Goal: Task Accomplishment & Management: Manage account settings

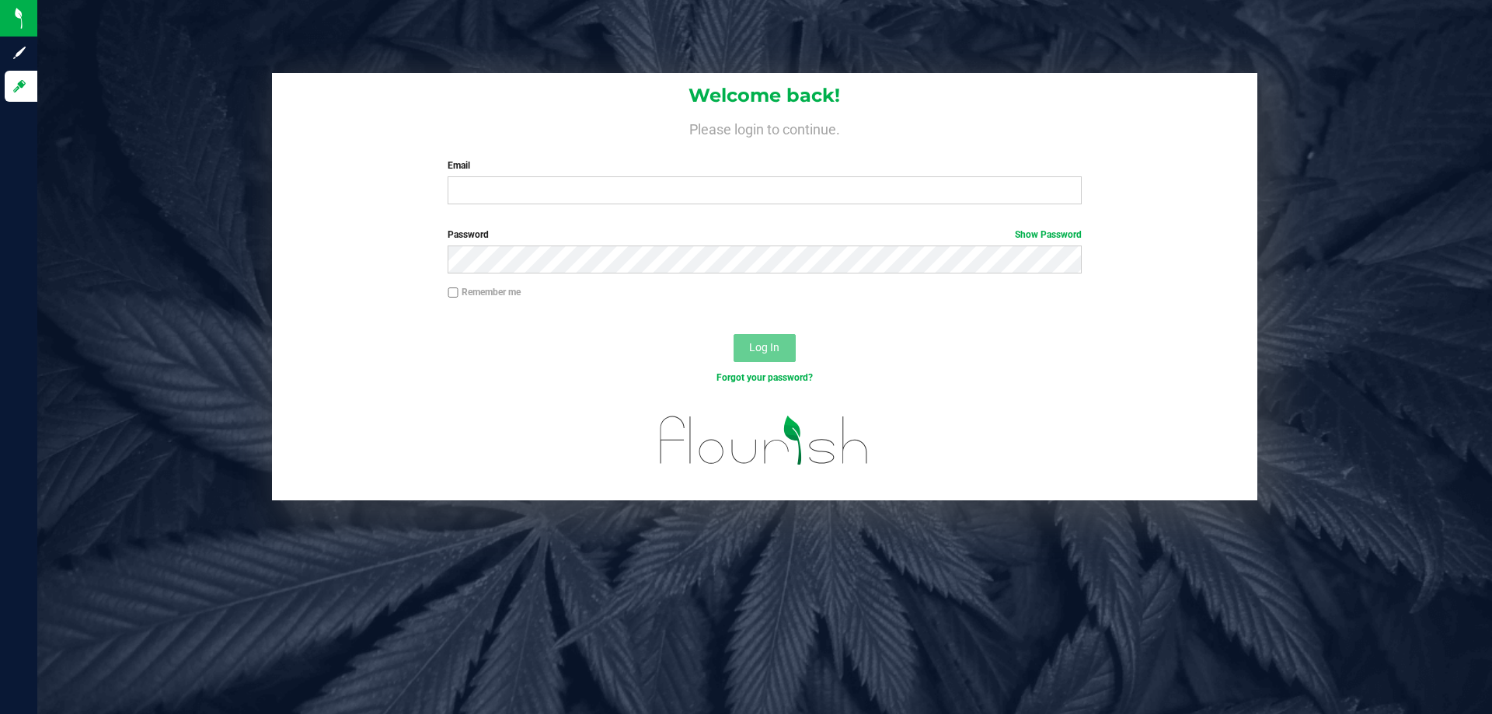
click at [700, 176] on div "Email Required Please format your email correctly." at bounding box center [764, 182] width 657 height 46
click at [698, 190] on input "Email" at bounding box center [764, 190] width 633 height 28
type input "[EMAIL_ADDRESS][DOMAIN_NAME]"
click at [734, 334] on button "Log In" at bounding box center [765, 348] width 62 height 28
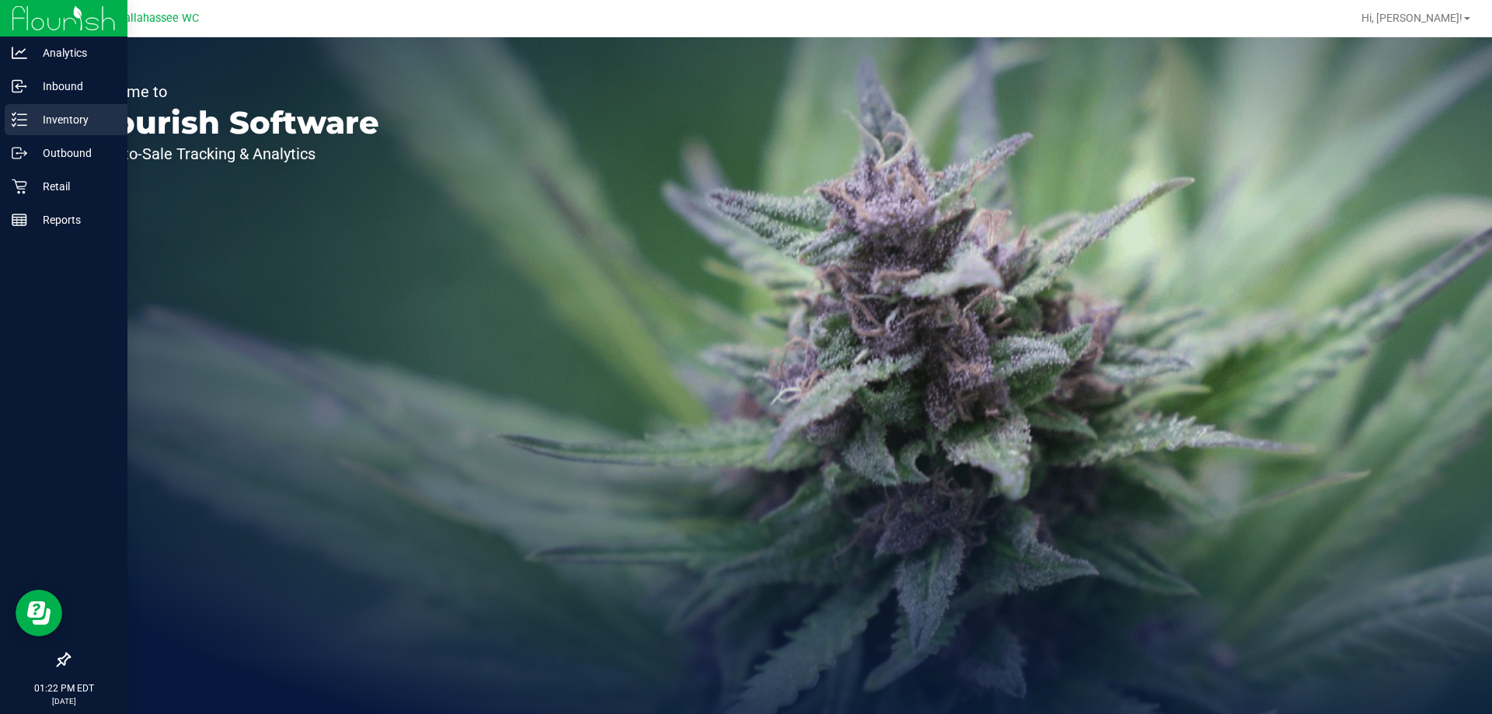
click at [59, 118] on p "Inventory" at bounding box center [73, 119] width 93 height 19
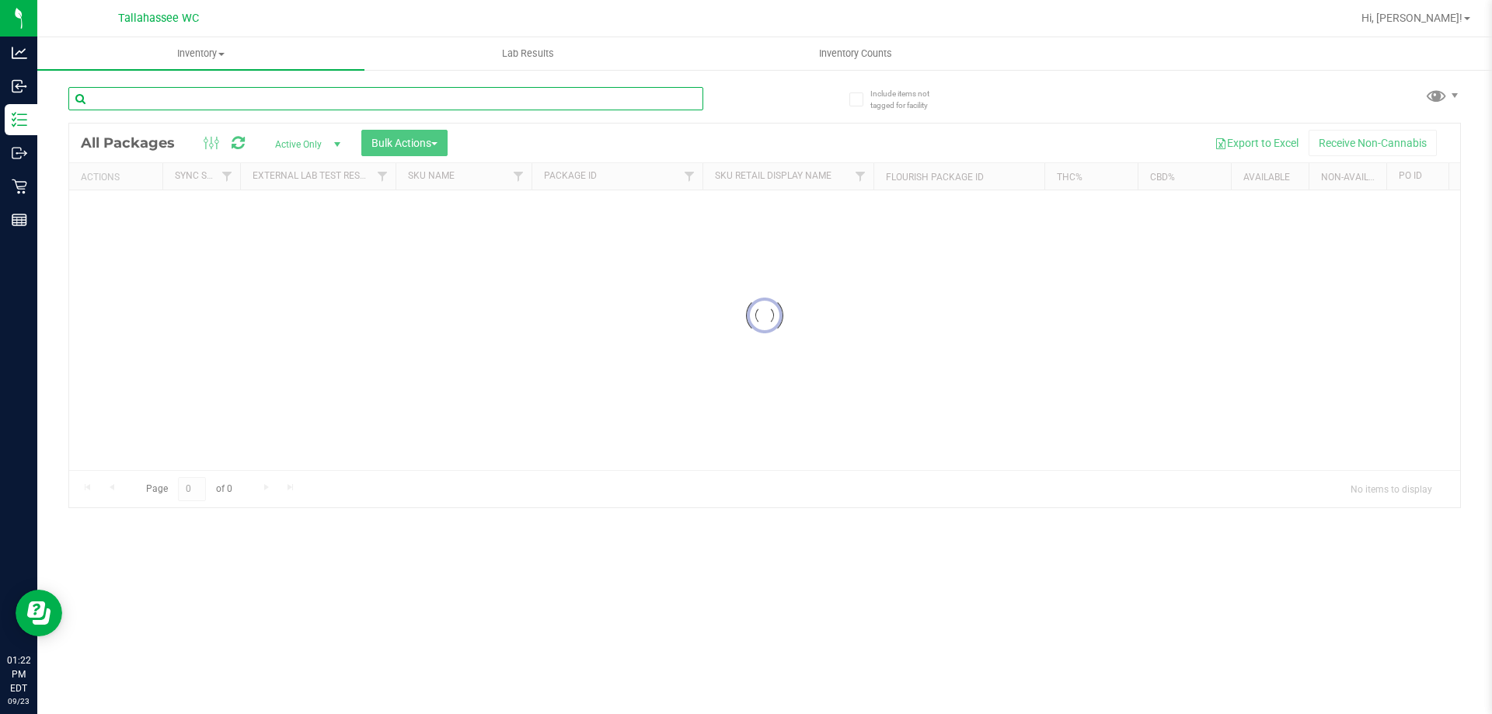
click at [389, 96] on input "text" at bounding box center [385, 98] width 635 height 23
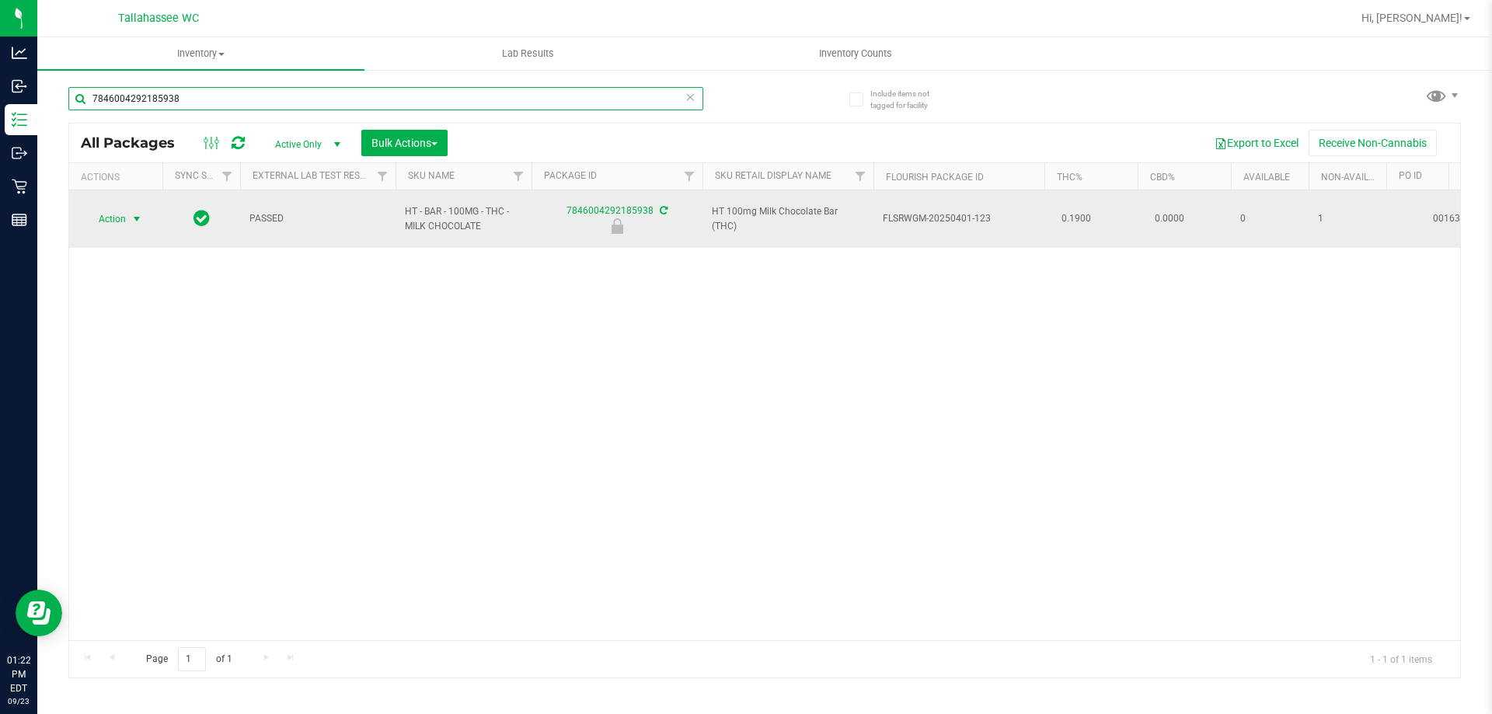
type input "7846004292185938"
click at [136, 215] on span "select" at bounding box center [137, 219] width 12 height 12
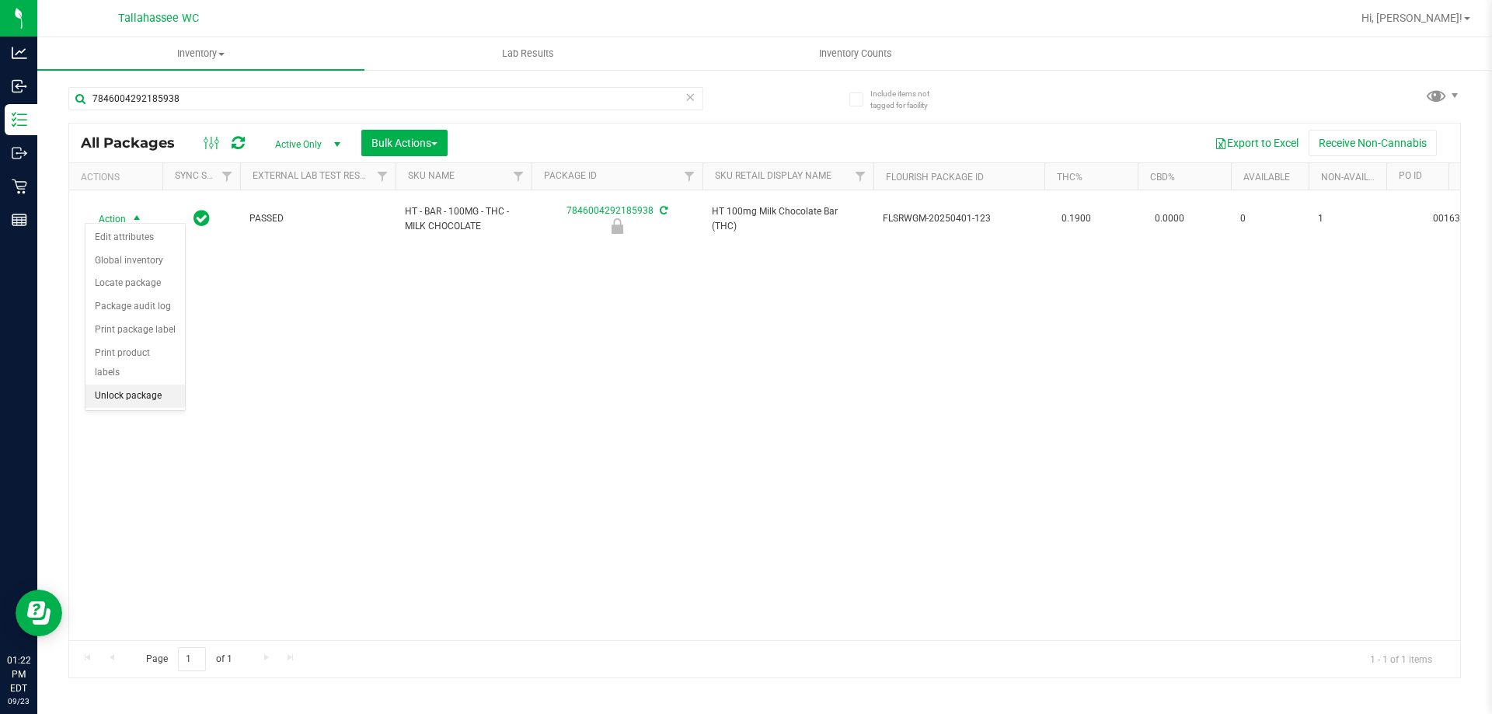
click at [141, 385] on li "Unlock package" at bounding box center [134, 396] width 99 height 23
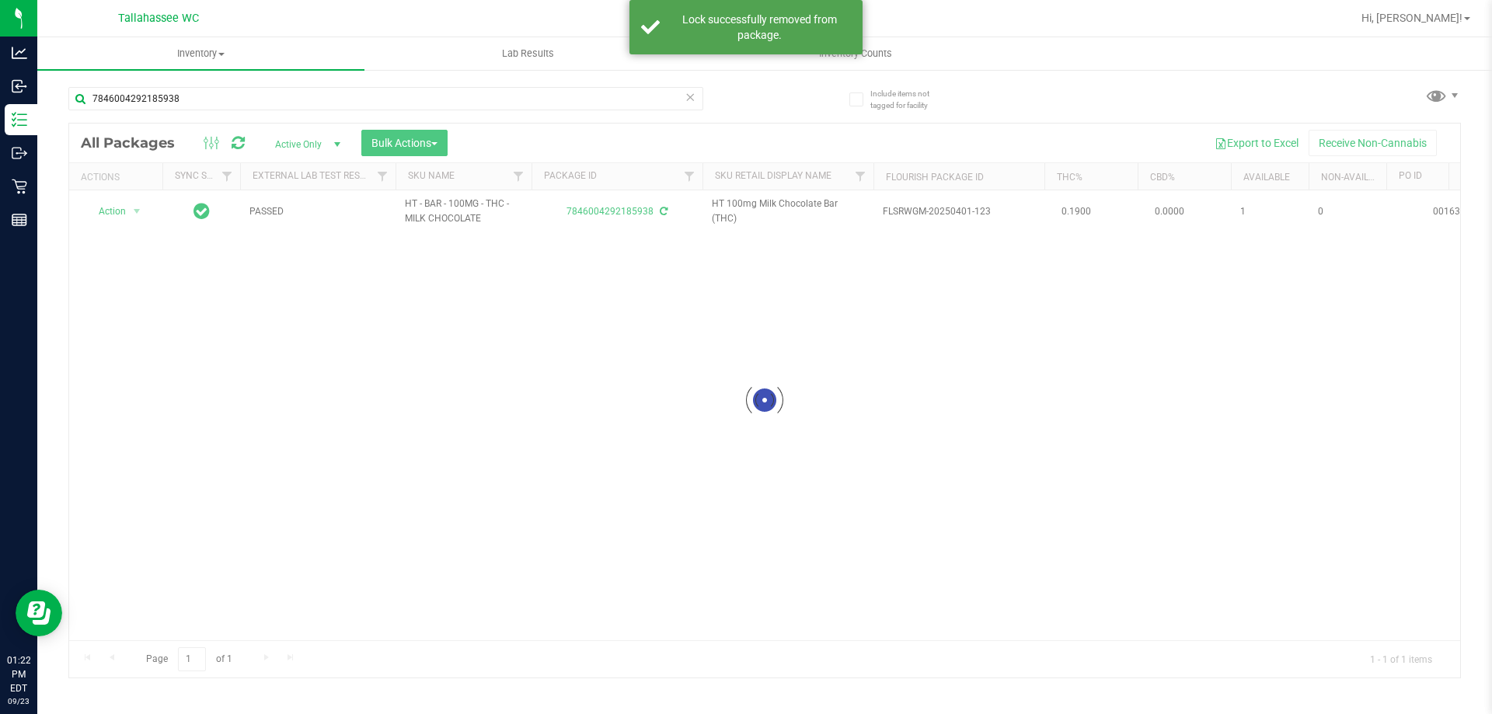
click at [114, 214] on div at bounding box center [764, 401] width 1391 height 554
click at [128, 214] on span "select" at bounding box center [136, 212] width 19 height 22
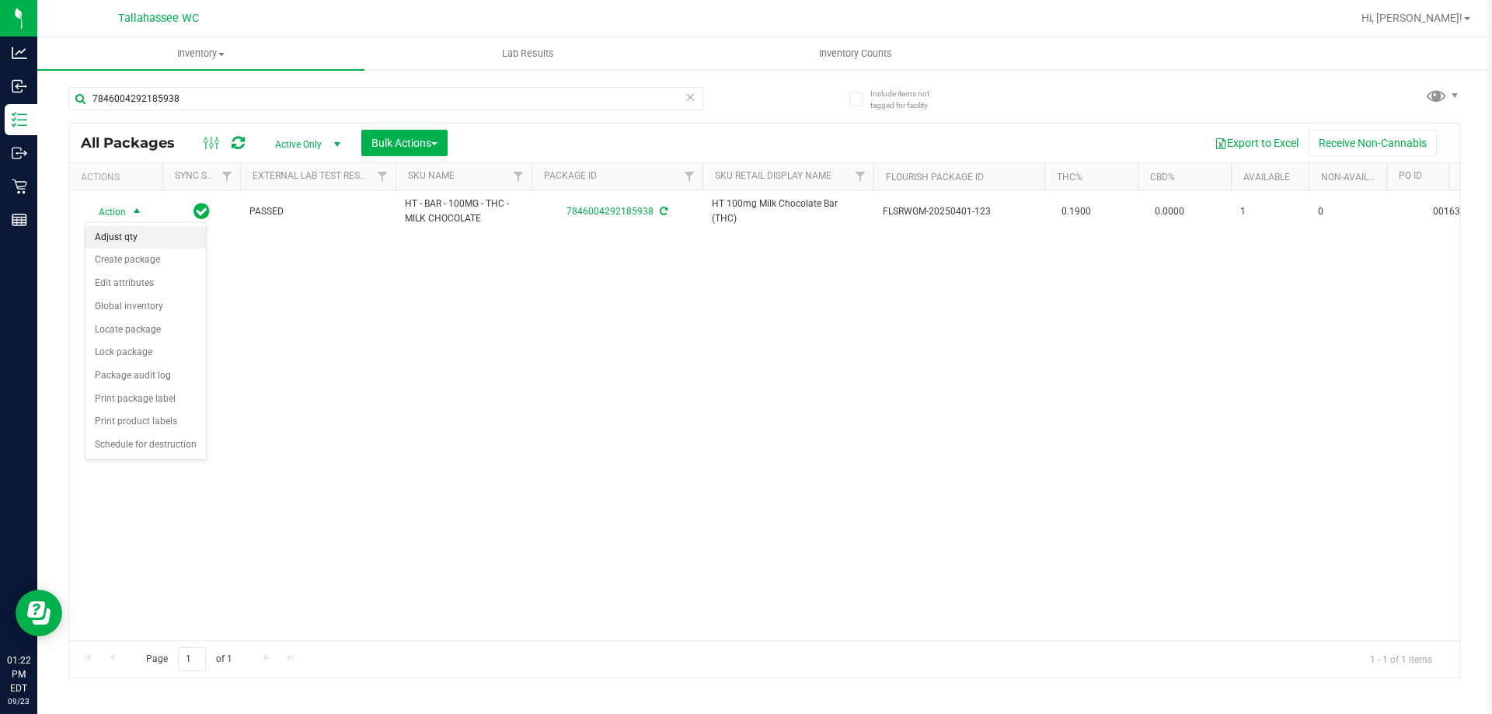
click at [161, 243] on li "Adjust qty" at bounding box center [145, 237] width 120 height 23
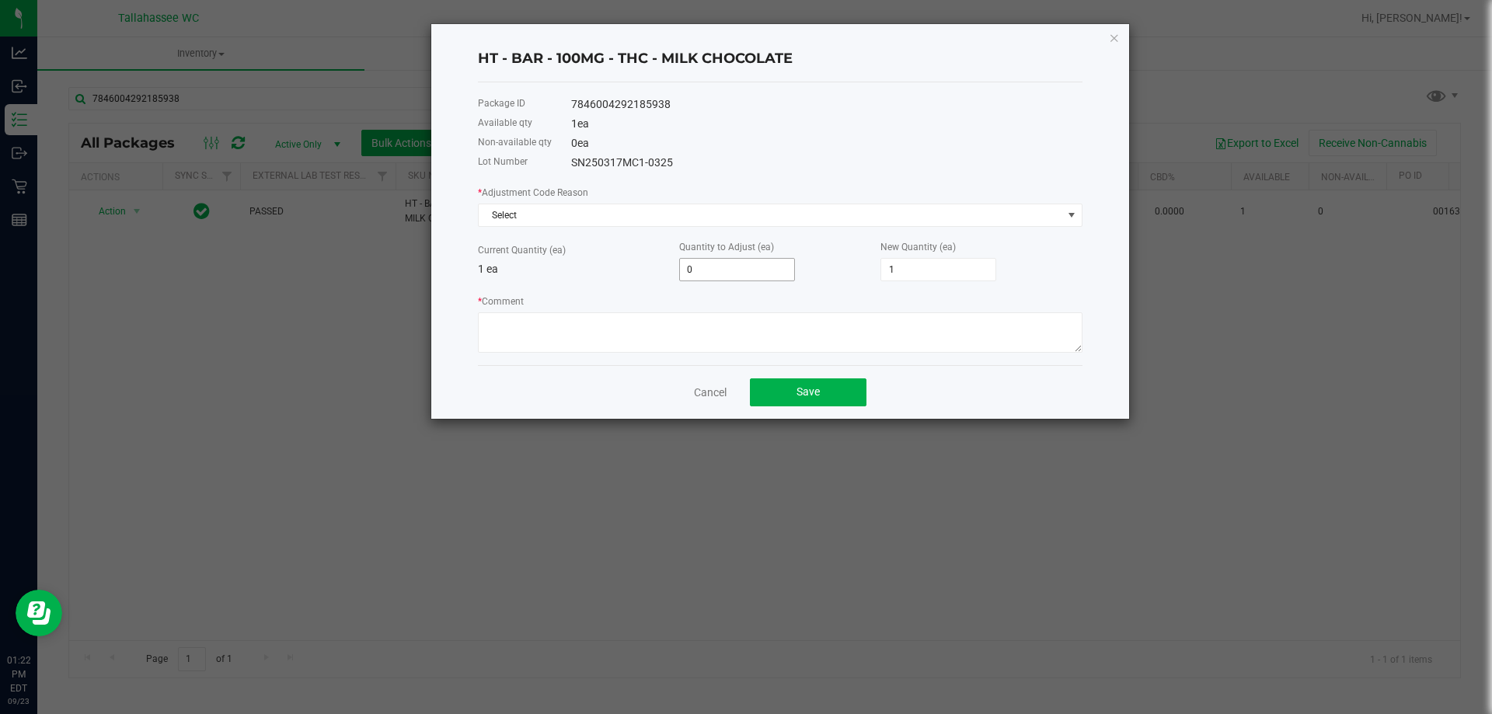
click at [745, 263] on input "0" at bounding box center [737, 270] width 114 height 22
type input "-1"
type input "0"
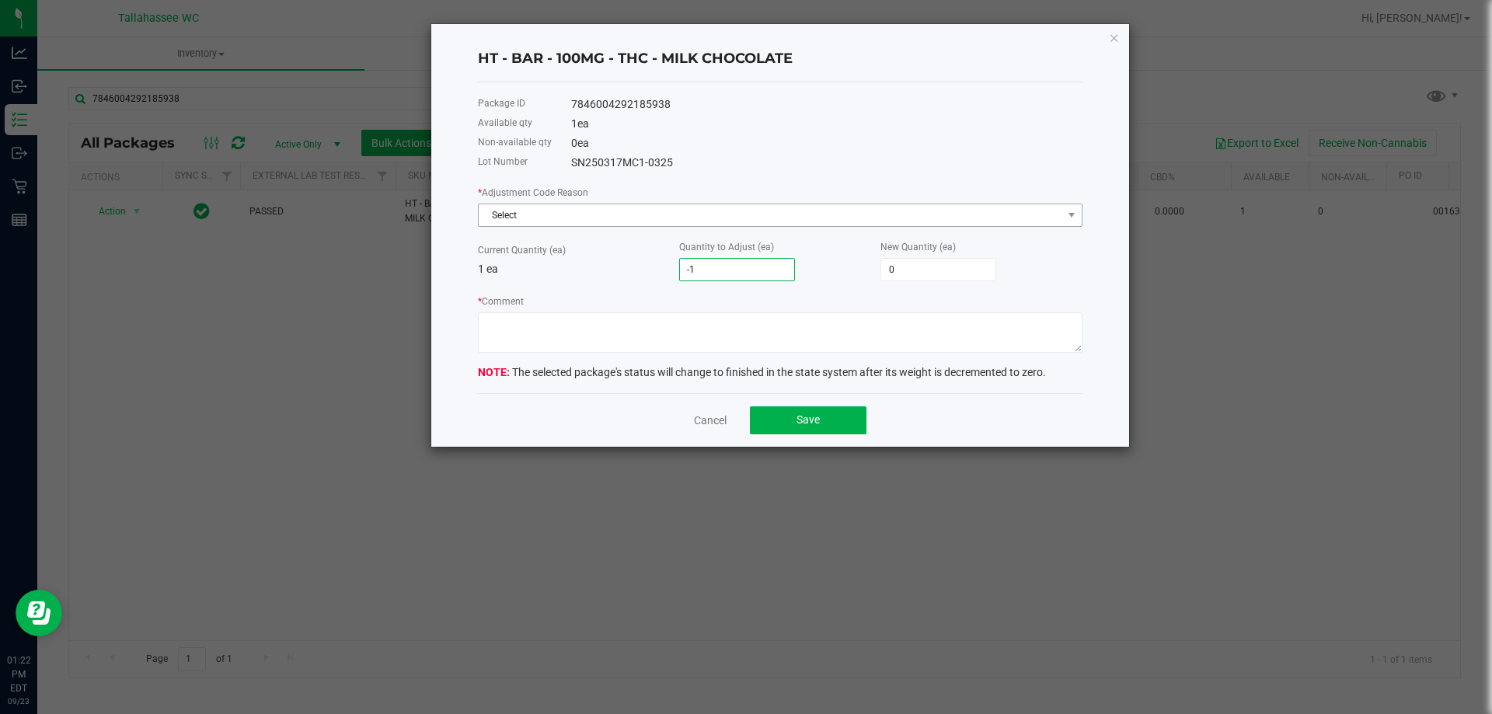
type input "-1"
click at [712, 217] on span "Select" at bounding box center [771, 215] width 584 height 22
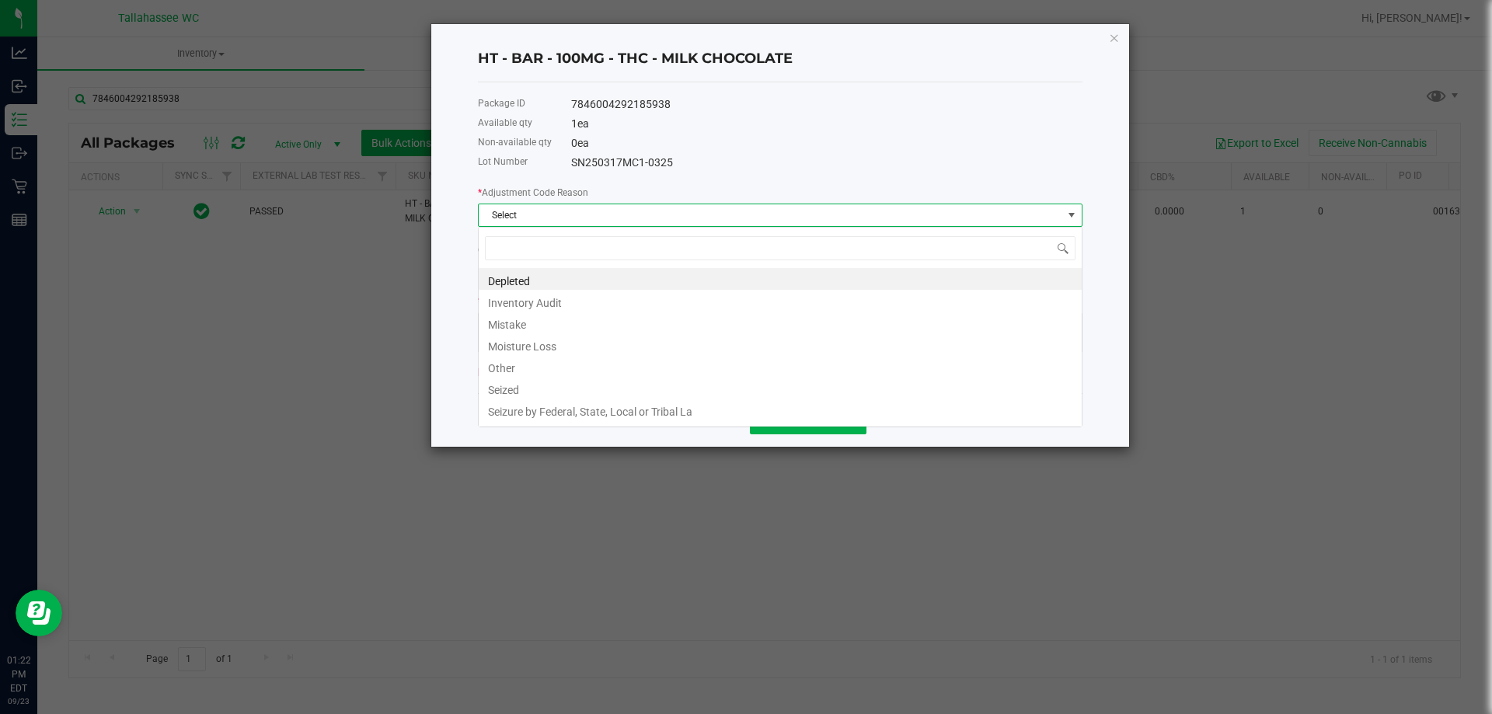
scroll to position [23, 605]
click at [566, 328] on li "Mistake" at bounding box center [780, 323] width 603 height 22
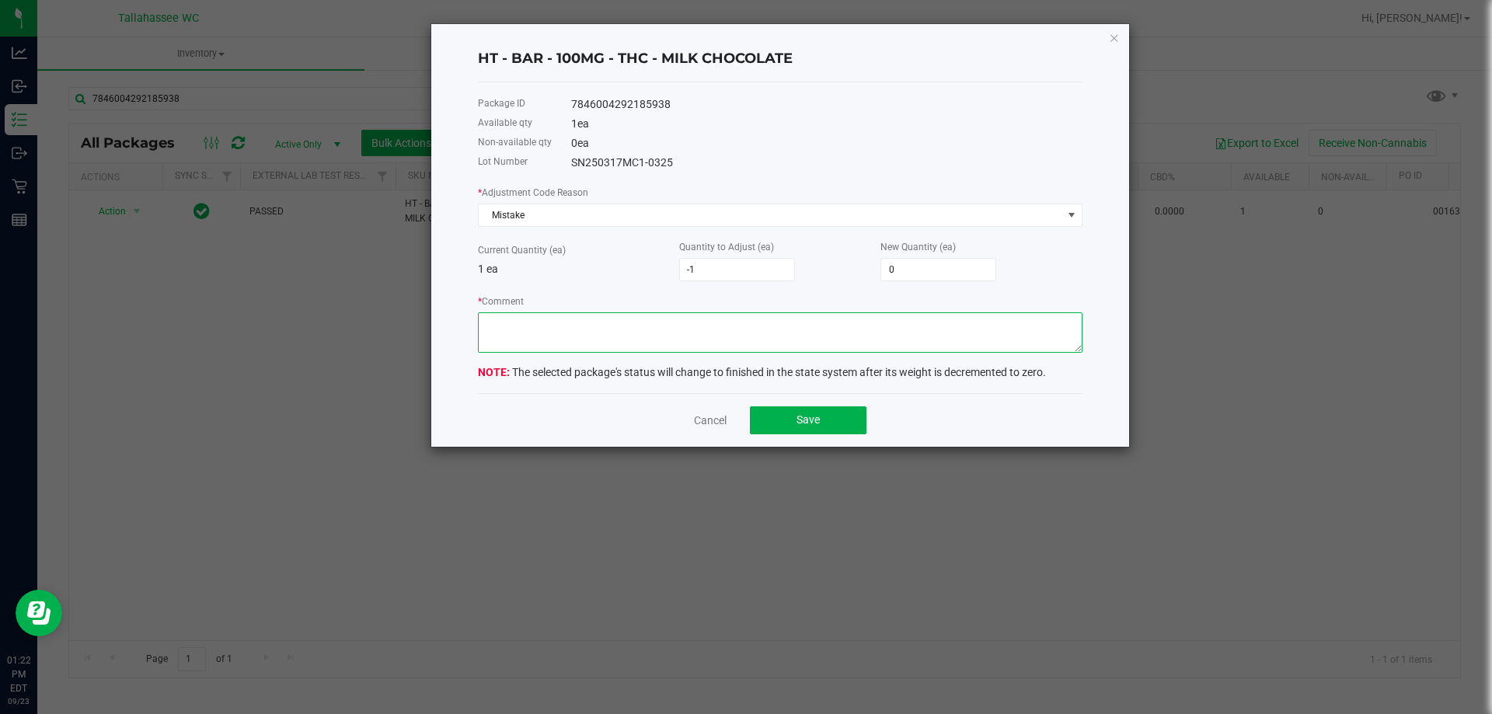
click at [701, 347] on textarea "* Comment" at bounding box center [780, 332] width 605 height 40
type textarea "a"
type textarea "Allocation Error, Transacted inaccurate product"
click at [816, 428] on button "Save" at bounding box center [808, 420] width 117 height 28
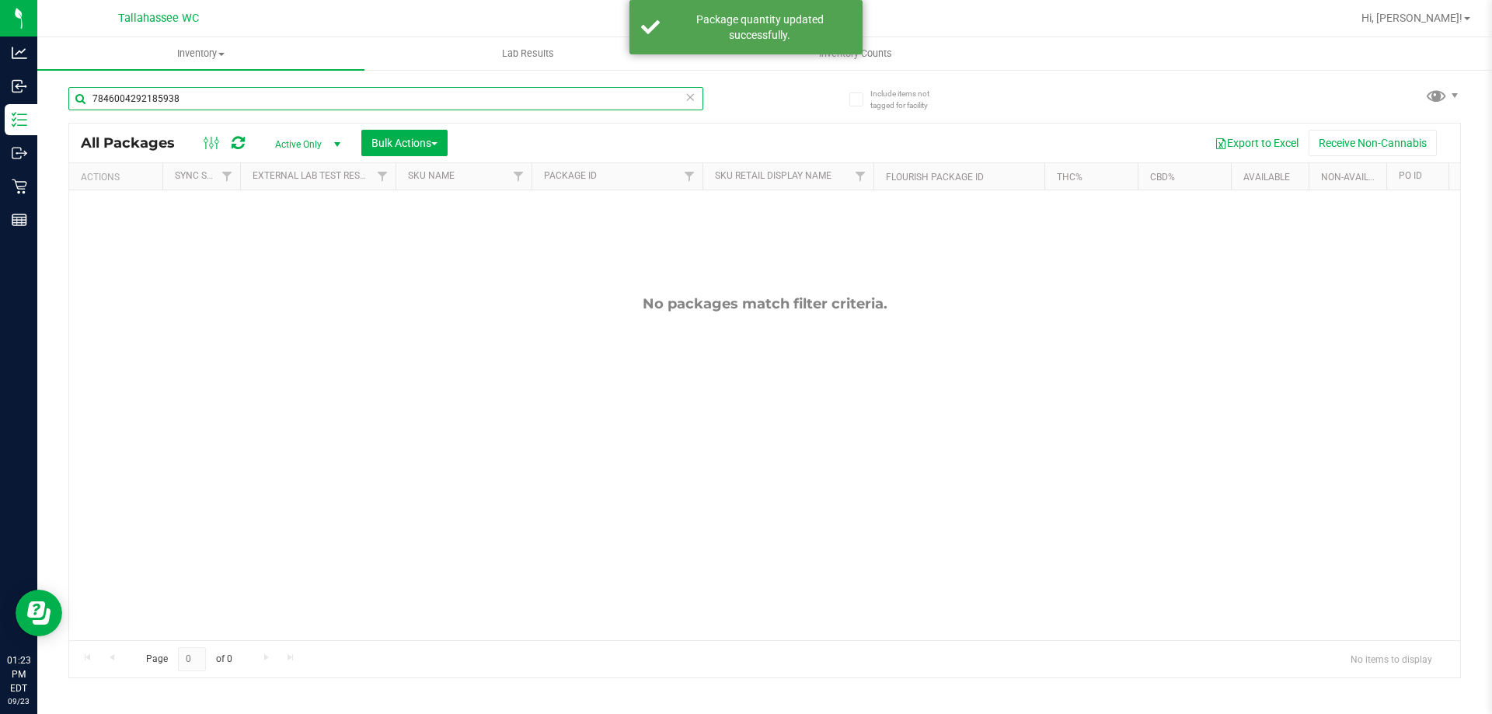
click at [281, 102] on input "7846004292185938" at bounding box center [385, 98] width 635 height 23
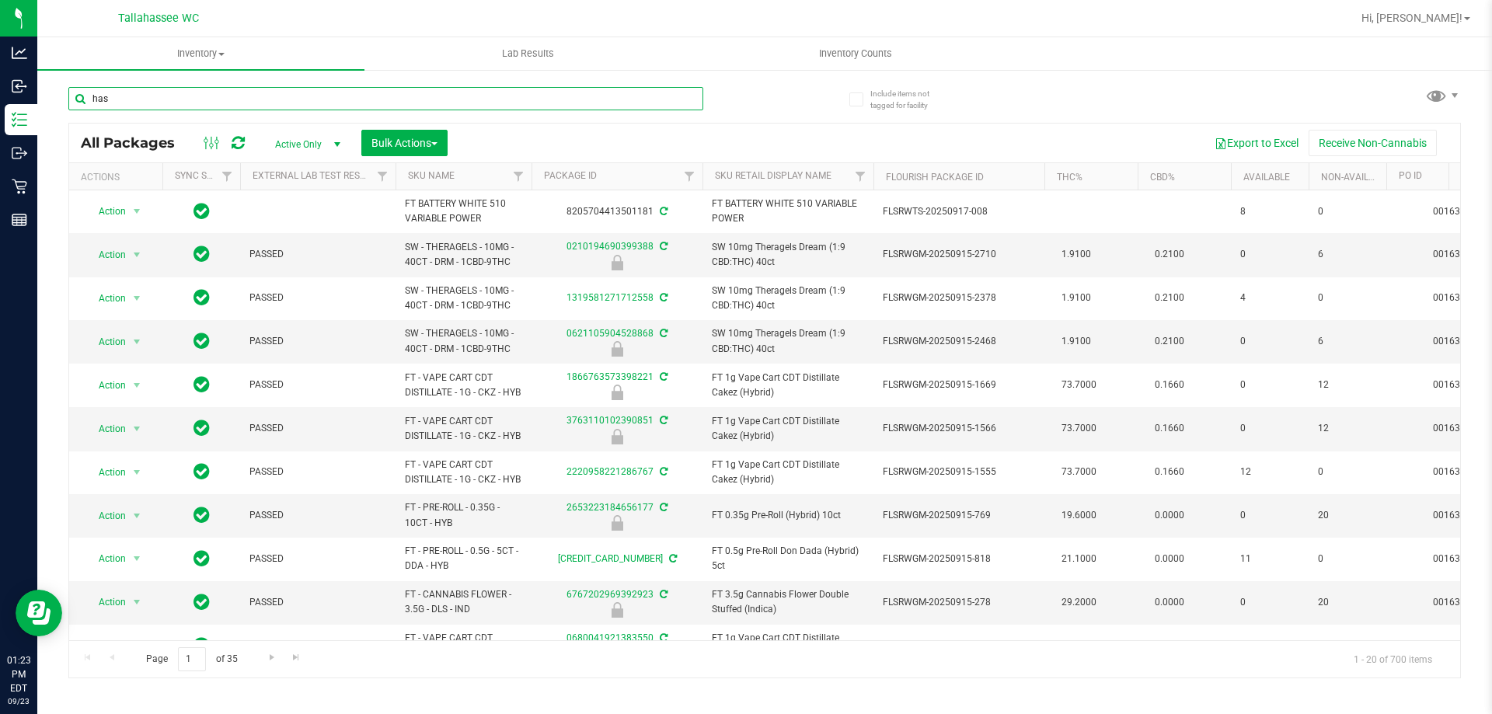
type input "hash"
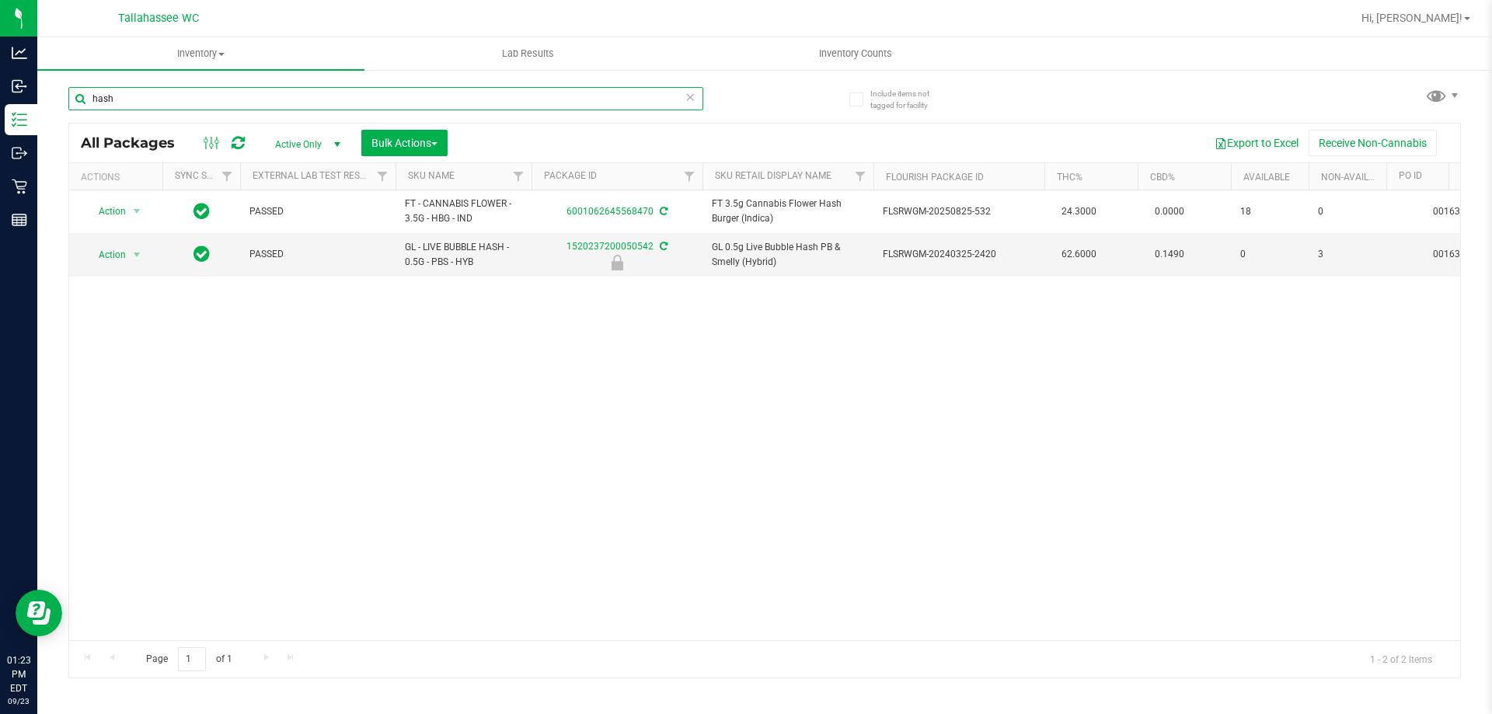
click at [252, 97] on input "hash" at bounding box center [385, 98] width 635 height 23
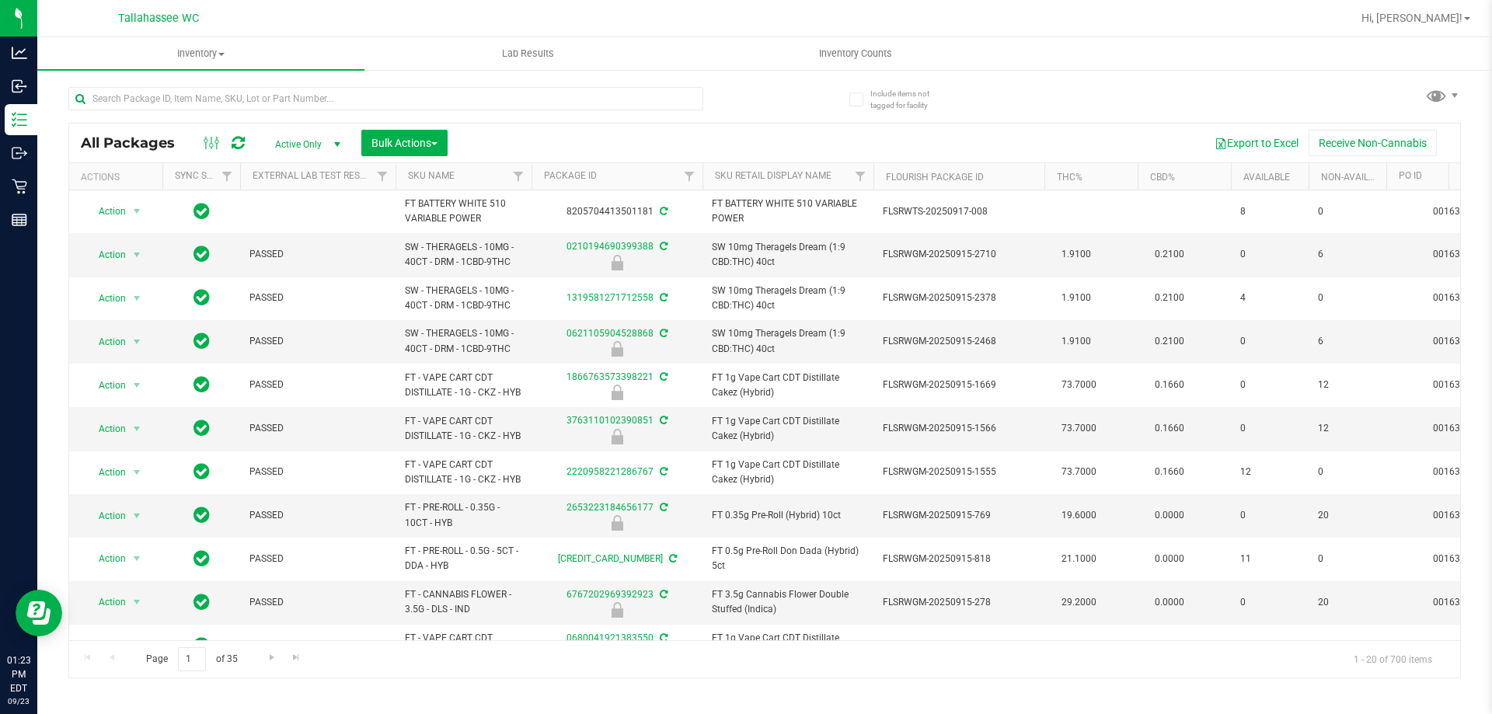
click at [789, 124] on div "All Packages Active Only Active Only Lab Samples Locked All External Internal B…" at bounding box center [764, 143] width 1391 height 39
click at [612, 121] on div at bounding box center [385, 105] width 635 height 36
click at [504, 112] on div at bounding box center [385, 105] width 635 height 36
click at [491, 99] on input "text" at bounding box center [385, 98] width 635 height 23
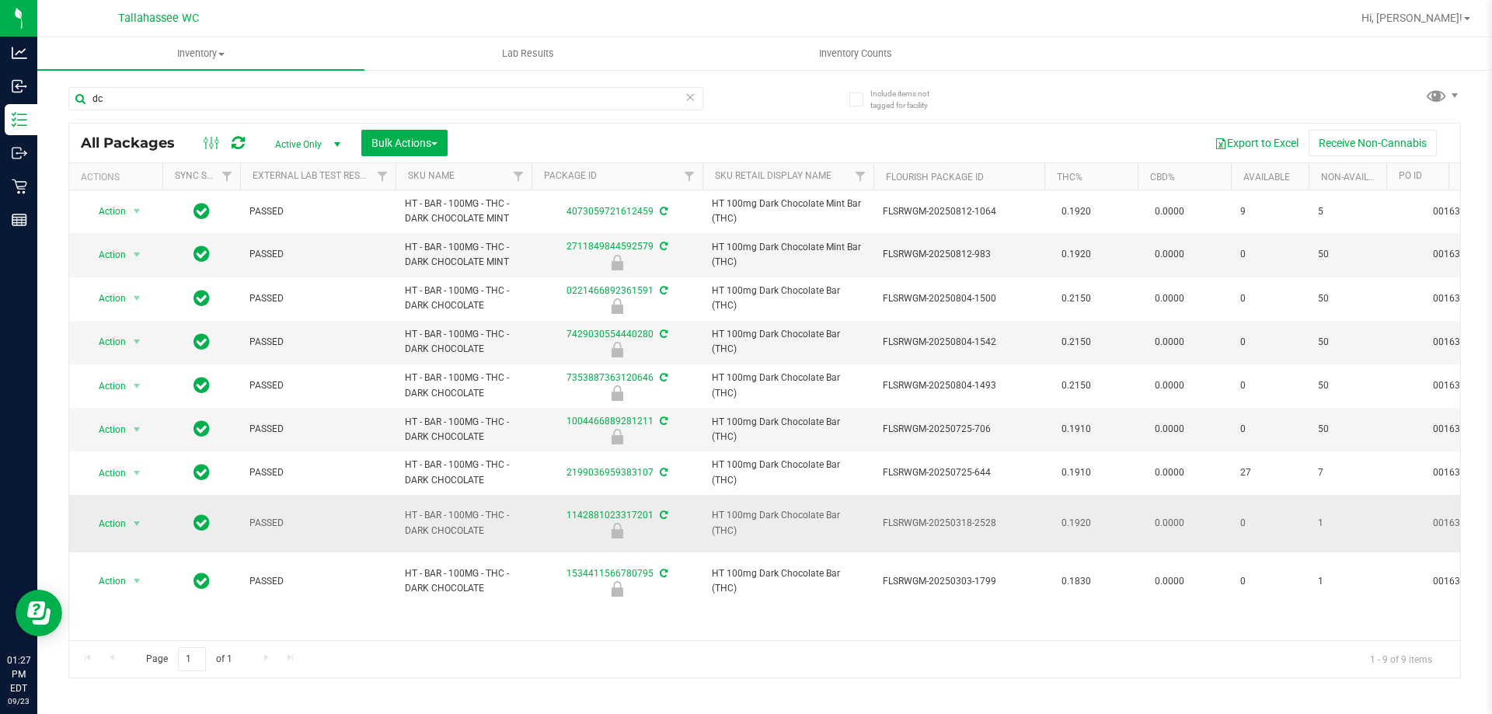
drag, startPoint x: 714, startPoint y: 564, endPoint x: 794, endPoint y: 507, distance: 98.6
click at [764, 515] on span "HT 100mg Dark Chocolate Bar (THC)" at bounding box center [788, 523] width 152 height 30
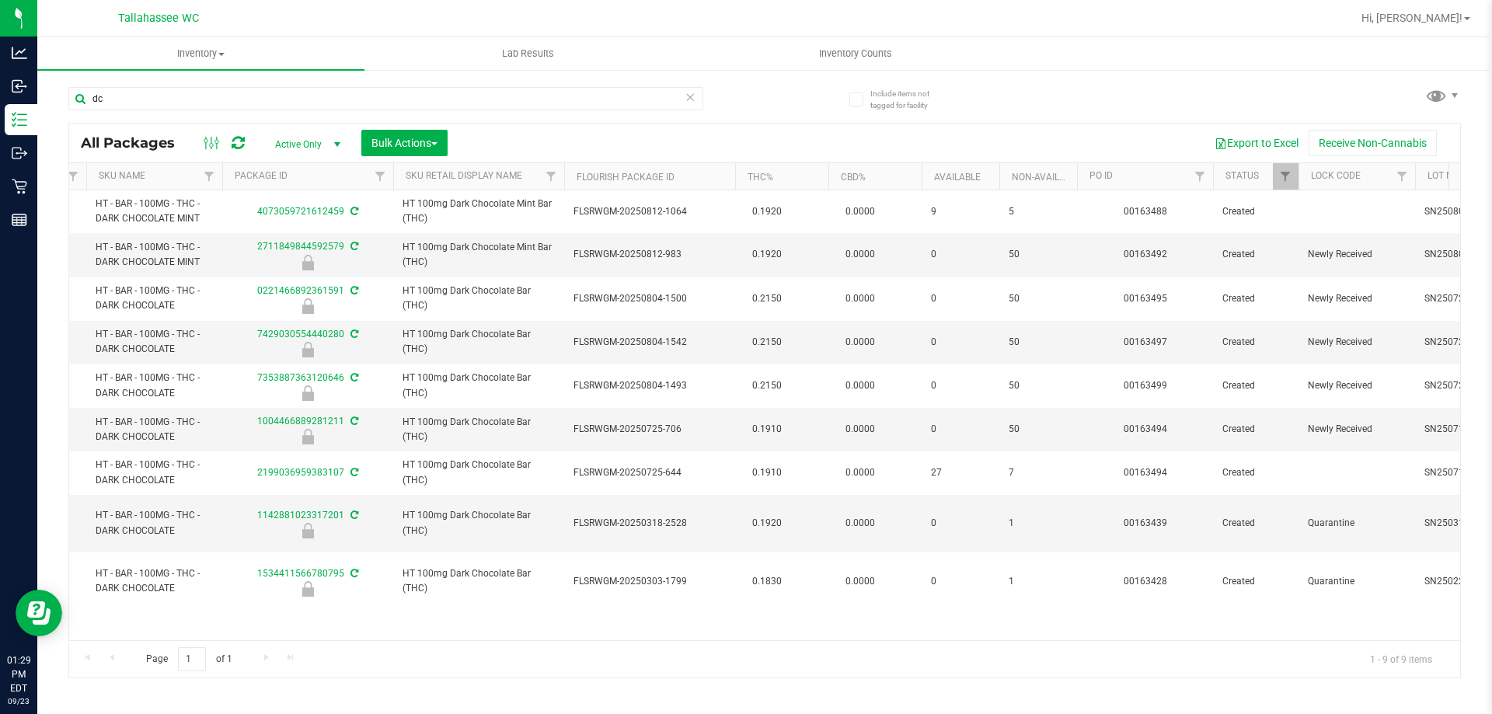
scroll to position [0, 305]
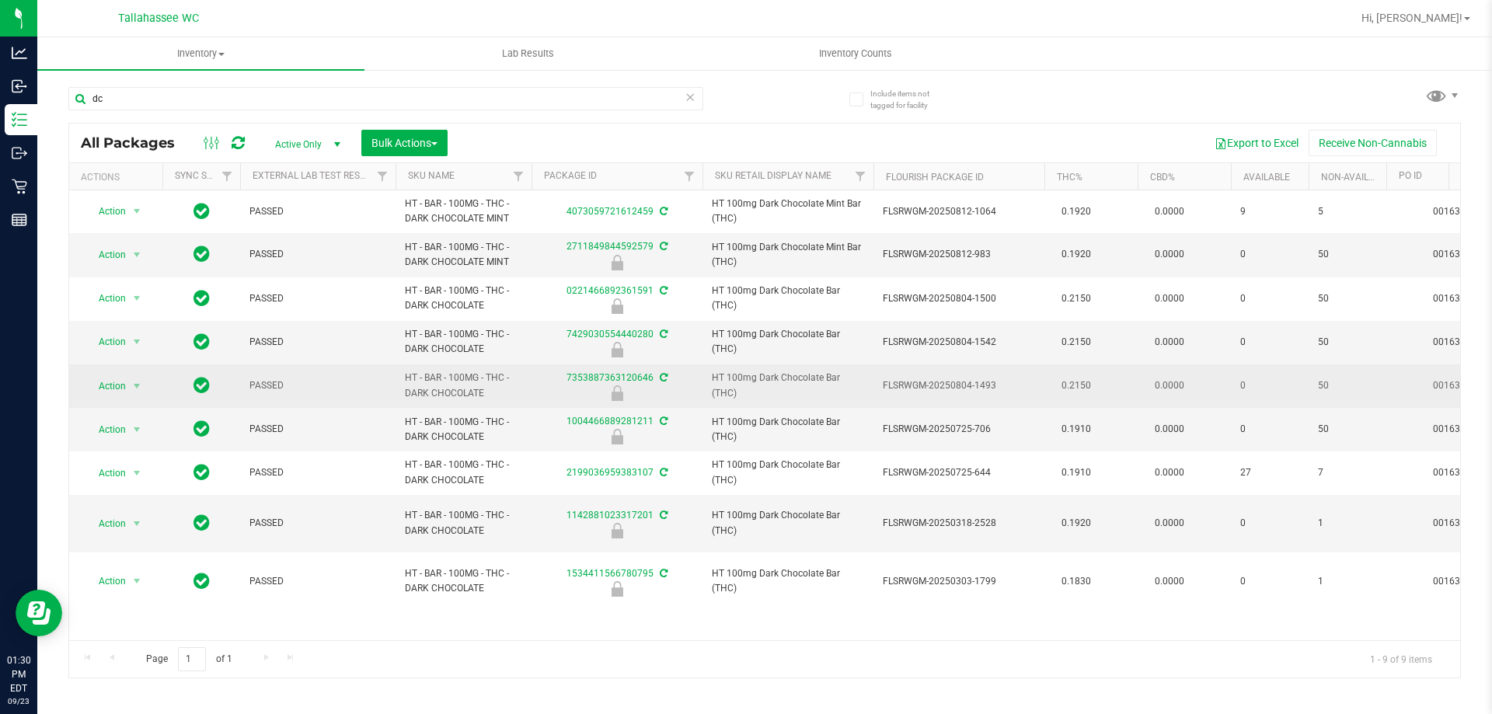
drag, startPoint x: 491, startPoint y: 393, endPoint x: 401, endPoint y: 379, distance: 91.1
click at [401, 379] on td "HT - BAR - 100MG - THC - DARK CHOCOLATE" at bounding box center [464, 387] width 136 height 44
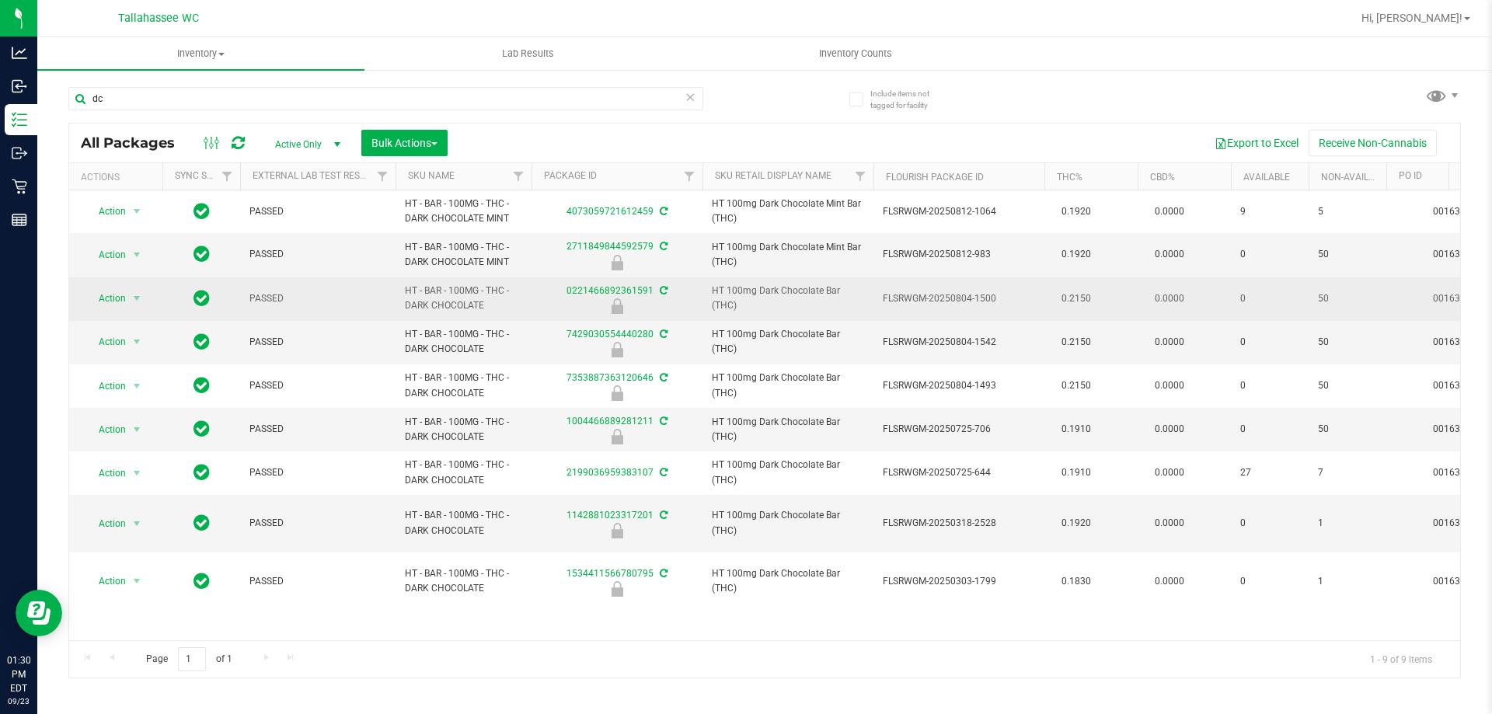
copy span "HT - BAR - 100MG - THC - DARK CHOCOLATE"
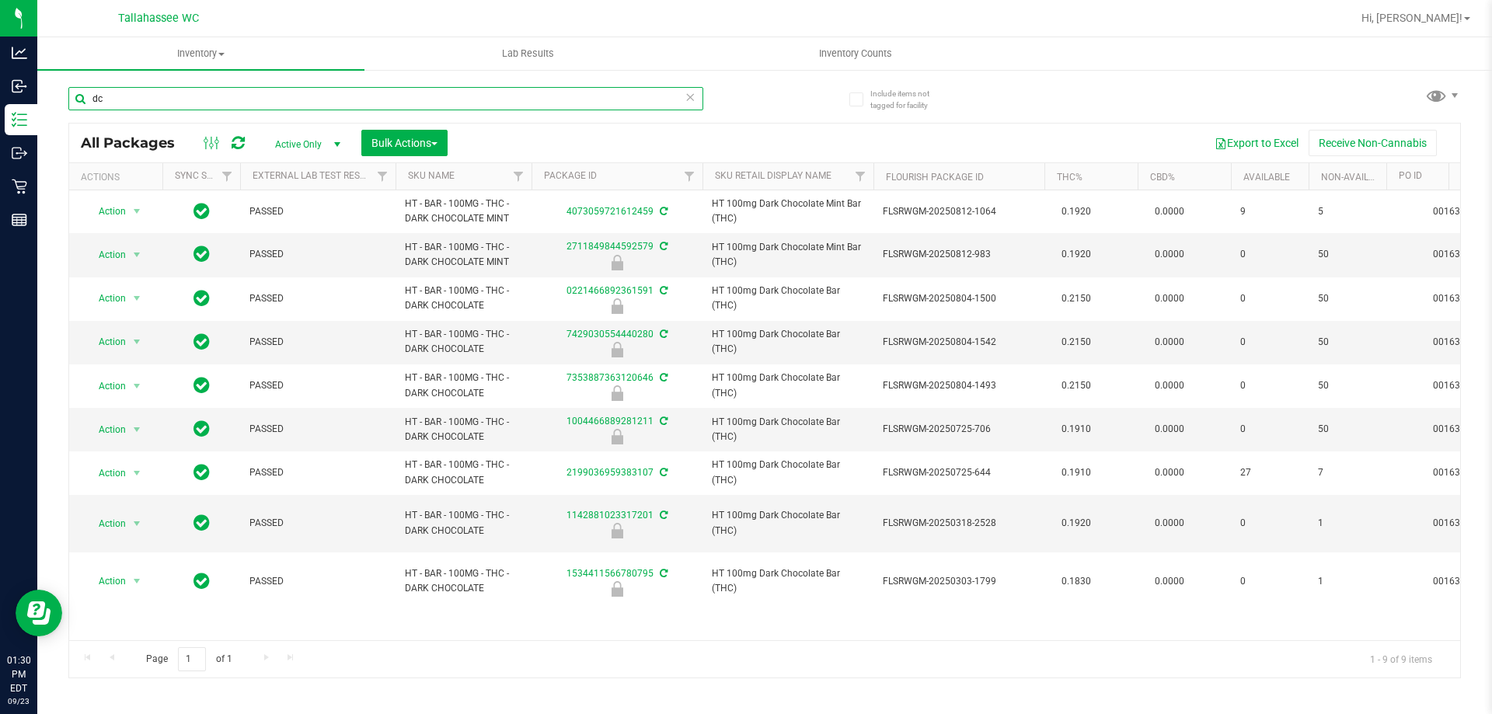
click at [344, 99] on input "dc" at bounding box center [385, 98] width 635 height 23
paste input "HT - BAR - 100MG - THC - DARK CHOCOLATE"
type input "HT - BAR - 100MG - THC - DARK CHOCOLATE"
click at [319, 144] on span "Active Only" at bounding box center [304, 145] width 85 height 22
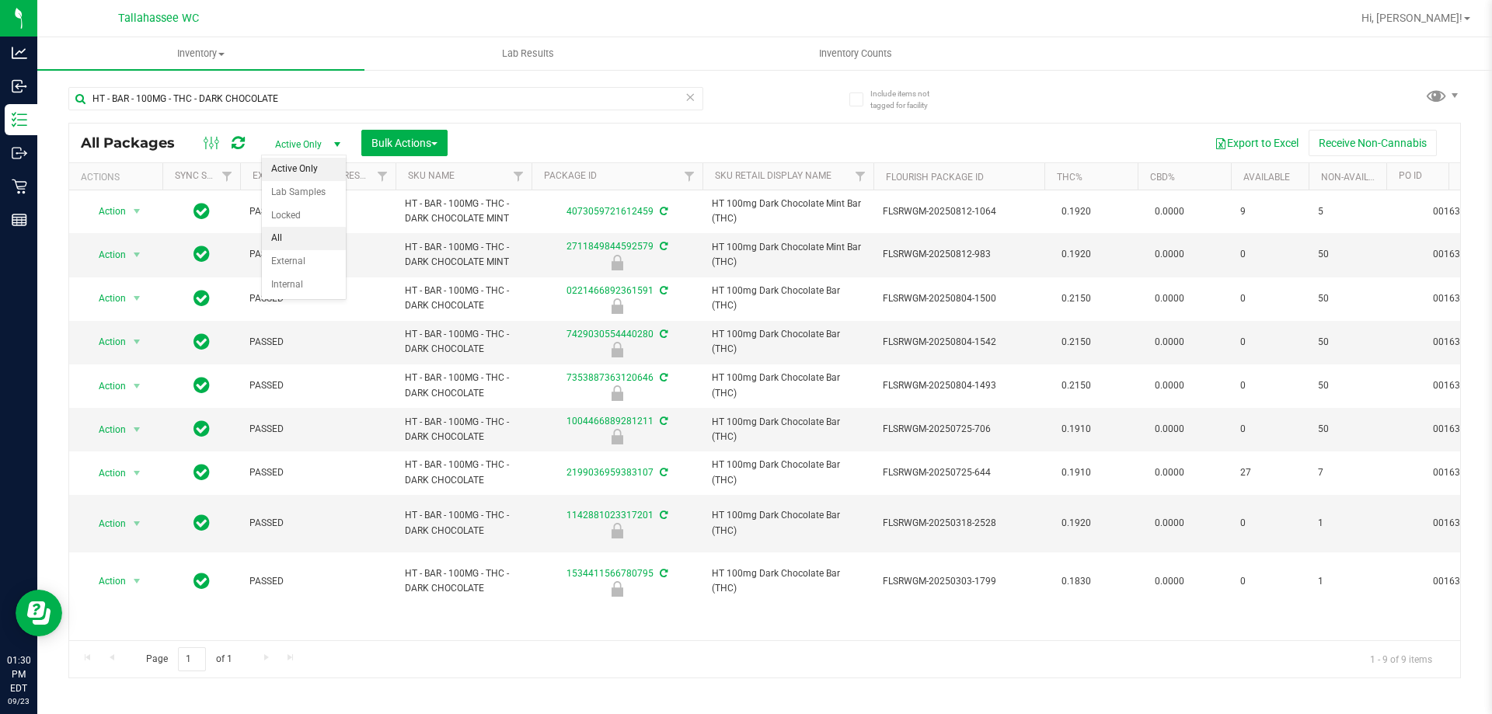
click at [326, 237] on li "All" at bounding box center [304, 238] width 84 height 23
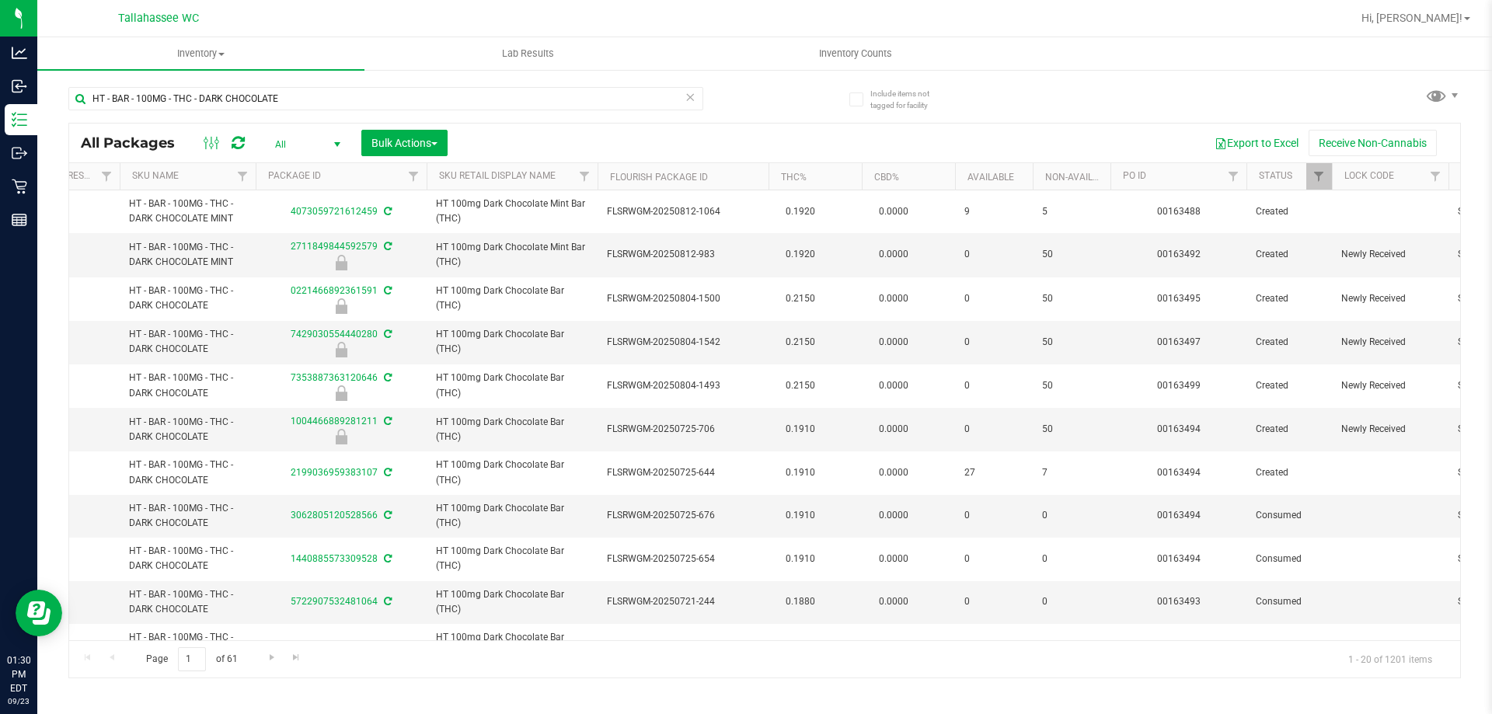
scroll to position [0, 427]
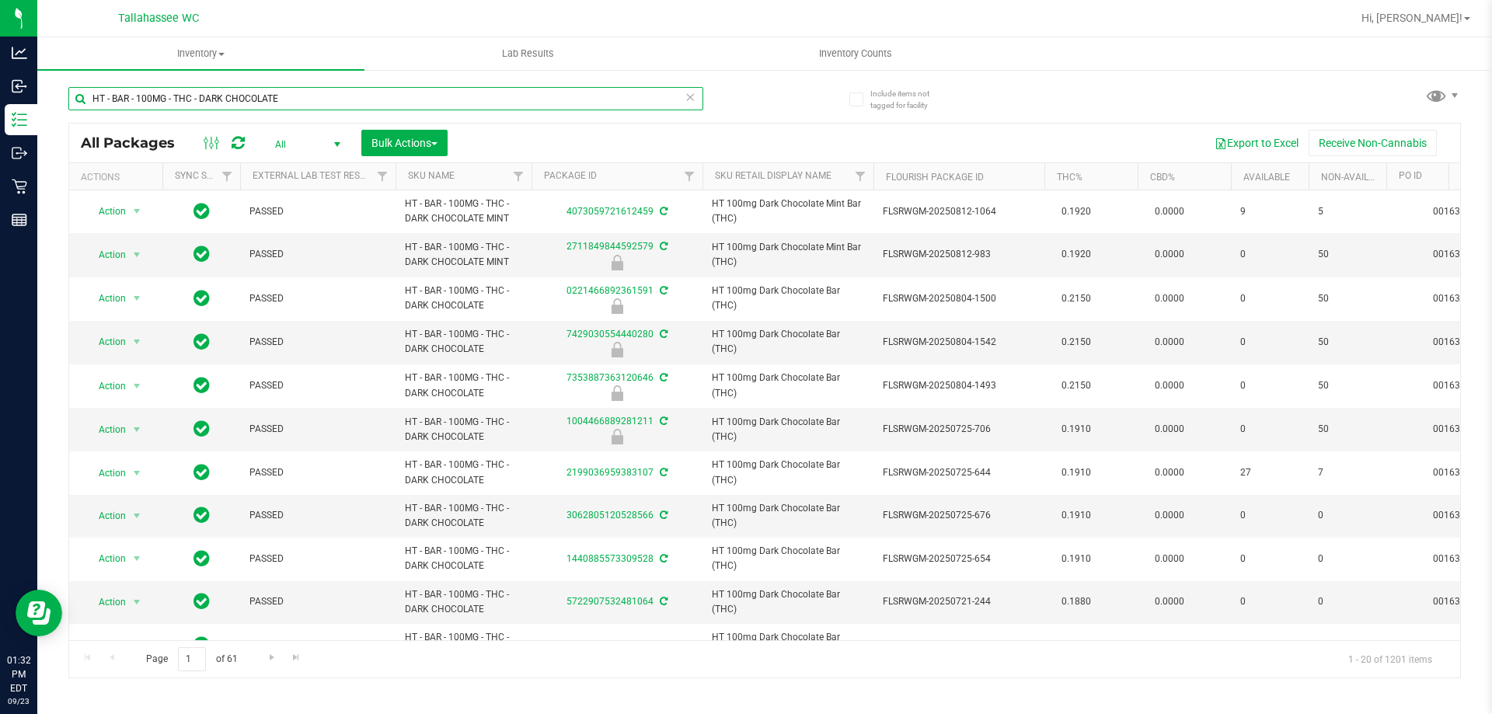
click at [493, 95] on input "HT - BAR - 100MG - THC - DARK CHOCOLATE" at bounding box center [385, 98] width 635 height 23
click at [492, 96] on input "HT - BAR - 100MG - THC - DARK CHOCOLATE" at bounding box center [385, 98] width 635 height 23
click at [491, 96] on input "HT - BAR - 100MG - THC - DARK CHOCOLATE" at bounding box center [385, 98] width 635 height 23
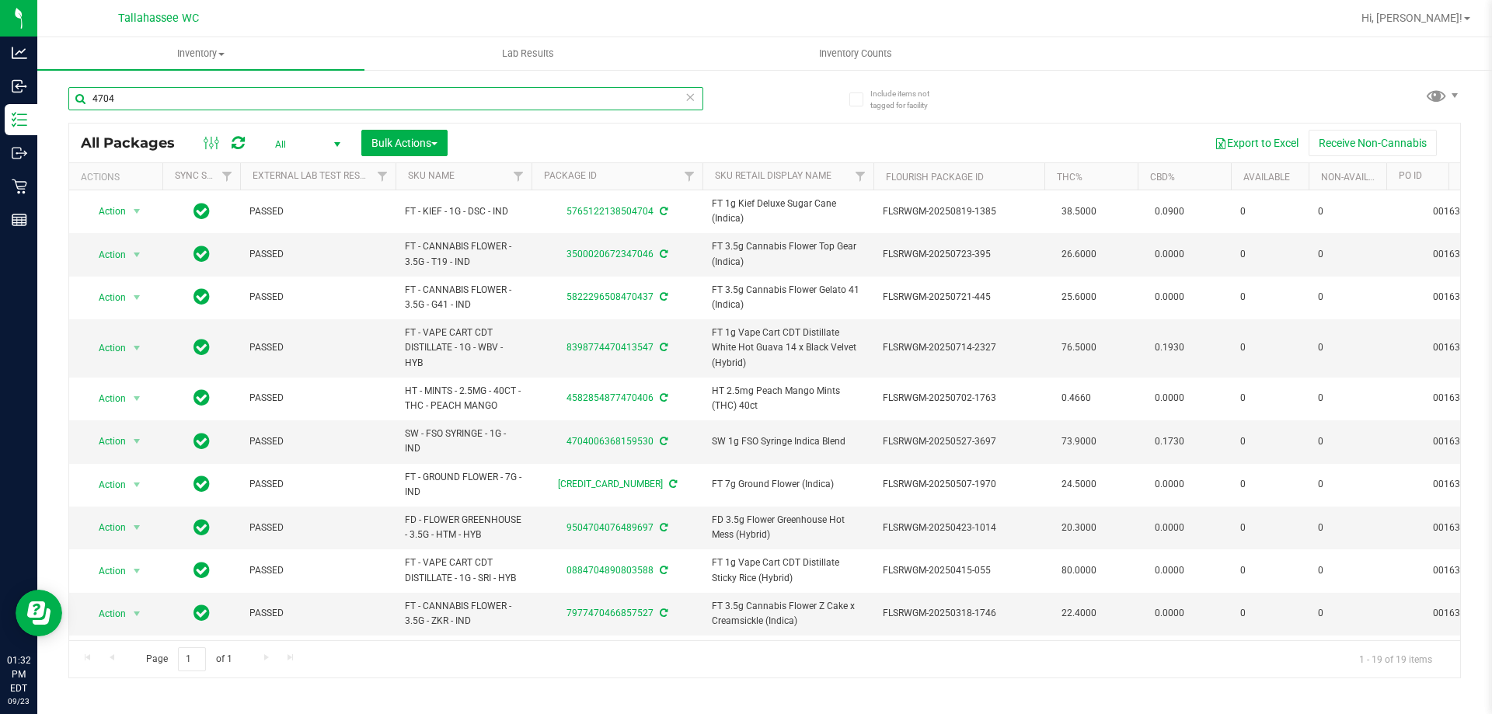
type input "4704"
click at [327, 141] on span "select" at bounding box center [336, 145] width 19 height 22
click at [312, 176] on li "Active Only" at bounding box center [304, 169] width 84 height 23
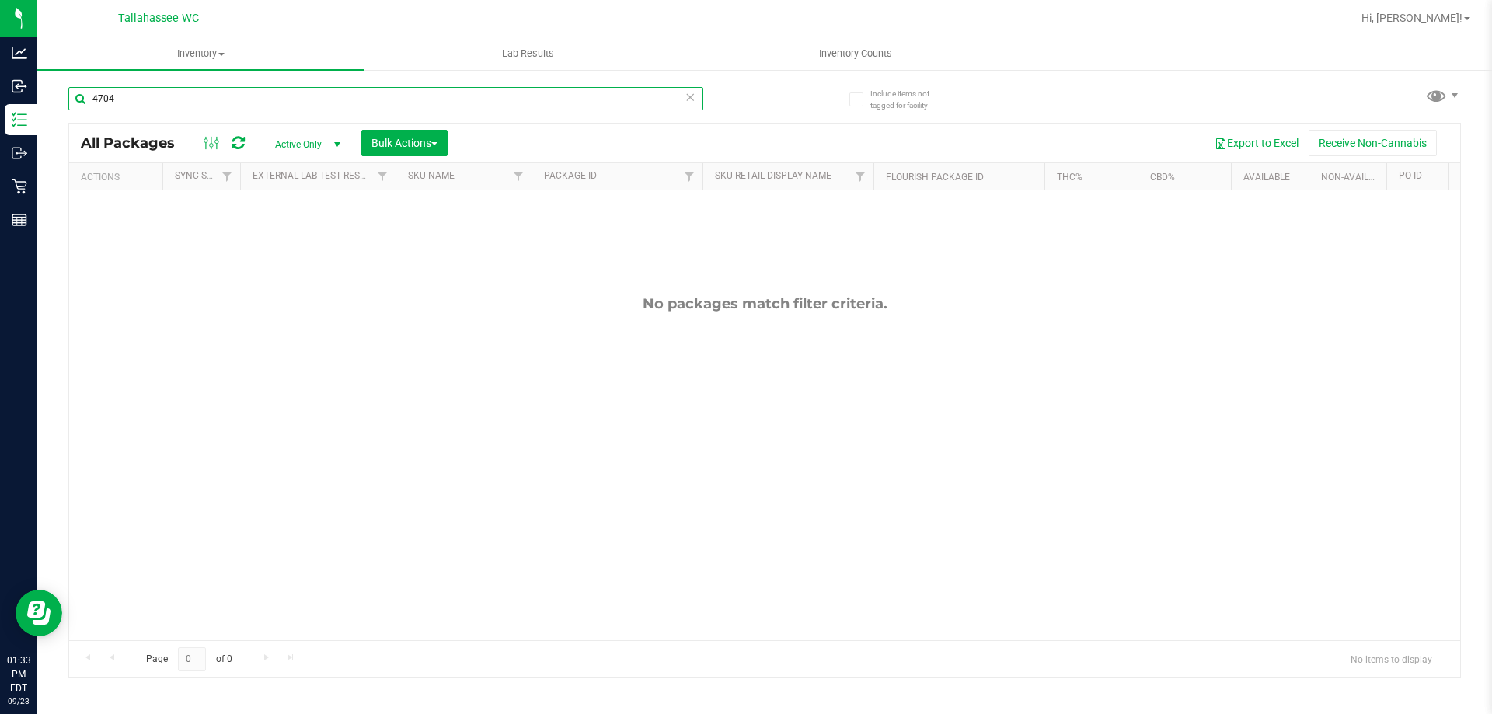
click at [261, 99] on input "4704" at bounding box center [385, 98] width 635 height 23
type input "1429243700334704"
click at [337, 148] on span "select" at bounding box center [337, 144] width 12 height 12
click at [303, 235] on li "All" at bounding box center [304, 238] width 84 height 23
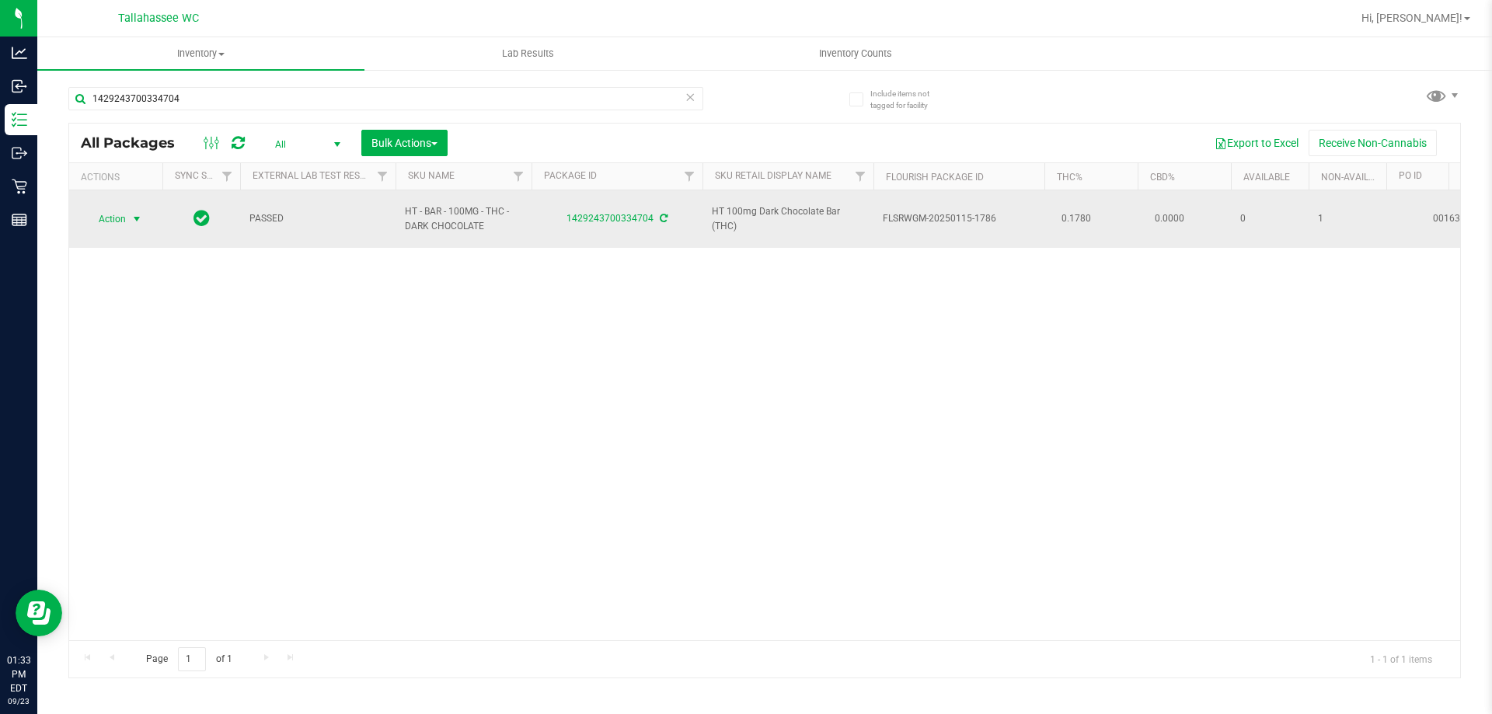
click at [99, 212] on span "Action" at bounding box center [106, 219] width 42 height 22
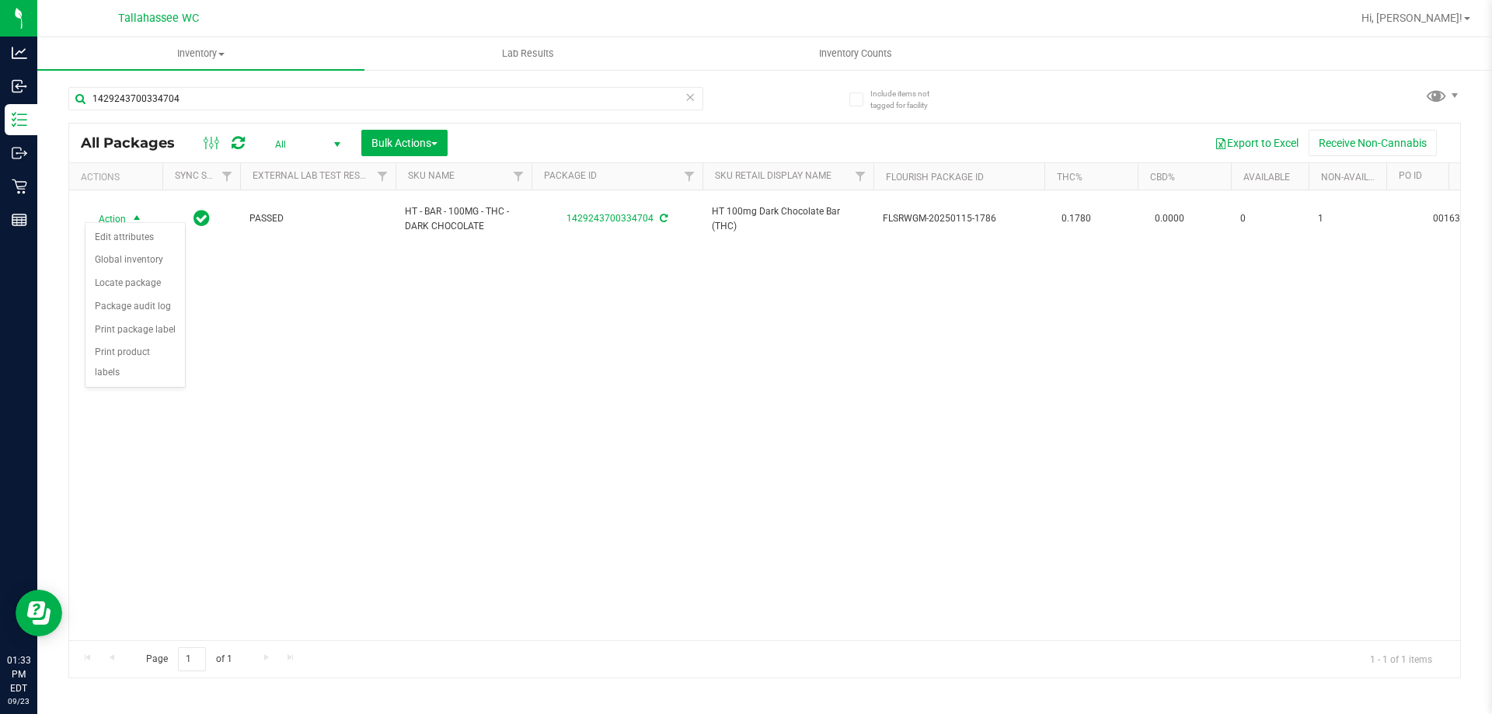
click at [532, 438] on div "Action Action Edit attributes Global inventory Locate package Package audit log…" at bounding box center [764, 415] width 1391 height 450
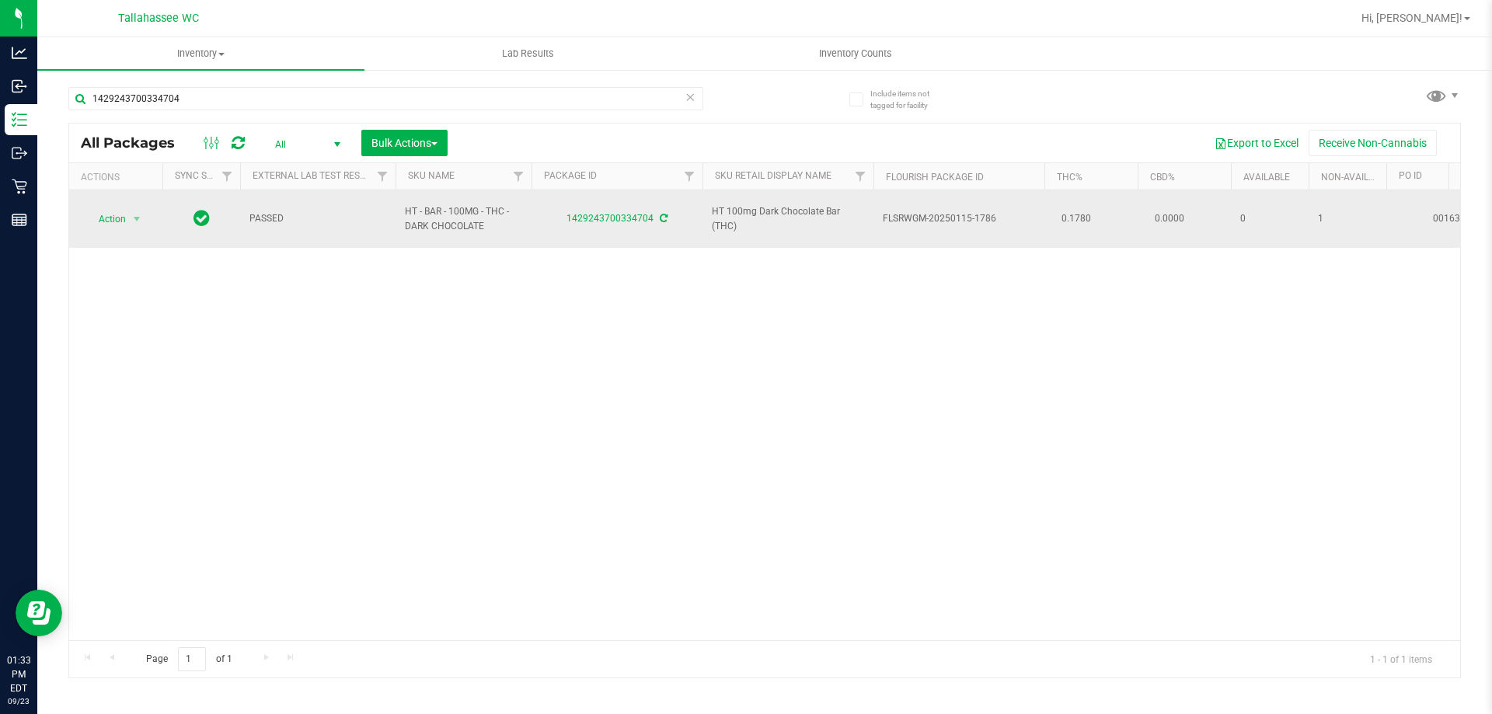
click at [660, 214] on icon at bounding box center [664, 218] width 8 height 9
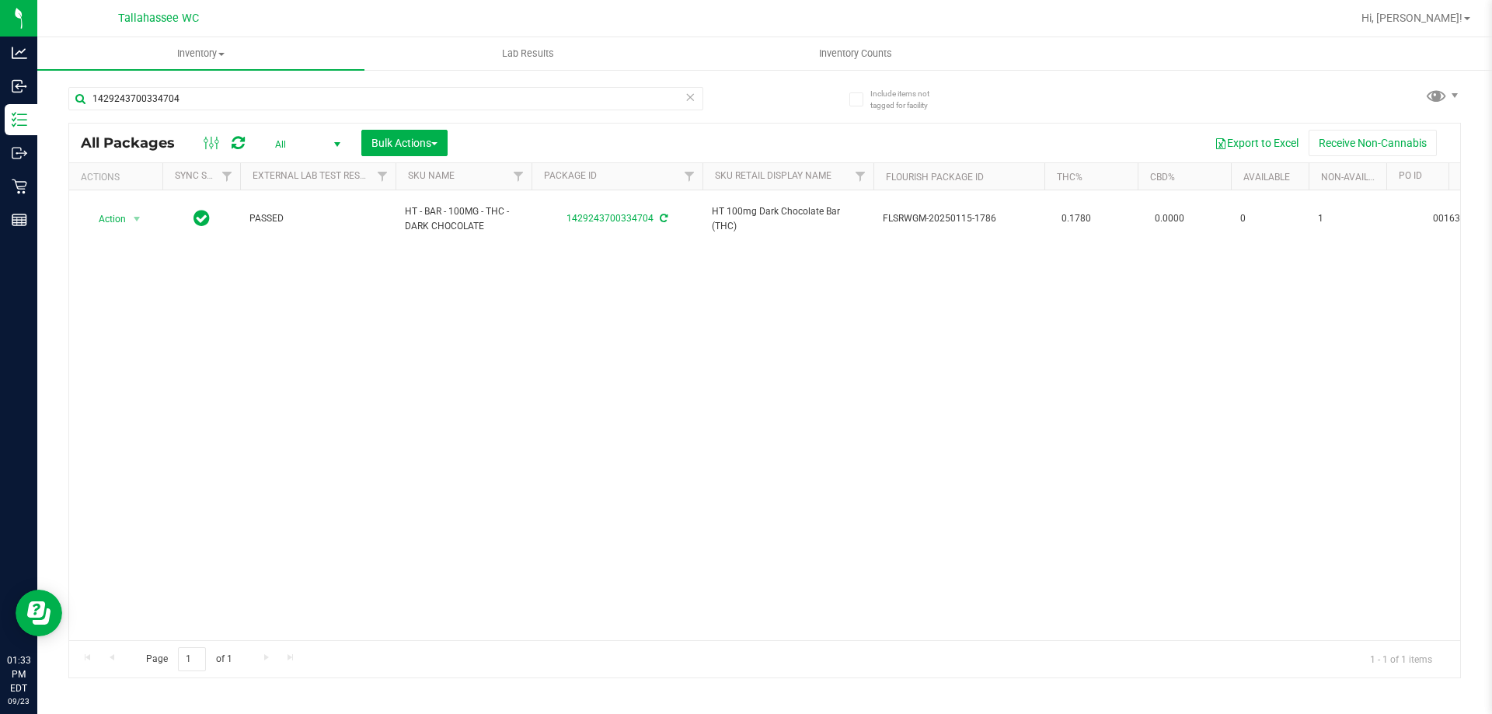
click at [649, 276] on div "Action Action Edit attributes Global inventory Locate package Package audit log…" at bounding box center [764, 415] width 1391 height 450
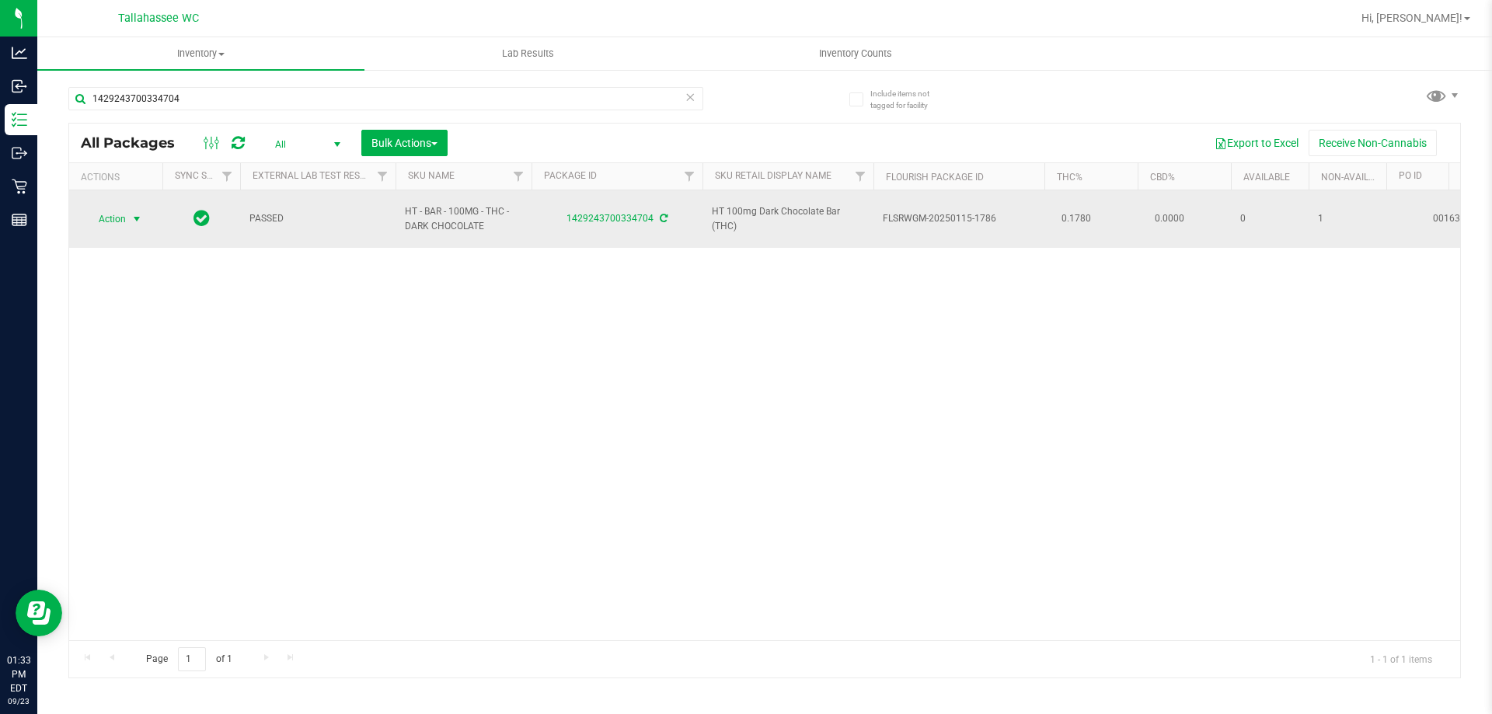
click at [114, 210] on span "Action" at bounding box center [106, 219] width 42 height 22
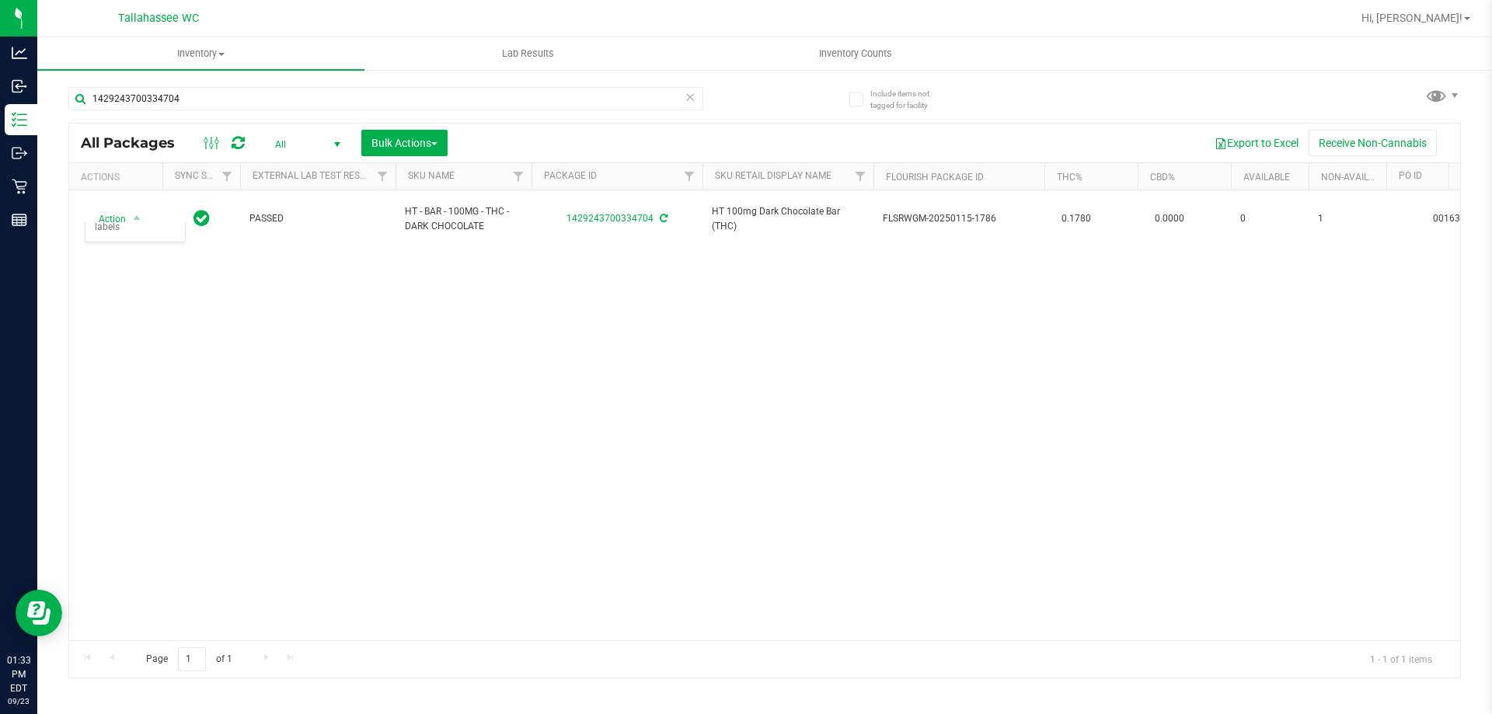
click at [344, 328] on div "Action Action Edit attributes Global inventory Locate package Package audit log…" at bounding box center [764, 415] width 1391 height 450
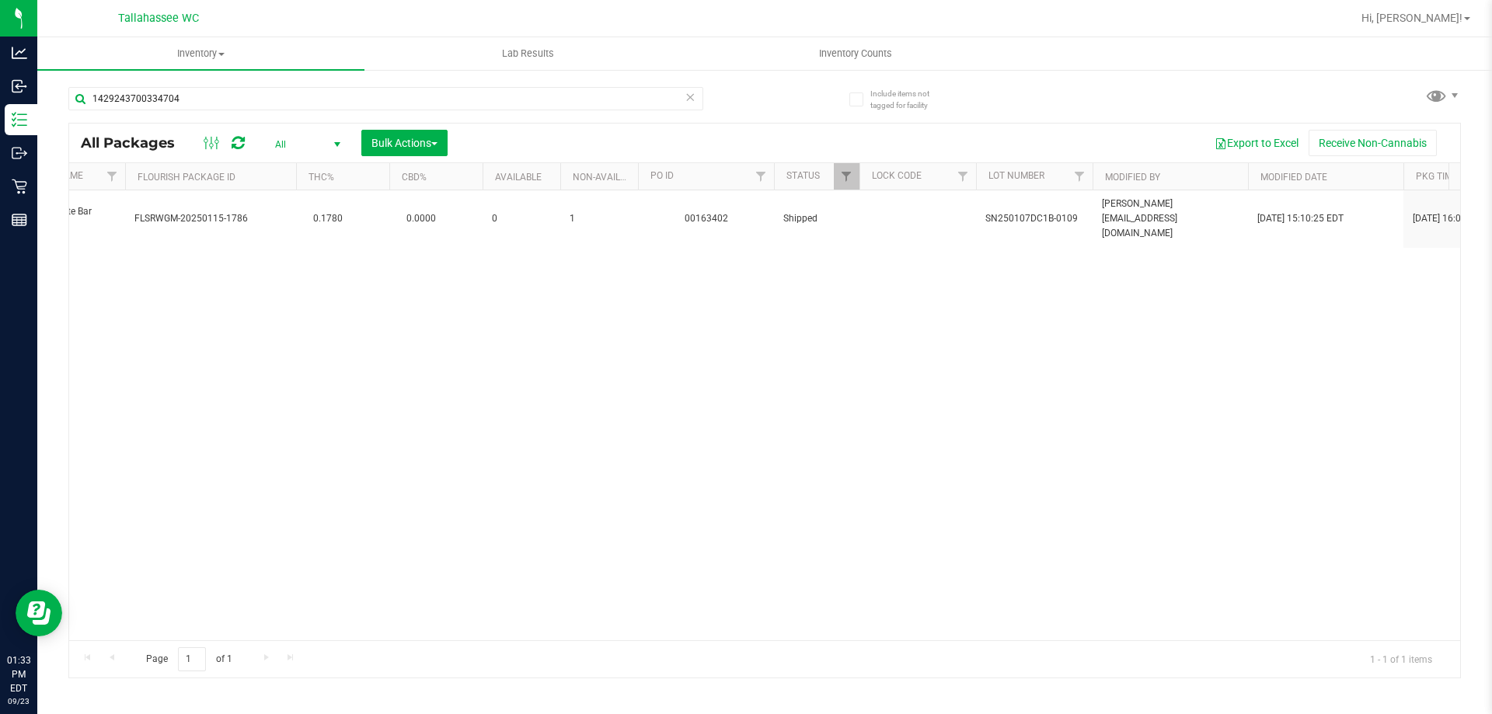
scroll to position [0, 752]
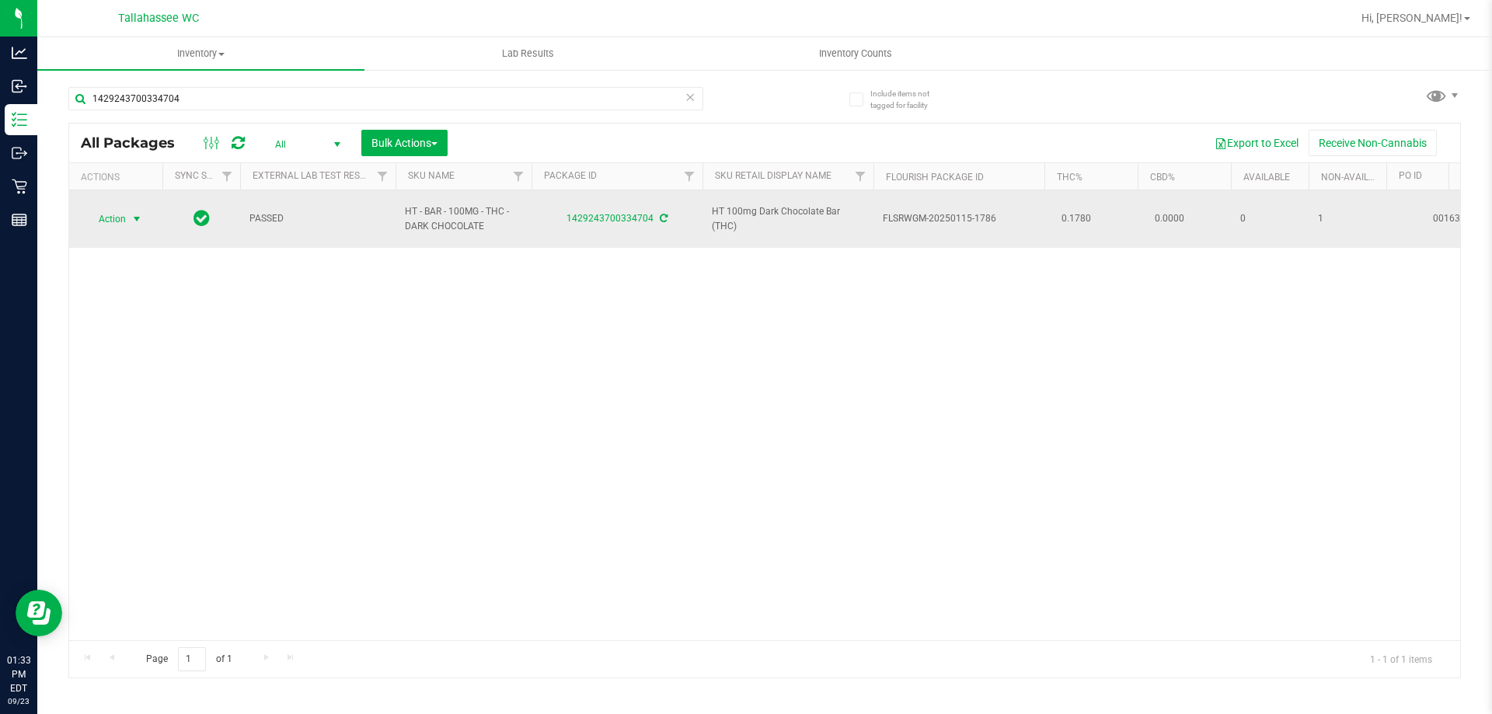
click at [120, 217] on span "Action" at bounding box center [106, 219] width 42 height 22
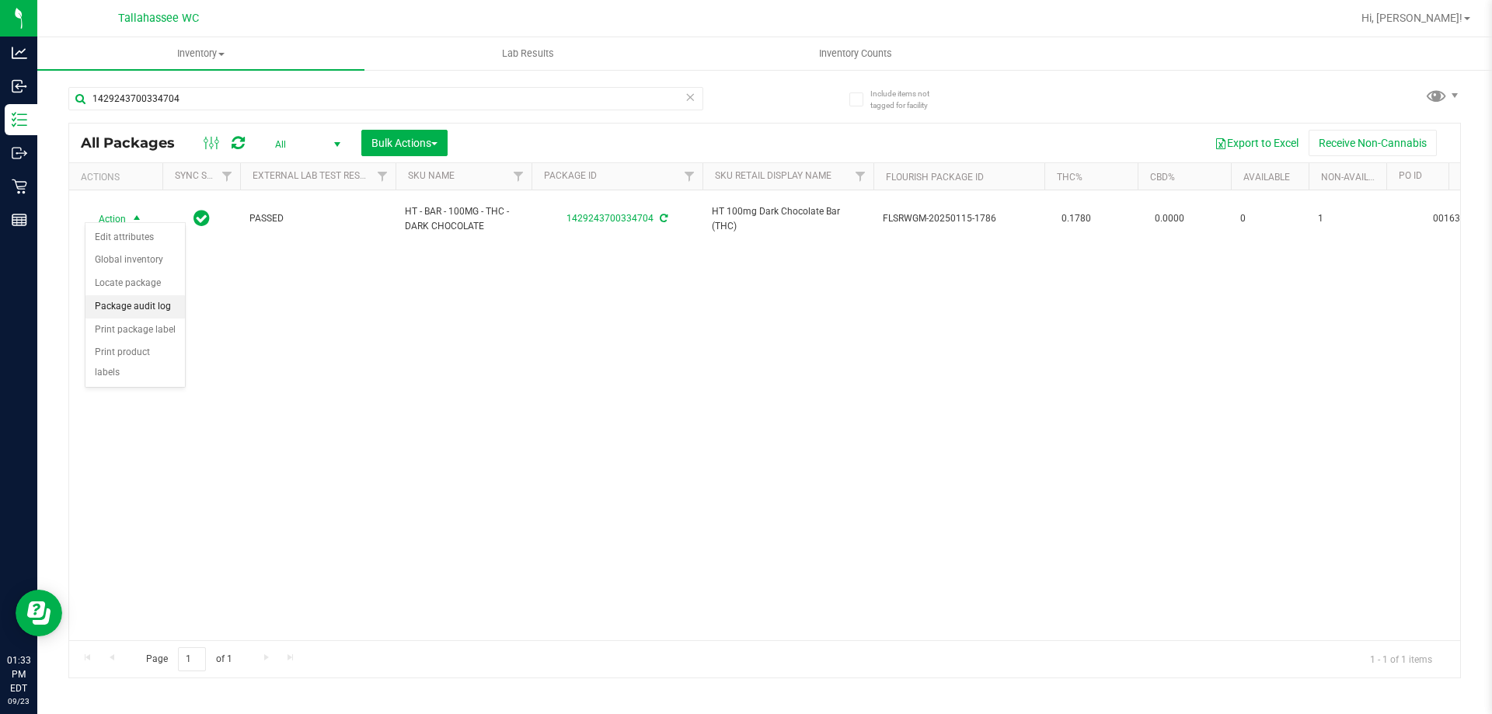
click at [165, 312] on li "Package audit log" at bounding box center [134, 306] width 99 height 23
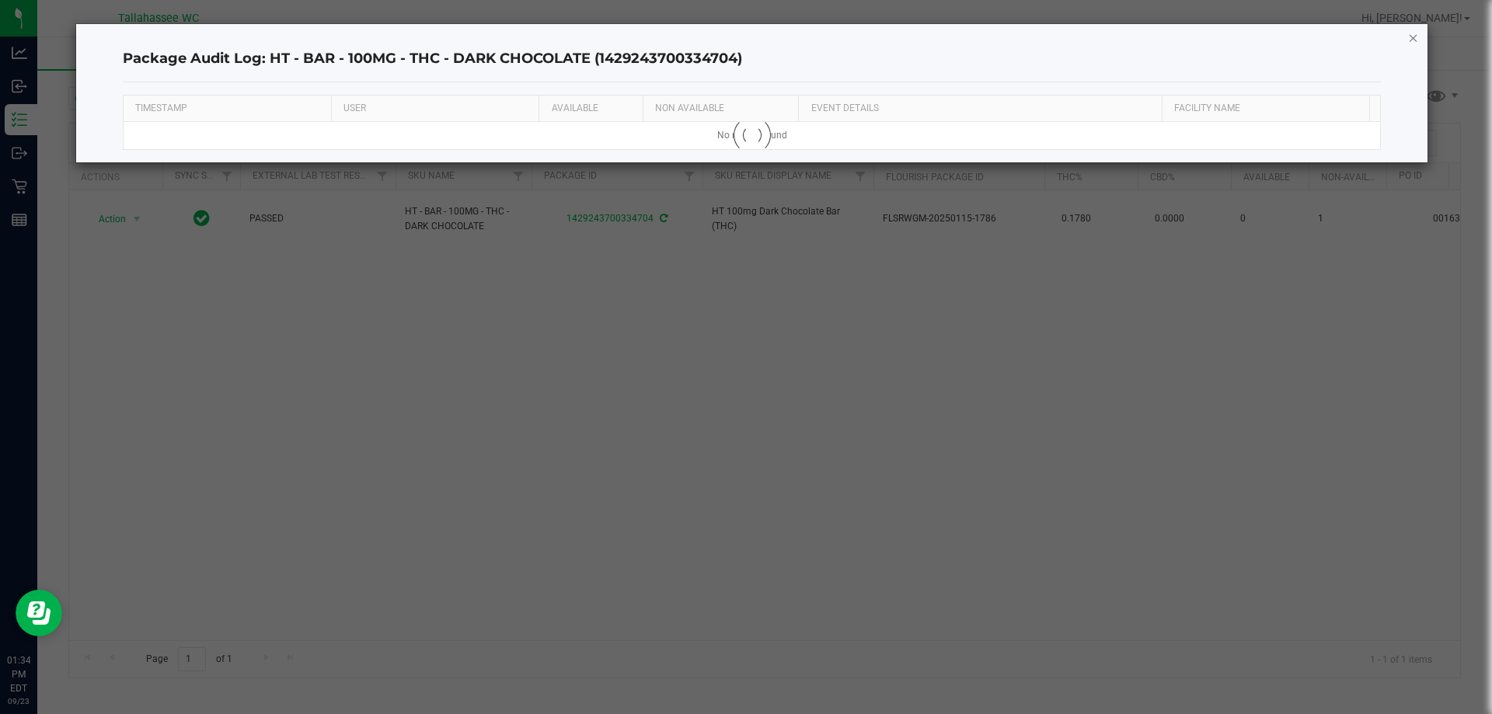
click at [1417, 37] on icon "button" at bounding box center [1413, 37] width 11 height 19
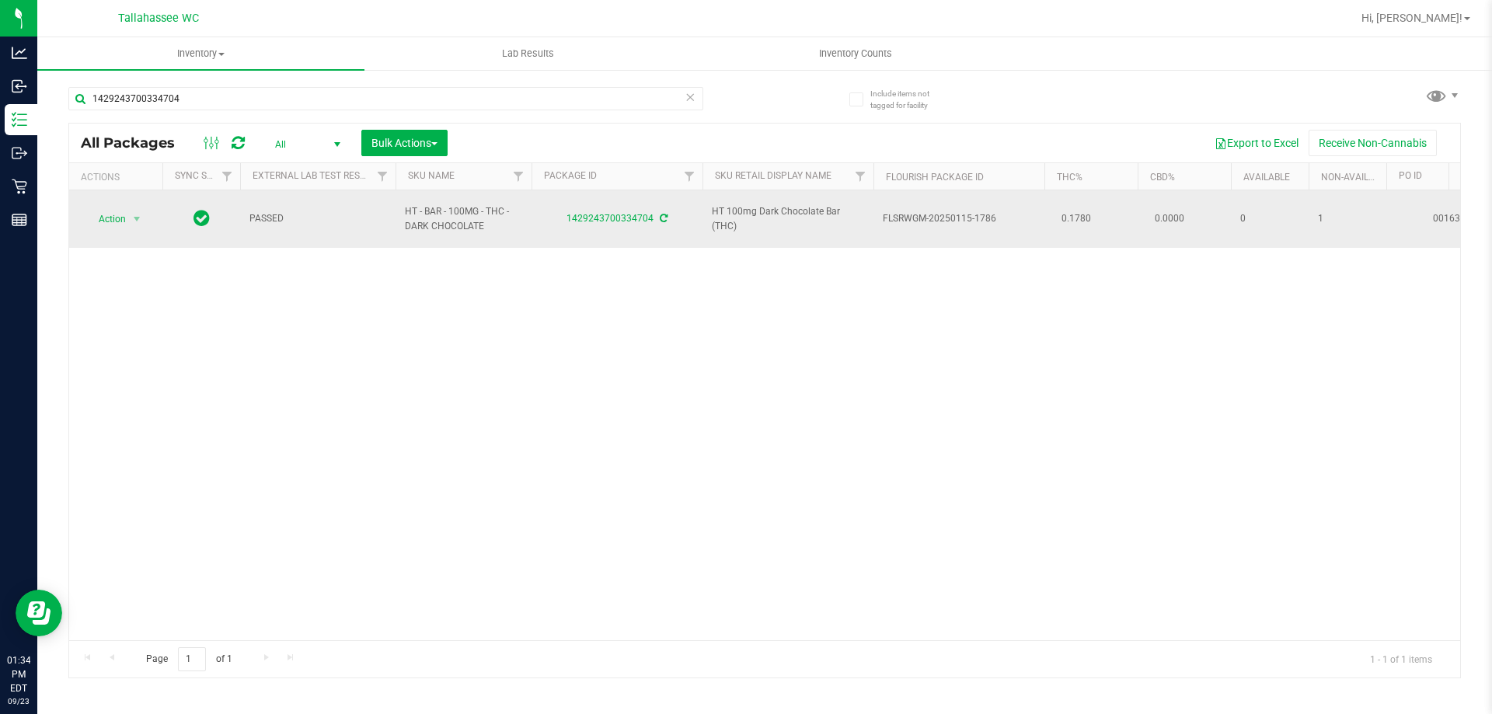
click at [661, 214] on icon at bounding box center [664, 218] width 8 height 9
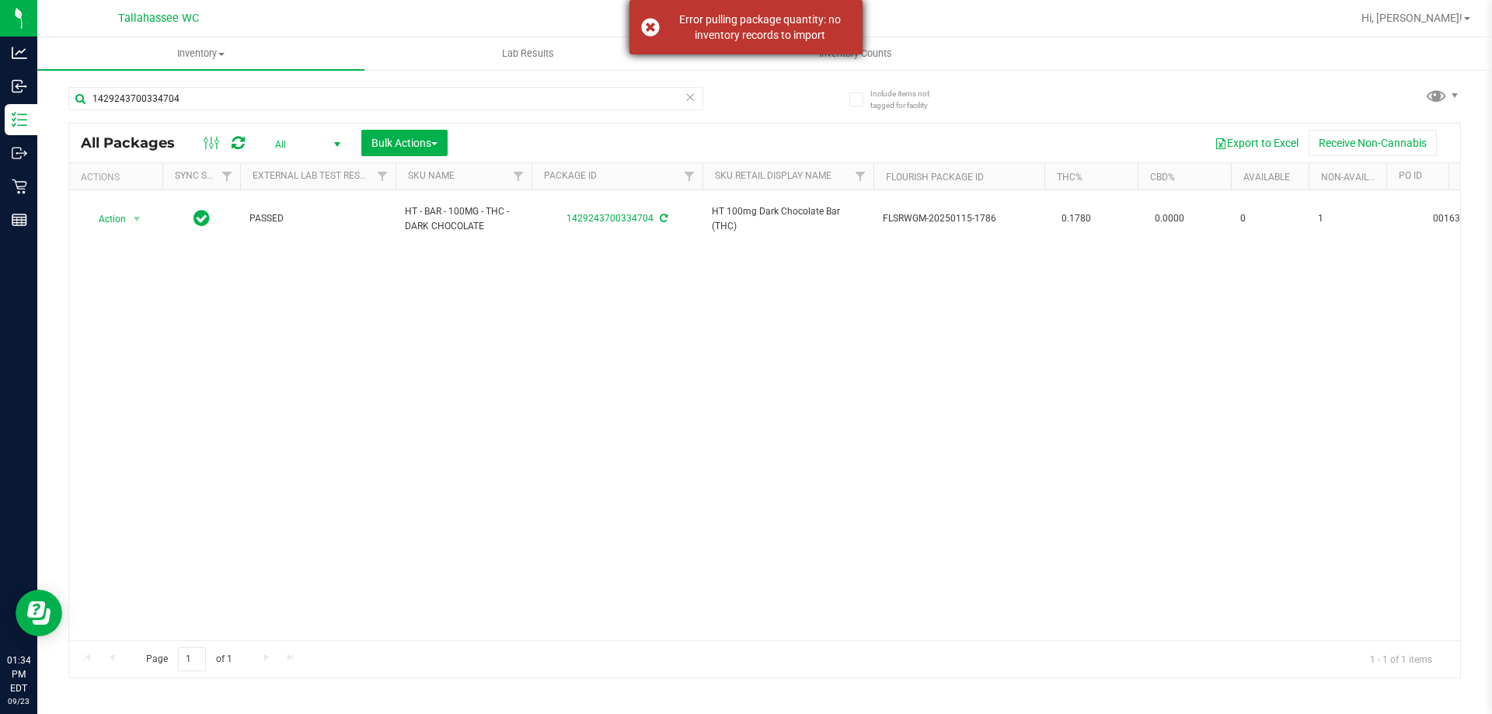
click at [651, 29] on div "Error pulling package quantity: no inventory records to import" at bounding box center [746, 27] width 233 height 54
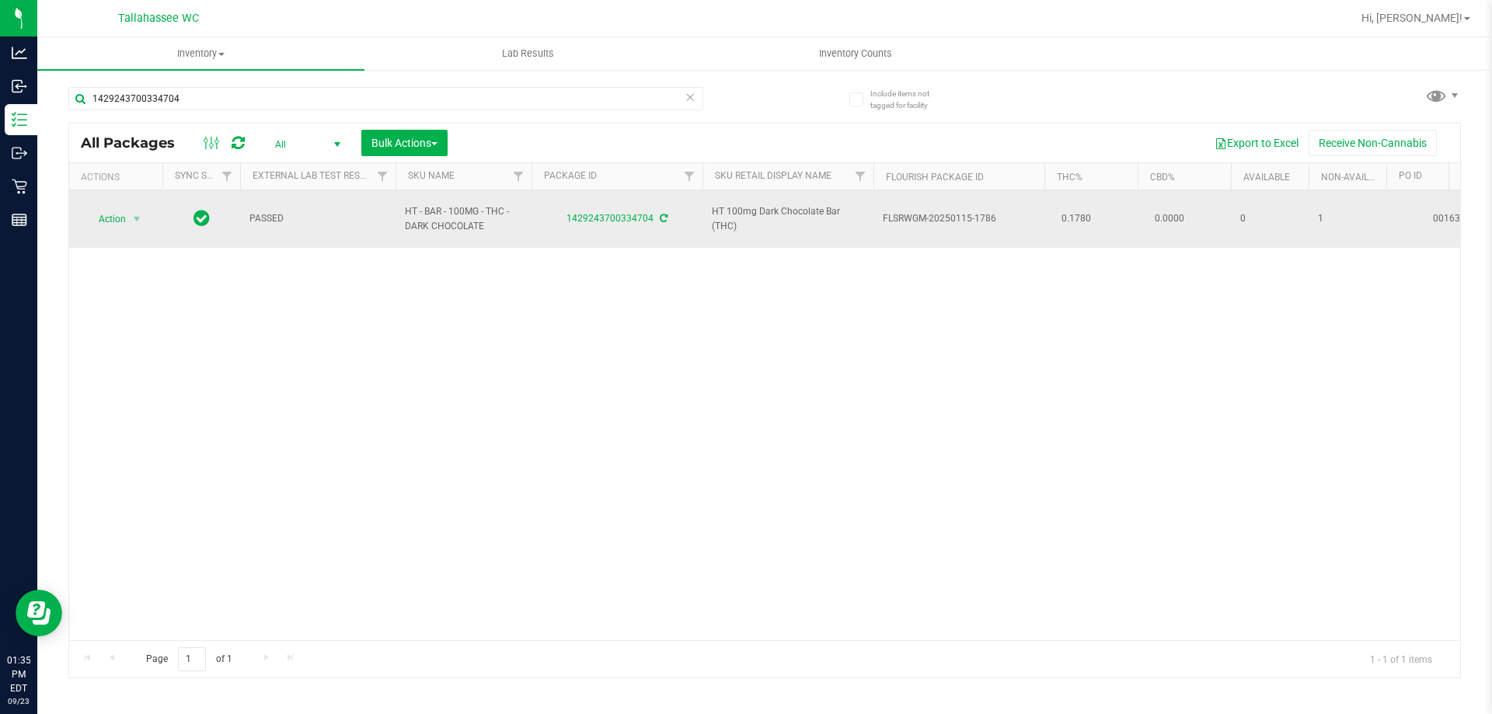
drag, startPoint x: 566, startPoint y: 213, endPoint x: 651, endPoint y: 217, distance: 84.8
click at [651, 217] on div "1429243700334704" at bounding box center [617, 218] width 176 height 15
copy link "1429243700334704"
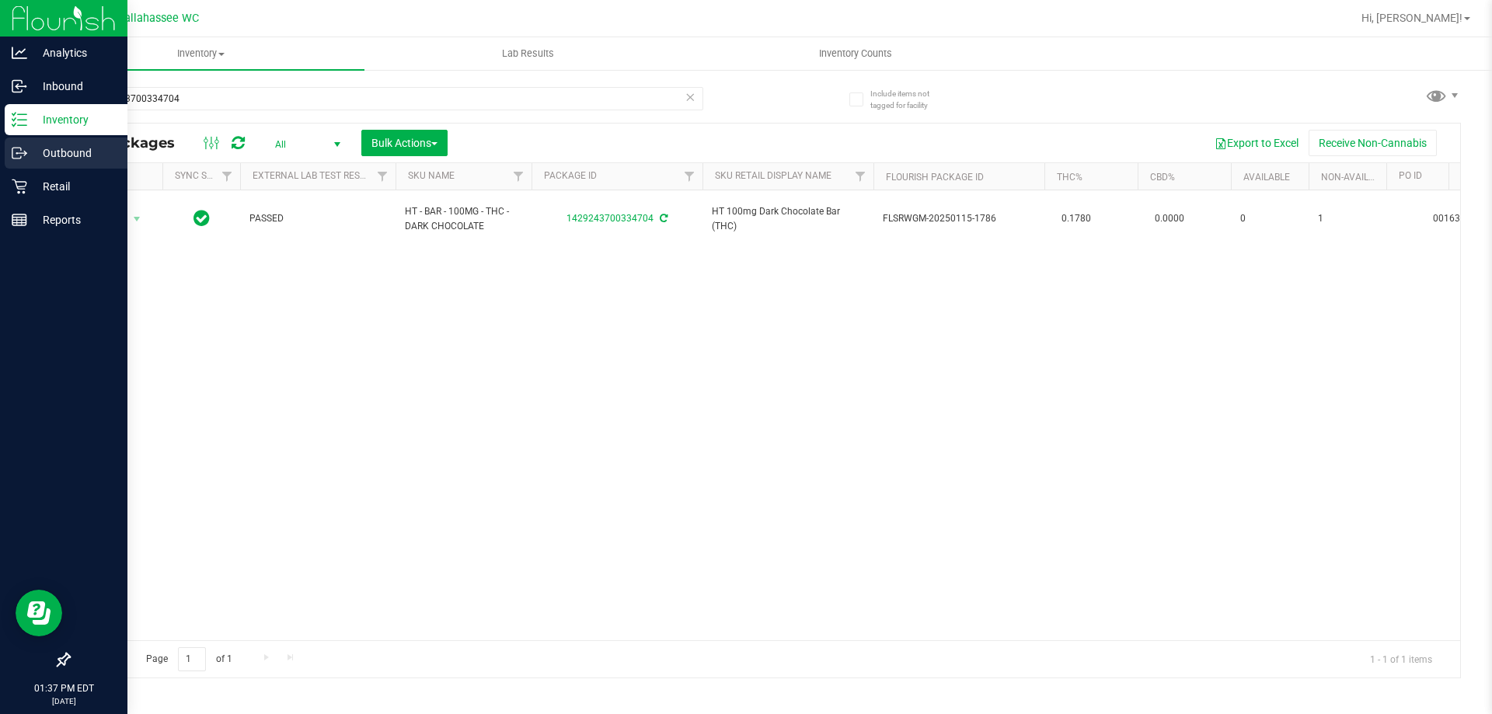
click at [72, 149] on p "Outbound" at bounding box center [73, 153] width 93 height 19
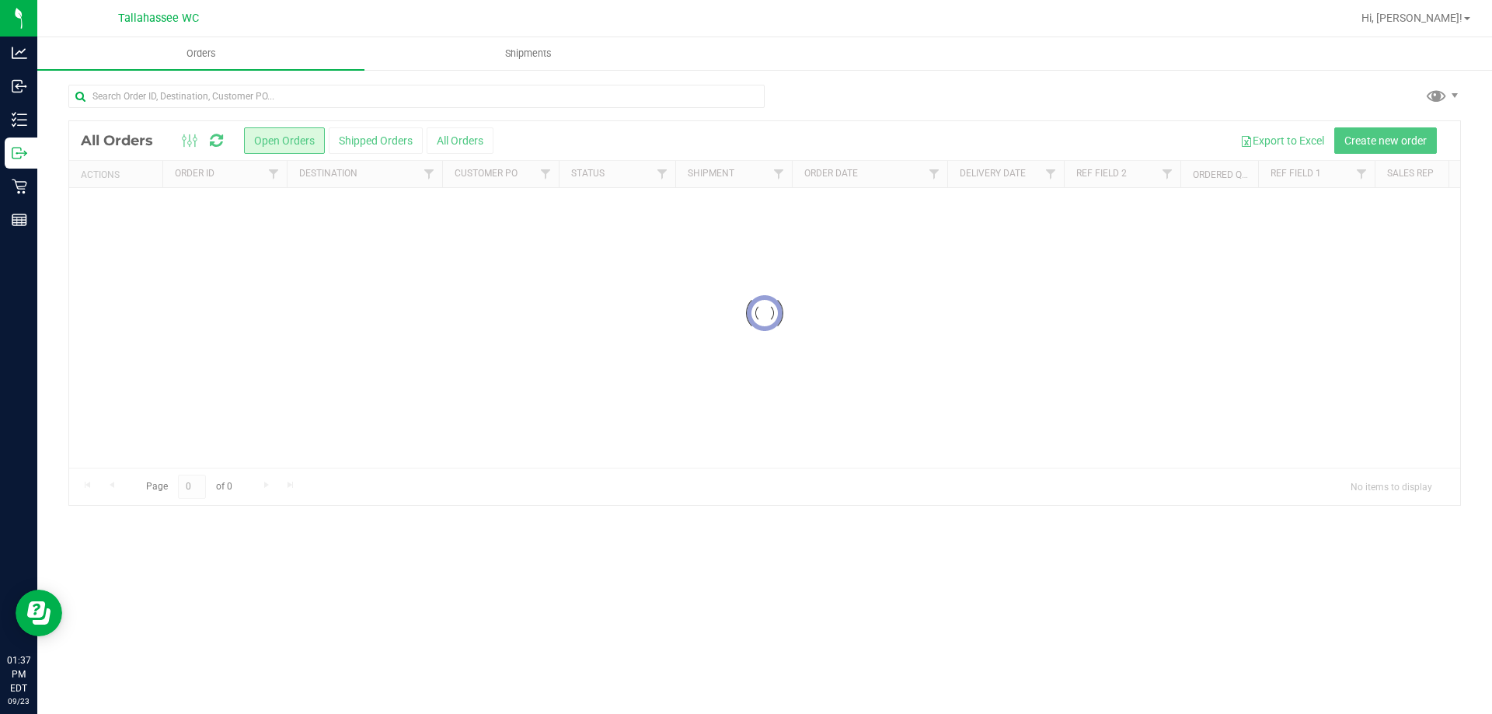
click at [375, 142] on div at bounding box center [764, 313] width 1391 height 384
click at [376, 145] on div at bounding box center [764, 398] width 1391 height 554
click at [383, 140] on div at bounding box center [764, 398] width 1391 height 554
click at [374, 144] on button "Shipped Orders" at bounding box center [376, 140] width 94 height 26
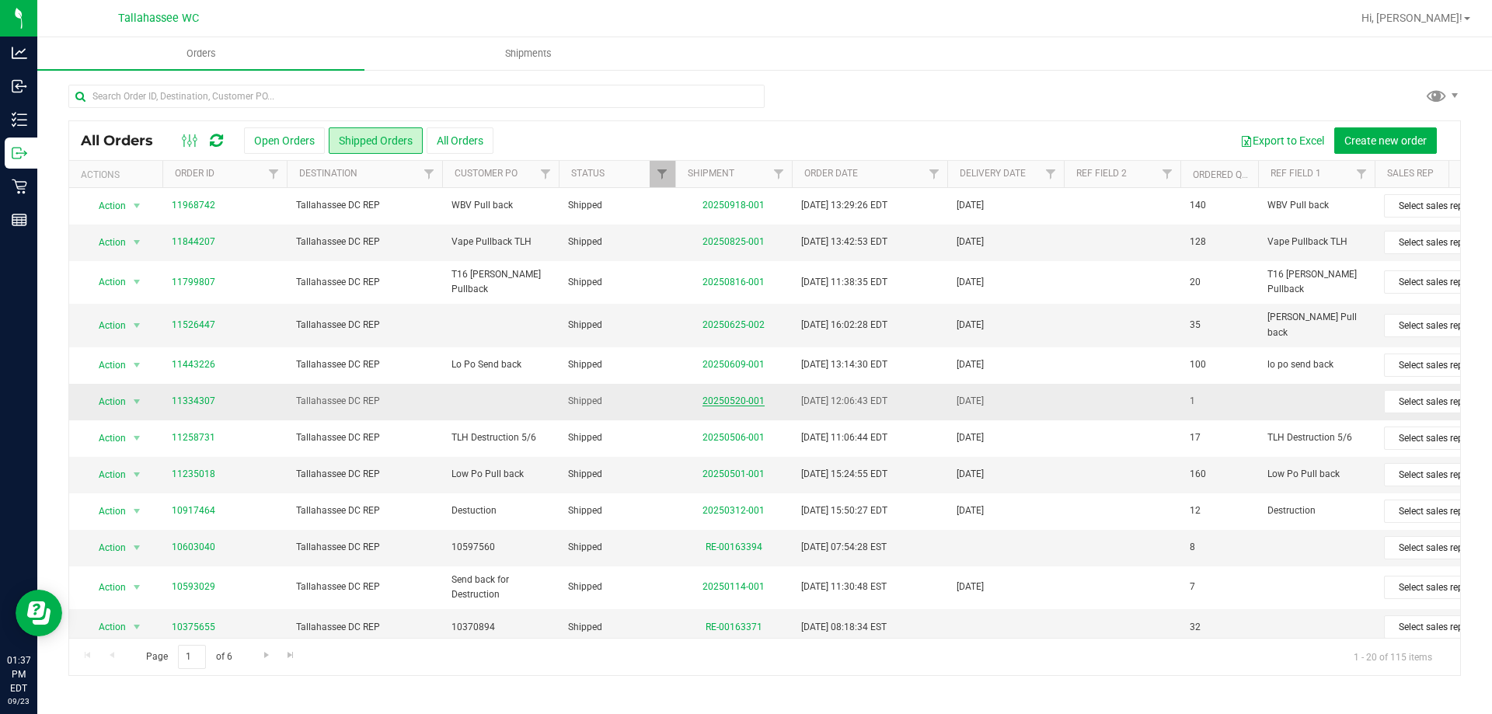
click at [714, 396] on link "20250520-001" at bounding box center [734, 401] width 62 height 11
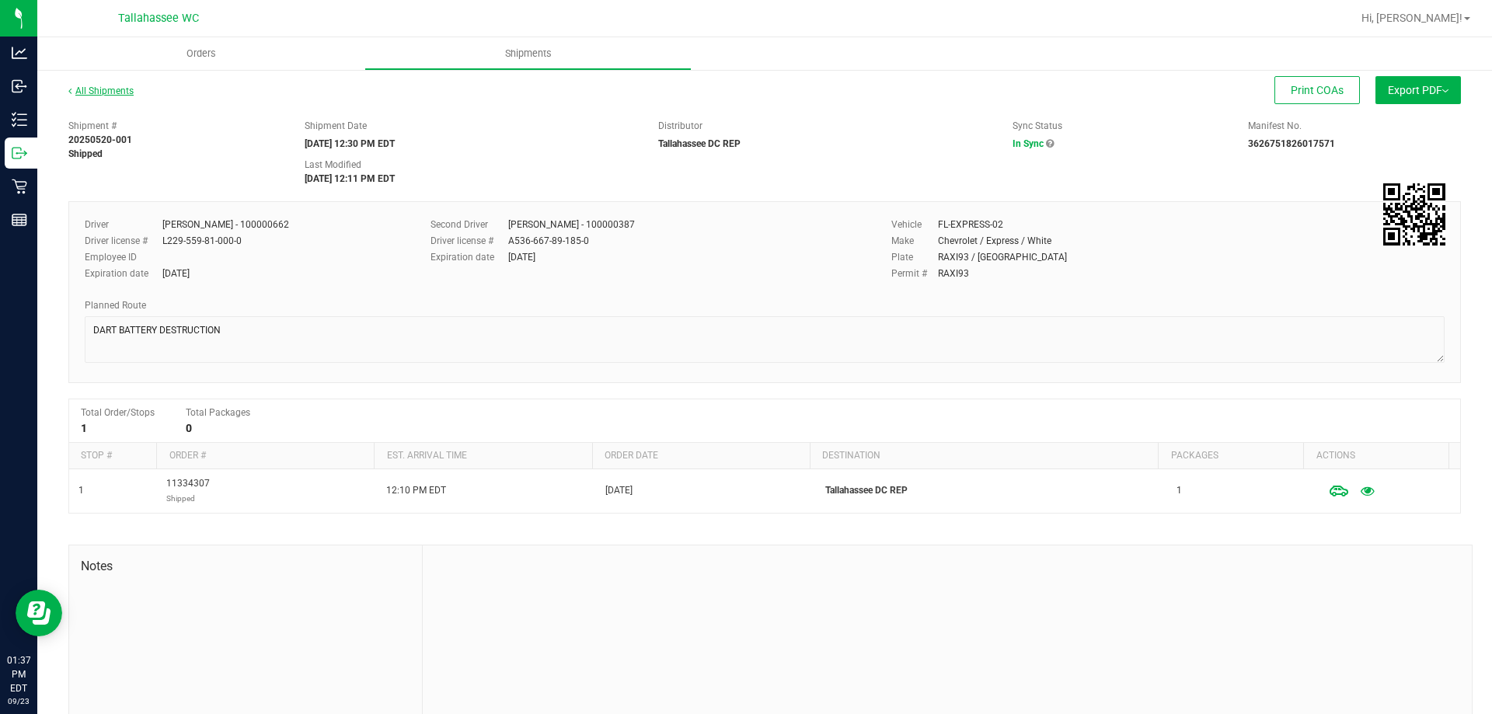
click at [104, 86] on link "All Shipments" at bounding box center [100, 90] width 65 height 11
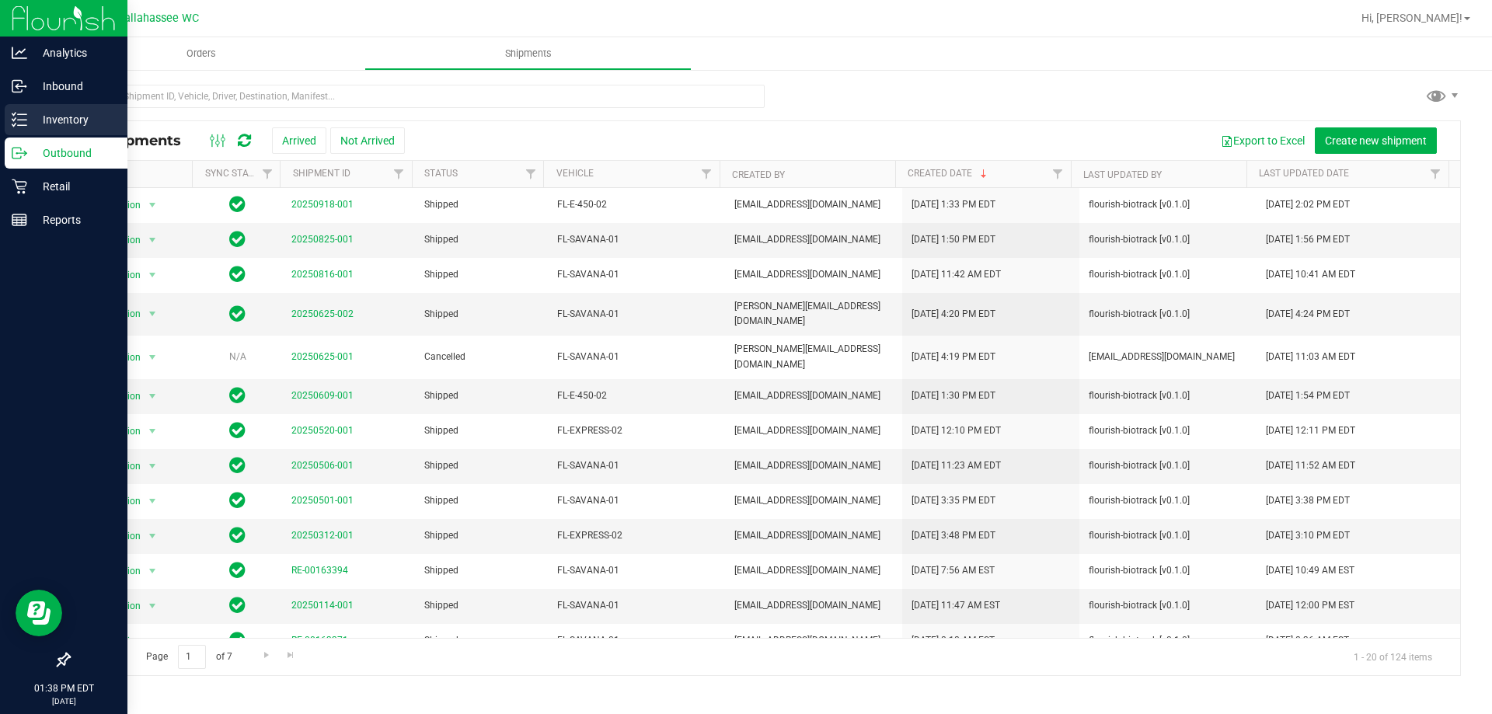
click at [59, 121] on p "Inventory" at bounding box center [73, 119] width 93 height 19
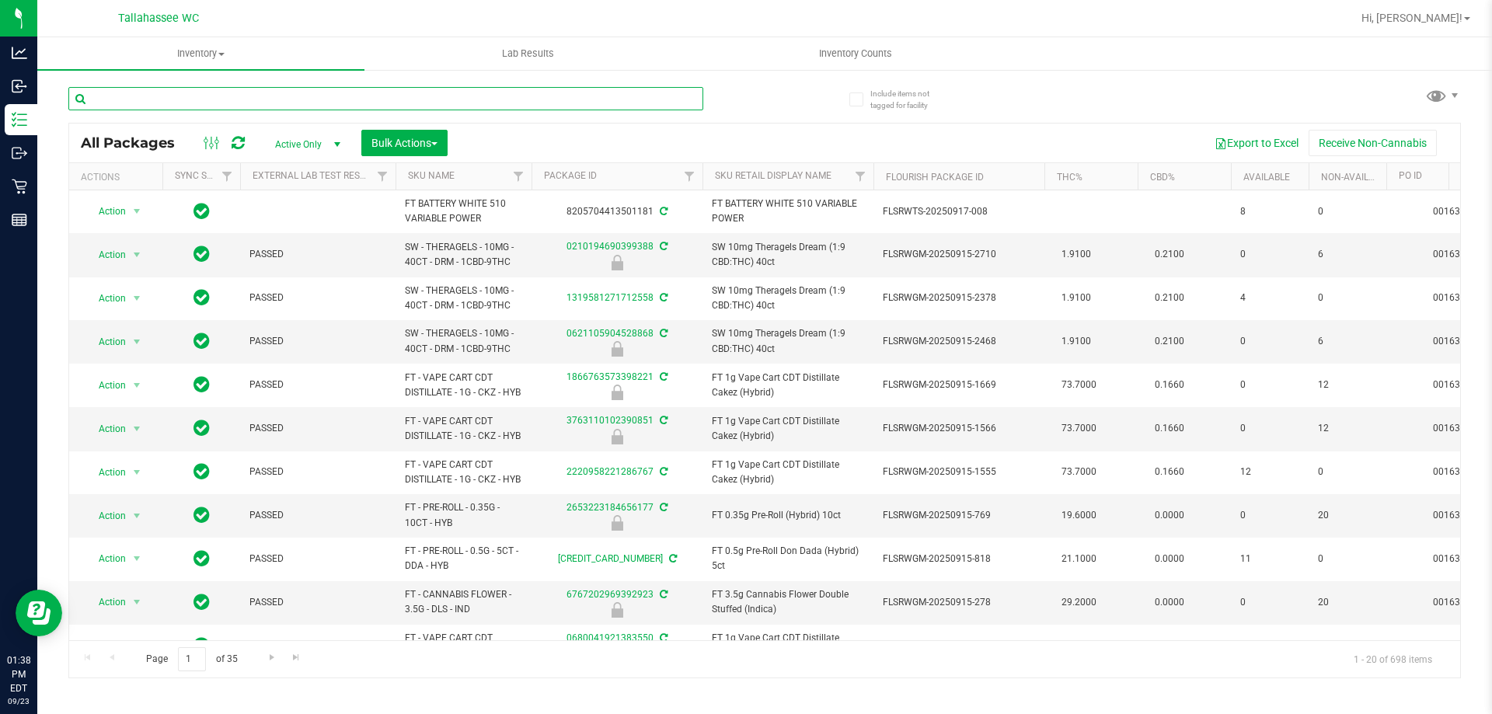
click at [336, 89] on input "text" at bounding box center [385, 98] width 635 height 23
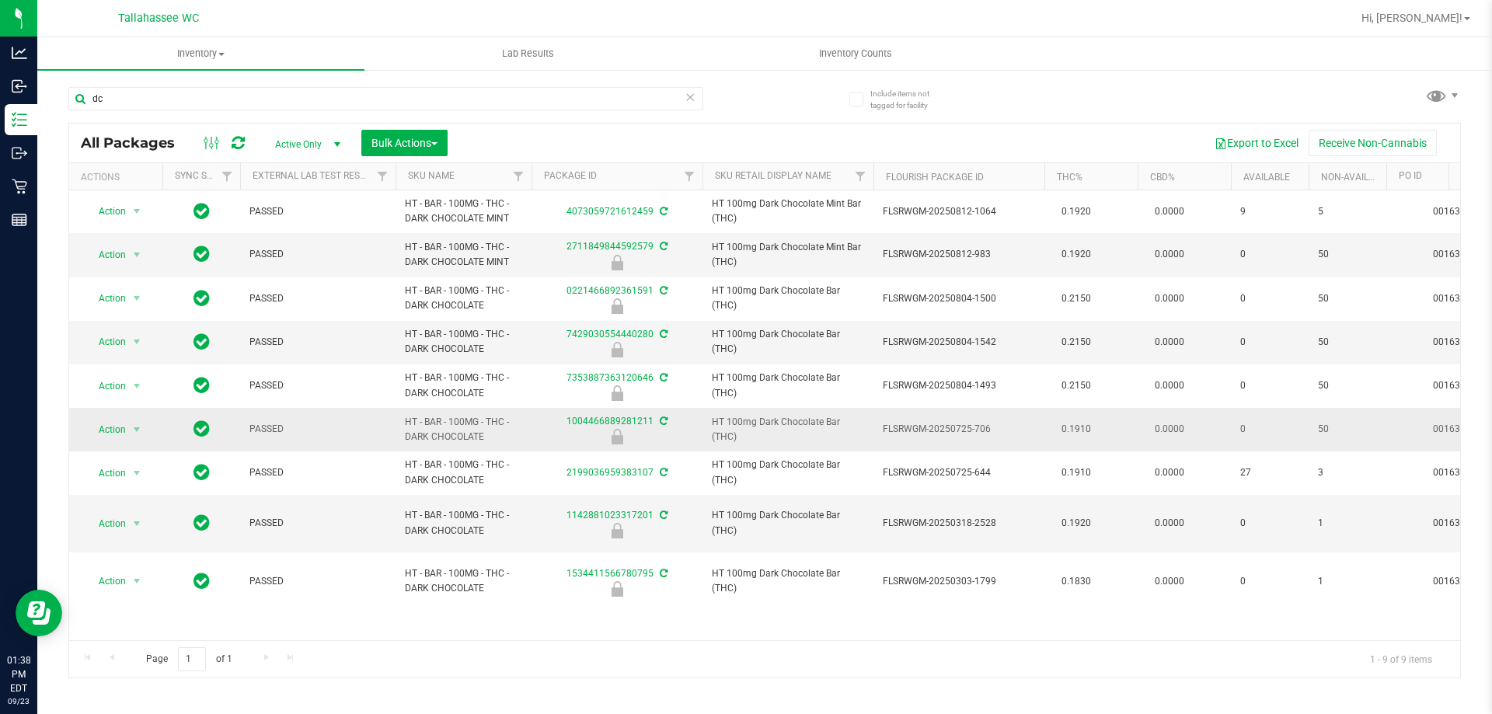
drag, startPoint x: 484, startPoint y: 438, endPoint x: 444, endPoint y: 424, distance: 43.0
copy tr "HT - BAR - 100MG - THC - DARK CHOCOLATE"
click at [363, 91] on input "dc" at bounding box center [385, 98] width 635 height 23
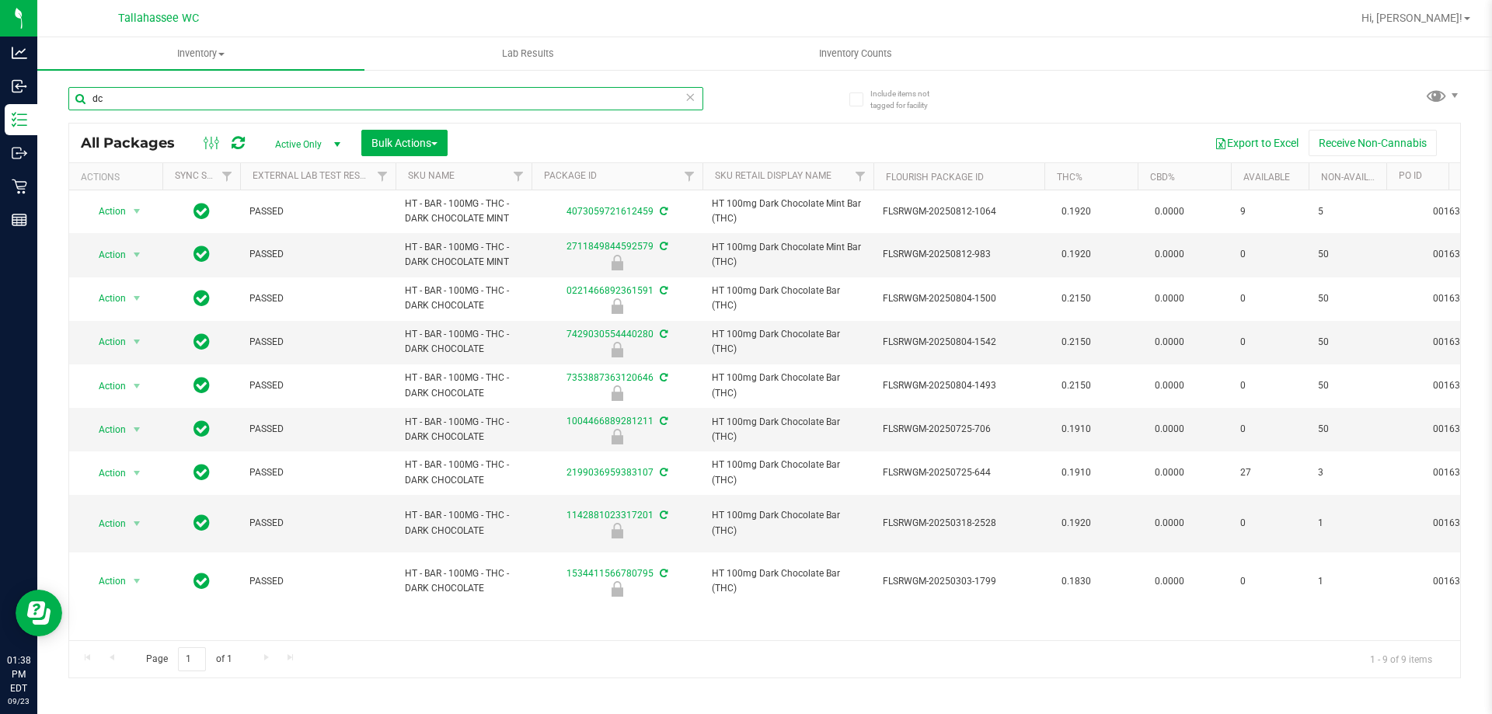
paste input "HT - BAR - 100MG - THC - DARK CHOCOLATE"
type input "HT - BAR - 100MG - THC - DARK CHOCOLATE"
click at [333, 143] on span "select" at bounding box center [337, 144] width 12 height 12
click at [310, 229] on li "All" at bounding box center [304, 238] width 84 height 23
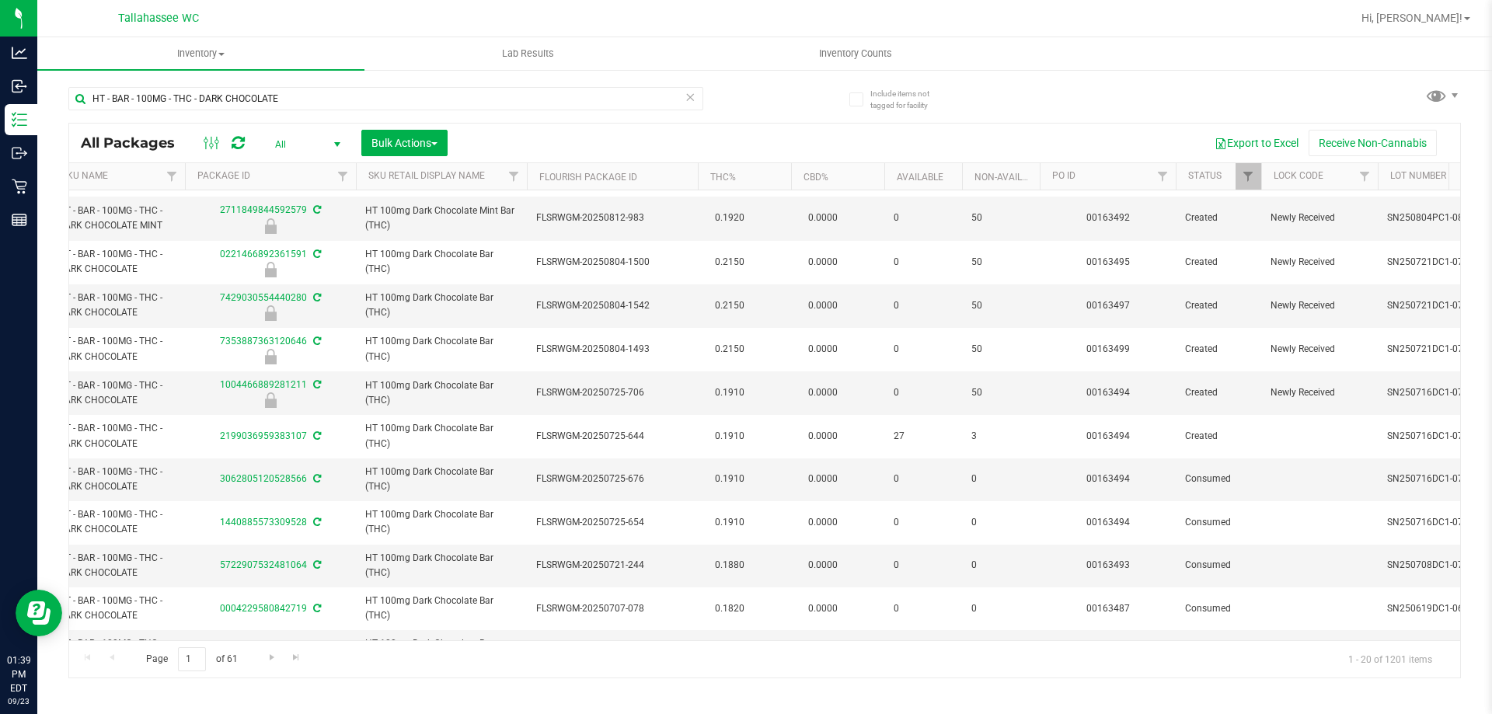
scroll to position [0, 347]
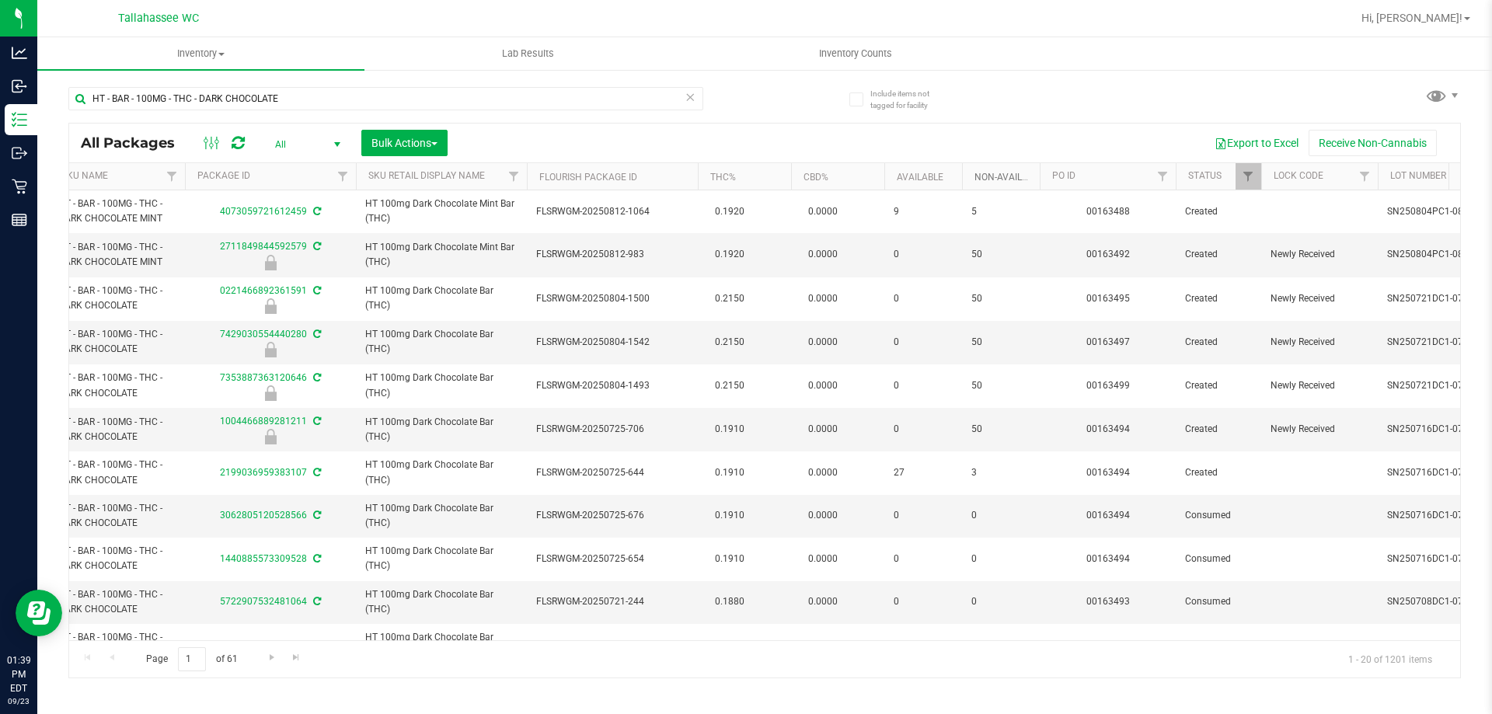
click at [1031, 174] on link "Non-Available" at bounding box center [1009, 177] width 69 height 11
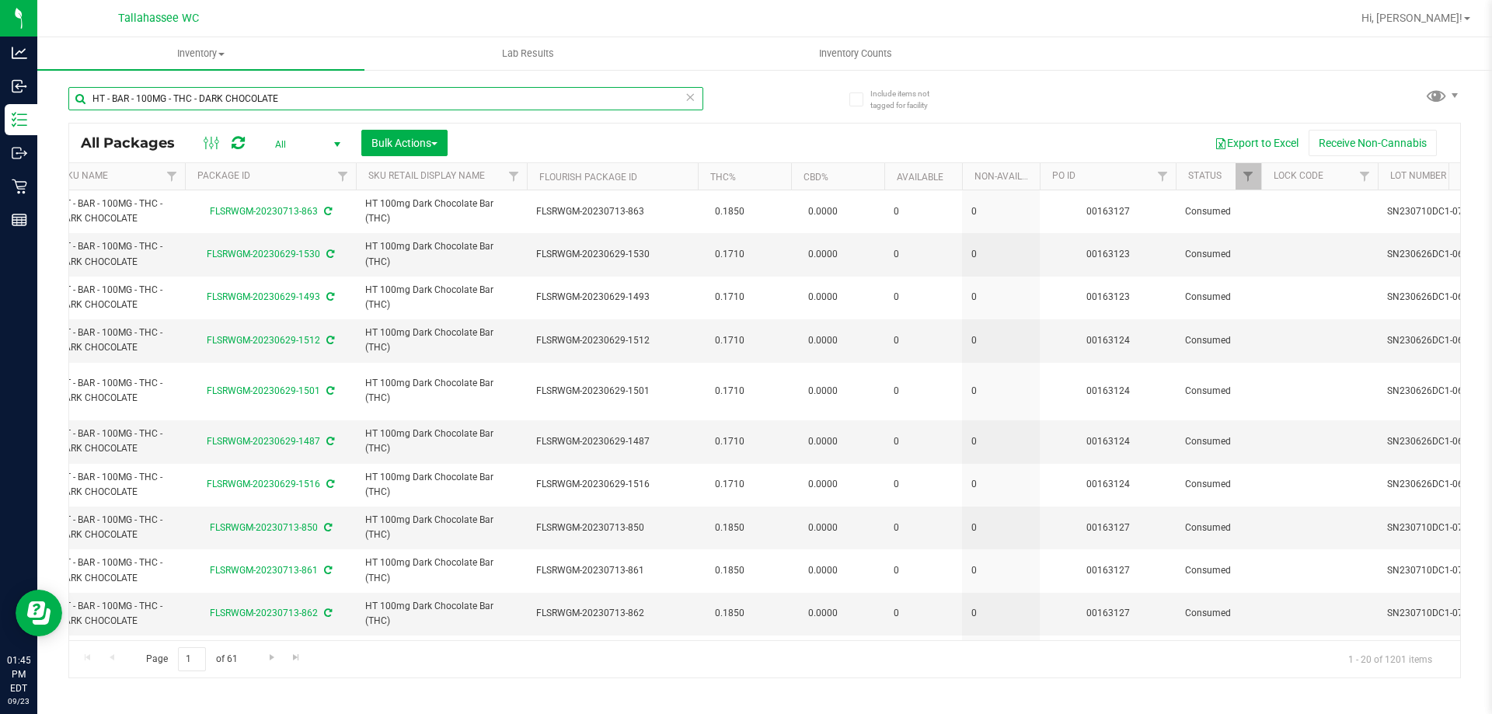
click at [410, 97] on input "HT - BAR - 100MG - THC - DARK CHOCOLATE" at bounding box center [385, 98] width 635 height 23
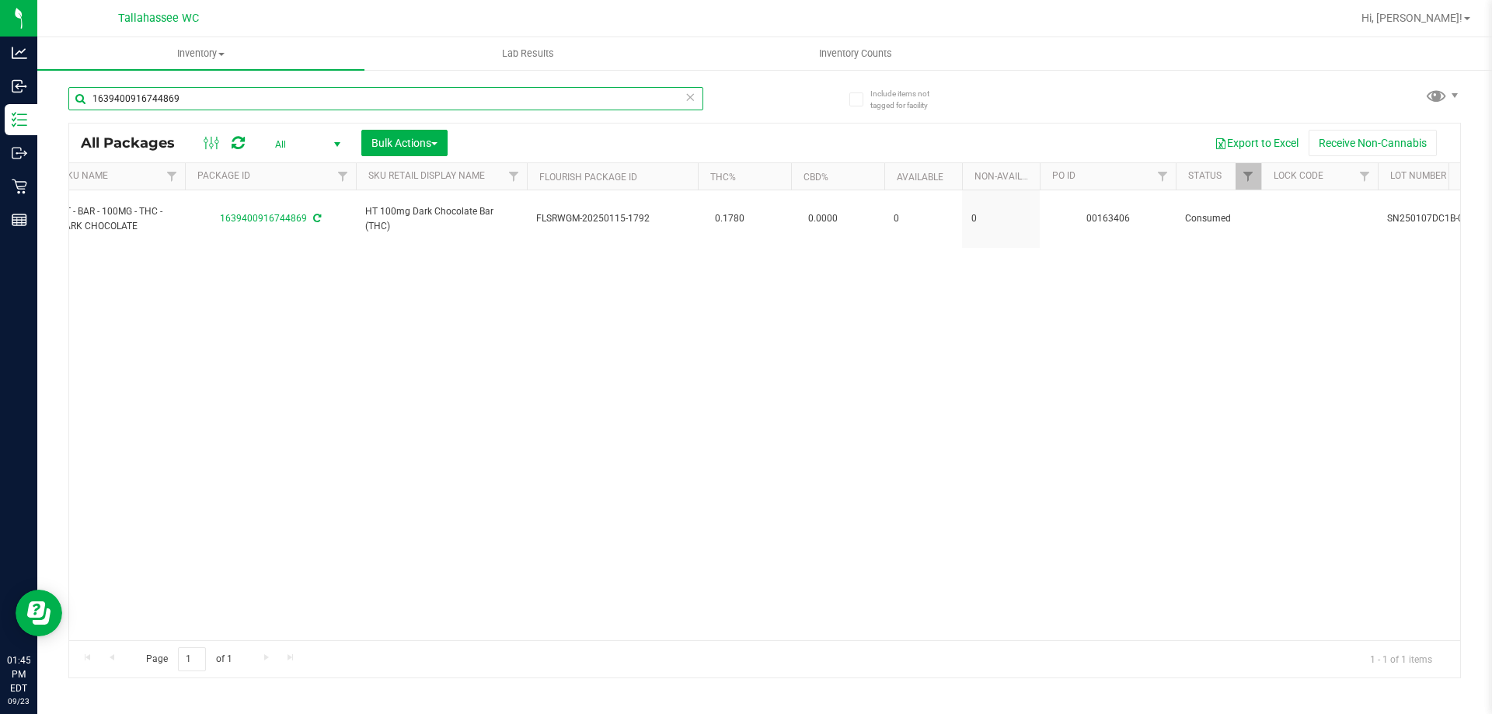
type input "1639400916744869"
click at [308, 148] on span "All" at bounding box center [304, 145] width 85 height 22
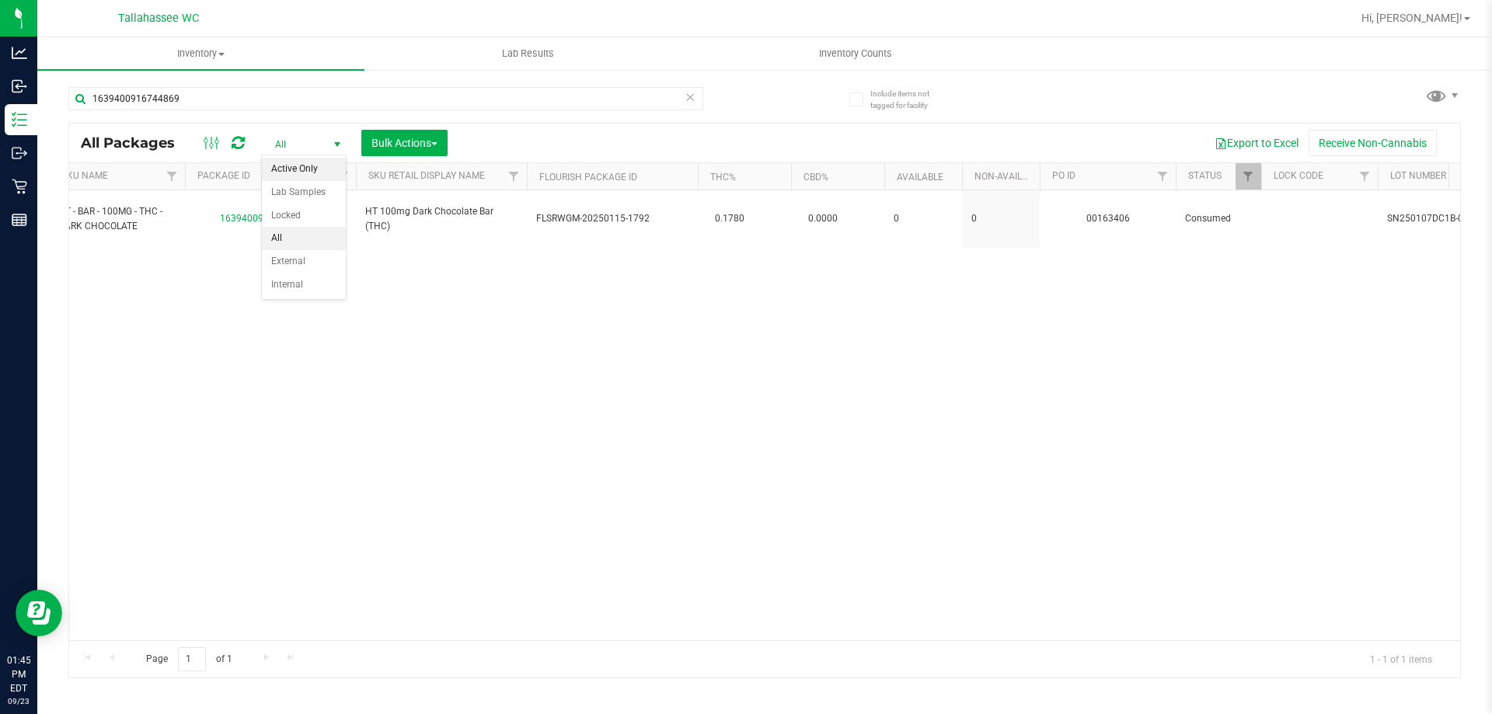
click at [331, 167] on li "Active Only" at bounding box center [304, 169] width 84 height 23
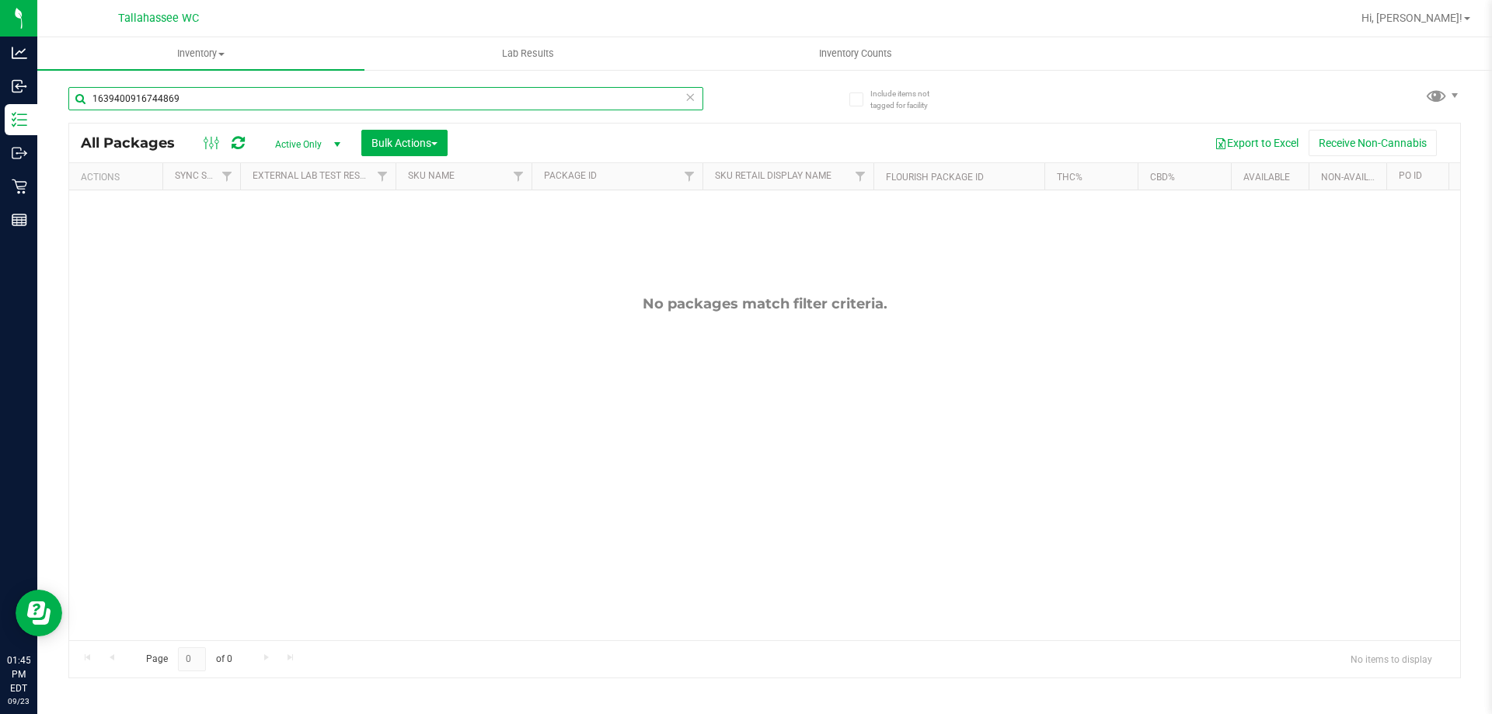
click at [251, 104] on input "1639400916744869" at bounding box center [385, 98] width 635 height 23
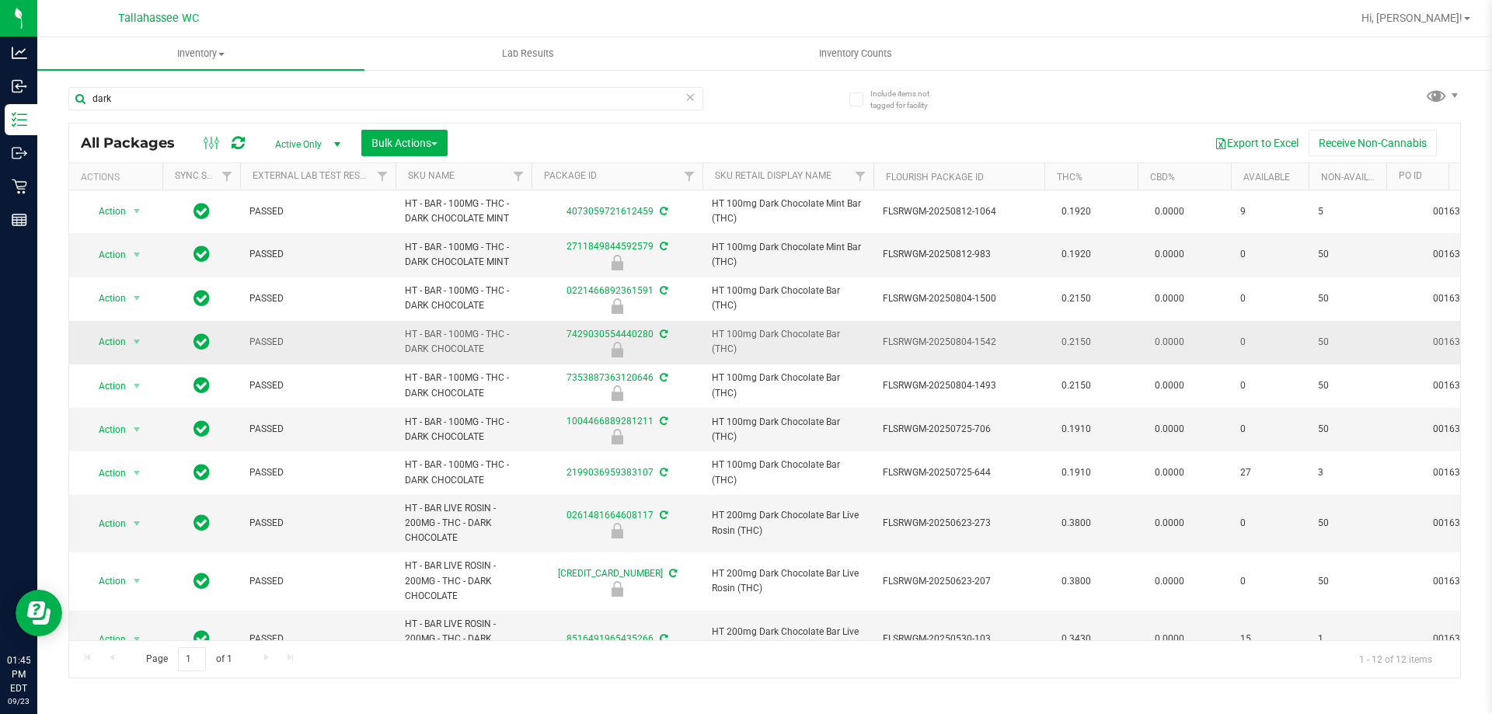
drag, startPoint x: 483, startPoint y: 341, endPoint x: 404, endPoint y: 337, distance: 78.6
click at [404, 337] on td "HT - BAR - 100MG - THC - DARK CHOCOLATE" at bounding box center [464, 343] width 136 height 44
copy span "HT - BAR - 100MG - THC - DARK CHOCOLATE"
click at [284, 99] on input "dark" at bounding box center [385, 98] width 635 height 23
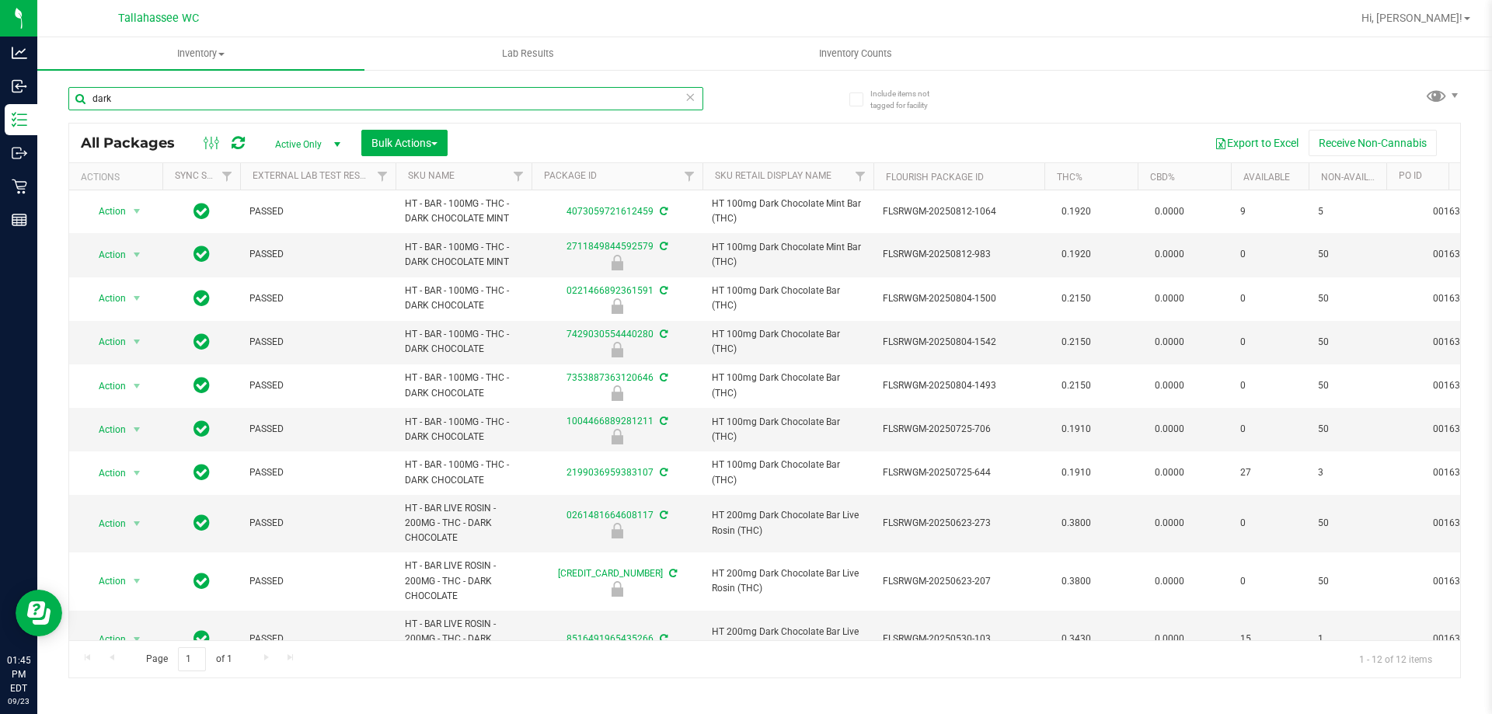
paste input "HT - BAR - 100MG - THC - DARK CHOCOLATE"
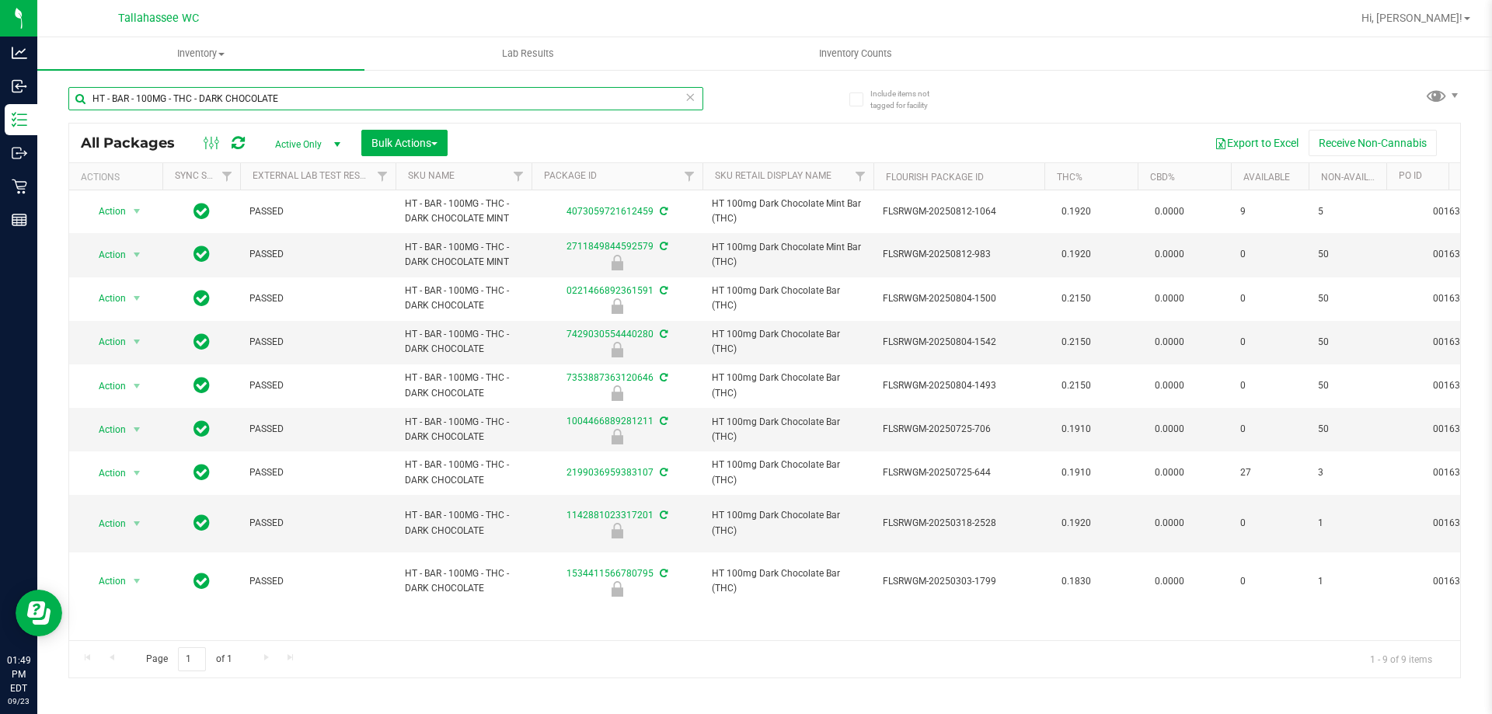
click at [409, 97] on input "HT - BAR - 100MG - THC - DARK CHOCOLATE" at bounding box center [385, 98] width 635 height 23
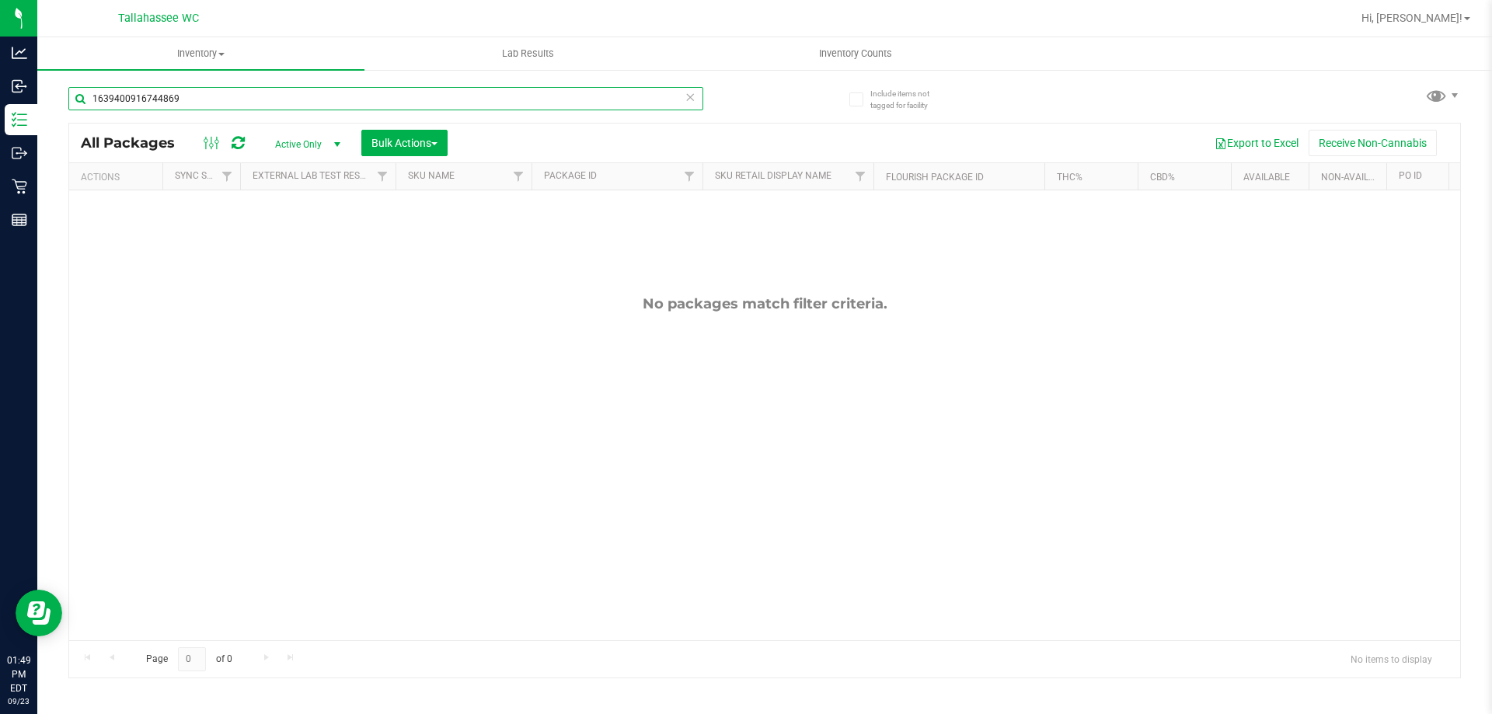
type input "1639400916744869"
click at [326, 138] on span "Active Only" at bounding box center [304, 145] width 85 height 22
click at [325, 233] on li "All" at bounding box center [304, 238] width 84 height 23
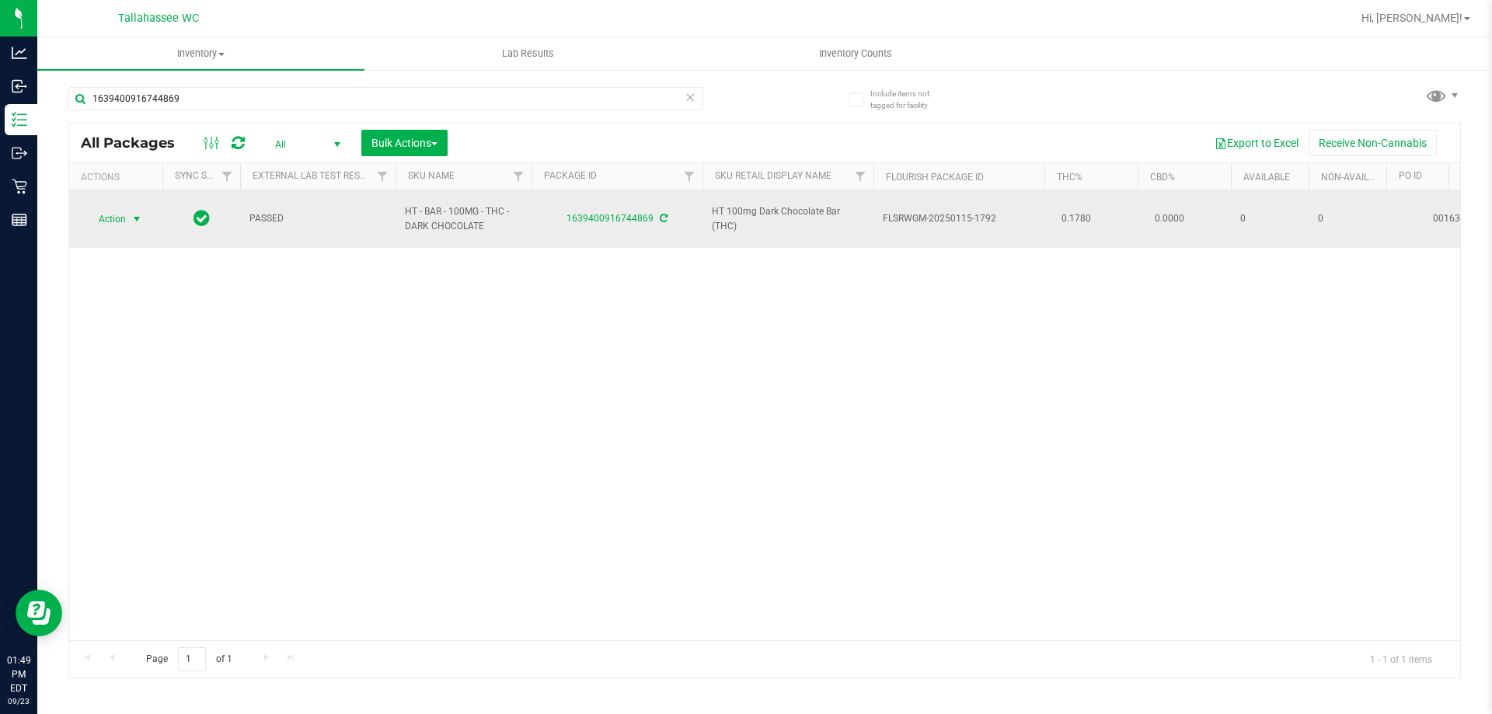
click at [129, 212] on span "select" at bounding box center [136, 219] width 19 height 22
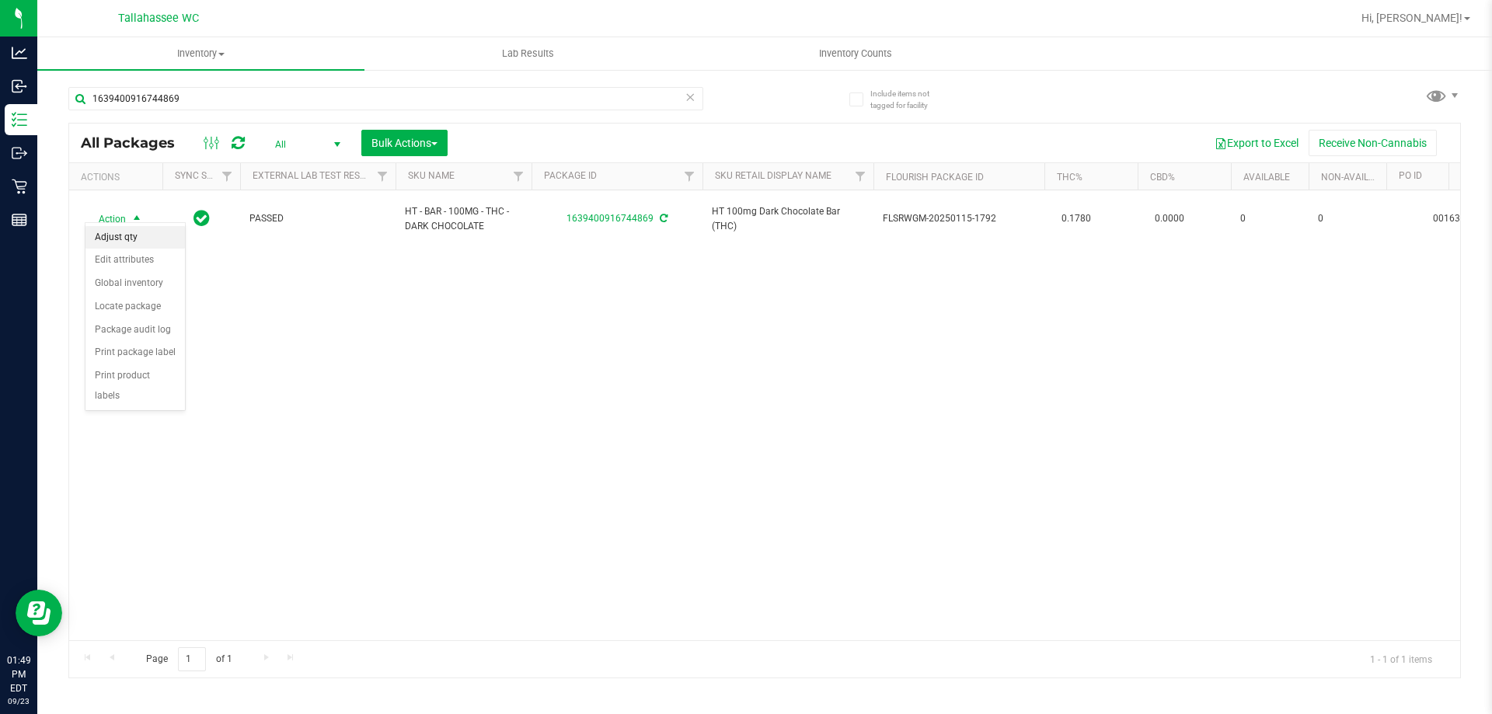
click at [123, 232] on li "Adjust qty" at bounding box center [134, 237] width 99 height 23
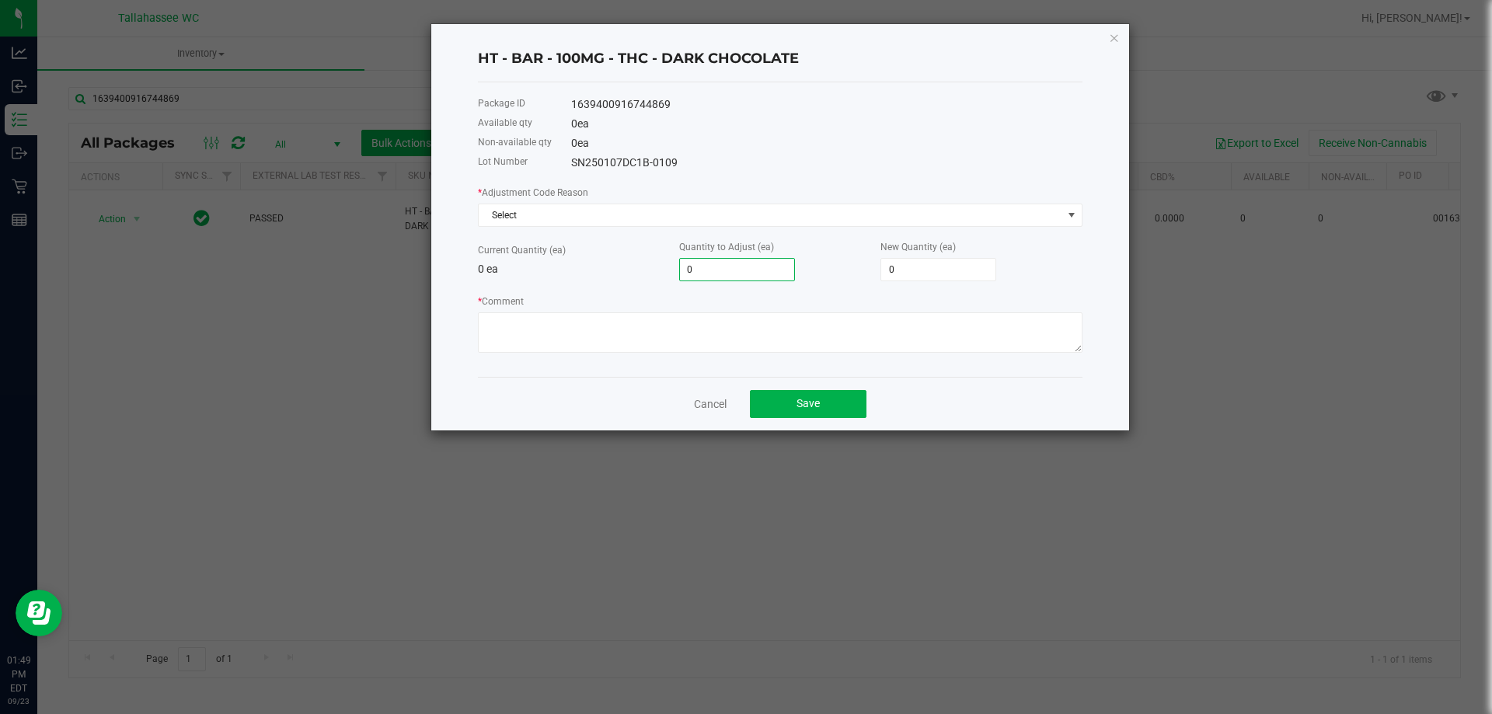
click at [720, 276] on input "0" at bounding box center [737, 270] width 114 height 22
type input "1"
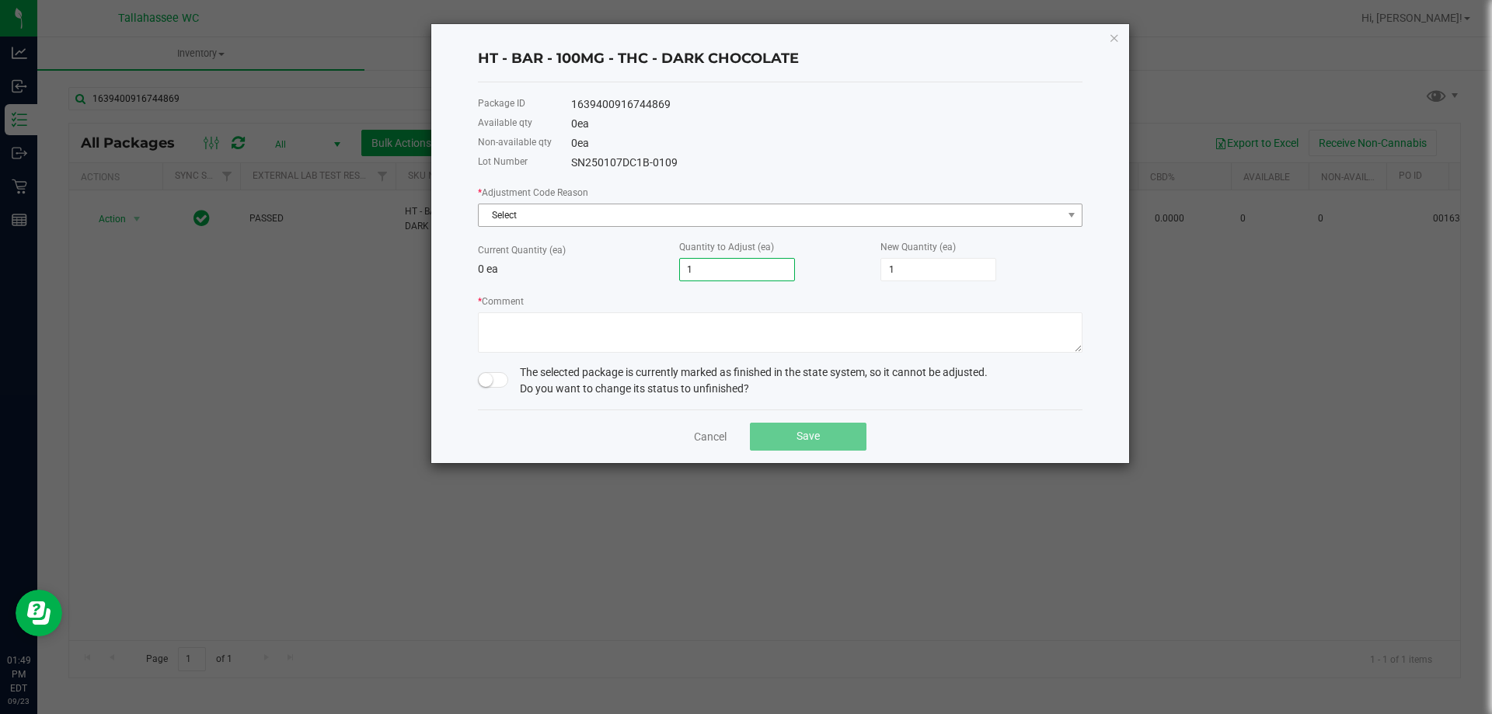
type input "1"
click at [714, 218] on span "Select" at bounding box center [771, 215] width 584 height 22
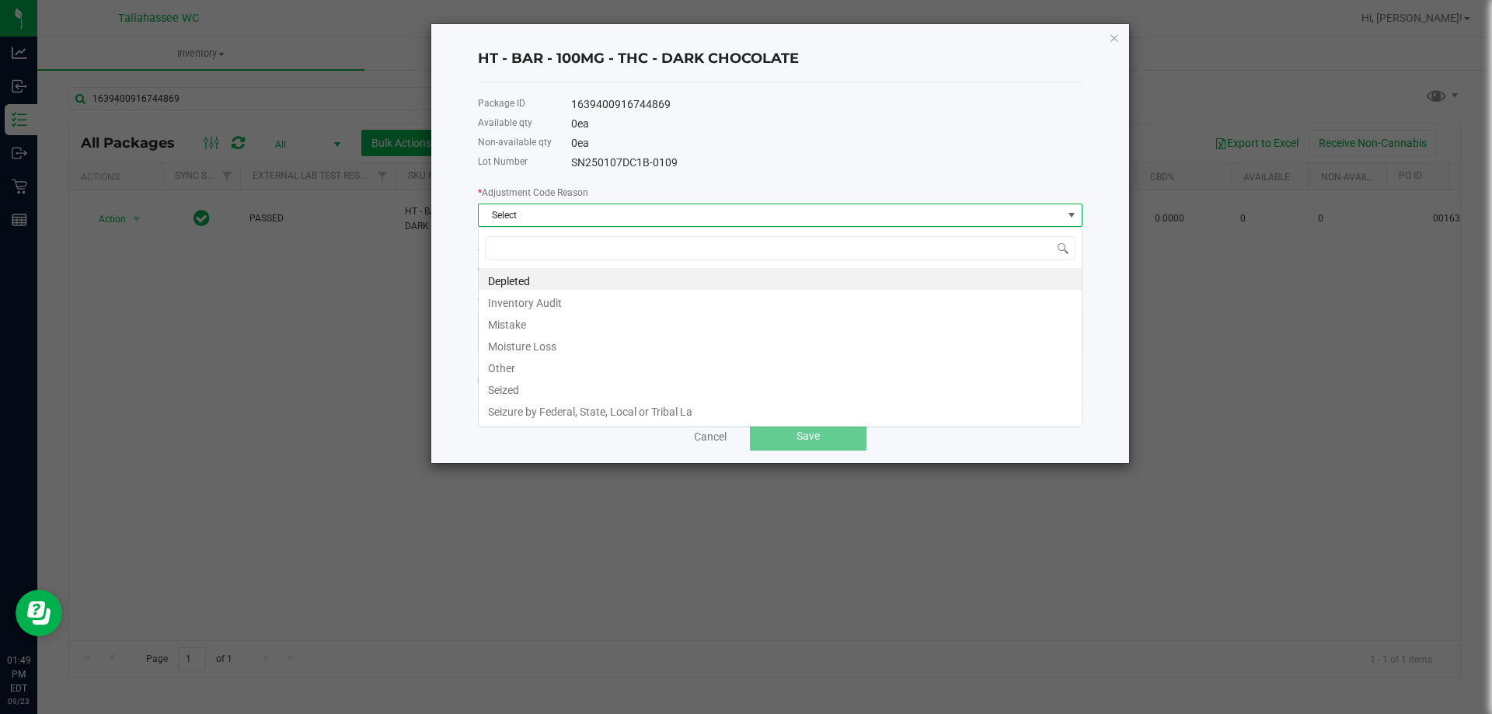
scroll to position [23, 605]
click at [557, 324] on li "Mistake" at bounding box center [780, 323] width 603 height 22
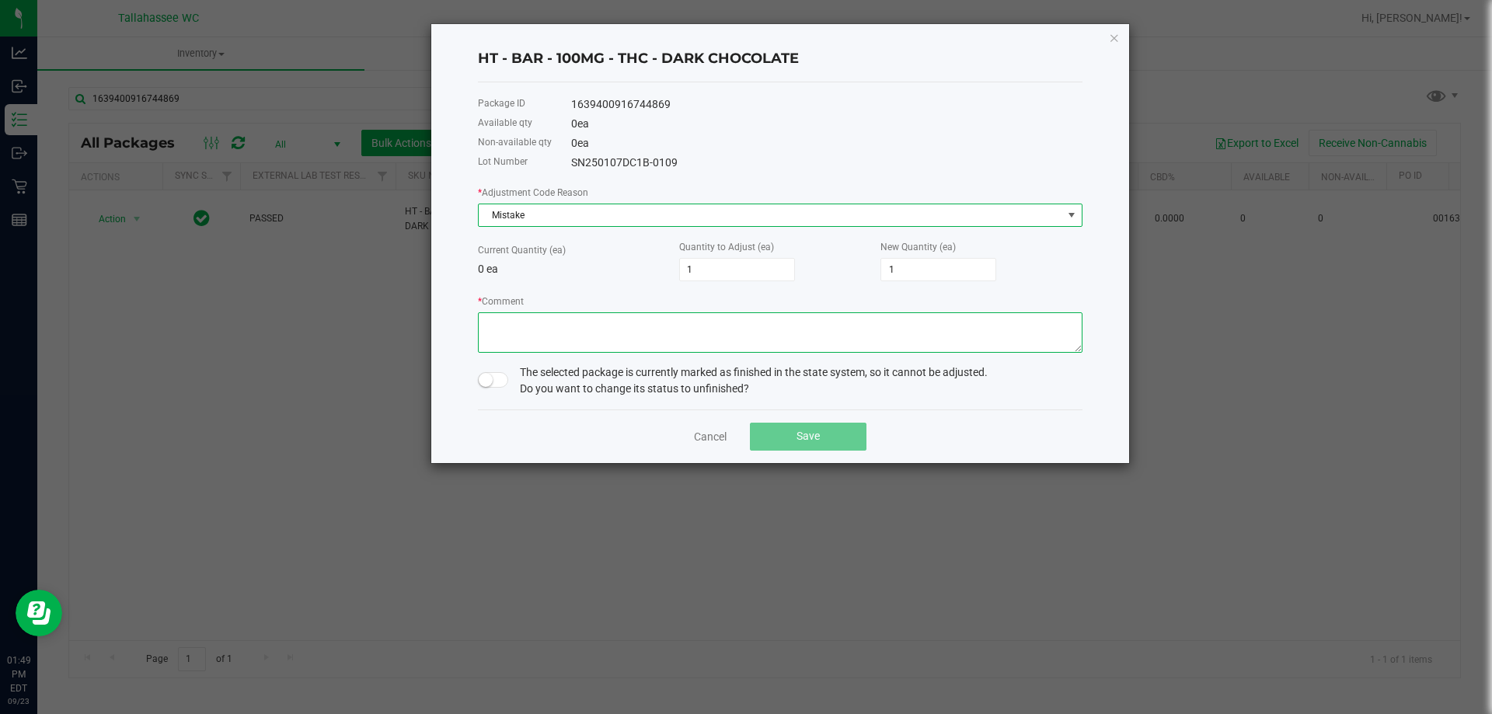
click at [649, 339] on textarea "* Comment" at bounding box center [780, 332] width 605 height 40
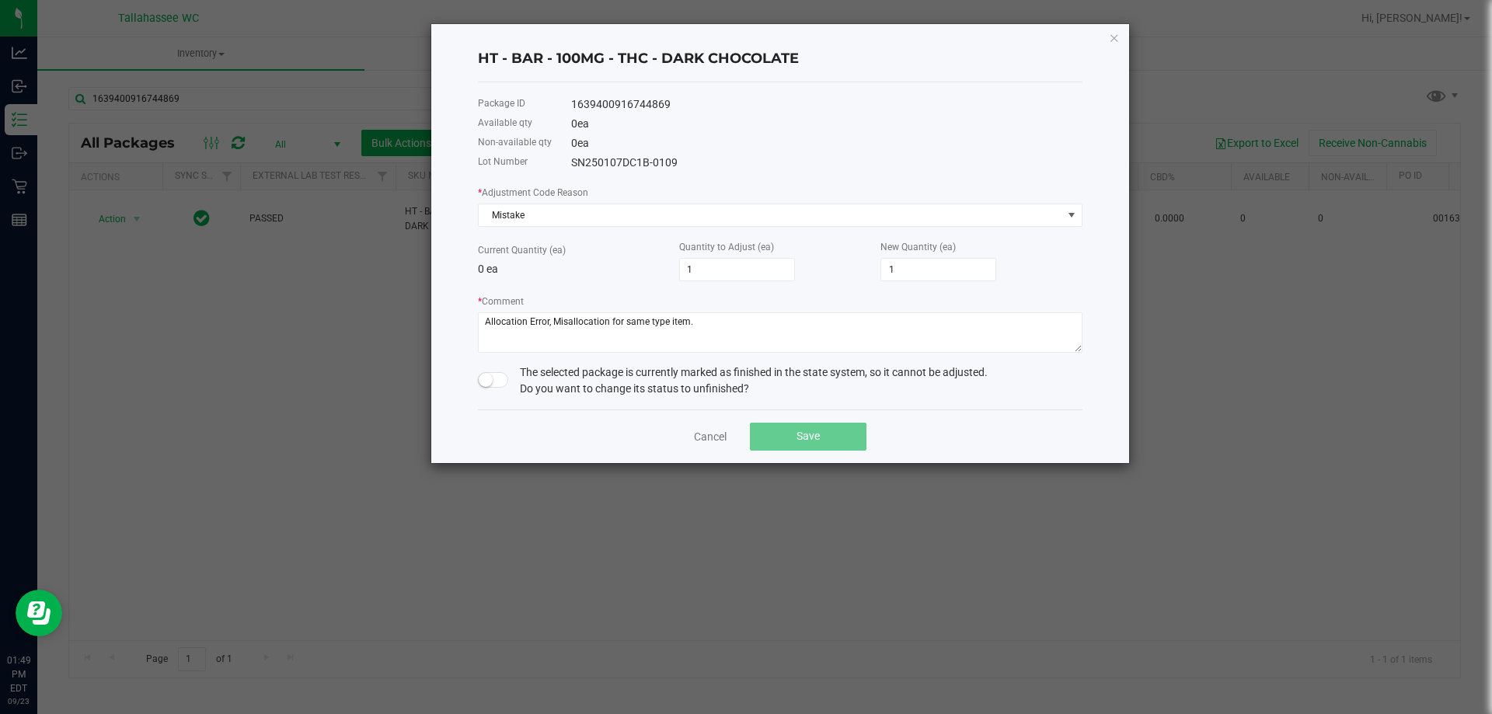
click at [501, 382] on span at bounding box center [493, 380] width 31 height 16
drag, startPoint x: 610, startPoint y: 323, endPoint x: 552, endPoint y: 329, distance: 58.6
click at [552, 329] on textarea "* Comment" at bounding box center [780, 332] width 605 height 40
type textarea "Allocation Error, Inaccurate batch number sold for same type item."
click at [796, 134] on div "Non-available qty 0 ea" at bounding box center [780, 143] width 605 height 19
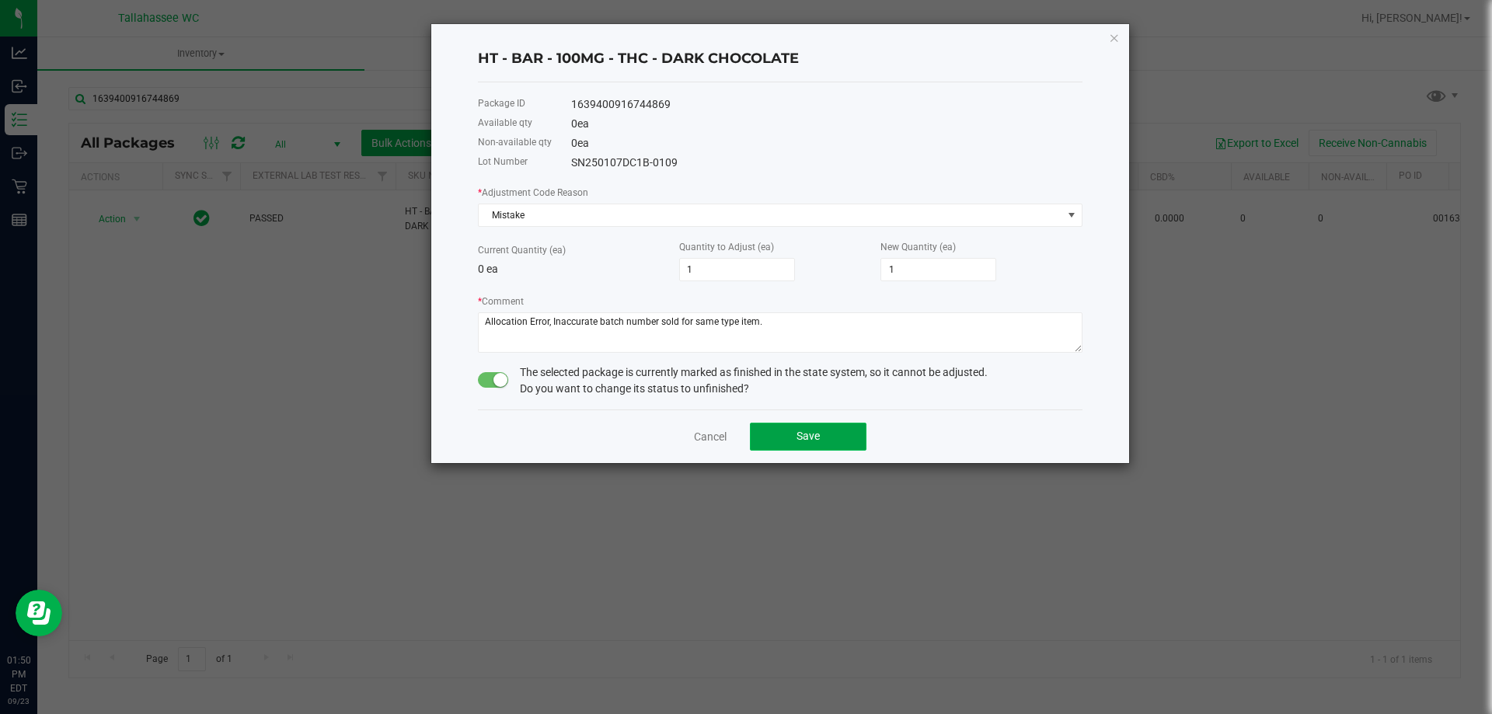
click at [822, 443] on button "Save" at bounding box center [808, 437] width 117 height 28
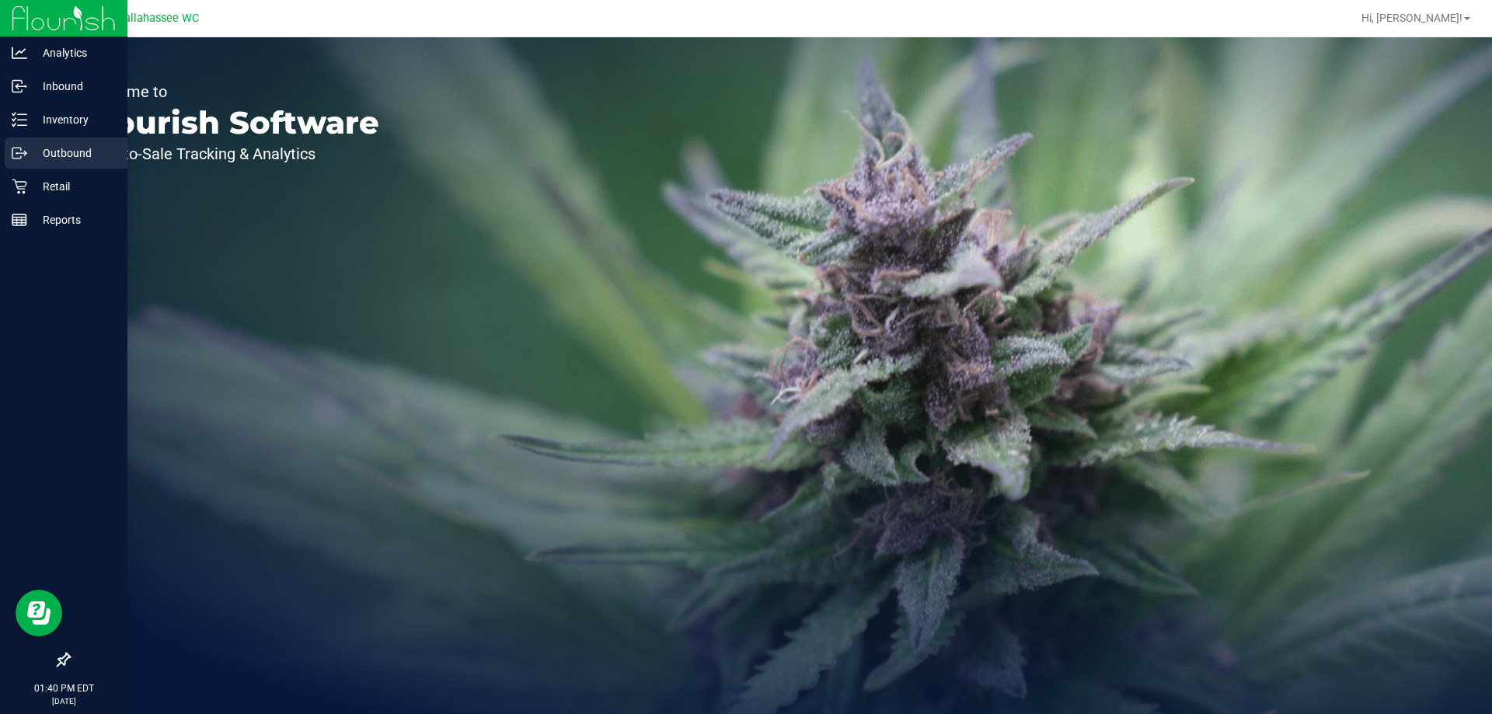
click at [79, 148] on p "Outbound" at bounding box center [73, 153] width 93 height 19
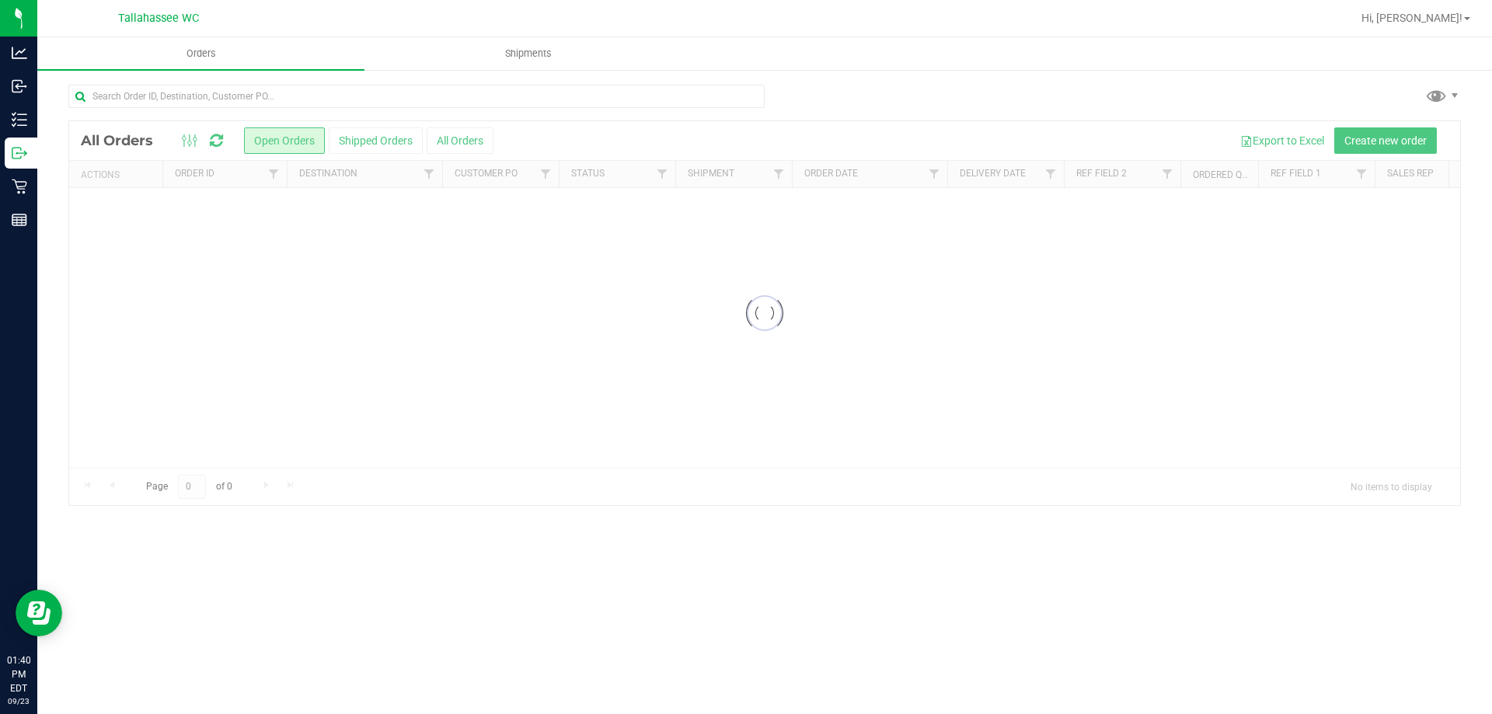
click at [379, 138] on div at bounding box center [764, 313] width 1391 height 384
click at [379, 138] on div at bounding box center [764, 398] width 1391 height 554
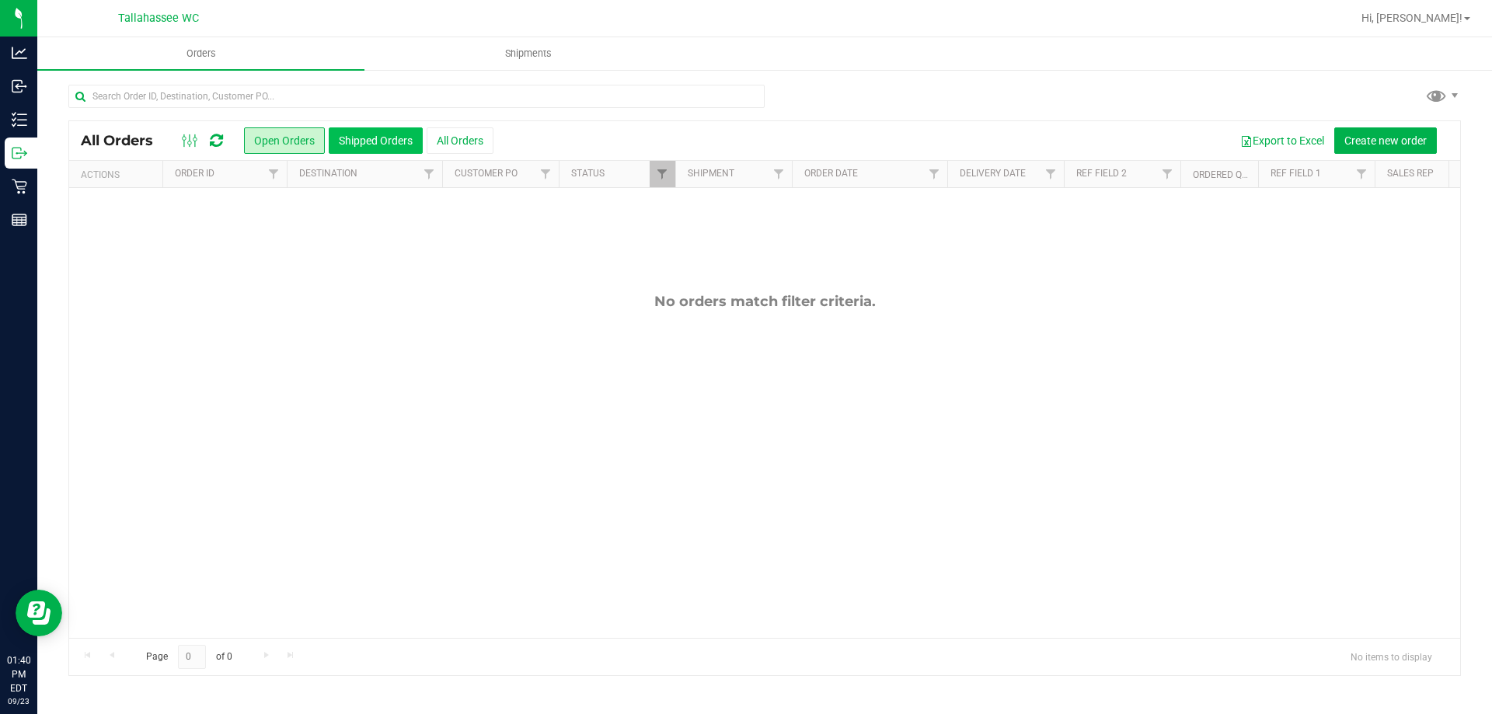
click at [358, 131] on button "Shipped Orders" at bounding box center [376, 140] width 94 height 26
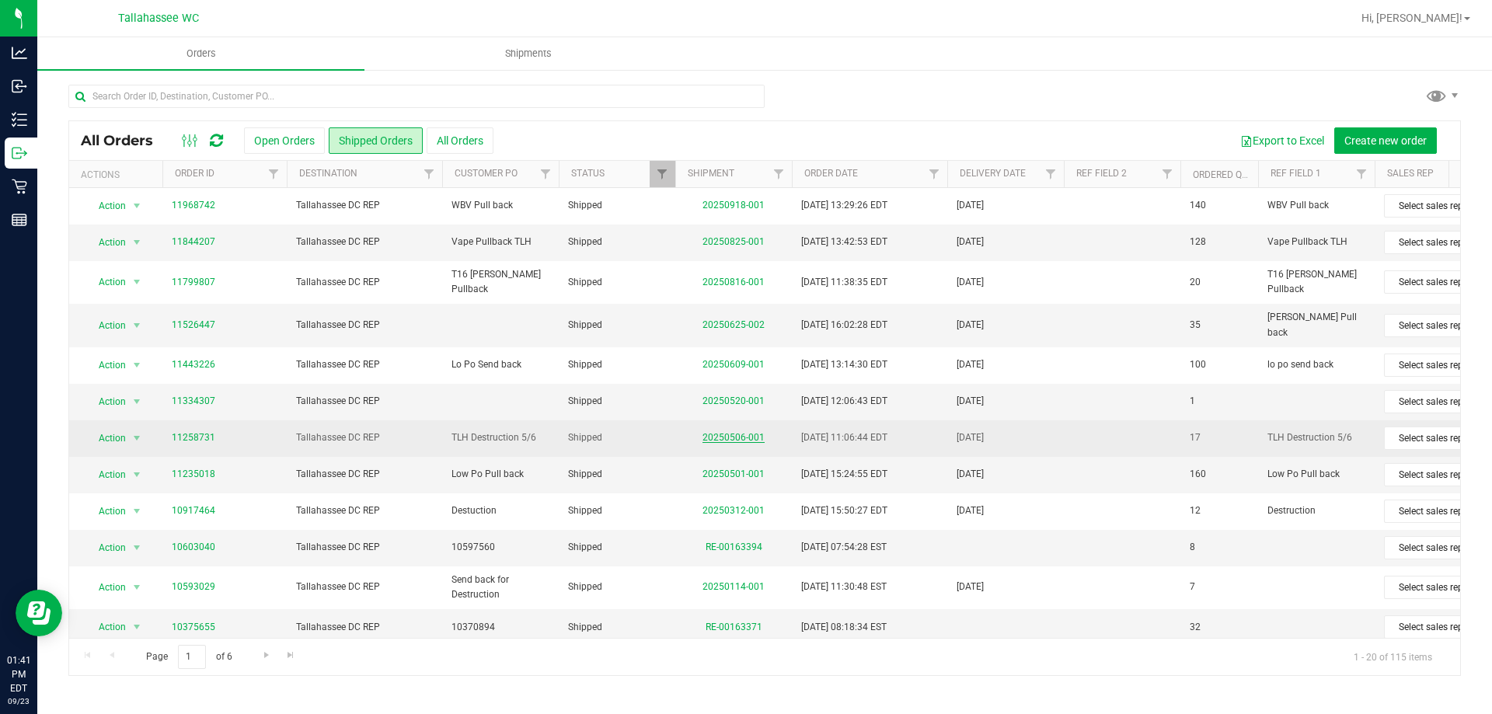
click at [717, 432] on link "20250506-001" at bounding box center [734, 437] width 62 height 11
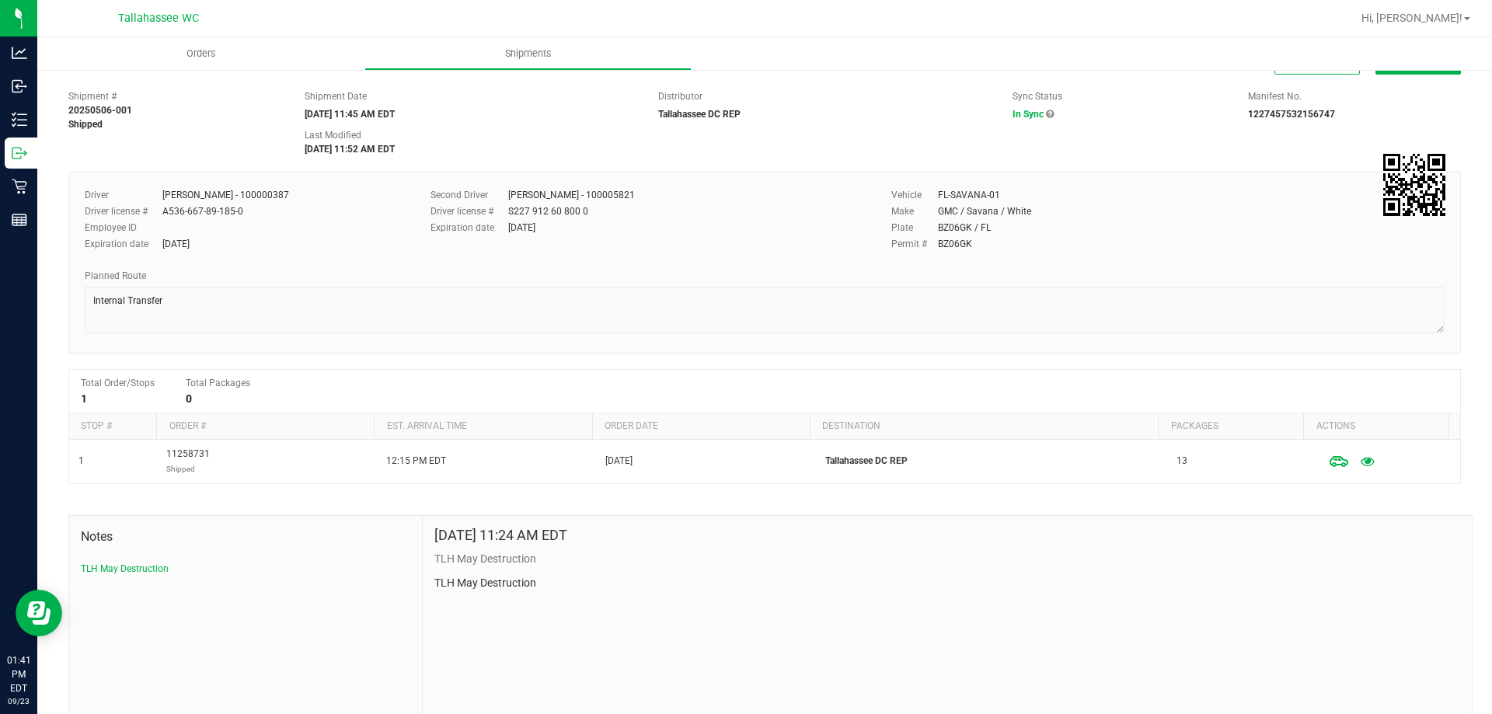
scroll to position [57, 0]
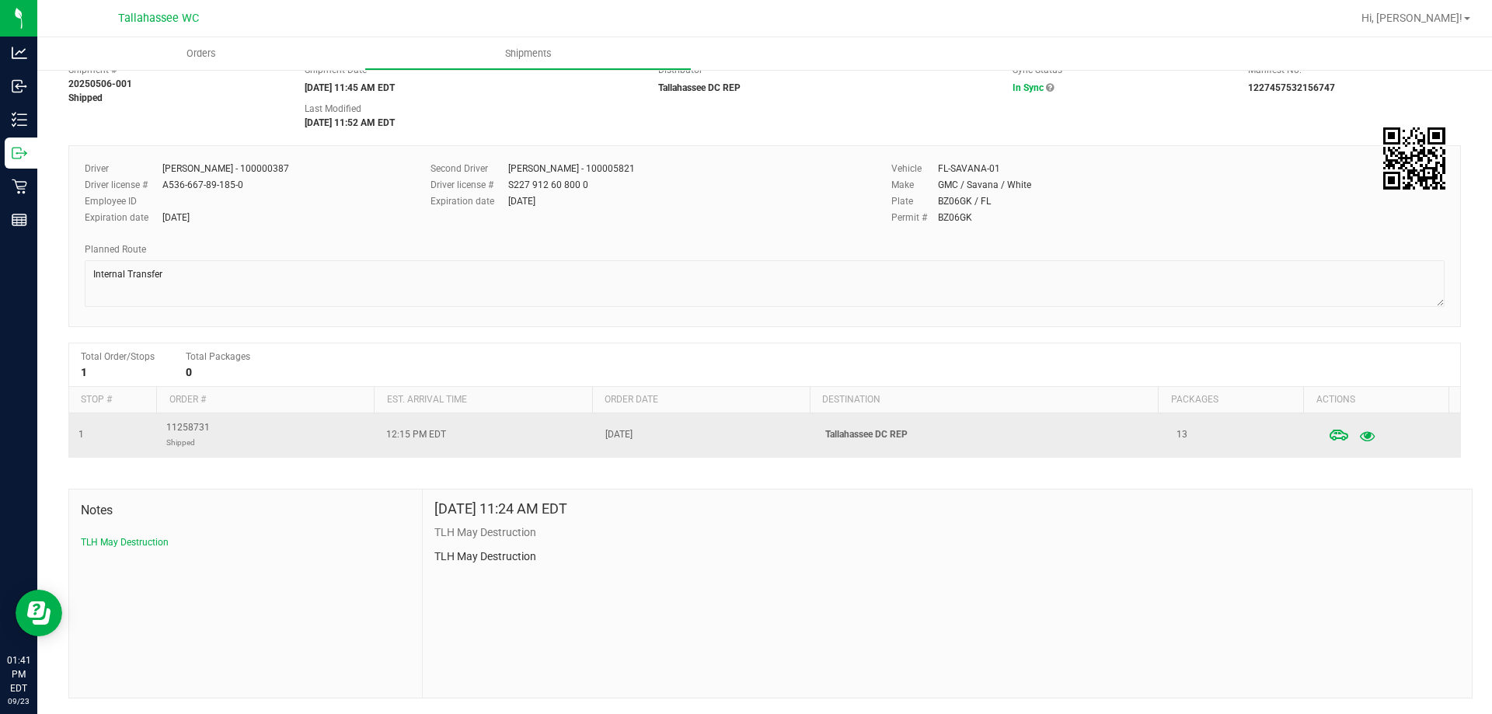
click at [1360, 434] on icon "button" at bounding box center [1367, 435] width 15 height 11
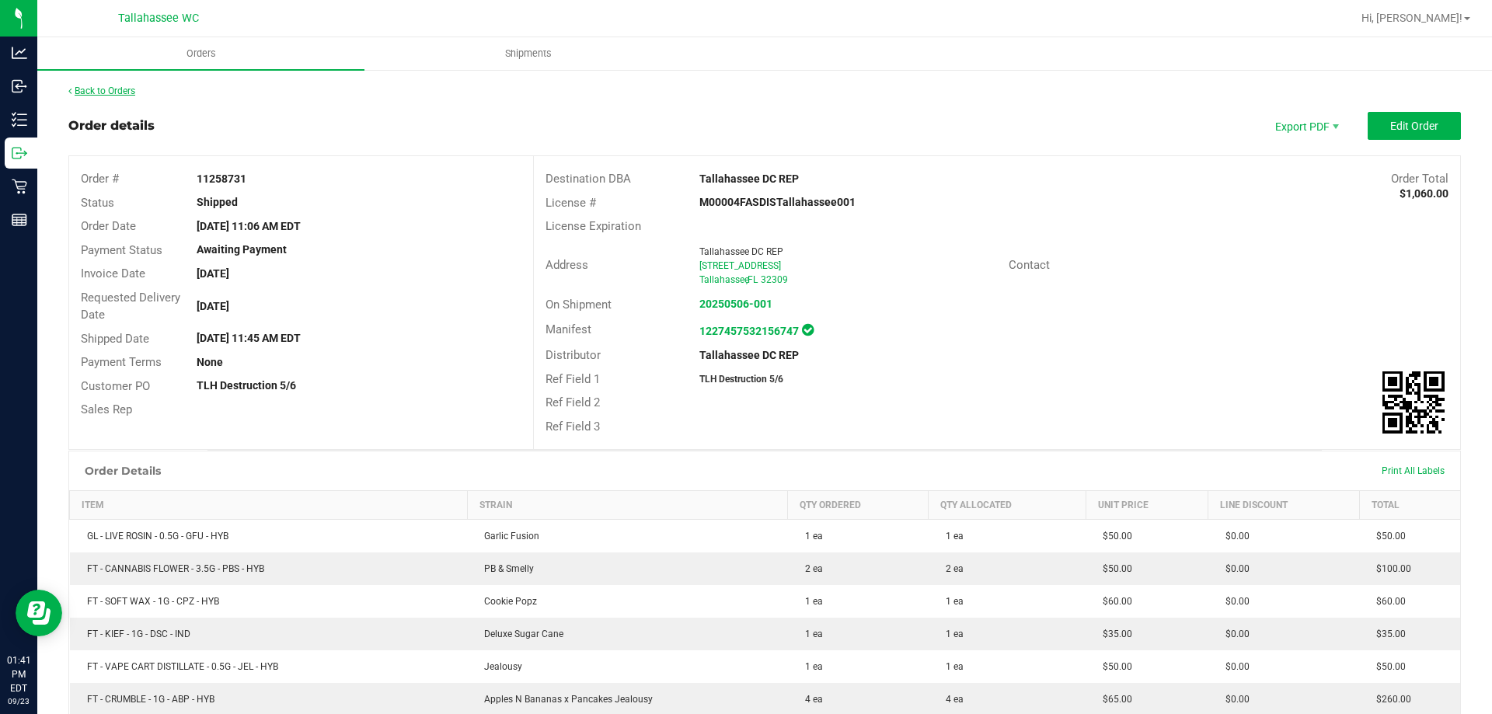
click at [123, 85] on link "Back to Orders" at bounding box center [101, 90] width 67 height 11
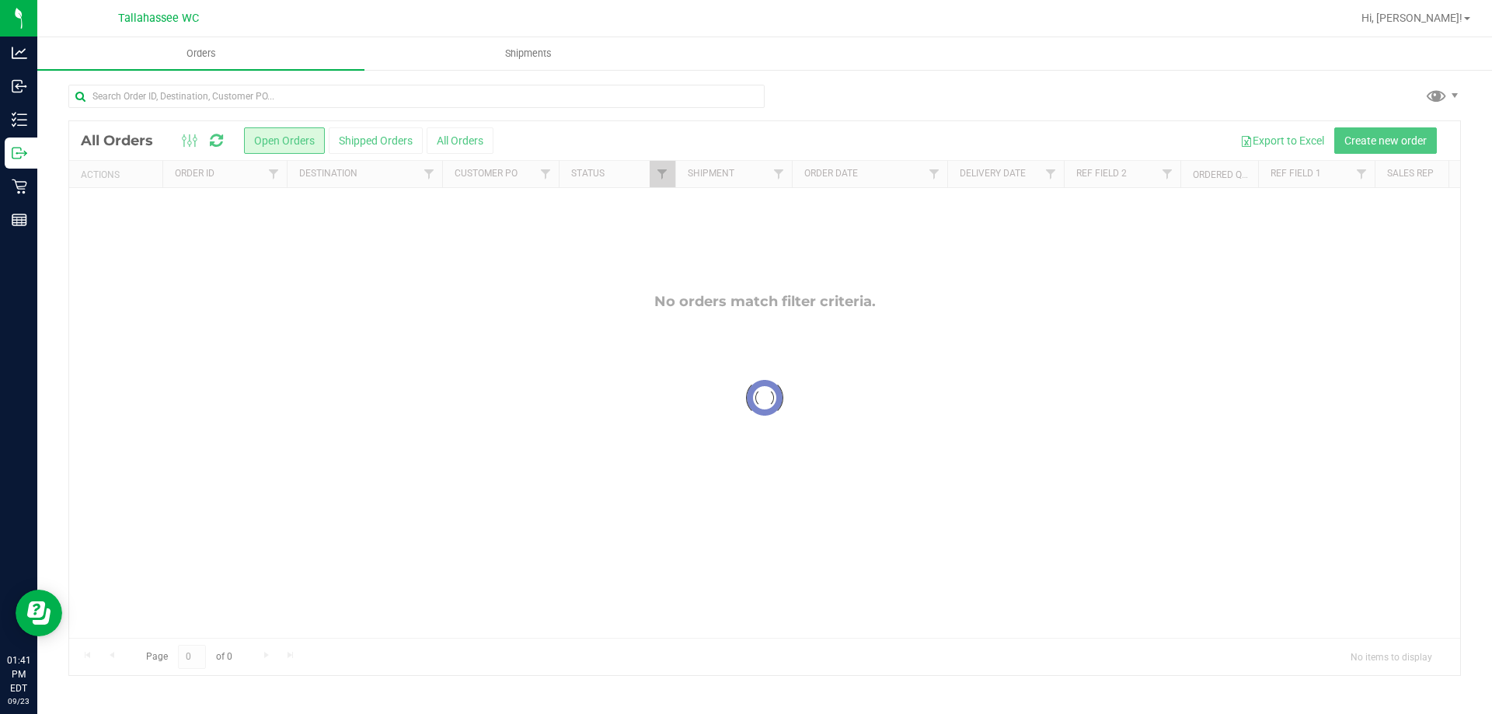
click at [393, 143] on div at bounding box center [764, 398] width 1391 height 554
click at [375, 138] on button "Shipped Orders" at bounding box center [376, 140] width 94 height 26
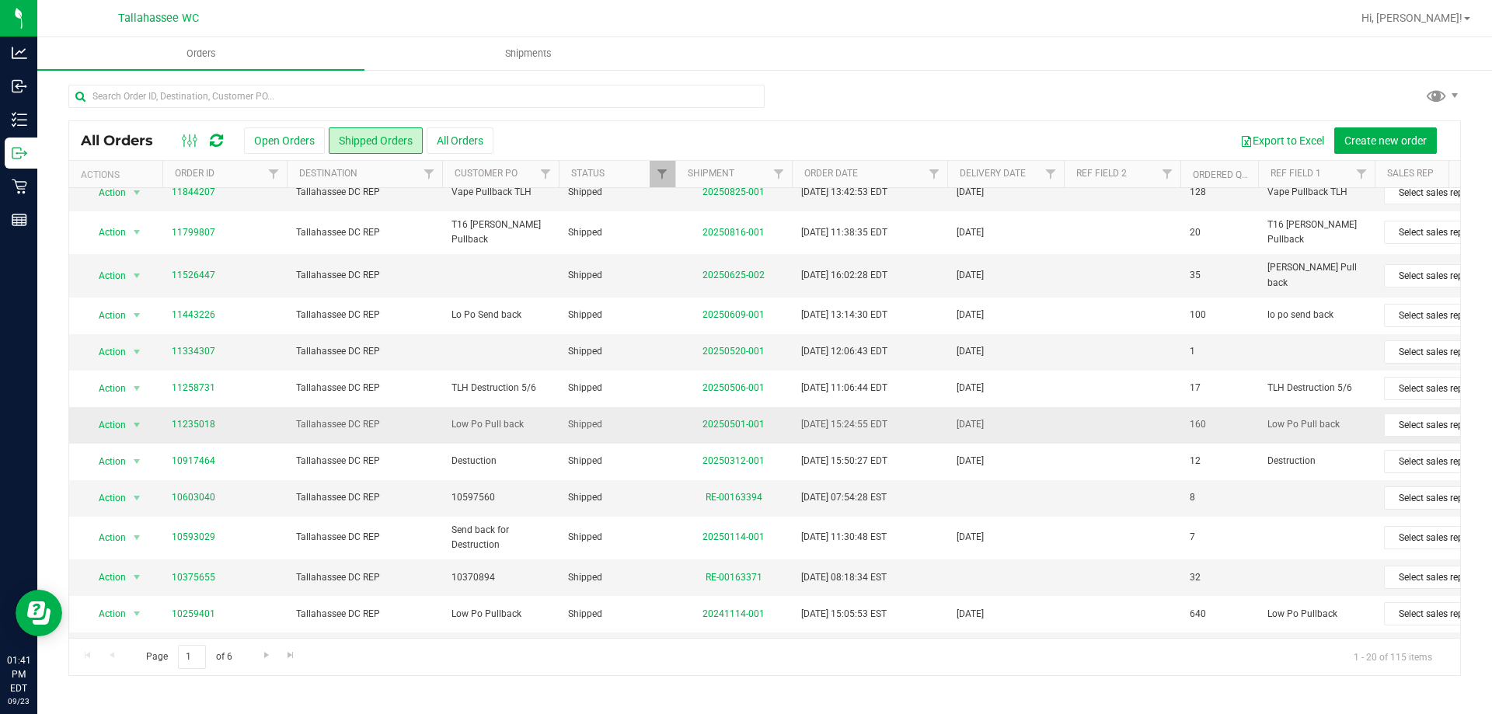
scroll to position [78, 0]
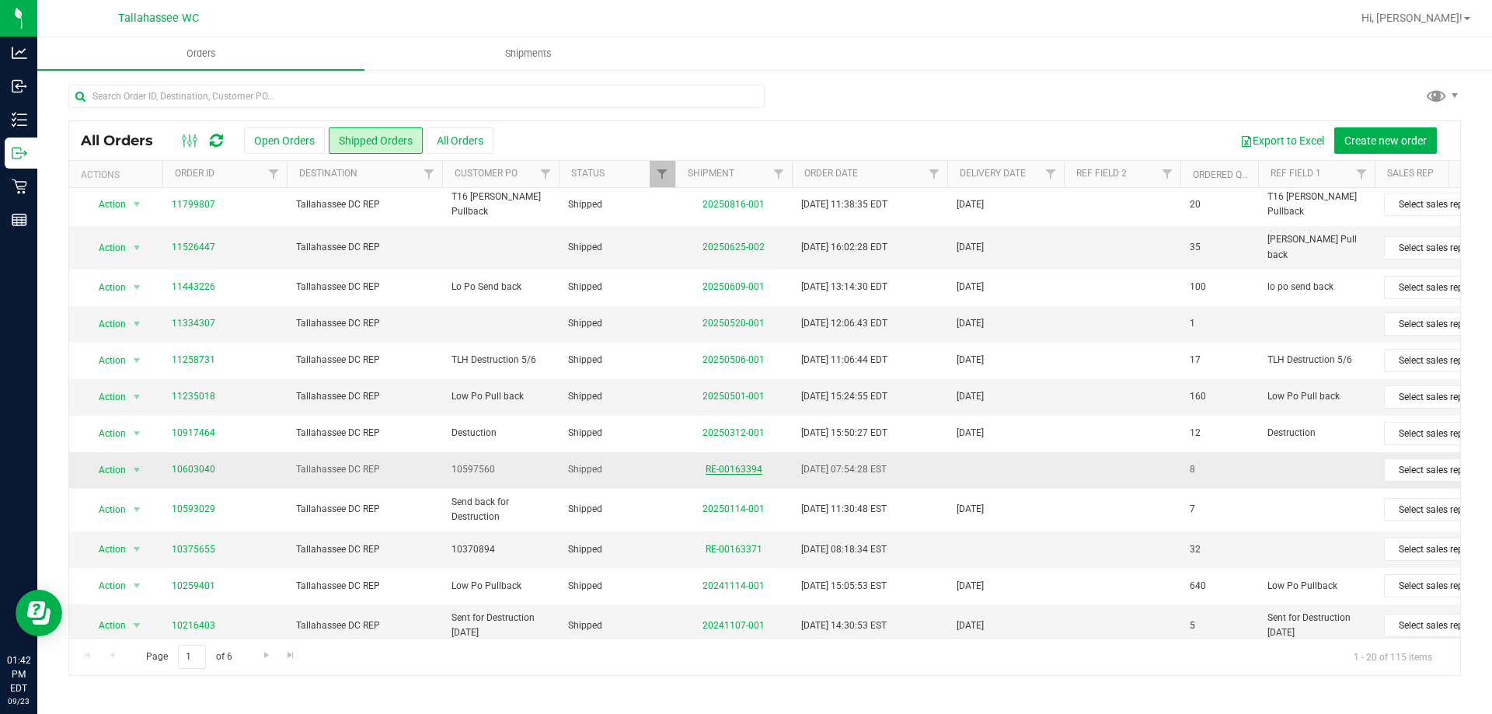
click at [729, 464] on link "RE-00163394" at bounding box center [734, 469] width 57 height 11
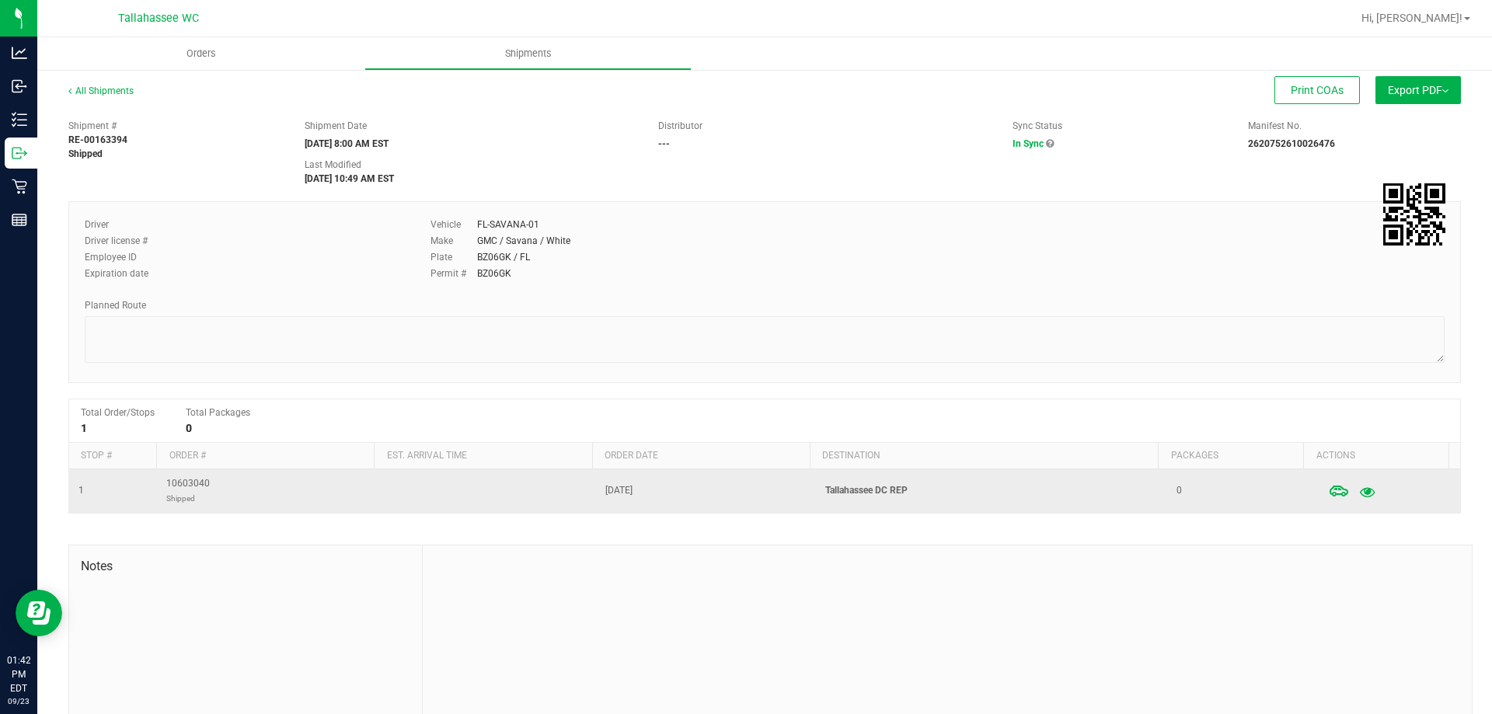
click at [1354, 495] on button "button" at bounding box center [1367, 491] width 28 height 34
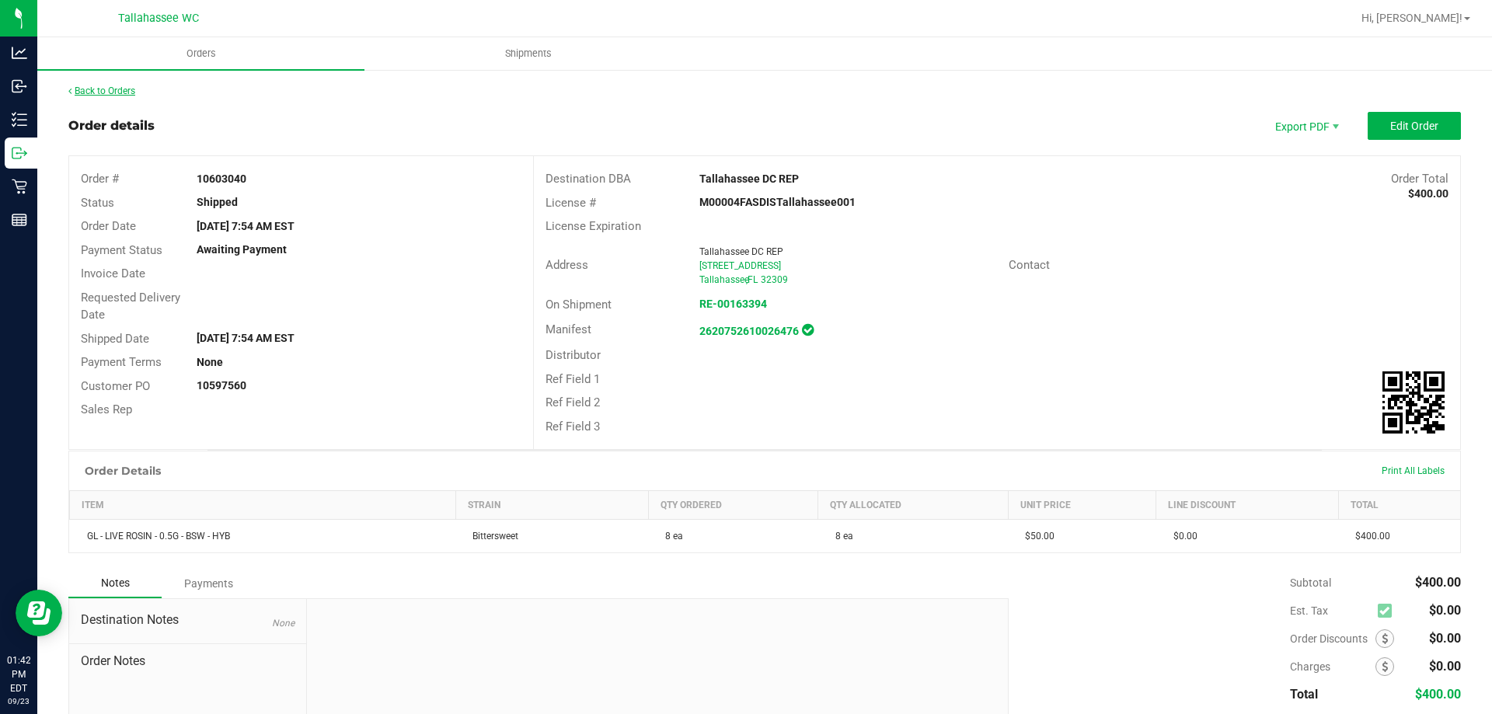
click at [114, 95] on link "Back to Orders" at bounding box center [101, 90] width 67 height 11
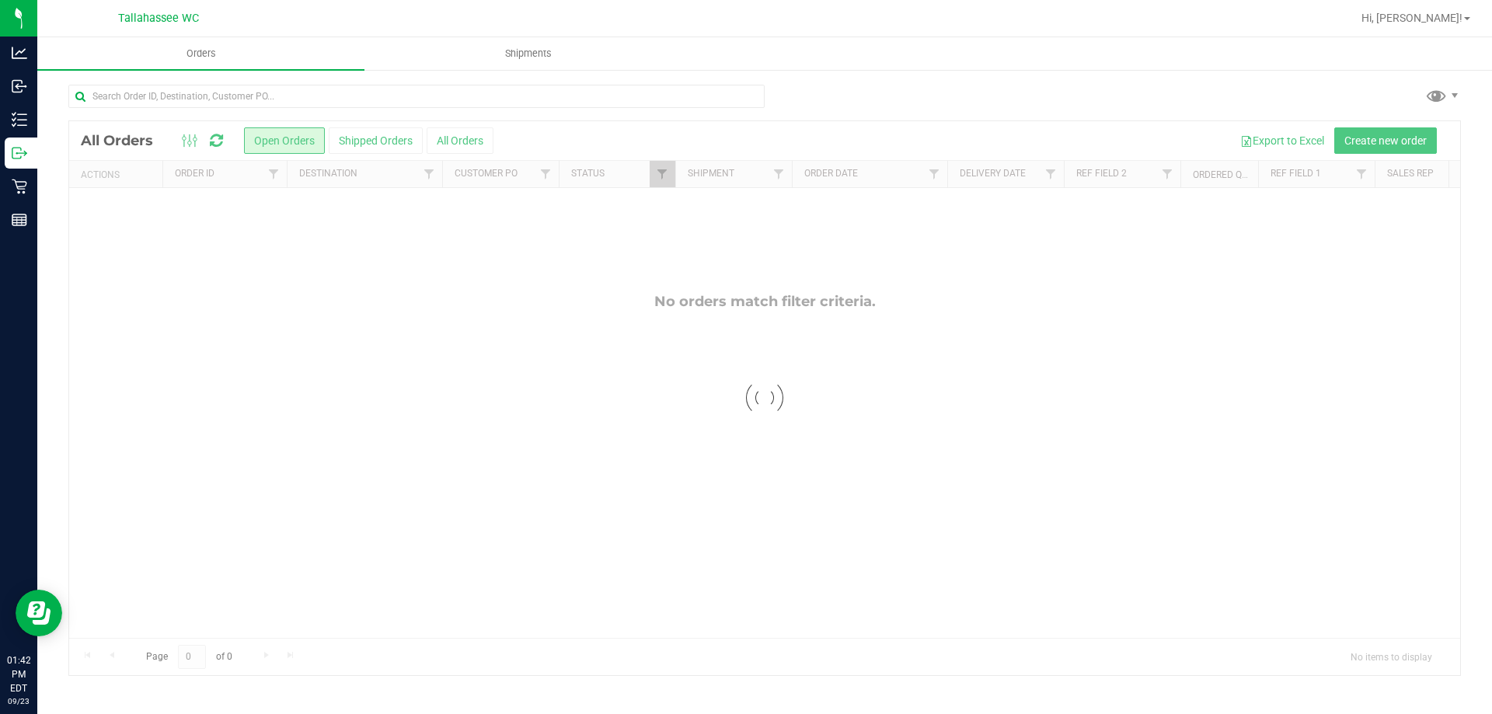
click at [406, 144] on div at bounding box center [764, 398] width 1391 height 554
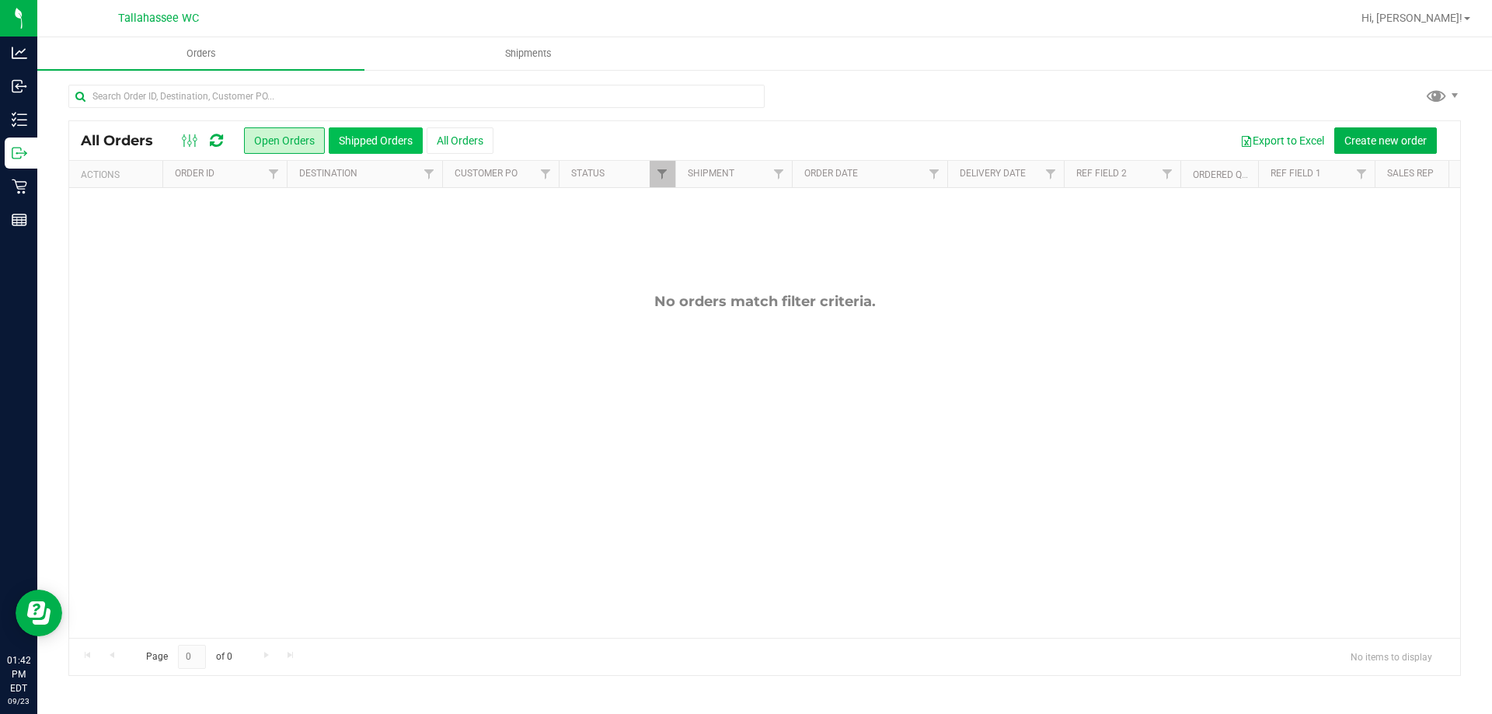
click at [385, 142] on button "Shipped Orders" at bounding box center [376, 140] width 94 height 26
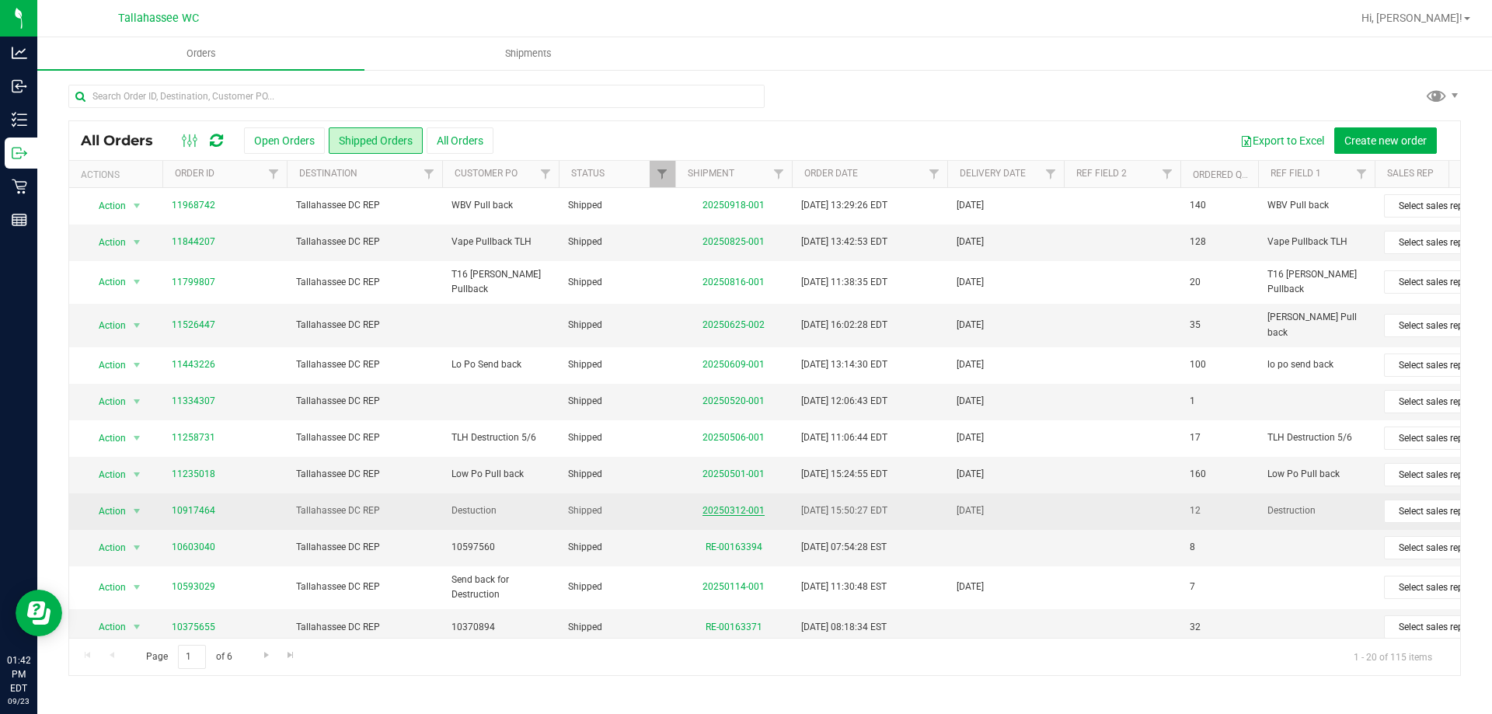
click at [753, 505] on link "20250312-001" at bounding box center [734, 510] width 62 height 11
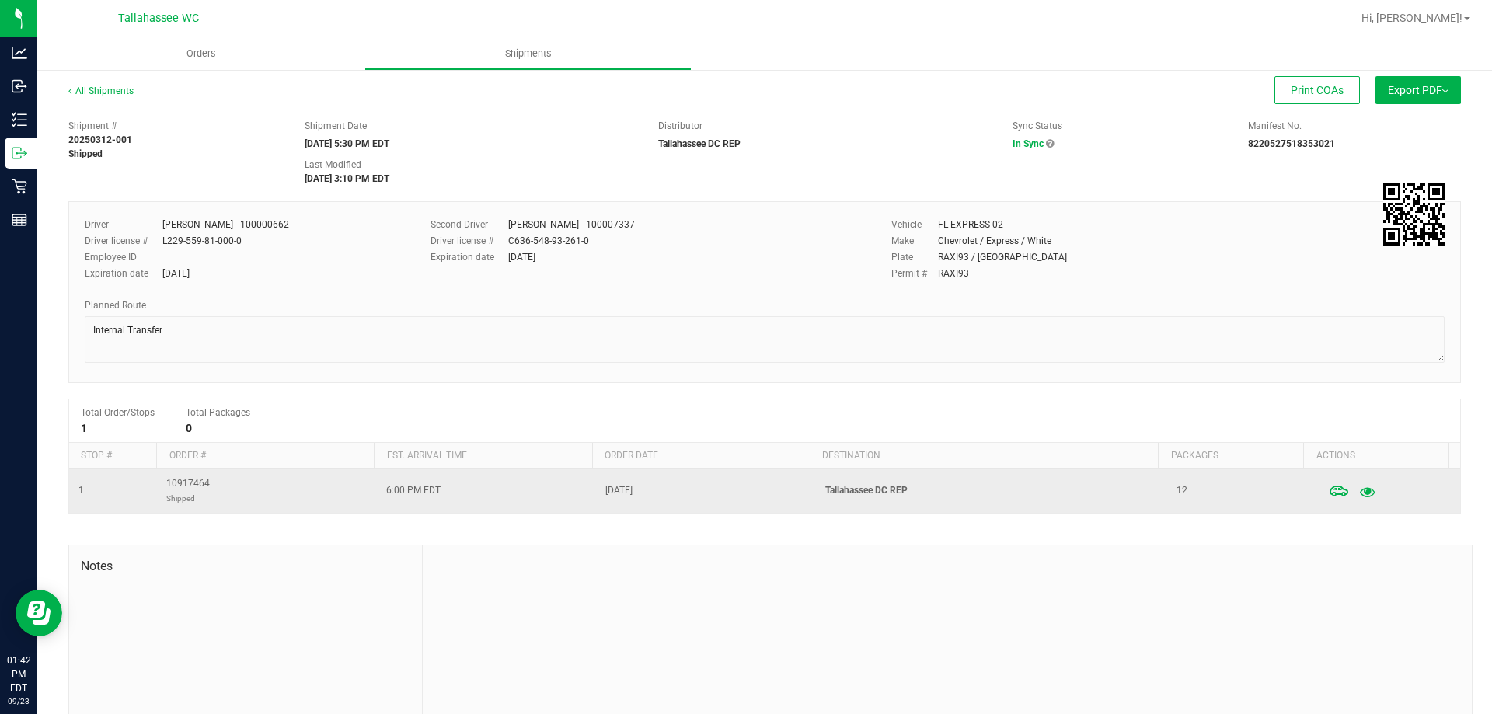
click at [1354, 490] on button "button" at bounding box center [1367, 491] width 28 height 34
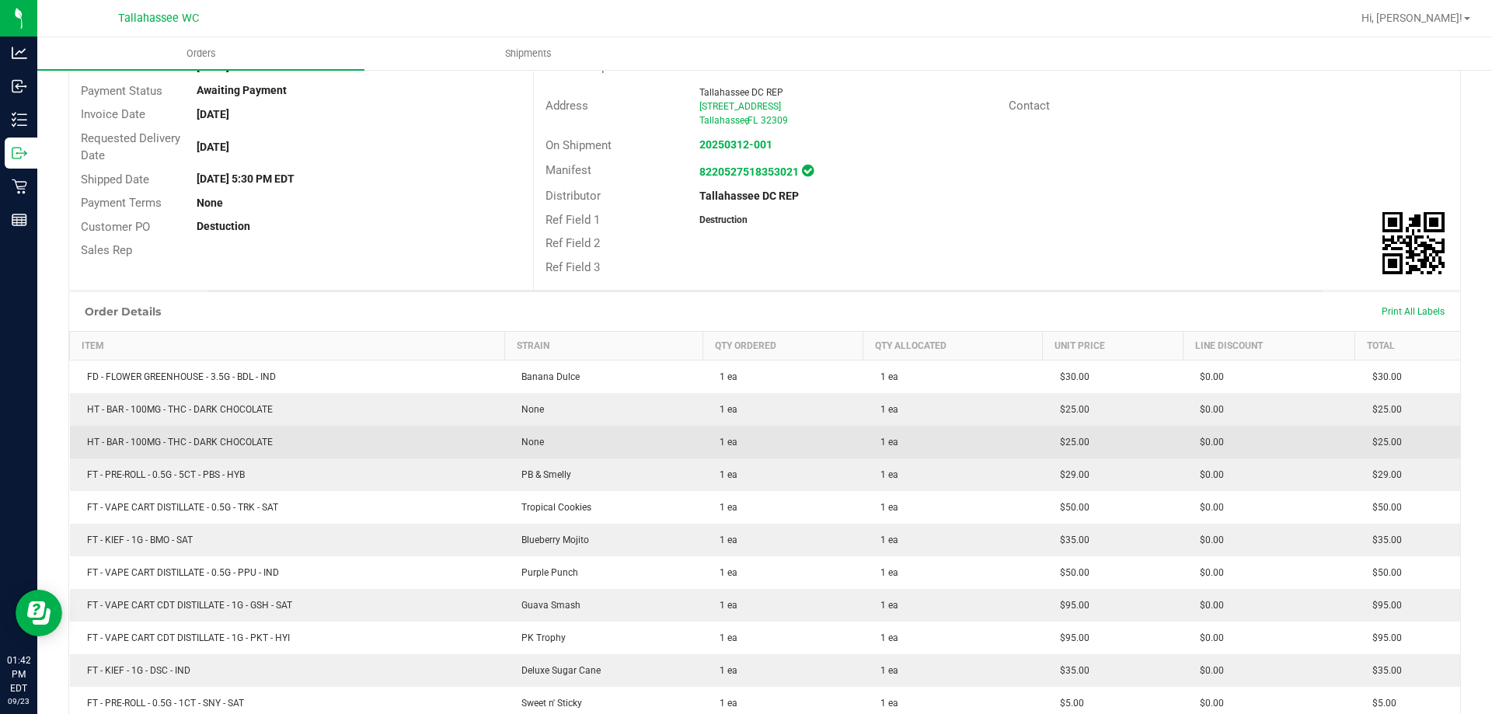
scroll to position [155, 0]
click at [263, 438] on td "HT - BAR - 100MG - THC - DARK CHOCOLATE" at bounding box center [287, 446] width 435 height 33
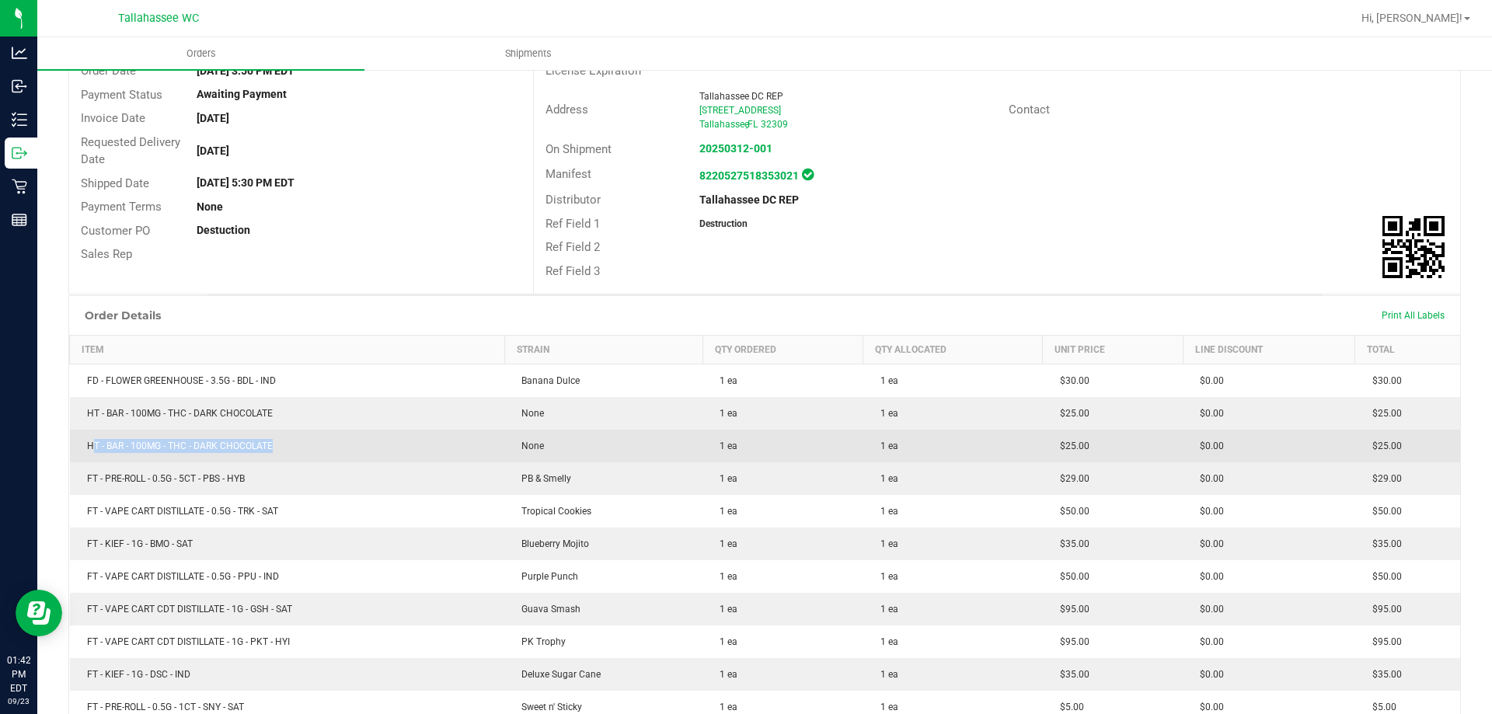
drag, startPoint x: 89, startPoint y: 445, endPoint x: 267, endPoint y: 445, distance: 178.0
click at [267, 445] on span "HT - BAR - 100MG - THC - DARK CHOCOLATE" at bounding box center [176, 446] width 194 height 11
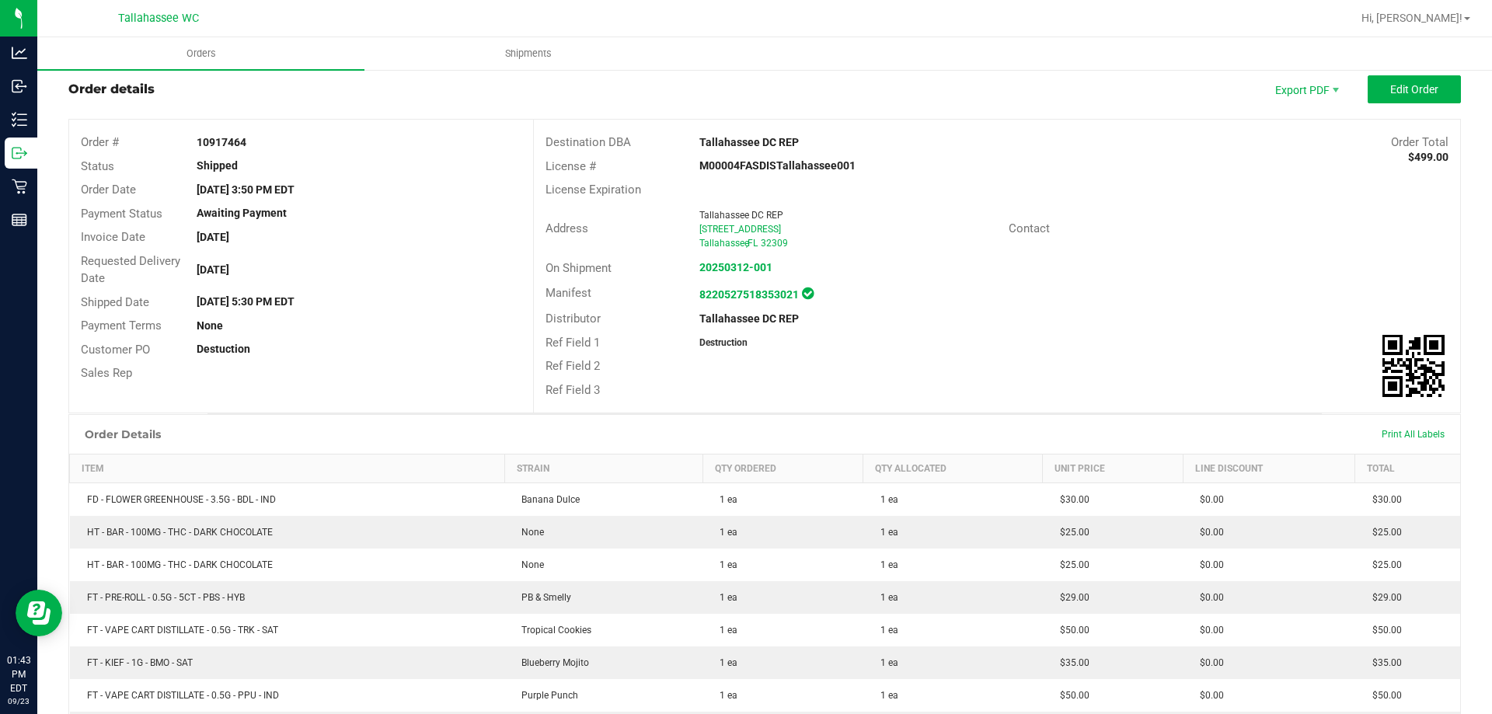
scroll to position [0, 0]
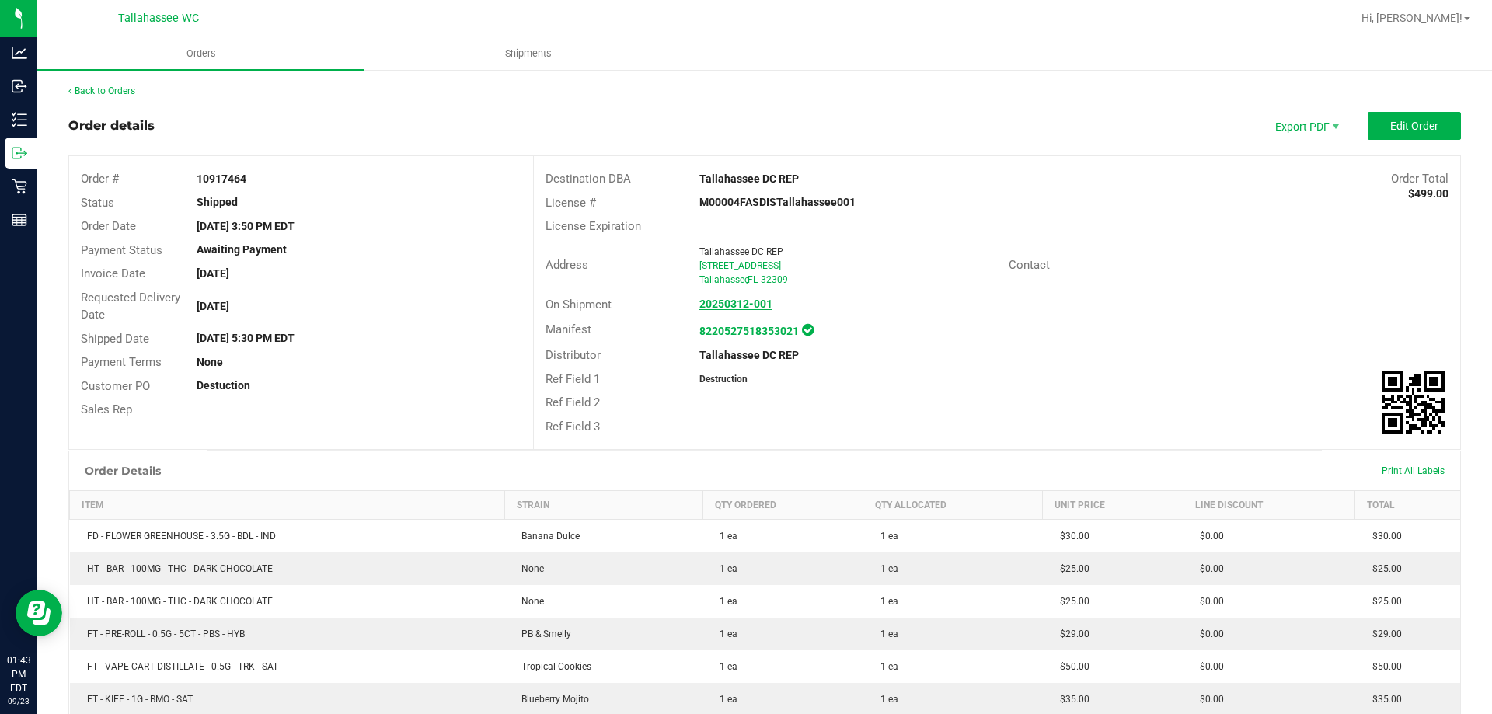
click at [730, 300] on strong "20250312-001" at bounding box center [736, 304] width 73 height 12
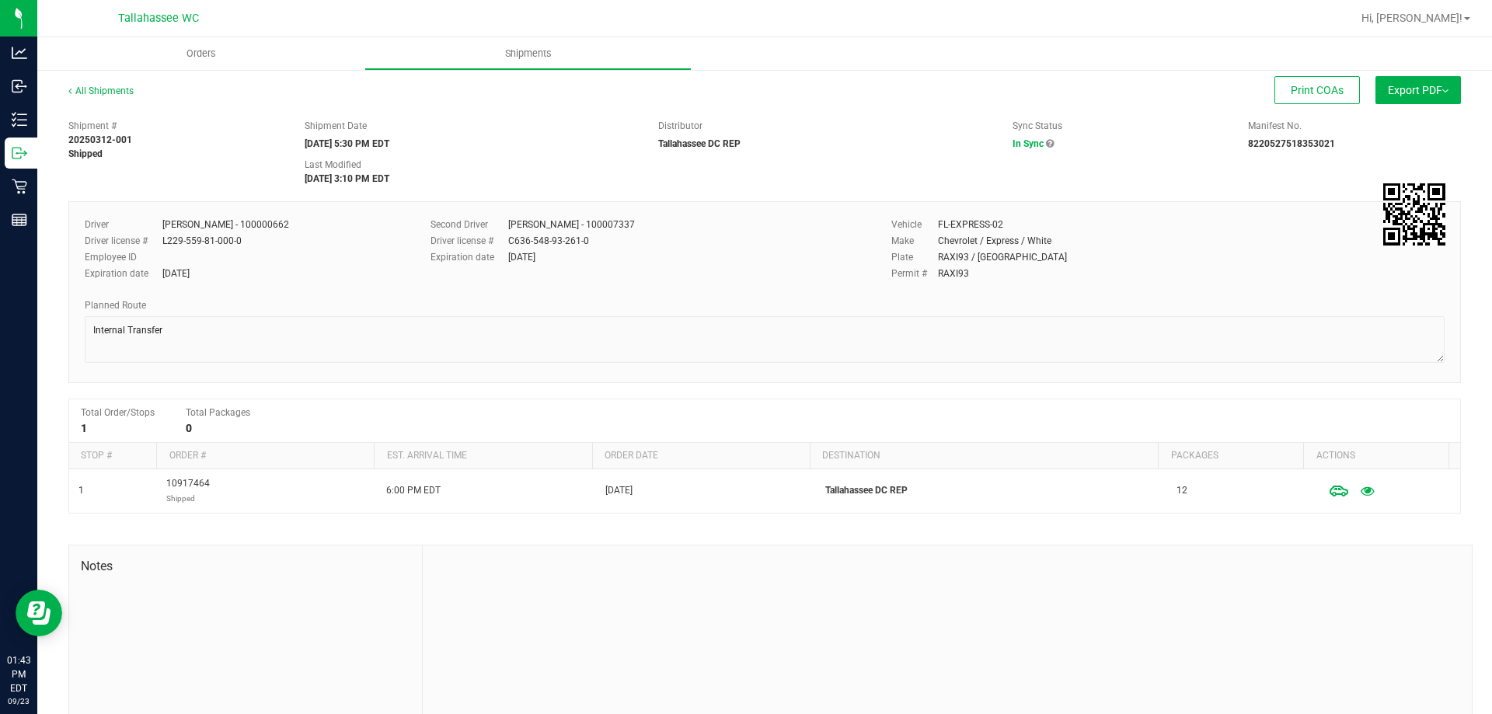
click at [1412, 97] on button "Export PDF" at bounding box center [1418, 90] width 85 height 28
click at [1406, 130] on span "Manifest by Package ID" at bounding box center [1395, 124] width 99 height 11
click at [102, 83] on div "All Shipments Print COAs Export PDF Manifest by Package ID Manifest by Lot Stan…" at bounding box center [764, 419] width 1455 height 702
click at [102, 93] on link "All Shipments" at bounding box center [100, 90] width 65 height 11
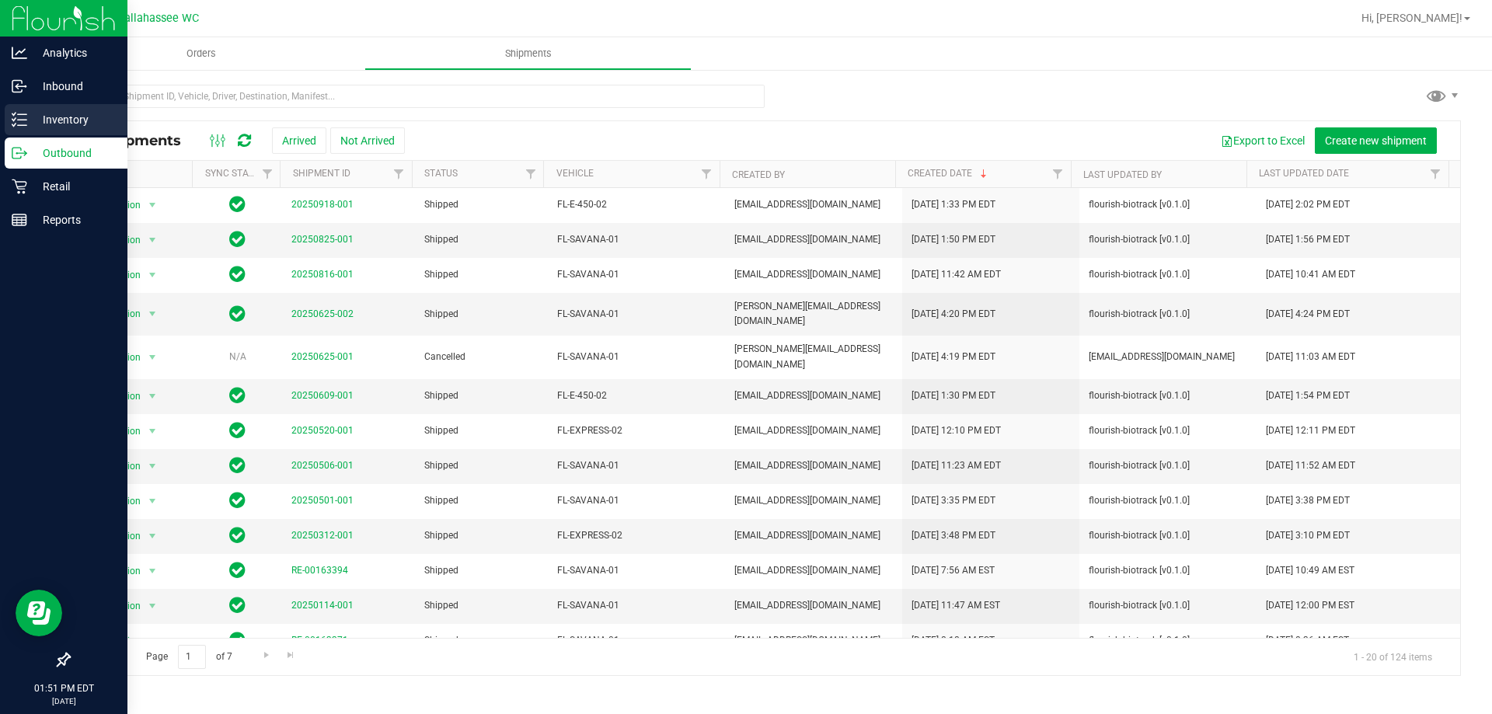
click at [85, 124] on p "Inventory" at bounding box center [73, 119] width 93 height 19
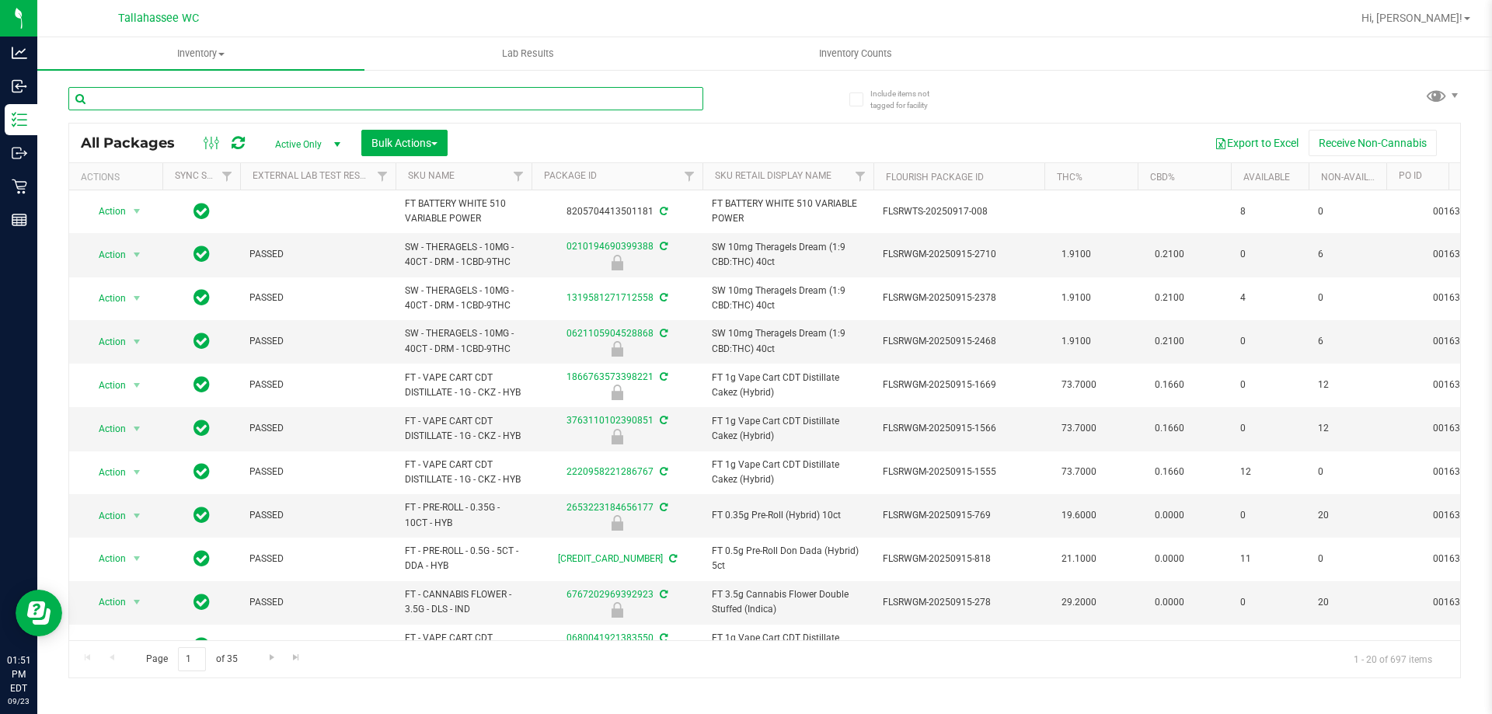
click at [563, 99] on input "text" at bounding box center [385, 98] width 635 height 23
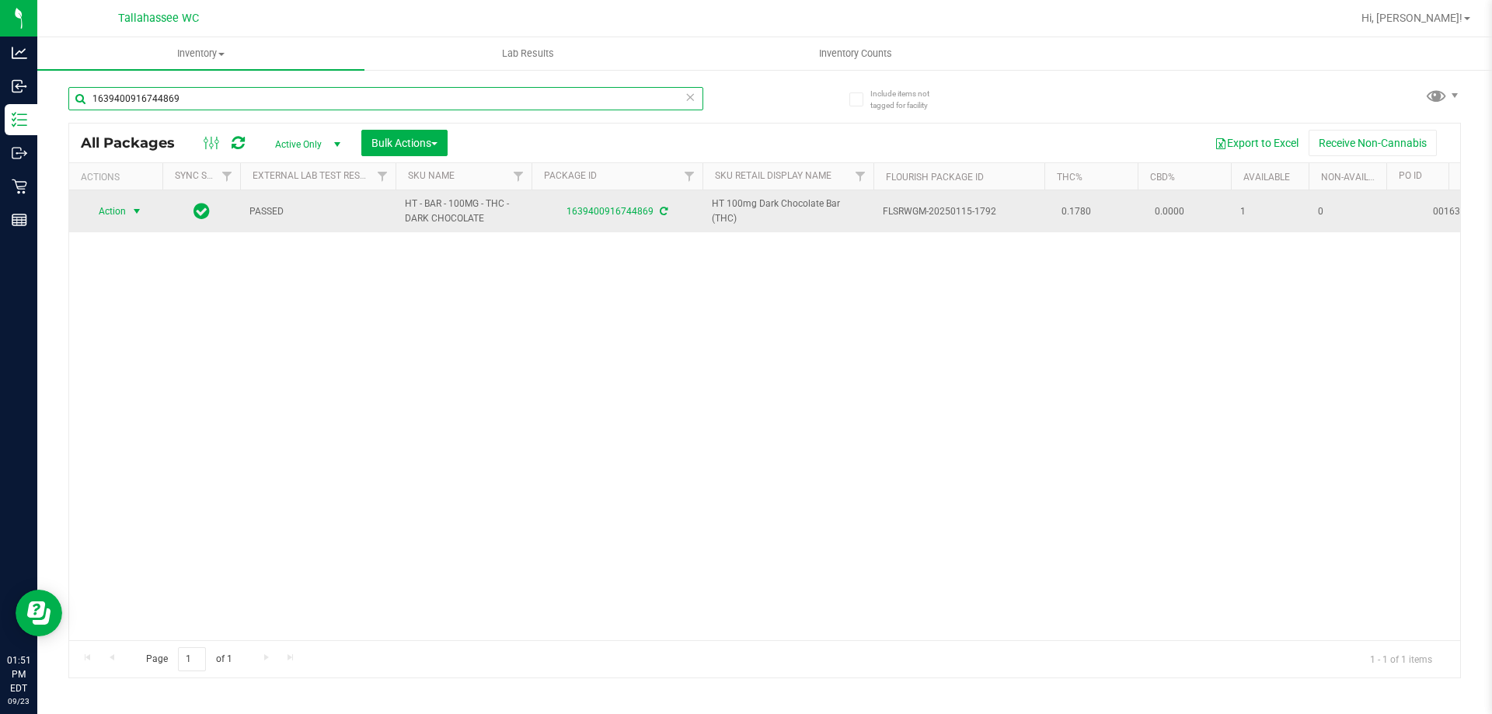
type input "1639400916744869"
click at [99, 211] on span "Action" at bounding box center [106, 212] width 42 height 22
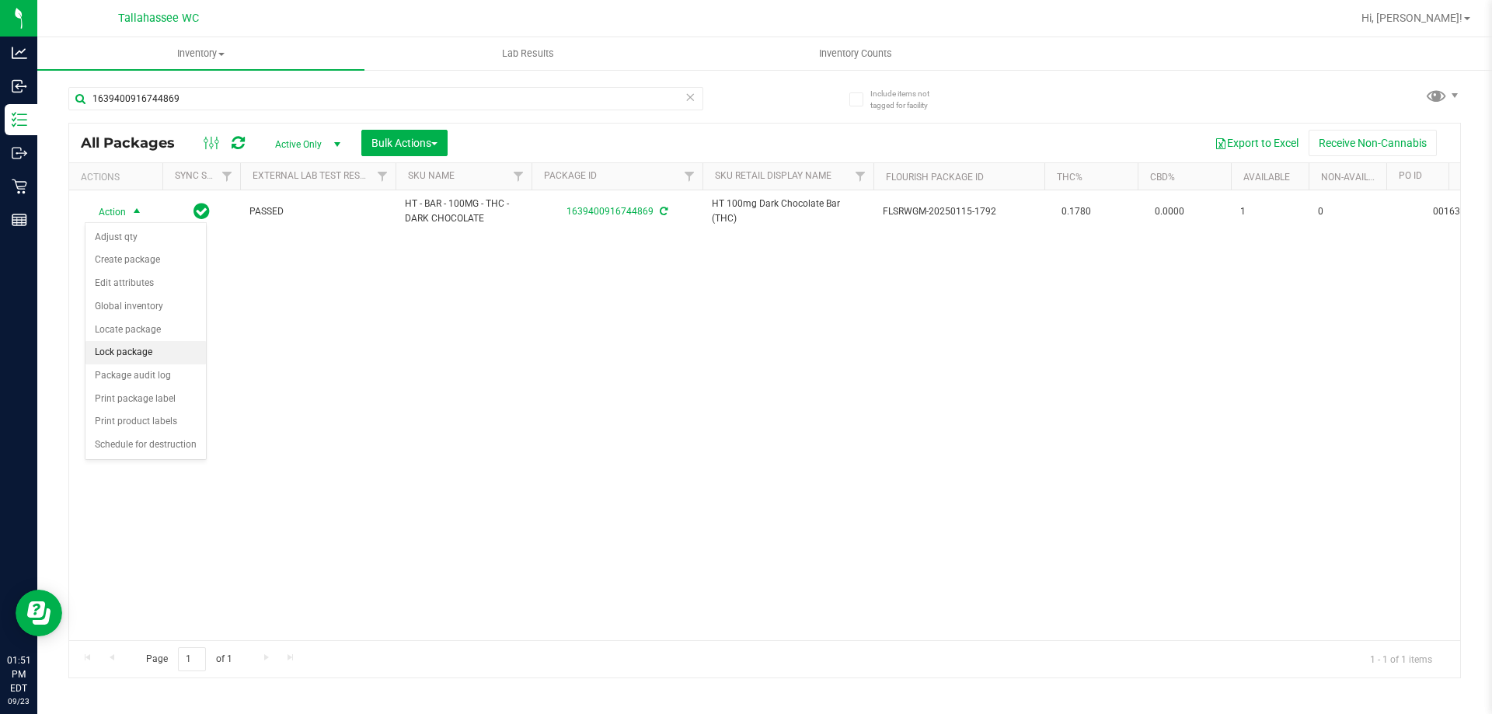
click at [158, 356] on li "Lock package" at bounding box center [145, 352] width 120 height 23
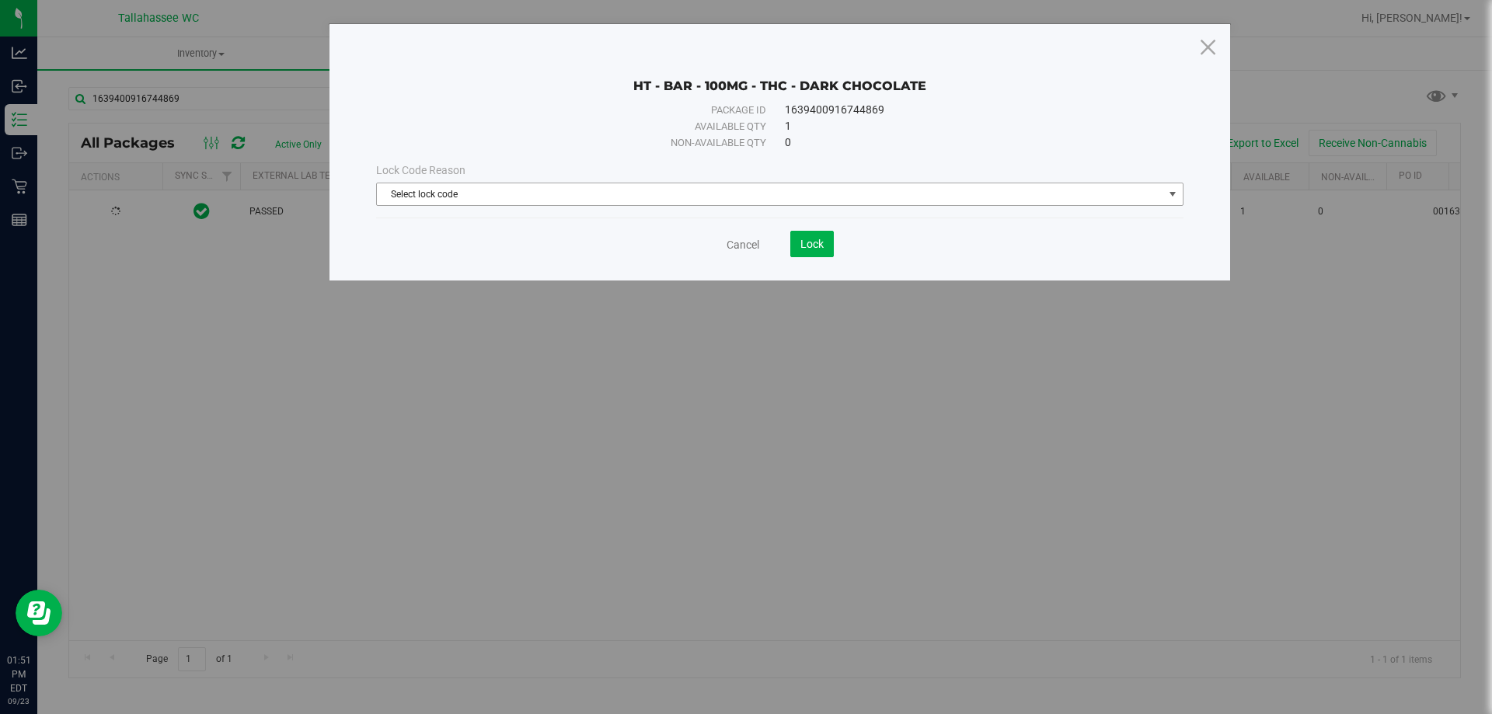
click at [823, 197] on span "Select lock code" at bounding box center [770, 194] width 787 height 22
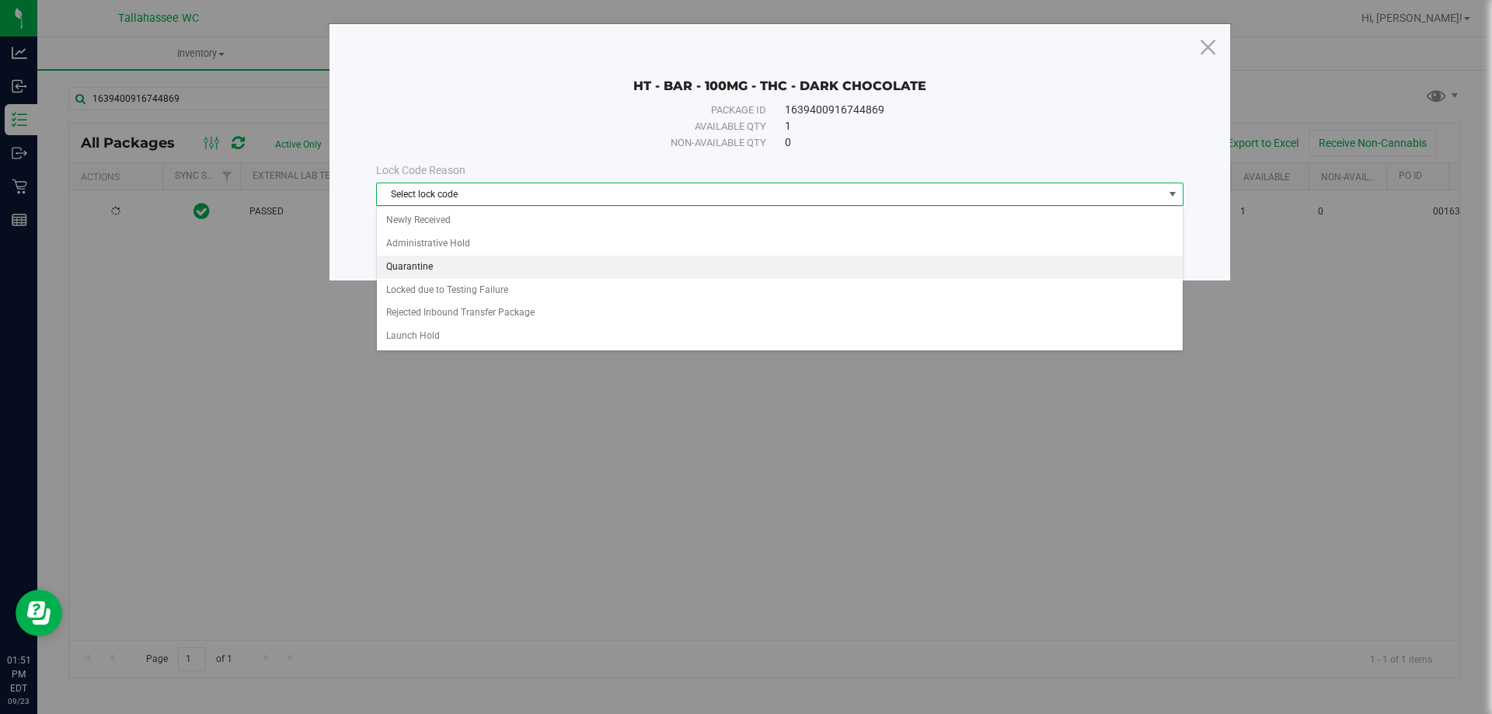
click at [392, 260] on li "Quarantine" at bounding box center [780, 267] width 806 height 23
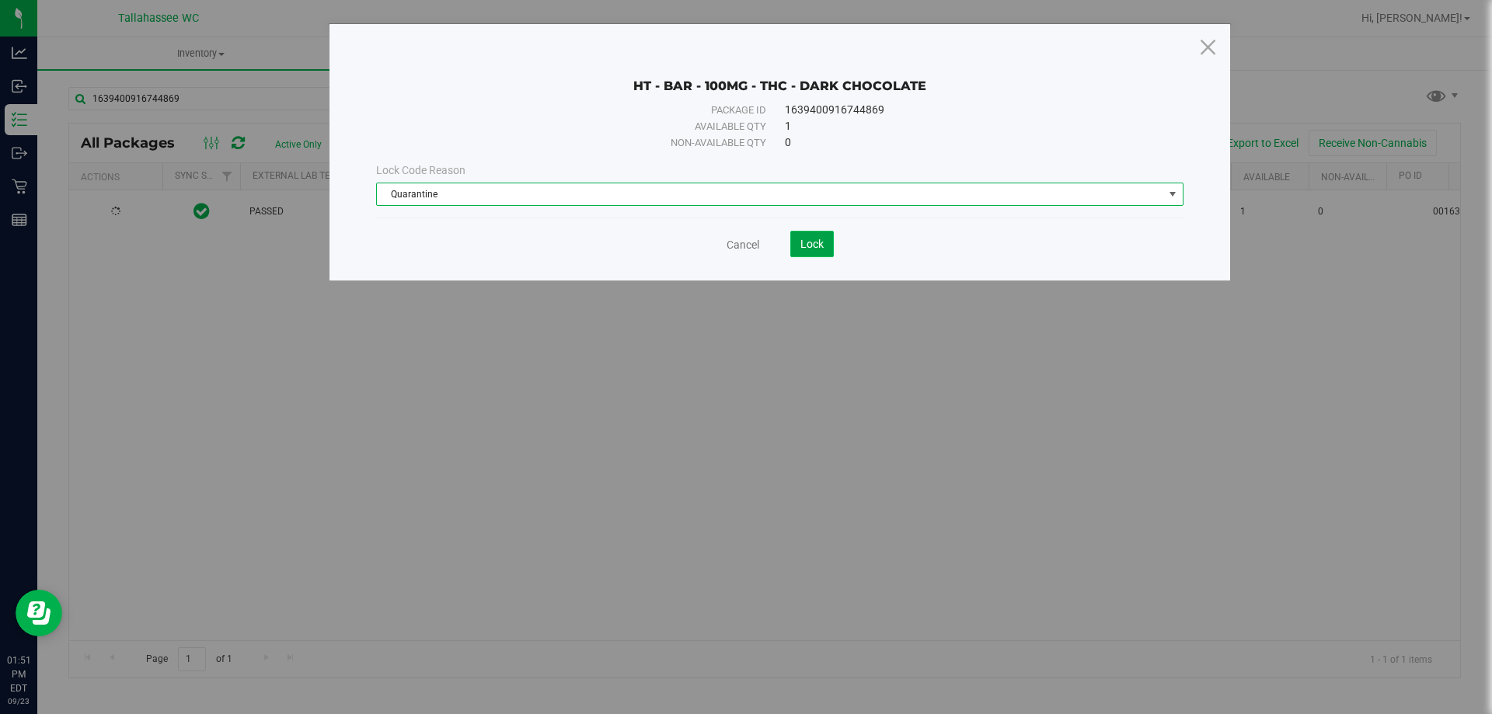
click at [807, 242] on span "Lock" at bounding box center [812, 244] width 23 height 12
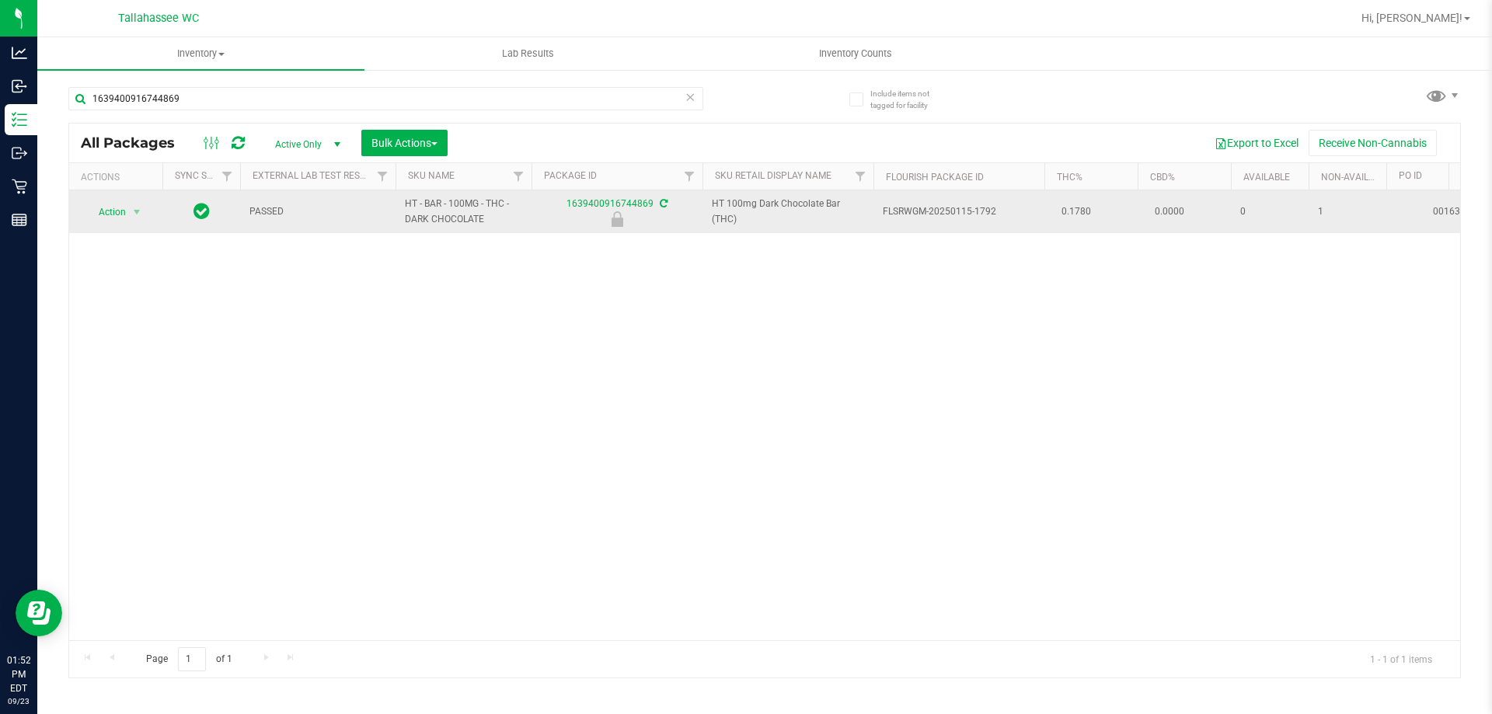
click at [1349, 222] on td "1" at bounding box center [1348, 211] width 78 height 43
click at [1340, 217] on span "1" at bounding box center [1347, 211] width 59 height 15
click at [1328, 206] on span "1" at bounding box center [1347, 211] width 59 height 15
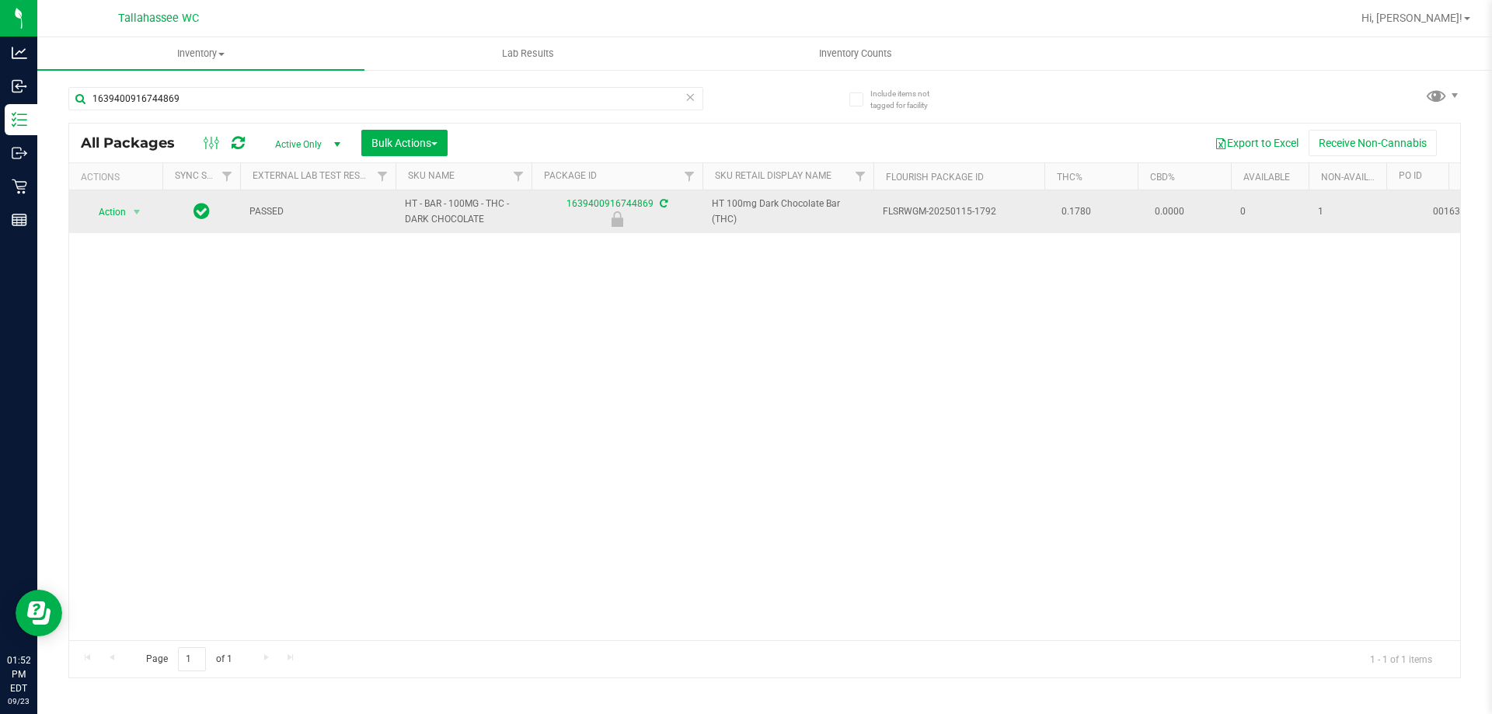
click at [1328, 205] on span "1" at bounding box center [1347, 211] width 59 height 15
click at [1210, 208] on td "0.0000" at bounding box center [1184, 211] width 93 height 43
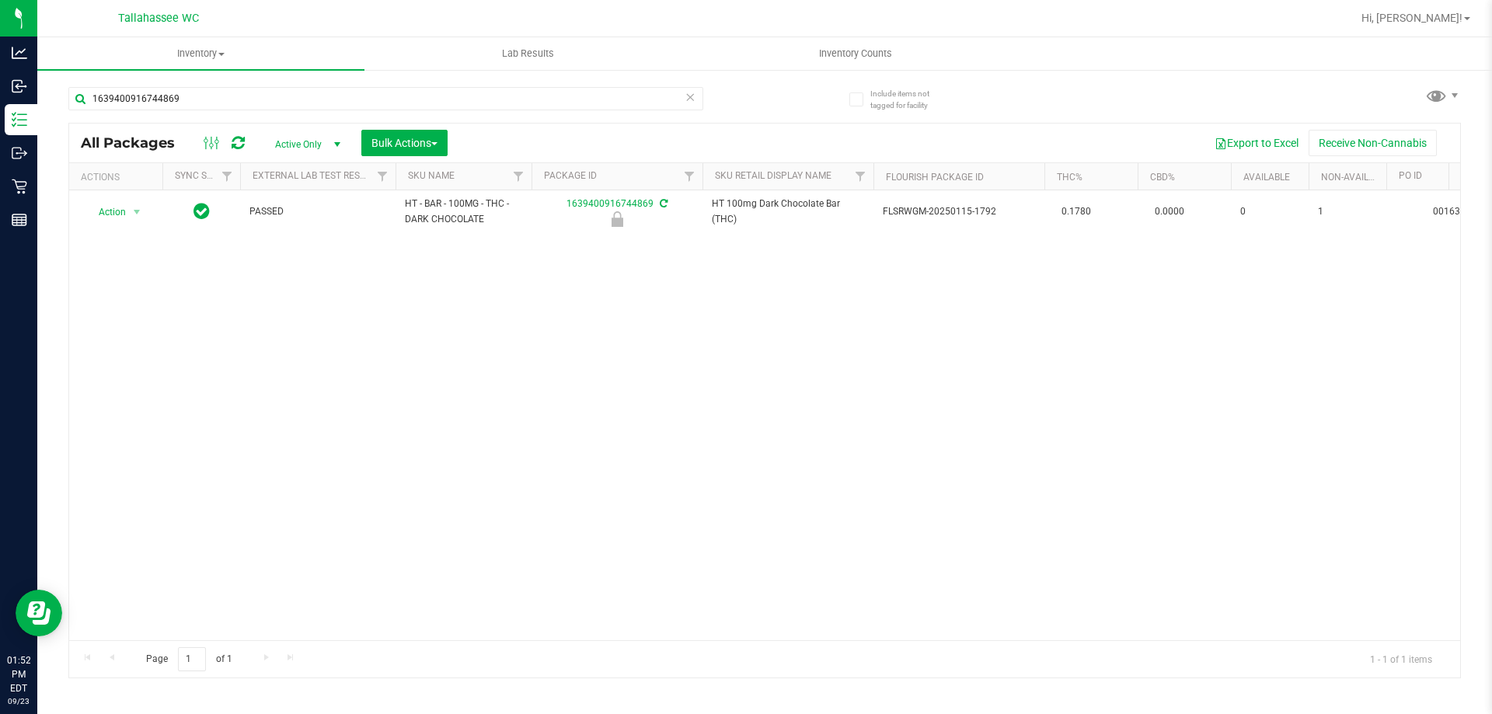
click at [621, 235] on div "Action Action Edit attributes Global inventory Locate package Package audit log…" at bounding box center [764, 415] width 1391 height 450
click at [661, 331] on div "Action Action Edit attributes Global inventory Locate package Package audit log…" at bounding box center [764, 415] width 1391 height 450
click at [662, 332] on div "Action Action Edit attributes Global inventory Locate package Package audit log…" at bounding box center [764, 415] width 1391 height 450
click at [403, 370] on div "Action Action Edit attributes Global inventory Locate package Package audit log…" at bounding box center [764, 415] width 1391 height 450
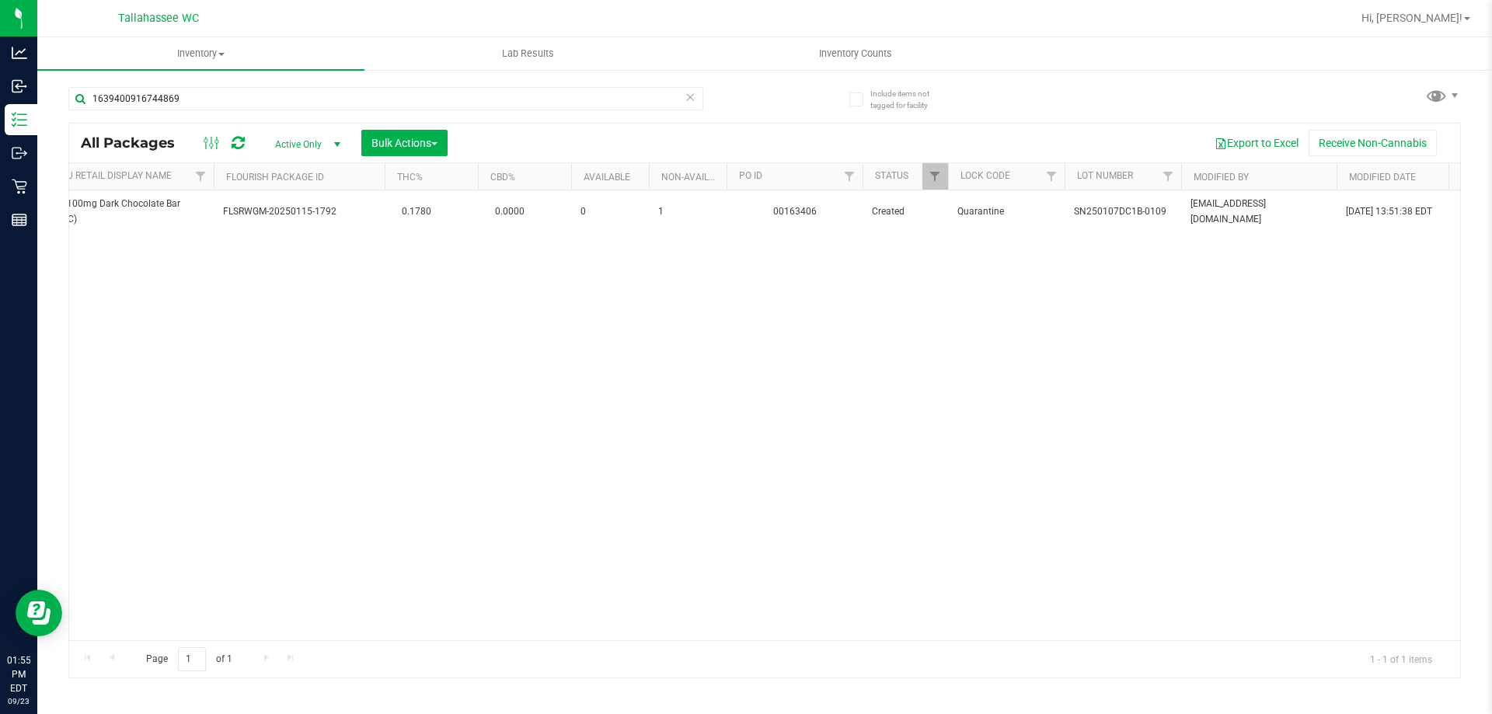
scroll to position [0, 665]
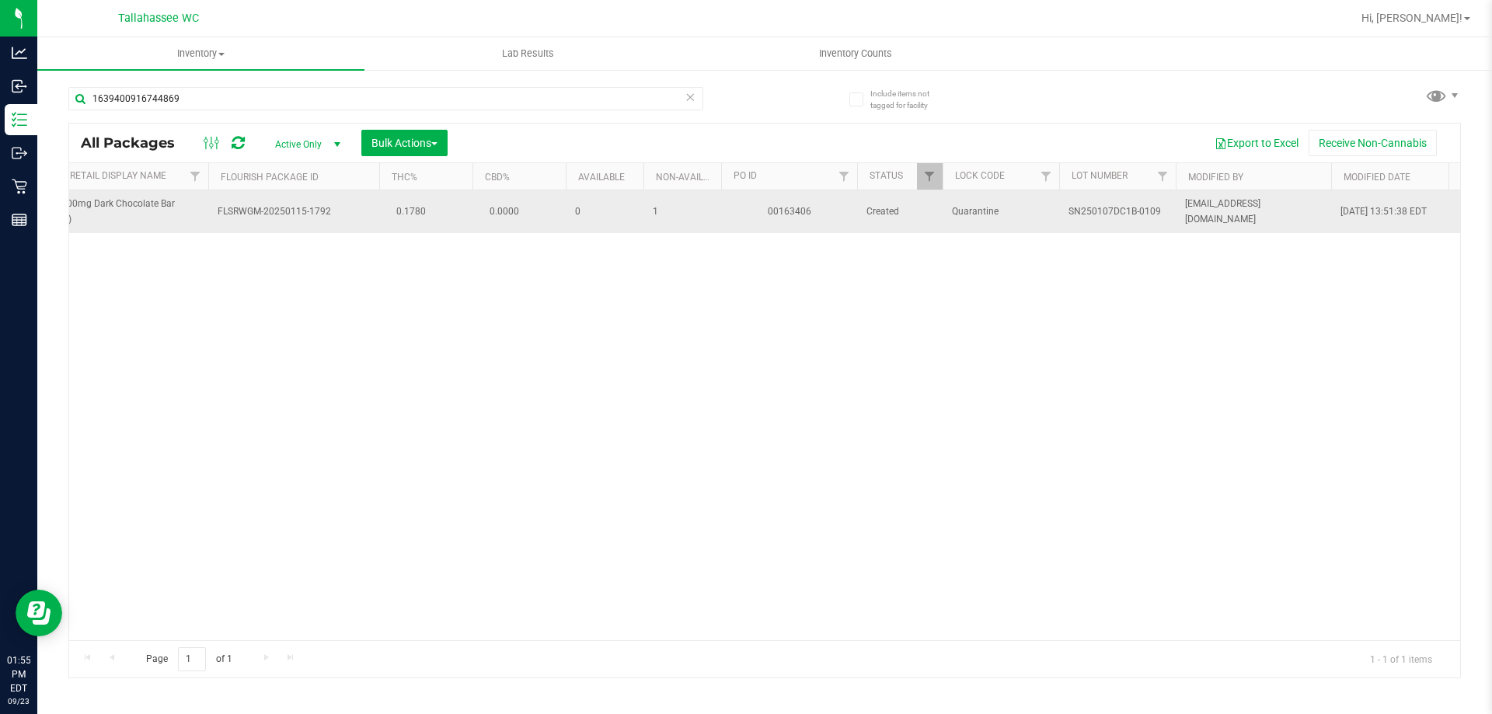
click at [1119, 211] on span "SN250107DC1B-0109" at bounding box center [1118, 211] width 98 height 15
click at [1118, 211] on span "SN250107DC1B-0109" at bounding box center [1118, 211] width 98 height 15
copy tr "SN250107DC1B-0109"
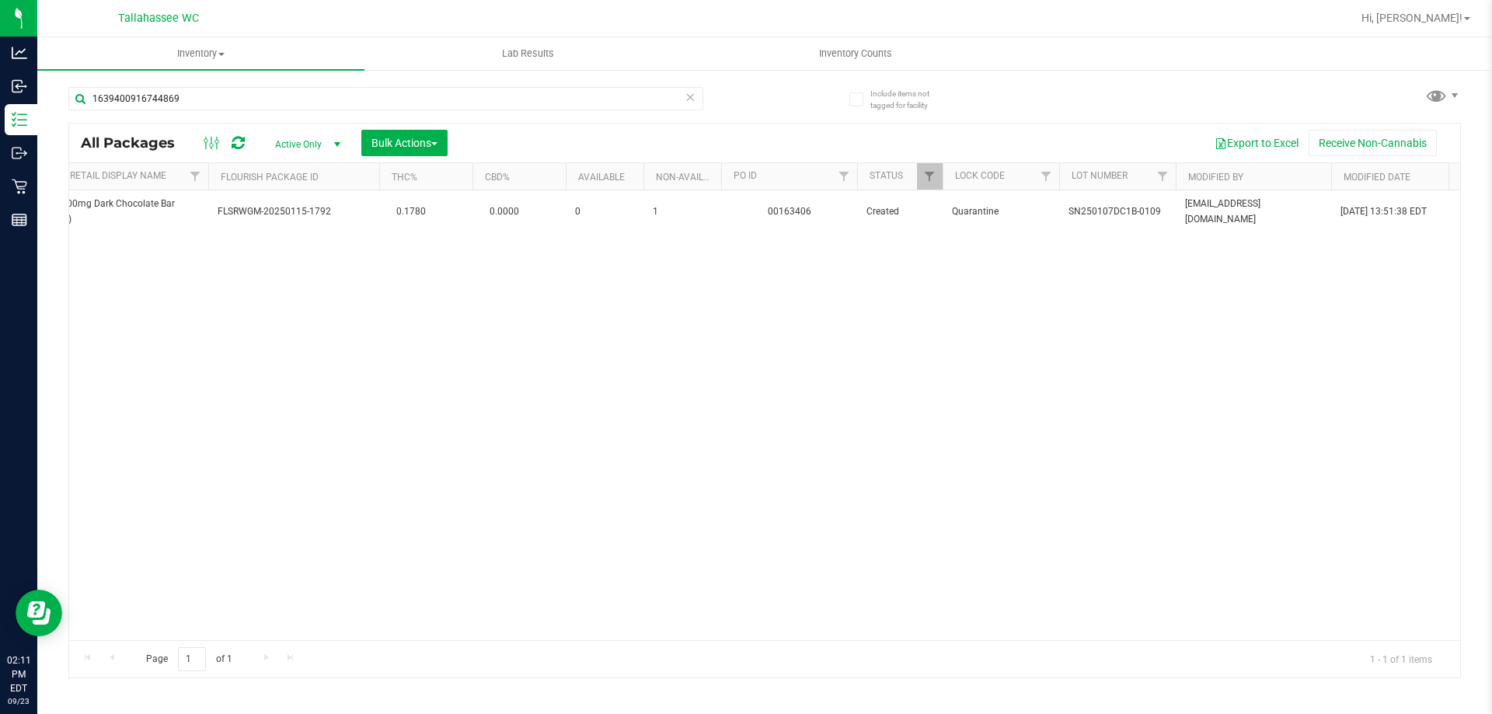
click at [873, 70] on ul "Inventory All packages All inventory Waste log Create inventory Lab Results Inv…" at bounding box center [783, 53] width 1492 height 33
click at [873, 63] on uib-tab-heading "Inventory Counts" at bounding box center [856, 53] width 326 height 31
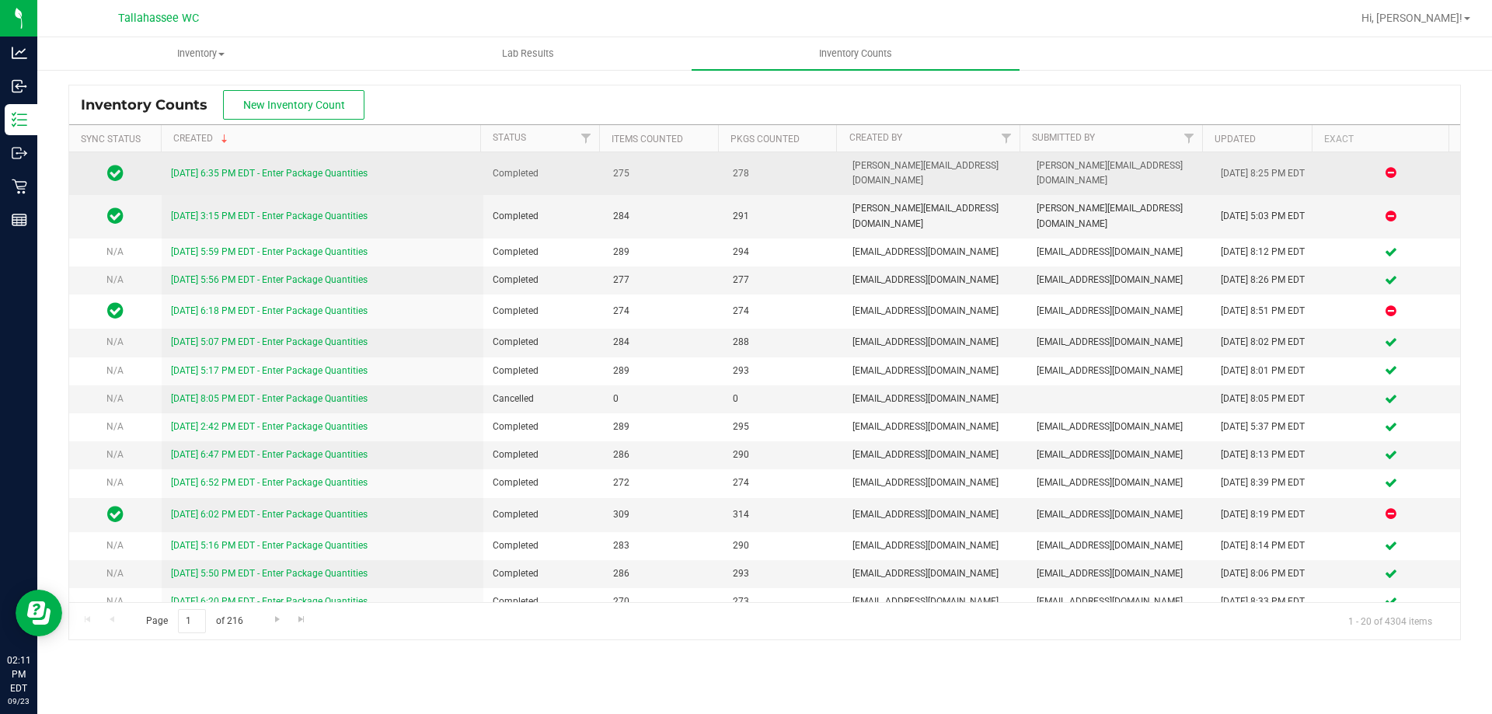
click at [340, 171] on link "[DATE] 6:35 PM EDT - Enter Package Quantities" at bounding box center [269, 173] width 197 height 11
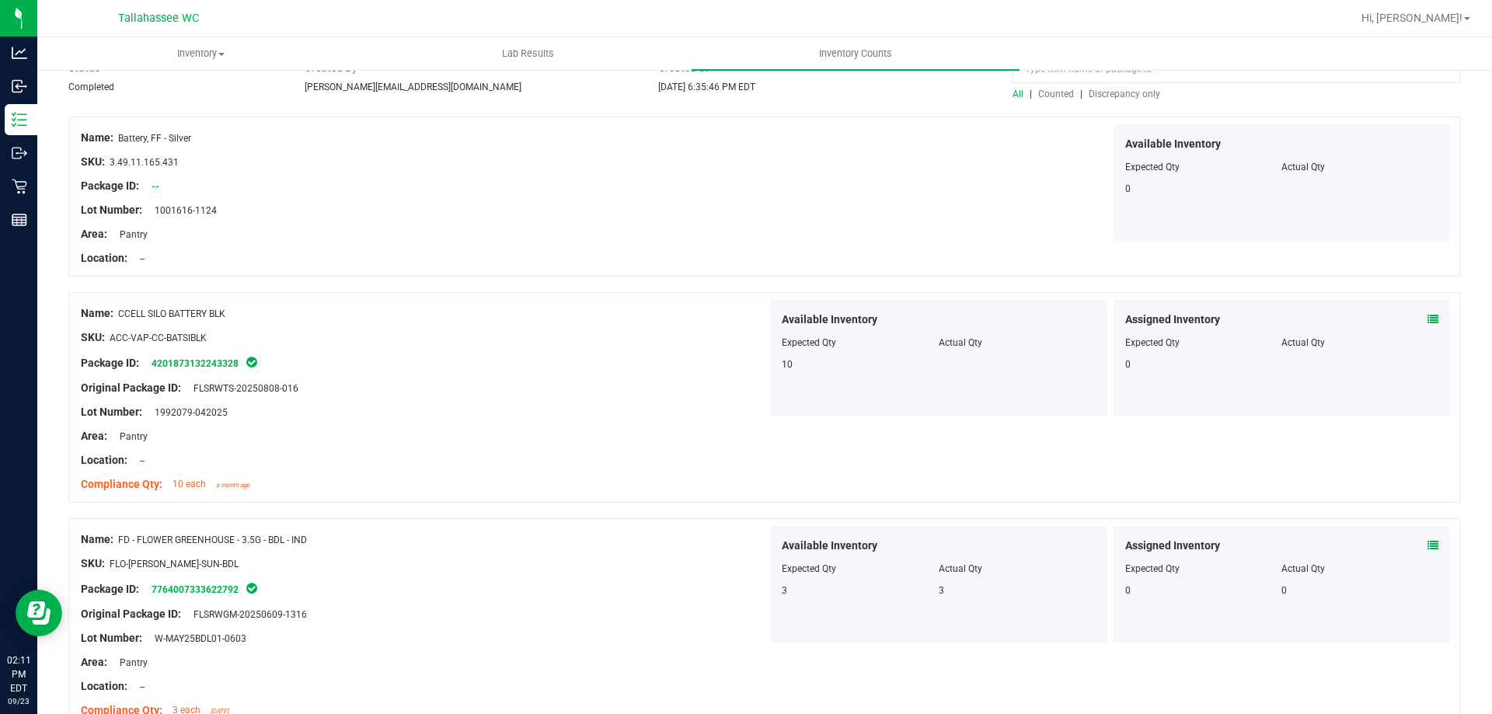
scroll to position [155, 0]
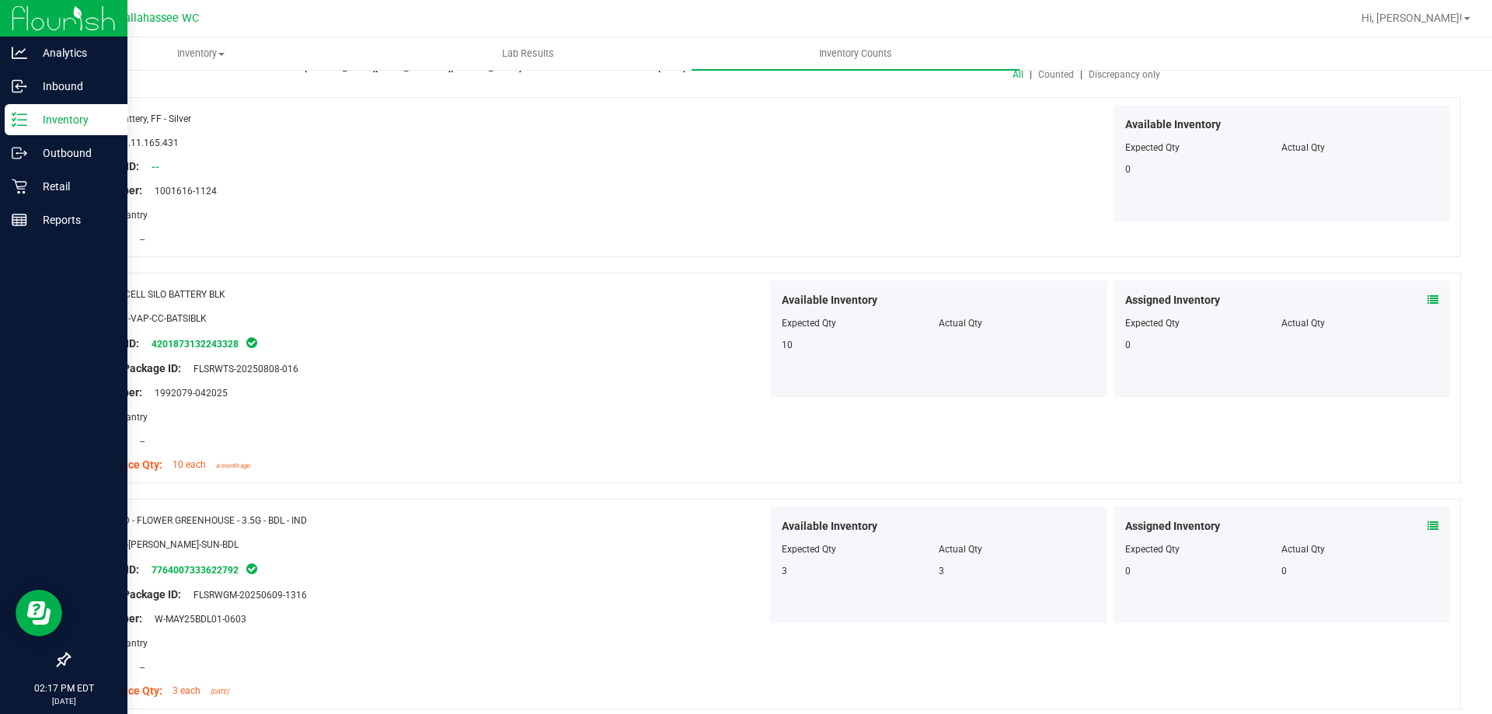
click at [32, 123] on p "Inventory" at bounding box center [73, 119] width 93 height 19
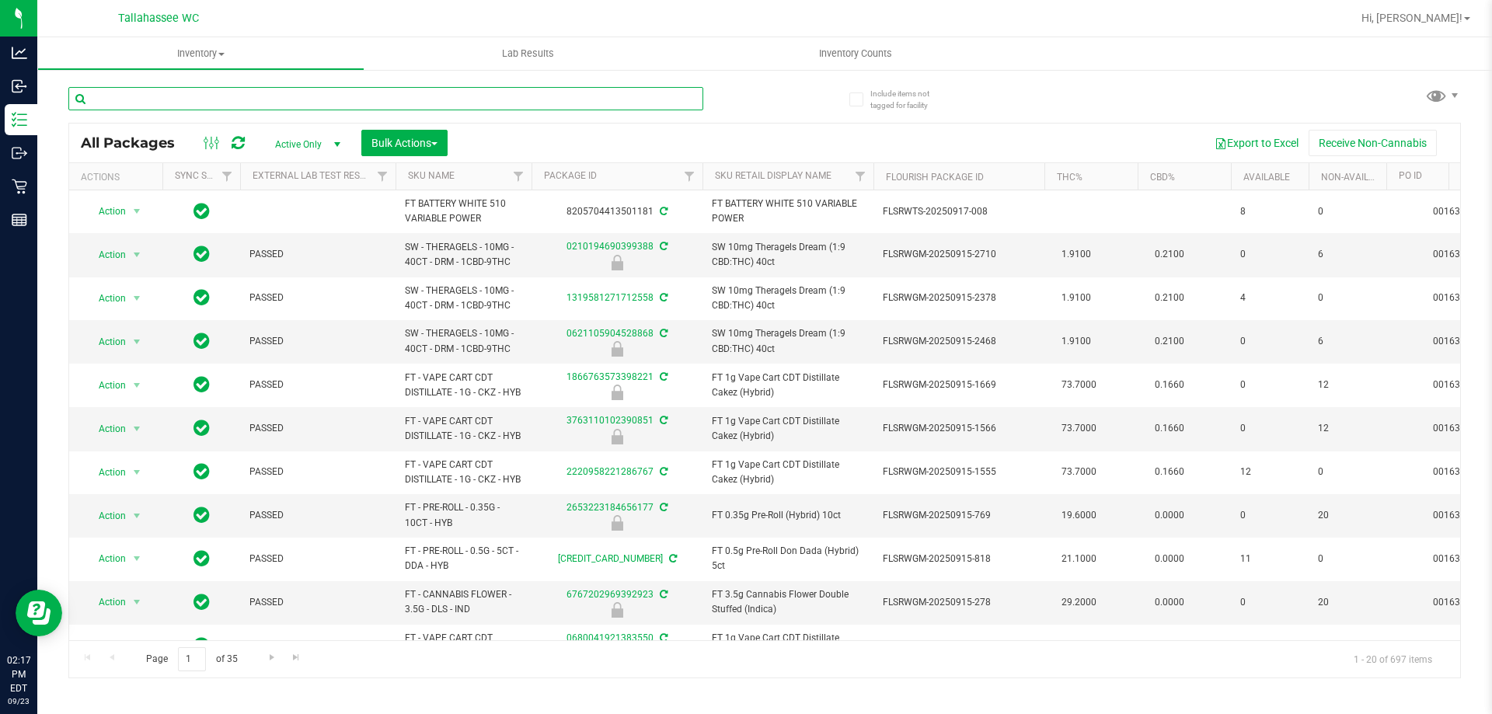
click at [459, 99] on input "text" at bounding box center [385, 98] width 635 height 23
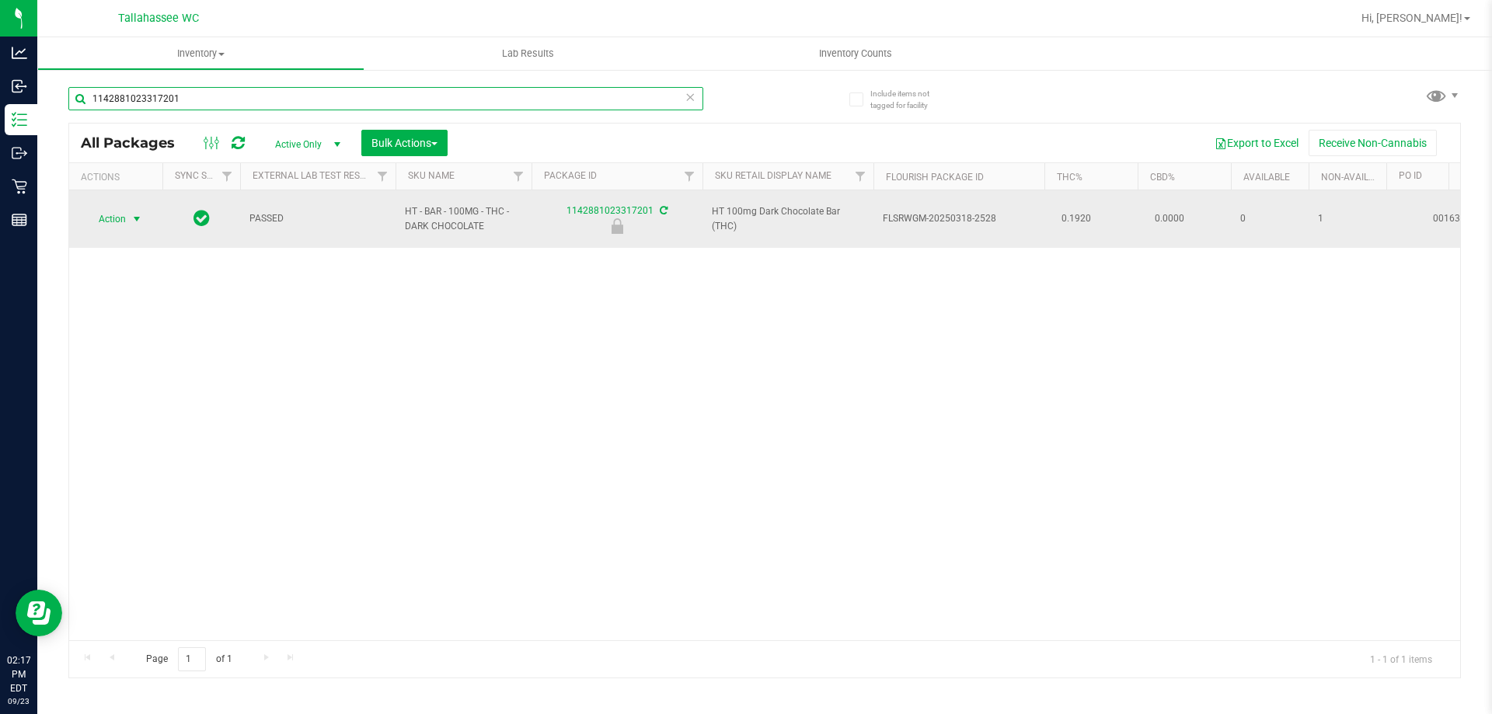
type input "1142881023317201"
click at [113, 208] on span "Action" at bounding box center [106, 219] width 42 height 22
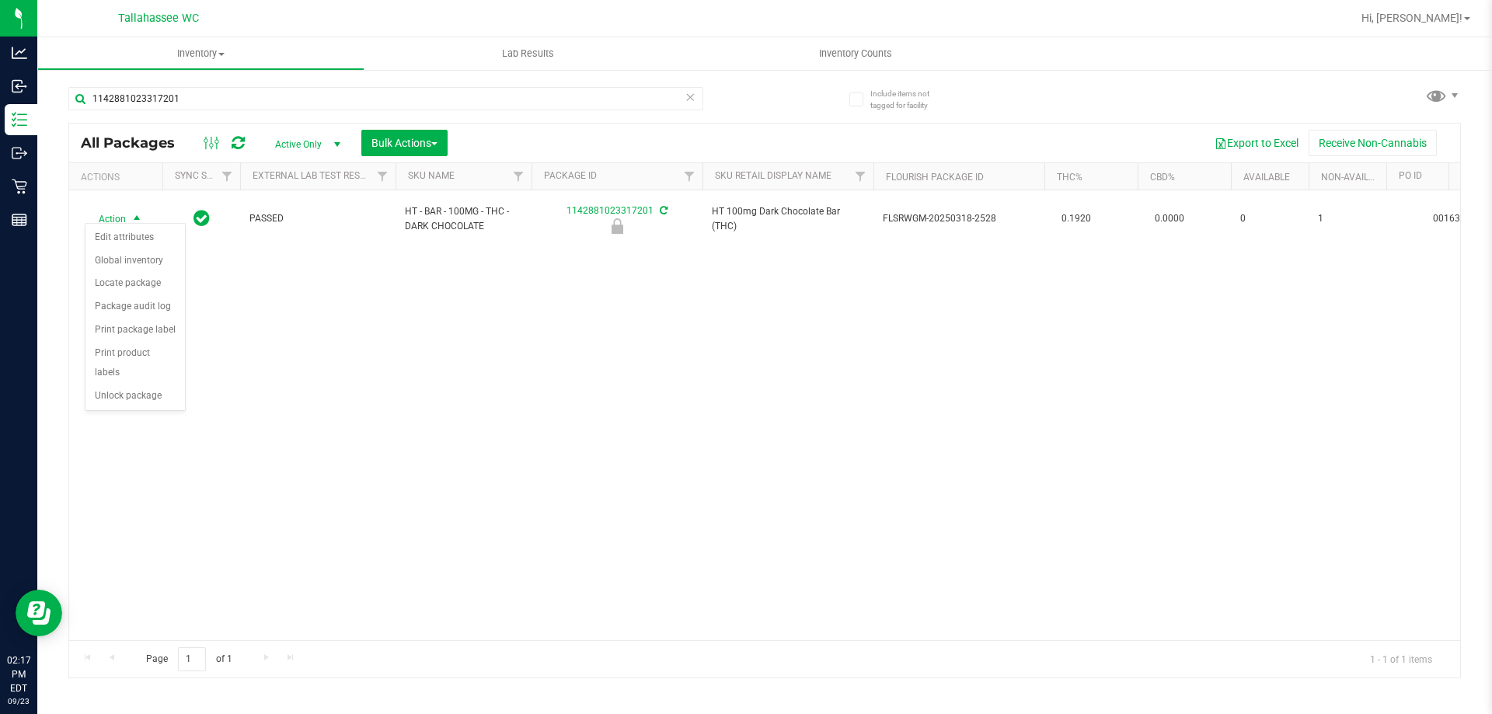
click at [160, 389] on div "Action Edit attributes Global inventory Locate package Package audit log Print …" at bounding box center [135, 317] width 101 height 189
click at [159, 386] on li "Unlock package" at bounding box center [134, 396] width 99 height 23
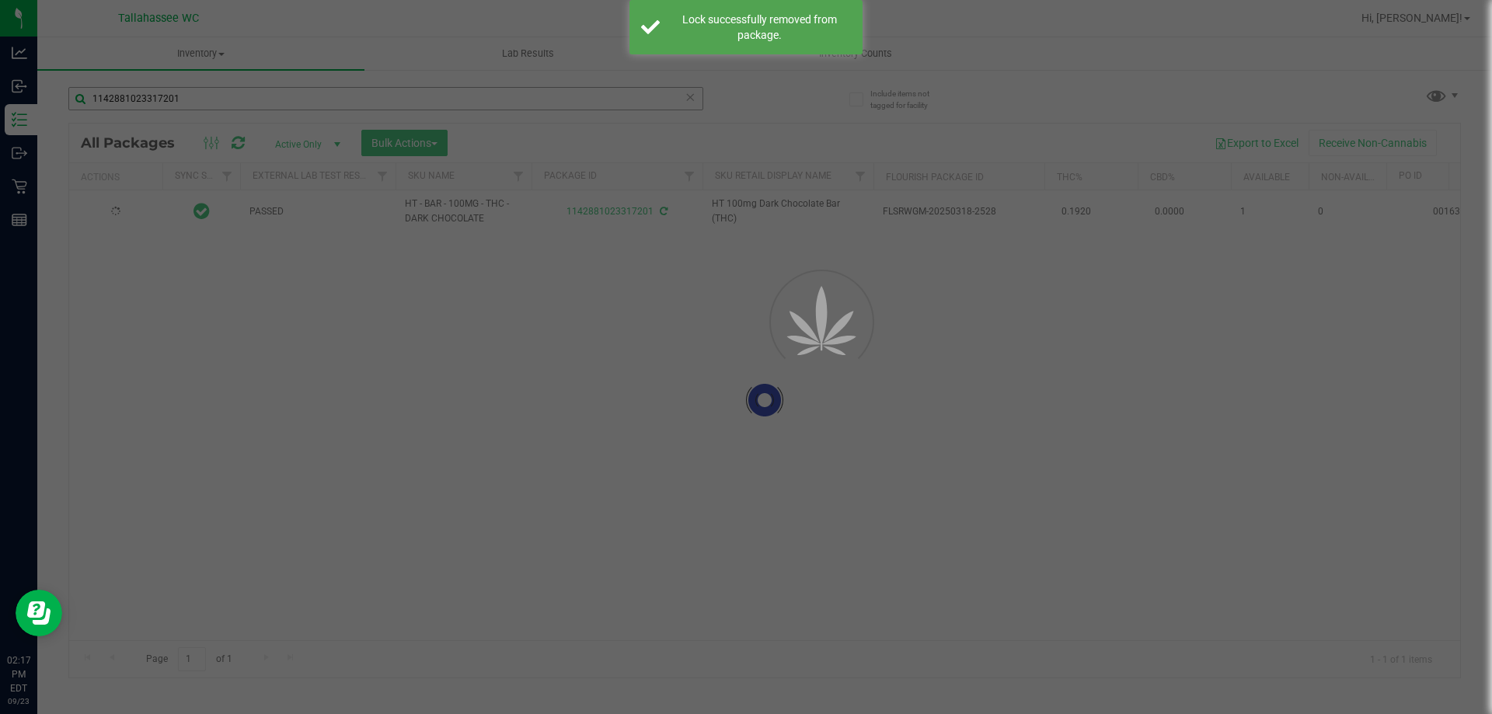
click at [359, 91] on div at bounding box center [746, 357] width 1492 height 714
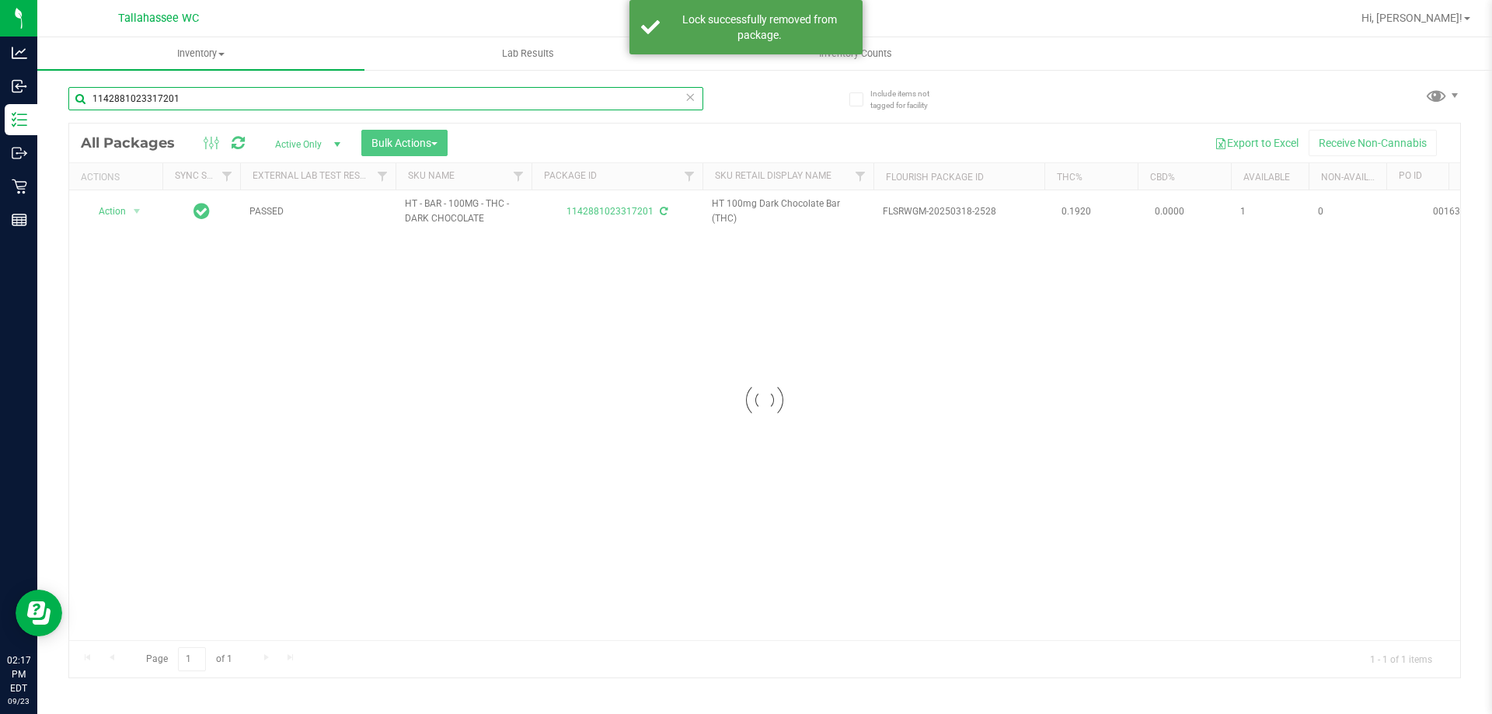
click at [359, 91] on input "1142881023317201" at bounding box center [385, 98] width 635 height 23
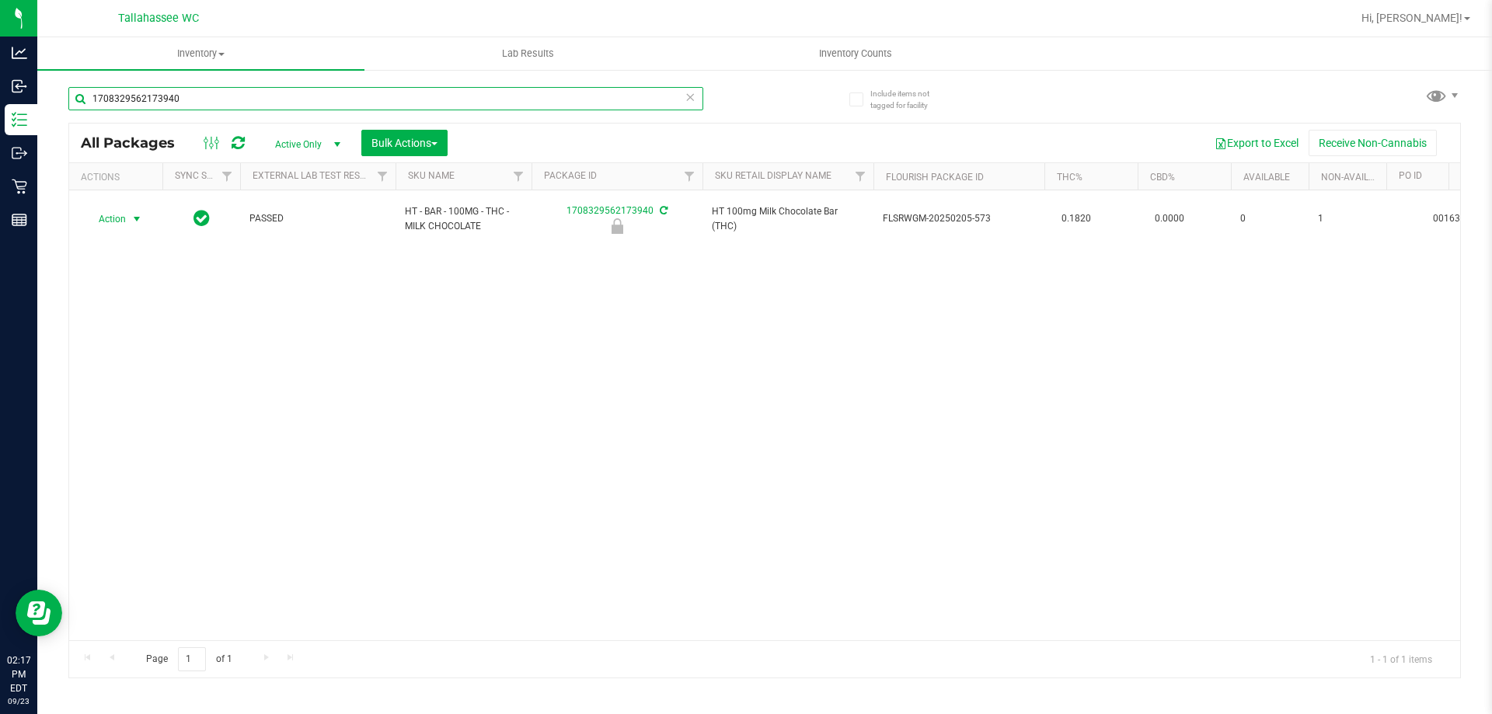
type input "1708329562173940"
click at [117, 215] on span "Action" at bounding box center [106, 219] width 42 height 22
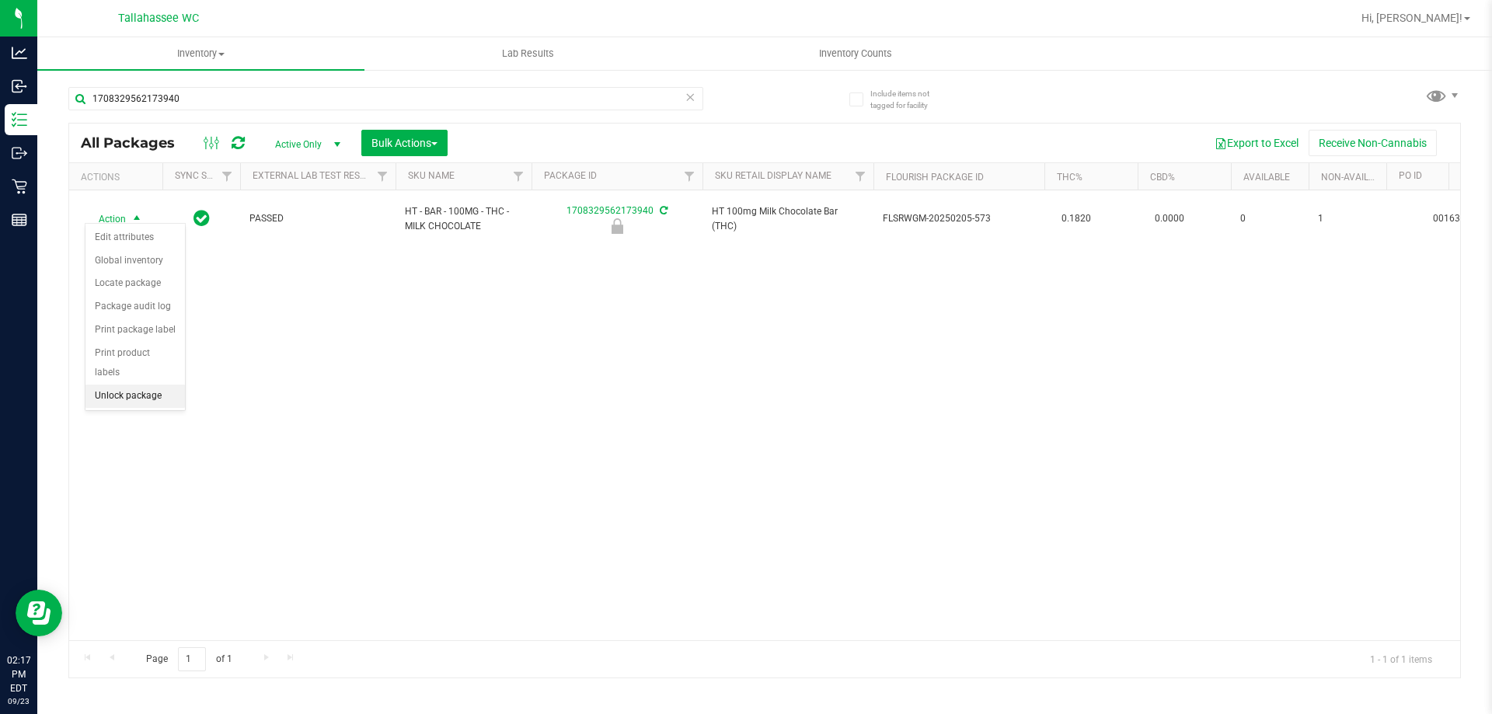
click at [159, 385] on li "Unlock package" at bounding box center [134, 396] width 99 height 23
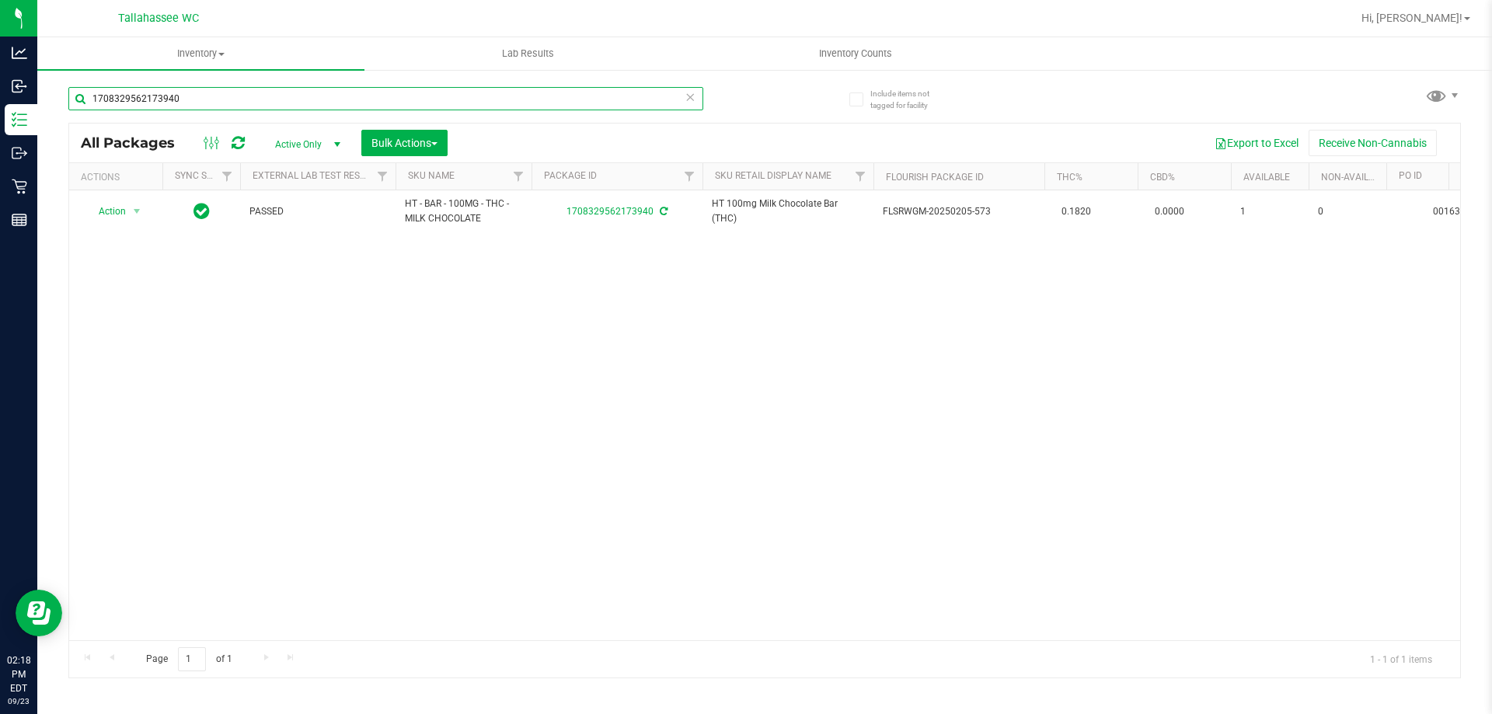
click at [589, 92] on input "1708329562173940" at bounding box center [385, 98] width 635 height 23
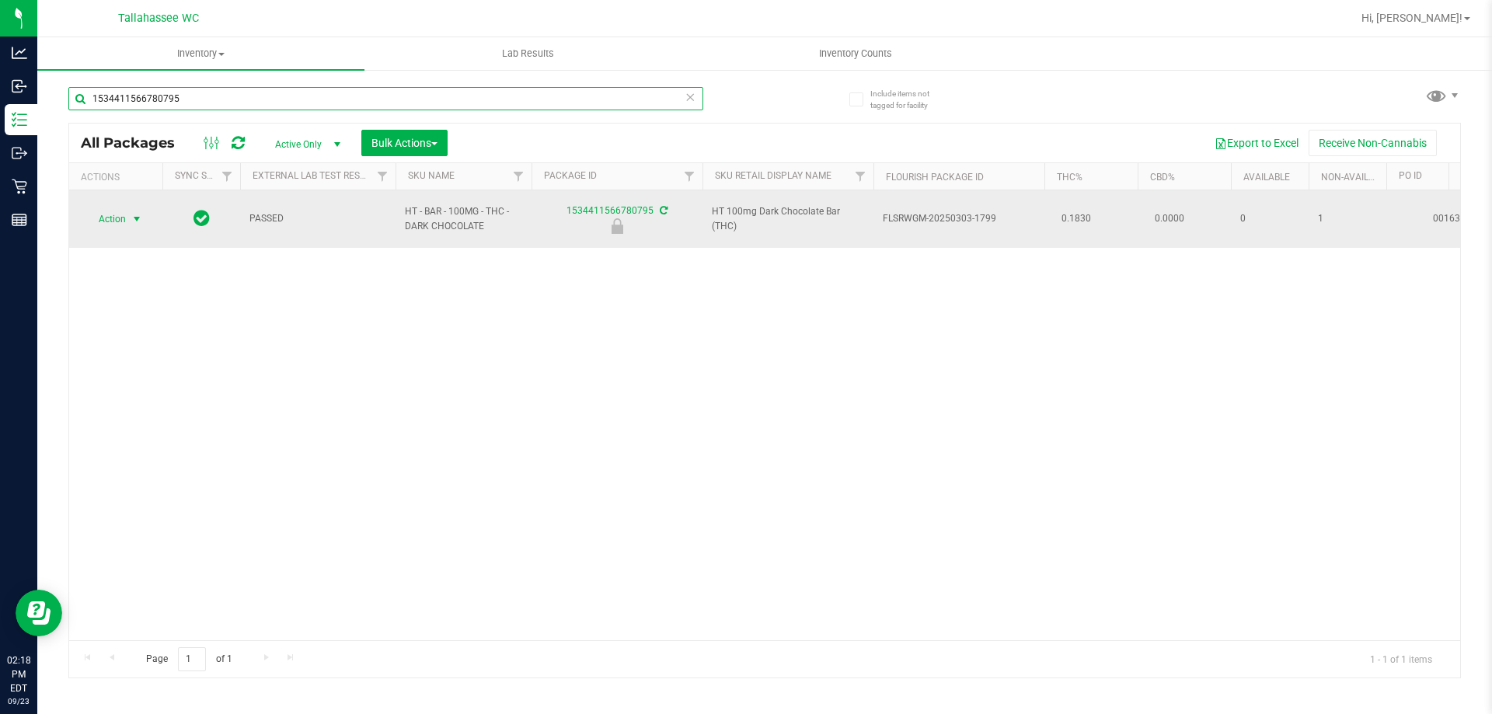
type input "1534411566780795"
click at [120, 215] on span "Action" at bounding box center [106, 219] width 42 height 22
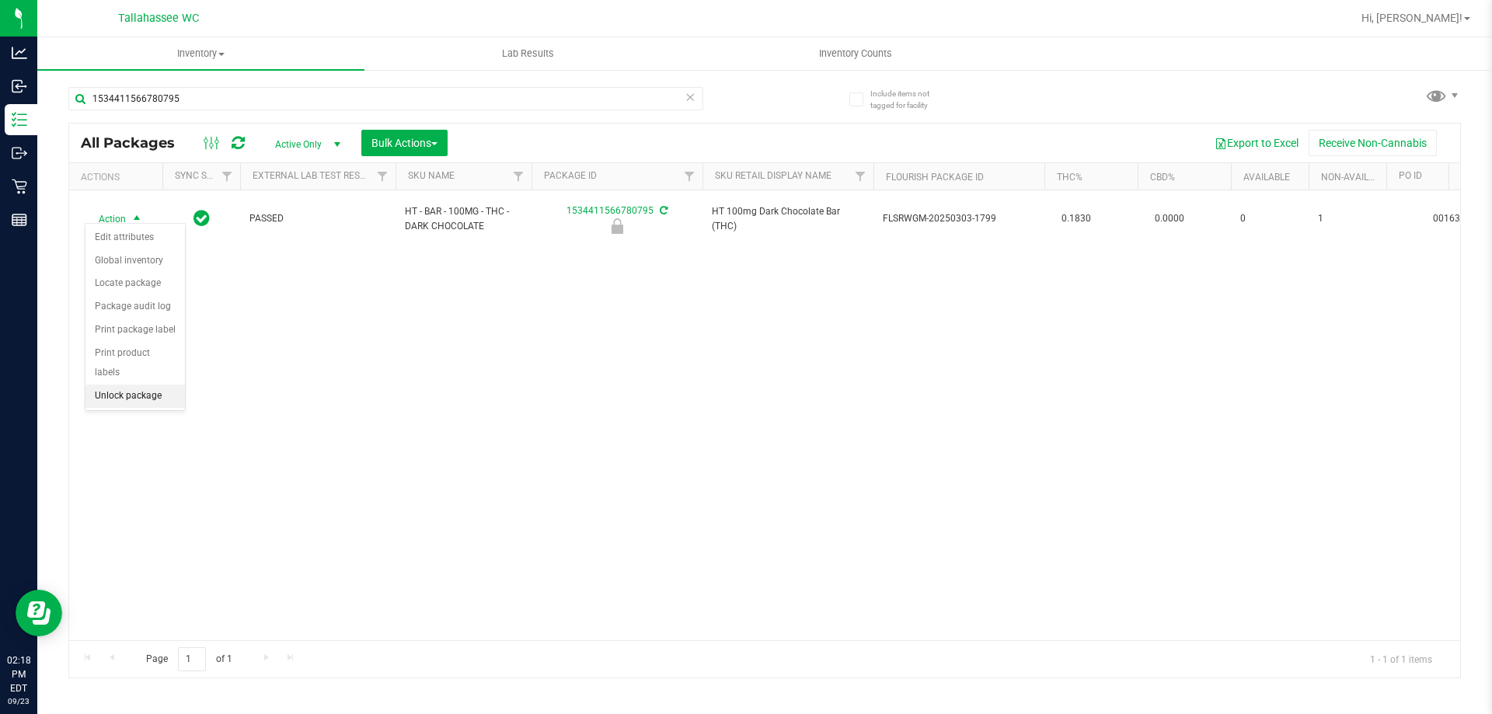
click at [131, 387] on li "Unlock package" at bounding box center [134, 396] width 99 height 23
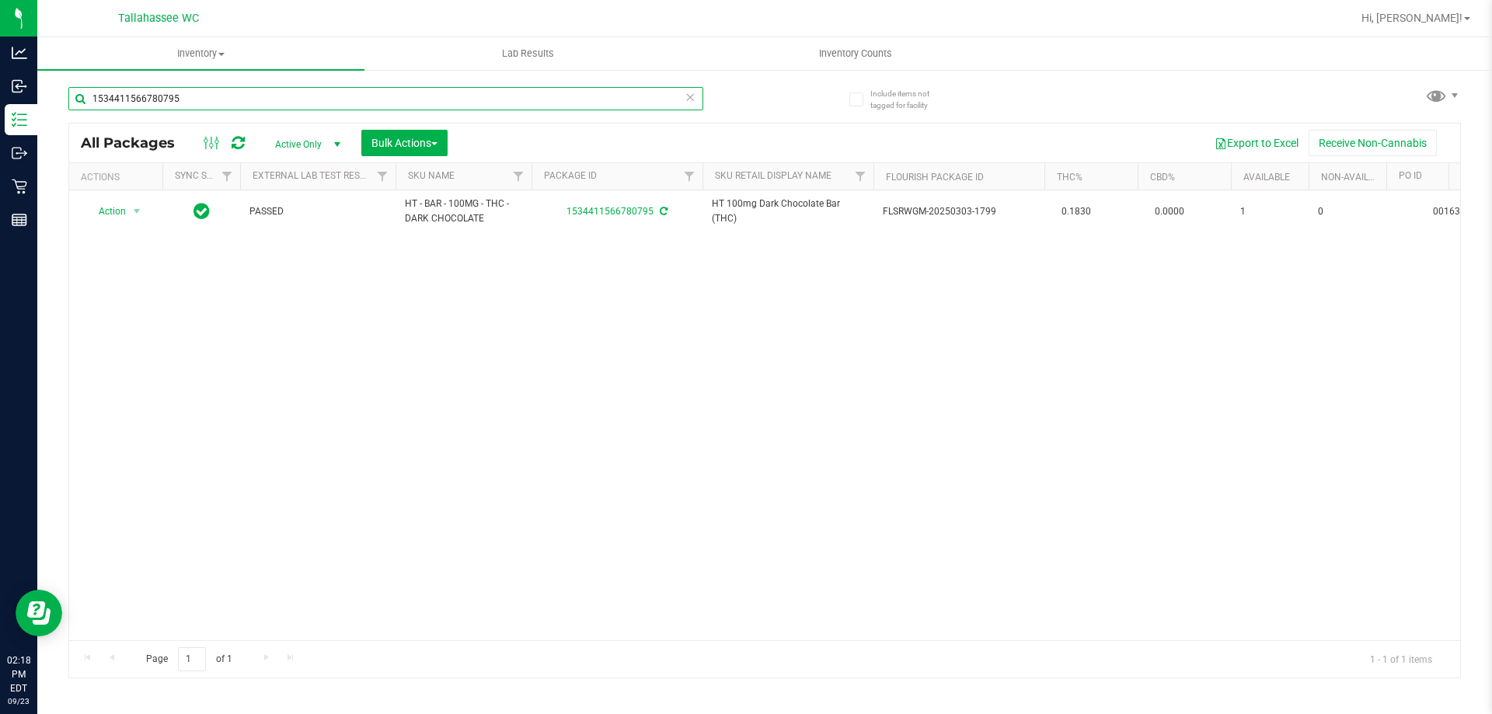
click at [522, 95] on input "1534411566780795" at bounding box center [385, 98] width 635 height 23
click at [584, 99] on input "1708329562173940" at bounding box center [385, 98] width 635 height 23
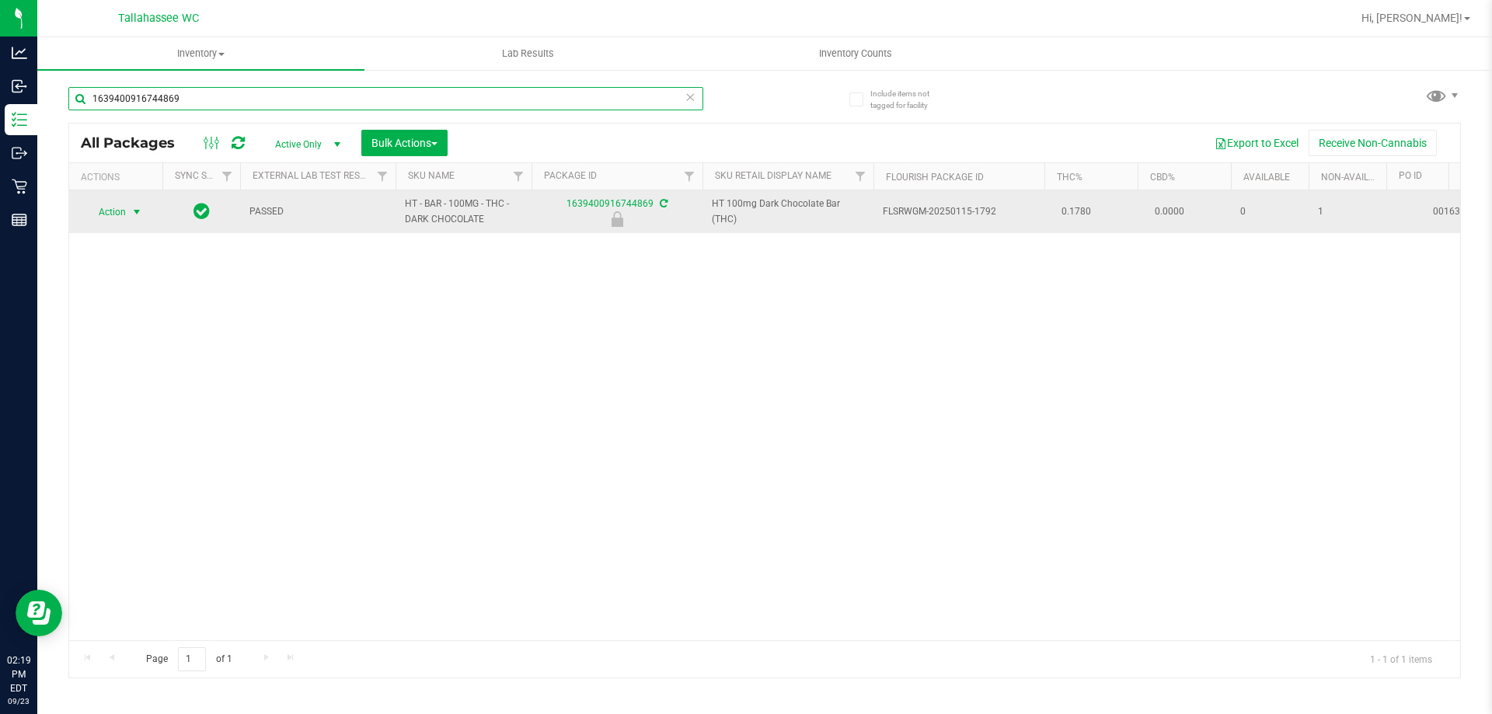
type input "1639400916744869"
click at [133, 216] on span "select" at bounding box center [137, 212] width 12 height 12
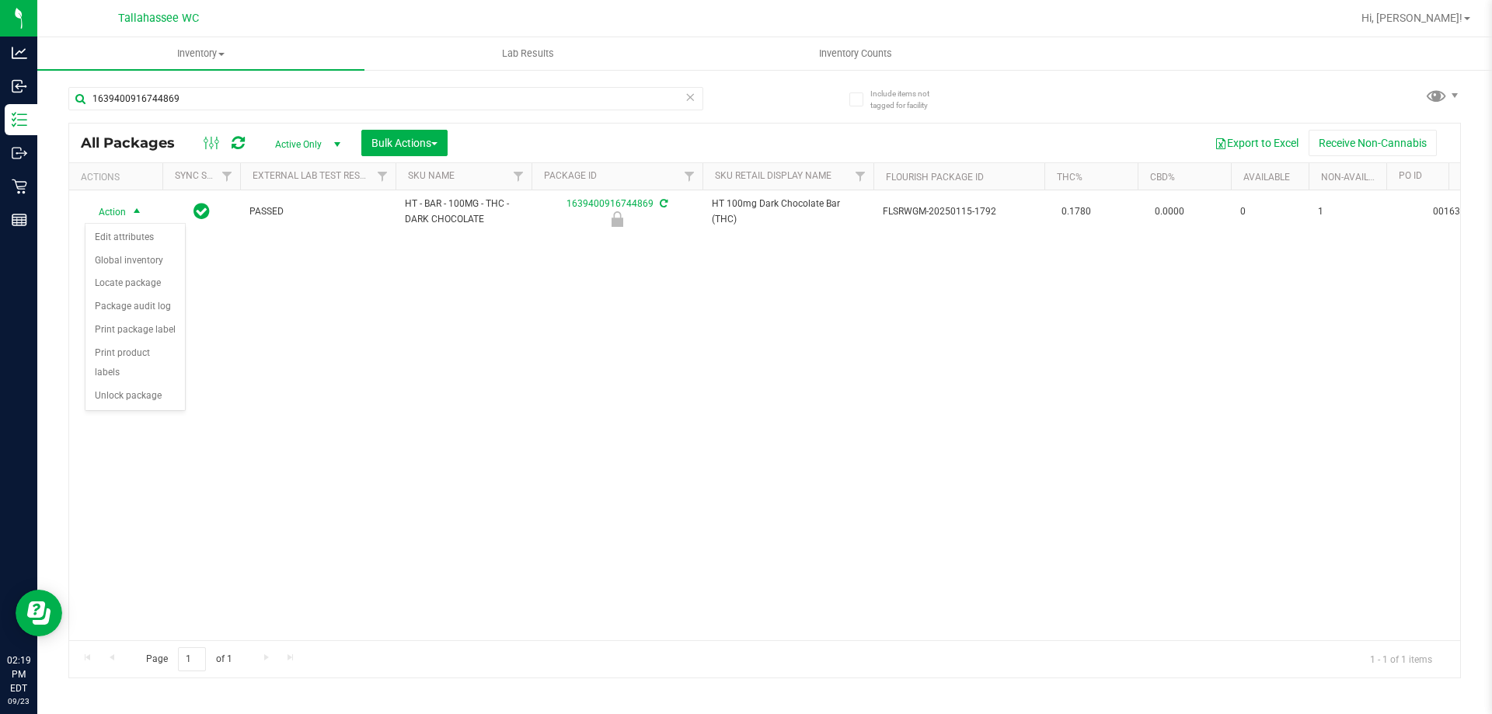
click at [120, 389] on div "Action Edit attributes Global inventory Locate package Package audit log Print …" at bounding box center [135, 317] width 101 height 189
click at [122, 385] on li "Unlock package" at bounding box center [134, 396] width 99 height 23
click at [390, 313] on div "Action Action Adjust qty Create package Edit attributes Global inventory Locate…" at bounding box center [764, 415] width 1391 height 450
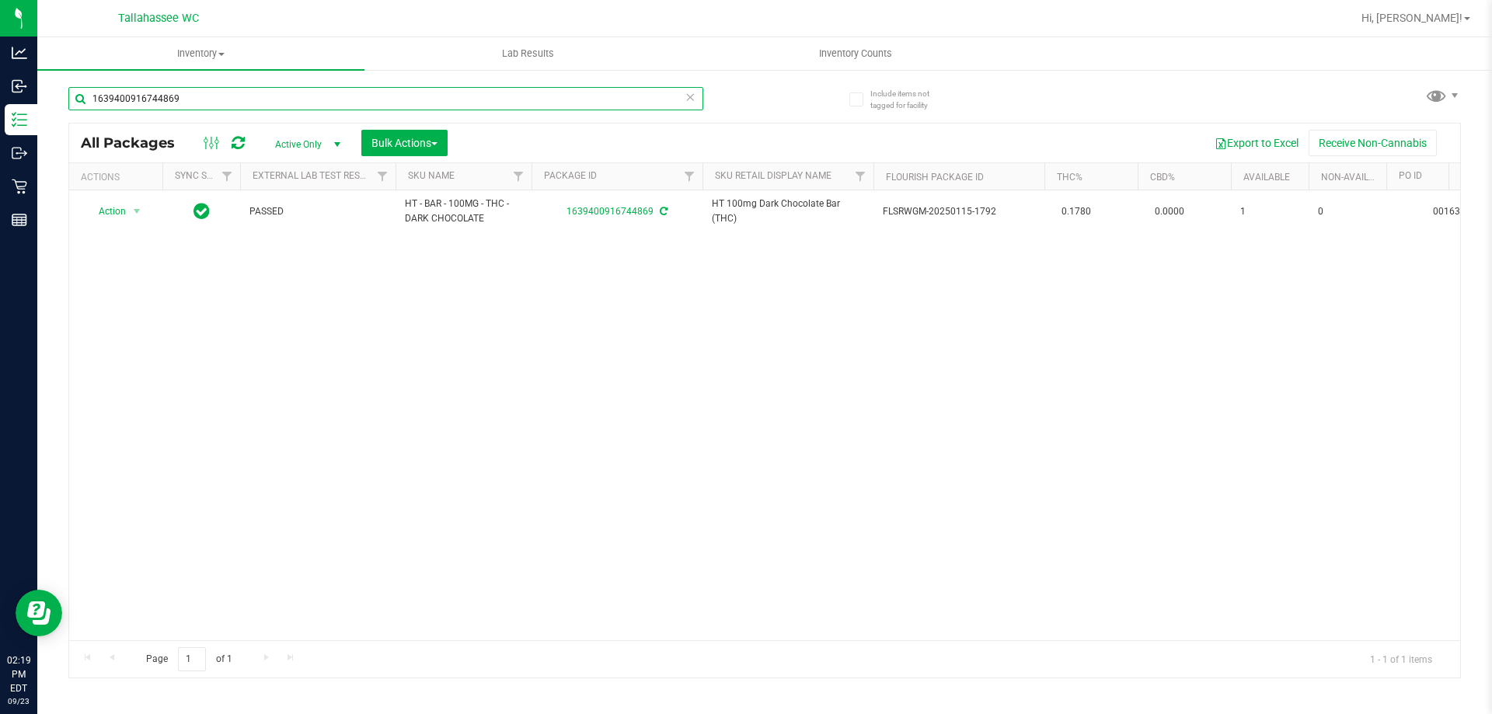
click at [228, 99] on input "1639400916744869" at bounding box center [385, 98] width 635 height 23
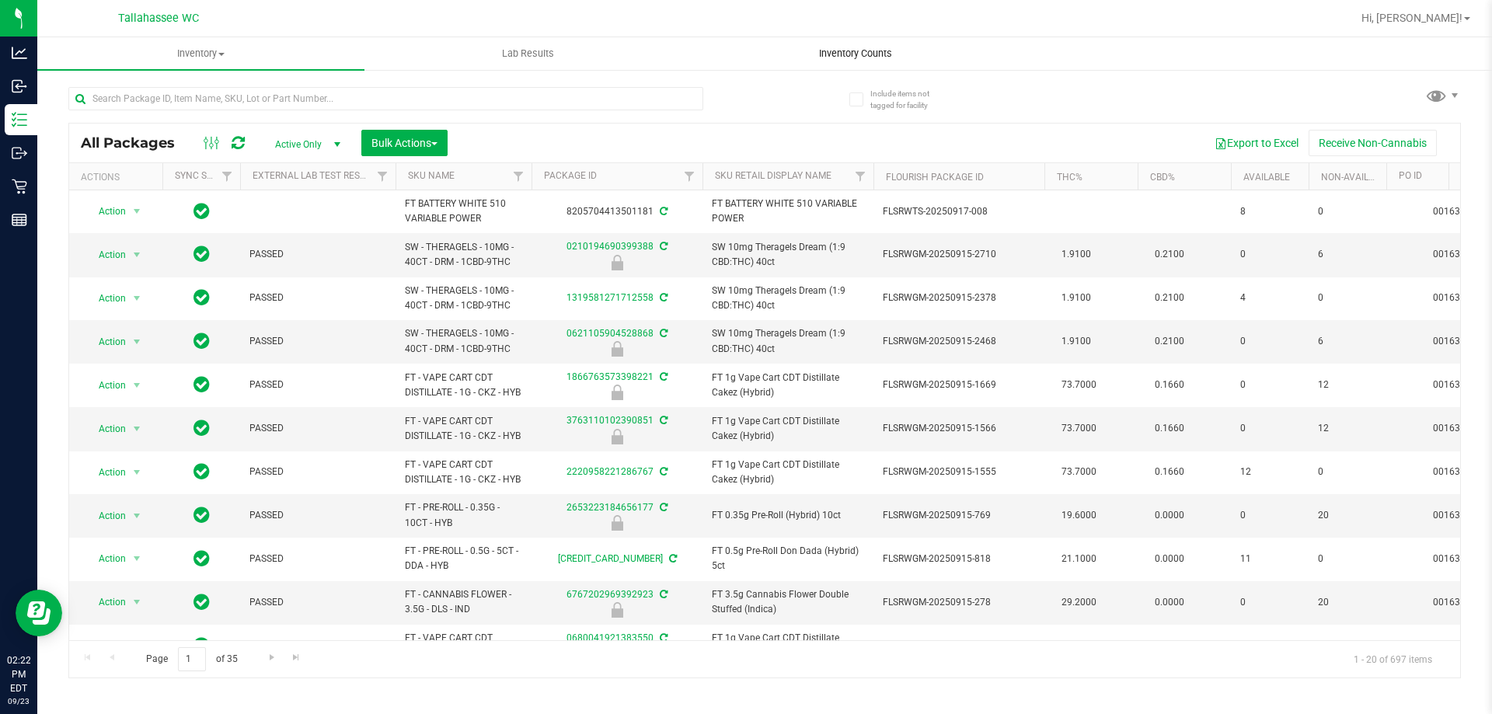
click at [865, 53] on span "Inventory Counts" at bounding box center [855, 54] width 115 height 14
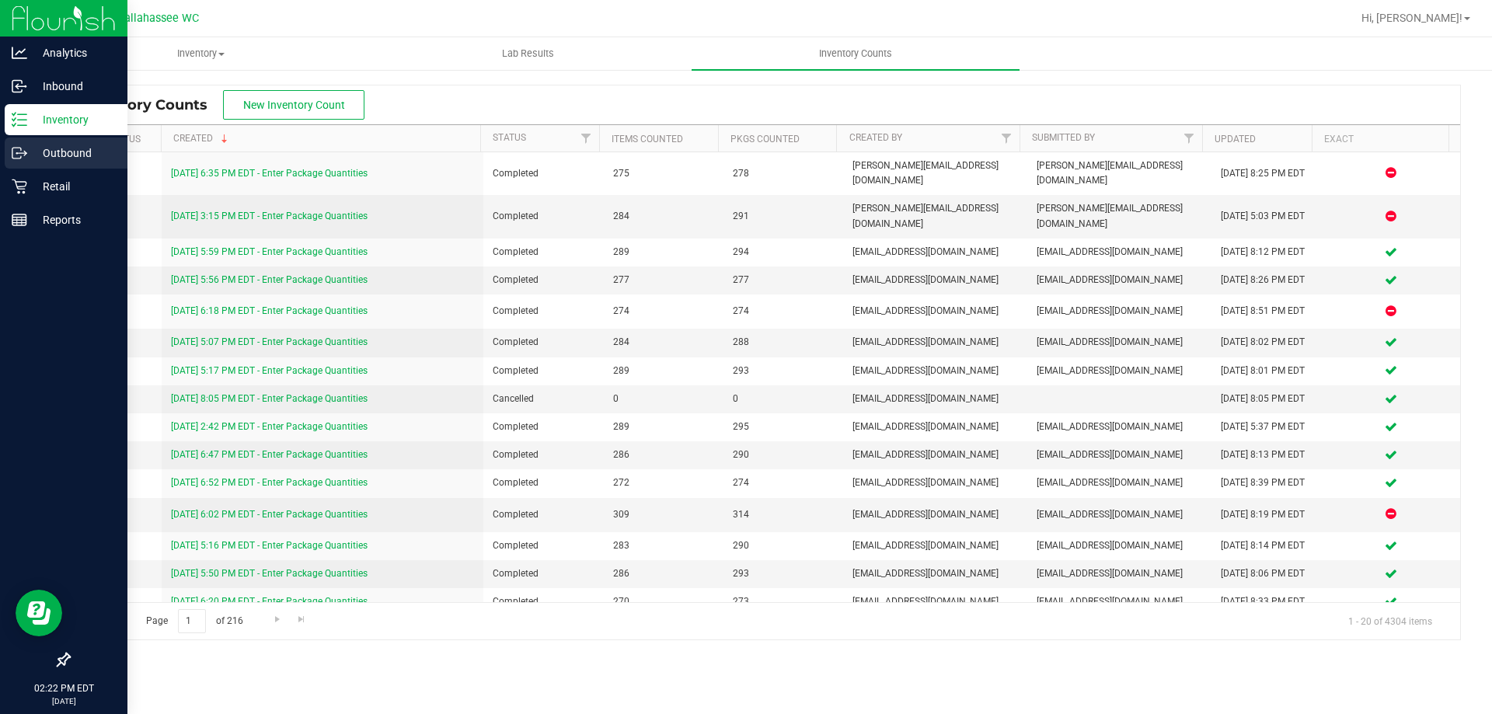
click at [69, 150] on p "Outbound" at bounding box center [73, 153] width 93 height 19
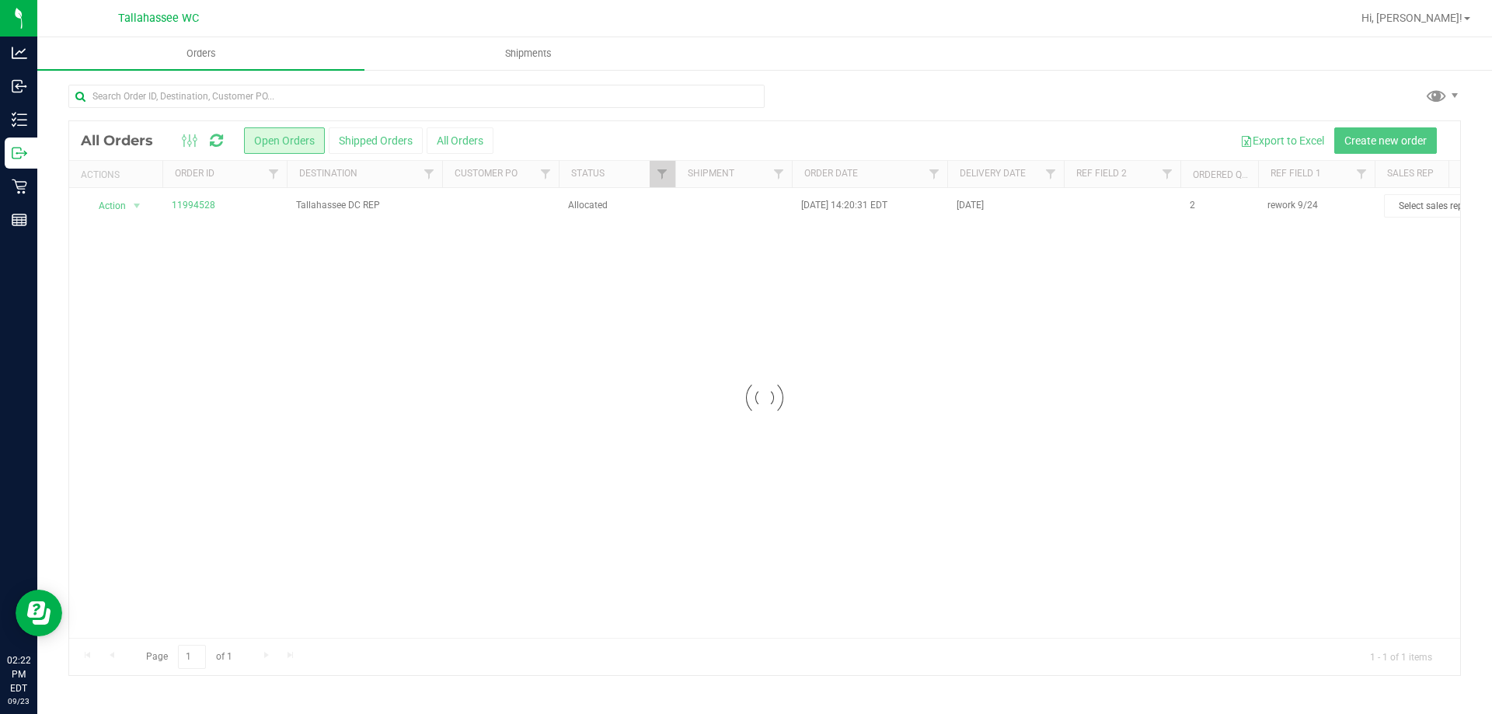
click at [243, 225] on div at bounding box center [764, 398] width 1391 height 554
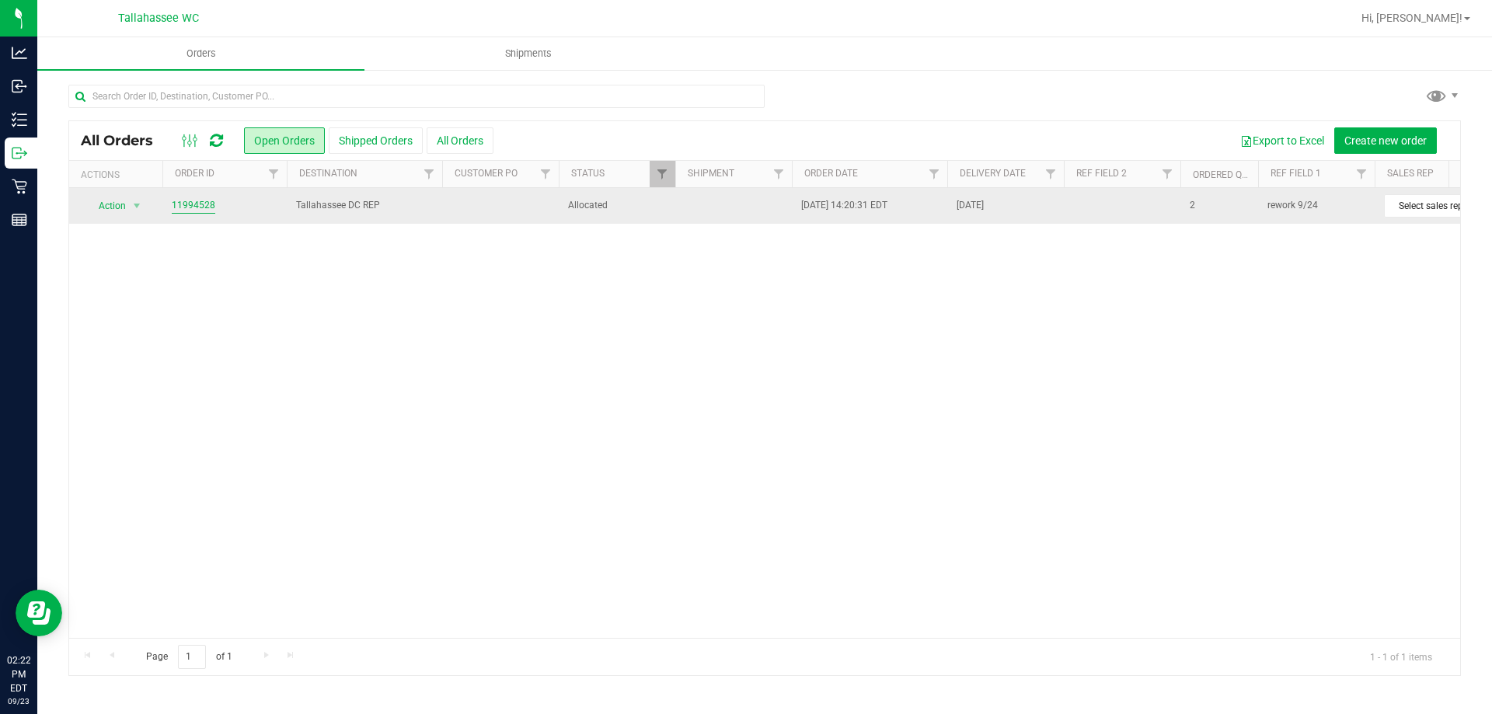
click at [208, 211] on link "11994528" at bounding box center [194, 205] width 44 height 15
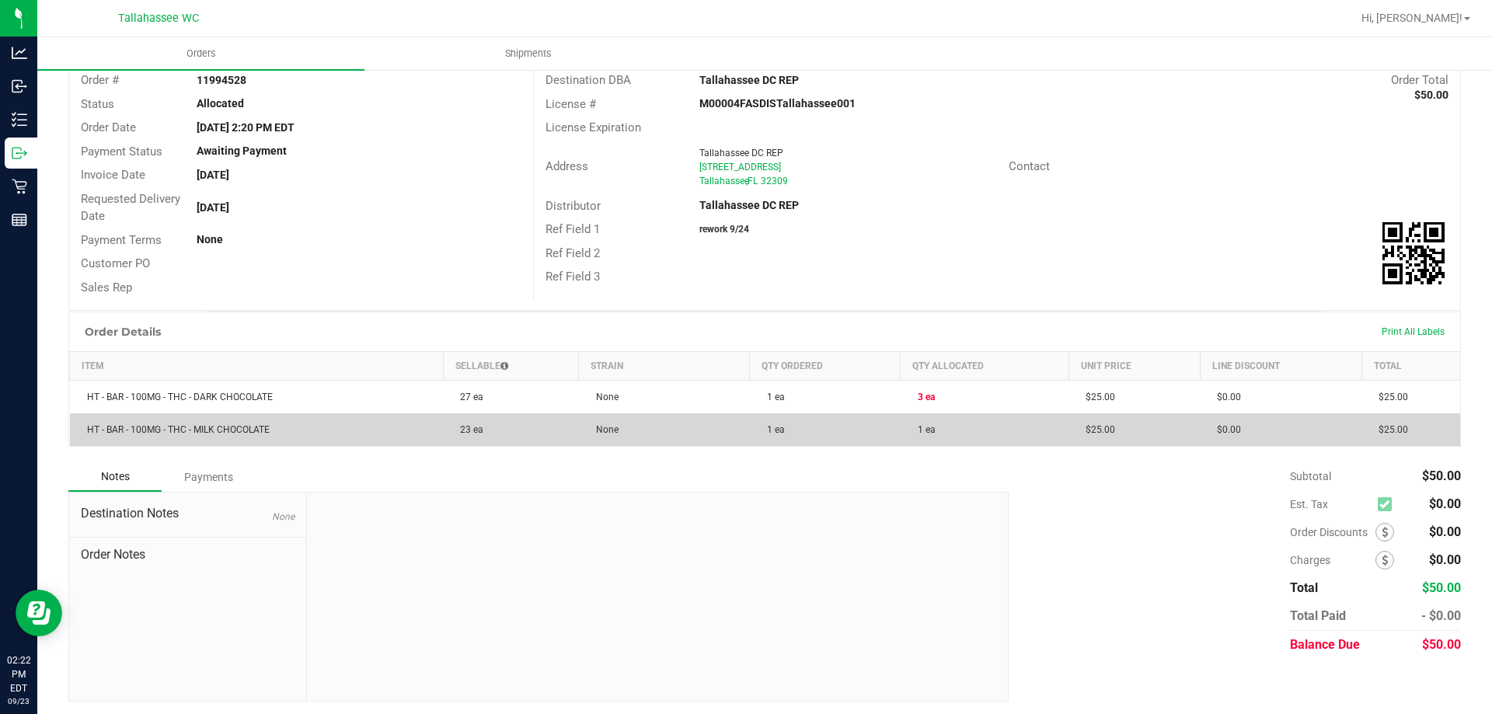
scroll to position [102, 0]
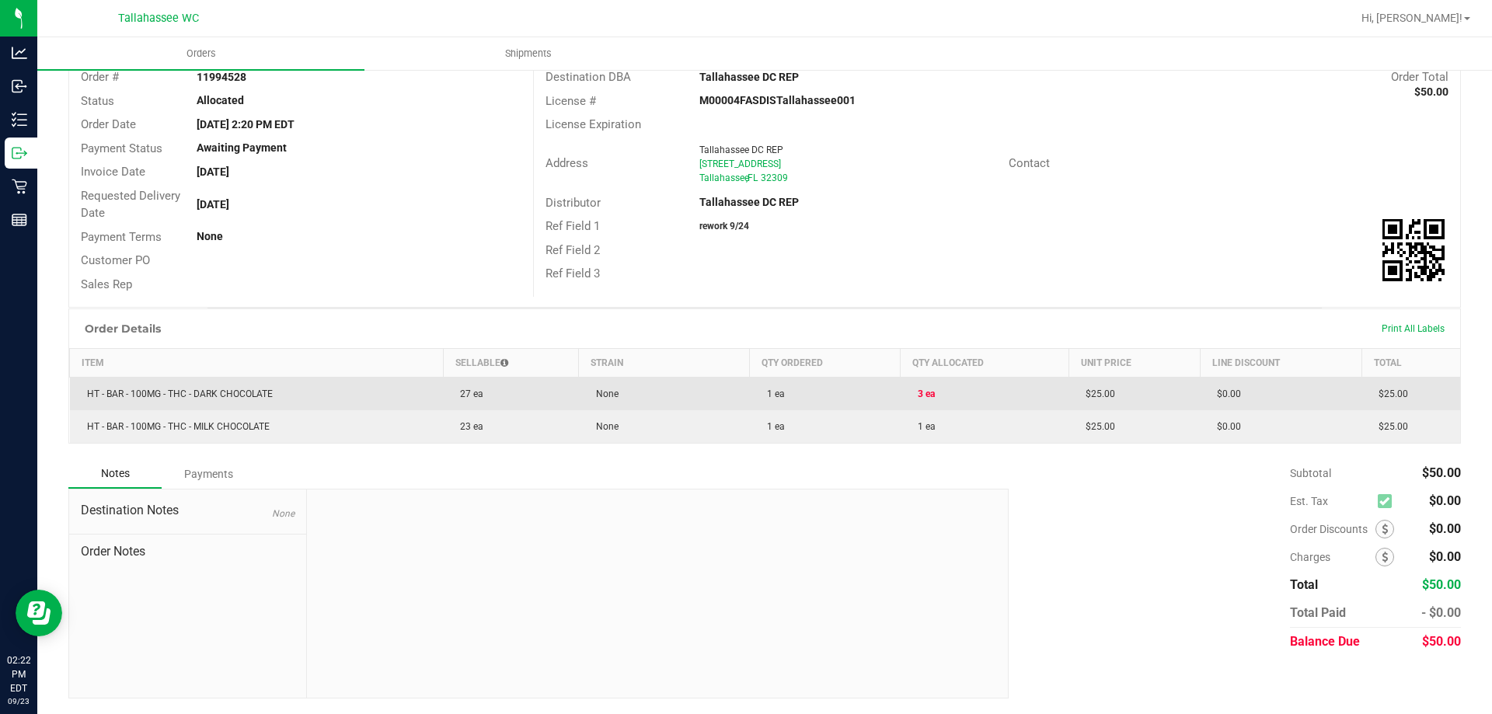
click at [434, 397] on td "HT - BAR - 100MG - THC - DARK CHOCOLATE" at bounding box center [257, 394] width 374 height 33
drag, startPoint x: 717, startPoint y: 387, endPoint x: 728, endPoint y: 388, distance: 10.1
click at [718, 387] on td "None" at bounding box center [664, 394] width 171 height 33
click at [1141, 393] on td "$25.00" at bounding box center [1134, 394] width 131 height 33
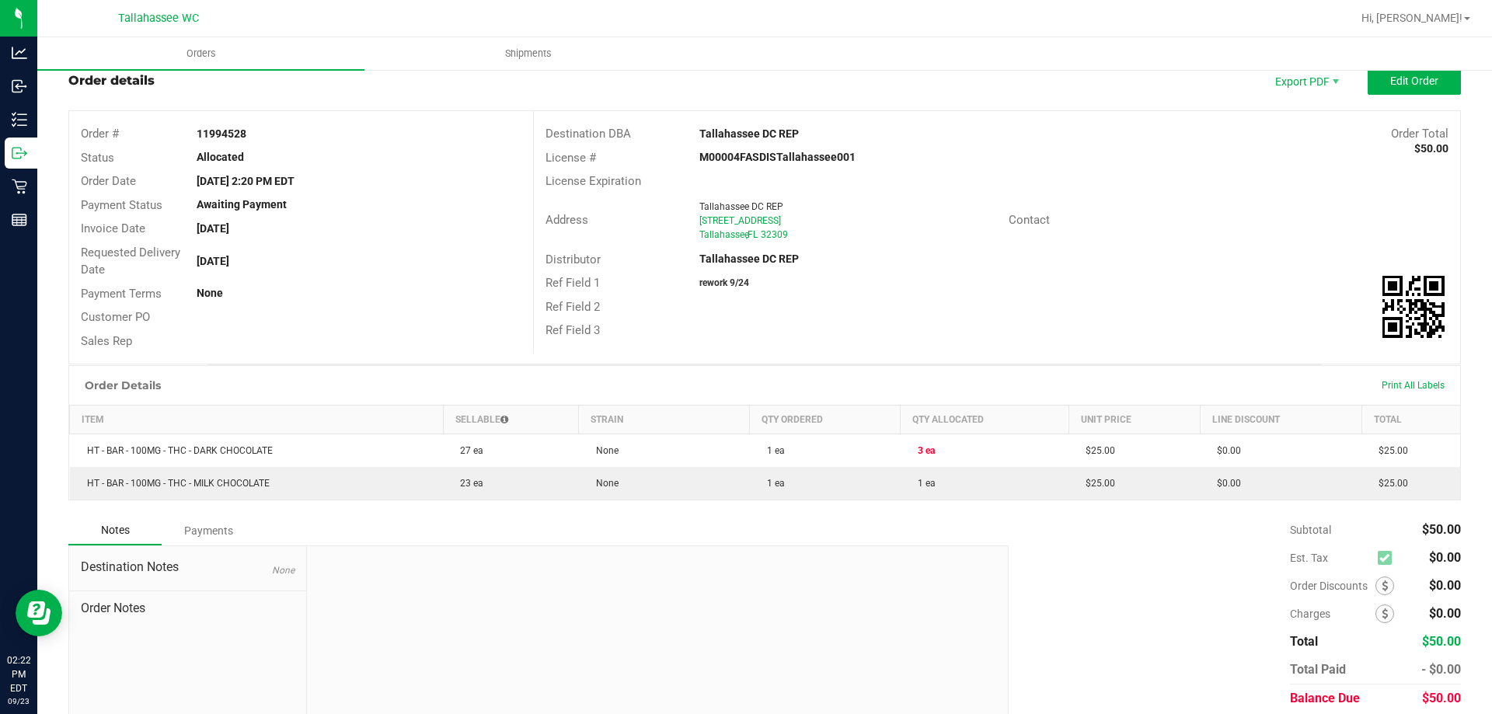
scroll to position [0, 0]
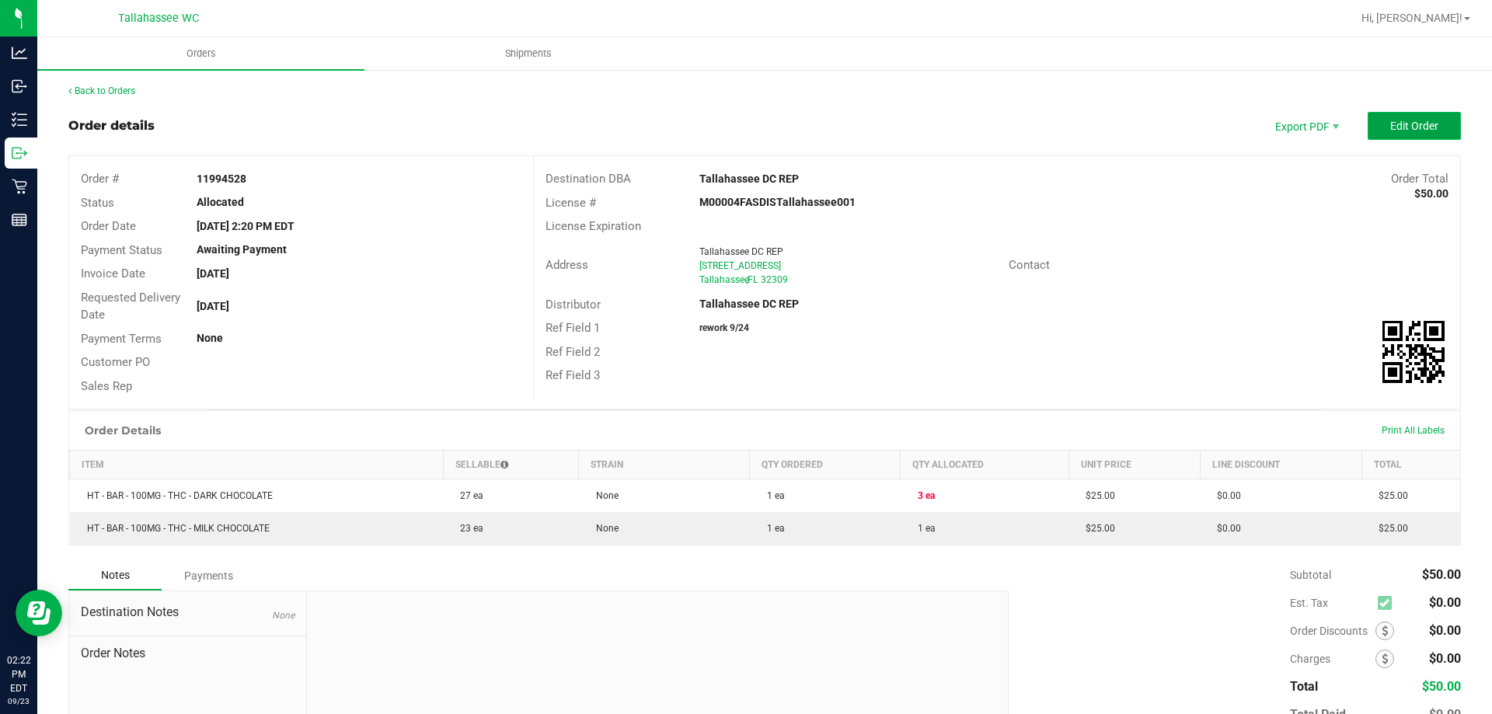
click at [1415, 128] on span "Edit Order" at bounding box center [1414, 126] width 48 height 12
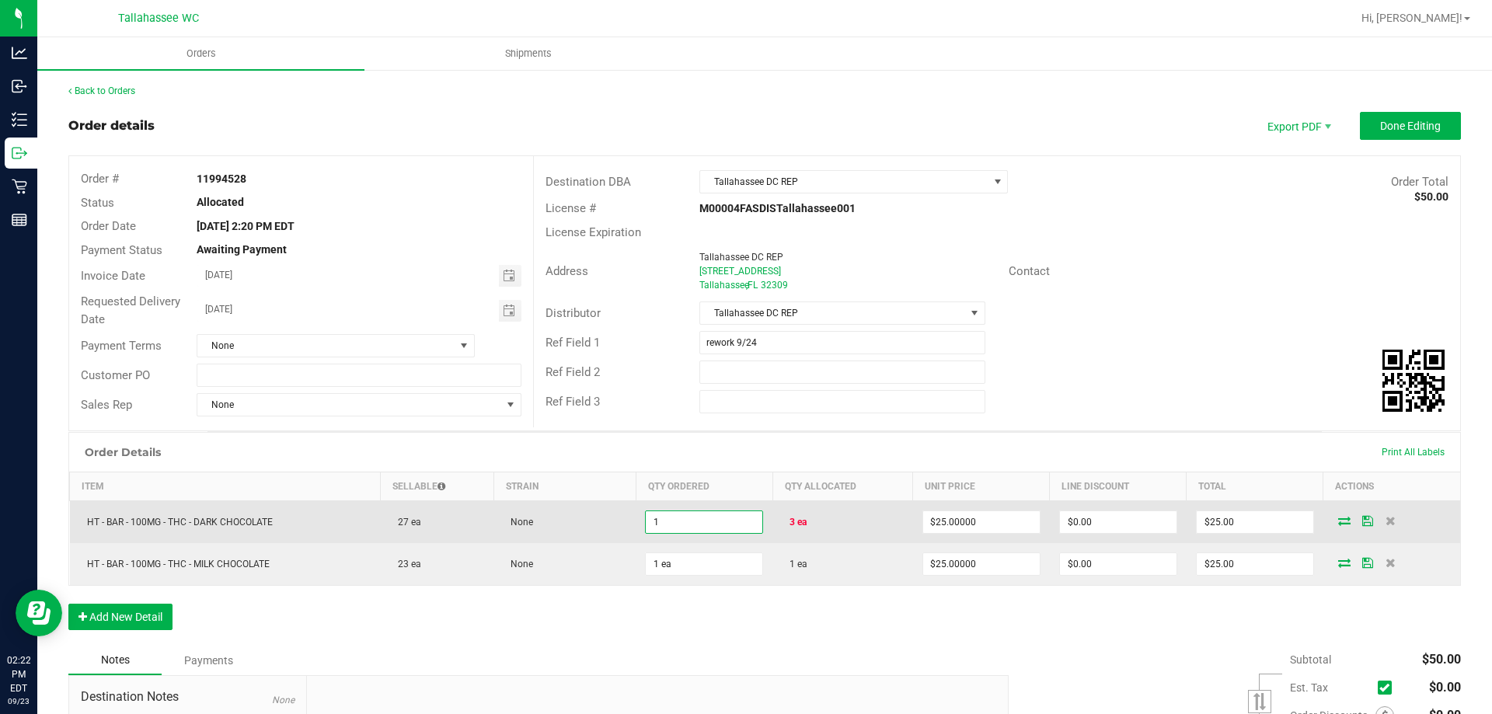
click at [695, 522] on input "1" at bounding box center [704, 522] width 117 height 22
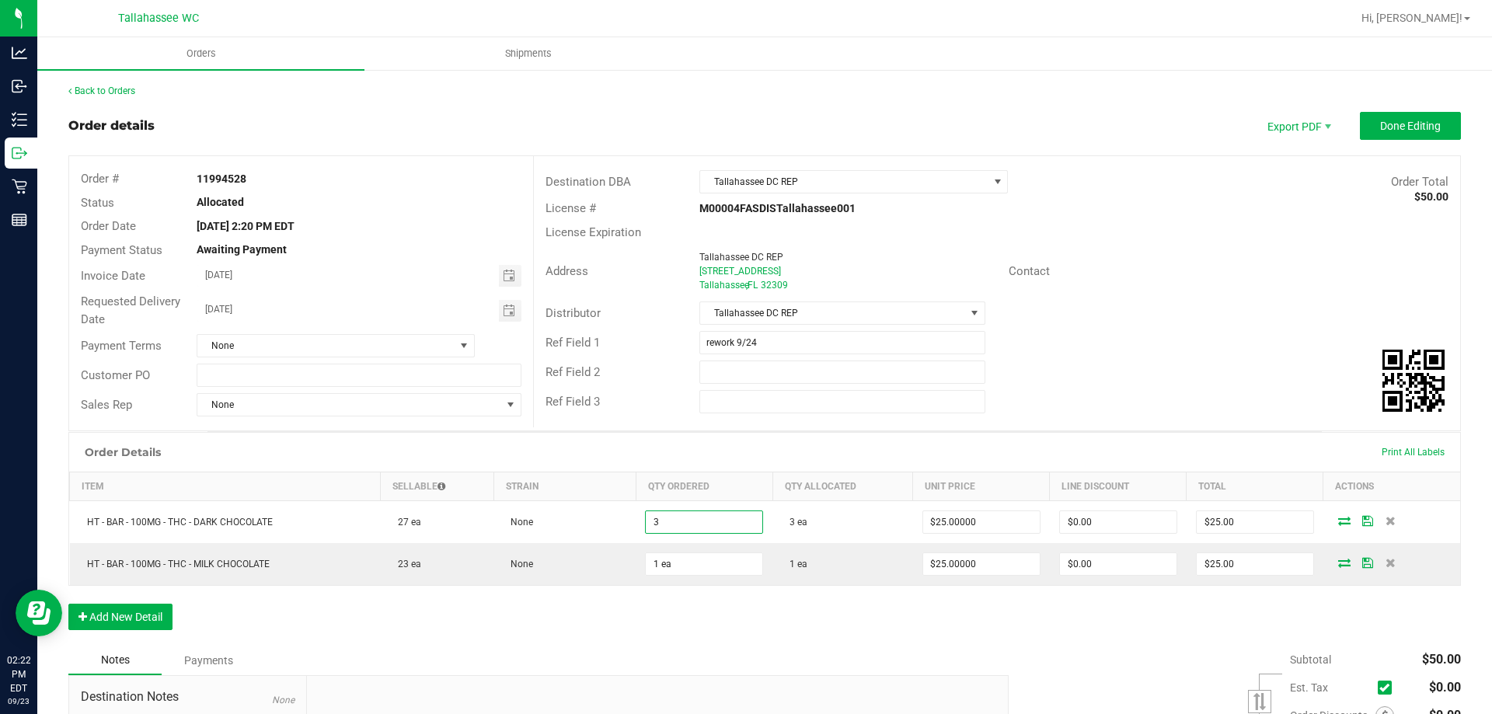
type input "3 ea"
type input "$75.00"
click at [1154, 353] on div "Ref Field 1 rework 9/24" at bounding box center [997, 343] width 926 height 30
click at [1401, 127] on span "Done Editing" at bounding box center [1410, 126] width 61 height 12
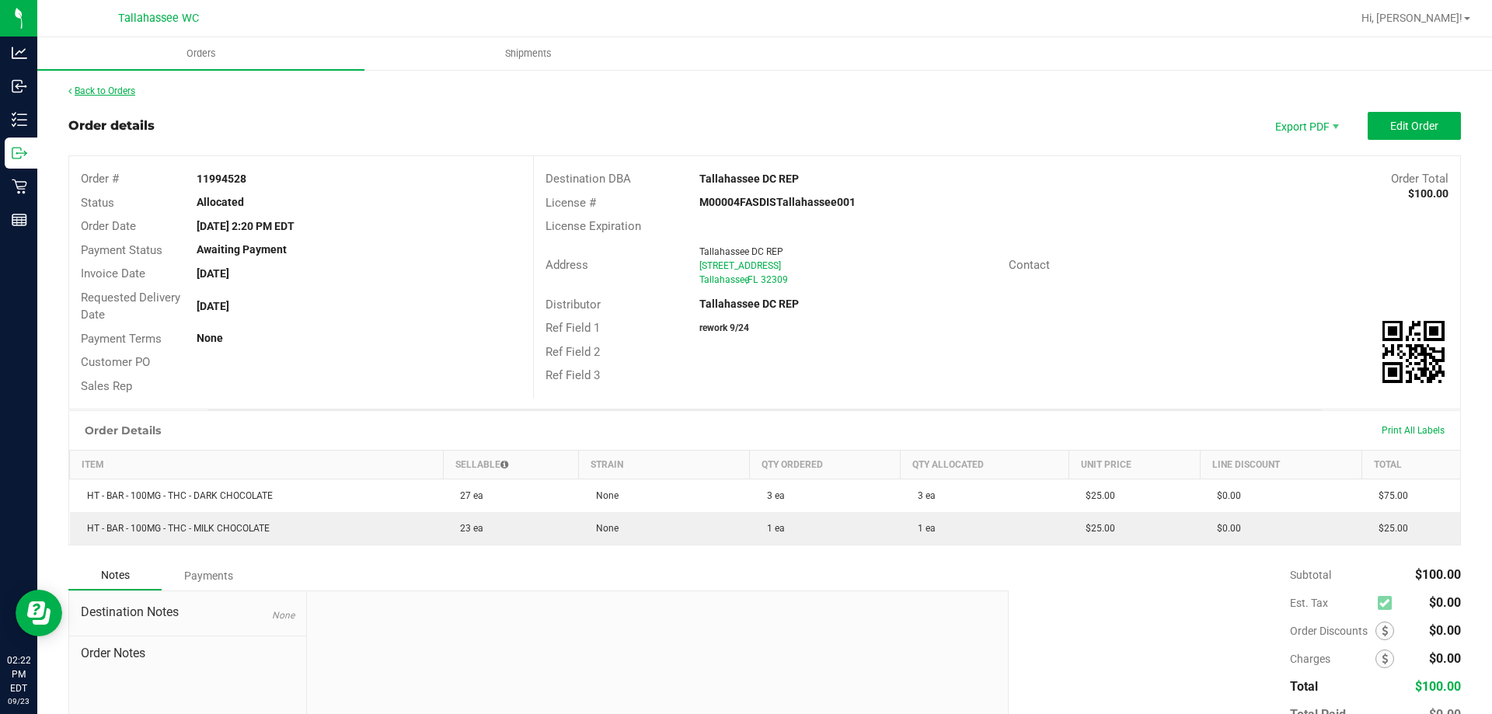
click at [113, 90] on link "Back to Orders" at bounding box center [101, 90] width 67 height 11
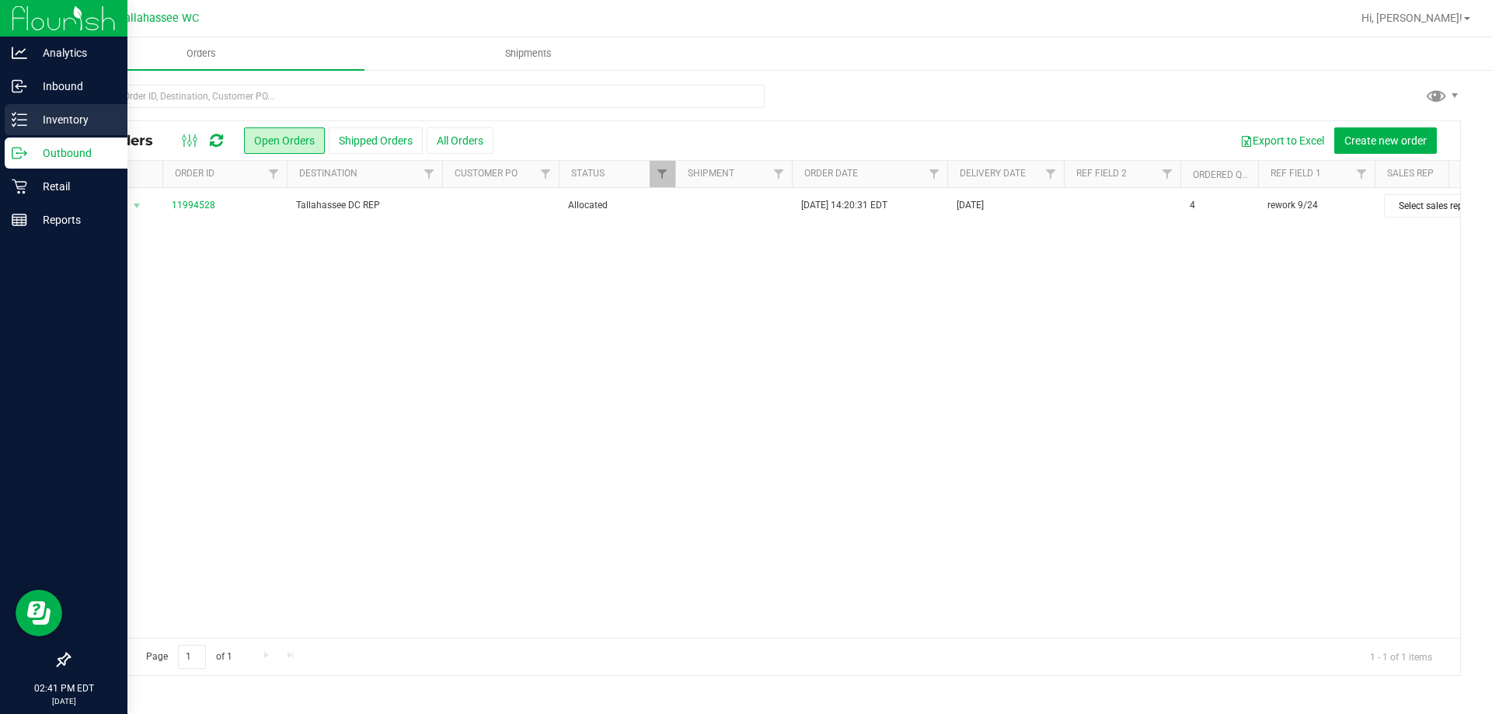
click at [30, 115] on p "Inventory" at bounding box center [73, 119] width 93 height 19
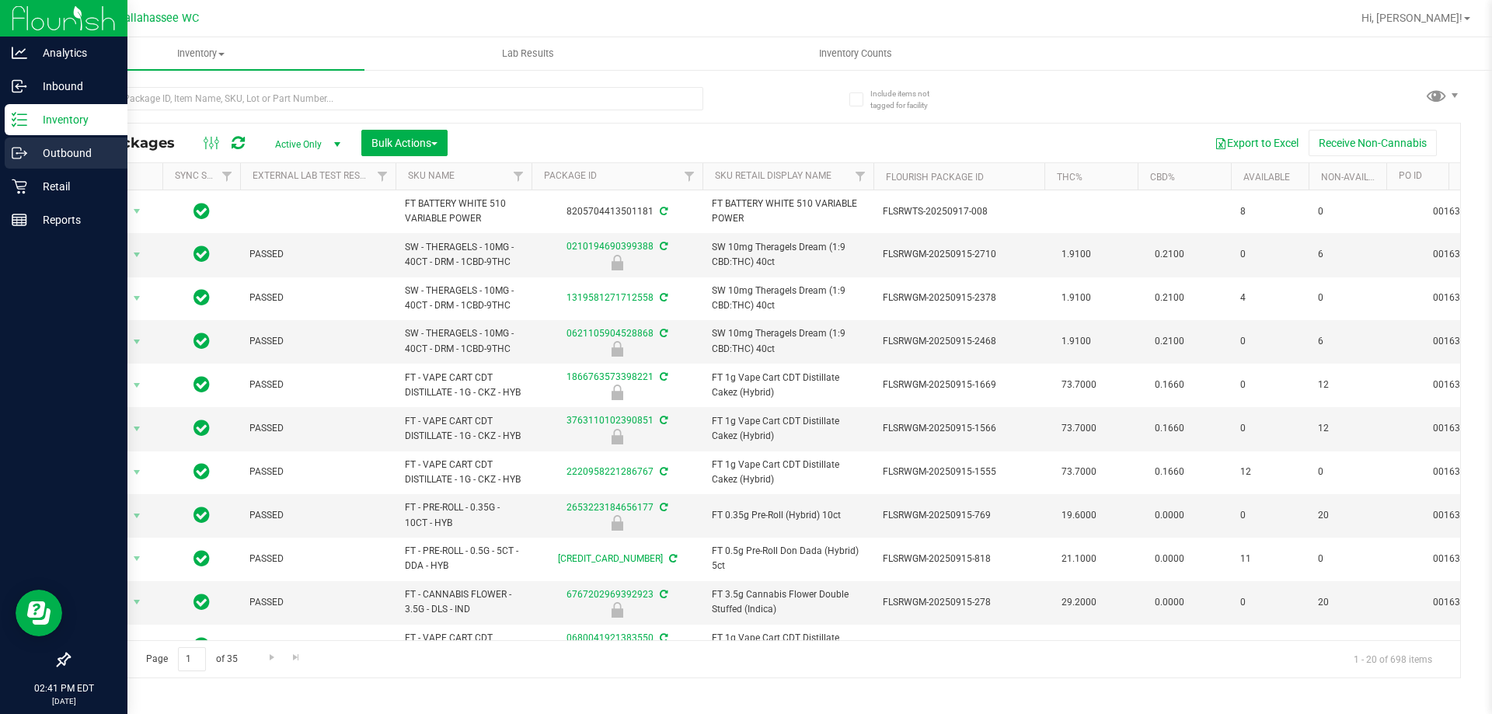
click at [58, 157] on p "Outbound" at bounding box center [73, 153] width 93 height 19
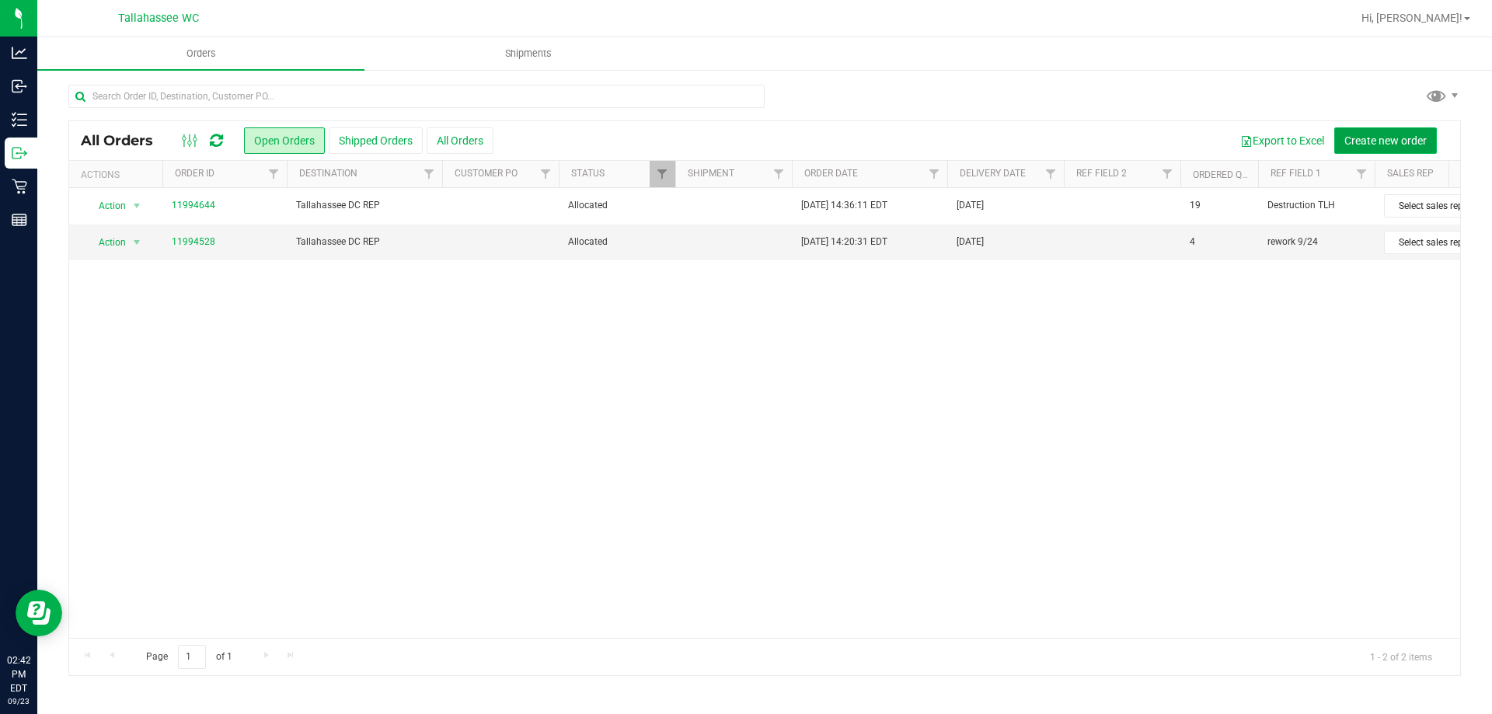
click at [1383, 147] on button "Create new order" at bounding box center [1386, 140] width 103 height 26
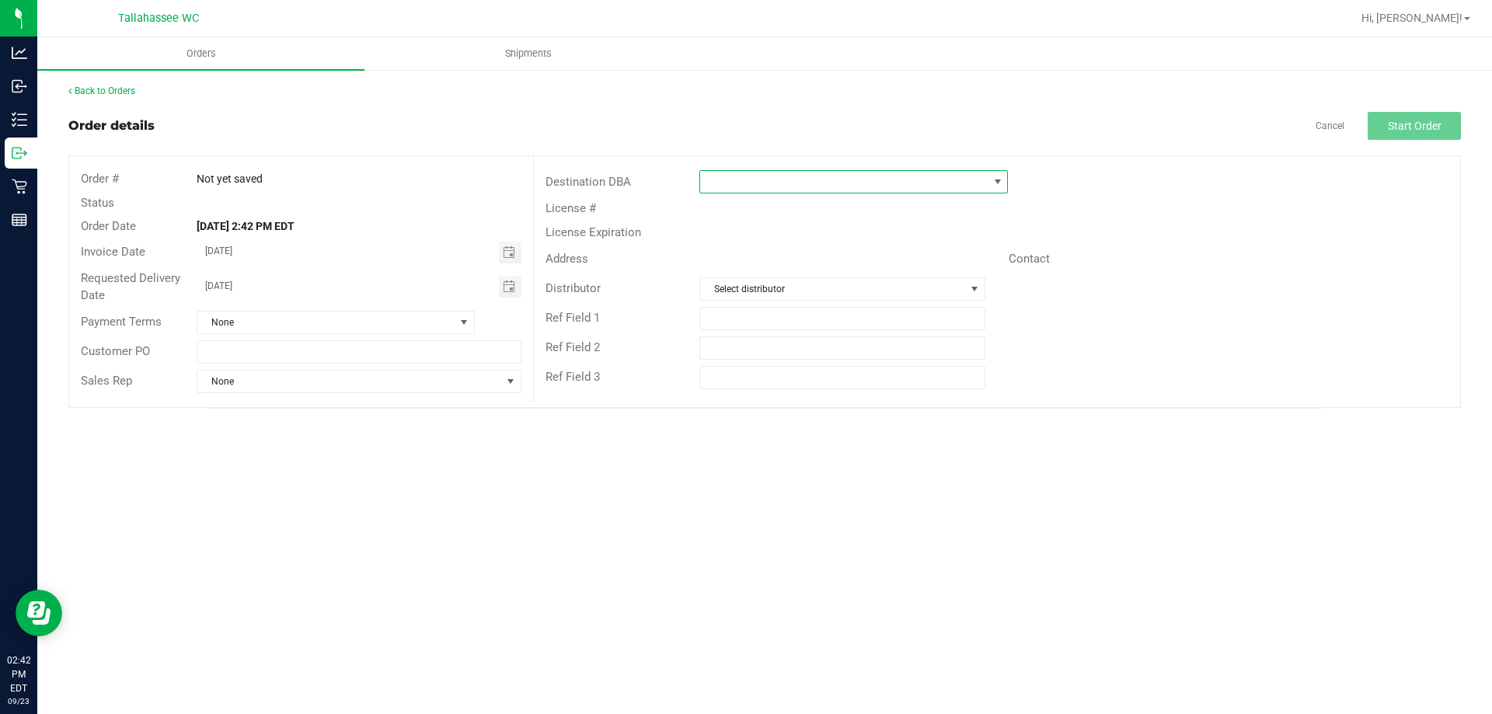
click at [878, 176] on span at bounding box center [844, 182] width 288 height 22
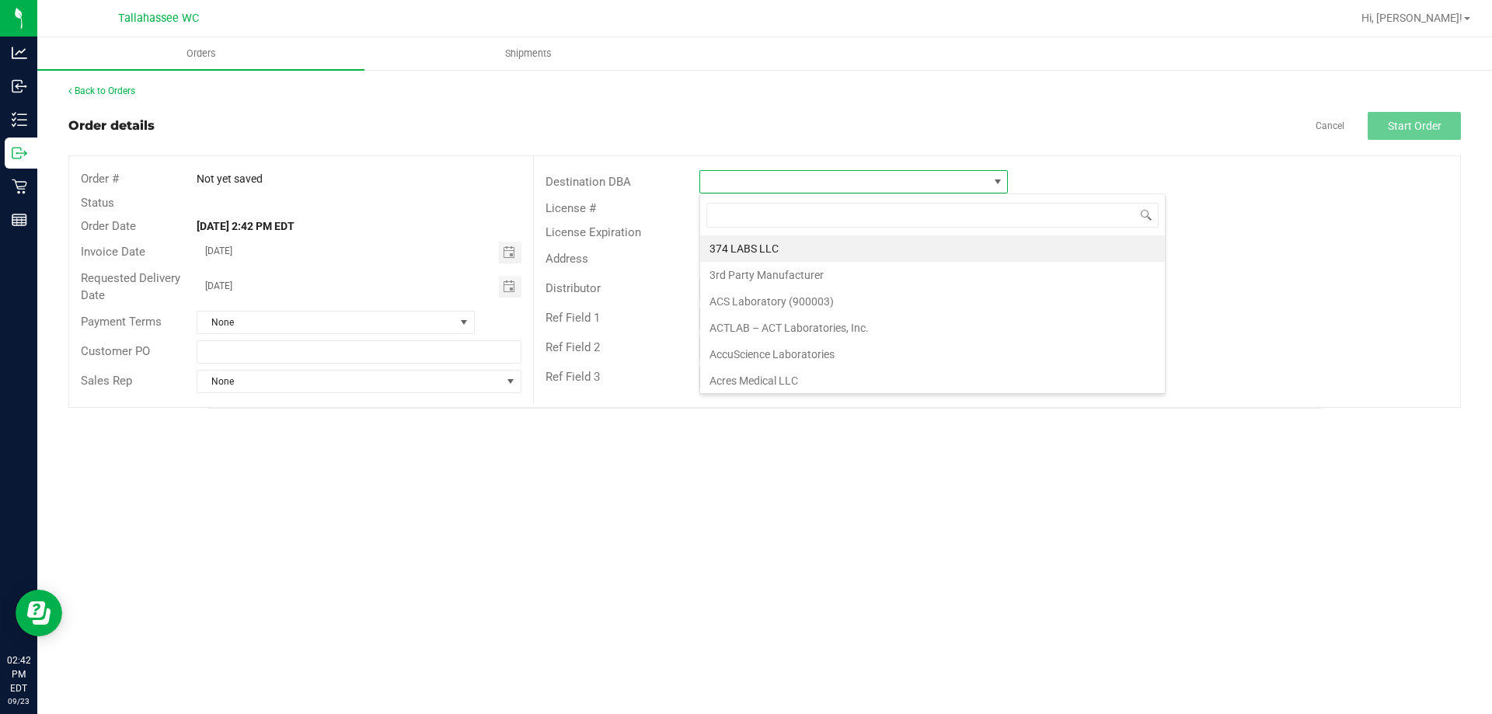
scroll to position [23, 309]
type input "talla"
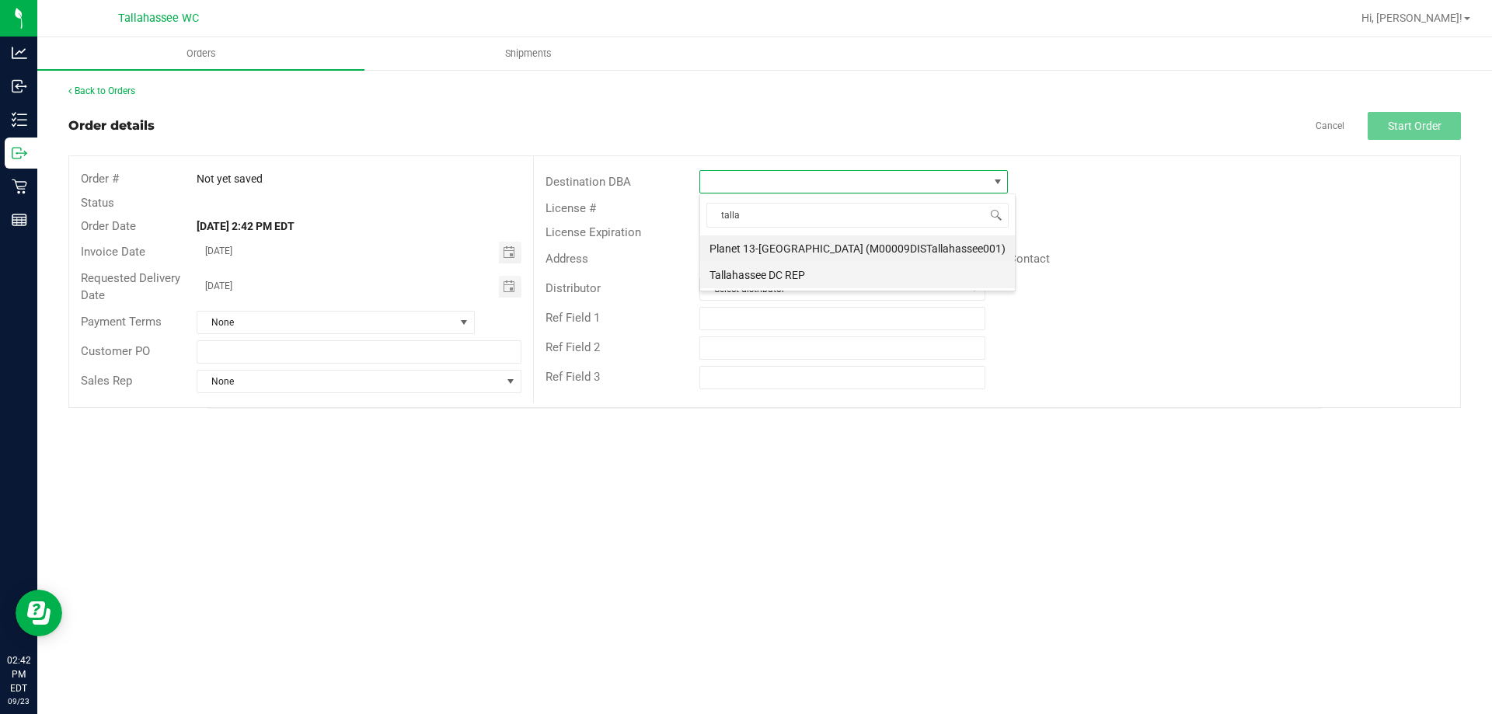
click at [832, 275] on li "Tallahassee DC REP" at bounding box center [857, 275] width 315 height 26
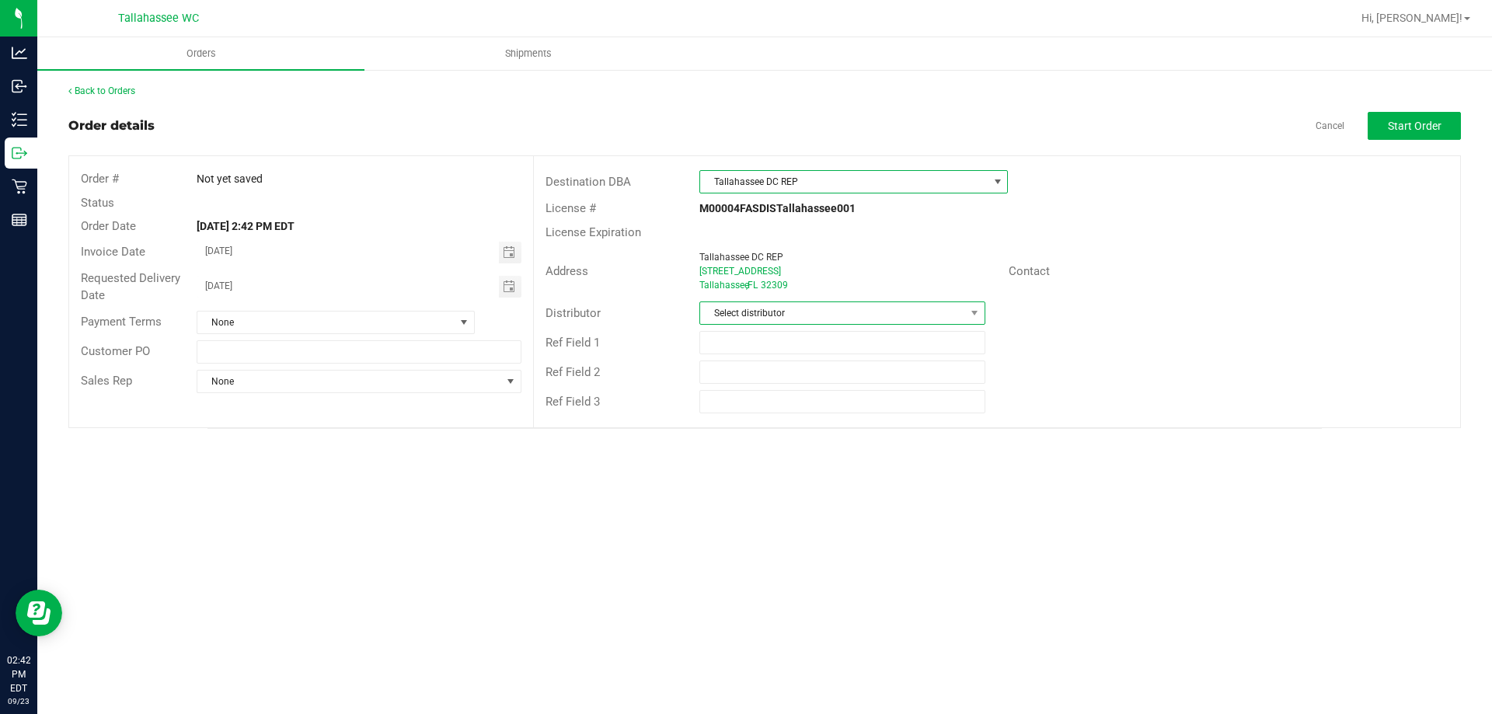
click at [842, 307] on span "Select distributor" at bounding box center [832, 313] width 264 height 22
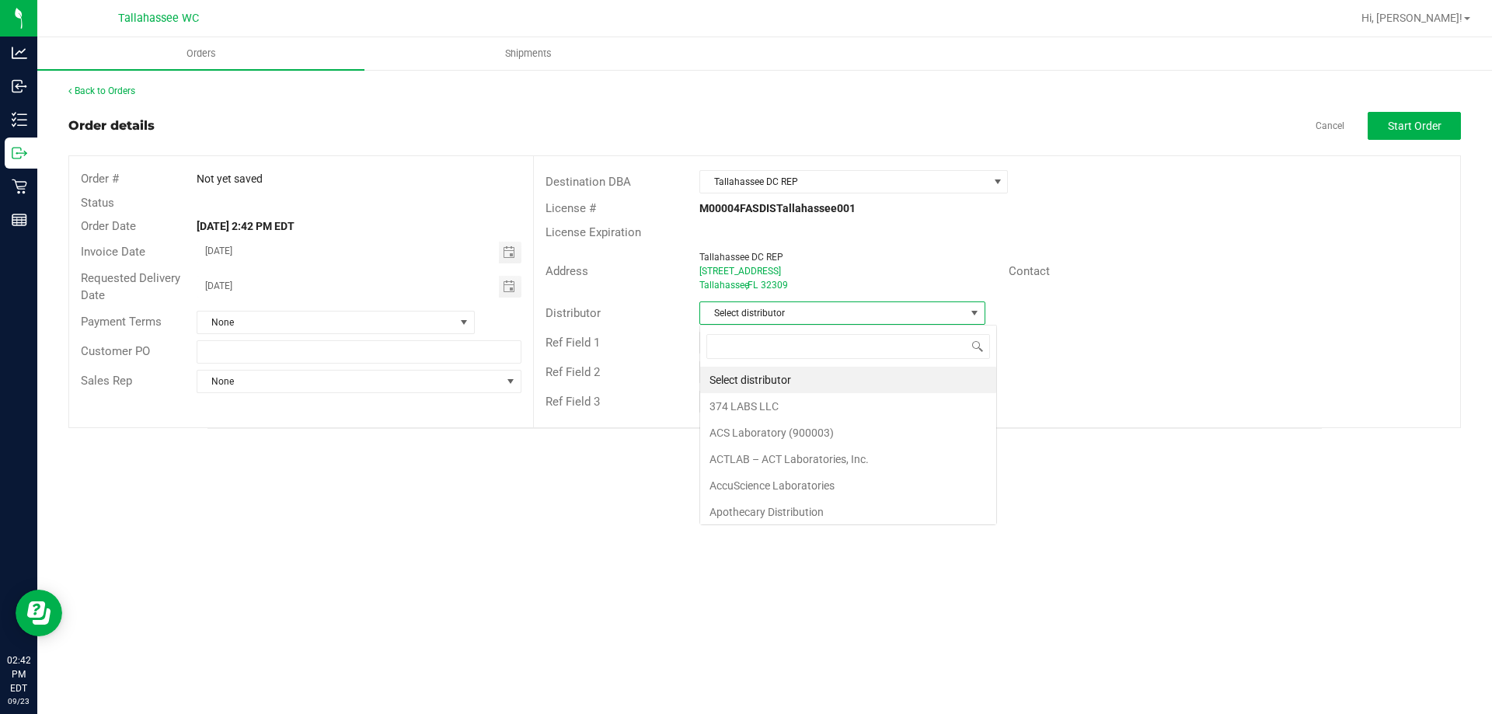
scroll to position [23, 286]
type input "t"
click at [1332, 134] on div "Cancel Start Order" at bounding box center [1388, 126] width 145 height 28
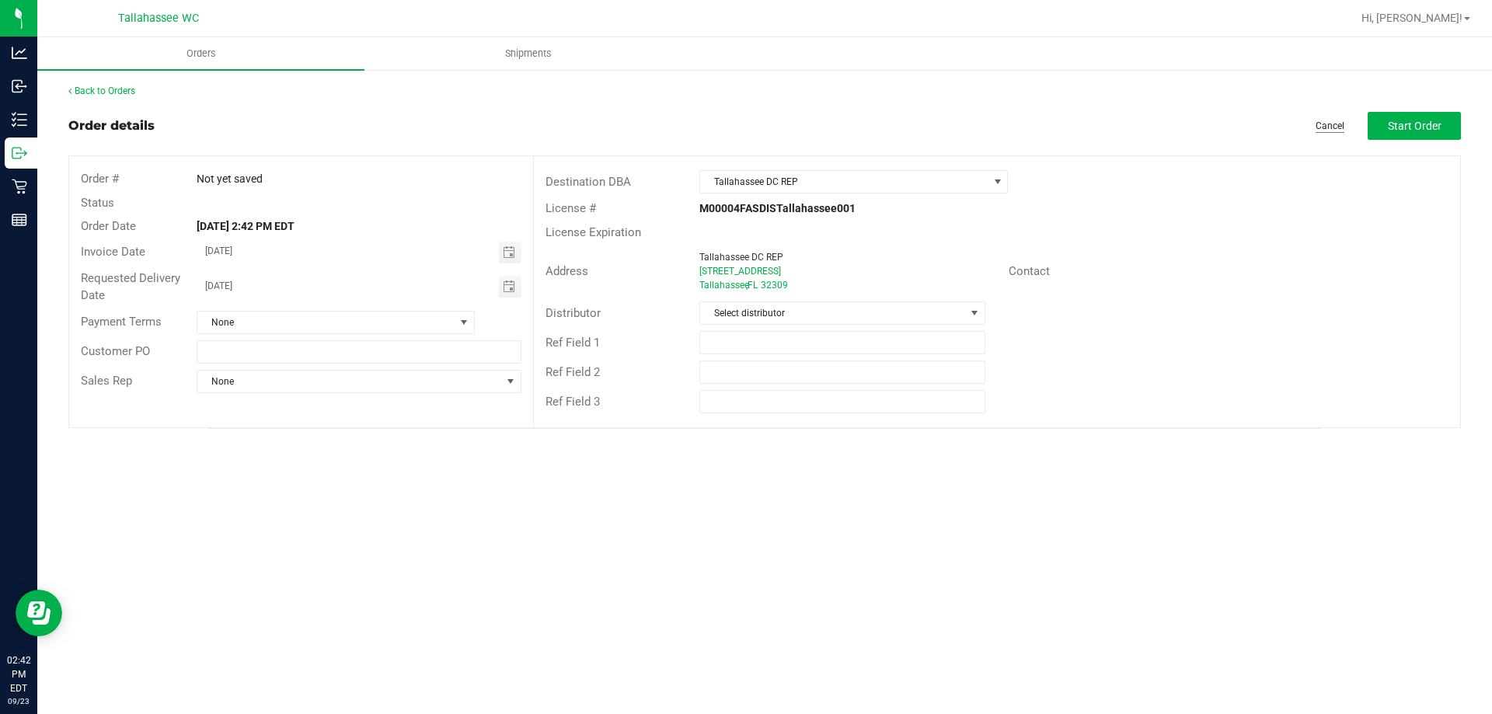
click at [1335, 127] on link "Cancel" at bounding box center [1330, 126] width 29 height 13
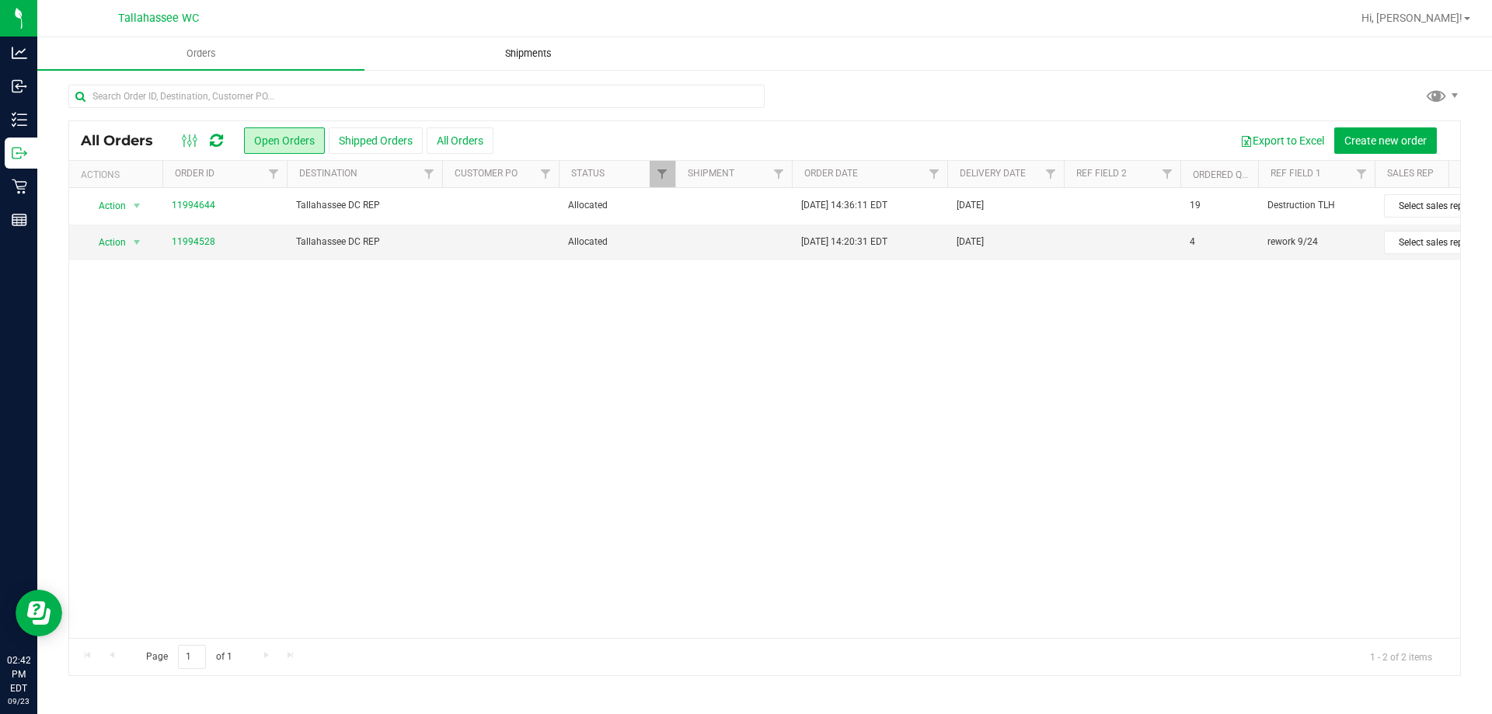
click at [548, 50] on span "Shipments" at bounding box center [528, 54] width 89 height 14
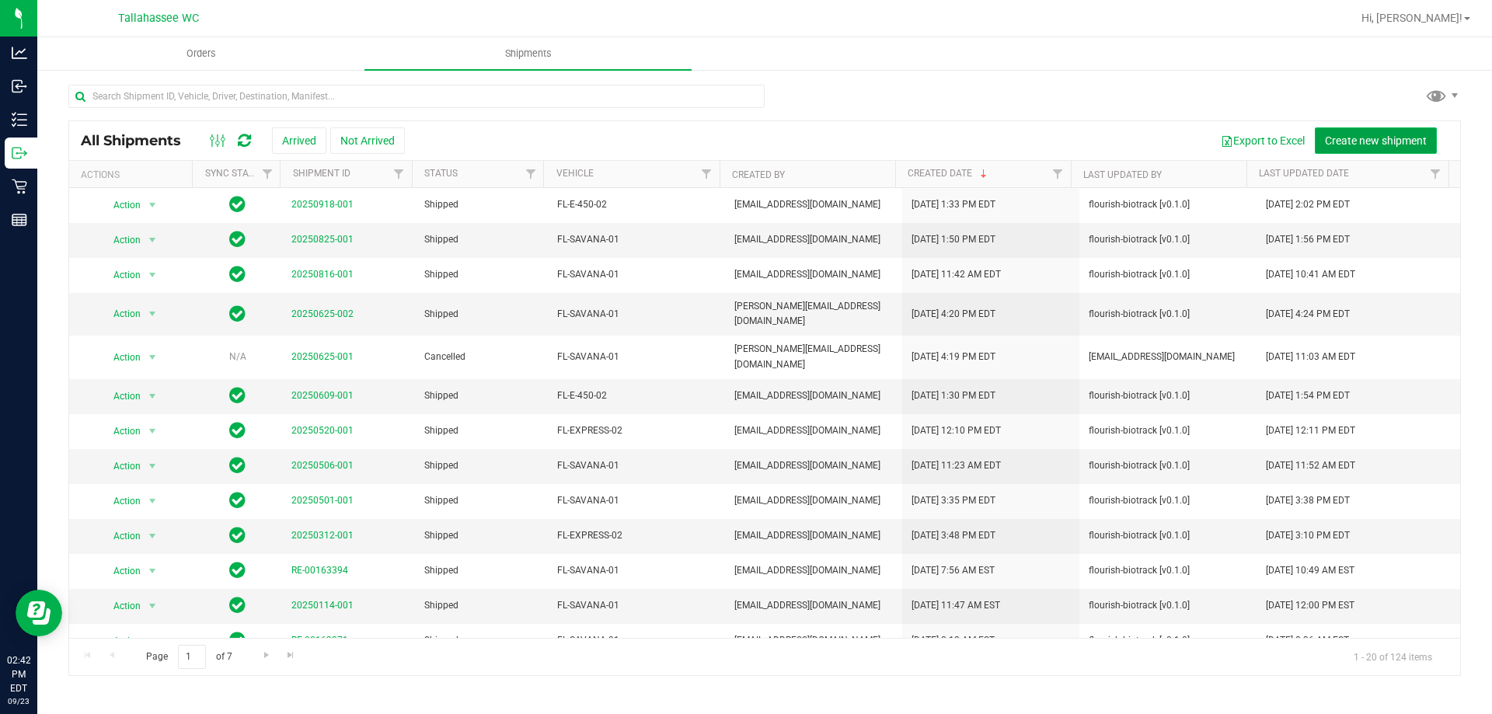
click at [1377, 139] on span "Create new shipment" at bounding box center [1376, 140] width 102 height 12
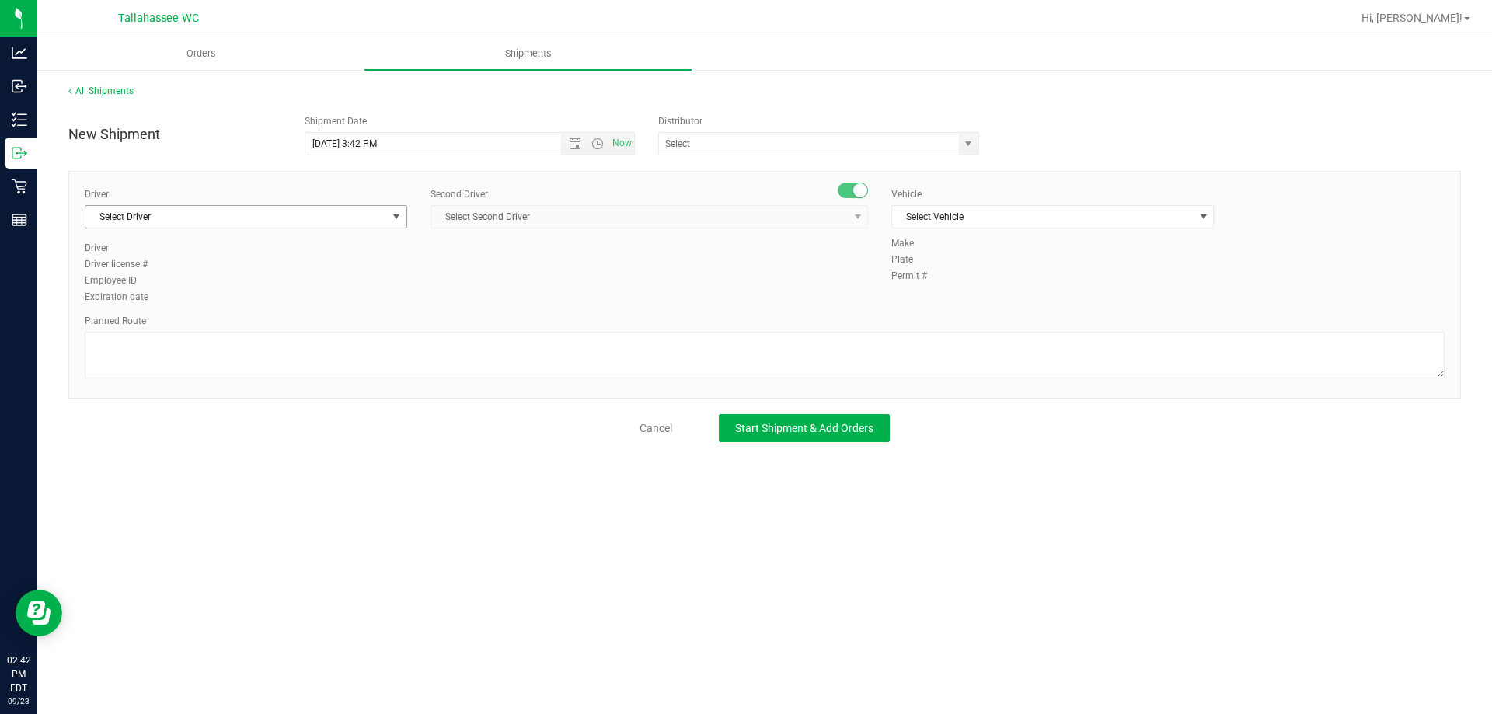
click at [357, 224] on span "Select Driver" at bounding box center [236, 217] width 302 height 22
click at [312, 260] on input "phil" at bounding box center [246, 250] width 309 height 24
click at [314, 278] on li "[PERSON_NAME] - 100000387" at bounding box center [245, 281] width 321 height 23
type input "phil"
click at [571, 148] on span "Open the date view" at bounding box center [575, 144] width 12 height 12
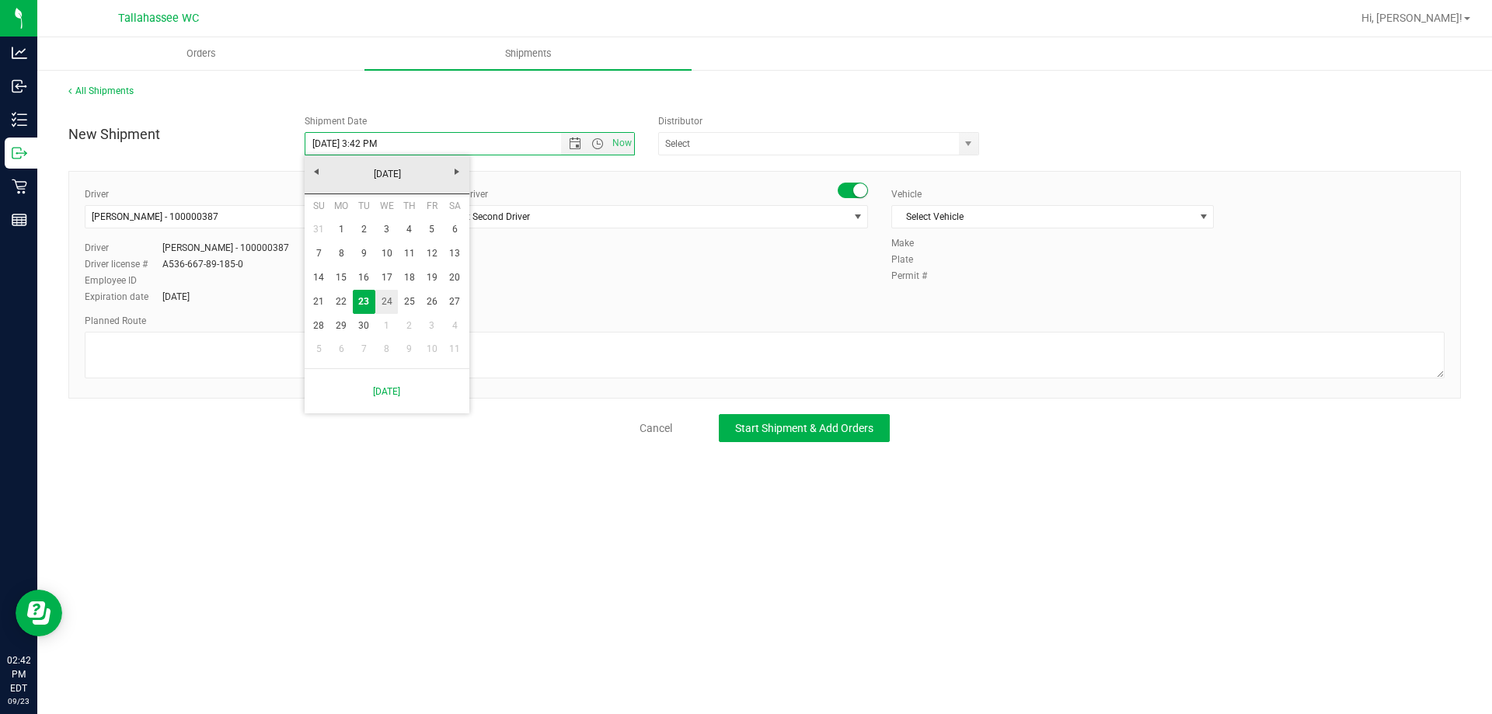
click at [389, 301] on link "24" at bounding box center [386, 302] width 23 height 24
type input "[DATE] 3:42 PM"
click at [963, 146] on span "select" at bounding box center [968, 144] width 12 height 12
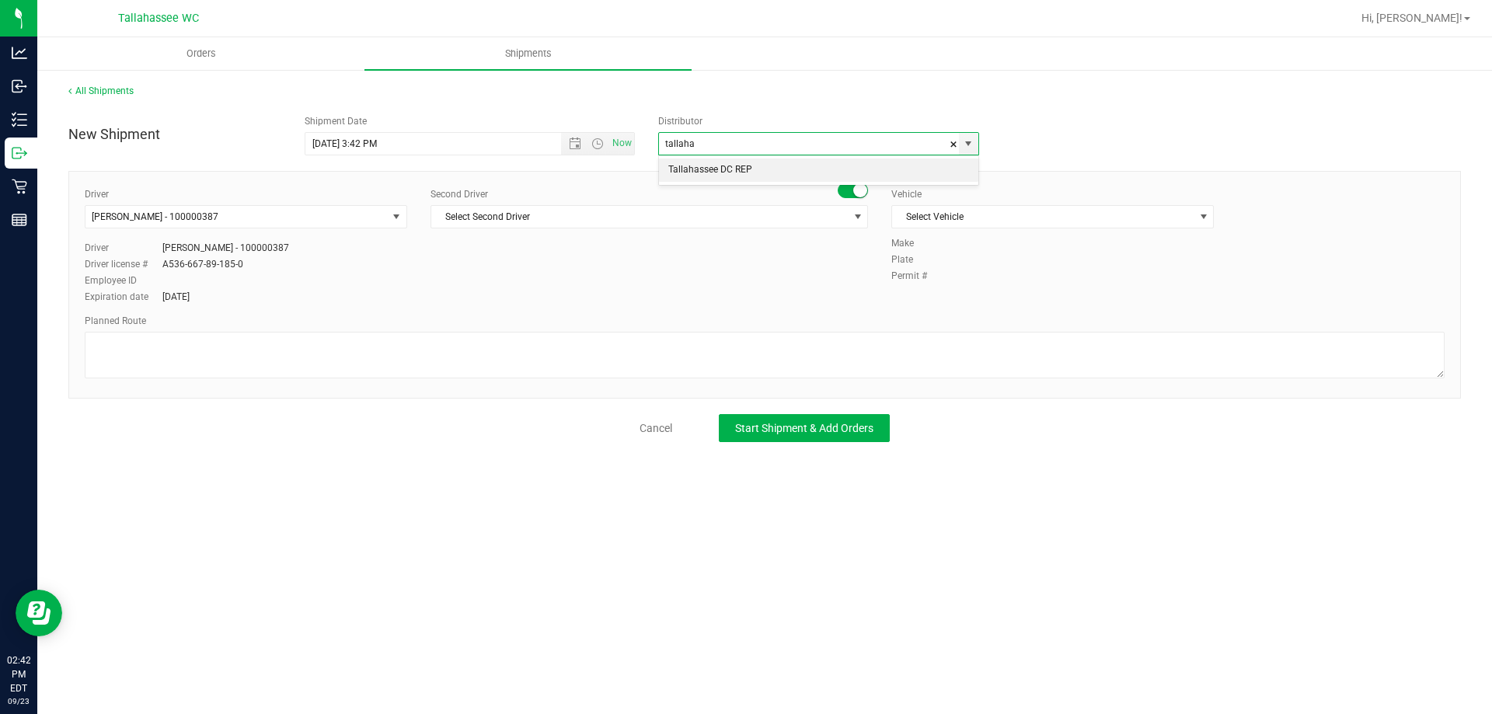
click at [890, 172] on li "Tallahassee DC REP" at bounding box center [818, 170] width 319 height 23
type input "Tallahassee DC REP"
click at [741, 190] on div "Second Driver" at bounding box center [650, 194] width 438 height 14
click at [659, 232] on div "Second Driver Select Second Driver Select Second Driver [PERSON_NAME] - 1000065…" at bounding box center [650, 214] width 438 height 54
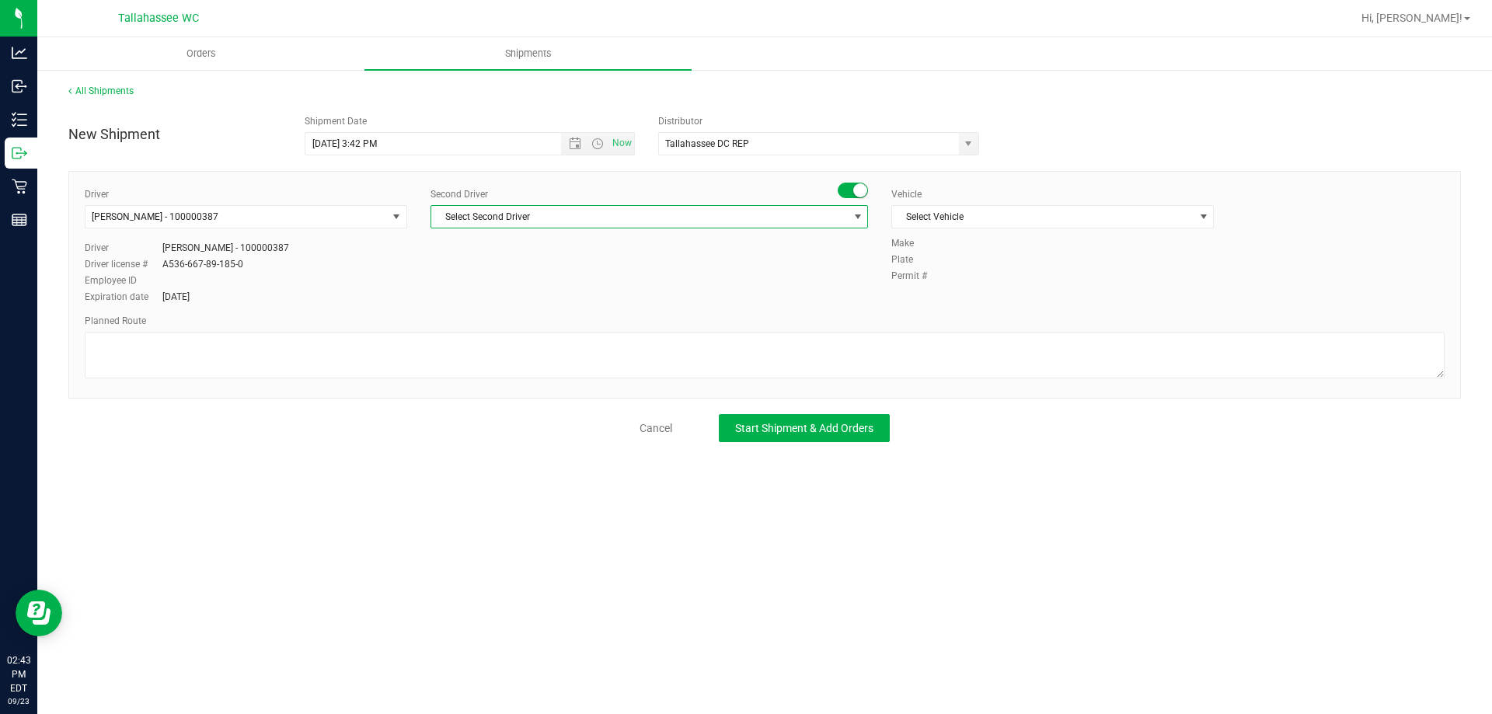
click at [662, 221] on span "Select Second Driver" at bounding box center [639, 217] width 417 height 22
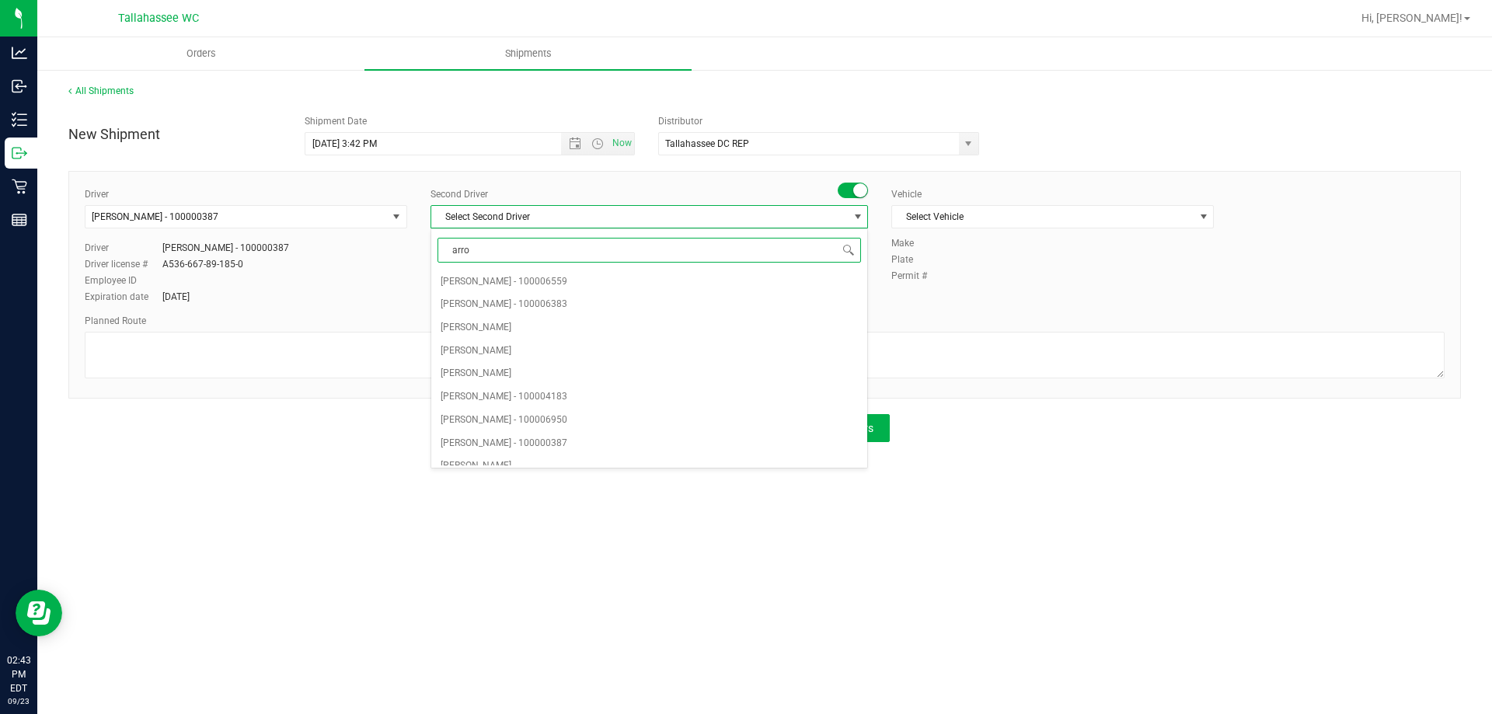
type input "[PERSON_NAME]"
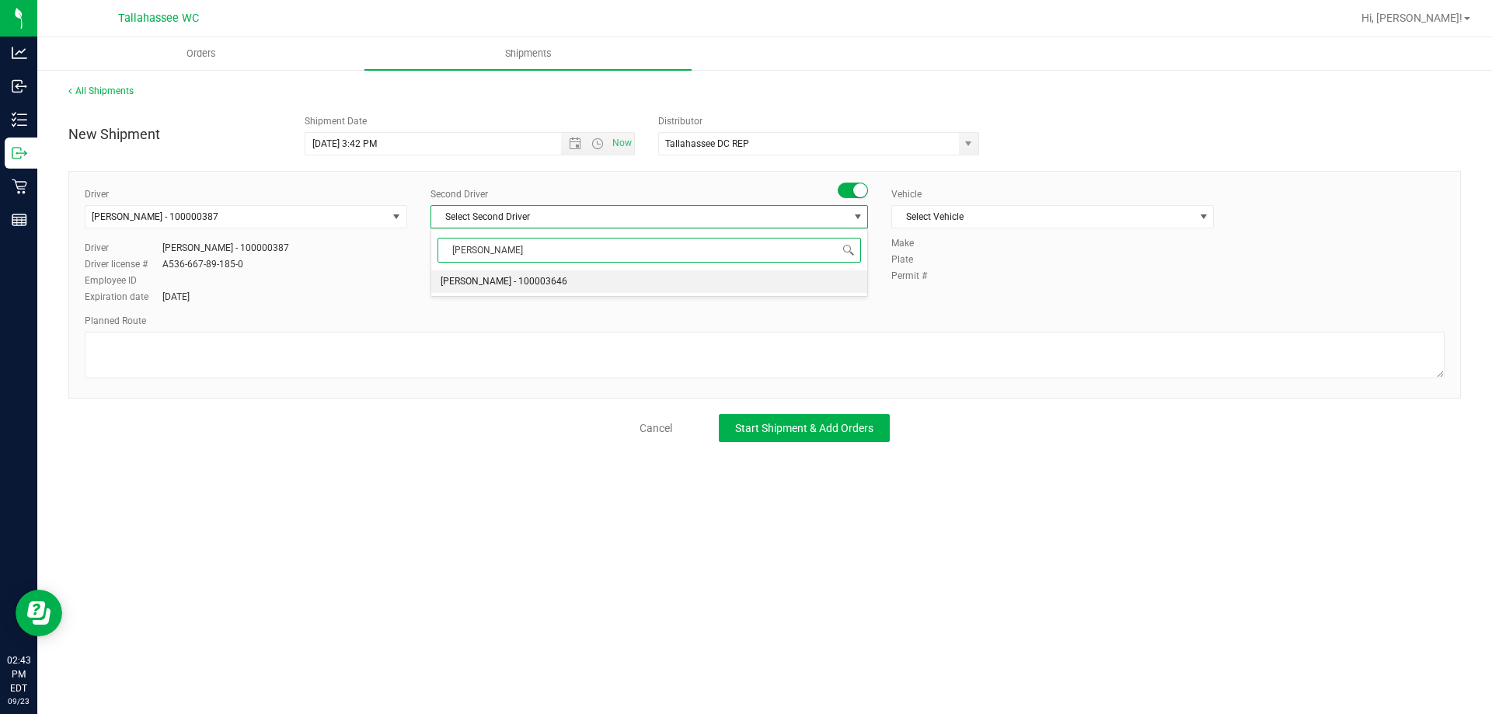
click at [624, 276] on li "[PERSON_NAME] - 100003646" at bounding box center [649, 281] width 436 height 23
click at [1040, 226] on span "Select Vehicle" at bounding box center [1043, 217] width 302 height 22
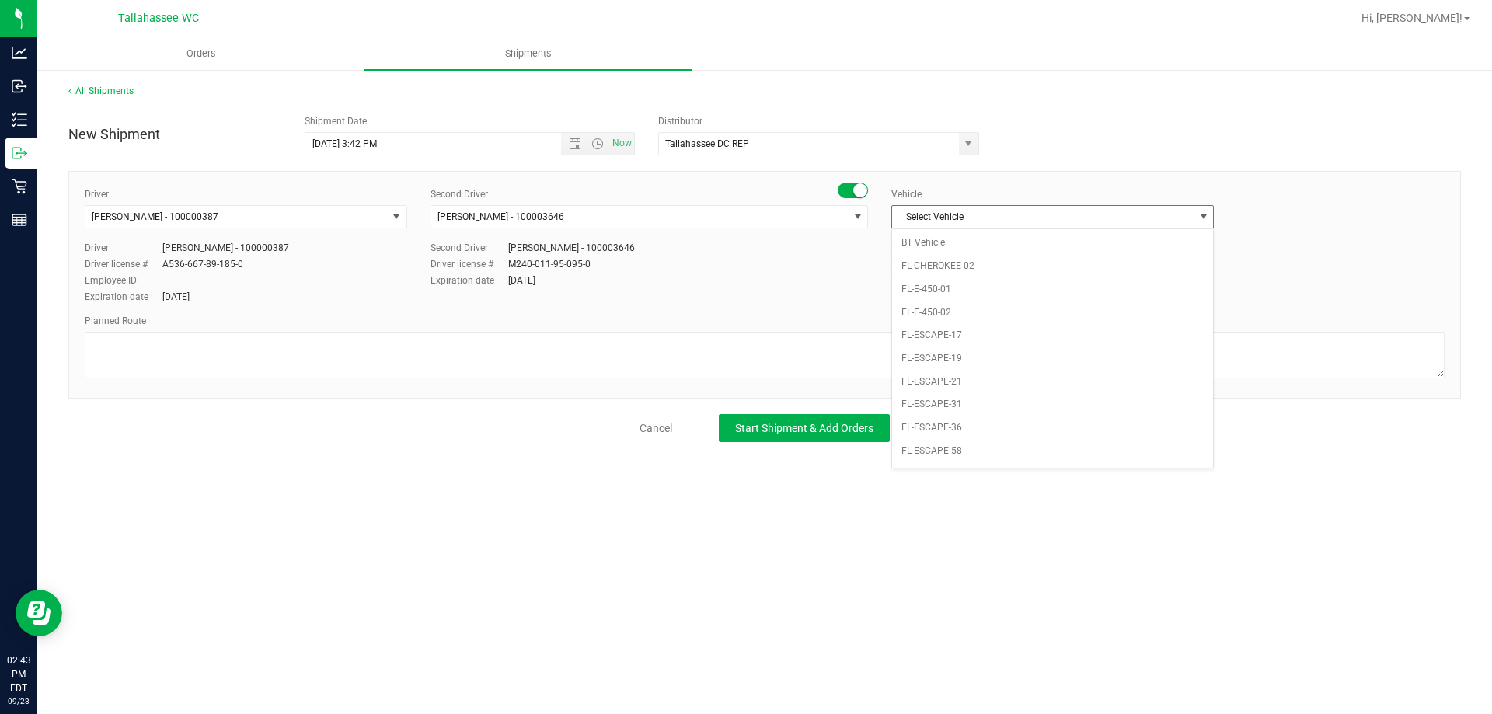
click at [993, 215] on span "Select Vehicle" at bounding box center [1043, 217] width 302 height 22
drag, startPoint x: 992, startPoint y: 213, endPoint x: 1017, endPoint y: 249, distance: 43.6
click at [992, 215] on span "Select Vehicle" at bounding box center [1043, 217] width 302 height 22
click at [972, 363] on li "FL-SAVANA-01" at bounding box center [1052, 357] width 321 height 23
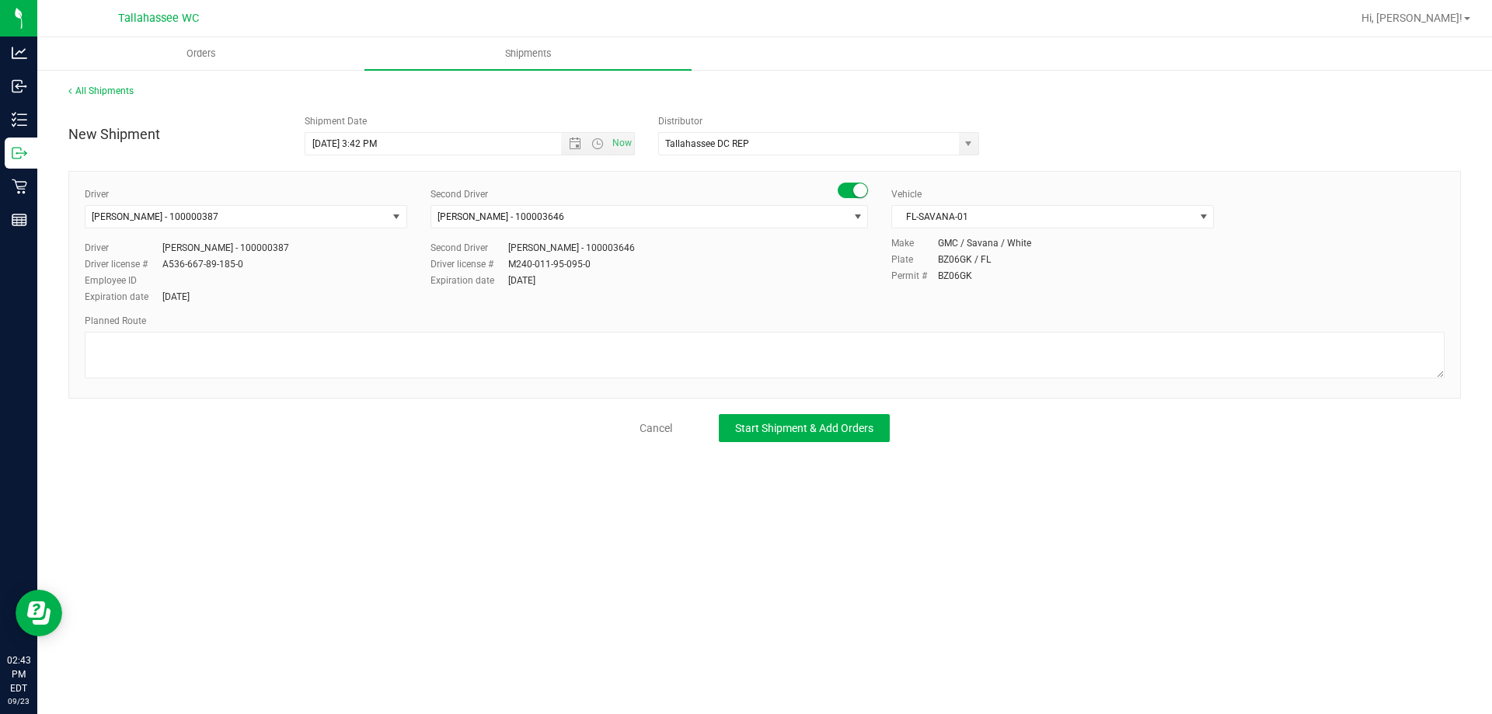
click at [693, 288] on div "Second Driver [PERSON_NAME] - 100003646 Select Second Driver [PERSON_NAME] - 10…" at bounding box center [649, 238] width 461 height 103
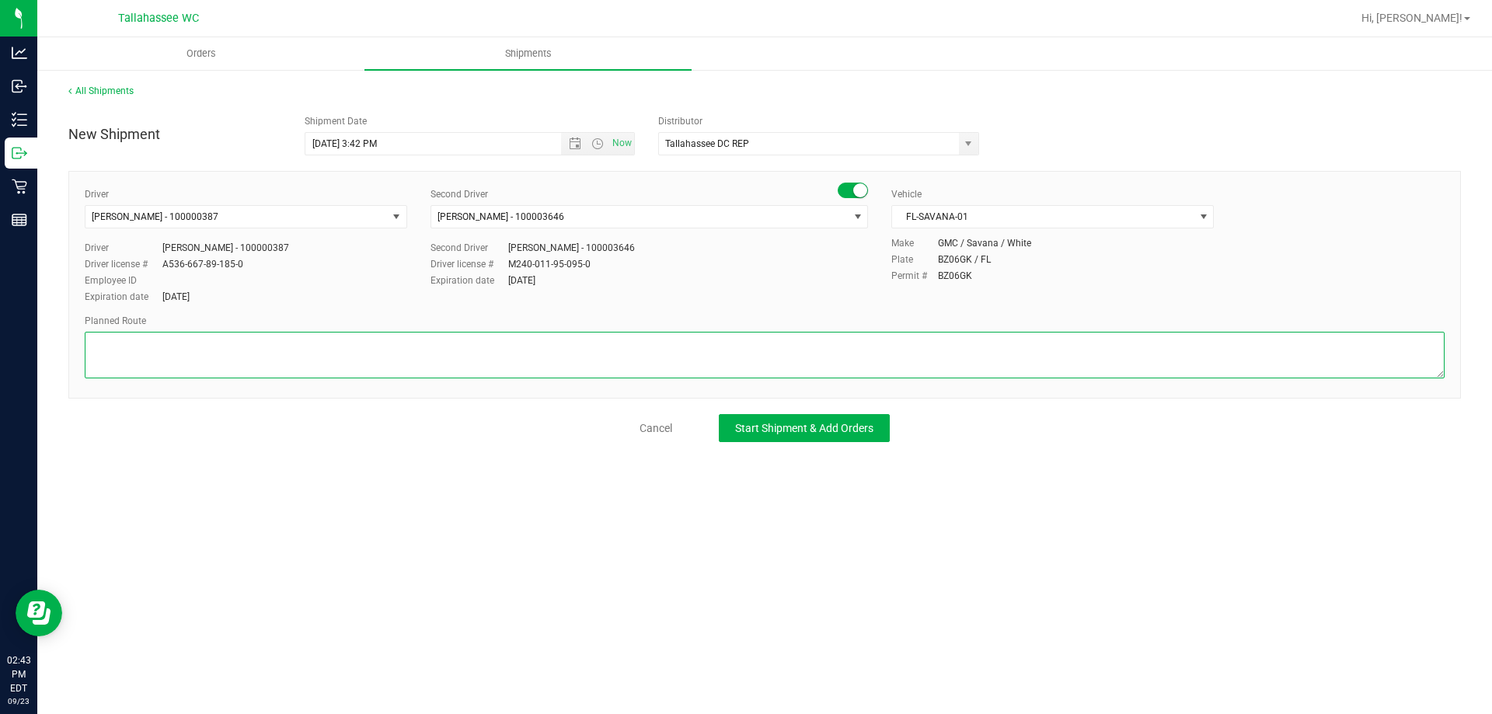
click at [598, 351] on textarea at bounding box center [765, 355] width 1360 height 47
type textarea "Internal Transfer"
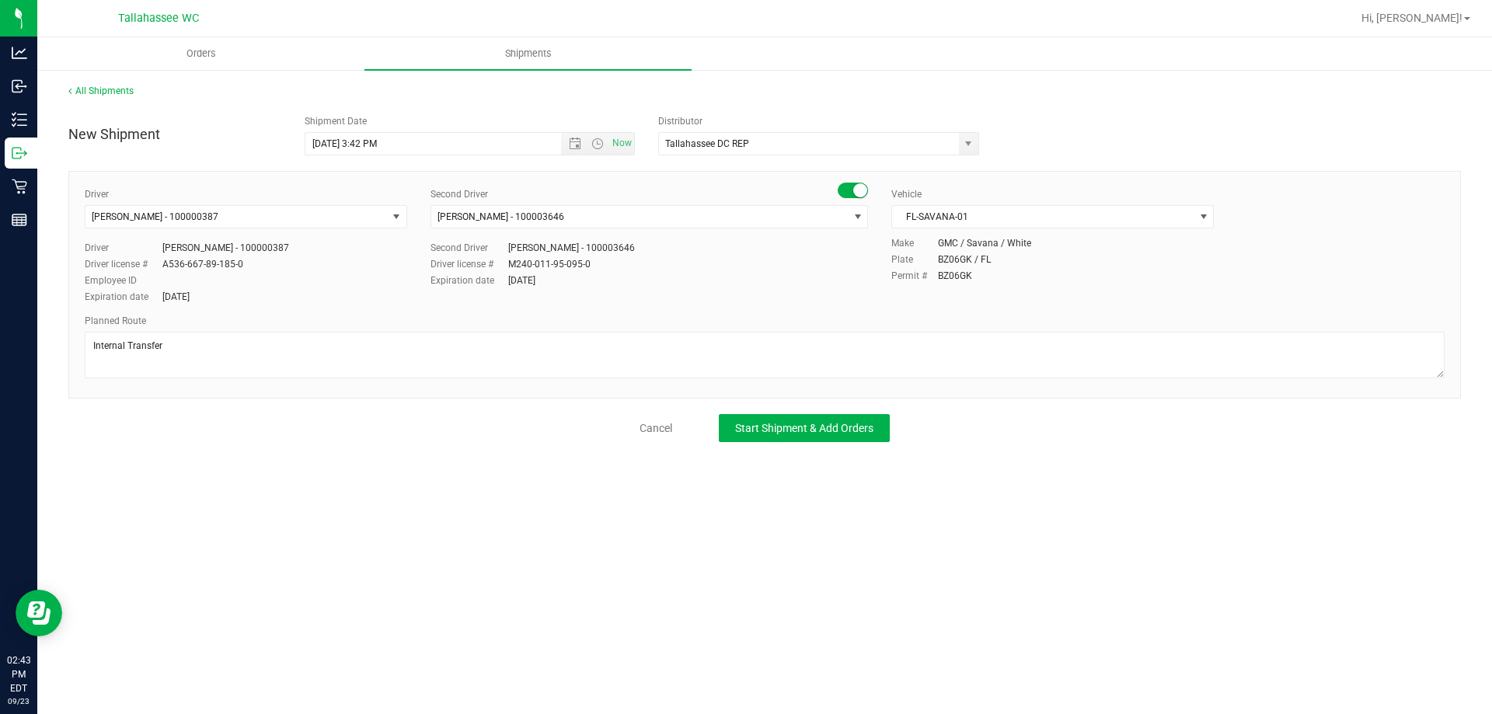
click at [471, 444] on div "All Shipments New Shipment Shipment Date [DATE] 3:42 PM Now Distributor Tallaha…" at bounding box center [764, 262] width 1455 height 389
click at [798, 430] on span "Start Shipment & Add Orders" at bounding box center [804, 428] width 138 height 12
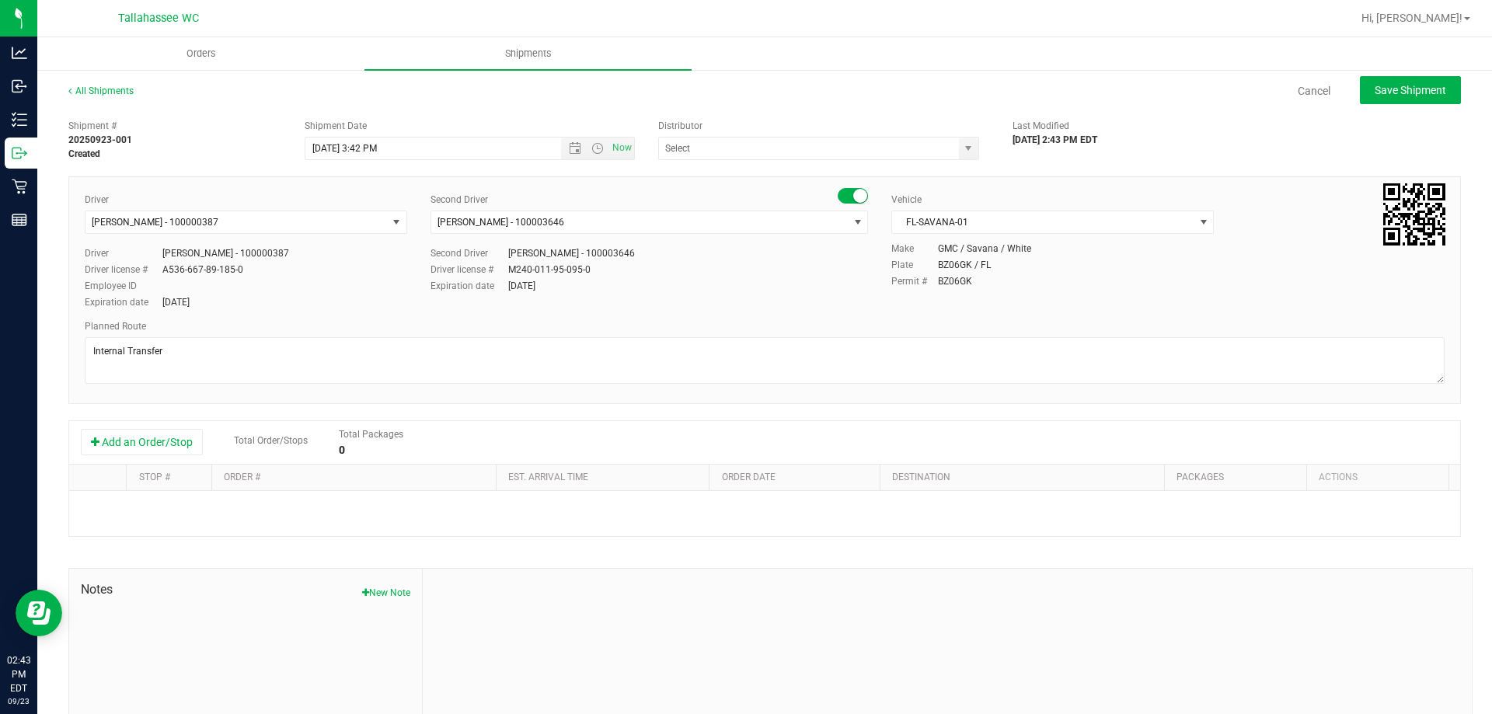
type input "Tallahassee DC REP"
click at [145, 451] on button "Add an Order/Stop" at bounding box center [142, 442] width 122 height 26
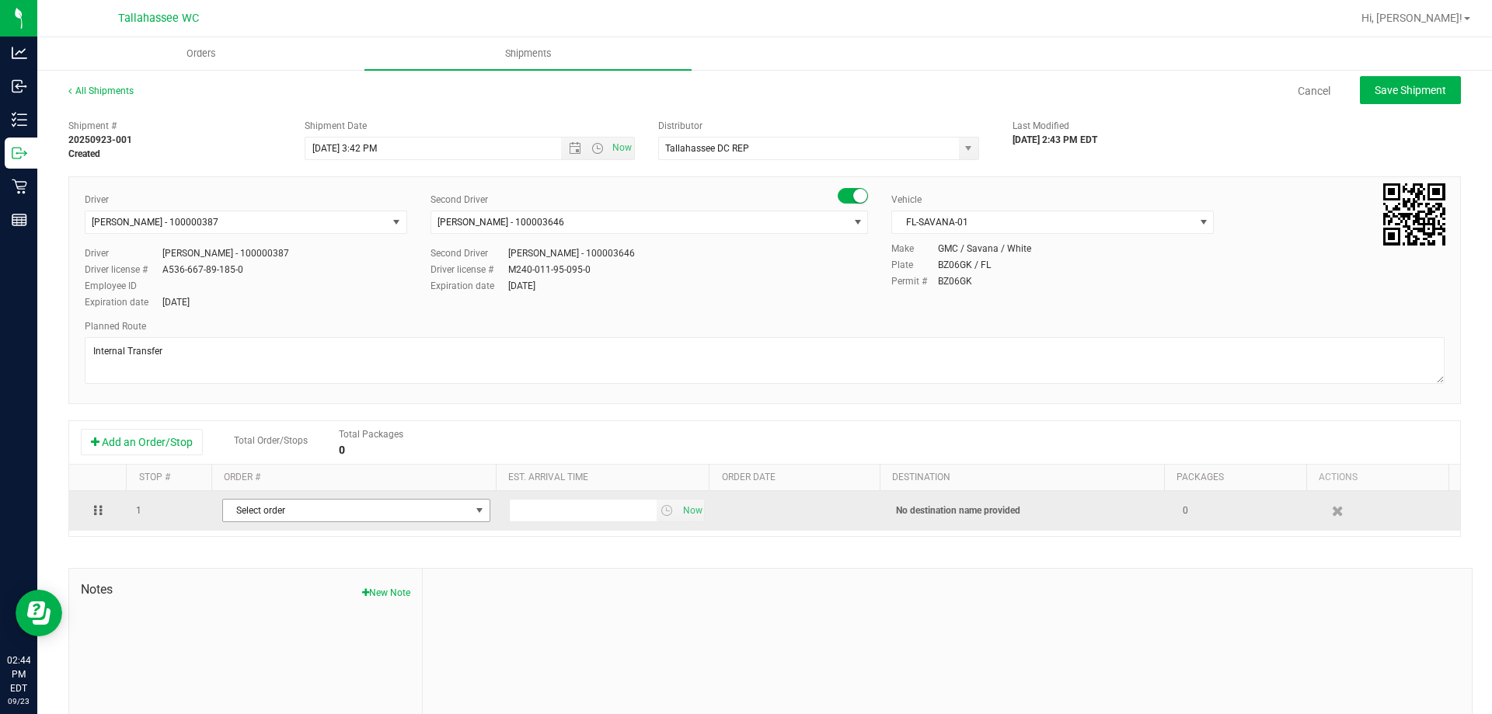
click at [452, 513] on span "Select order" at bounding box center [346, 511] width 247 height 22
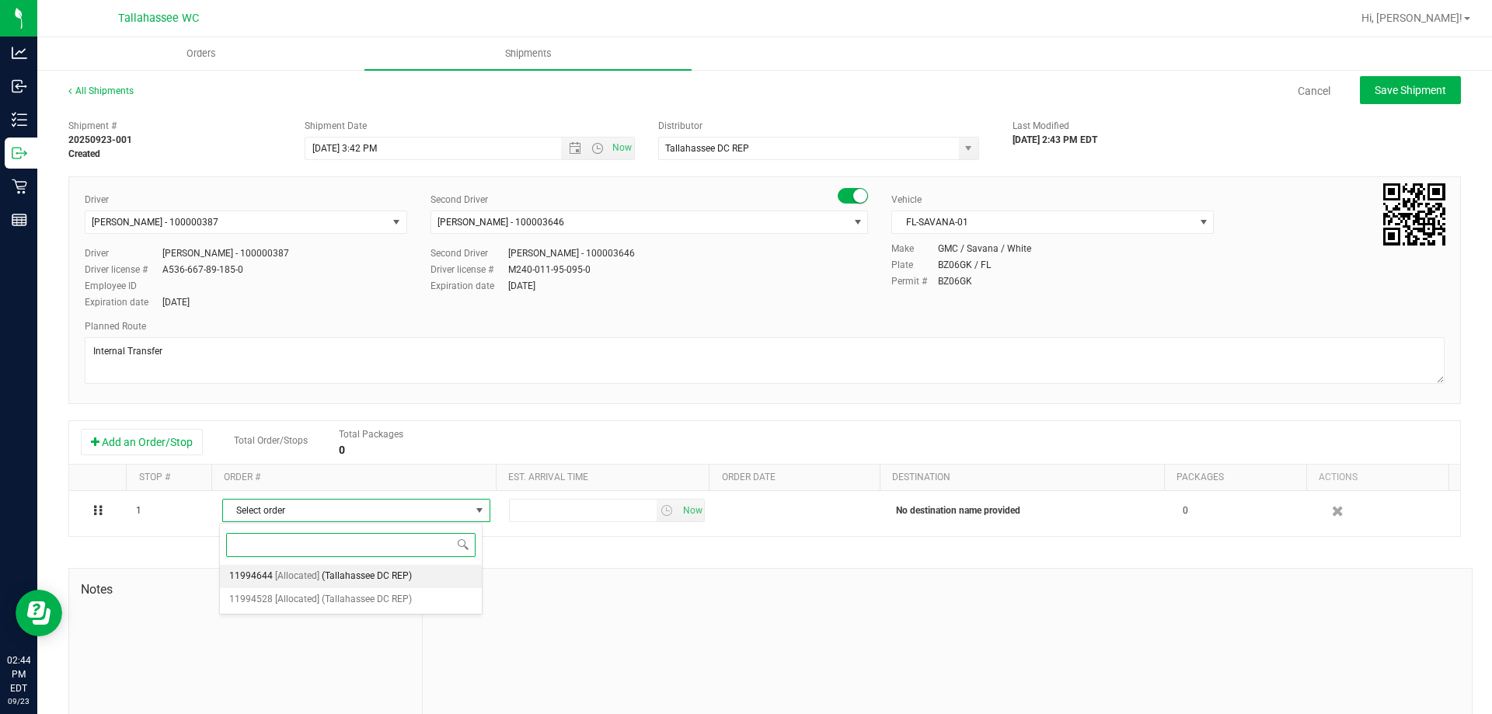
click at [413, 577] on li "11994644 [Allocated] (Tallahassee DC REP)" at bounding box center [351, 576] width 262 height 23
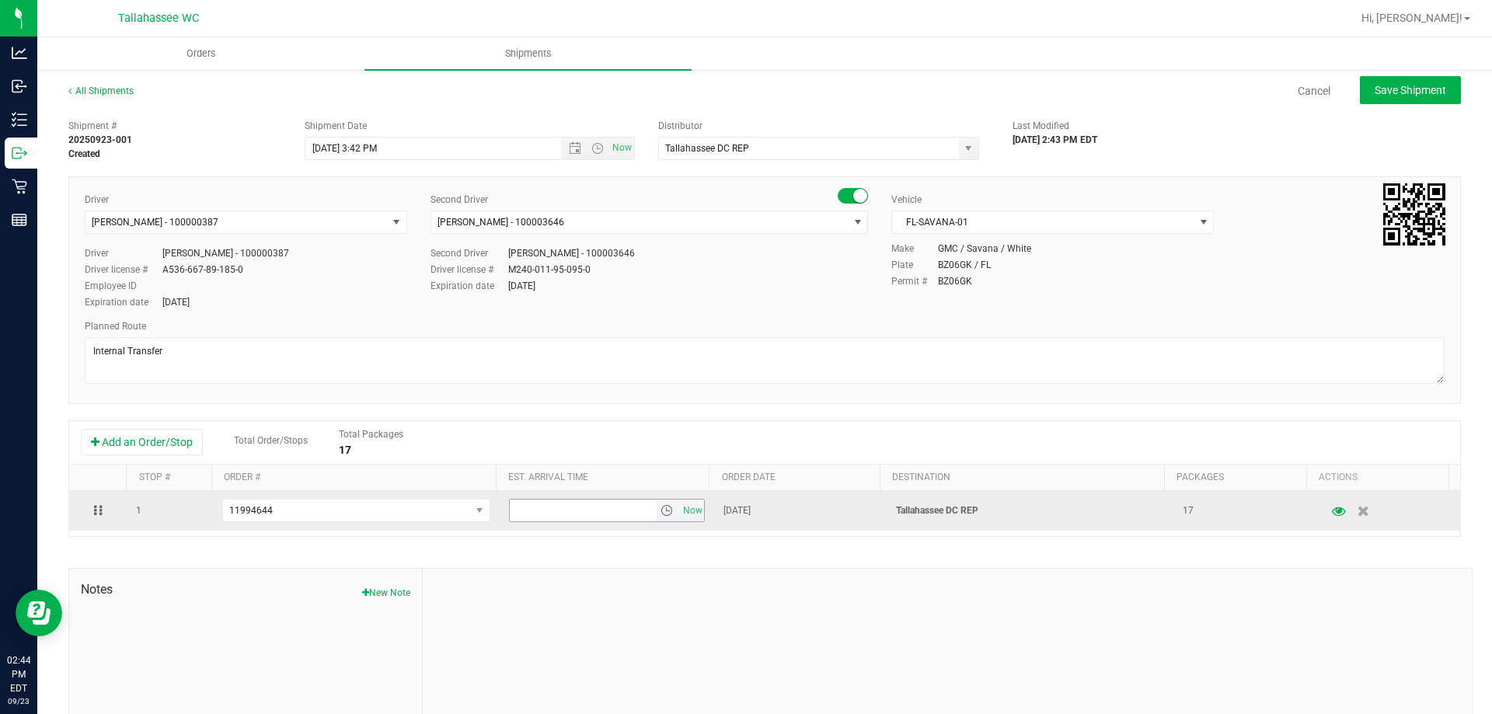
click at [661, 510] on span "select" at bounding box center [667, 510] width 12 height 12
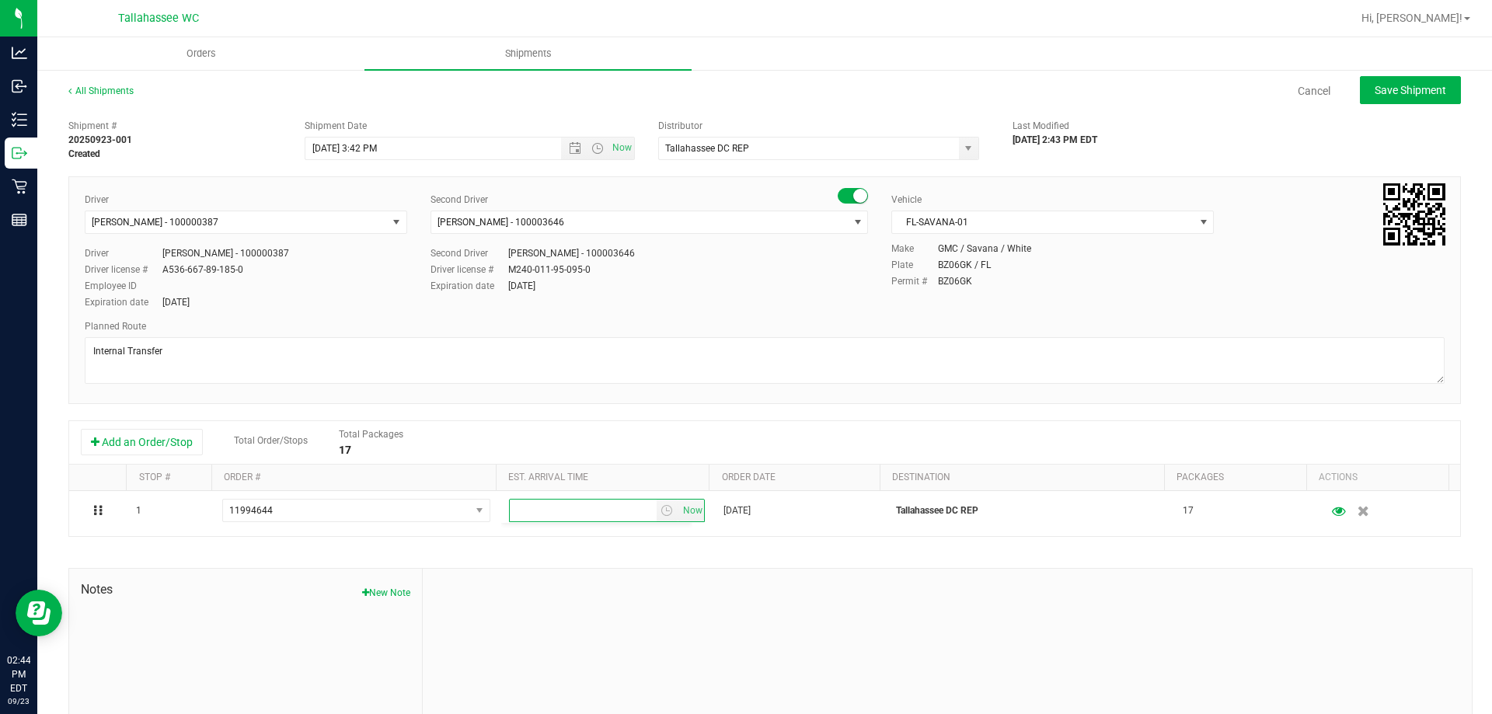
click at [783, 534] on div "1 11994644 11994644 11994528 Now [DATE] [GEOGRAPHIC_DATA] DC REP 17" at bounding box center [764, 513] width 1391 height 45
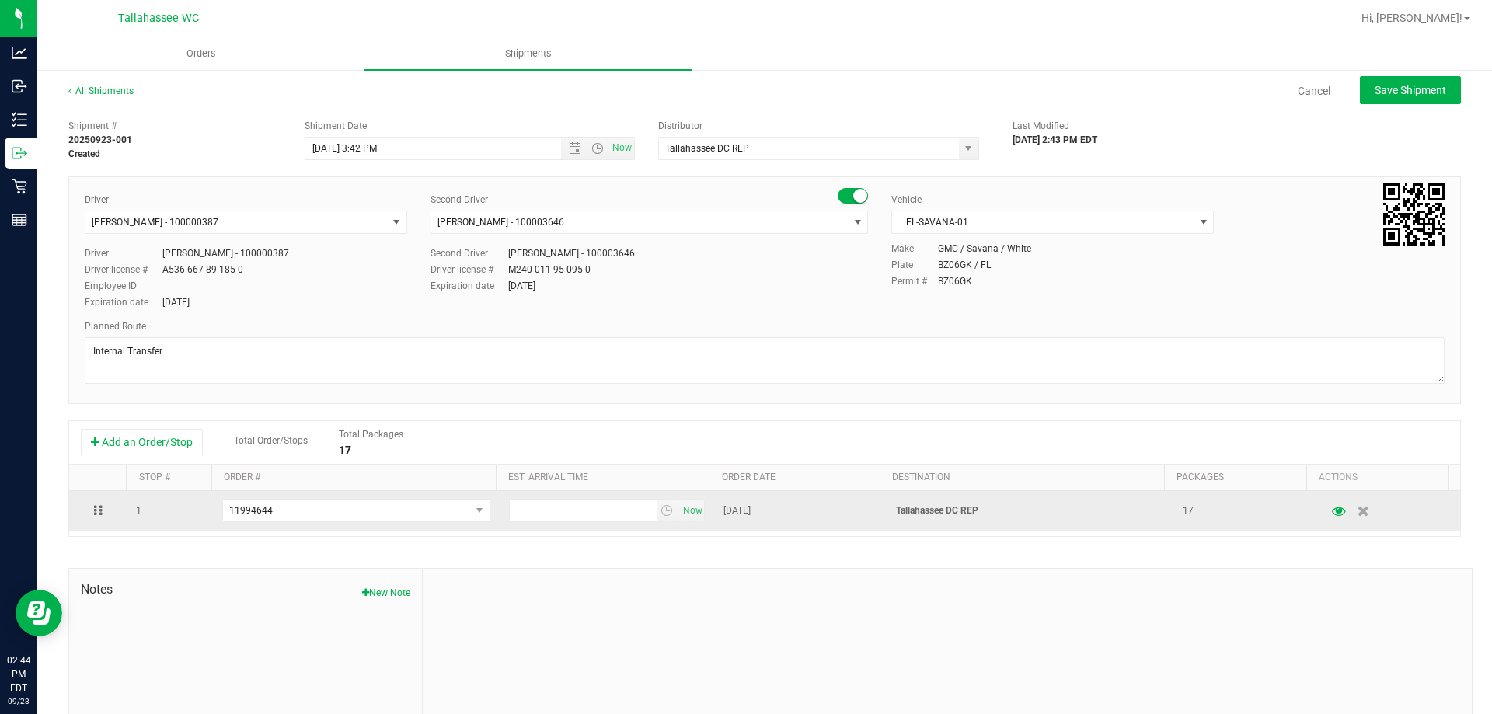
click at [779, 516] on td "[DATE]" at bounding box center [800, 511] width 172 height 40
click at [734, 508] on span "[DATE]" at bounding box center [737, 511] width 27 height 15
click at [751, 514] on span "[DATE]" at bounding box center [737, 511] width 27 height 15
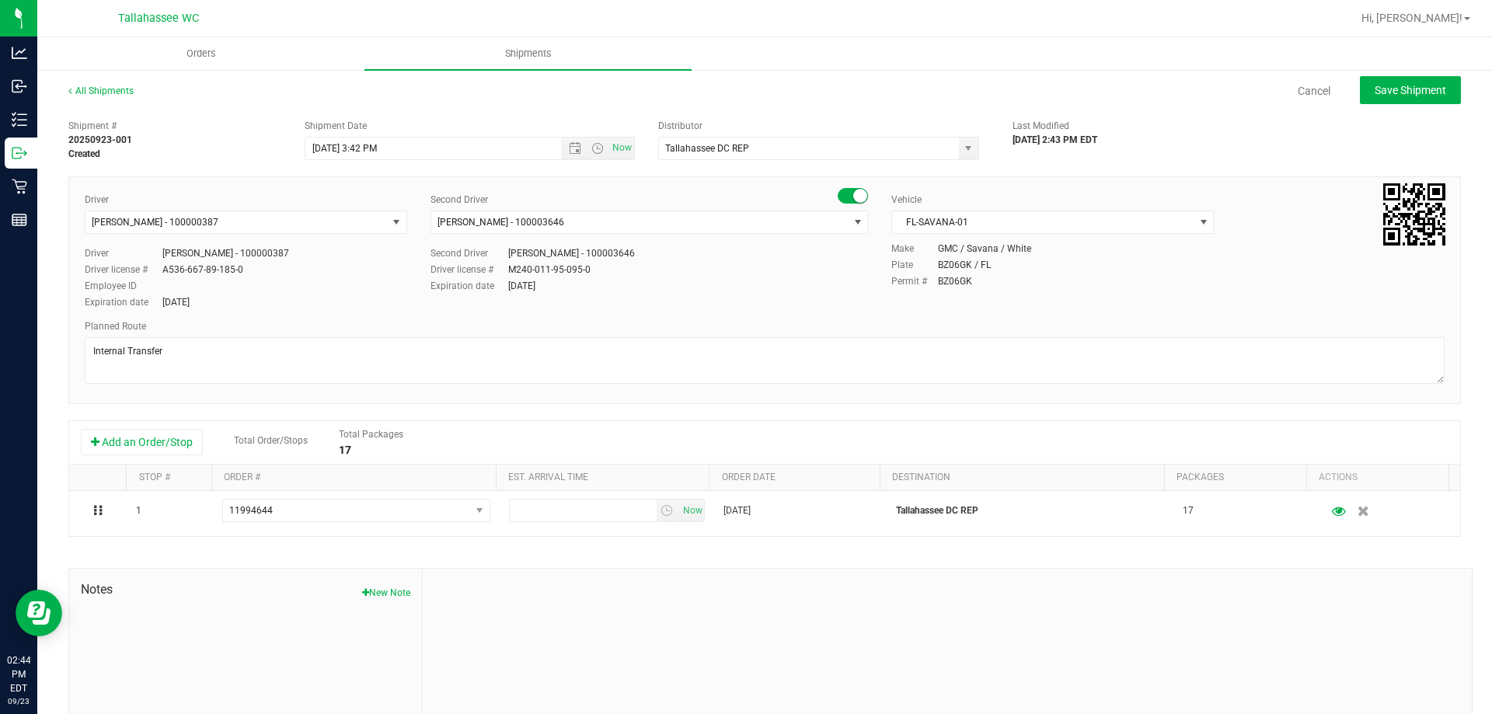
click at [748, 551] on div "Shipment # 20250923-001 Created Shipment Date [DATE] 3:42 PM Now Distributor Ta…" at bounding box center [764, 445] width 1393 height 666
click at [668, 544] on div "Shipment # 20250923-001 Created Shipment Date [DATE] 3:42 PM Now Distributor Ta…" at bounding box center [764, 445] width 1393 height 666
click at [124, 444] on button "Add an Order/Stop" at bounding box center [142, 442] width 122 height 26
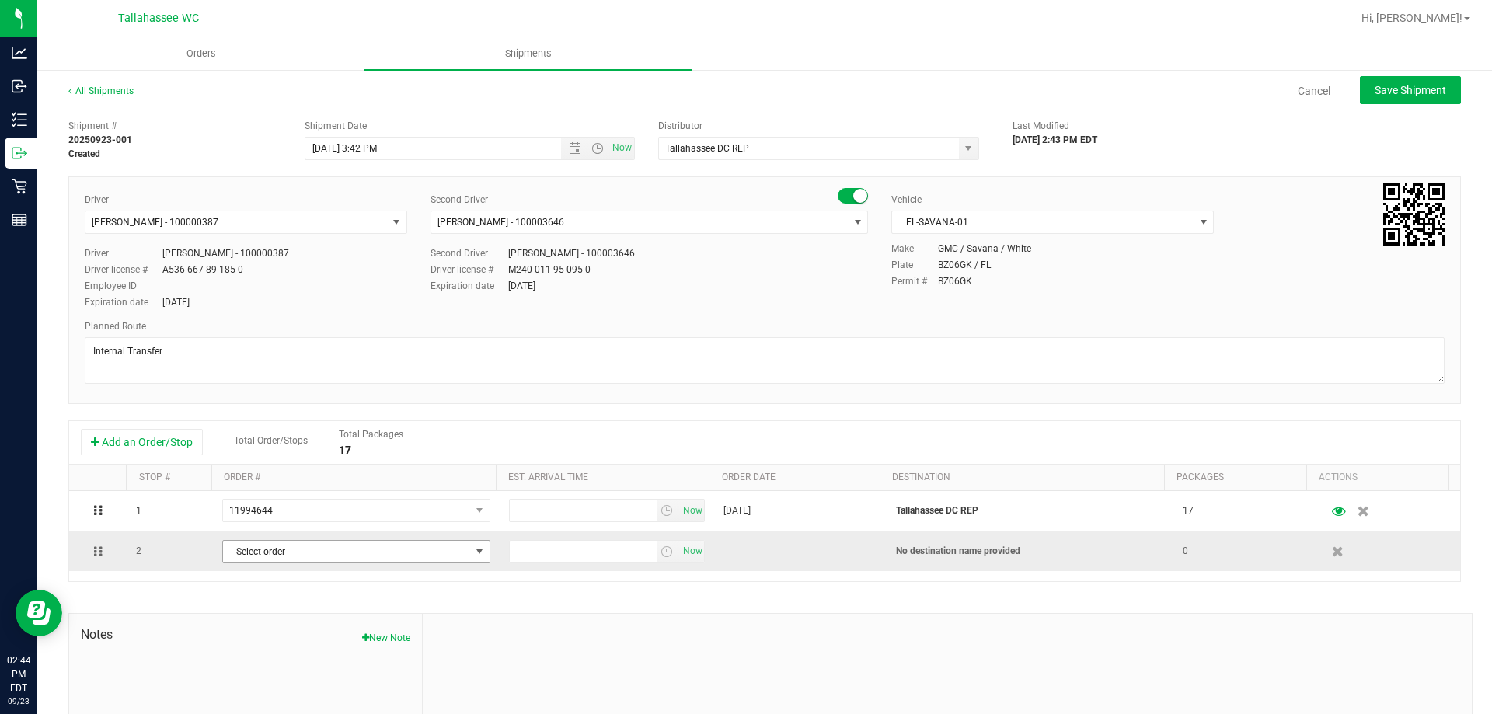
click at [405, 551] on span "Select order" at bounding box center [346, 552] width 247 height 22
click at [376, 643] on span "(Tallahassee DC REP)" at bounding box center [367, 640] width 90 height 20
click at [727, 607] on div "Shipment # 20250923-001 Created Shipment Date [DATE] 3:42 PM Now Distributor Ta…" at bounding box center [764, 467] width 1393 height 711
click at [400, 637] on button "New Note" at bounding box center [386, 638] width 48 height 14
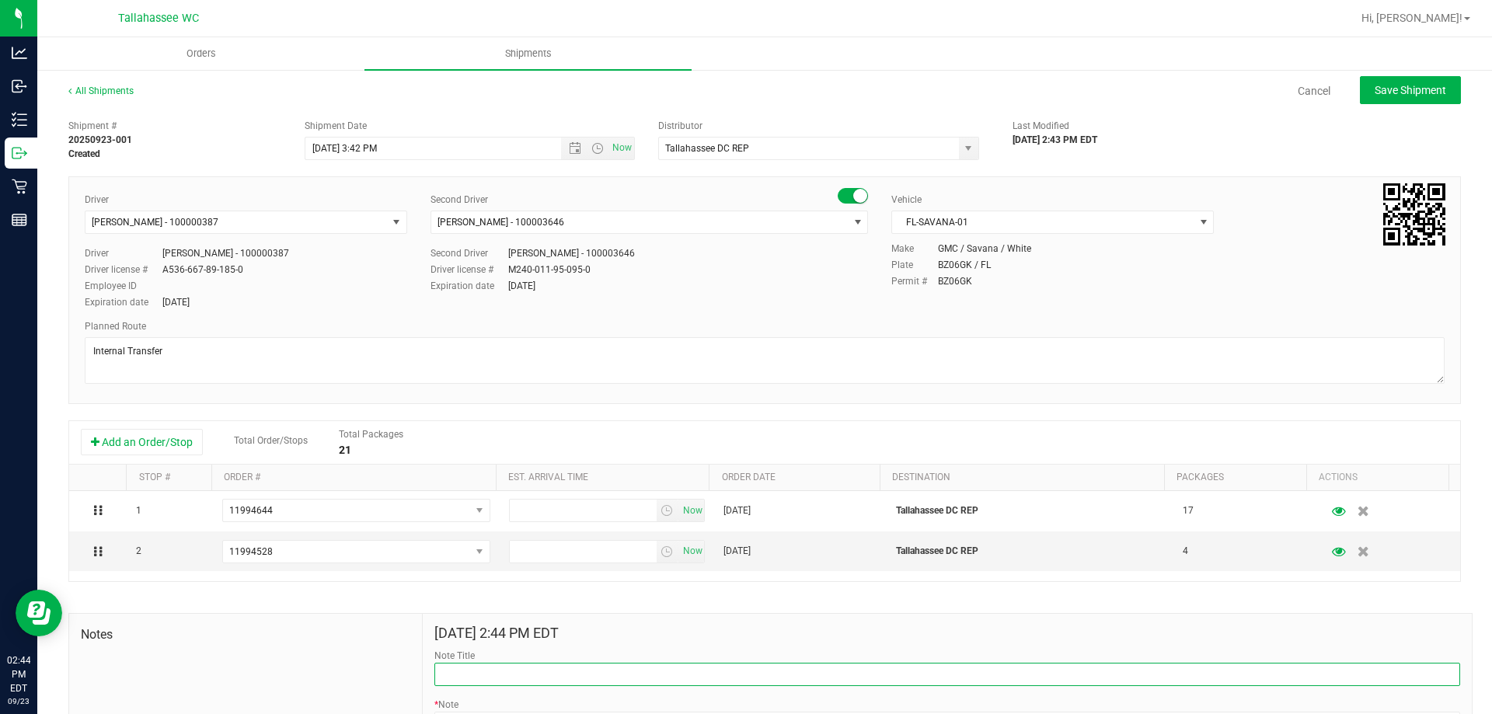
click at [557, 667] on input "Note Title" at bounding box center [947, 674] width 1026 height 23
type input "TLH Send back 9/24"
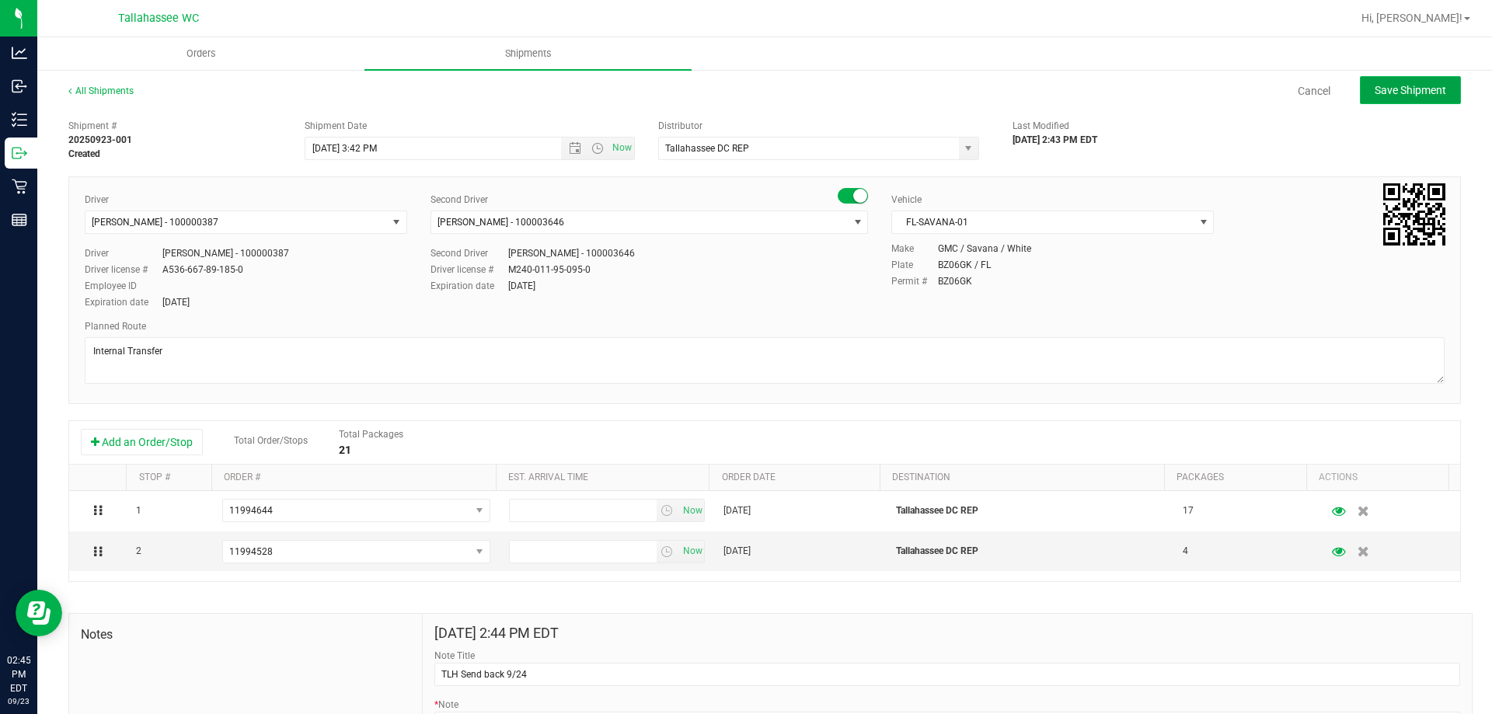
click at [1377, 94] on span "Save Shipment" at bounding box center [1411, 90] width 72 height 12
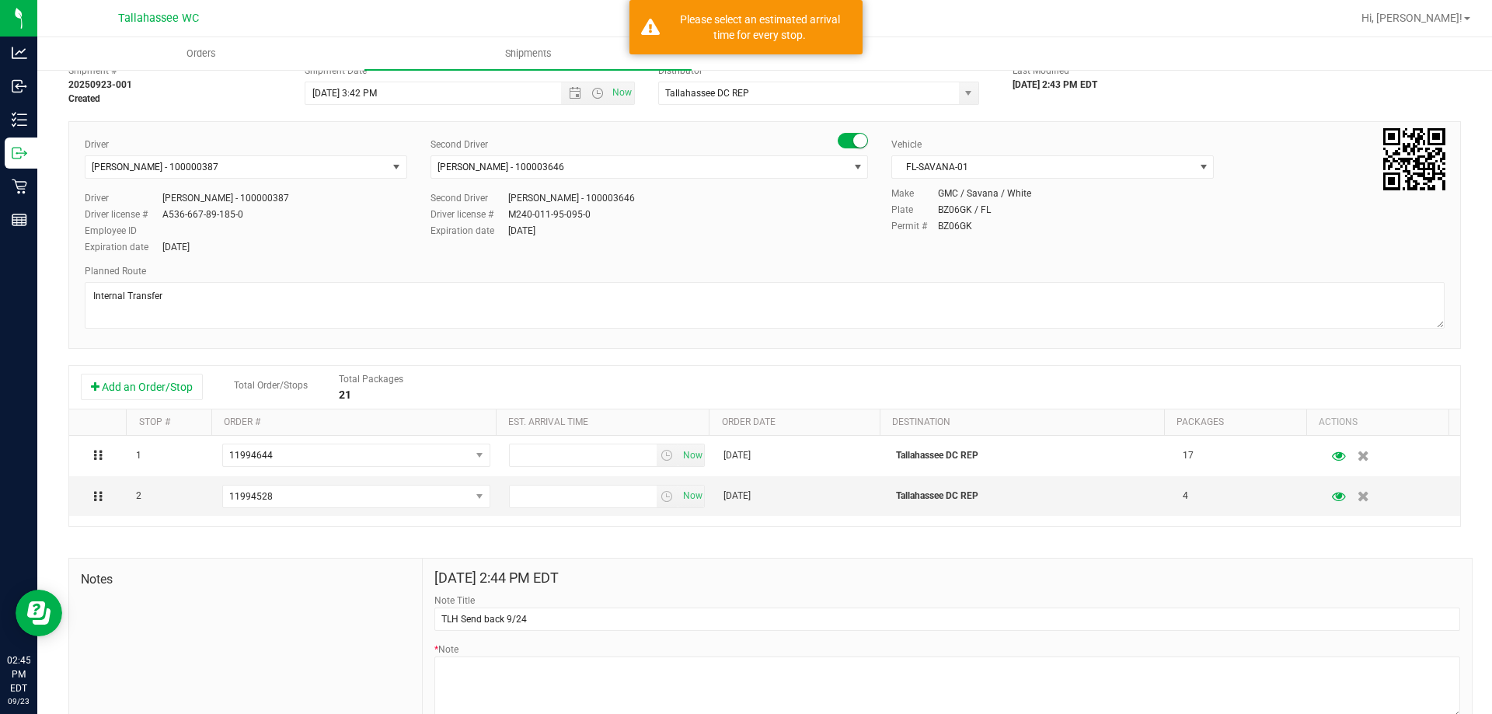
scroll to position [125, 0]
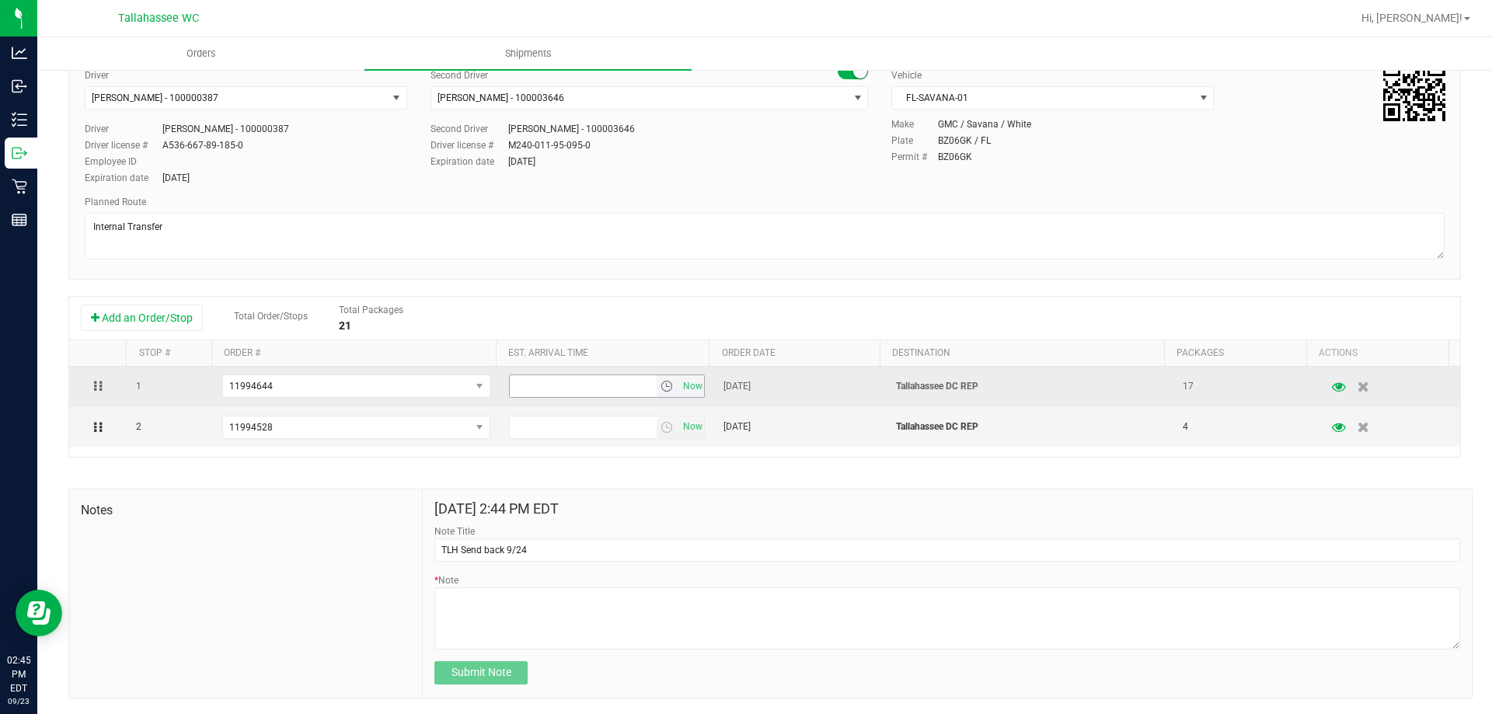
click at [657, 396] on span "select" at bounding box center [668, 386] width 23 height 22
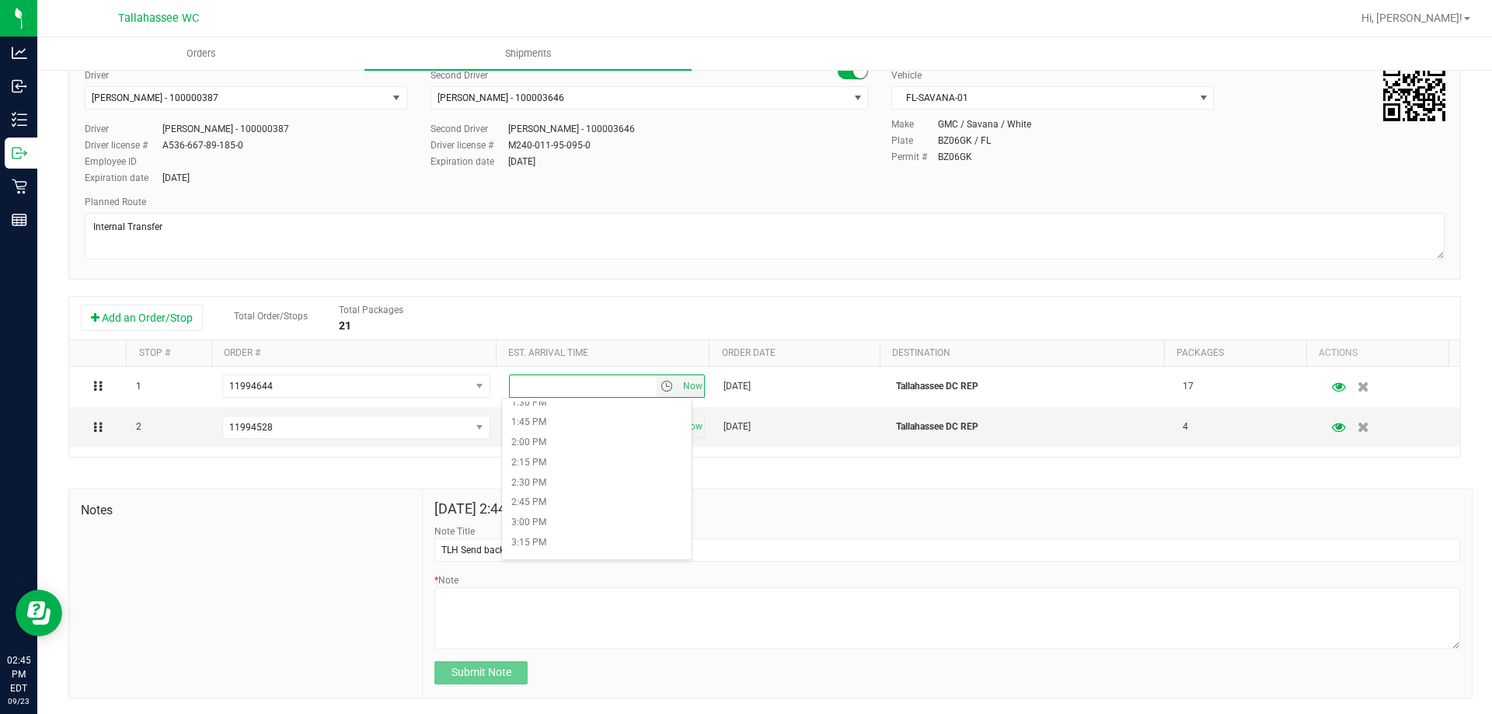
scroll to position [1088, 0]
click at [595, 487] on li "2:30 PM" at bounding box center [597, 483] width 190 height 20
click at [679, 431] on span "Now" at bounding box center [692, 427] width 26 height 23
click at [661, 426] on span "select" at bounding box center [667, 427] width 12 height 12
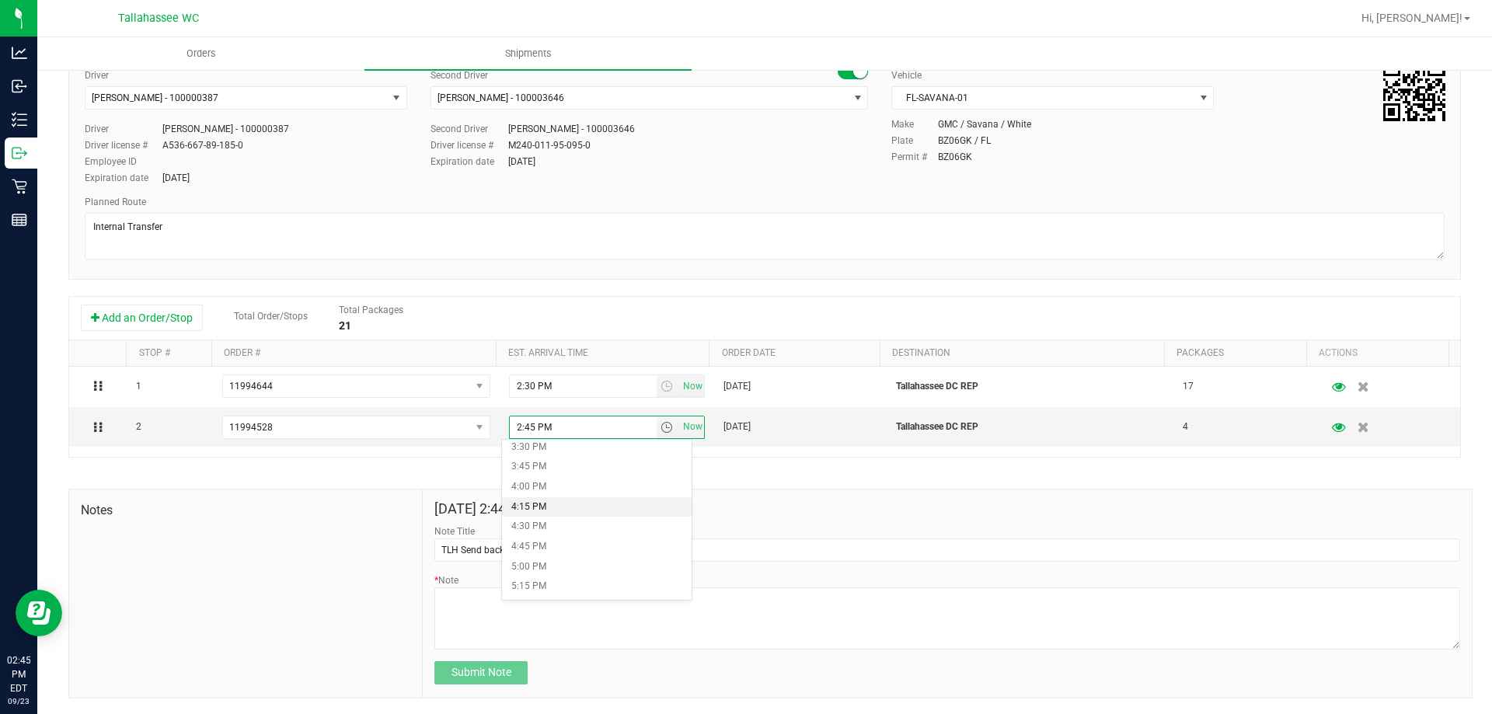
scroll to position [1166, 0]
click at [598, 445] on li "2:30 PM" at bounding box center [597, 445] width 190 height 20
click at [782, 472] on div "Shipment # 20250923-001 Created Shipment Date [DATE] 3:42 PM Now Distributor Ta…" at bounding box center [764, 343] width 1393 height 711
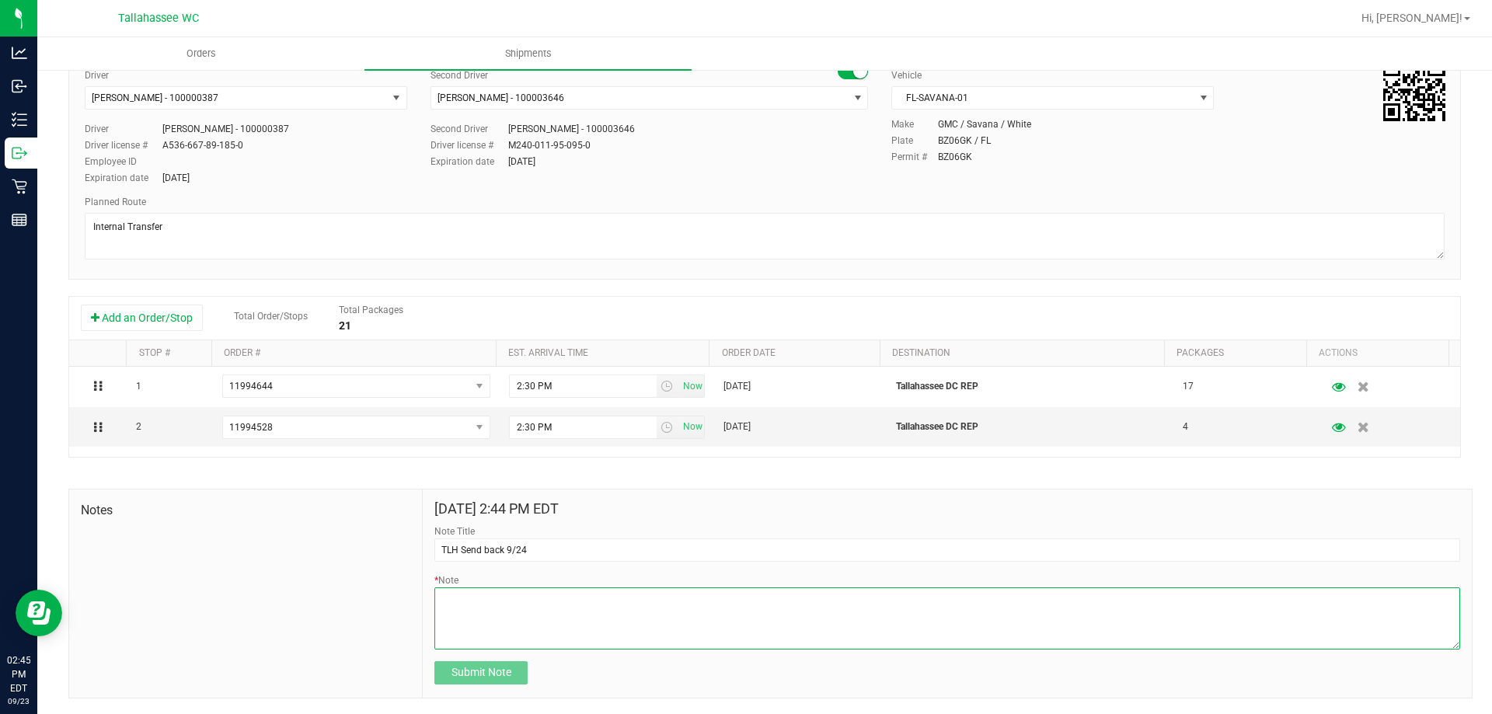
click at [677, 623] on textarea "* Note" at bounding box center [947, 619] width 1026 height 62
type textarea "TLH send back 9/24"
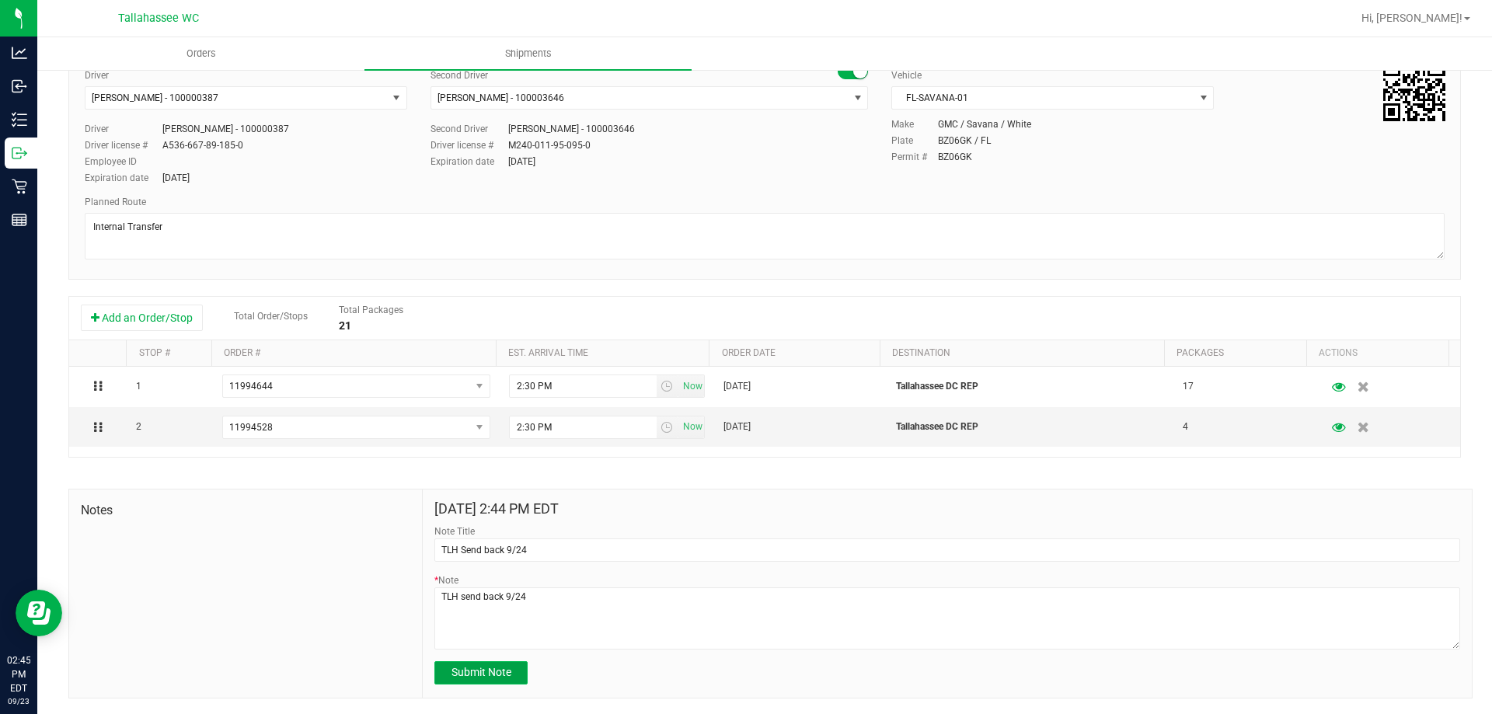
click at [508, 674] on span "Submit Note" at bounding box center [482, 672] width 60 height 12
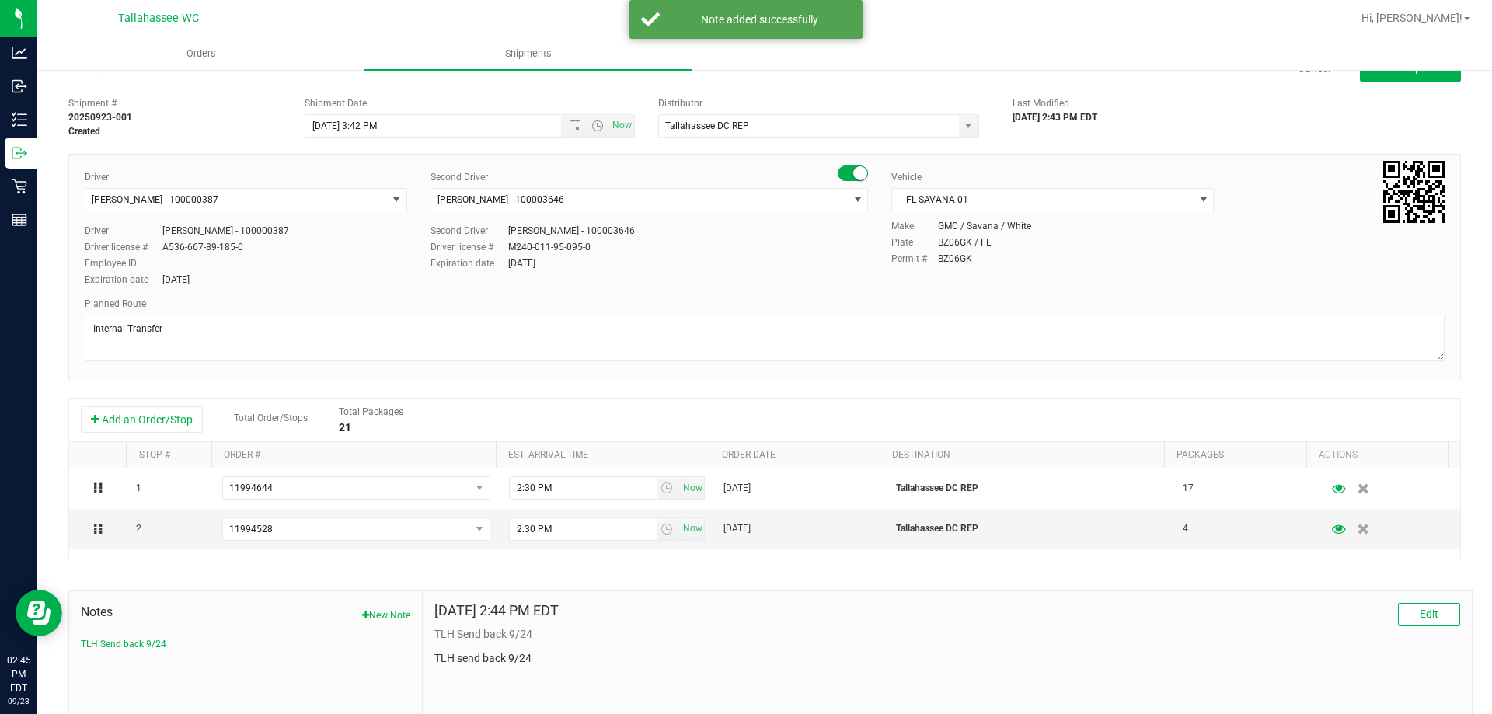
scroll to position [0, 0]
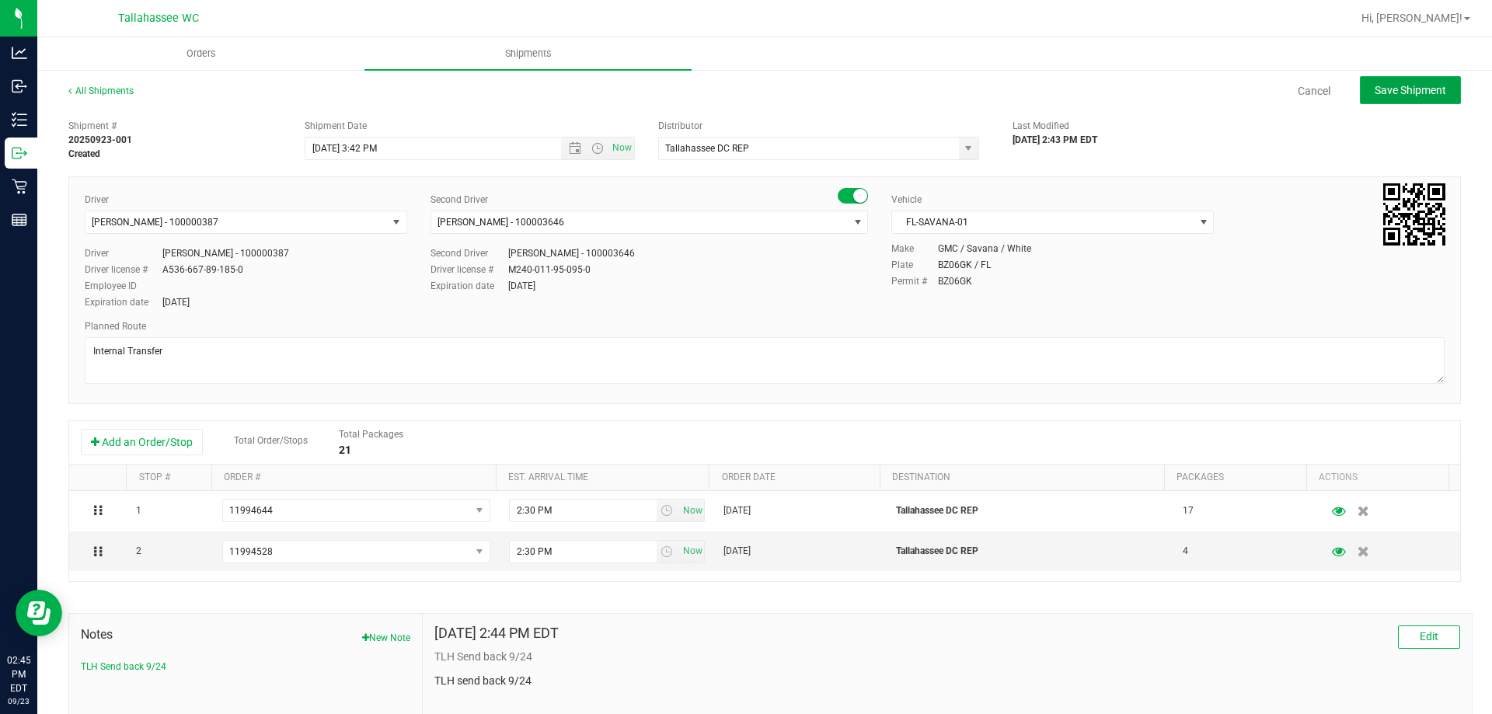
click at [1406, 100] on button "Save Shipment" at bounding box center [1410, 90] width 101 height 28
type input "[DATE] 7:42 PM"
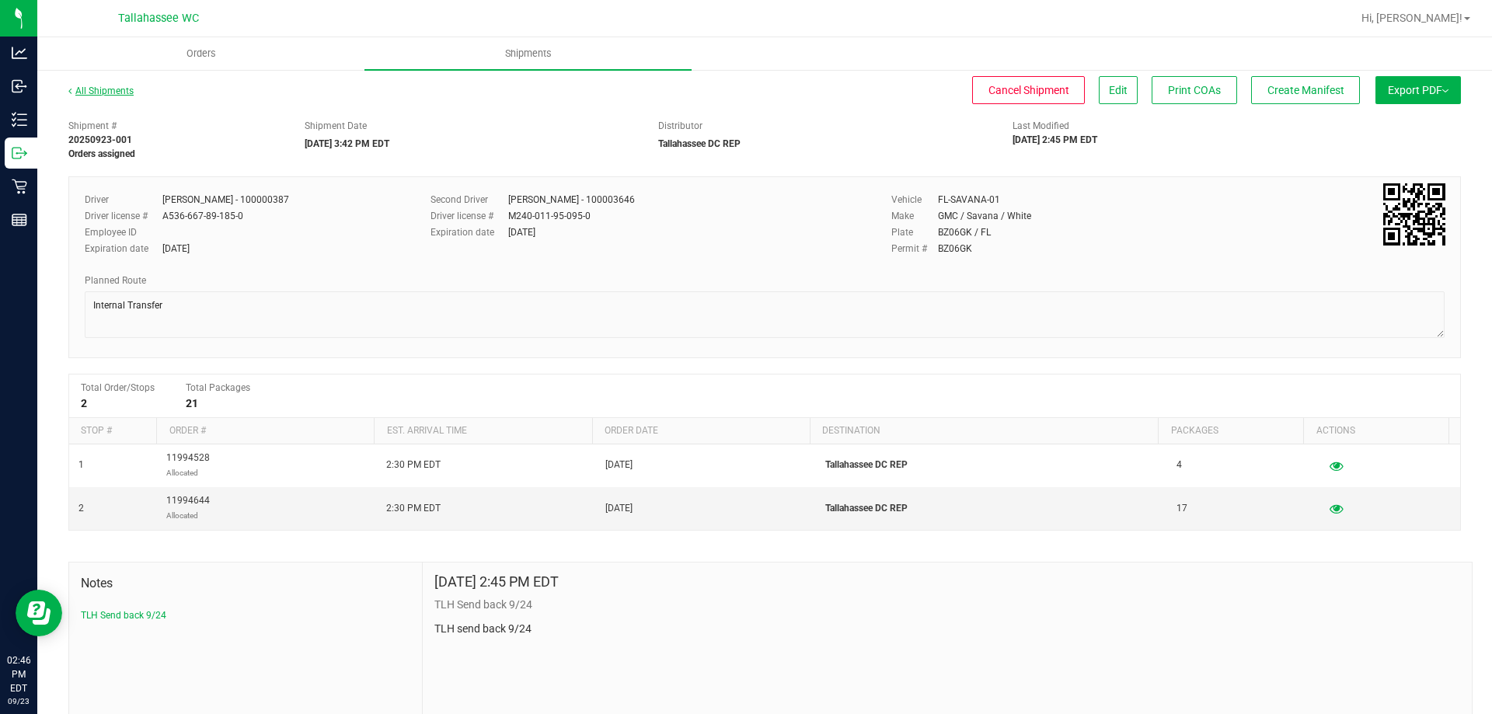
click at [113, 91] on link "All Shipments" at bounding box center [100, 90] width 65 height 11
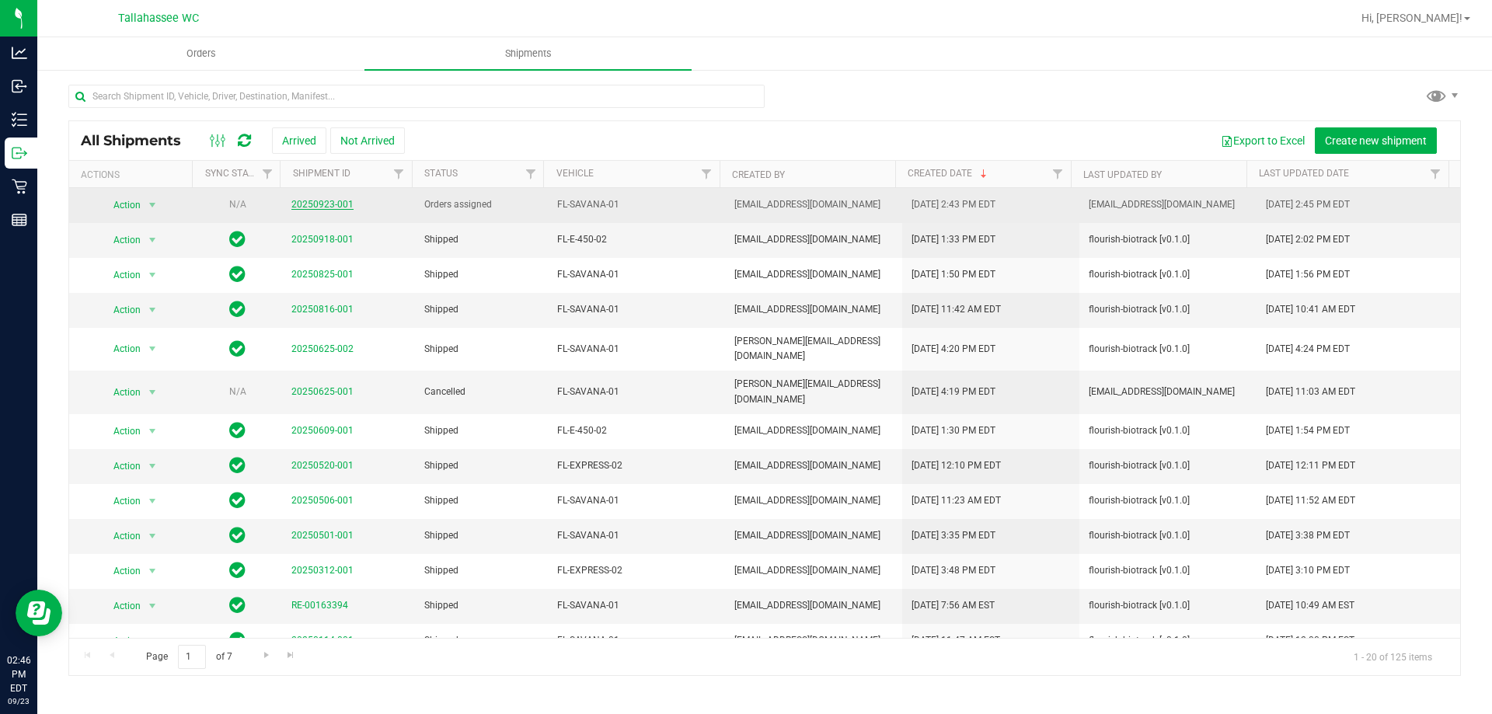
click at [337, 204] on link "20250923-001" at bounding box center [322, 204] width 62 height 11
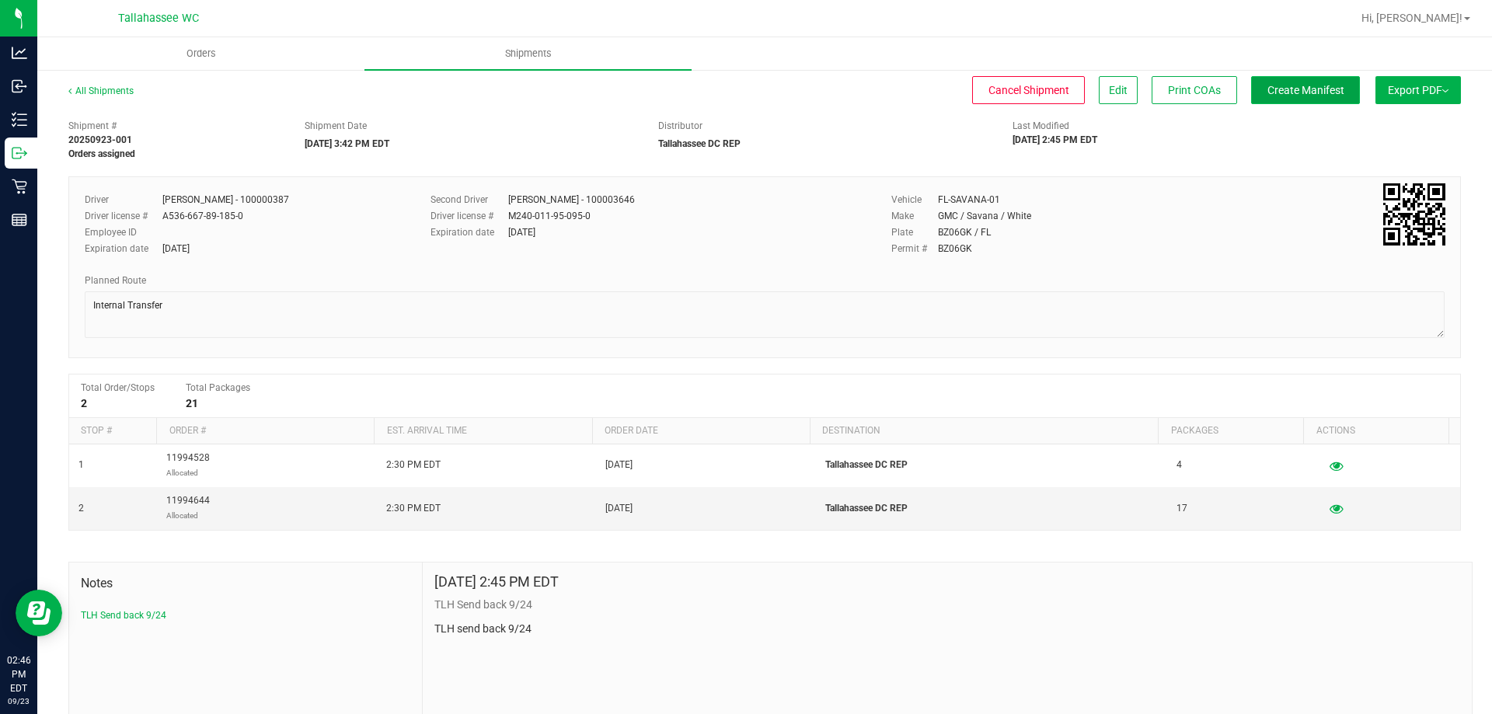
click at [1299, 98] on button "Create Manifest" at bounding box center [1305, 90] width 109 height 28
click at [1318, 89] on span "Create Manifest" at bounding box center [1306, 90] width 77 height 12
click at [1109, 96] on span "Edit" at bounding box center [1118, 90] width 19 height 12
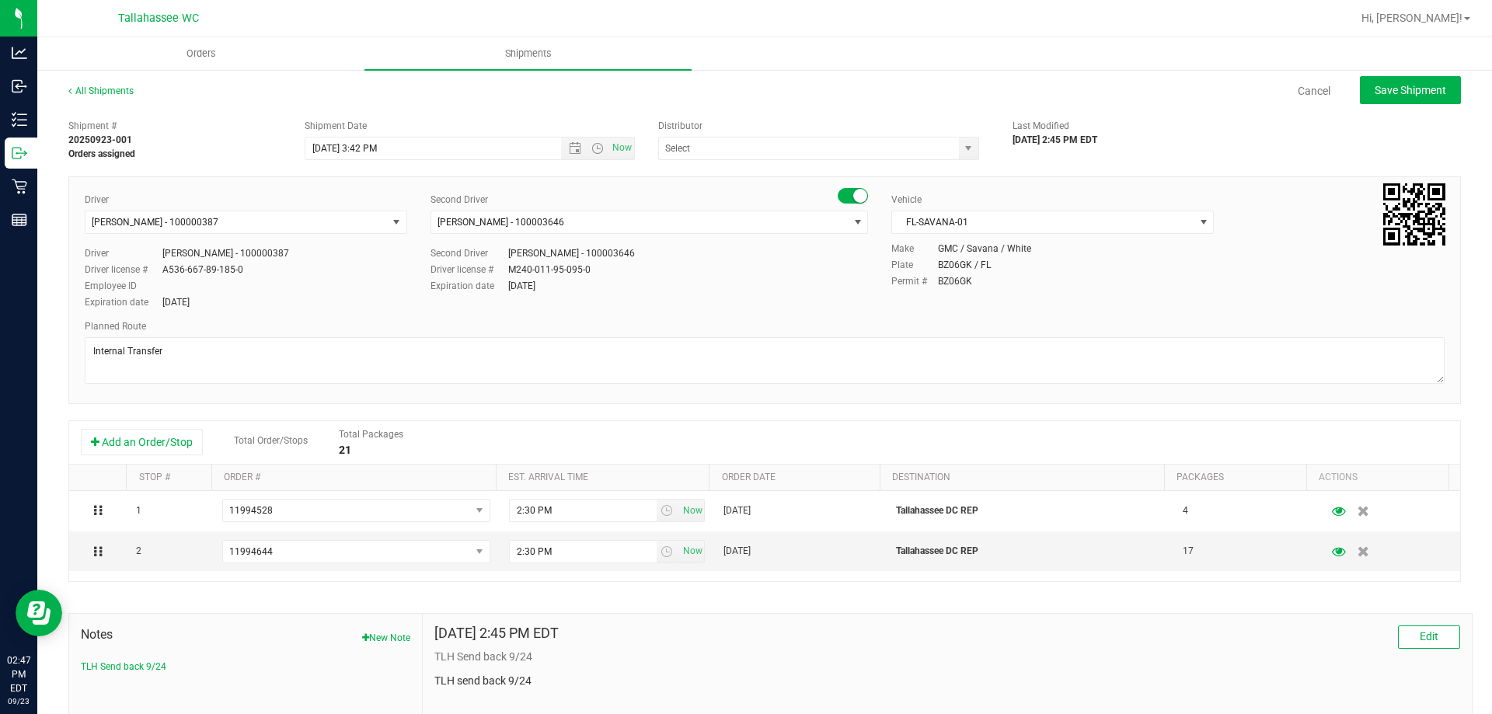
type input "Tallahassee DC REP"
click at [1358, 551] on icon "button" at bounding box center [1364, 552] width 13 height 12
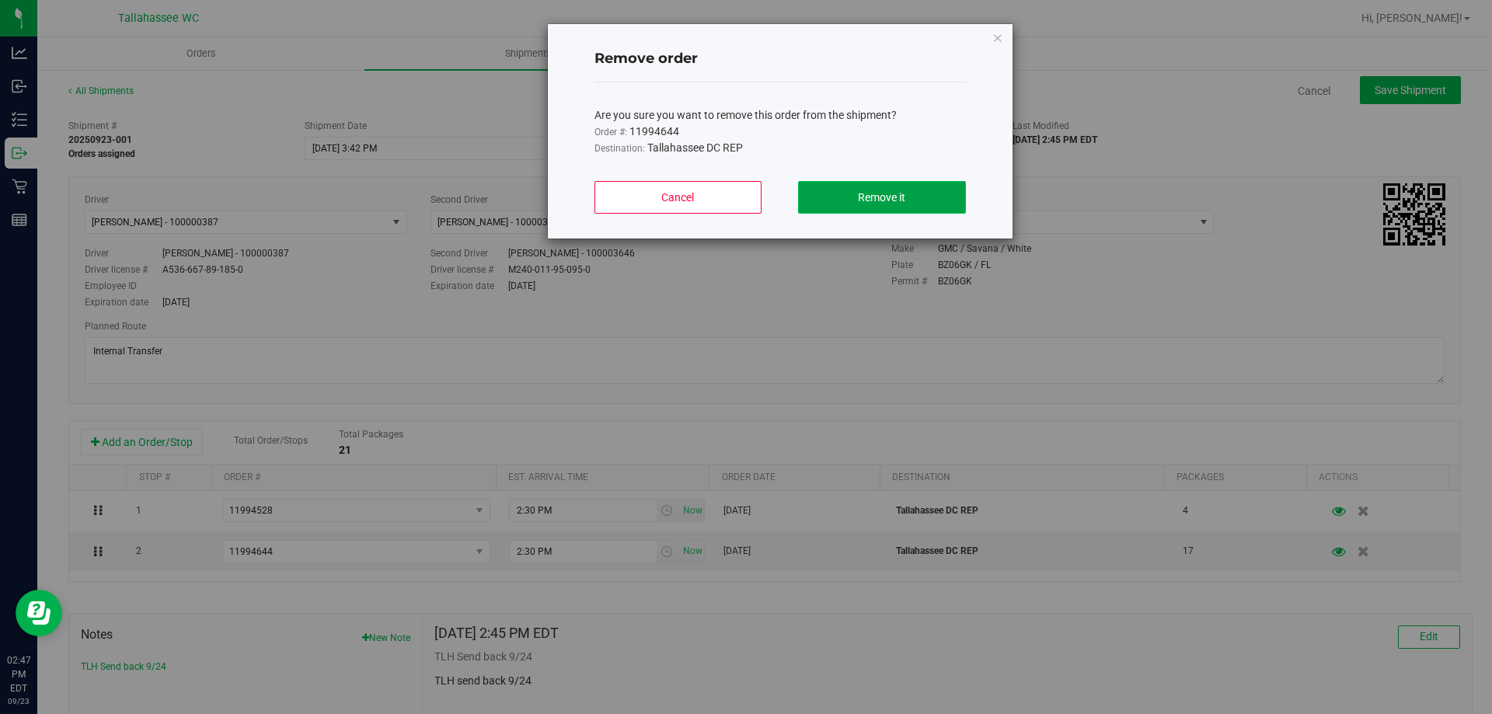
click at [911, 199] on button "Remove it" at bounding box center [881, 197] width 167 height 33
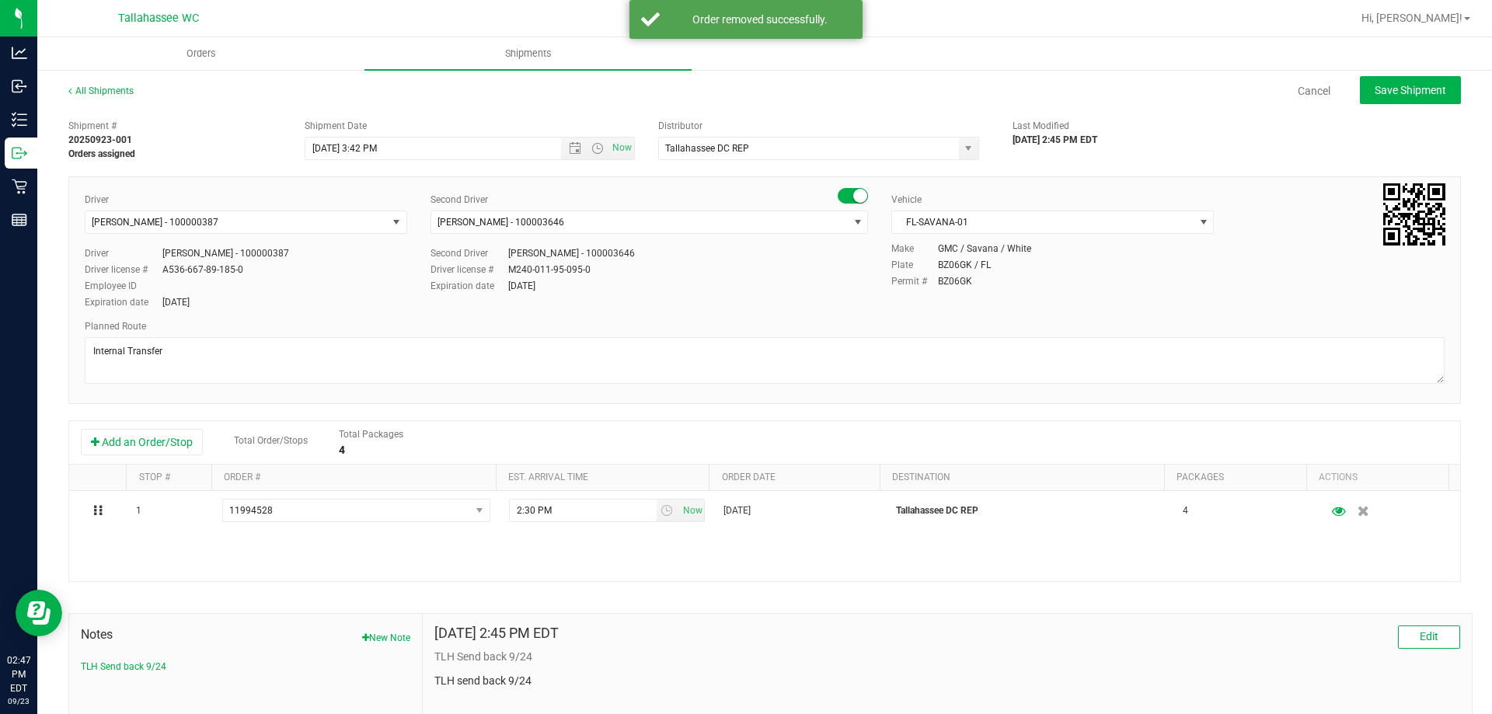
click at [1395, 106] on div "All Shipments Cancel Save Shipment" at bounding box center [764, 98] width 1393 height 28
click at [1397, 99] on button "Save Shipment" at bounding box center [1410, 90] width 101 height 28
type input "[DATE] 7:42 PM"
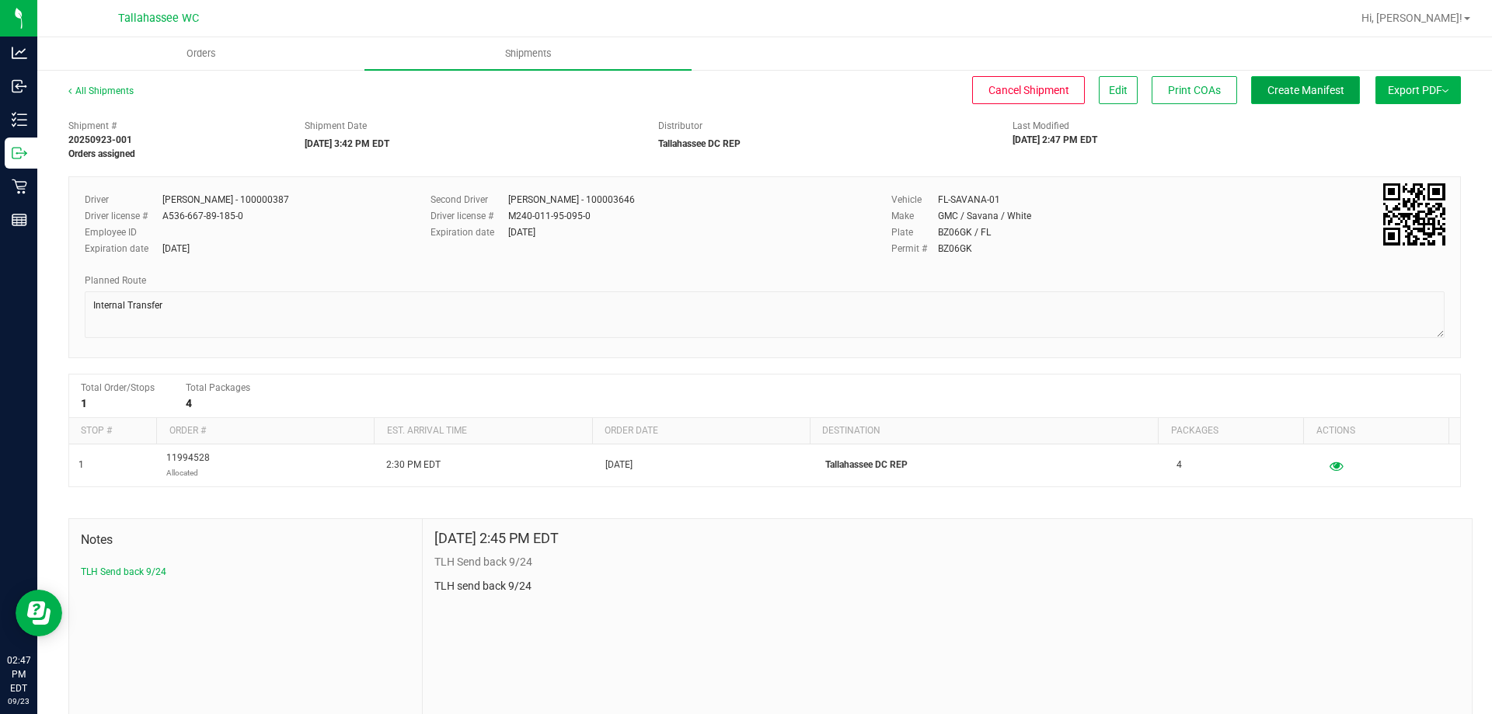
click at [1291, 103] on button "Create Manifest" at bounding box center [1305, 90] width 109 height 28
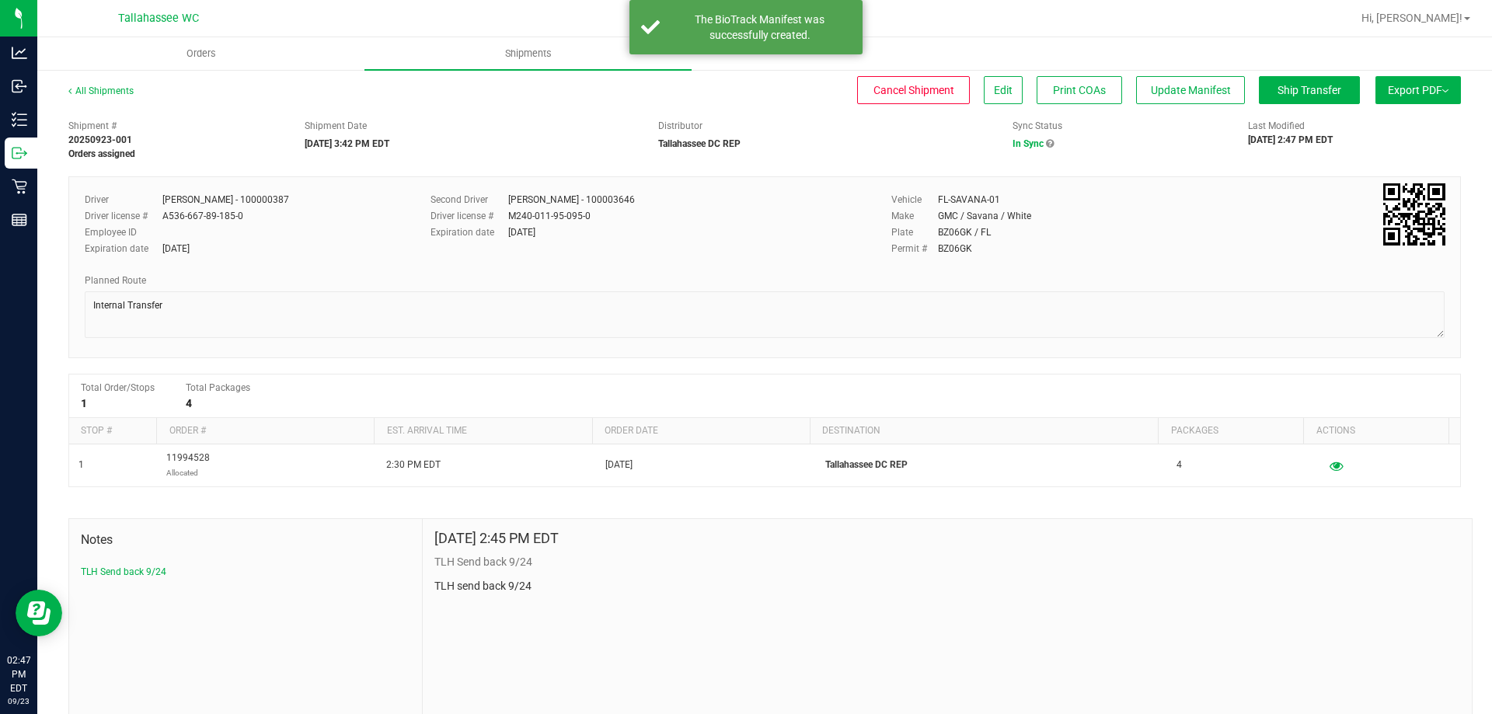
click at [1411, 88] on span "Export PDF" at bounding box center [1418, 90] width 61 height 12
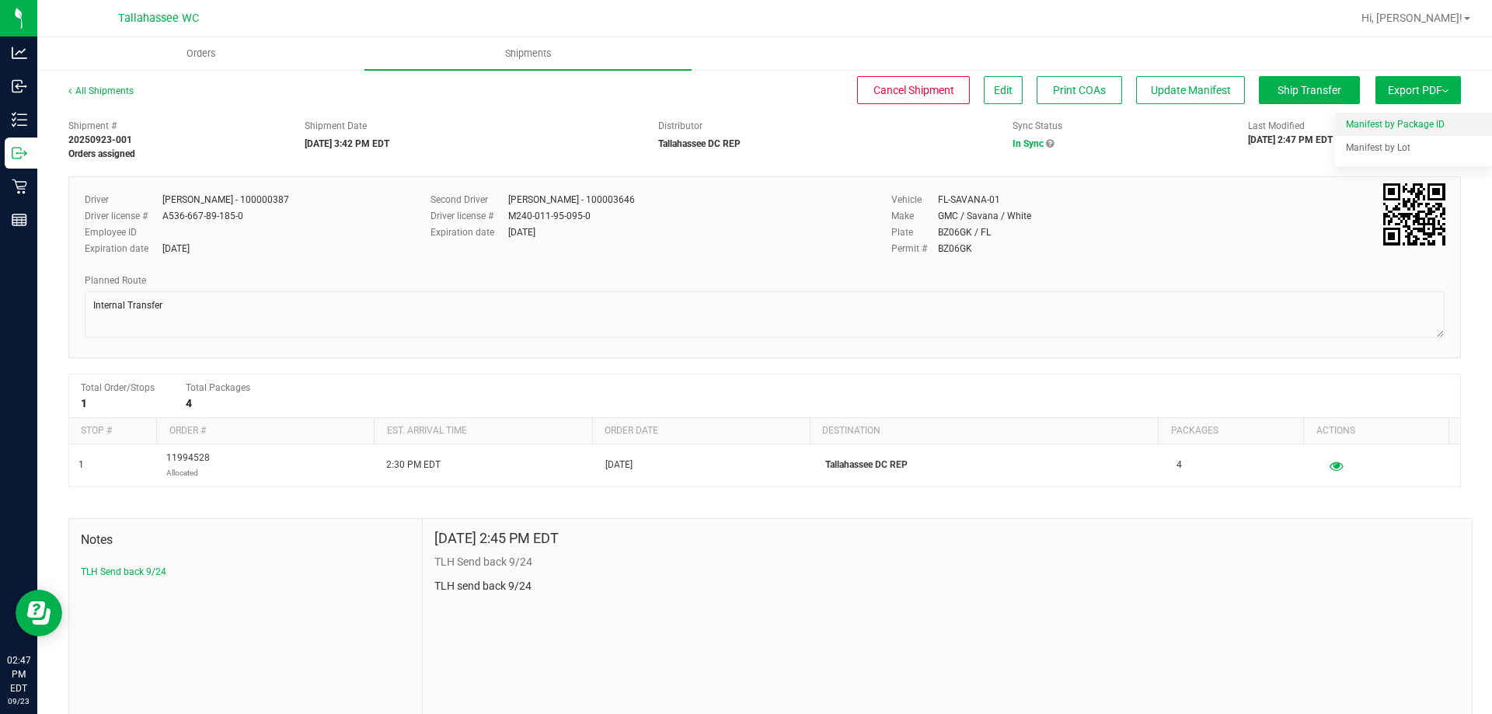
click at [1367, 131] on li "Manifest by Package ID" at bounding box center [1413, 124] width 157 height 23
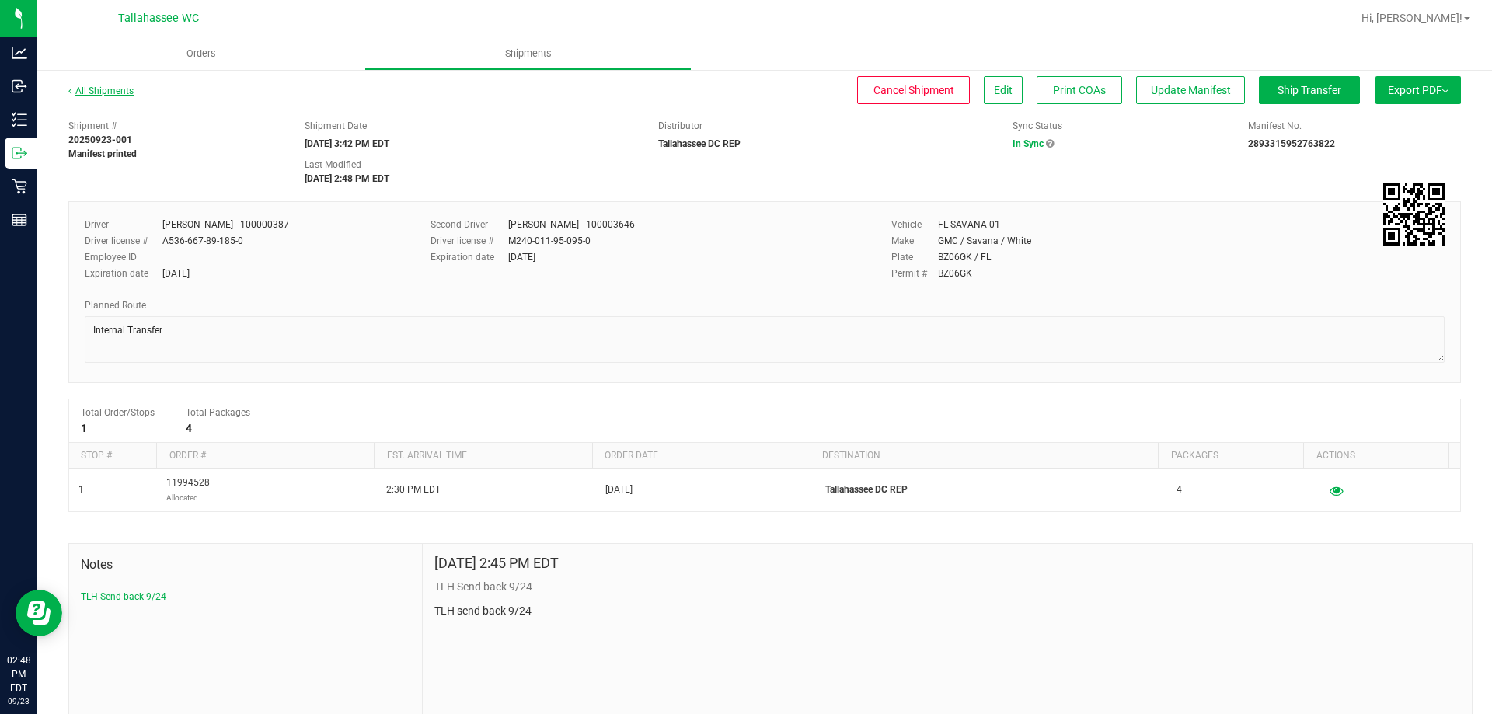
click at [113, 89] on link "All Shipments" at bounding box center [100, 90] width 65 height 11
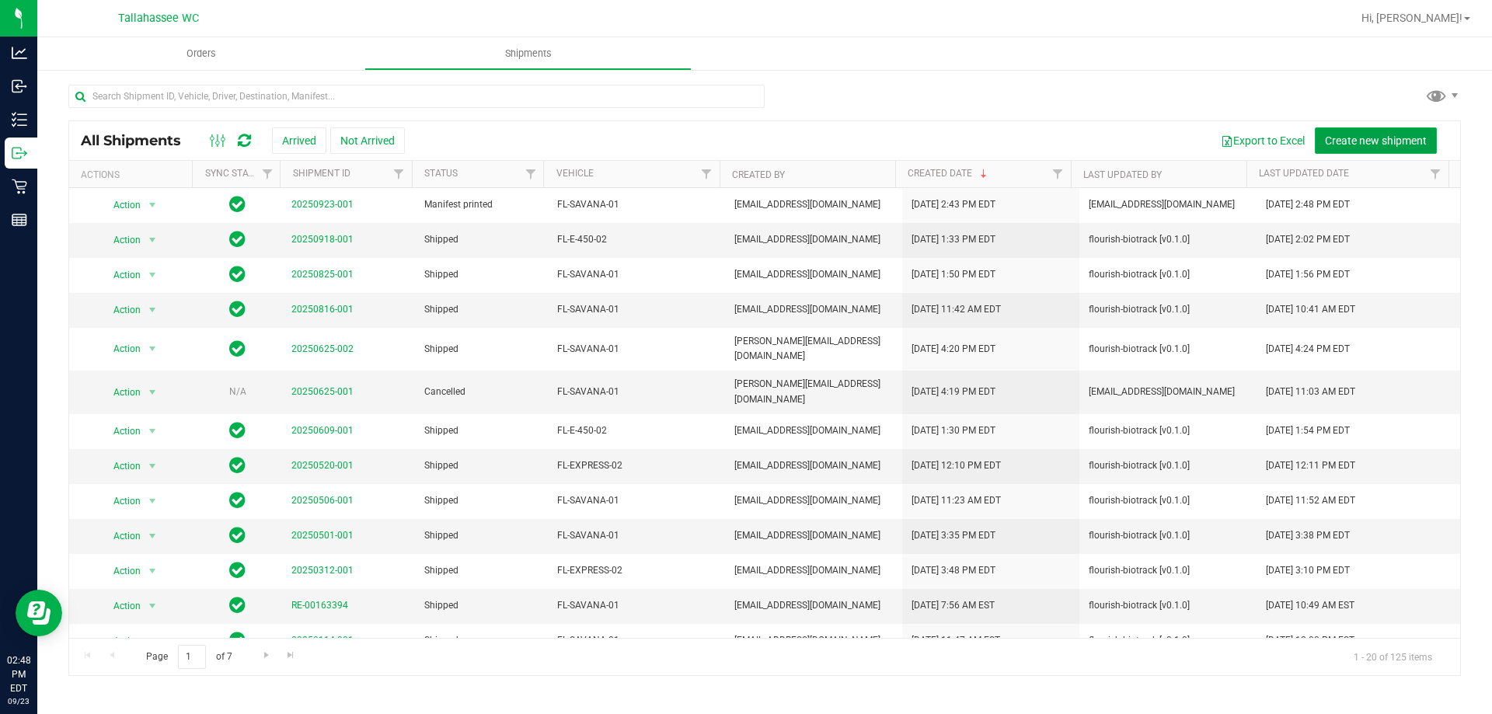
click at [1410, 148] on button "Create new shipment" at bounding box center [1376, 140] width 122 height 26
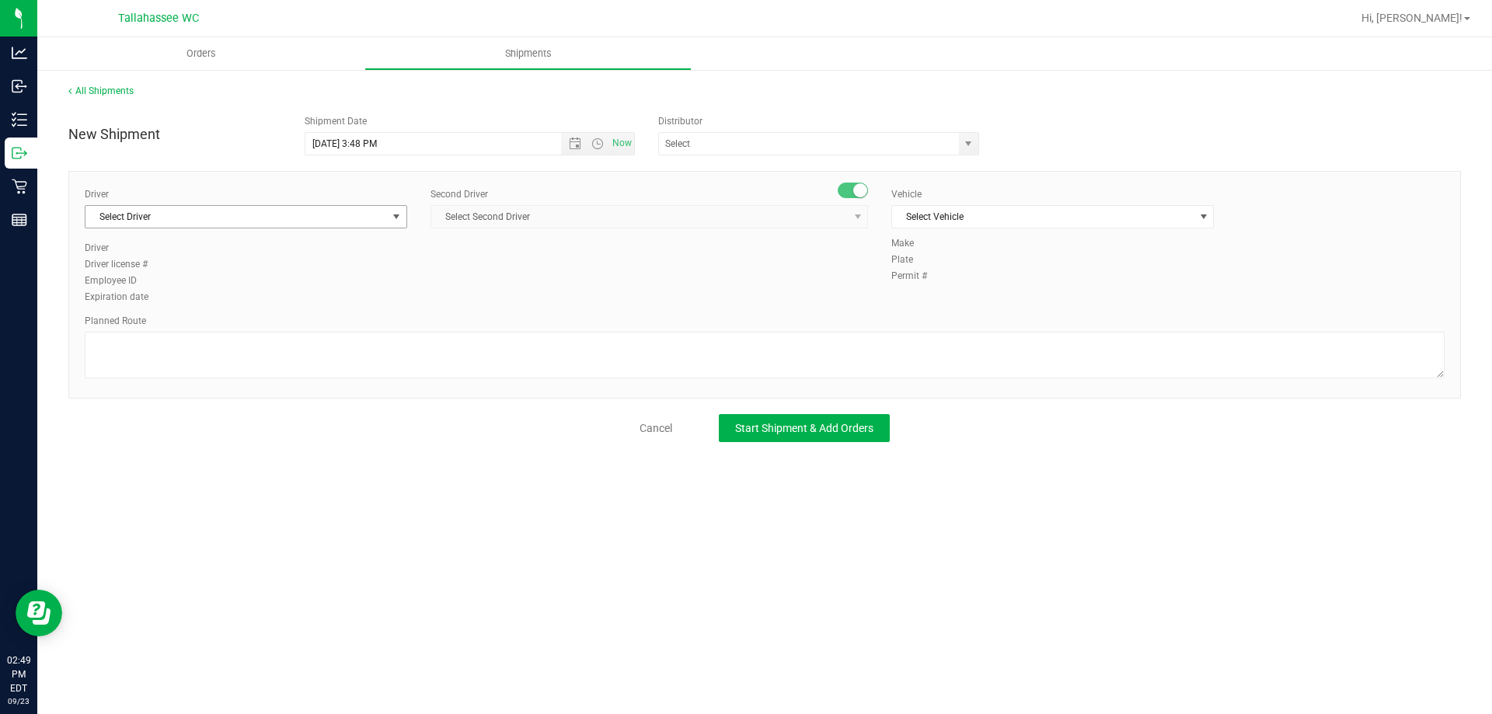
click at [256, 219] on span "Select Driver" at bounding box center [236, 217] width 302 height 22
click at [229, 281] on li "[PERSON_NAME] - 100000387" at bounding box center [245, 281] width 321 height 23
type input "phil"
click at [725, 215] on span "Select Second Driver" at bounding box center [639, 217] width 417 height 22
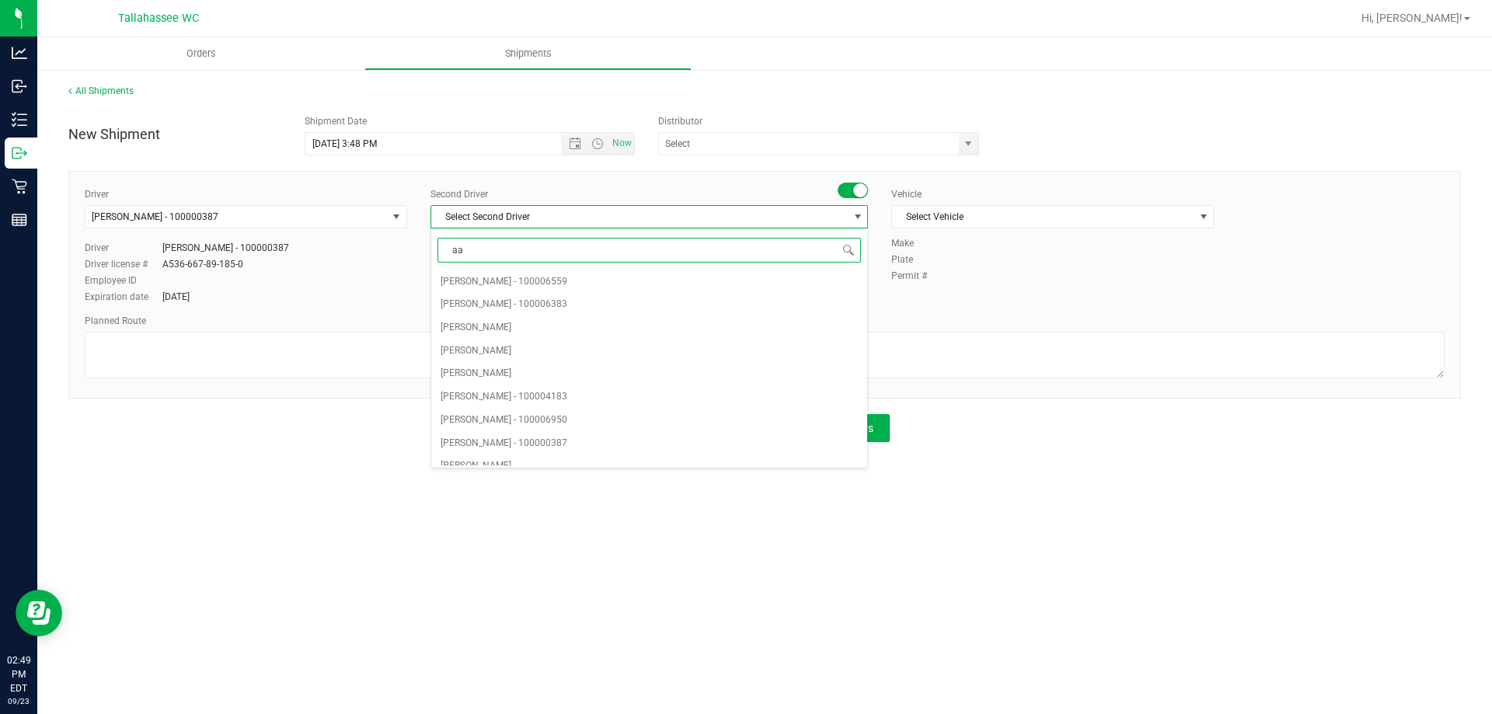
type input "aar"
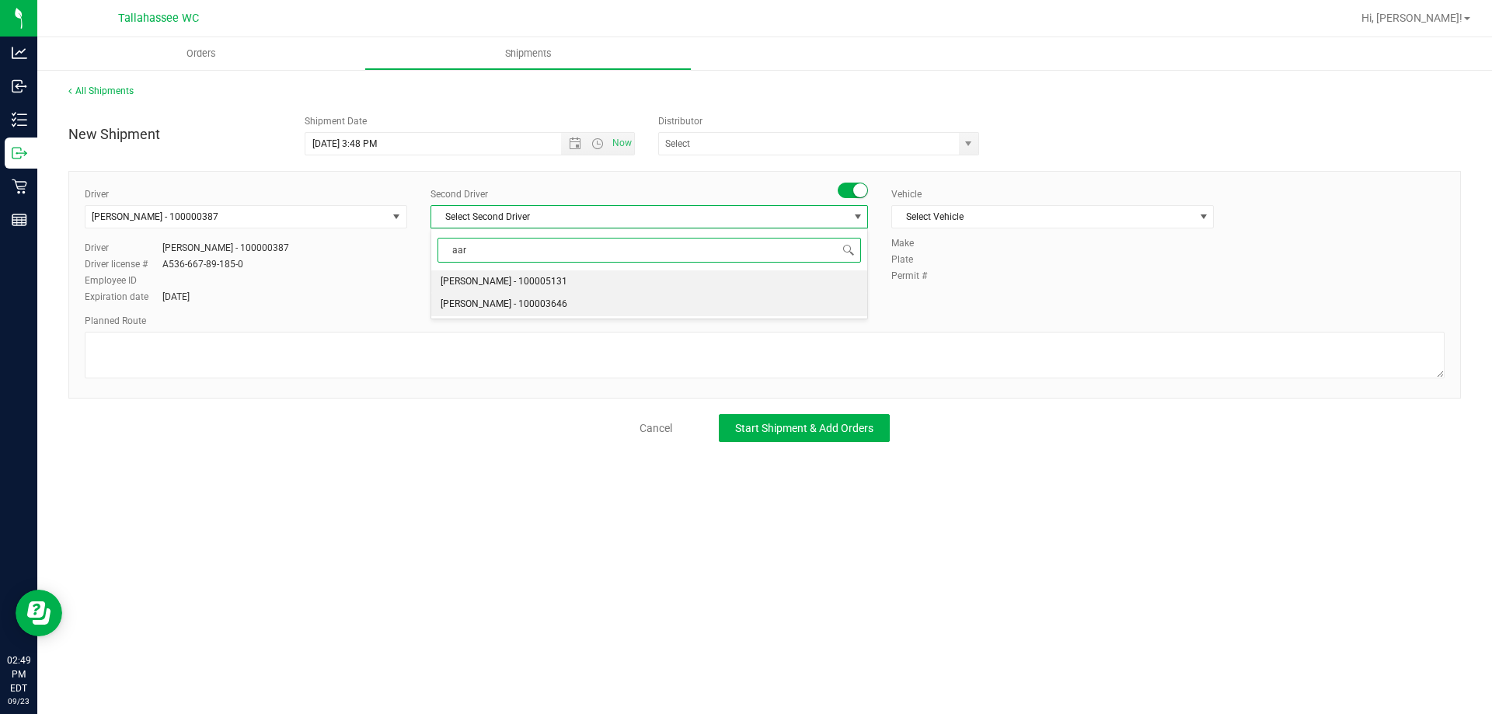
click at [577, 309] on li "[PERSON_NAME] - 100003646" at bounding box center [649, 304] width 436 height 23
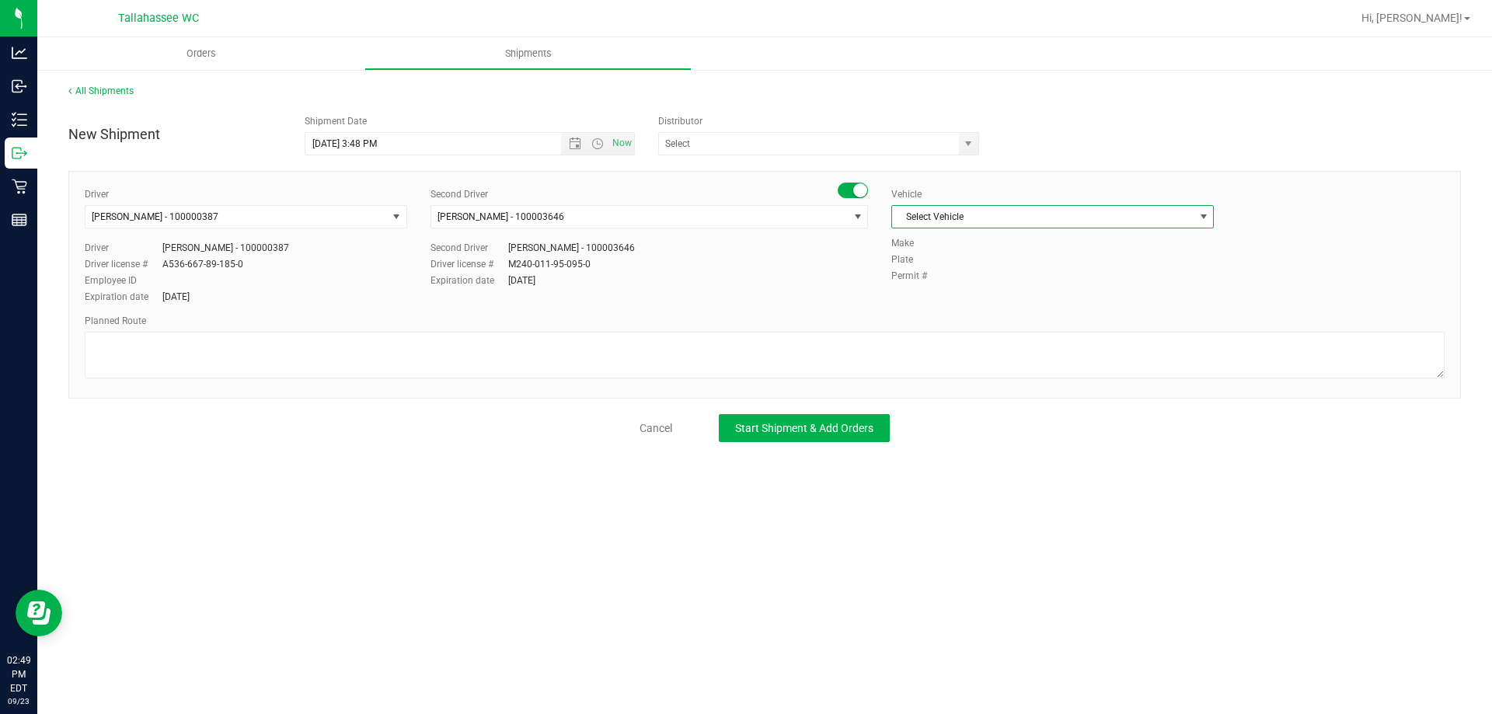
click at [1093, 217] on span "Select Vehicle" at bounding box center [1043, 217] width 302 height 22
click at [1031, 330] on li "FL-SAVANA-01" at bounding box center [1052, 329] width 321 height 23
click at [596, 291] on div "Driver [PERSON_NAME] - 100000387 Select Driver [PERSON_NAME] - 100000387 Driver…" at bounding box center [764, 246] width 1383 height 119
click at [577, 146] on span "Open the date view" at bounding box center [575, 144] width 12 height 12
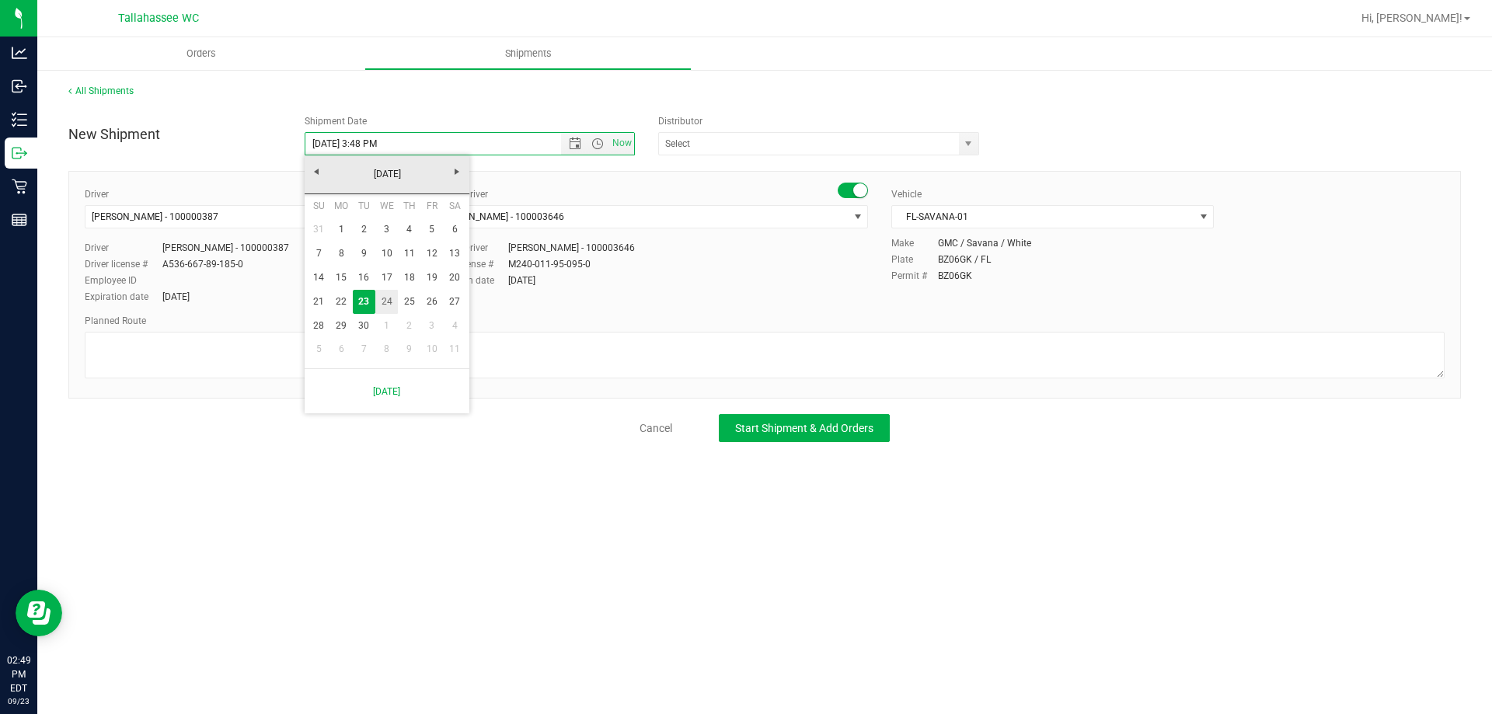
click at [388, 305] on link "24" at bounding box center [386, 302] width 23 height 24
type input "[DATE] 3:48 PM"
click at [891, 144] on input "text" at bounding box center [804, 144] width 291 height 22
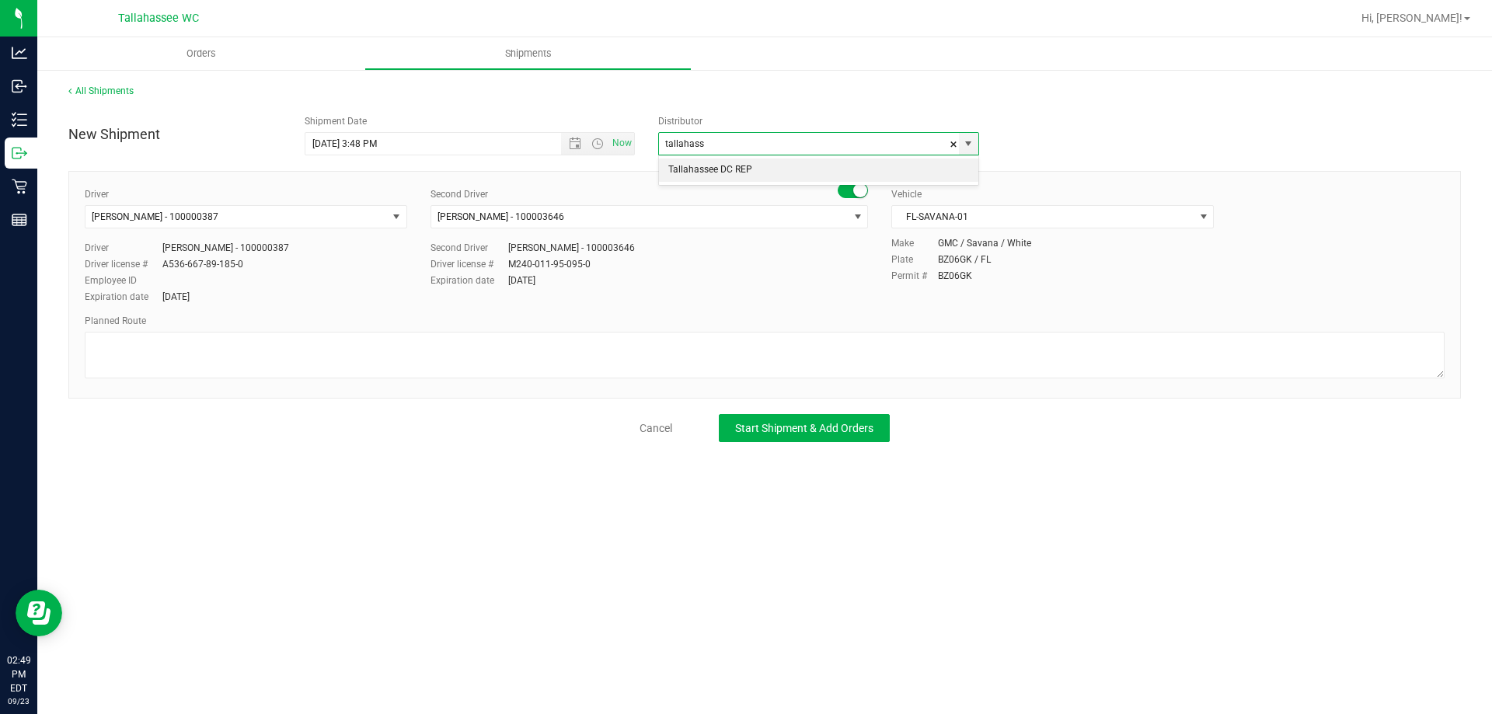
click at [902, 178] on li "Tallahassee DC REP" at bounding box center [818, 170] width 319 height 23
type input "Tallahassee DC REP"
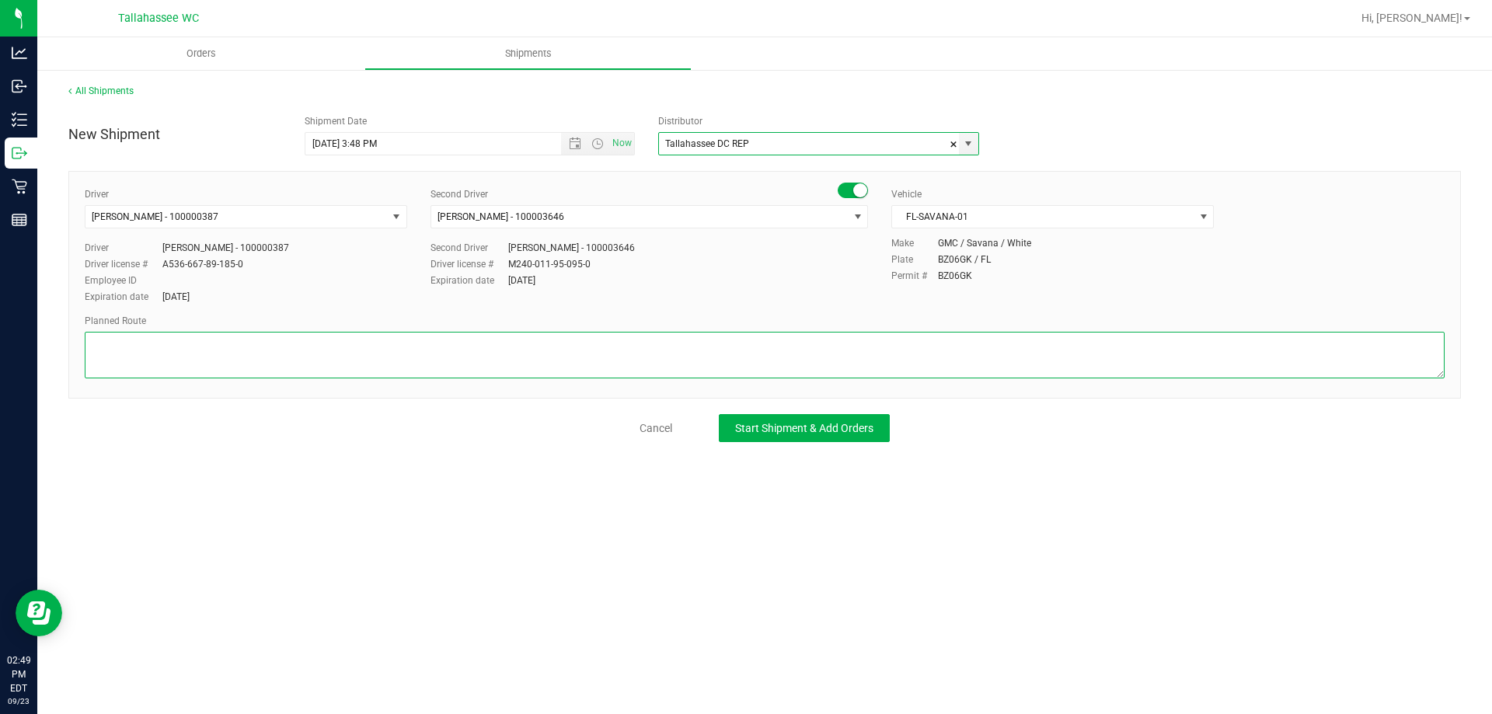
click at [500, 351] on textarea at bounding box center [765, 355] width 1360 height 47
type textarea "Internal Transfer"
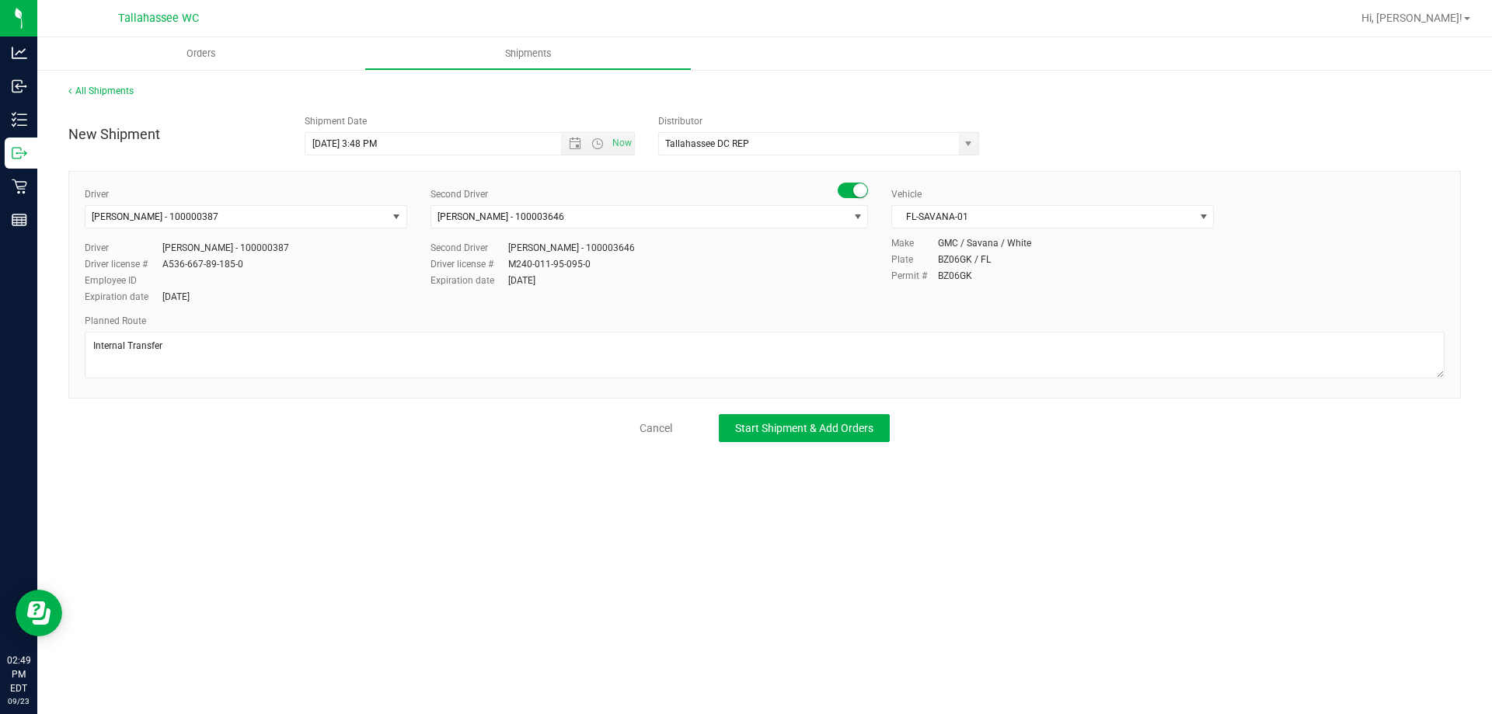
click at [752, 267] on div "Driver license # M240-011-95-095-0" at bounding box center [650, 264] width 438 height 14
click at [837, 422] on span "Start Shipment & Add Orders" at bounding box center [804, 428] width 138 height 12
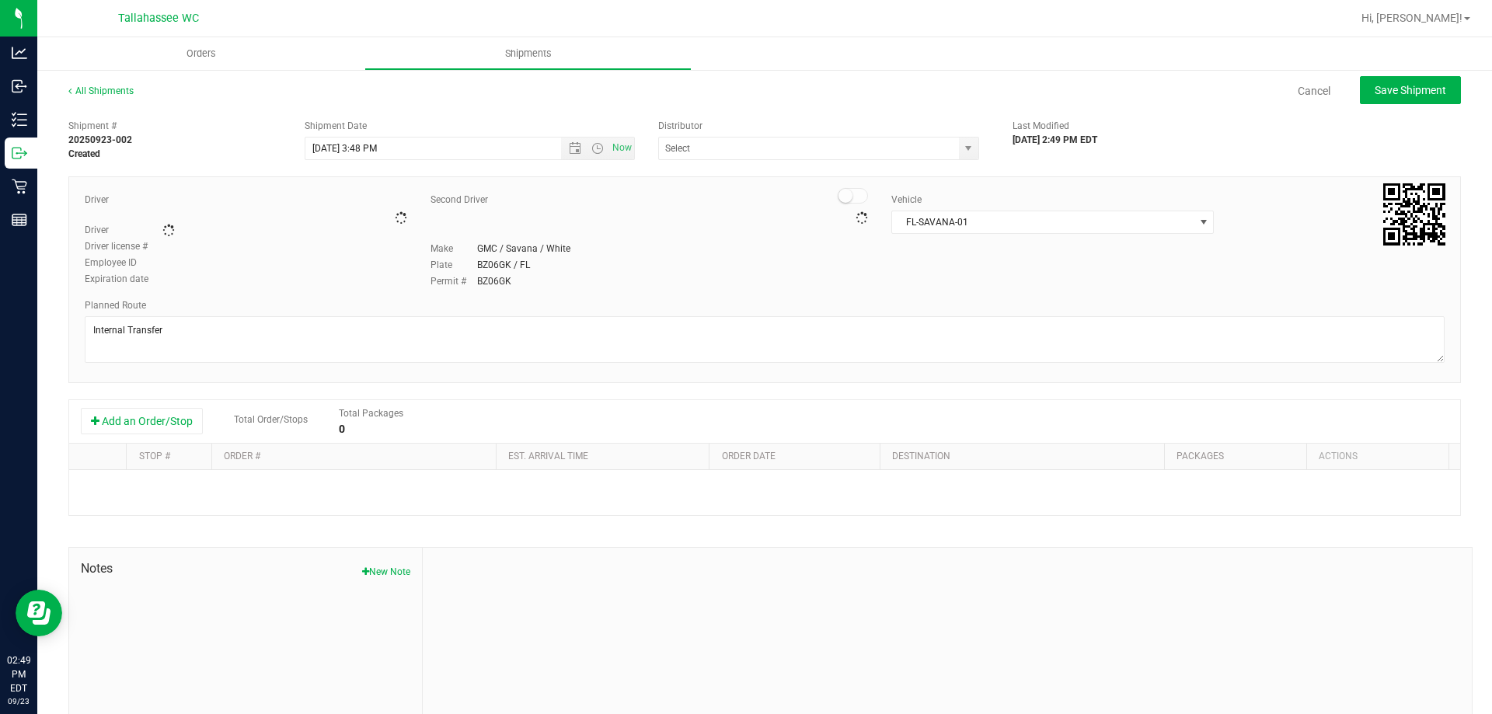
type input "Tallahassee DC REP"
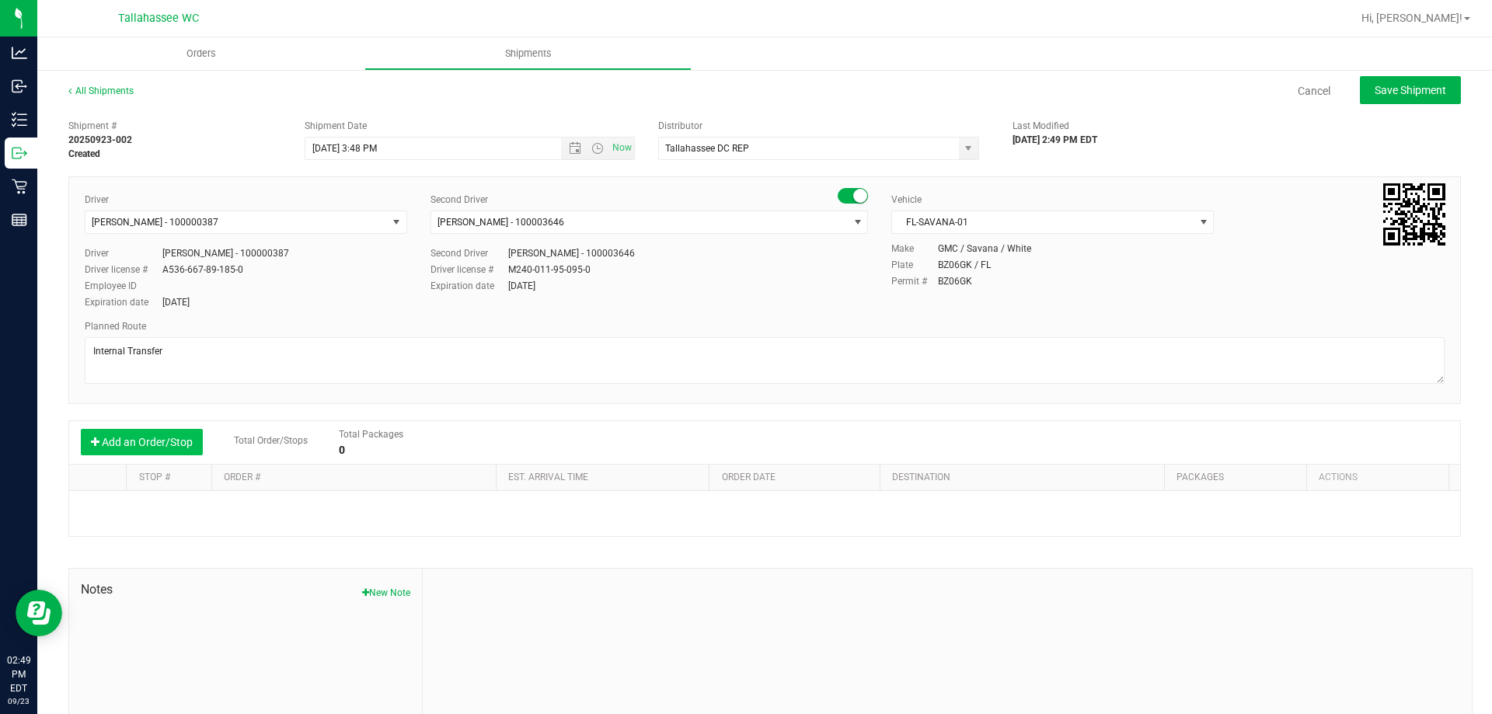
click at [170, 454] on button "Add an Order/Stop" at bounding box center [142, 442] width 122 height 26
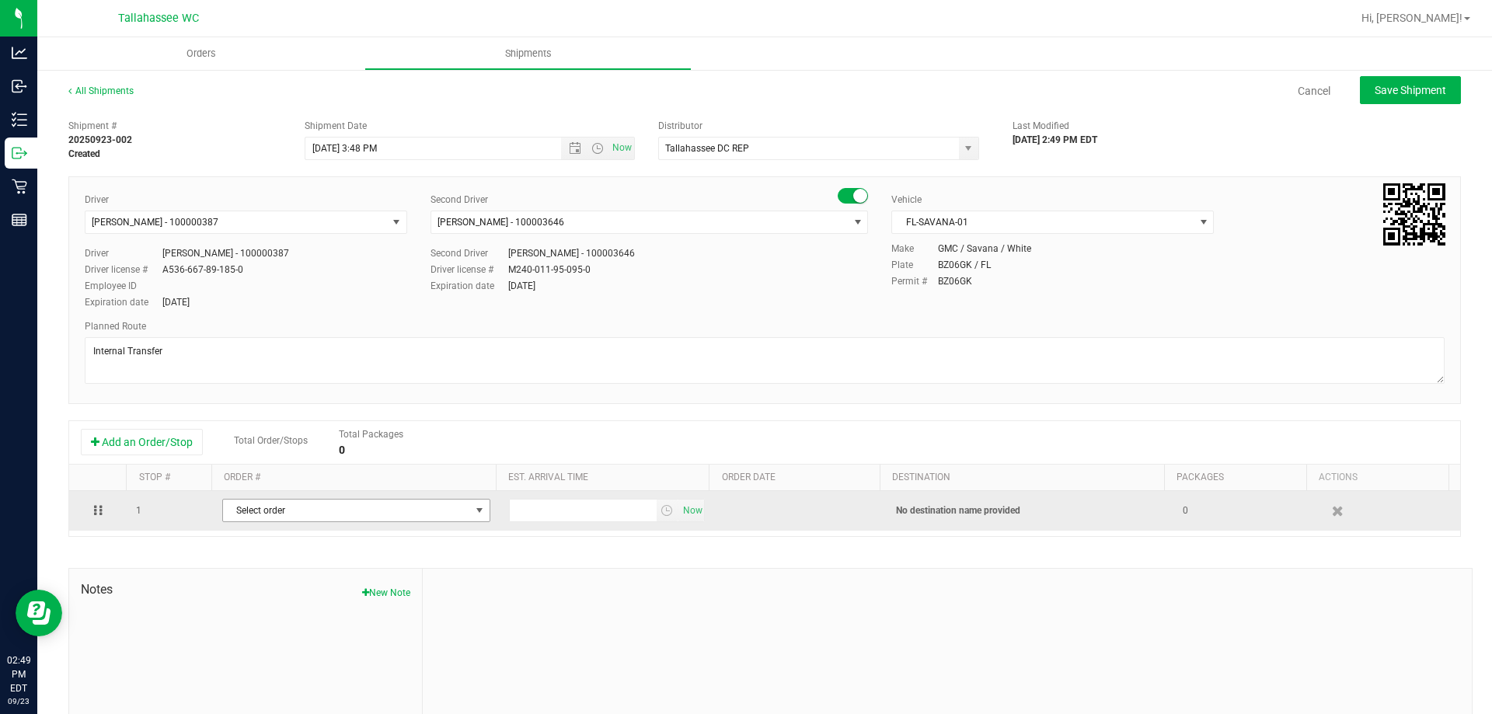
click at [459, 511] on span "Select order" at bounding box center [346, 511] width 247 height 22
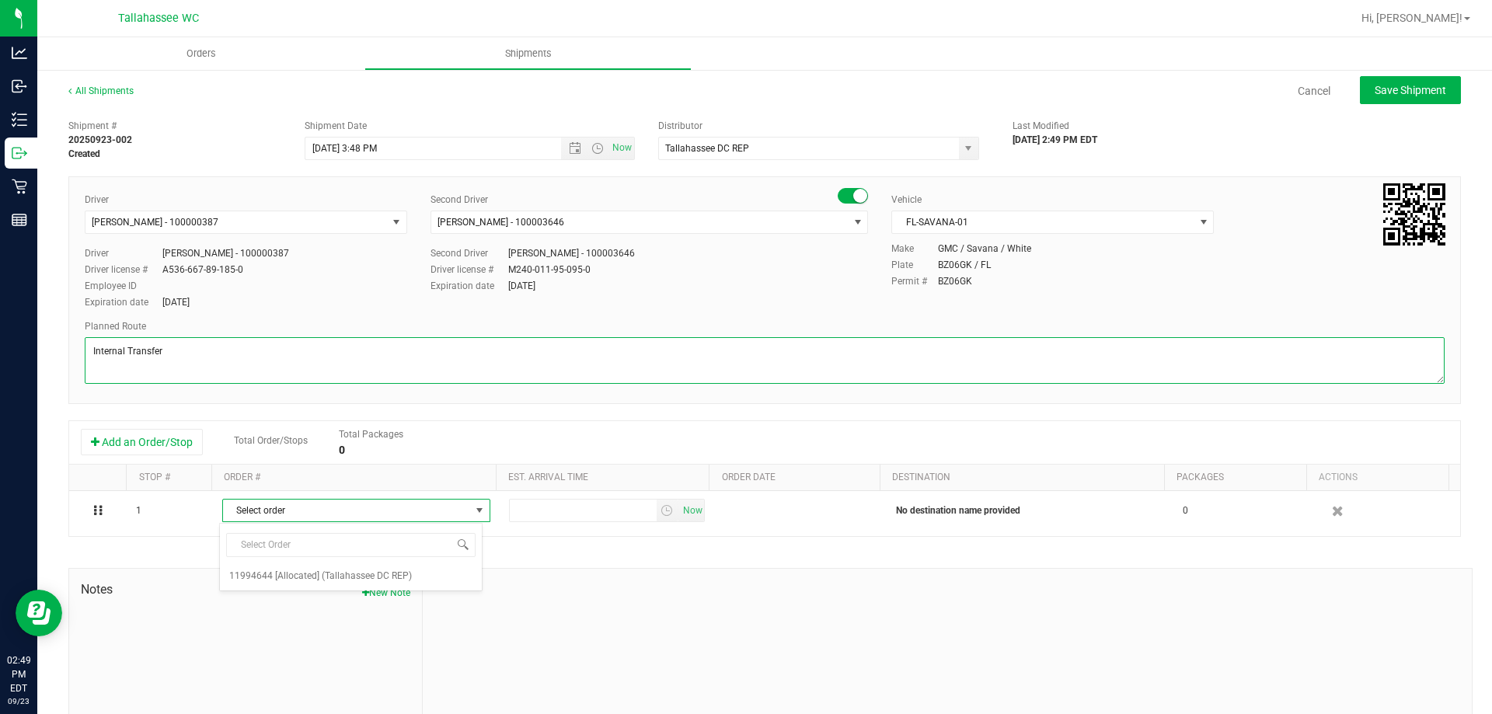
click at [619, 371] on textarea at bounding box center [765, 360] width 1360 height 47
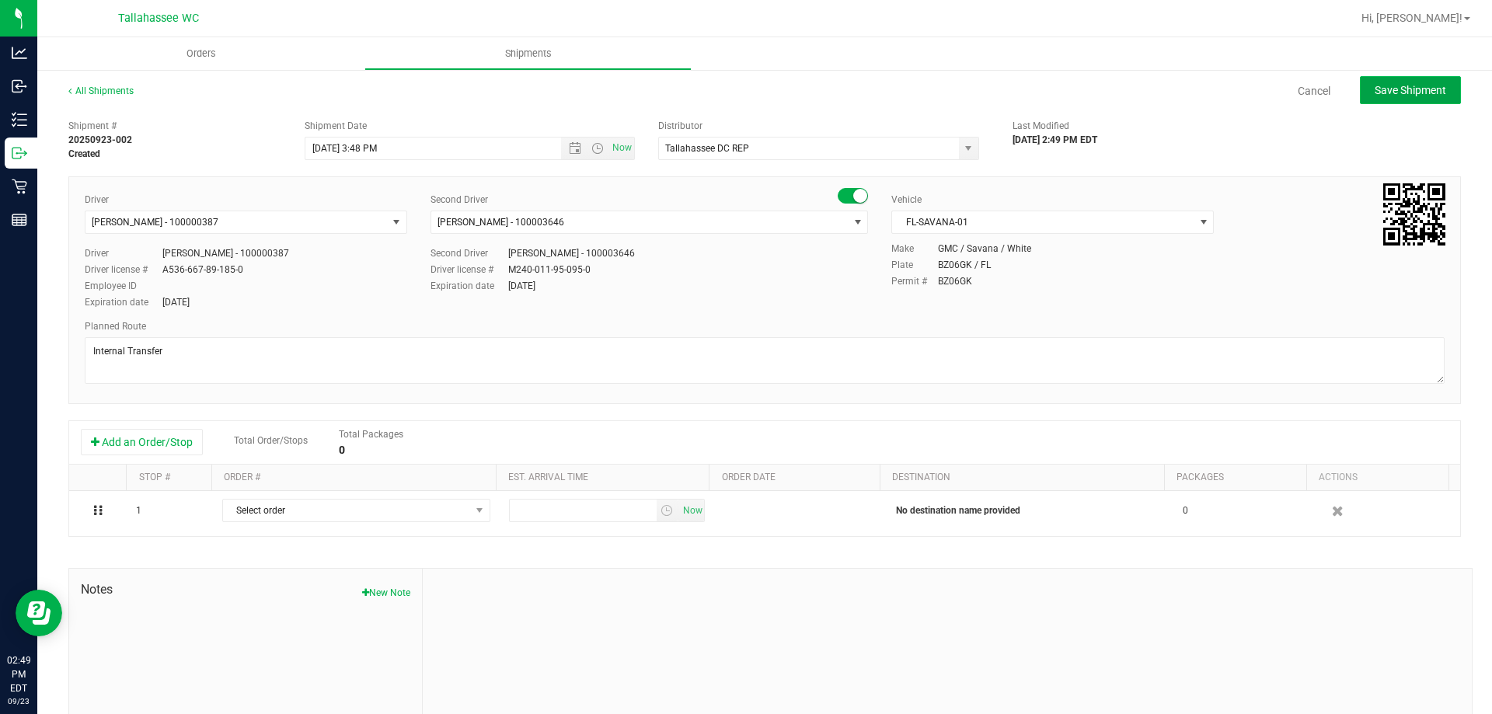
click at [1402, 103] on button "Save Shipment" at bounding box center [1410, 90] width 101 height 28
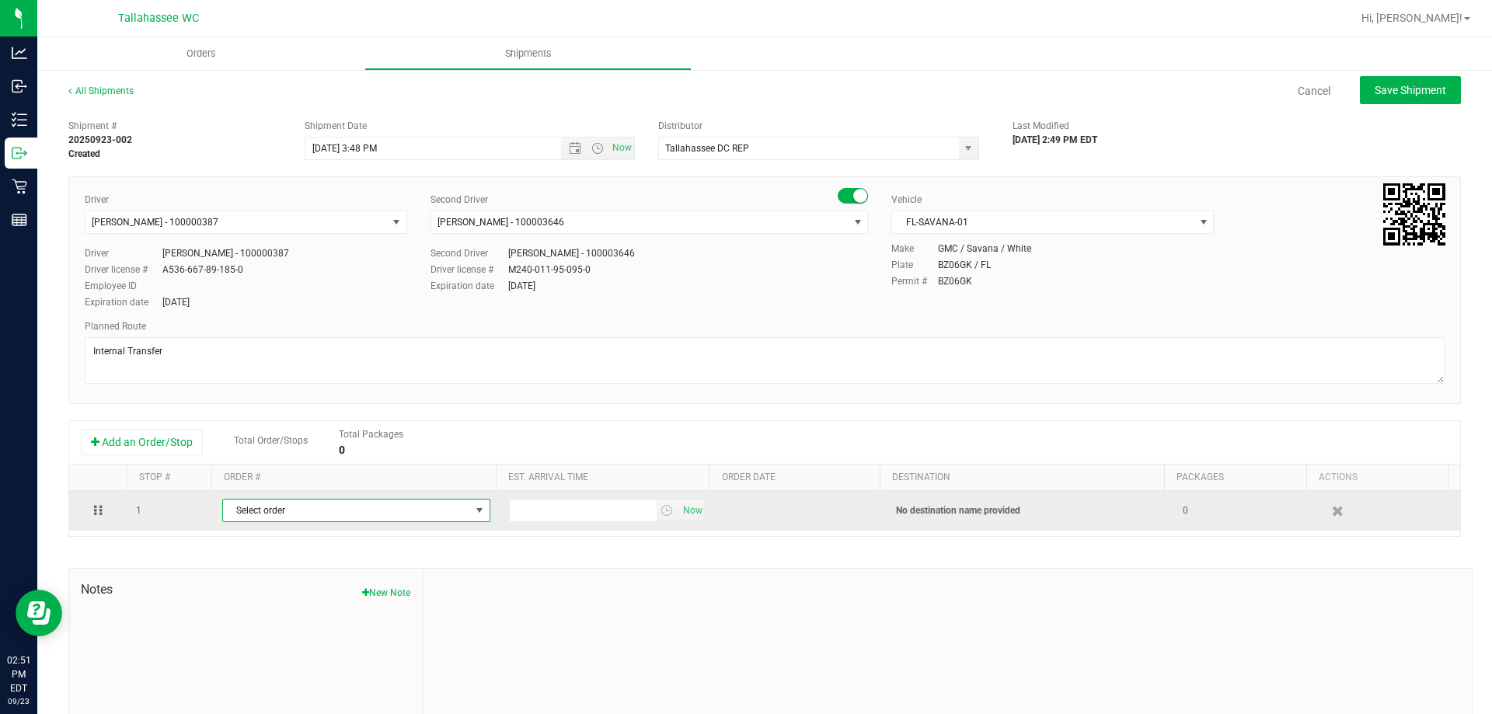
click at [451, 508] on span "Select order" at bounding box center [346, 511] width 247 height 22
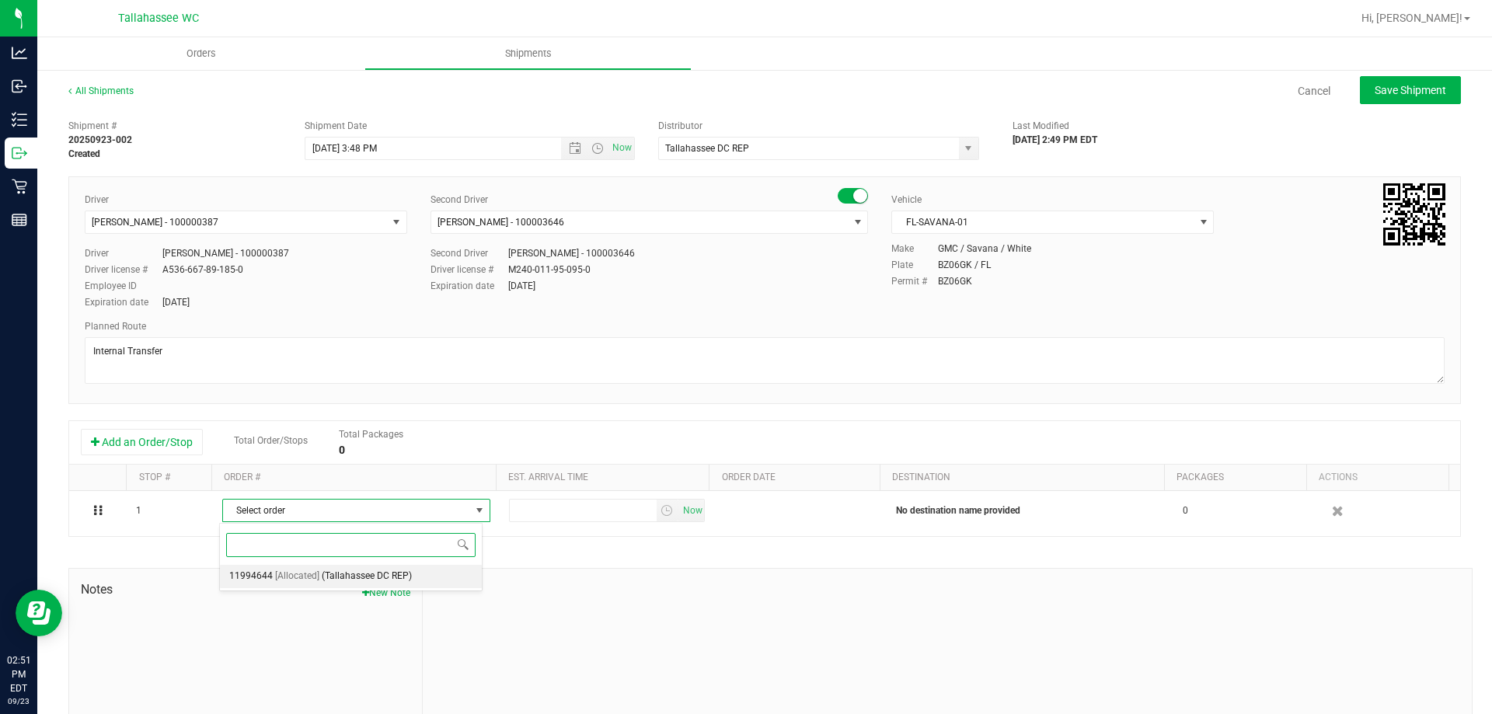
click at [347, 581] on span "(Tallahassee DC REP)" at bounding box center [367, 577] width 90 height 20
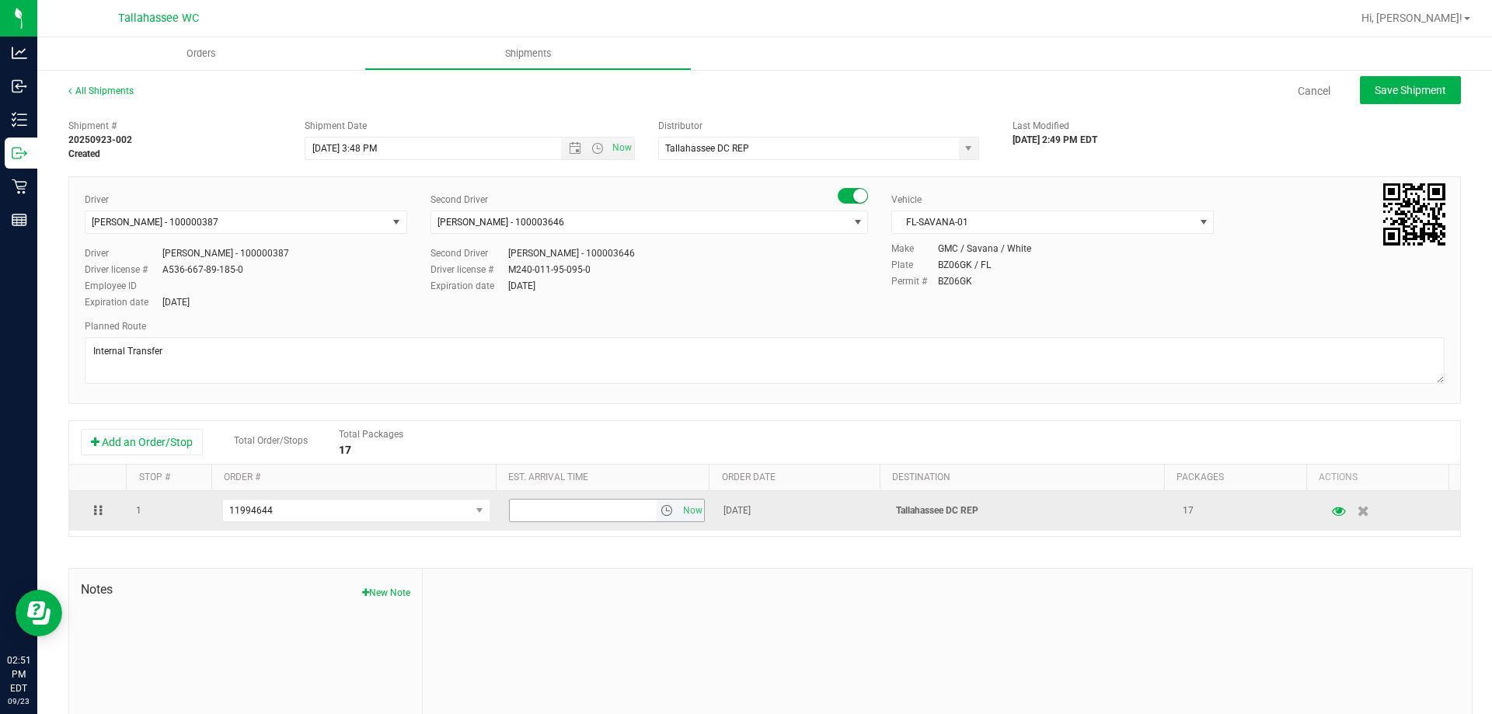
click at [657, 520] on span "select" at bounding box center [668, 511] width 23 height 22
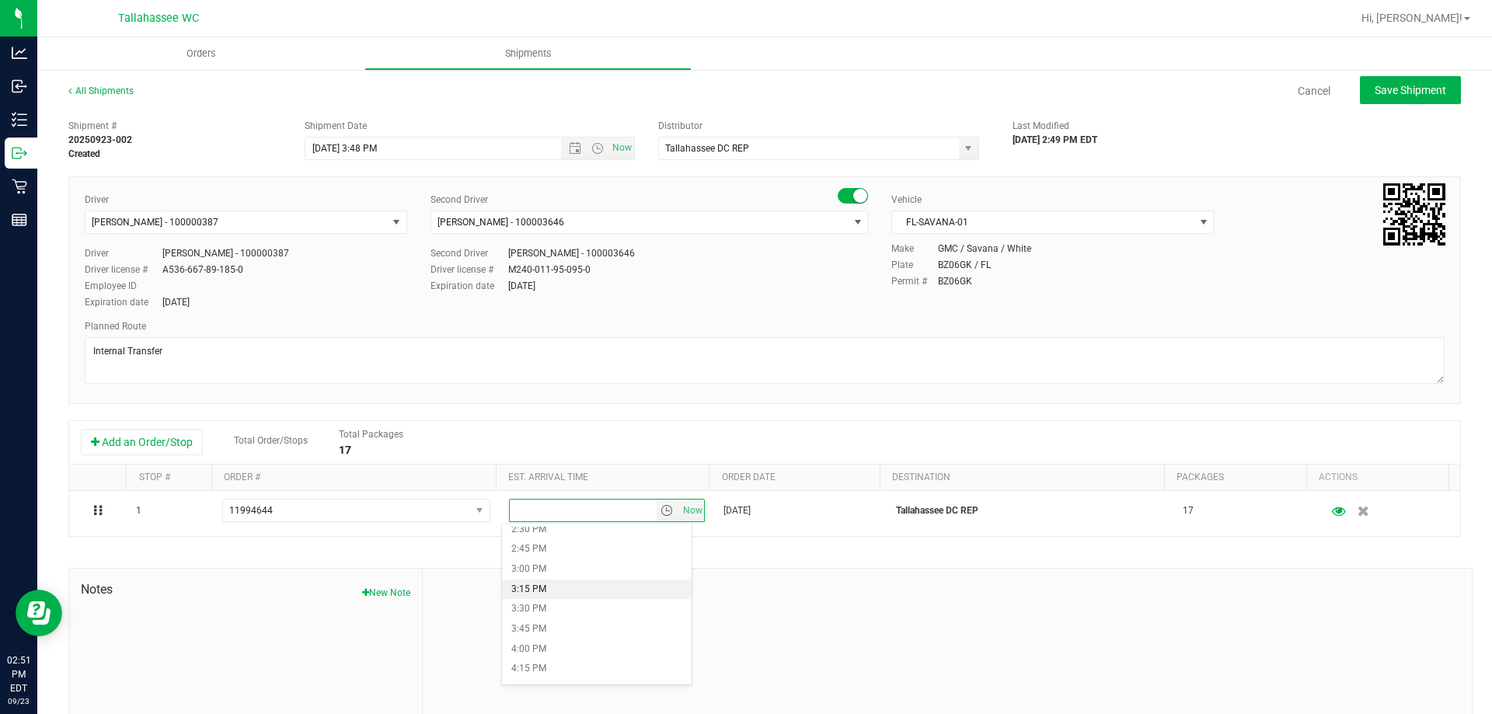
scroll to position [1088, 0]
click at [571, 609] on li "2:30 PM" at bounding box center [597, 608] width 190 height 20
click at [1151, 548] on div "Shipment # 20250923-002 Created Shipment Date [DATE] 3:48 PM Now Distributor Ta…" at bounding box center [764, 445] width 1393 height 666
click at [401, 595] on button "New Note" at bounding box center [386, 593] width 48 height 14
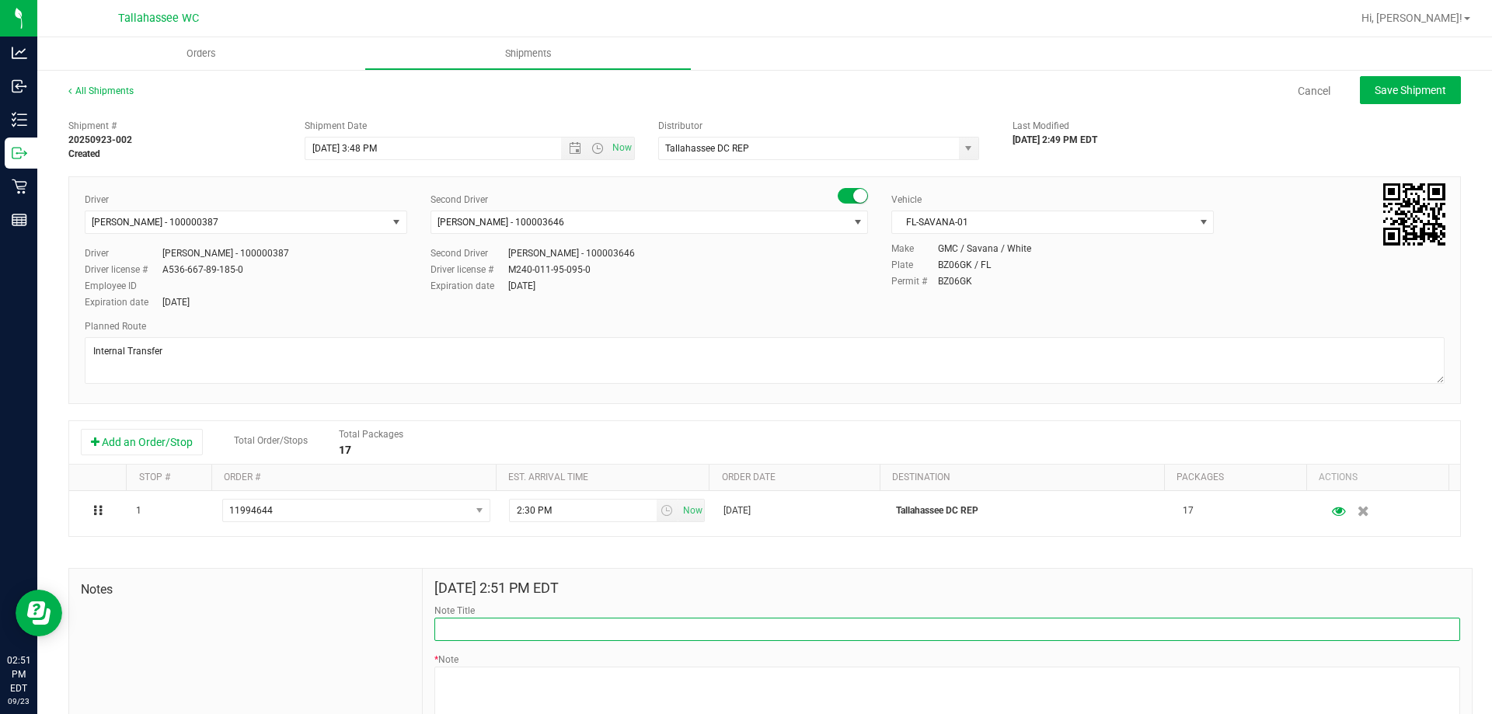
click at [644, 633] on input "Note Title" at bounding box center [947, 629] width 1026 height 23
click at [490, 627] on input "TLH Destruction 9/24" at bounding box center [947, 629] width 1026 height 23
type input "TLH Destruction 9/24"
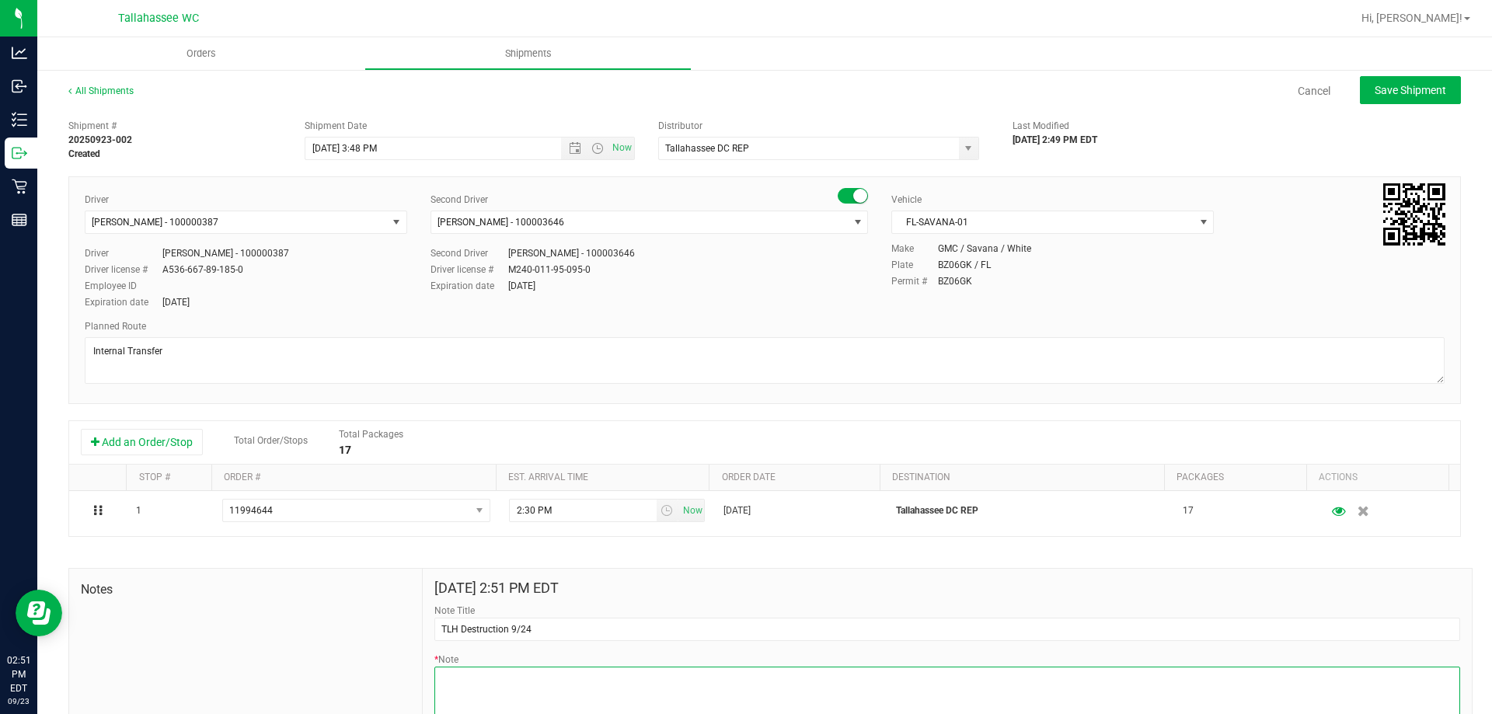
click at [590, 698] on textarea "* Note" at bounding box center [947, 698] width 1026 height 62
paste textarea "TLH Destruction 9/24"
type textarea "TLH Destruction 9/24"
click at [574, 581] on h4 "[DATE] 2:51 PM EDT" at bounding box center [947, 589] width 1026 height 16
click at [1402, 97] on button "Save Shipment" at bounding box center [1410, 90] width 101 height 28
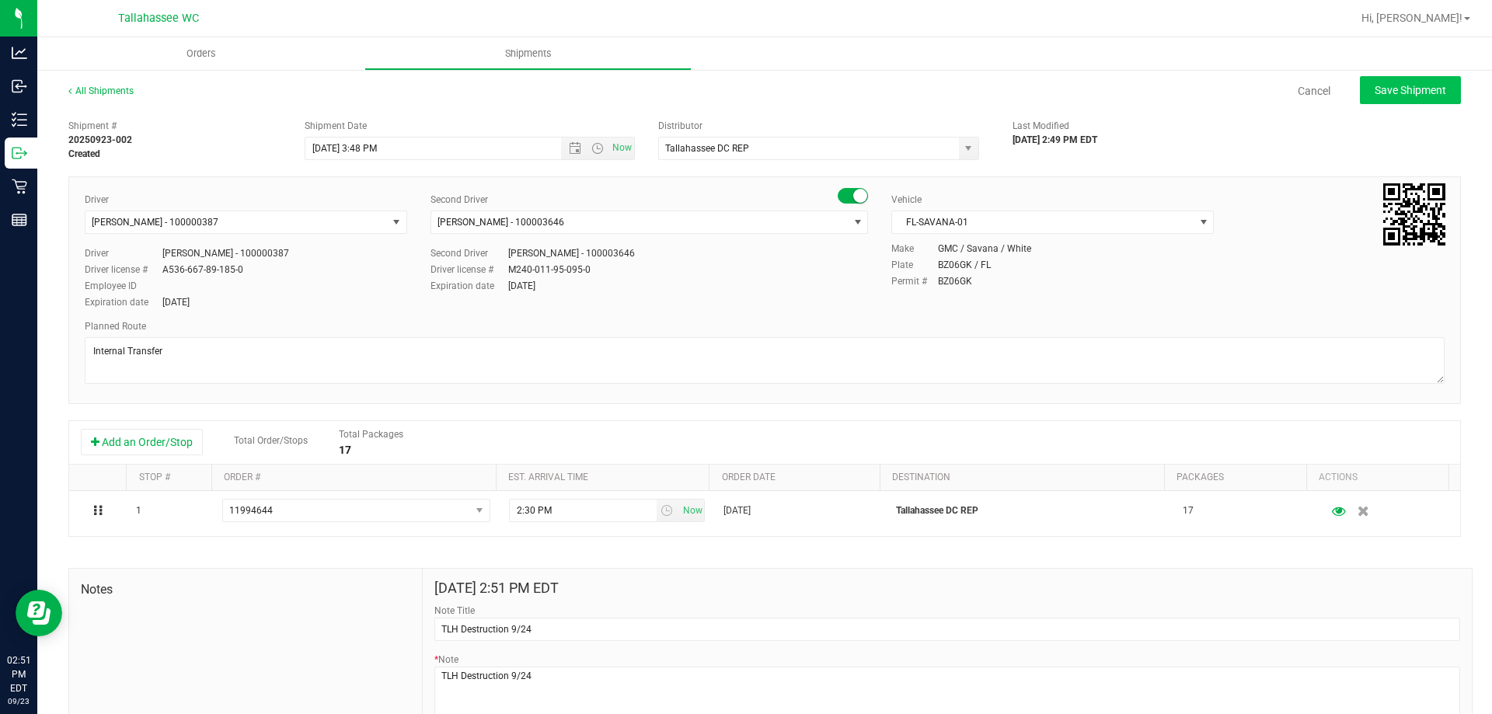
type input "[DATE] 7:48 PM"
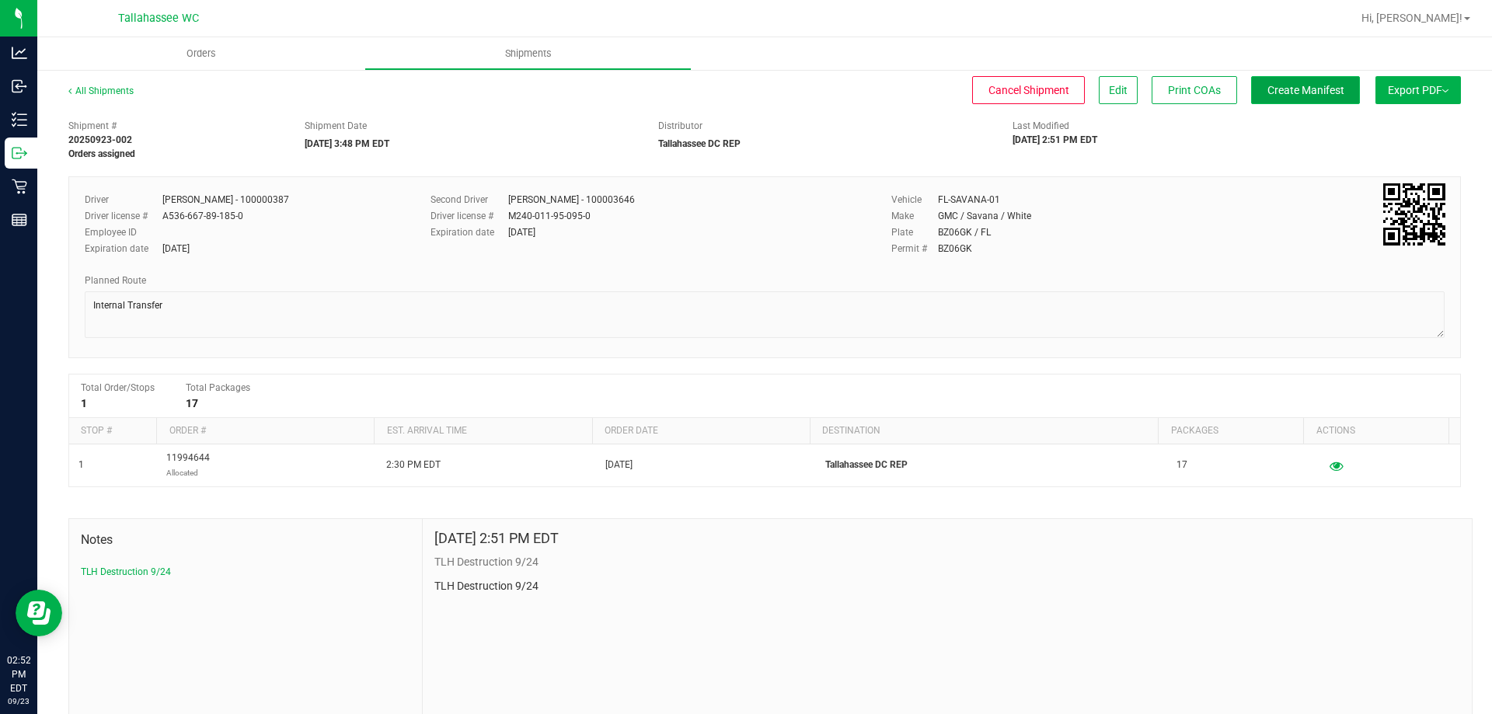
click at [1282, 95] on span "Create Manifest" at bounding box center [1306, 90] width 77 height 12
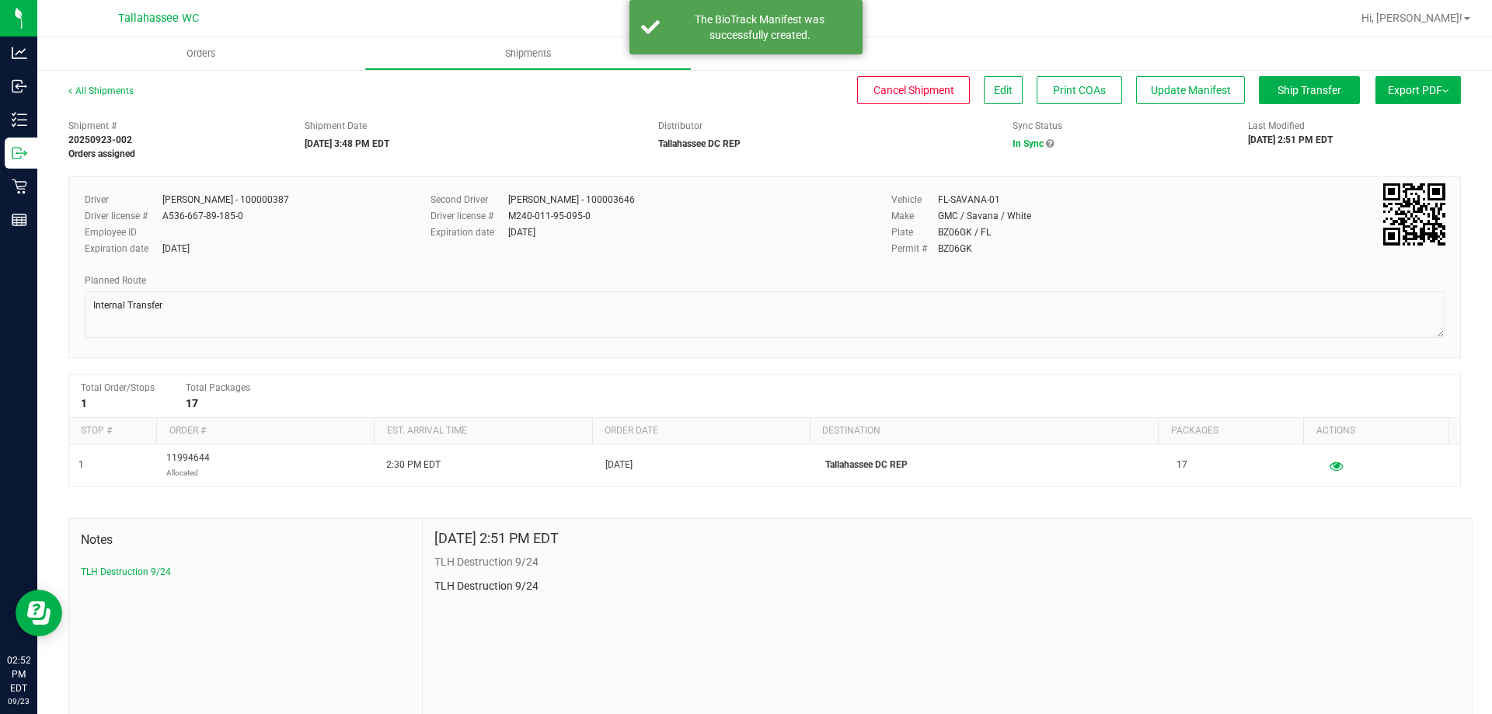
click at [1446, 89] on button "Export PDF" at bounding box center [1418, 90] width 85 height 28
click at [1397, 130] on span "Manifest by Package ID" at bounding box center [1395, 124] width 99 height 11
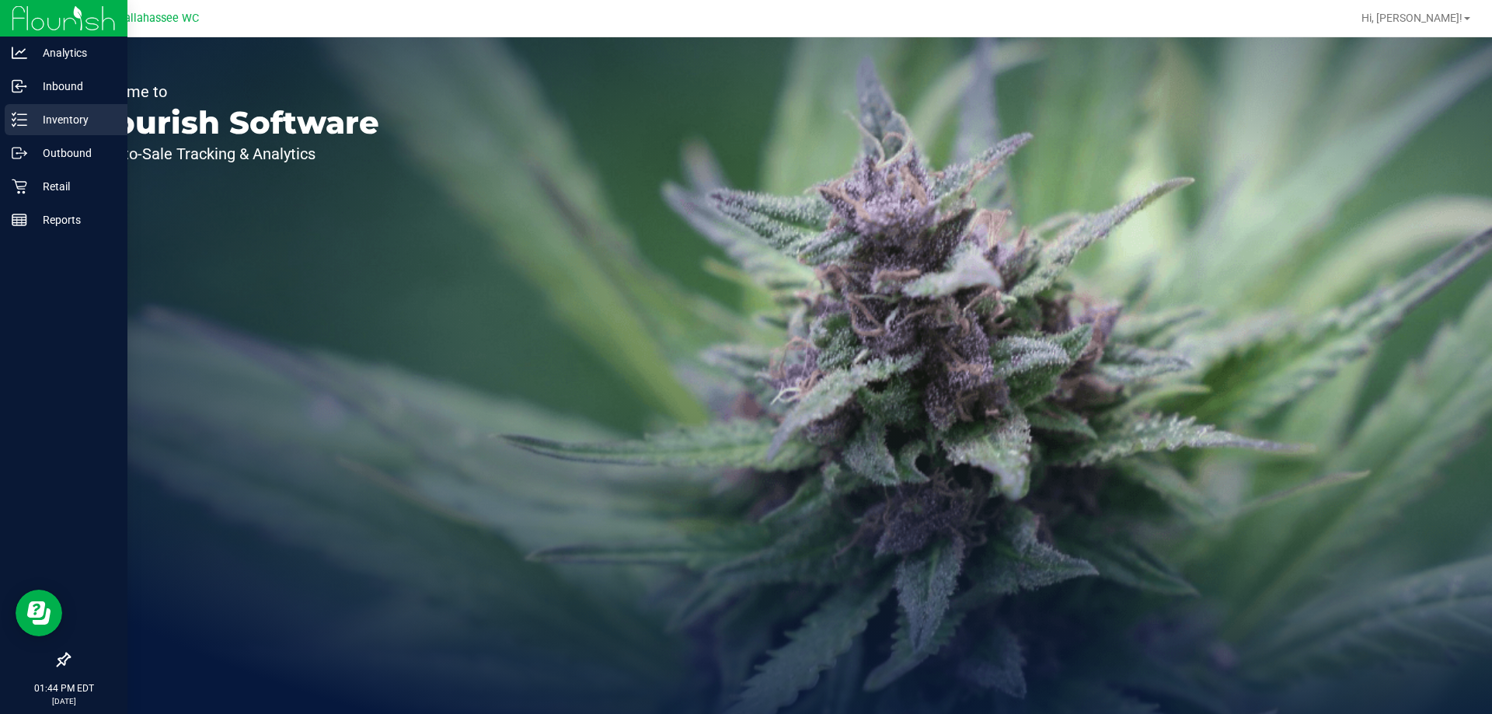
click at [62, 123] on p "Inventory" at bounding box center [73, 119] width 93 height 19
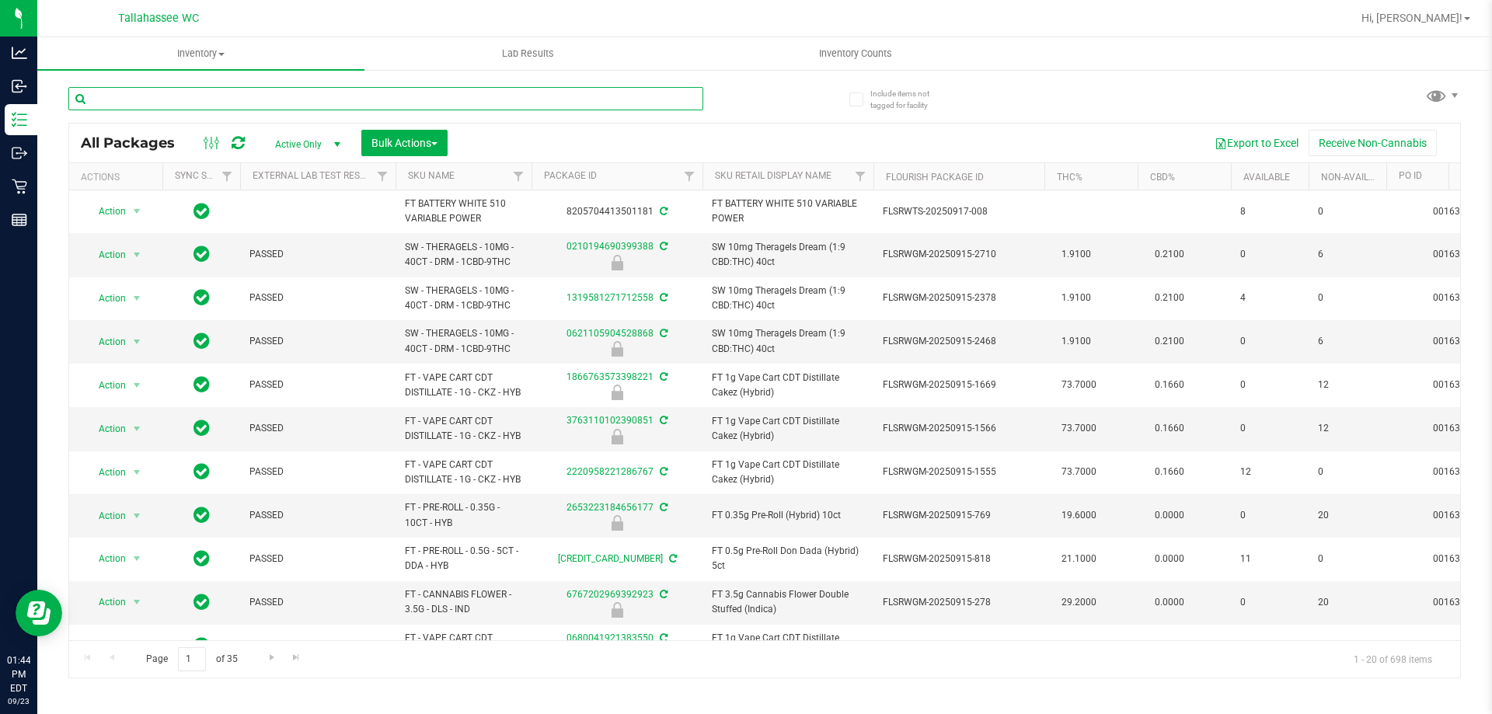
drag, startPoint x: 465, startPoint y: 96, endPoint x: 389, endPoint y: 99, distance: 75.4
paste input "1429243700334704"
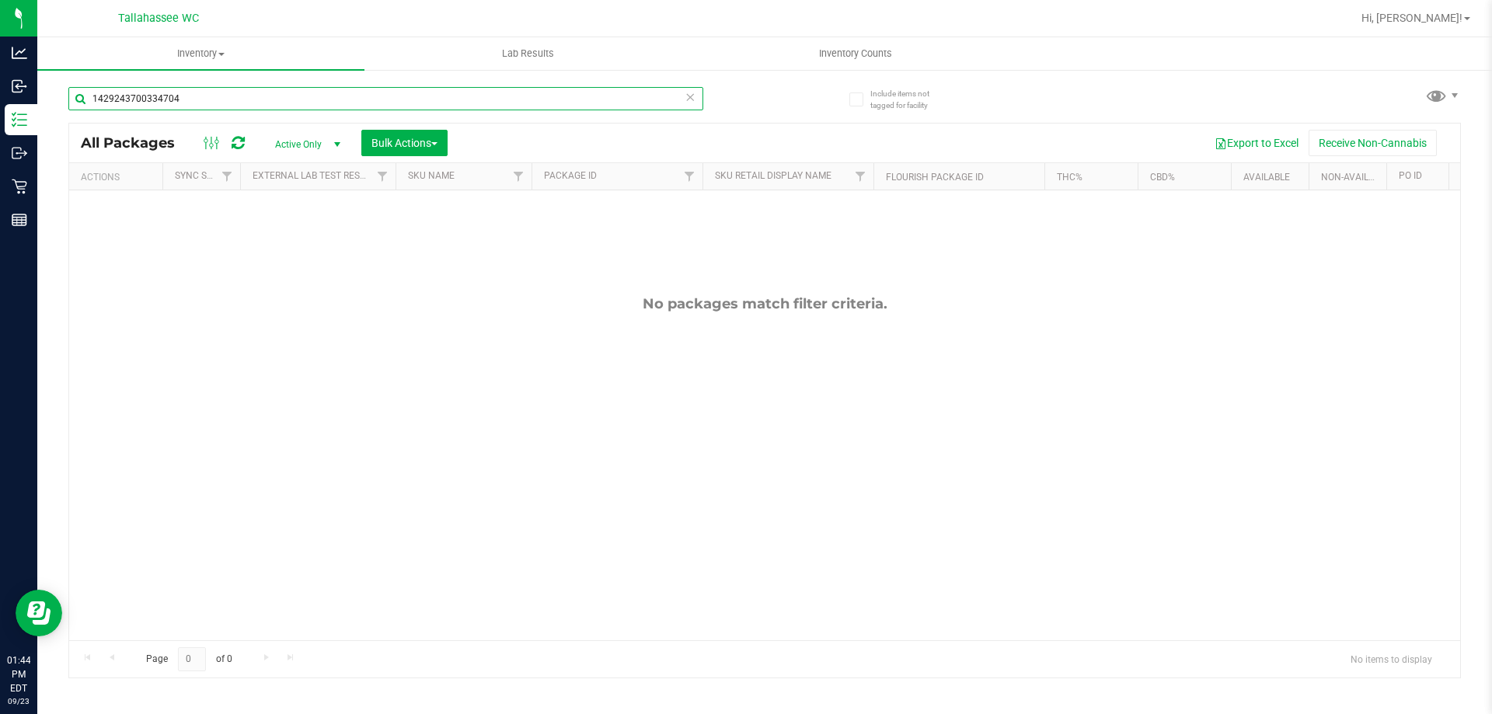
type input "1429243700334704"
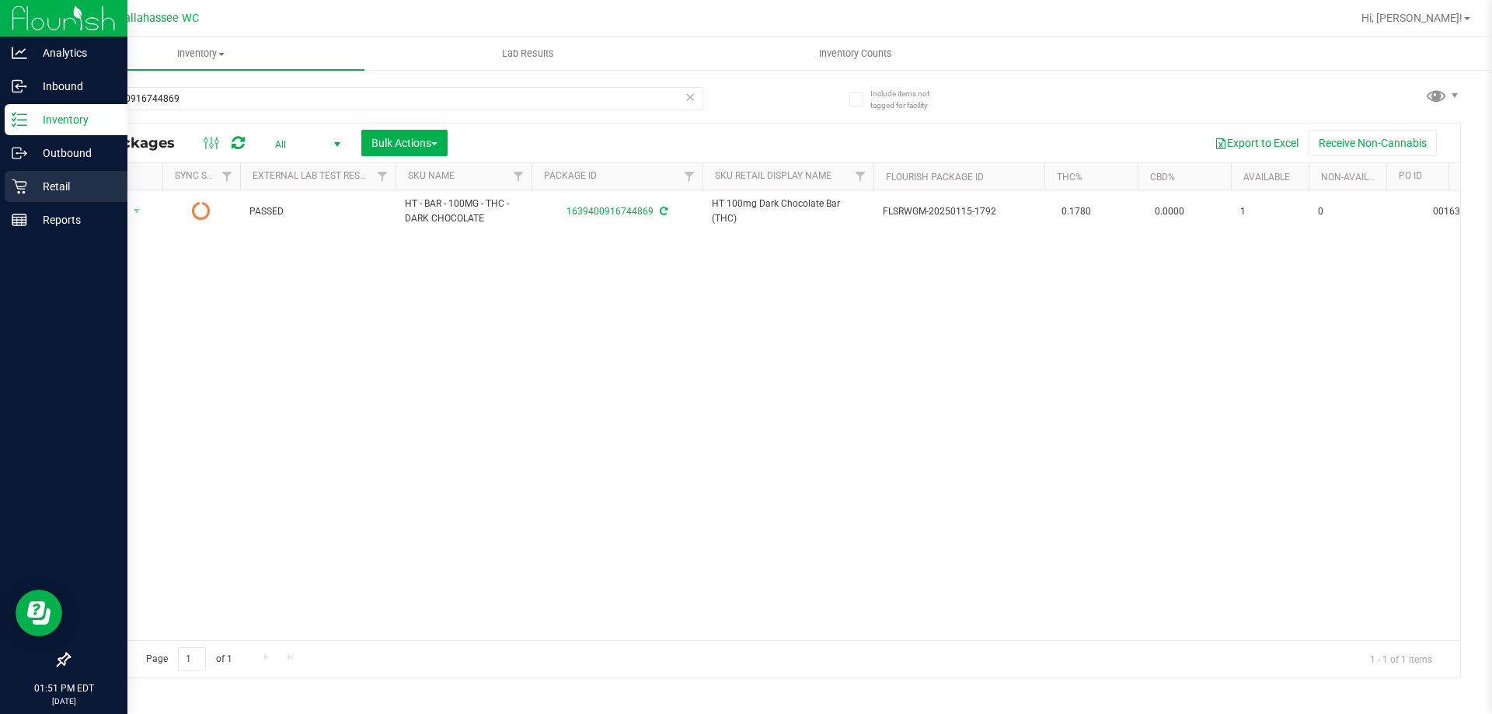
click at [82, 192] on p "Retail" at bounding box center [73, 186] width 93 height 19
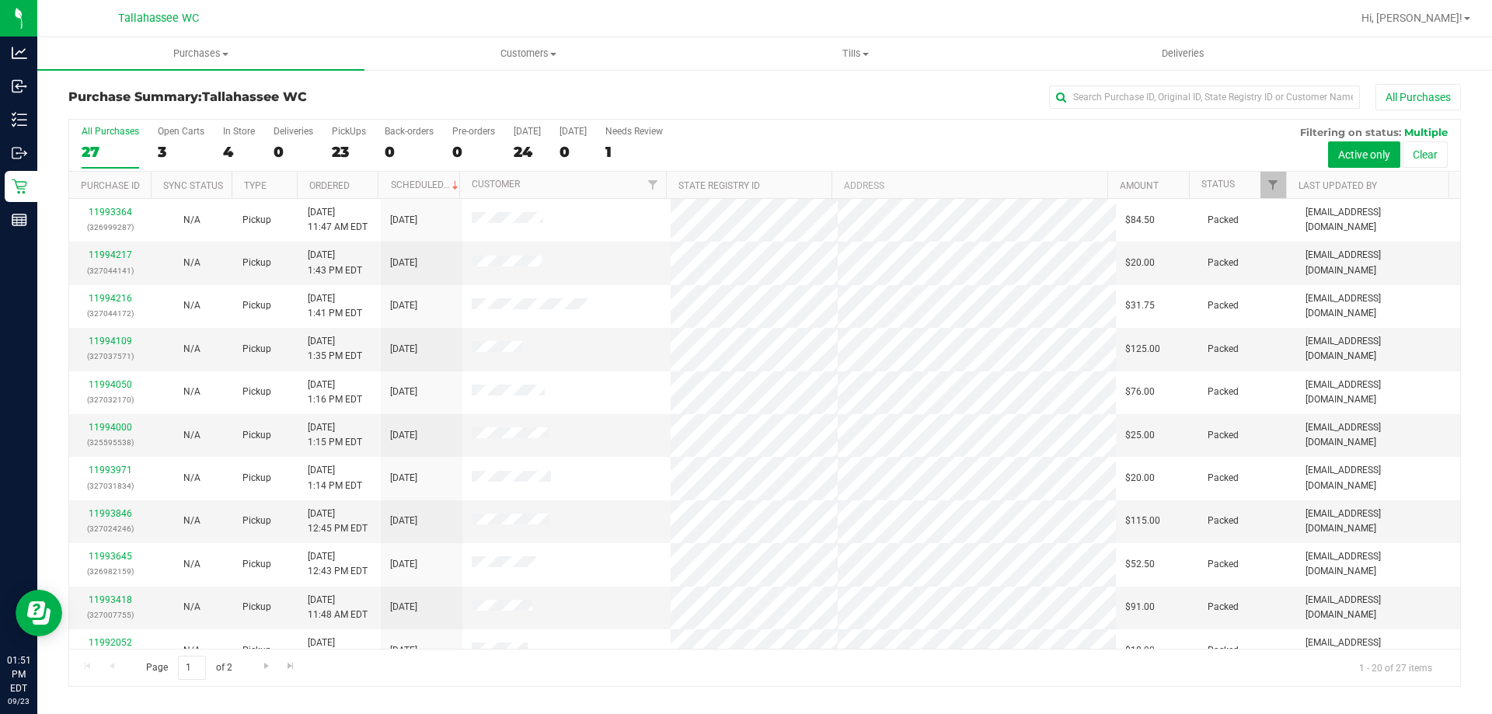
click at [665, 99] on div "All Purchases" at bounding box center [996, 97] width 929 height 26
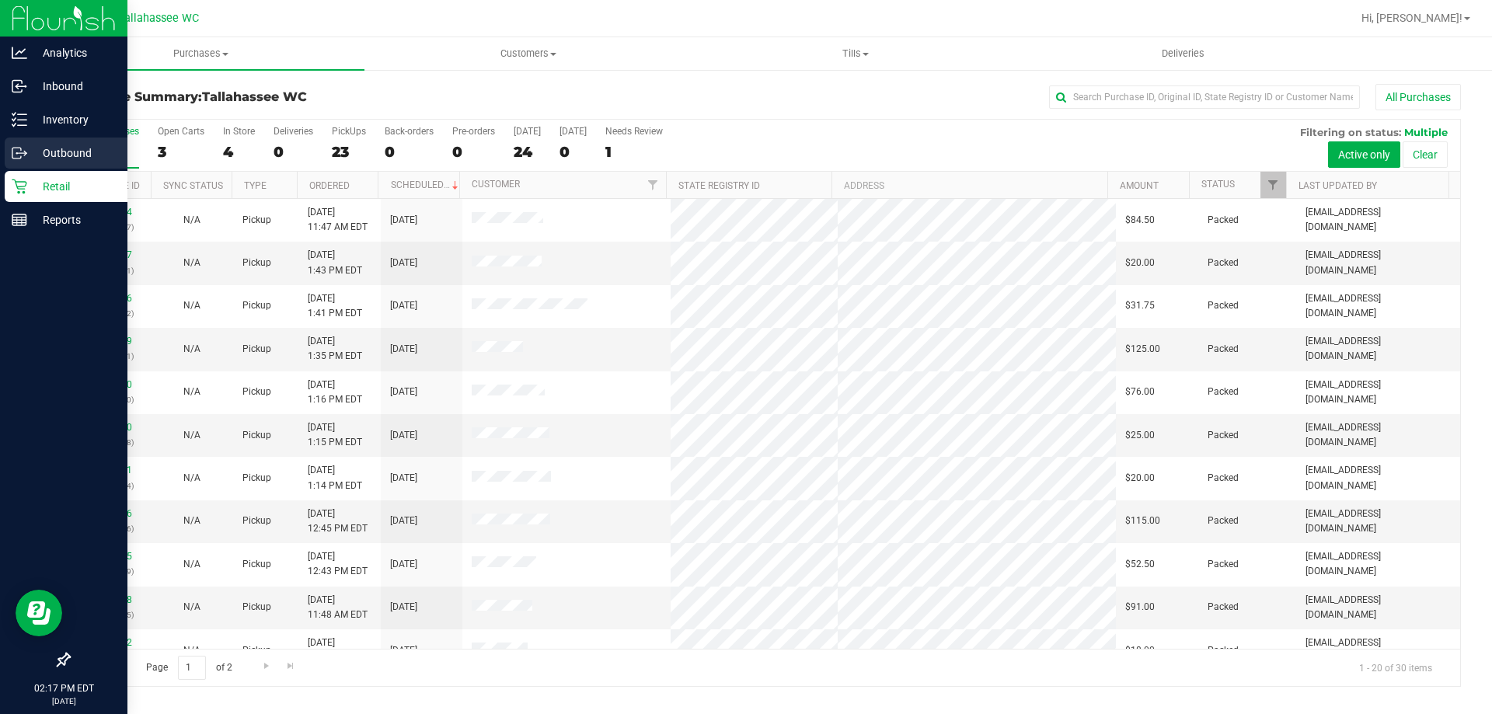
click at [68, 158] on p "Outbound" at bounding box center [73, 153] width 93 height 19
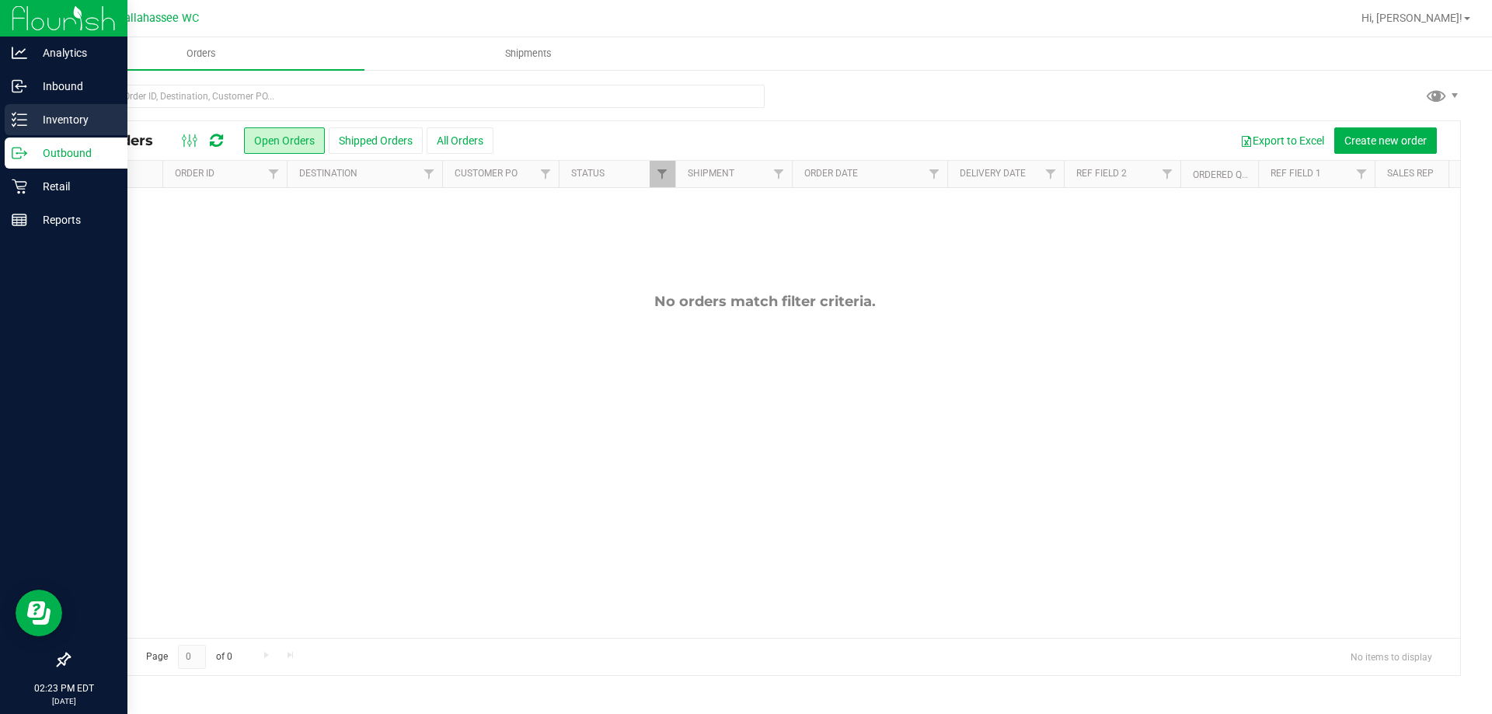
click at [62, 124] on p "Inventory" at bounding box center [73, 119] width 93 height 19
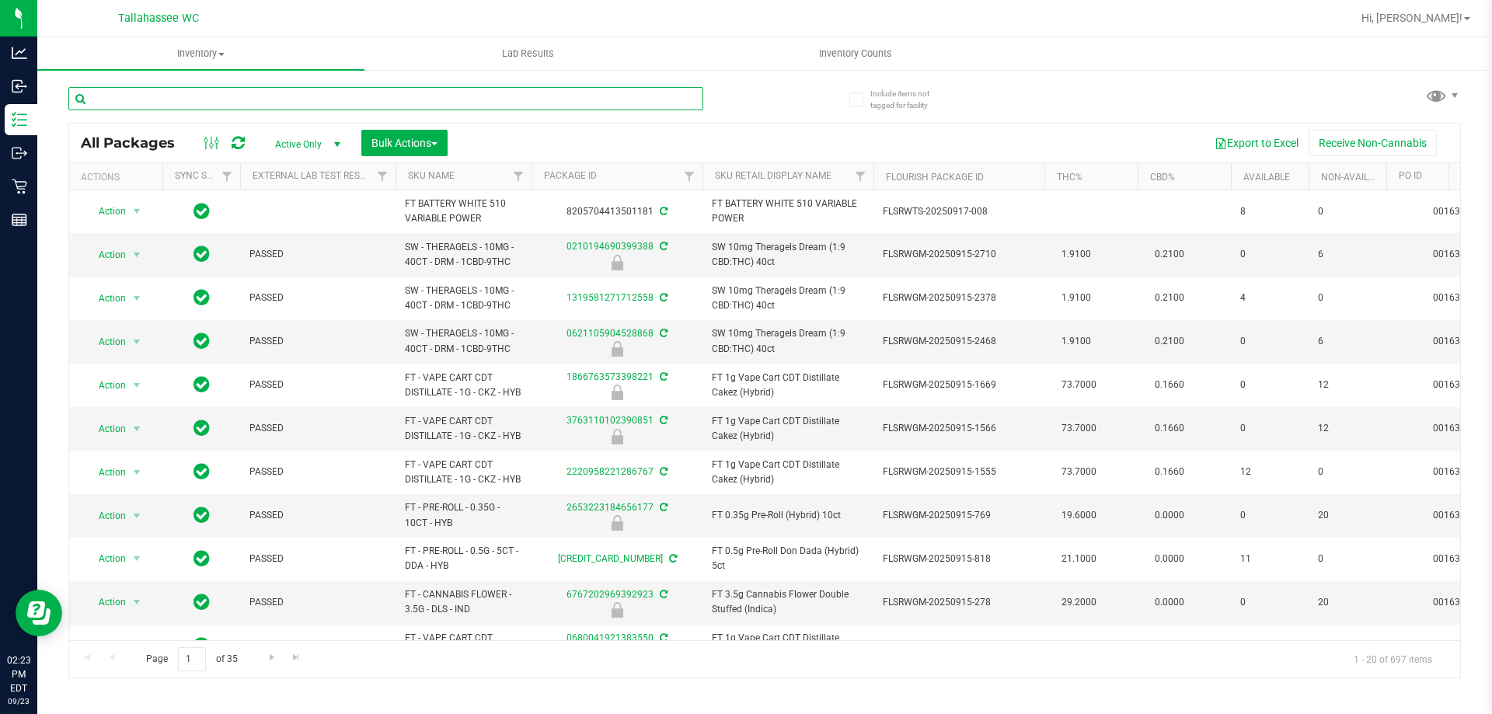
click at [525, 93] on input "text" at bounding box center [385, 98] width 635 height 23
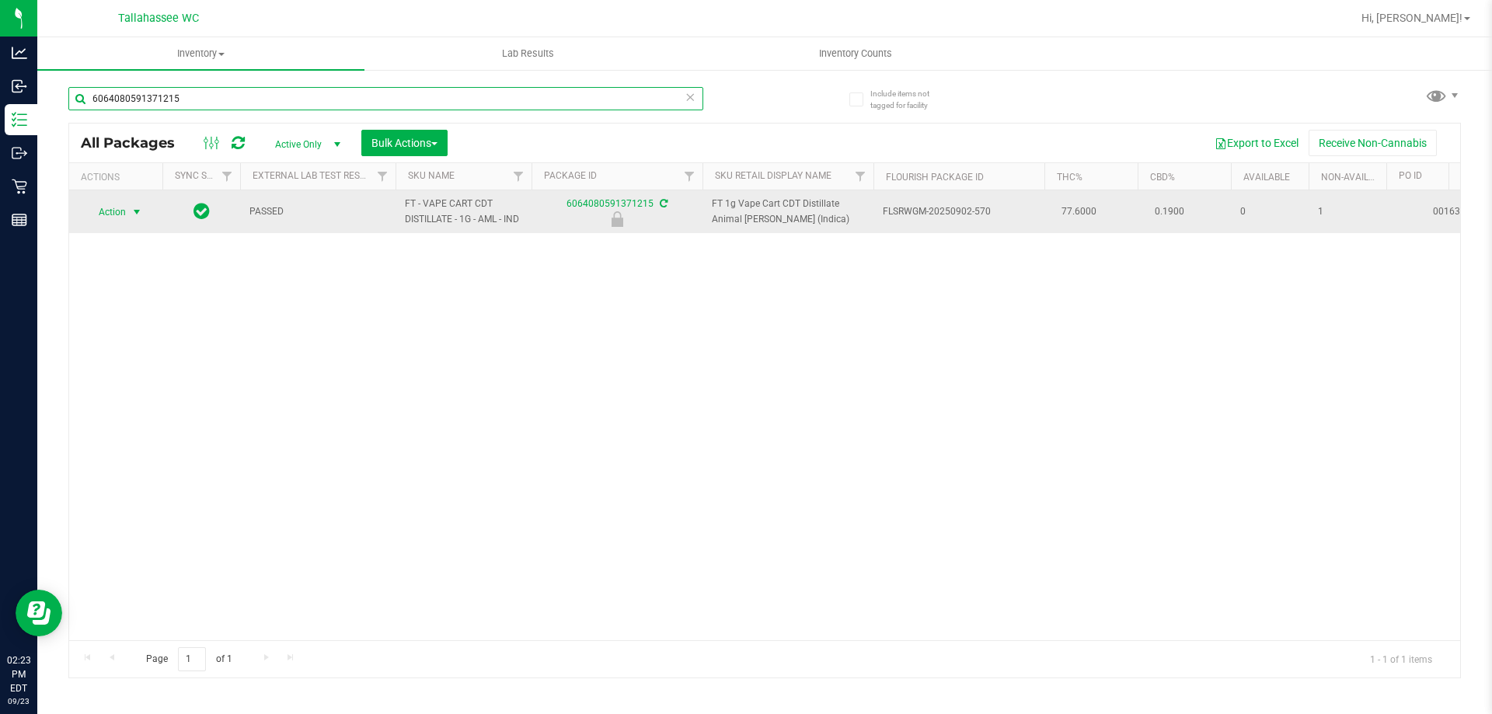
type input "6064080591371215"
click at [133, 207] on span "select" at bounding box center [137, 212] width 12 height 12
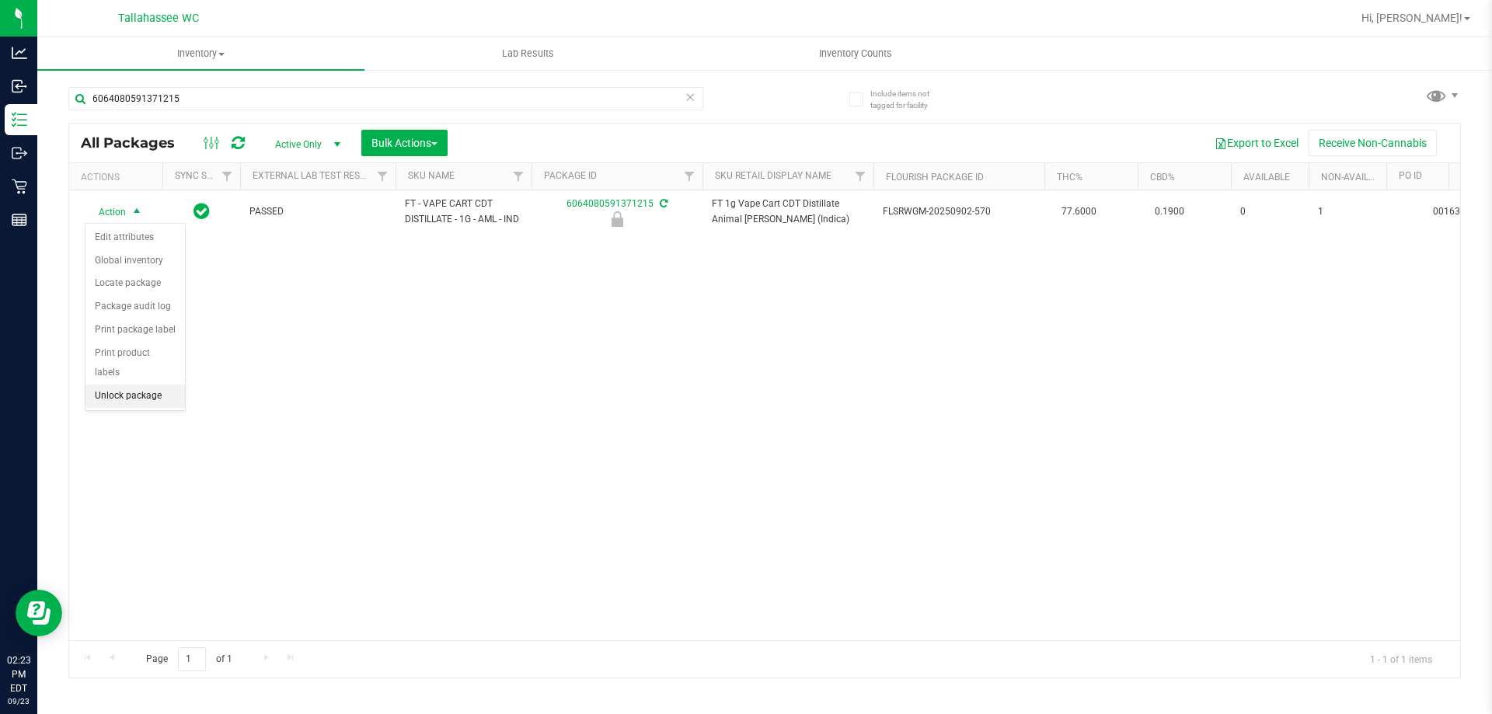
click at [159, 386] on li "Unlock package" at bounding box center [134, 396] width 99 height 23
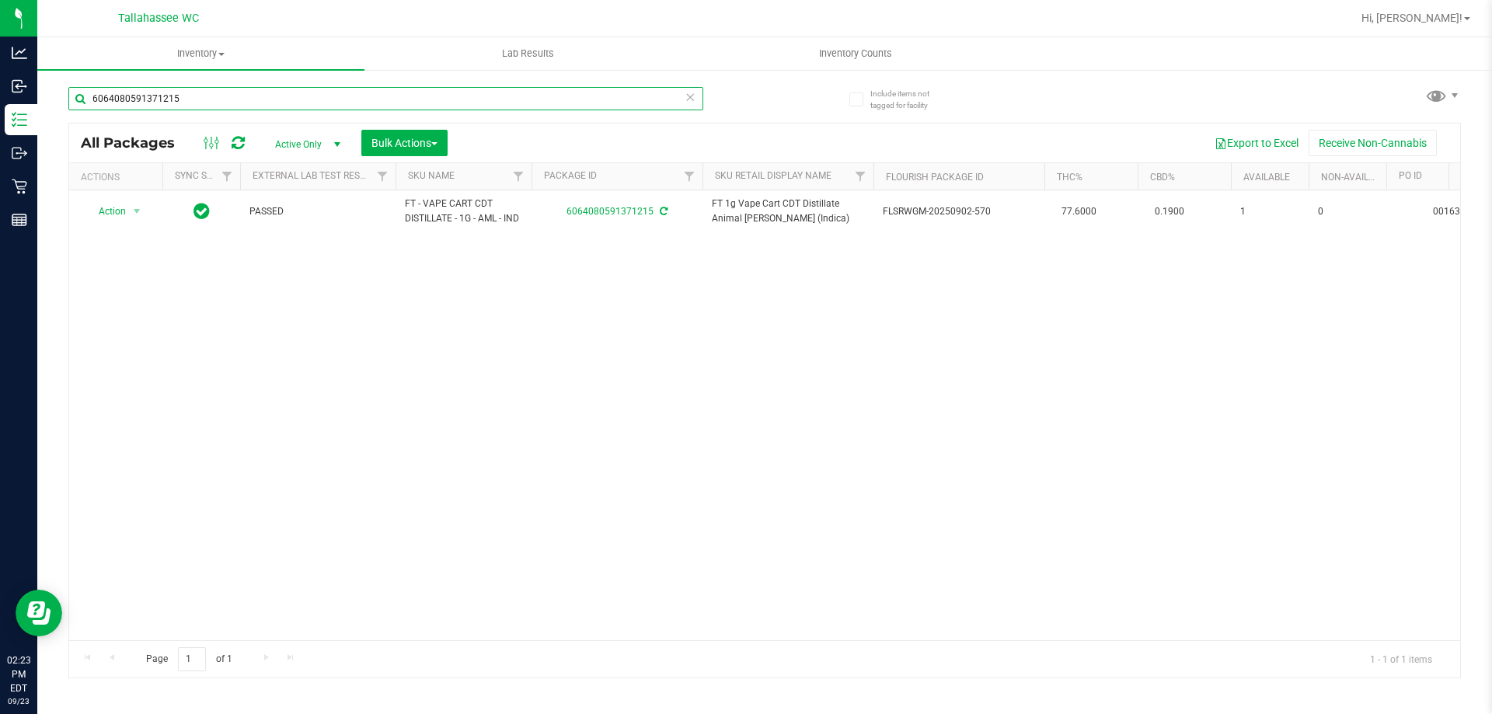
click at [424, 92] on input "6064080591371215" at bounding box center [385, 98] width 635 height 23
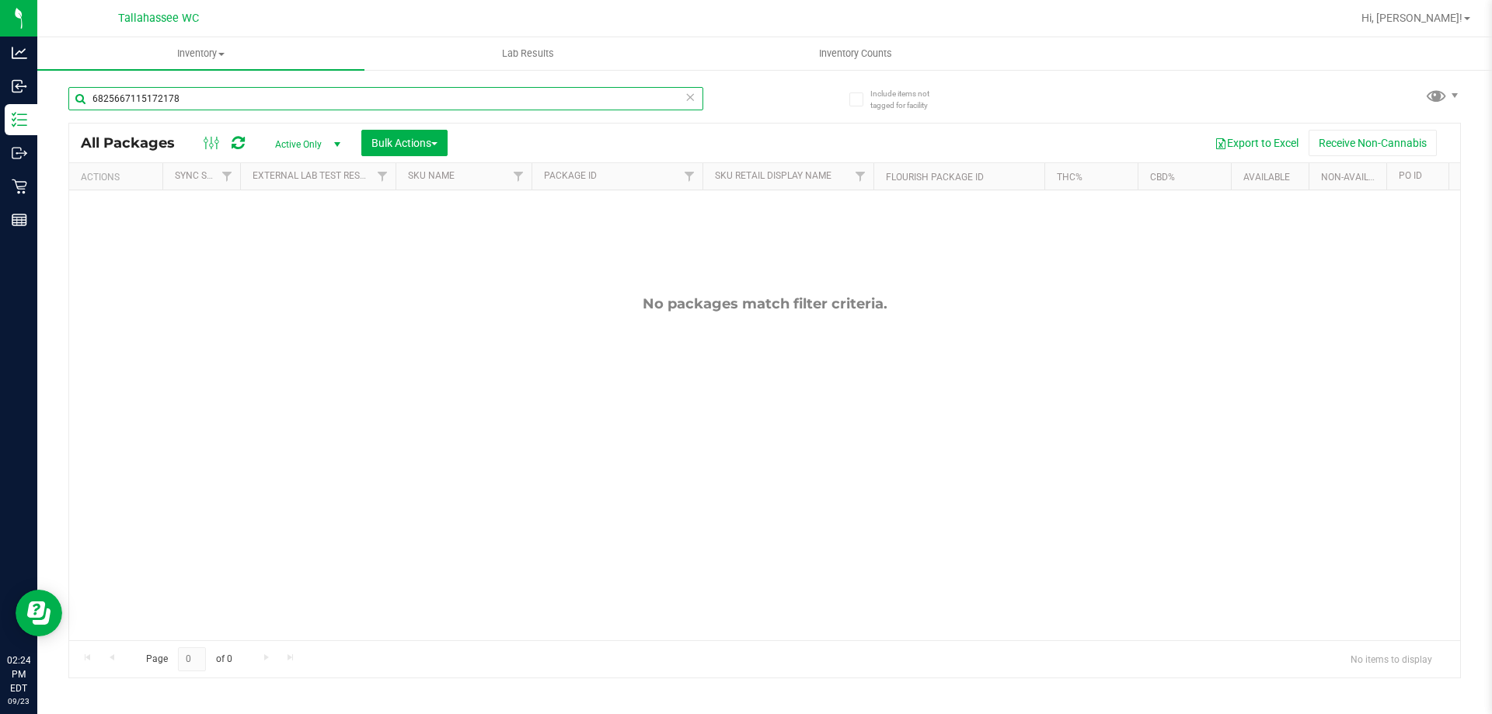
click at [442, 104] on input "6825667115172178" at bounding box center [385, 98] width 635 height 23
click at [441, 106] on input "6825667115172178" at bounding box center [385, 98] width 635 height 23
type input "6825667115172178"
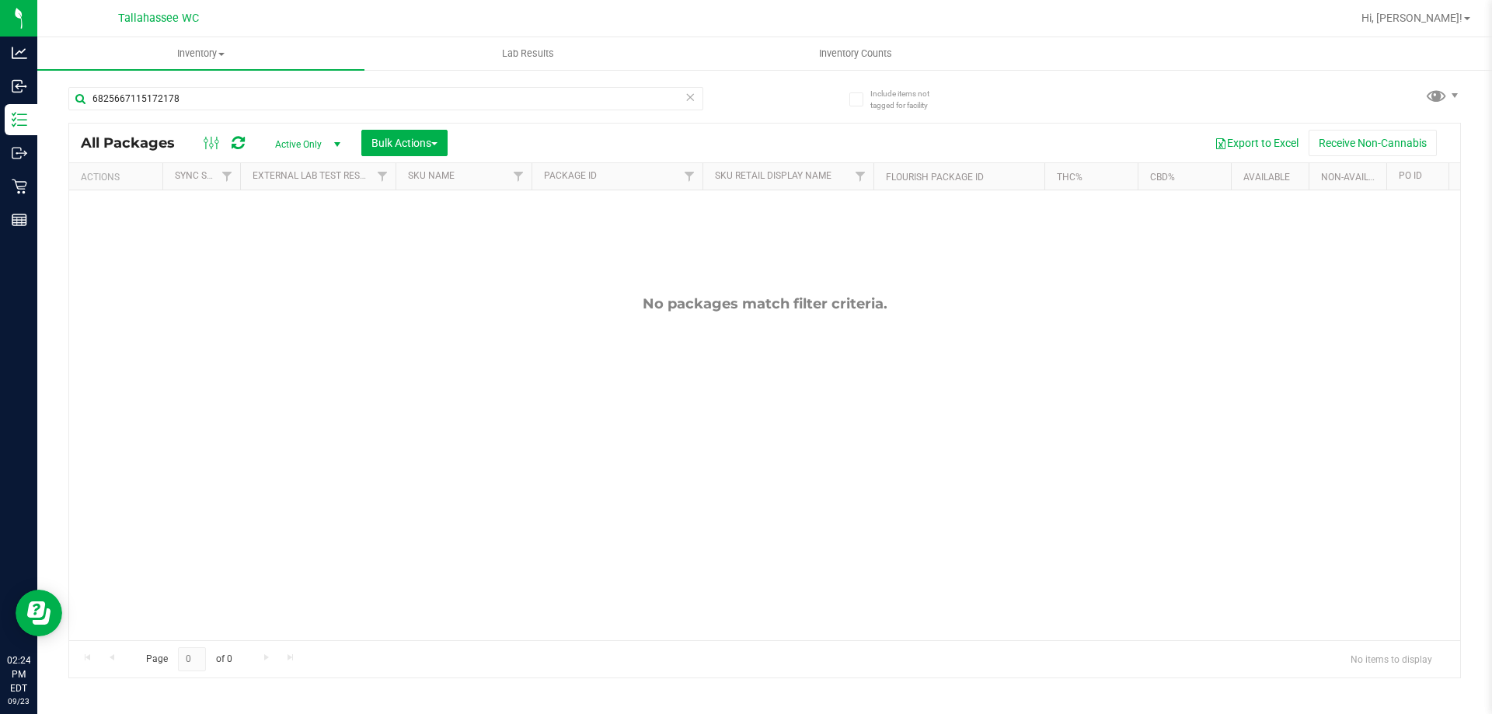
click at [319, 140] on span "Active Only" at bounding box center [304, 145] width 85 height 22
click at [306, 239] on li "All" at bounding box center [304, 238] width 84 height 23
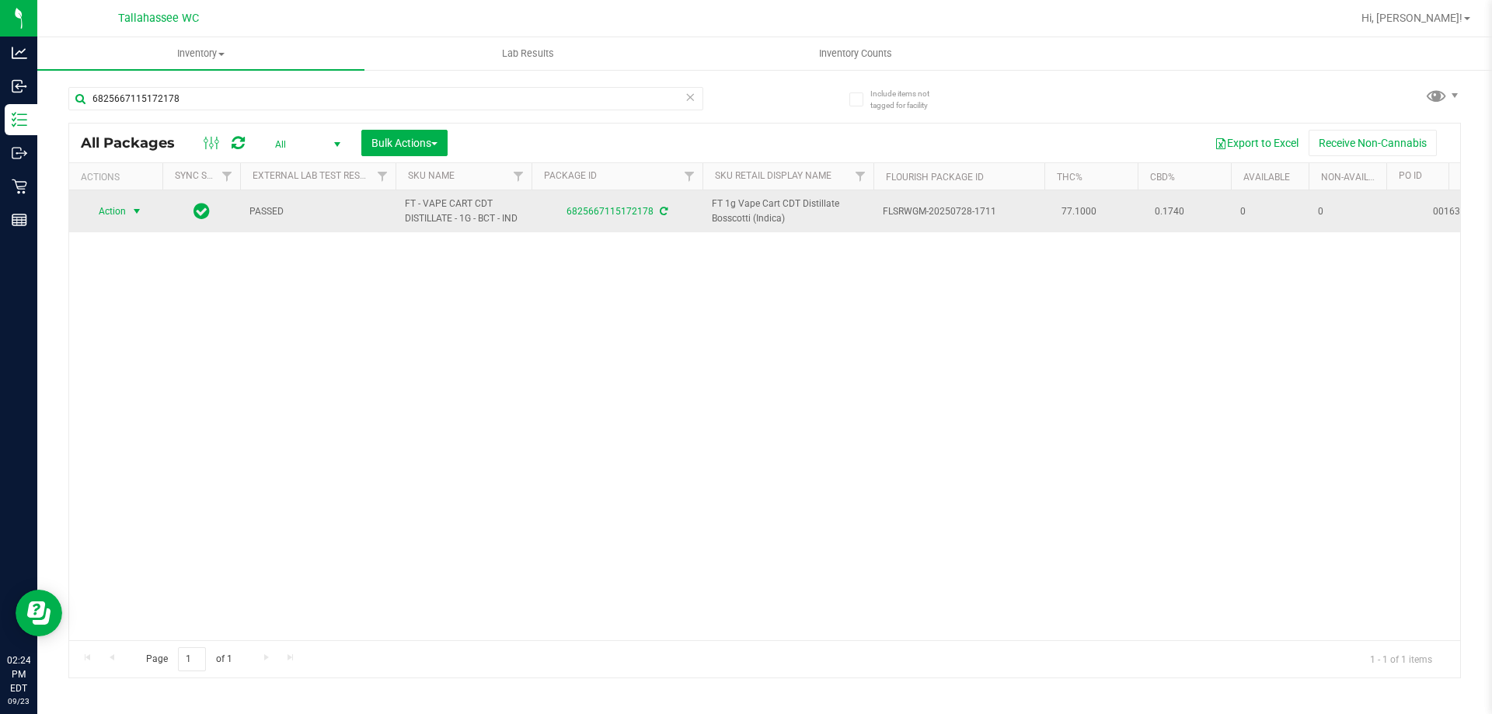
click at [115, 213] on span "Action" at bounding box center [106, 212] width 42 height 22
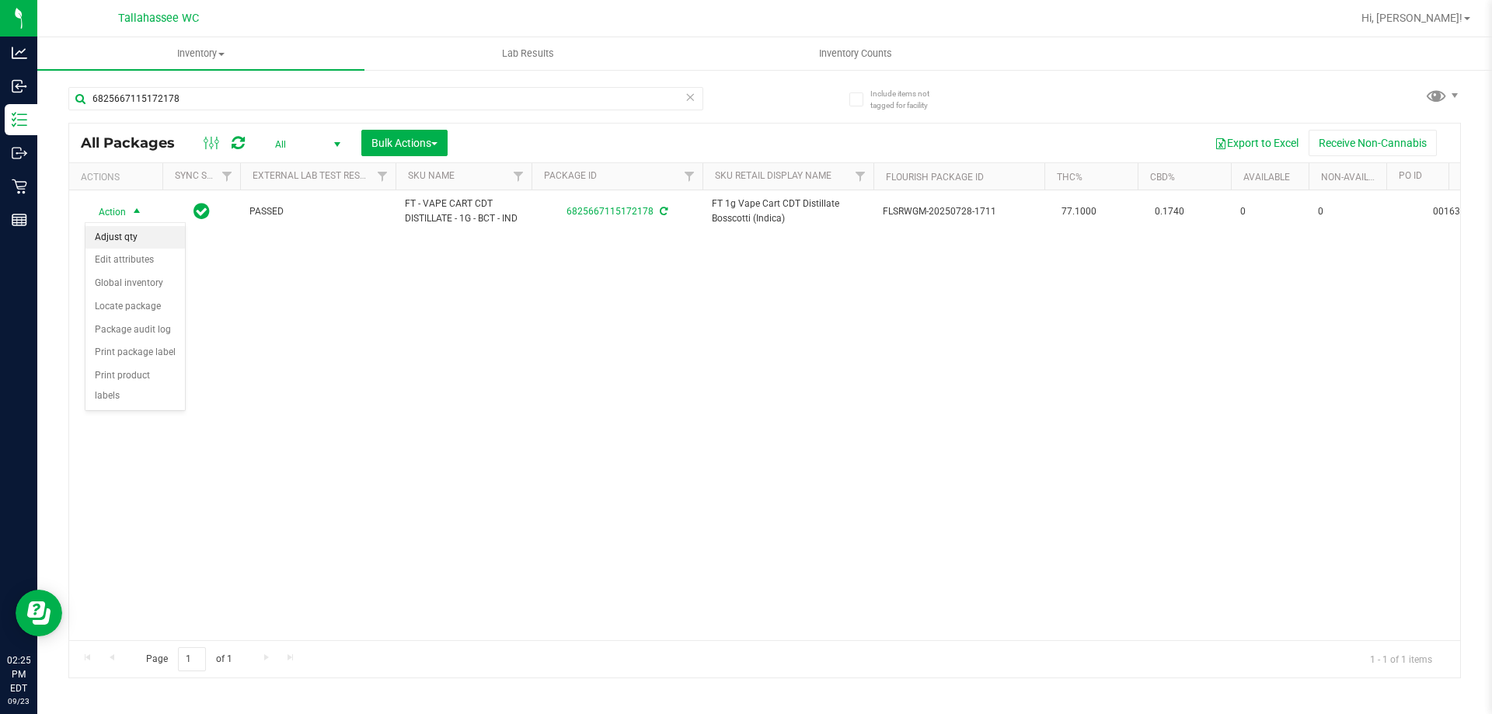
click at [149, 231] on li "Adjust qty" at bounding box center [134, 237] width 99 height 23
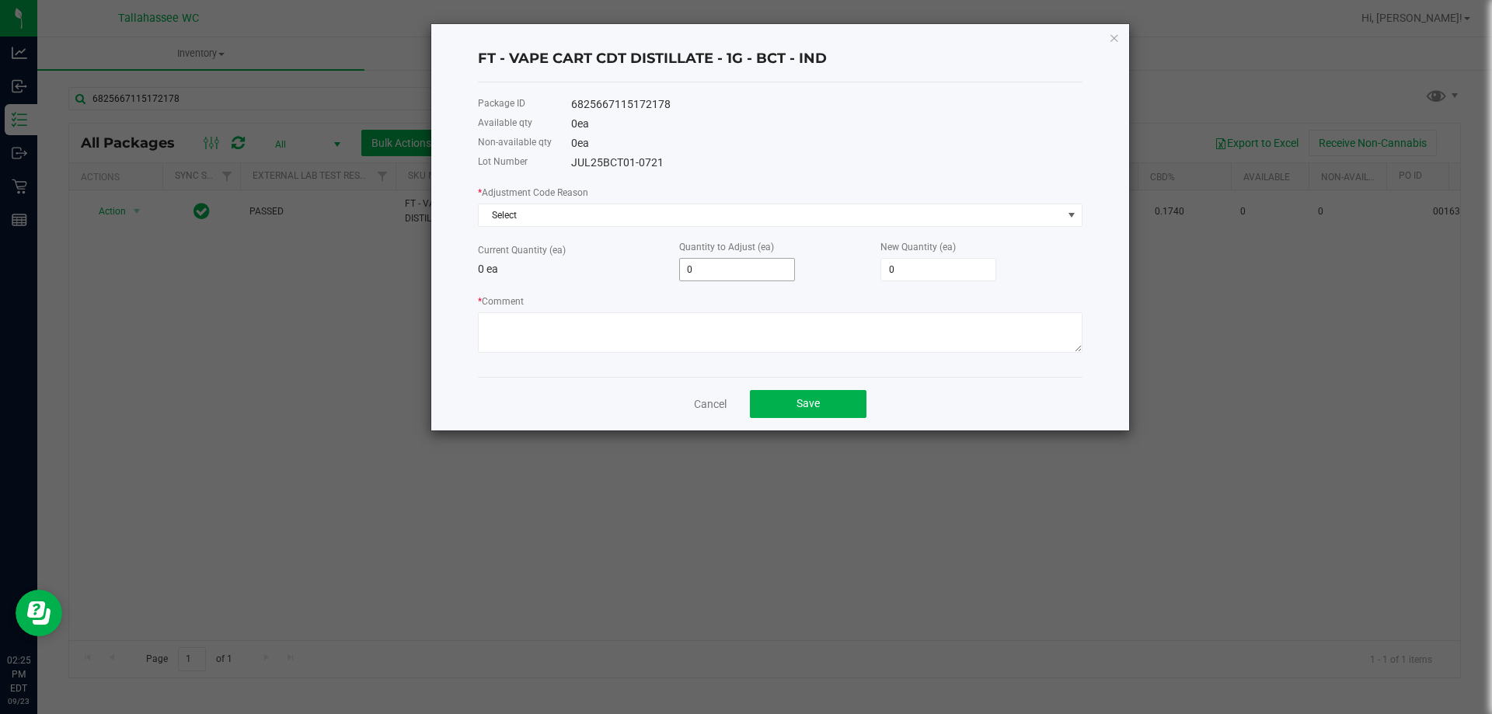
click at [733, 265] on input "0" at bounding box center [737, 270] width 114 height 22
type input "1"
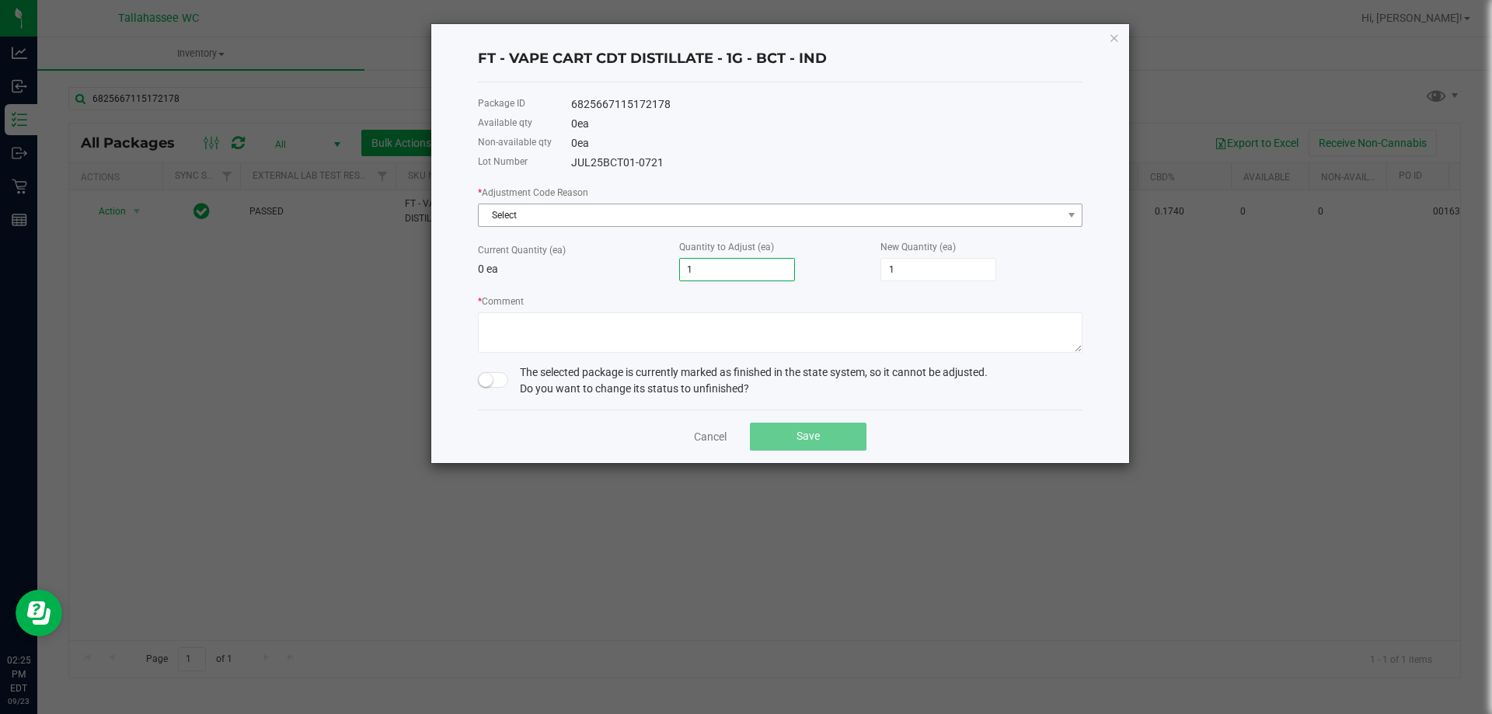
type input "1"
click at [818, 217] on span "Select" at bounding box center [771, 215] width 584 height 22
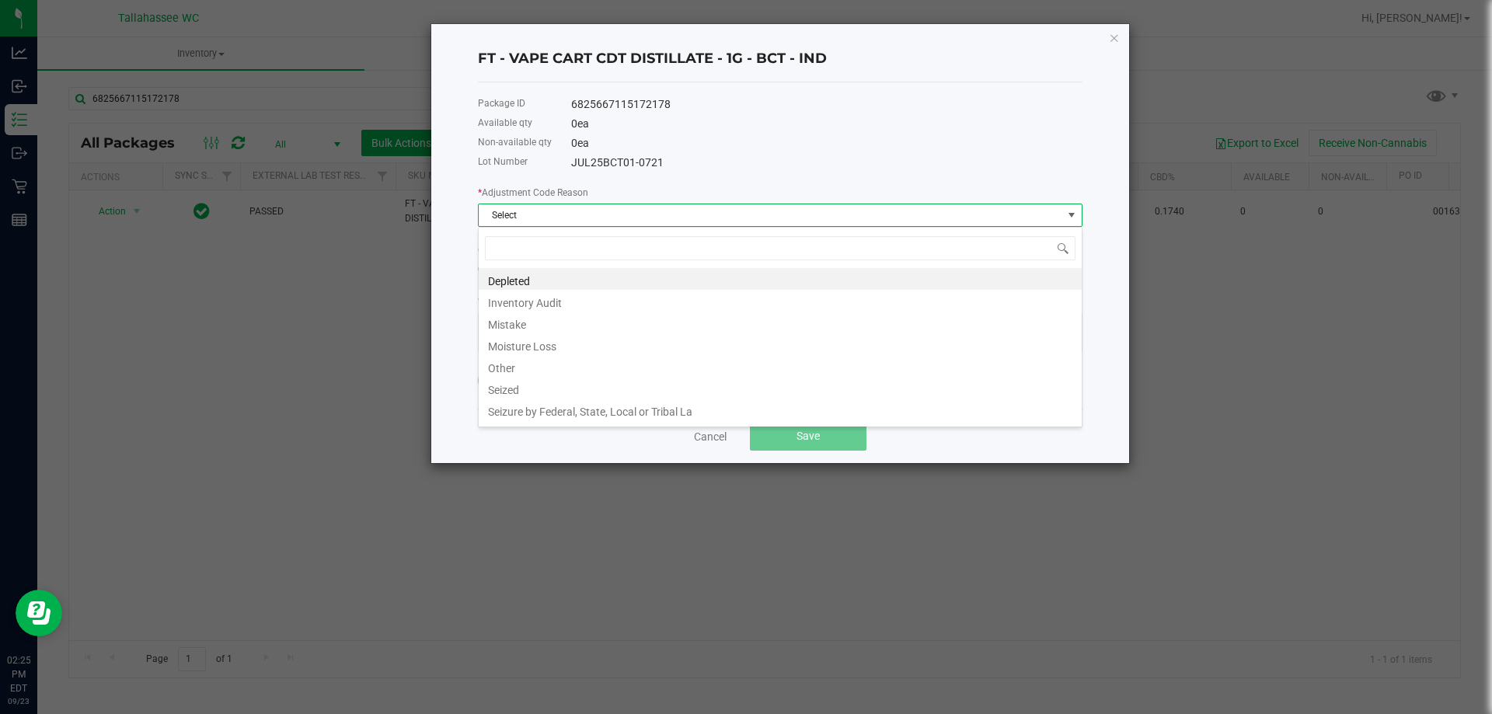
scroll to position [23, 605]
click at [596, 323] on li "Mistake" at bounding box center [780, 323] width 603 height 22
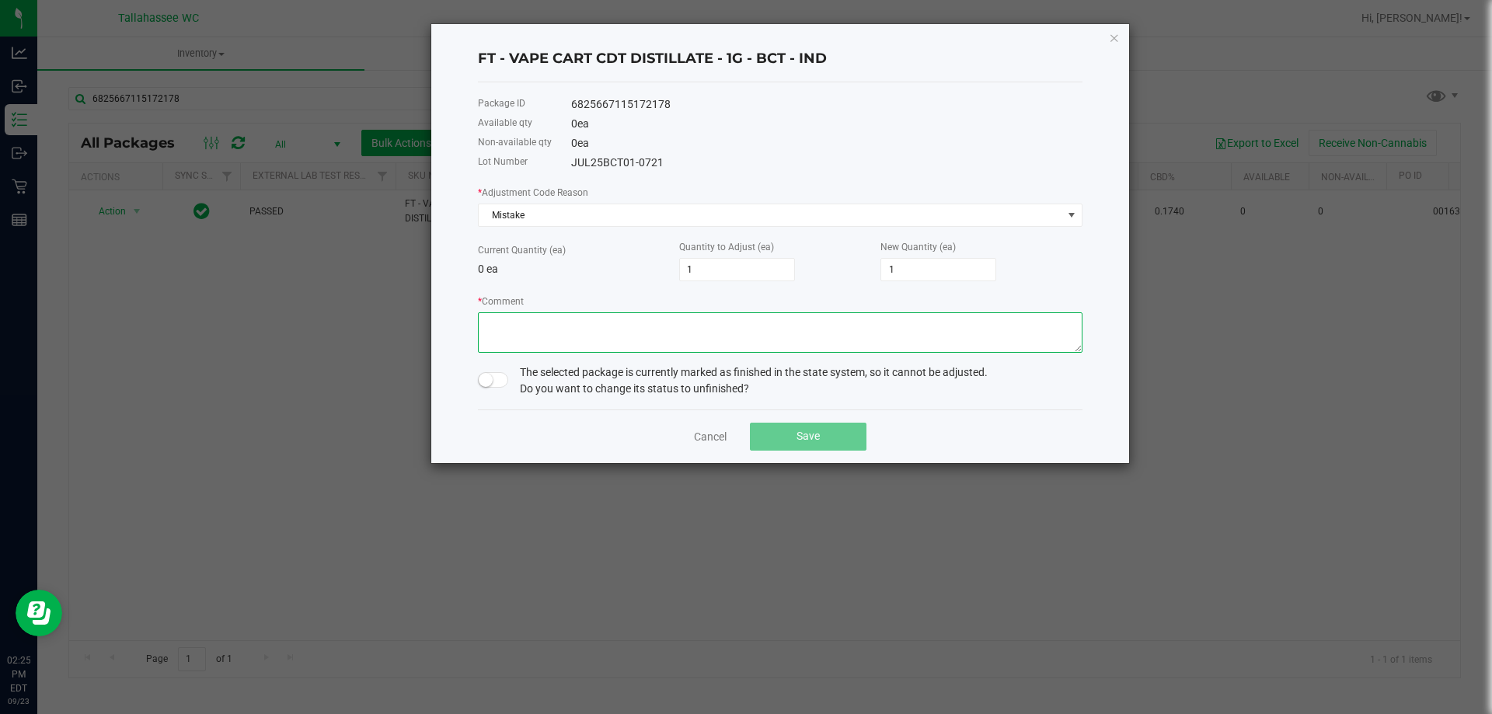
click at [671, 340] on textarea "* Comment" at bounding box center [780, 332] width 605 height 40
type textarea "Allocation error, Wrong batch sold for same type item"
click at [494, 386] on span at bounding box center [493, 380] width 31 height 16
click at [793, 433] on button "Save" at bounding box center [808, 437] width 117 height 28
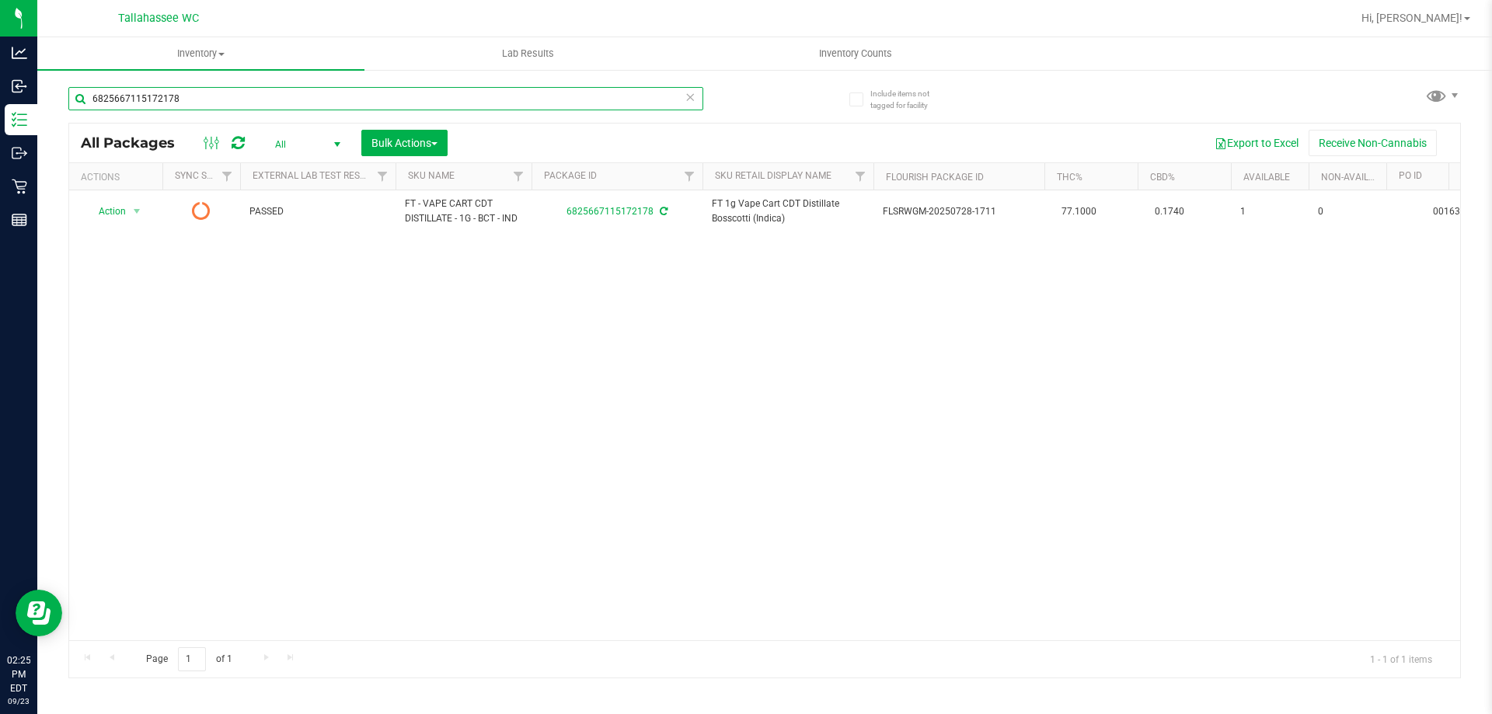
click at [263, 95] on input "6825667115172178" at bounding box center [385, 98] width 635 height 23
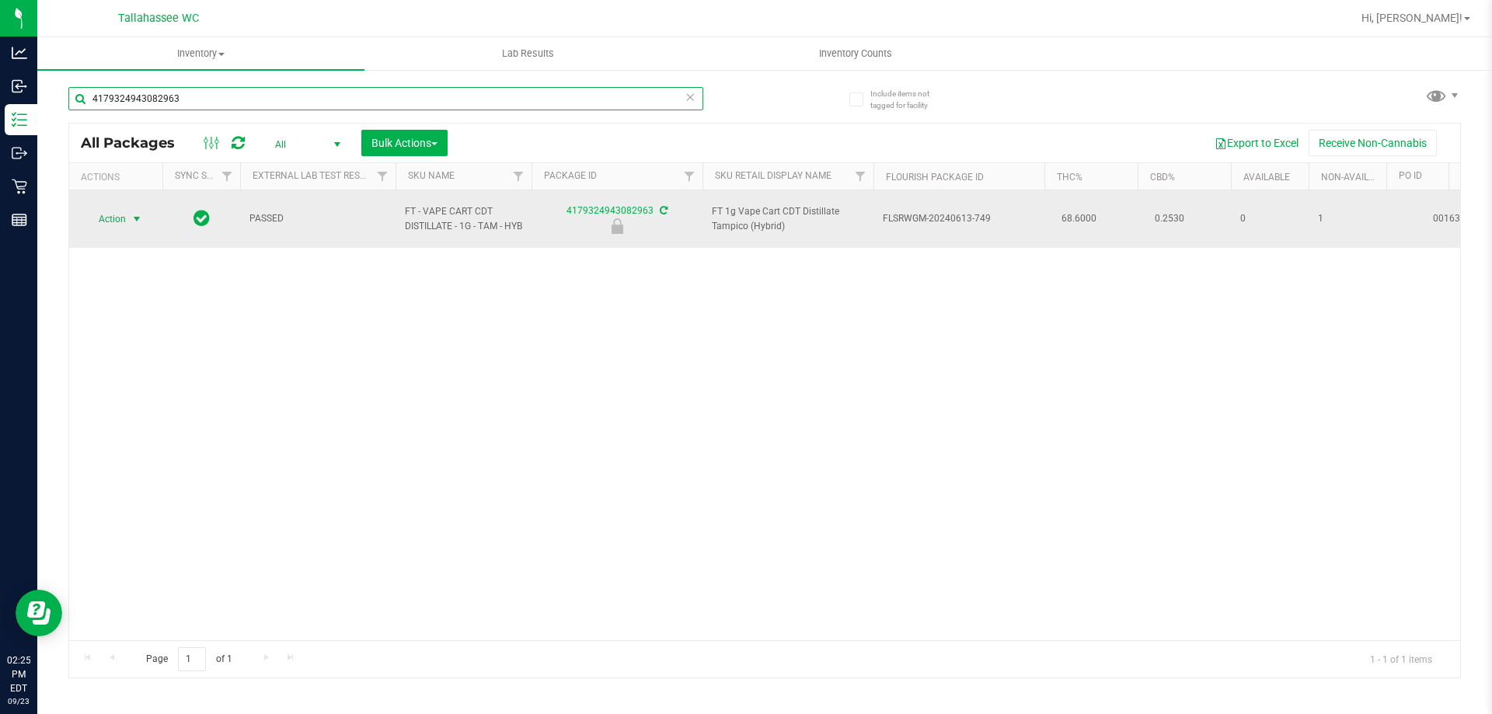
type input "4179324943082963"
click at [131, 217] on span "select" at bounding box center [137, 219] width 12 height 12
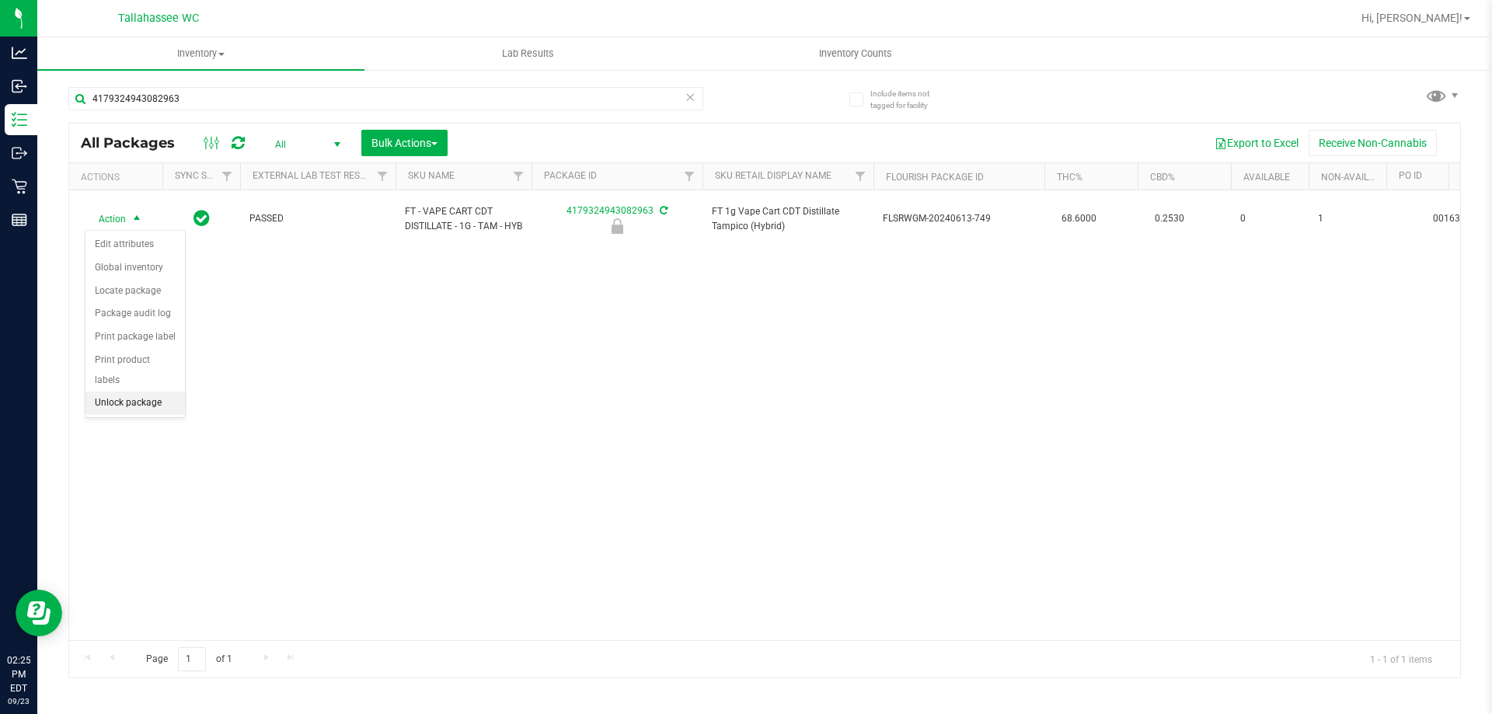
click at [155, 392] on li "Unlock package" at bounding box center [134, 403] width 99 height 23
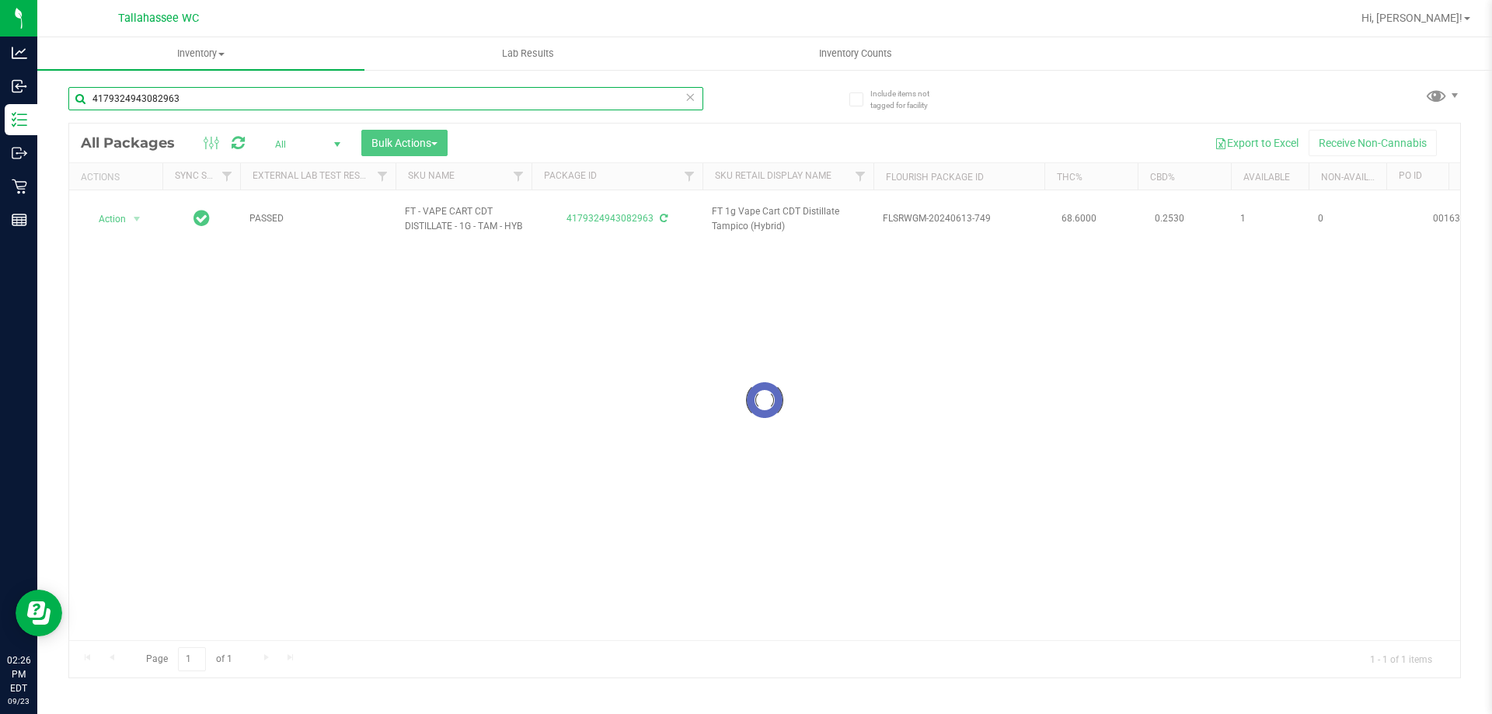
click at [450, 106] on input "4179324943082963" at bounding box center [385, 98] width 635 height 23
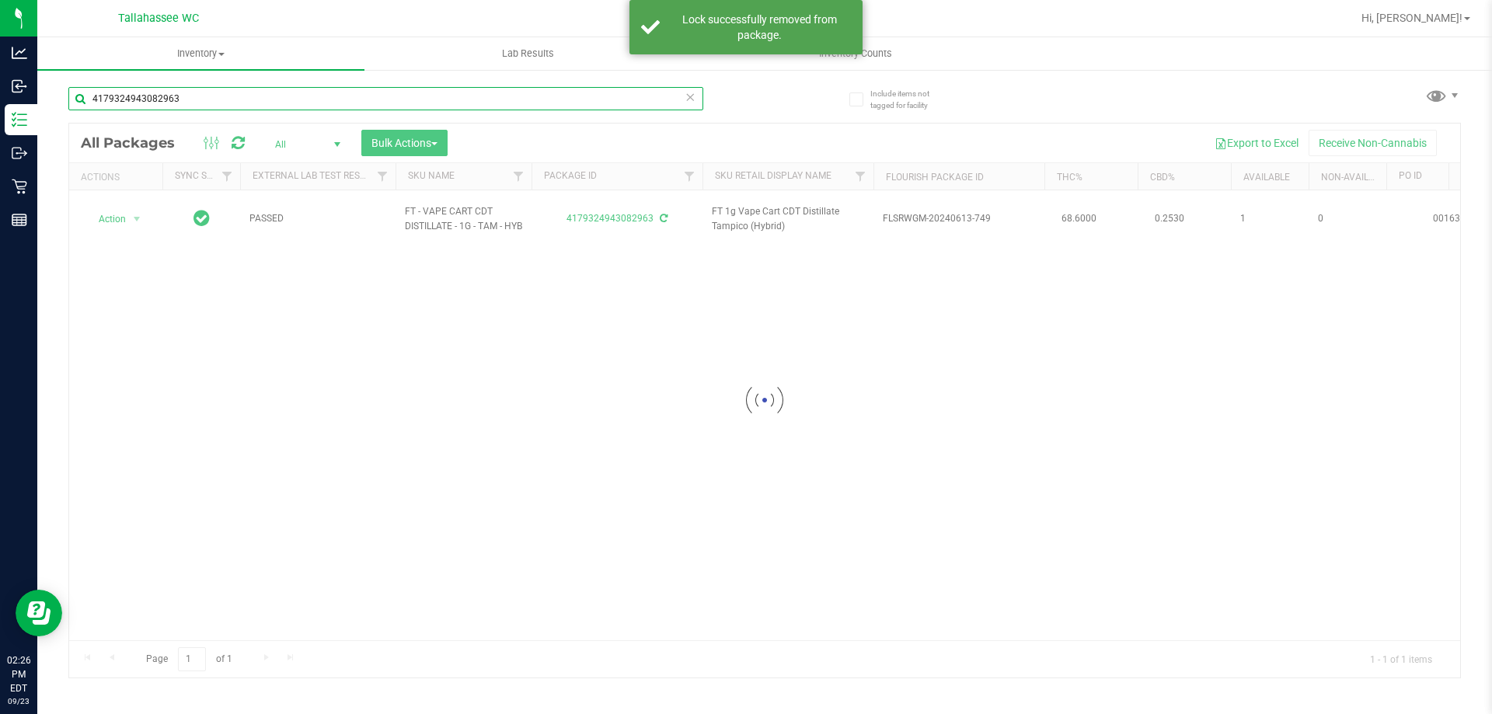
click at [450, 106] on input "4179324943082963" at bounding box center [385, 98] width 635 height 23
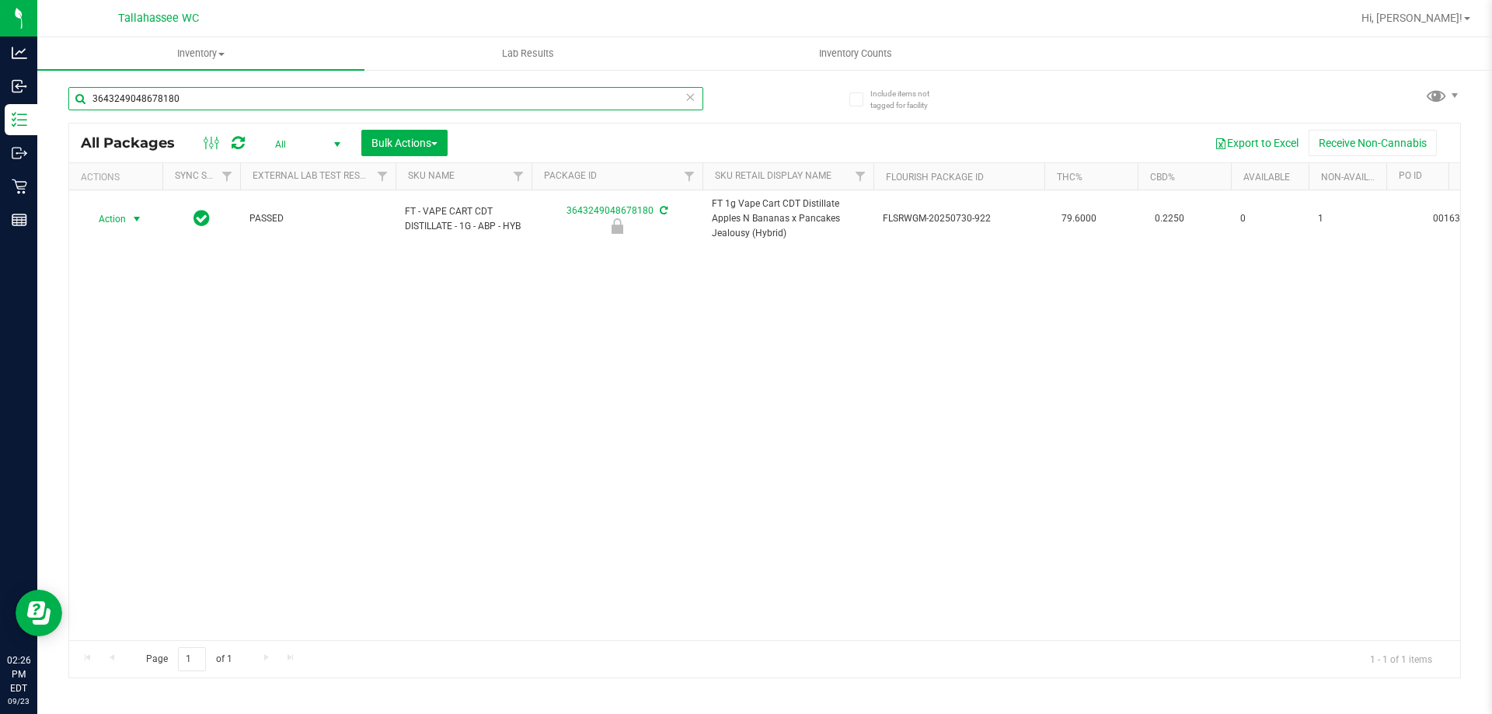
type input "3643249048678180"
click at [133, 219] on span "select" at bounding box center [137, 219] width 12 height 12
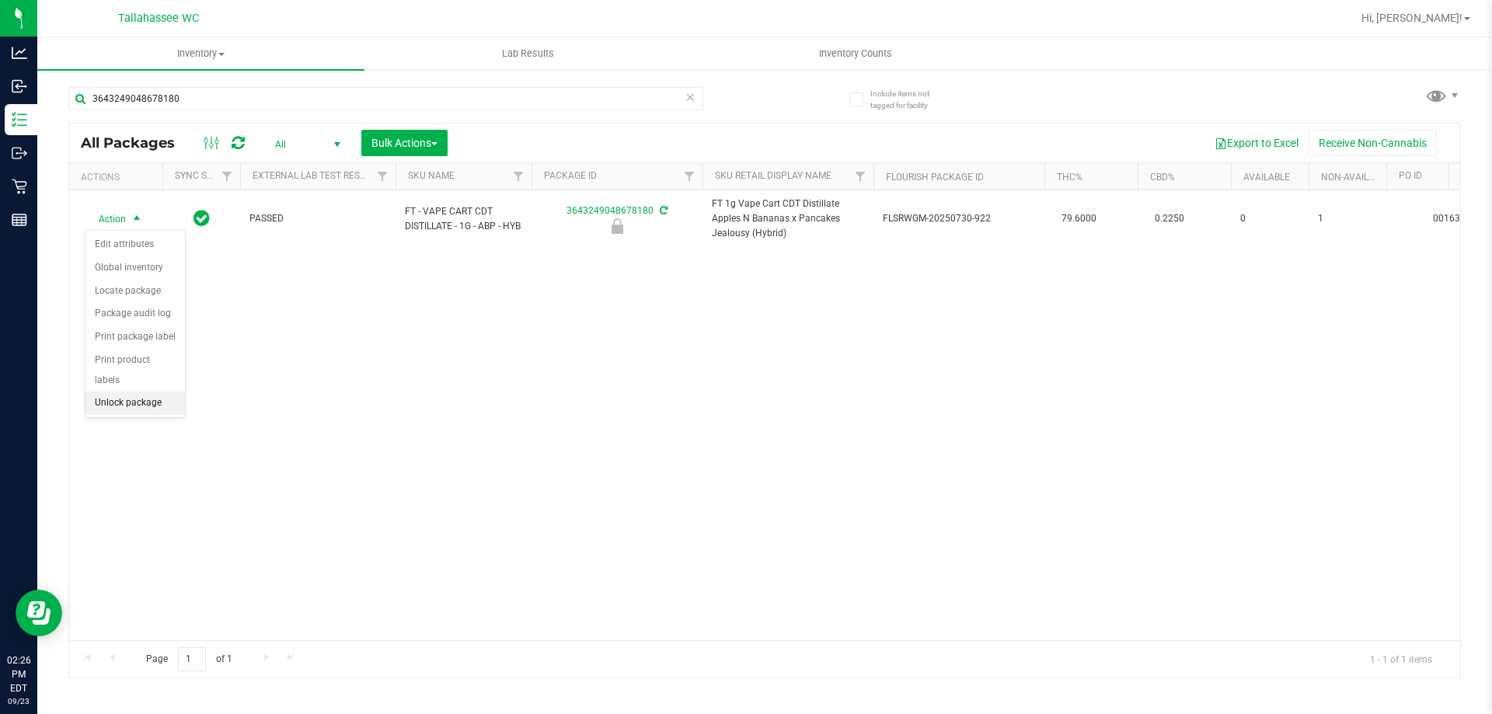
click at [150, 392] on li "Unlock package" at bounding box center [134, 403] width 99 height 23
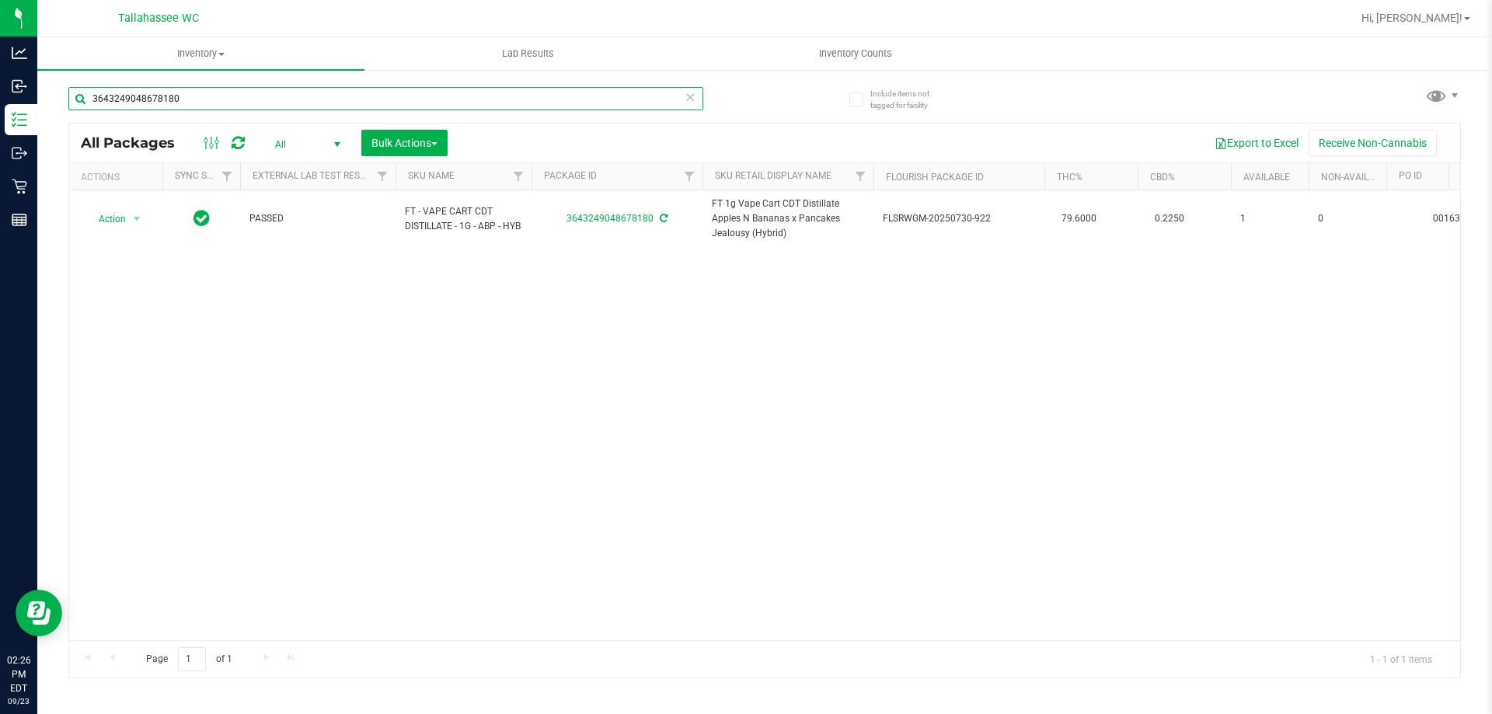
click at [487, 99] on input "3643249048678180" at bounding box center [385, 98] width 635 height 23
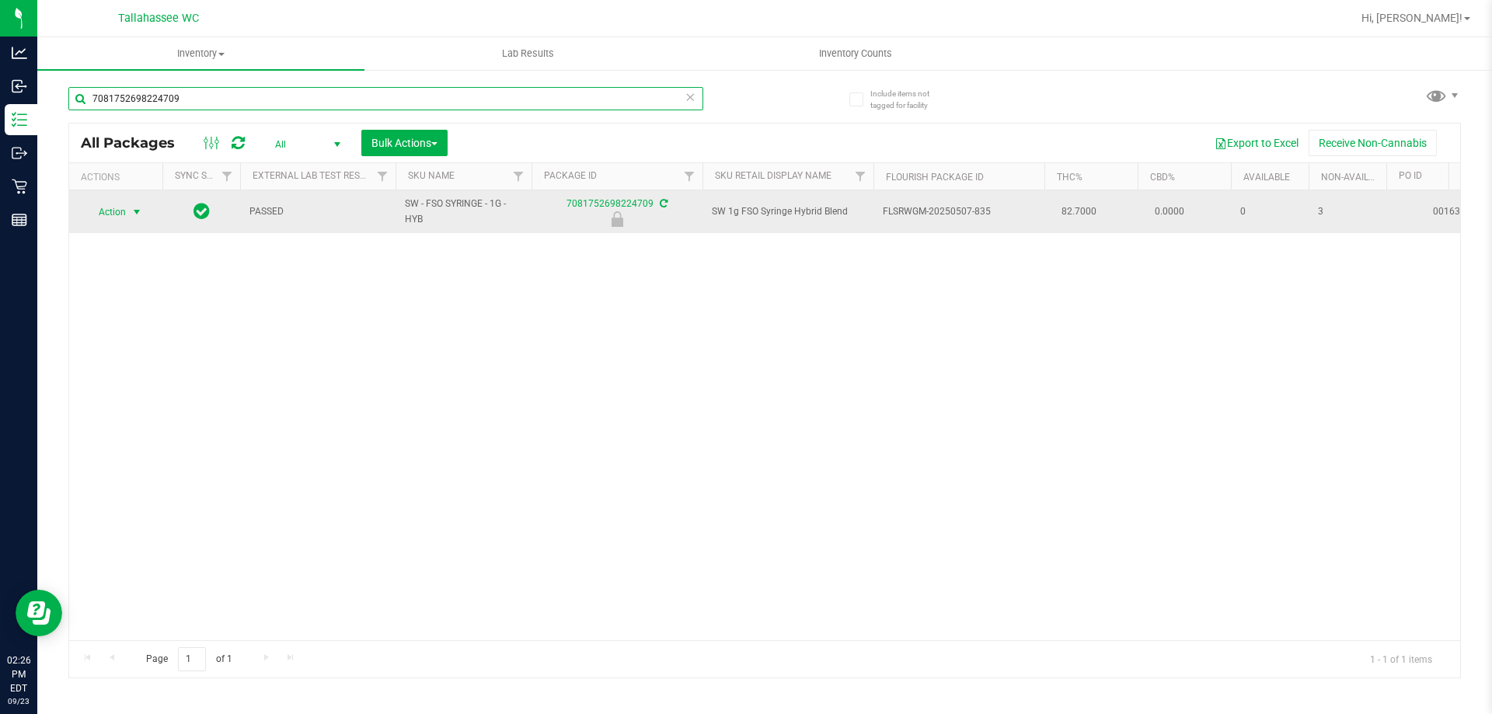
type input "7081752698224709"
click at [140, 212] on span "select" at bounding box center [137, 212] width 12 height 12
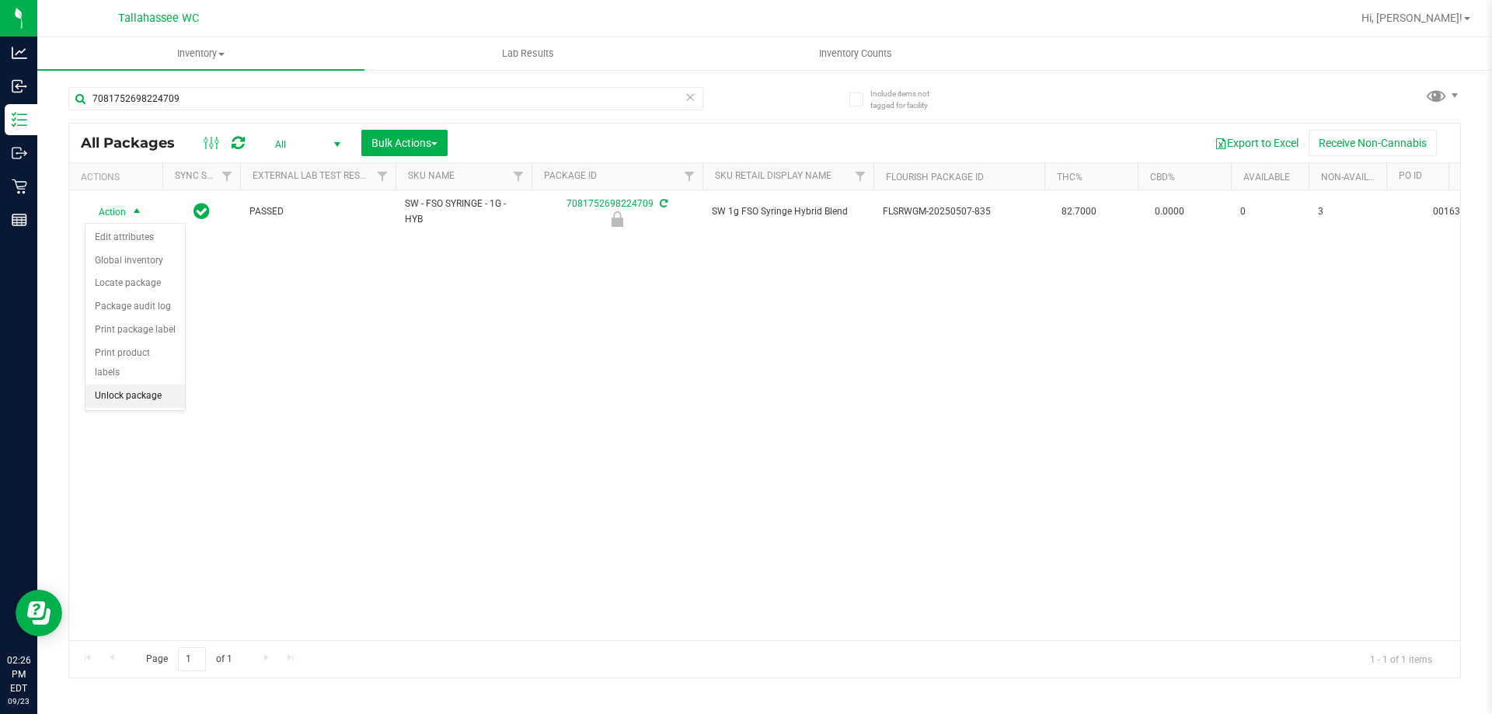
click at [163, 385] on li "Unlock package" at bounding box center [134, 396] width 99 height 23
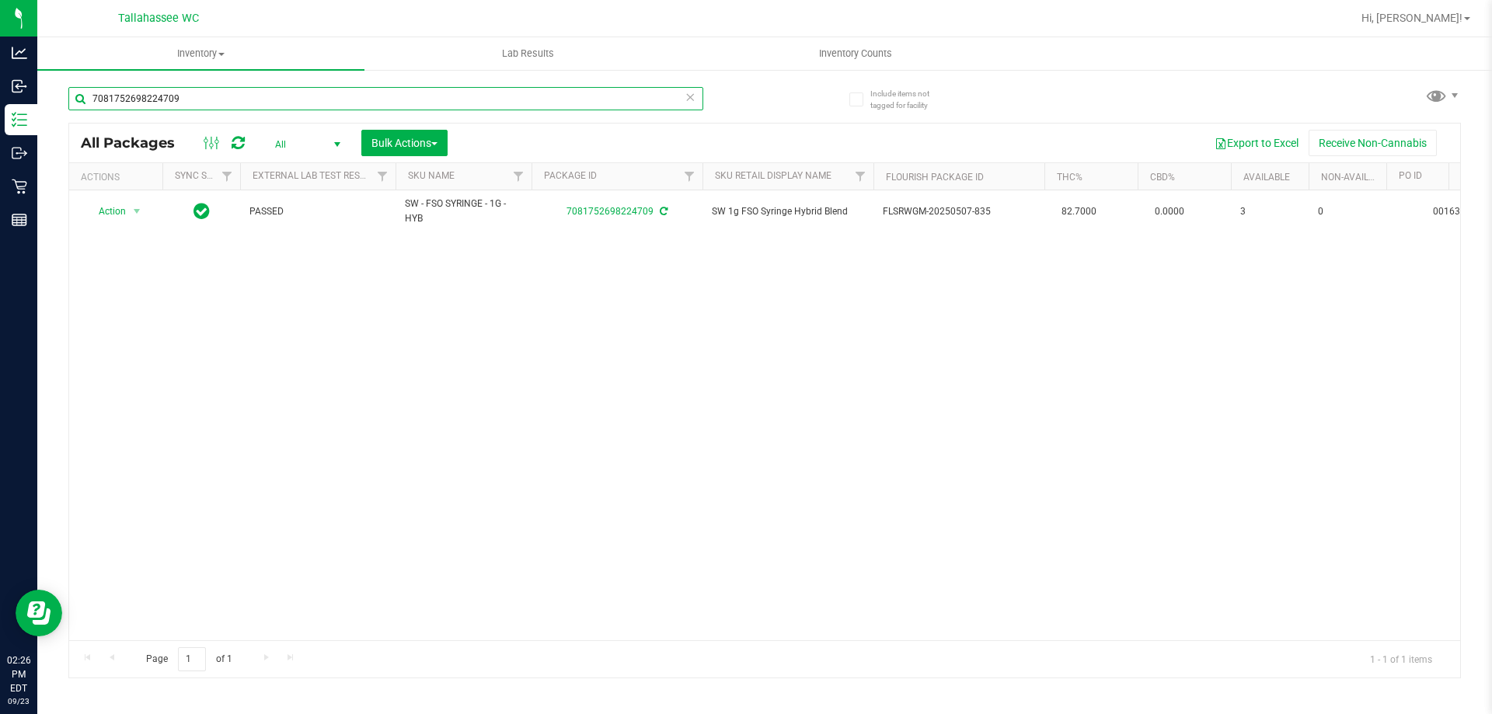
click at [427, 95] on input "7081752698224709" at bounding box center [385, 98] width 635 height 23
click at [420, 93] on input "5848339223447279" at bounding box center [385, 98] width 635 height 23
type input "9074063266822180"
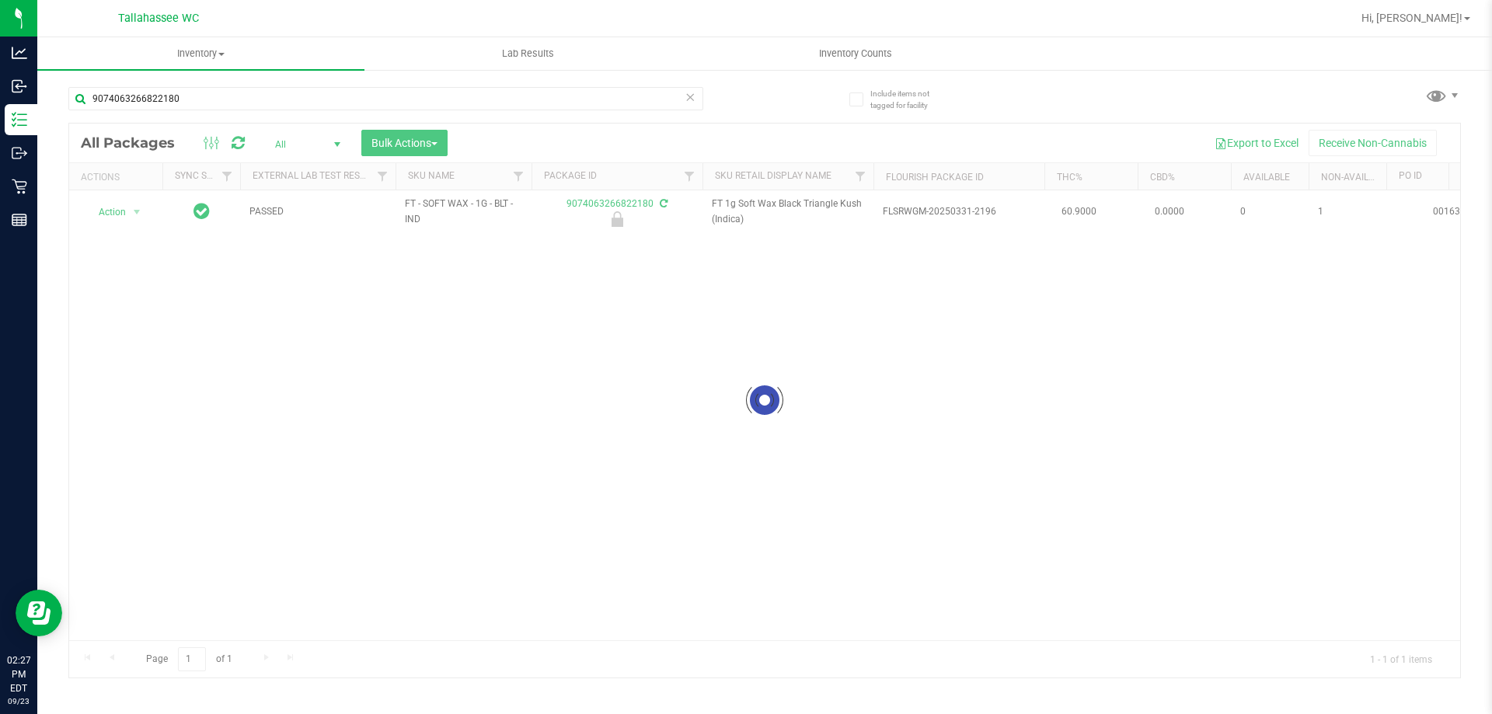
click at [121, 211] on div at bounding box center [764, 401] width 1391 height 554
click at [122, 211] on span "Action" at bounding box center [106, 212] width 42 height 22
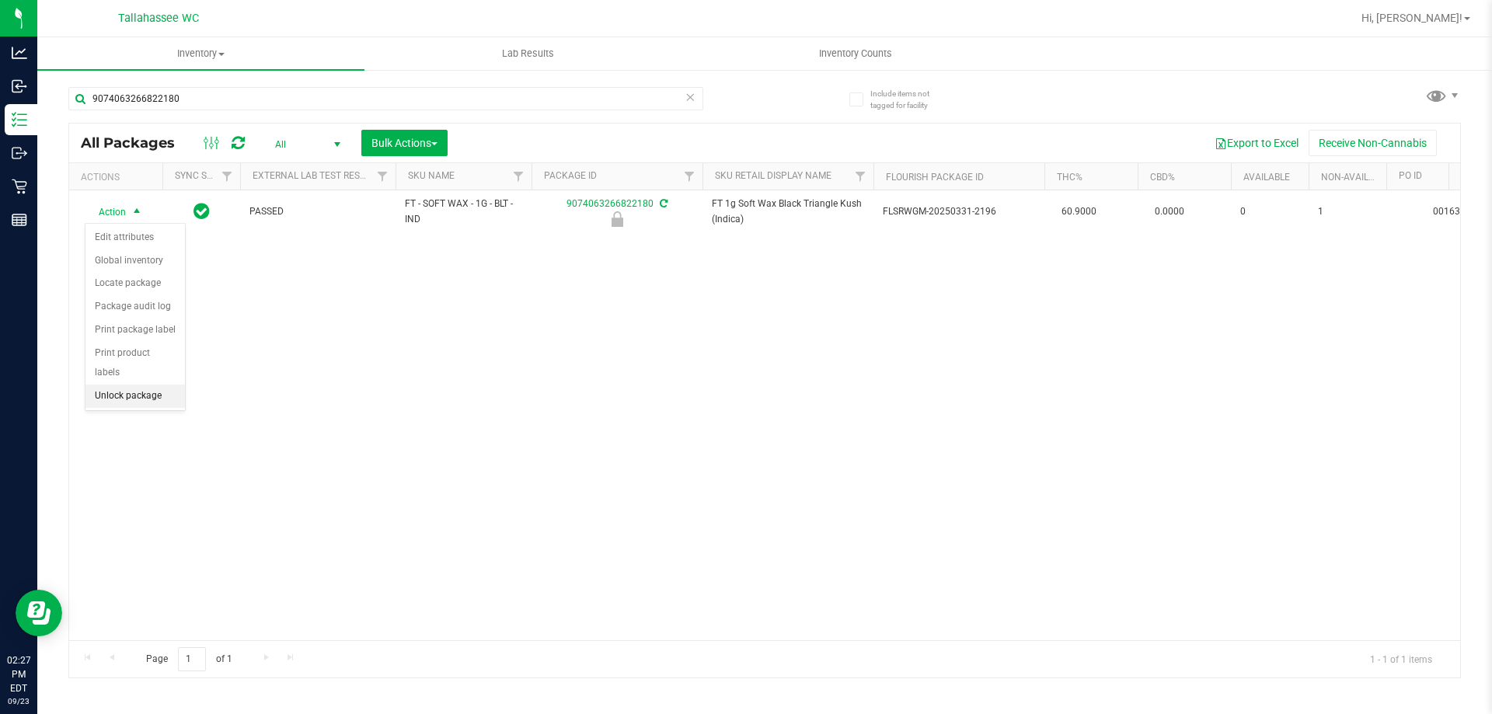
click at [155, 385] on li "Unlock package" at bounding box center [134, 396] width 99 height 23
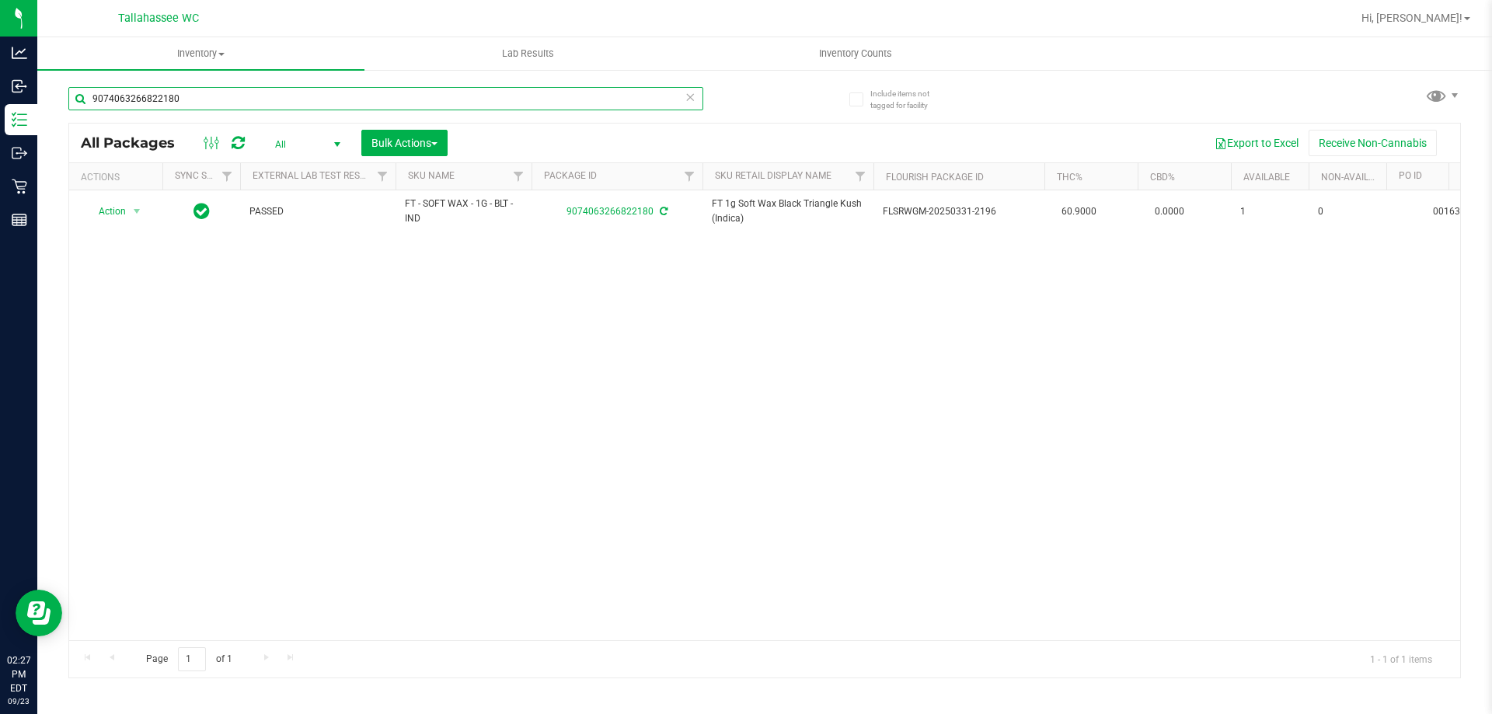
click at [371, 99] on input "9074063266822180" at bounding box center [385, 98] width 635 height 23
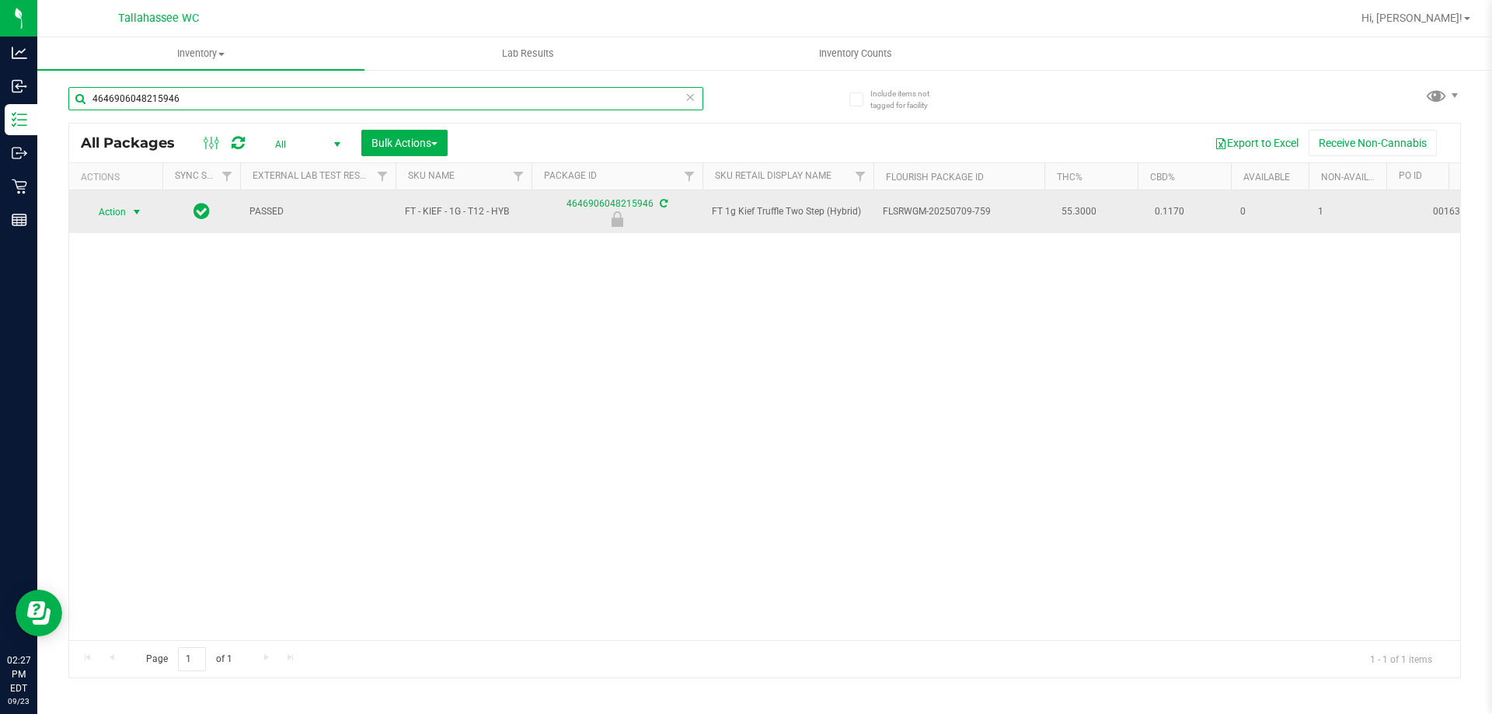
type input "4646906048215946"
click at [131, 216] on span "select" at bounding box center [137, 212] width 12 height 12
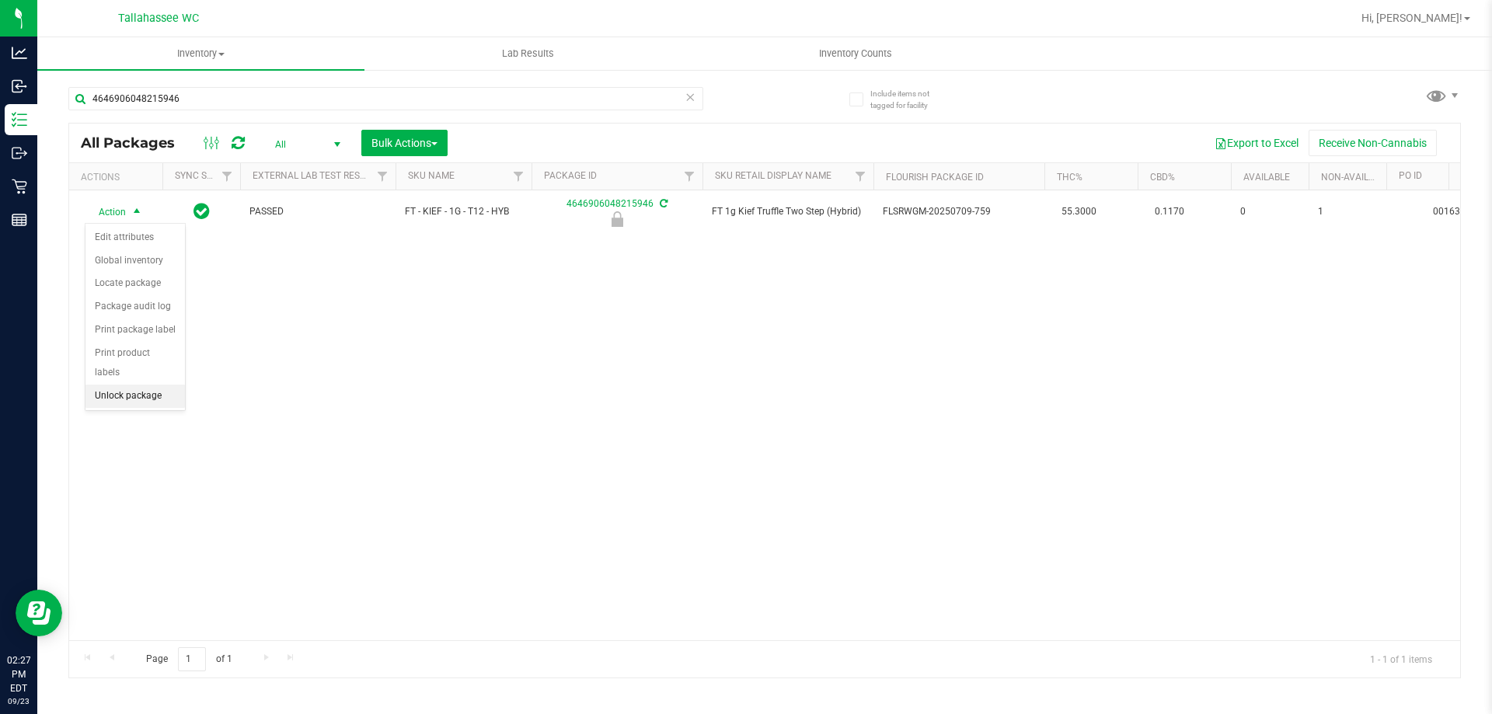
click at [159, 385] on li "Unlock package" at bounding box center [134, 396] width 99 height 23
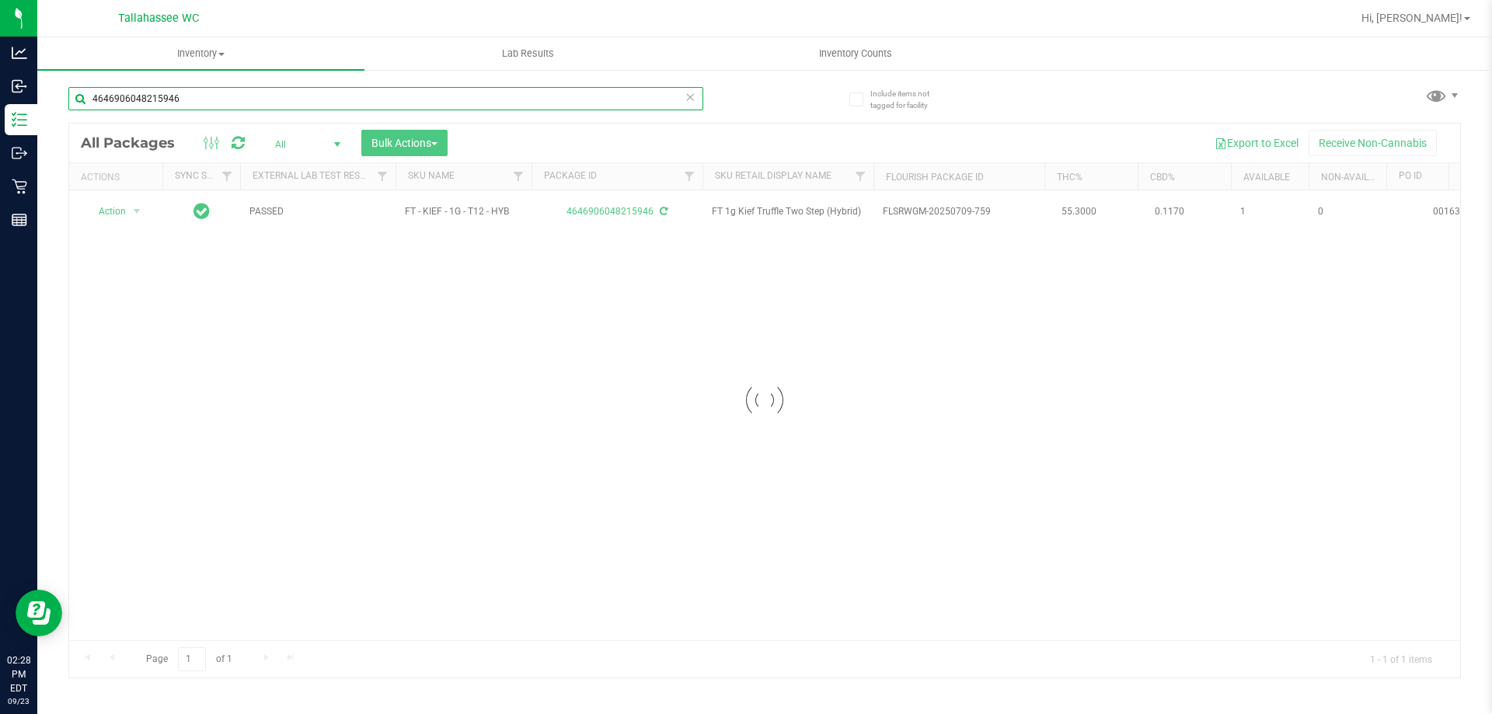
click at [339, 101] on input "4646906048215946" at bounding box center [385, 98] width 635 height 23
type input "3632050743995737"
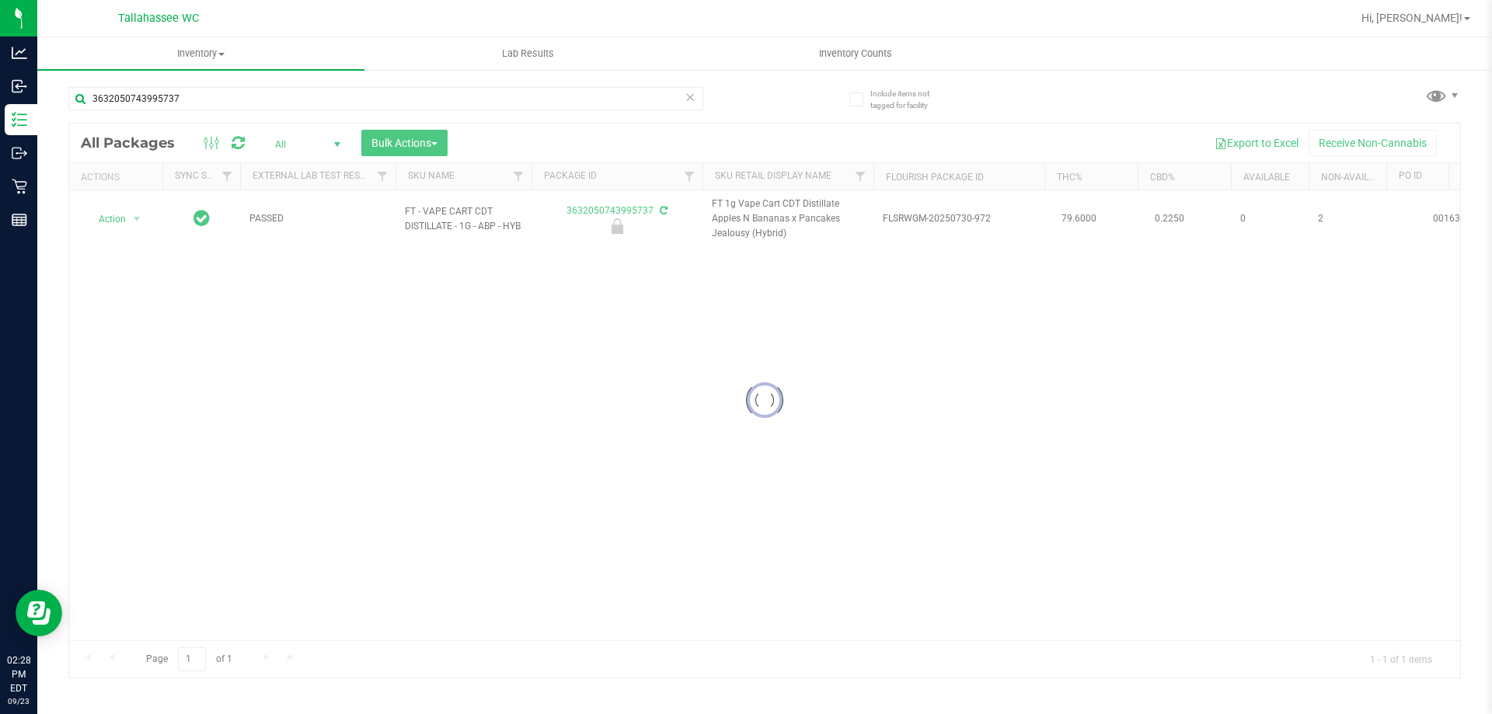
click at [131, 218] on div at bounding box center [764, 401] width 1391 height 554
click at [131, 218] on span "select" at bounding box center [137, 219] width 12 height 12
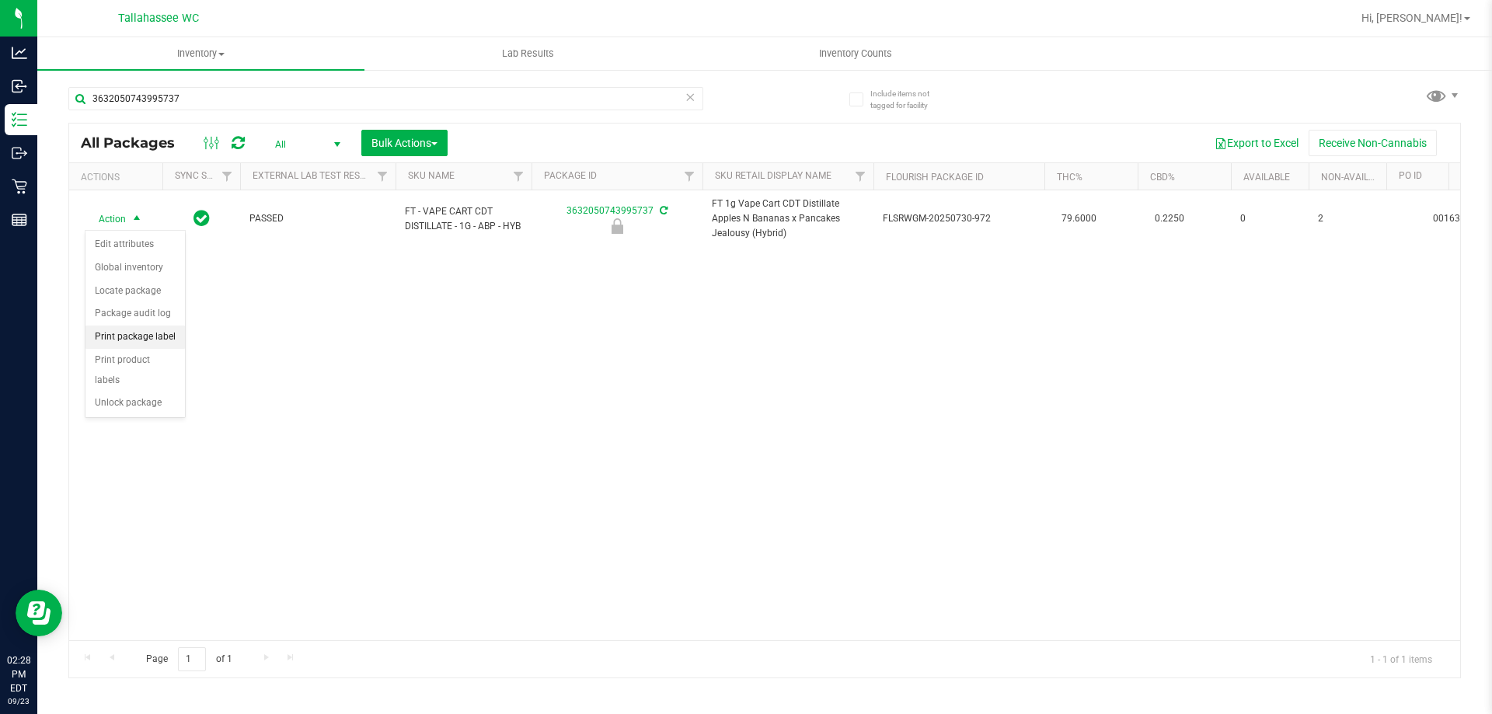
click at [164, 333] on li "Print package label" at bounding box center [134, 337] width 99 height 23
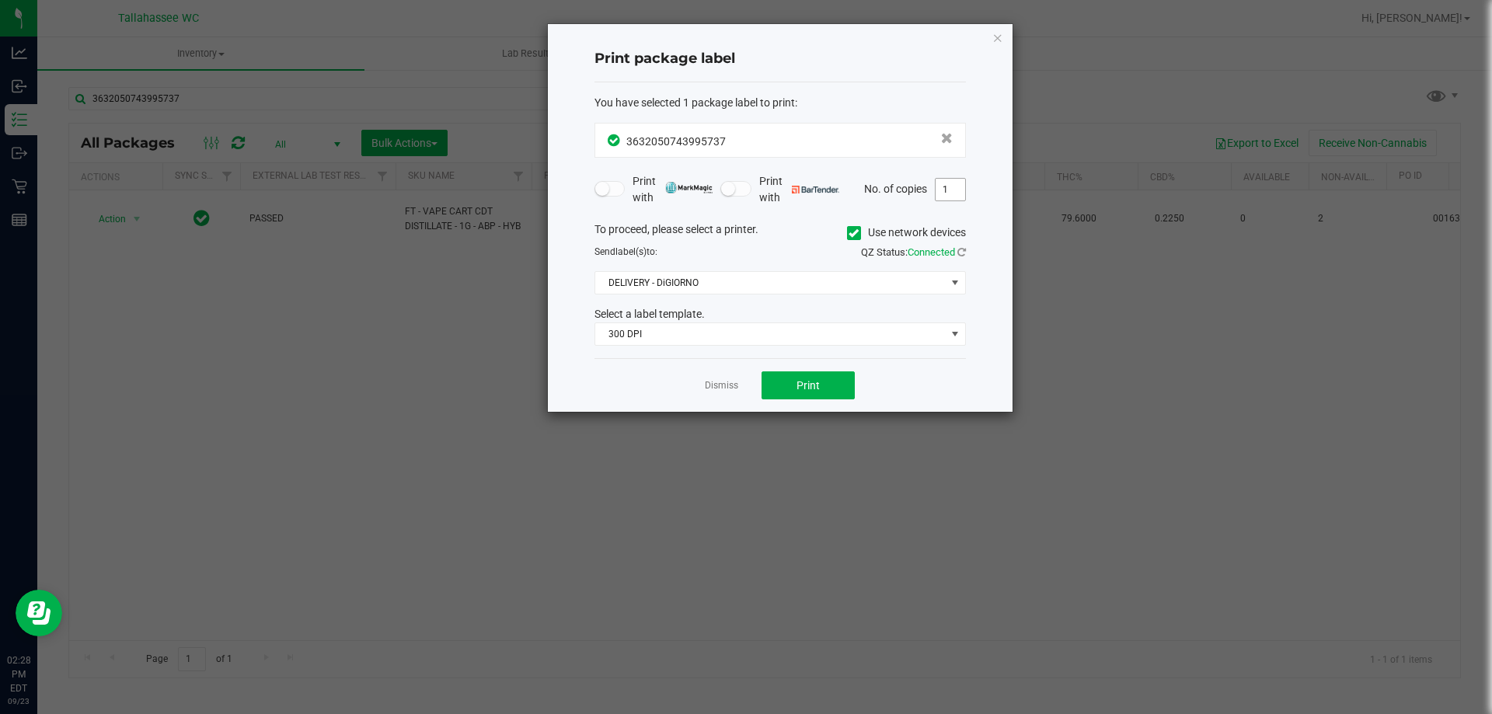
click at [947, 195] on input "1" at bounding box center [951, 190] width 30 height 22
type input "2"
click at [945, 330] on span at bounding box center [954, 334] width 19 height 22
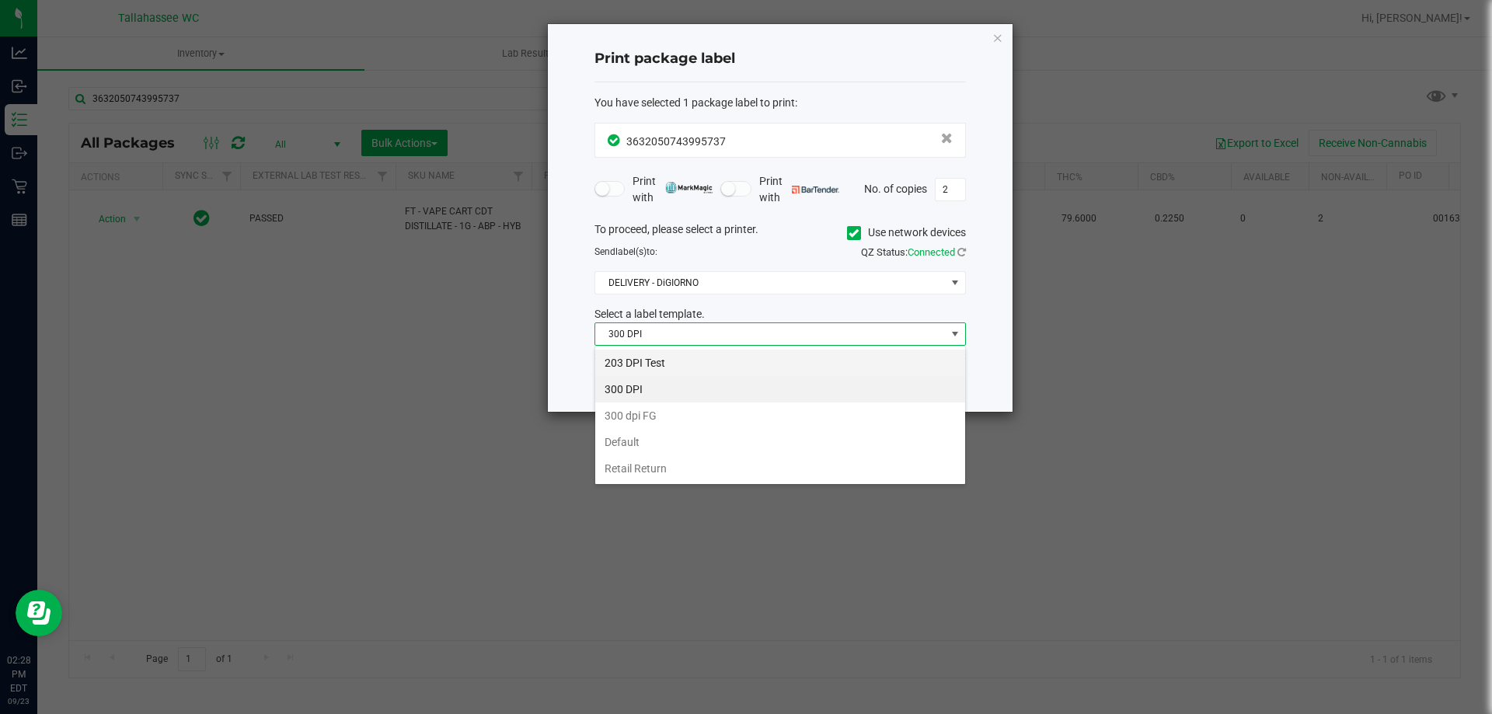
scroll to position [23, 372]
click at [724, 366] on li "203 DPI Test" at bounding box center [780, 363] width 370 height 26
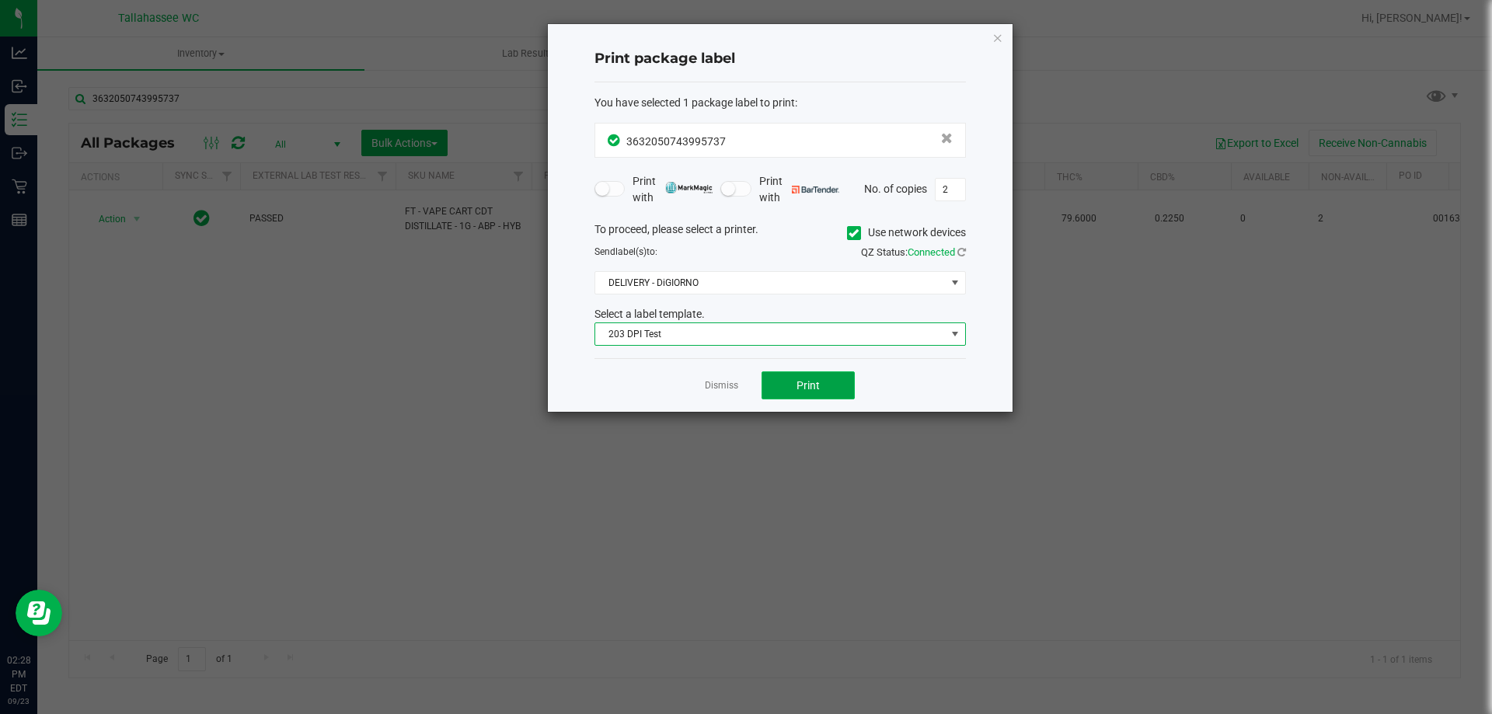
click at [828, 391] on button "Print" at bounding box center [808, 386] width 93 height 28
click at [728, 378] on app-cancel-button "Dismiss" at bounding box center [721, 386] width 33 height 16
click at [718, 384] on link "Dismiss" at bounding box center [721, 385] width 33 height 13
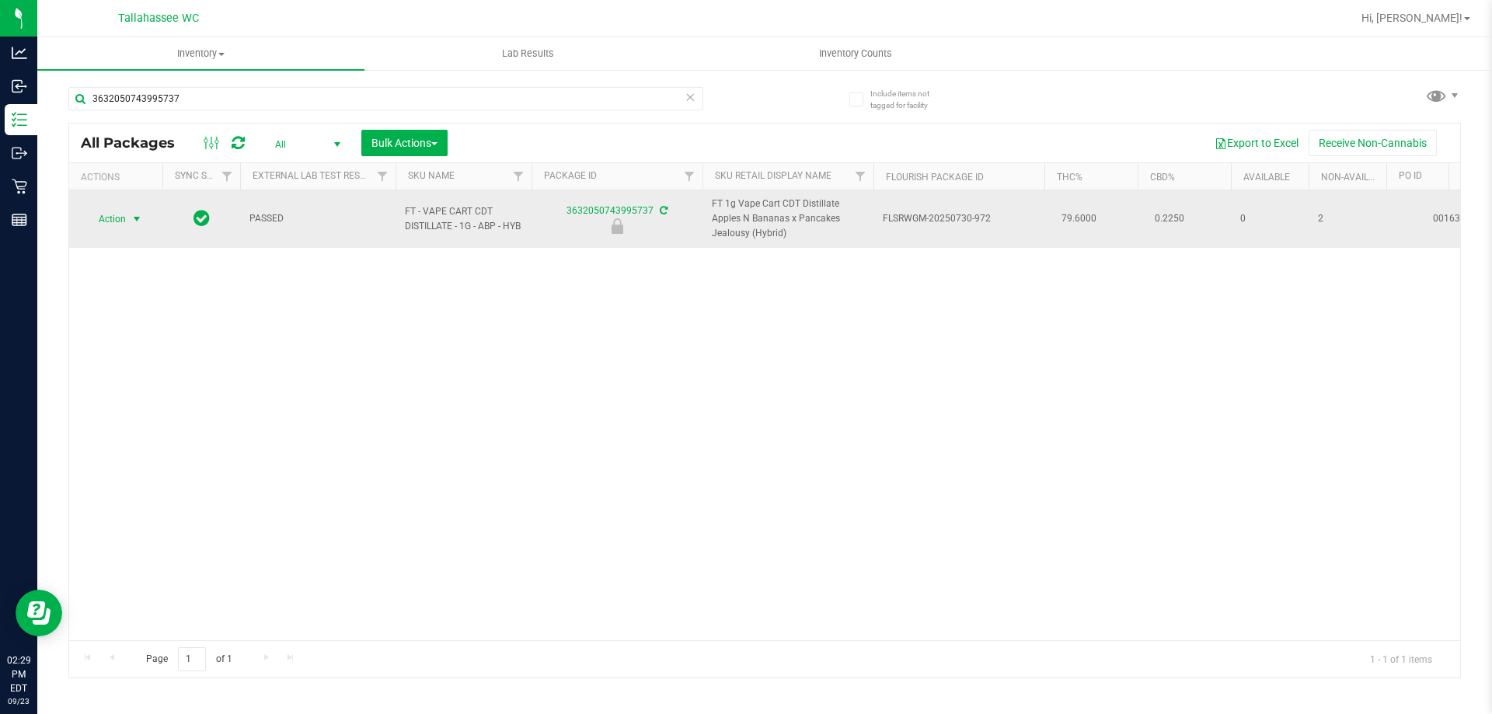
click at [132, 219] on span "select" at bounding box center [137, 219] width 12 height 12
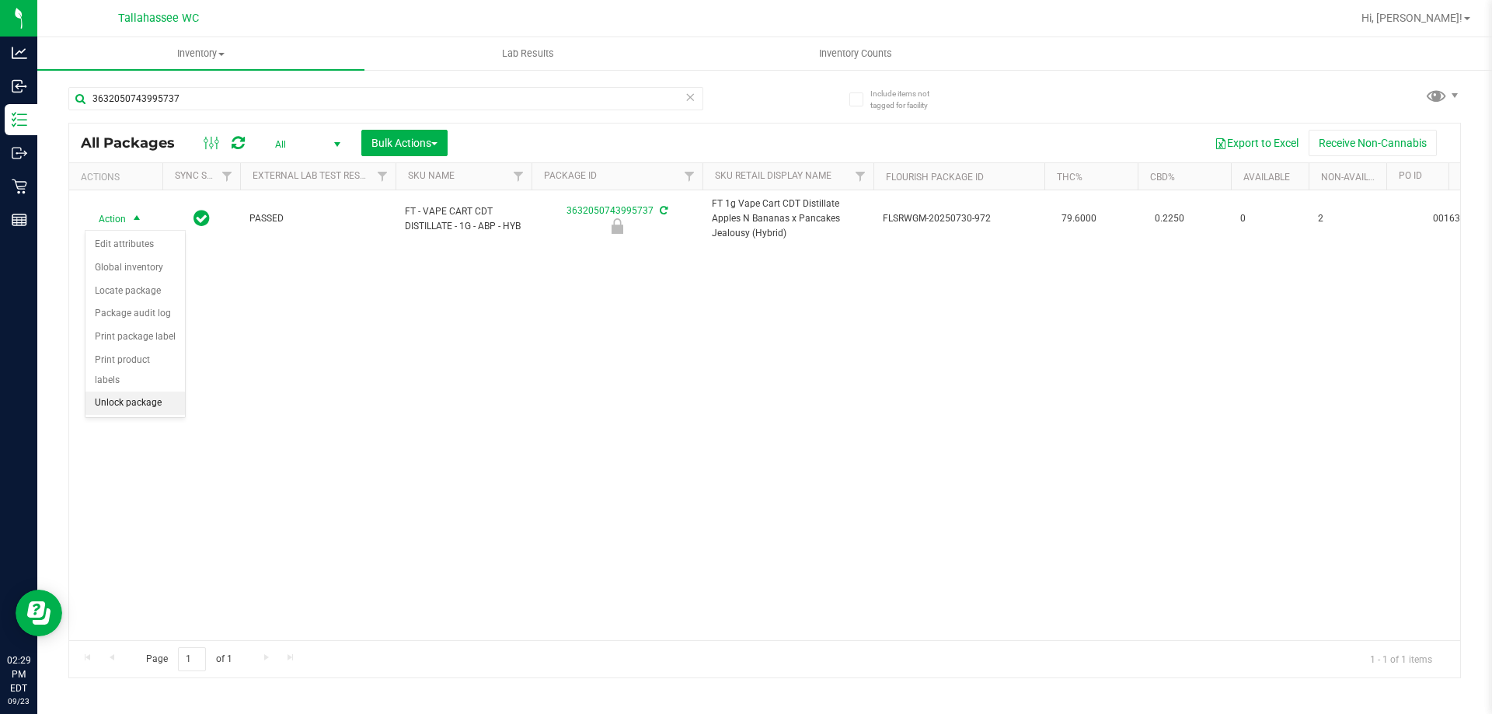
click at [176, 392] on li "Unlock package" at bounding box center [134, 403] width 99 height 23
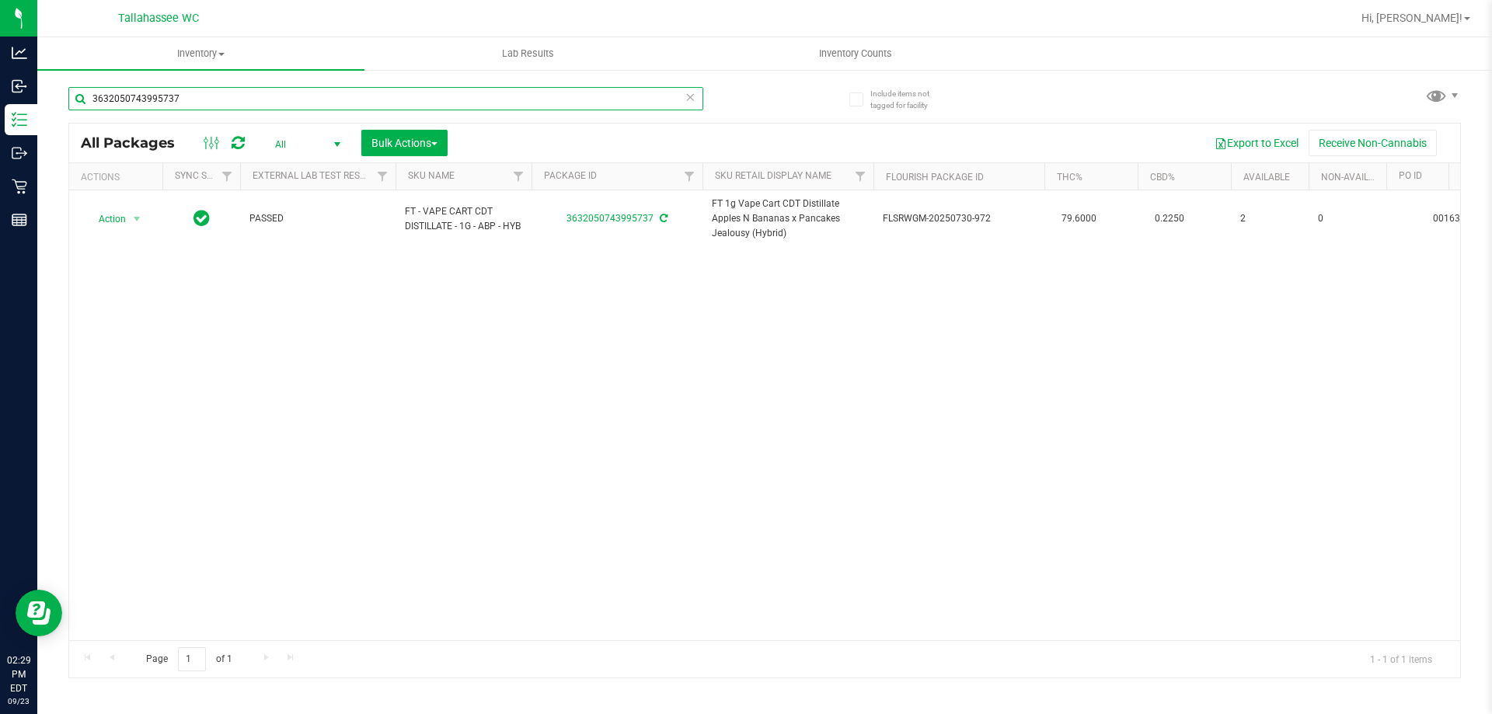
click at [369, 106] on input "3632050743995737" at bounding box center [385, 98] width 635 height 23
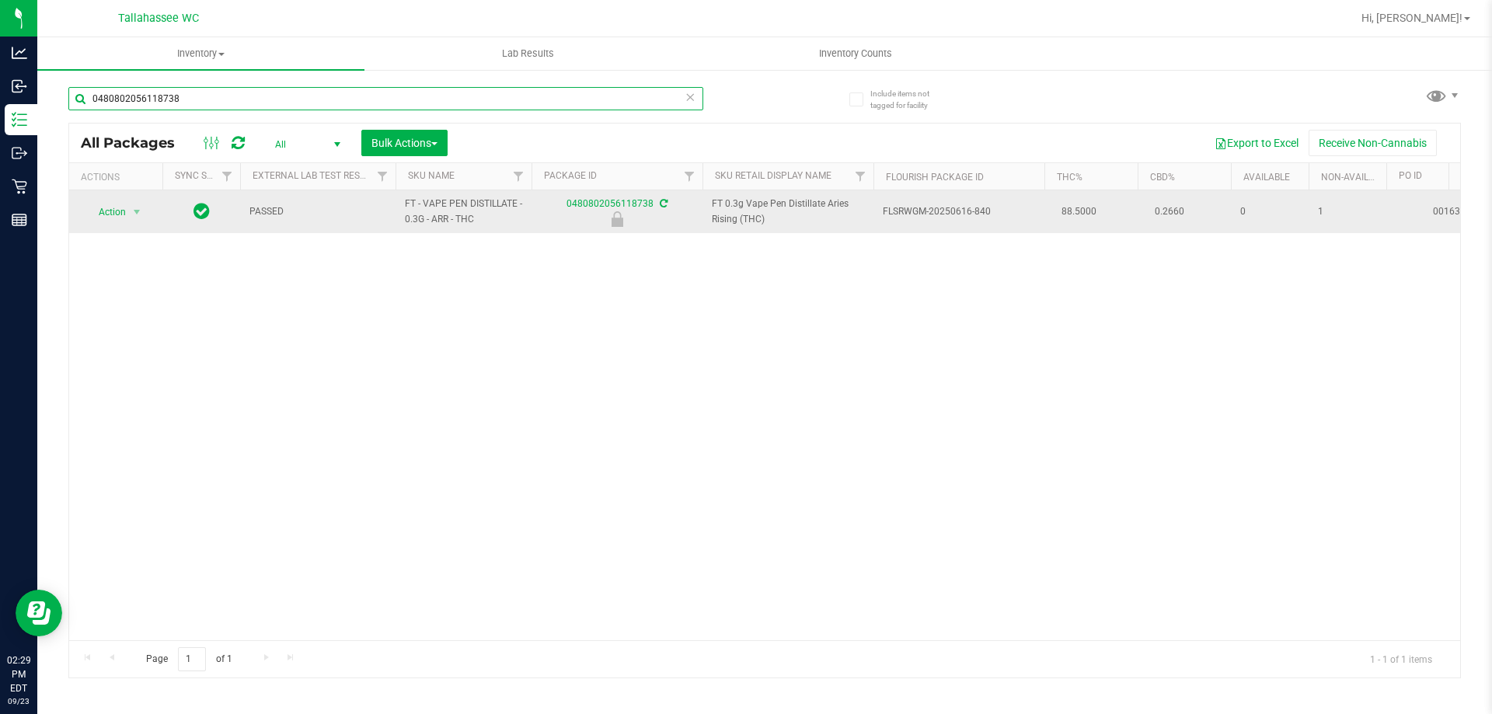
type input "0480802056118738"
click at [122, 212] on span "Action" at bounding box center [106, 212] width 42 height 22
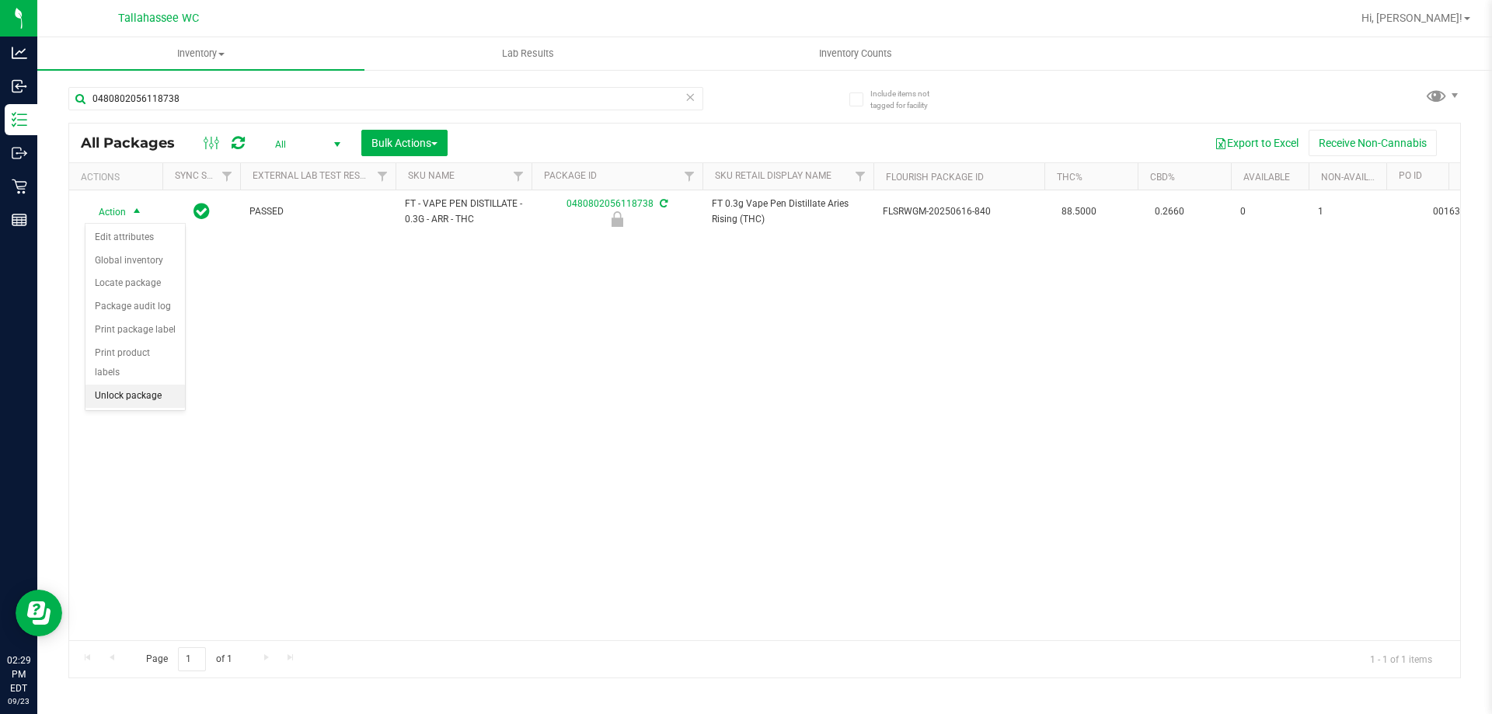
click at [153, 385] on li "Unlock package" at bounding box center [134, 396] width 99 height 23
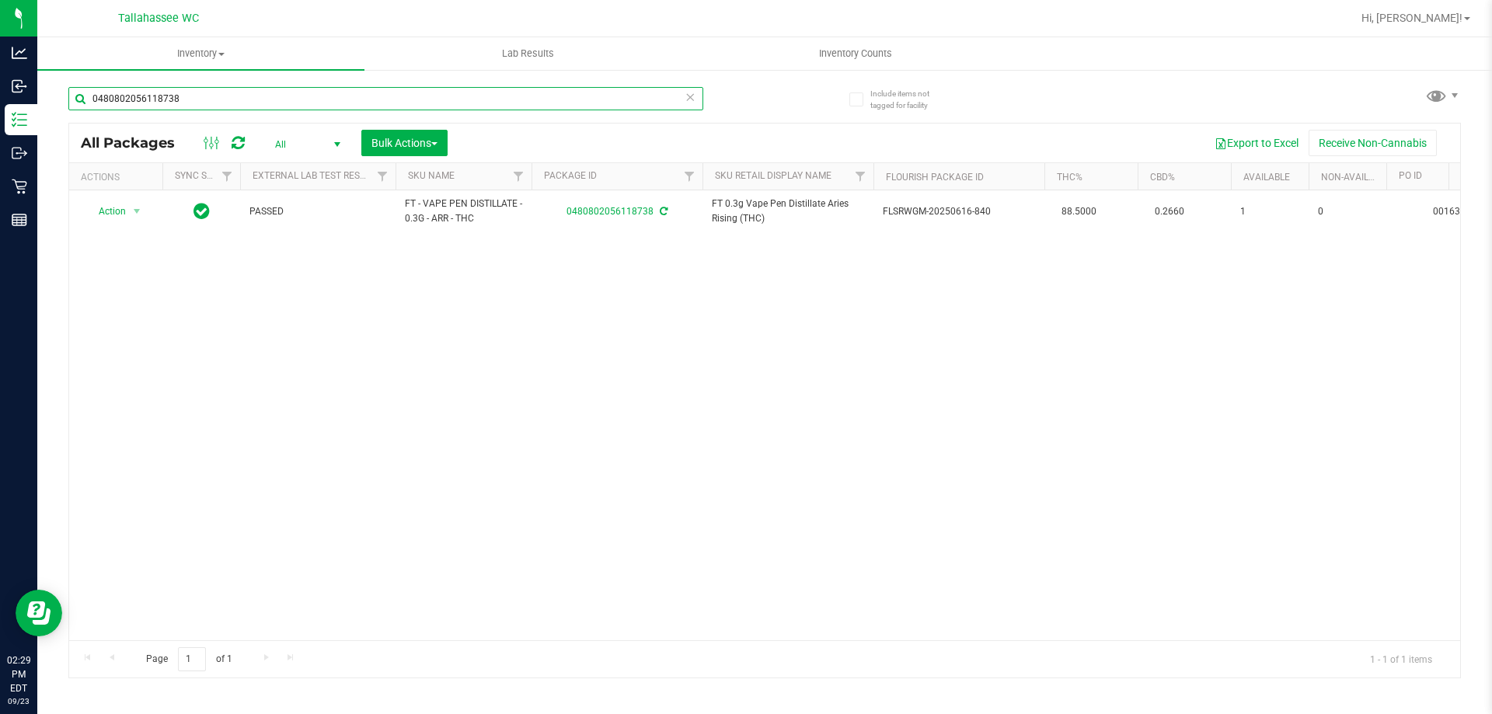
click at [500, 106] on input "0480802056118738" at bounding box center [385, 98] width 635 height 23
type input "7011140498281922"
click at [127, 215] on span "select" at bounding box center [136, 212] width 19 height 22
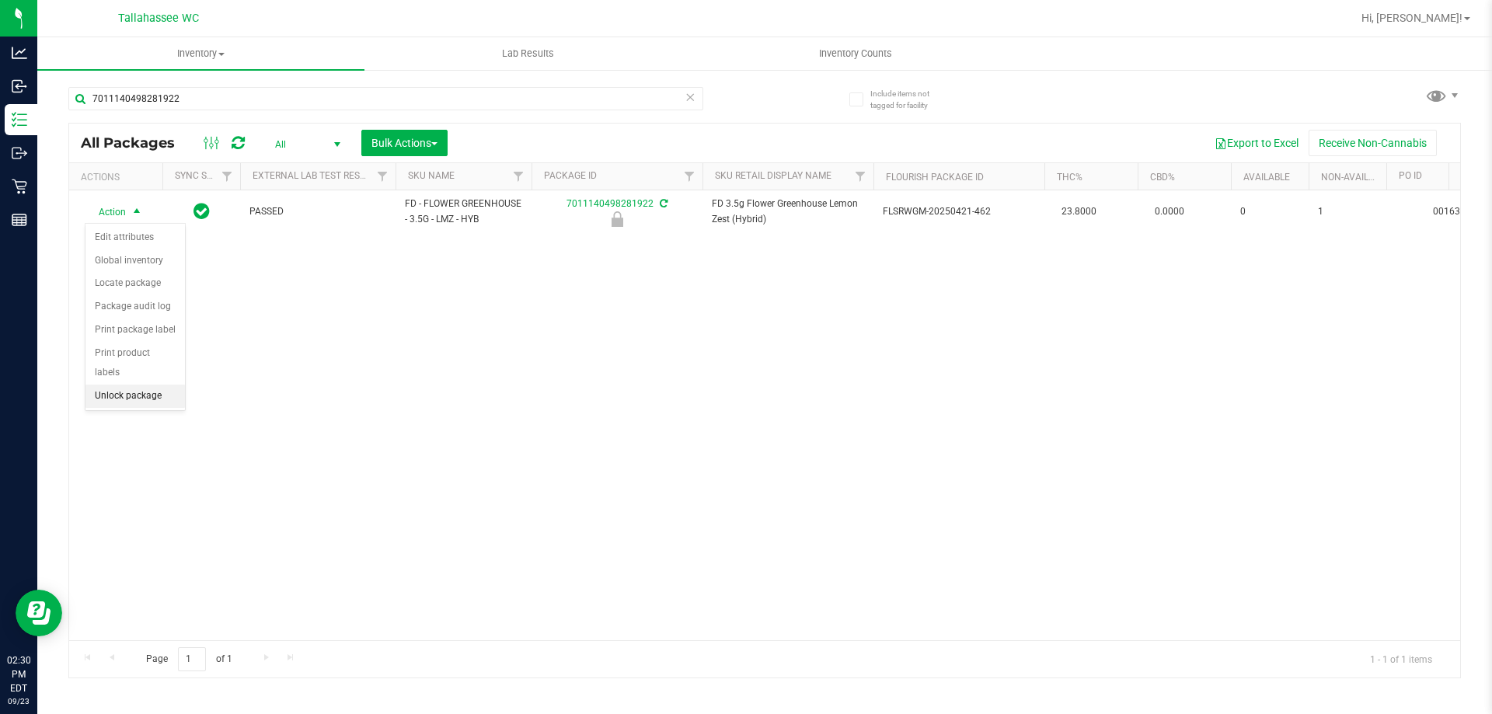
click at [176, 385] on li "Unlock package" at bounding box center [134, 396] width 99 height 23
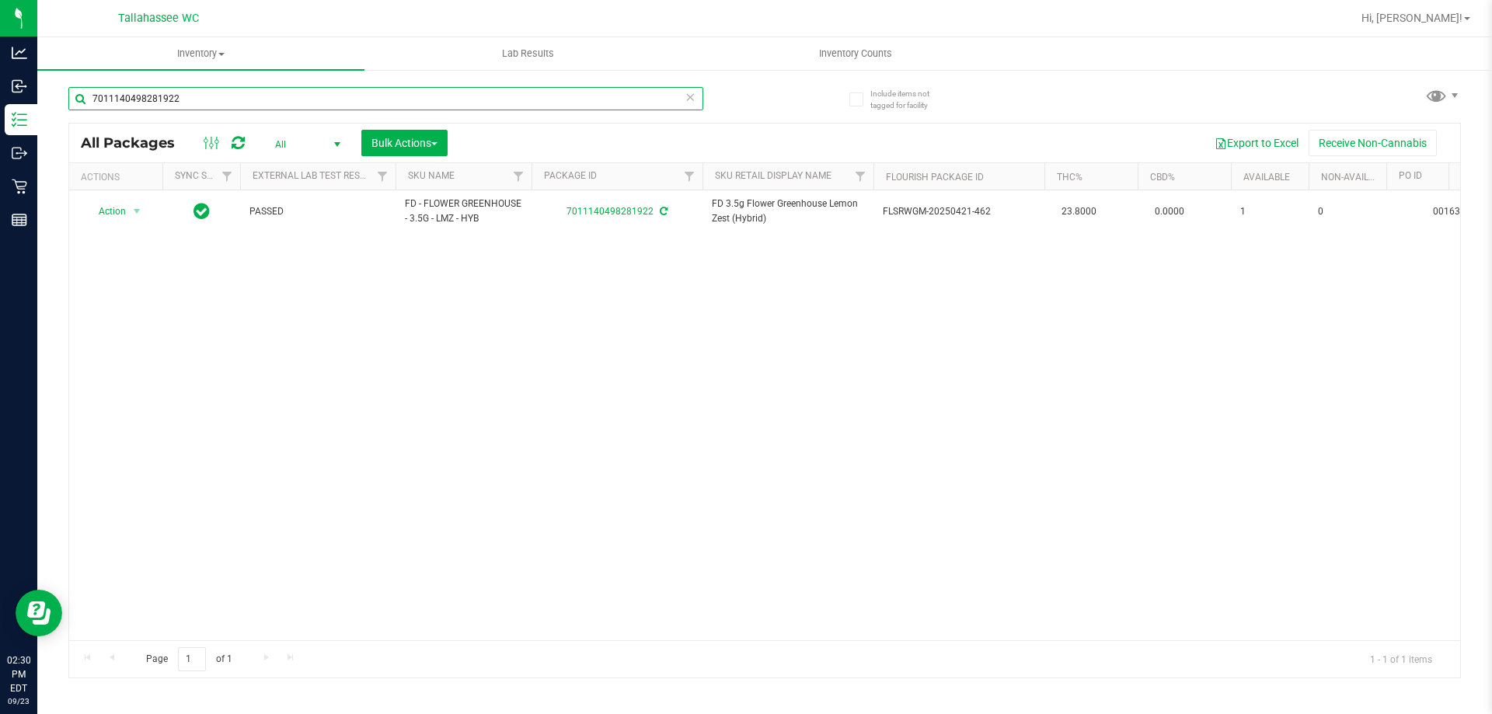
click at [296, 100] on input "7011140498281922" at bounding box center [385, 98] width 635 height 23
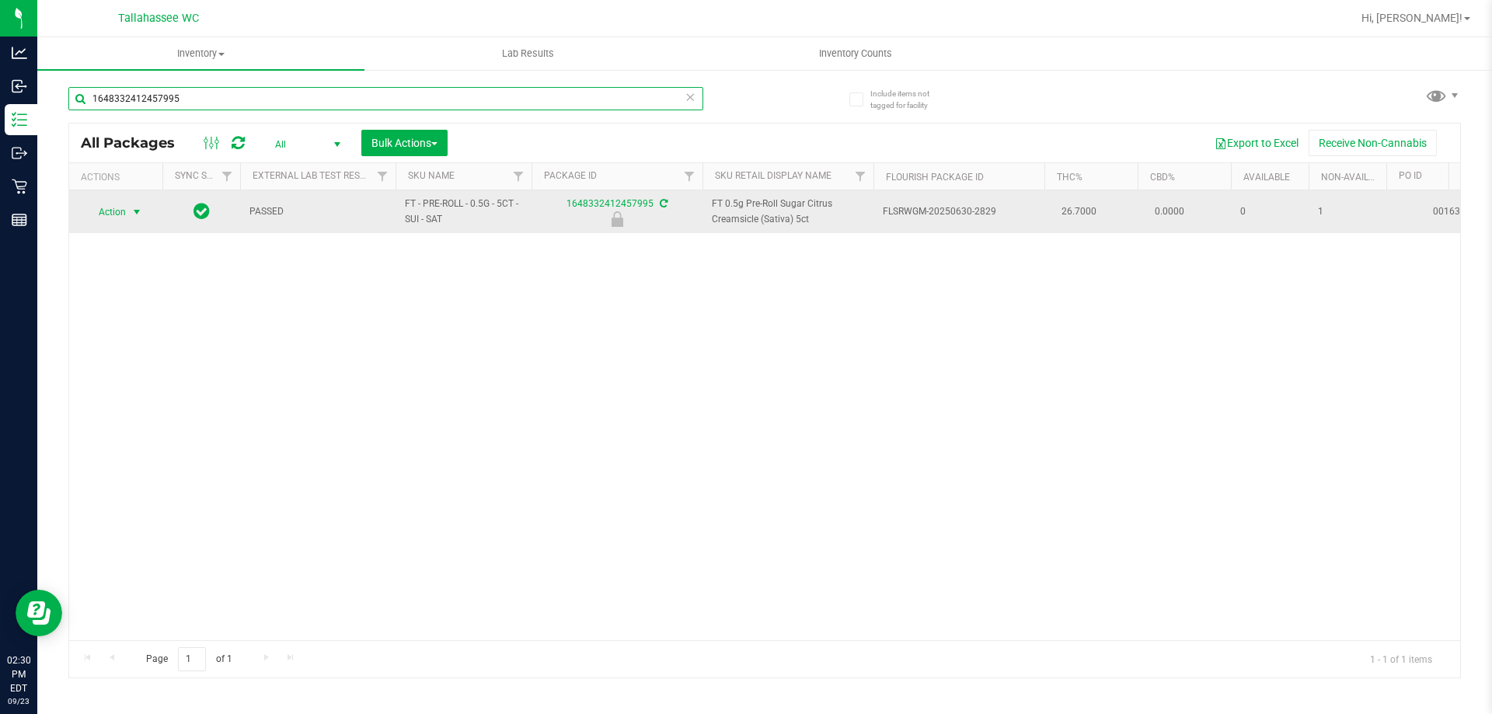
type input "1648332412457995"
click at [127, 211] on span "select" at bounding box center [136, 212] width 19 height 22
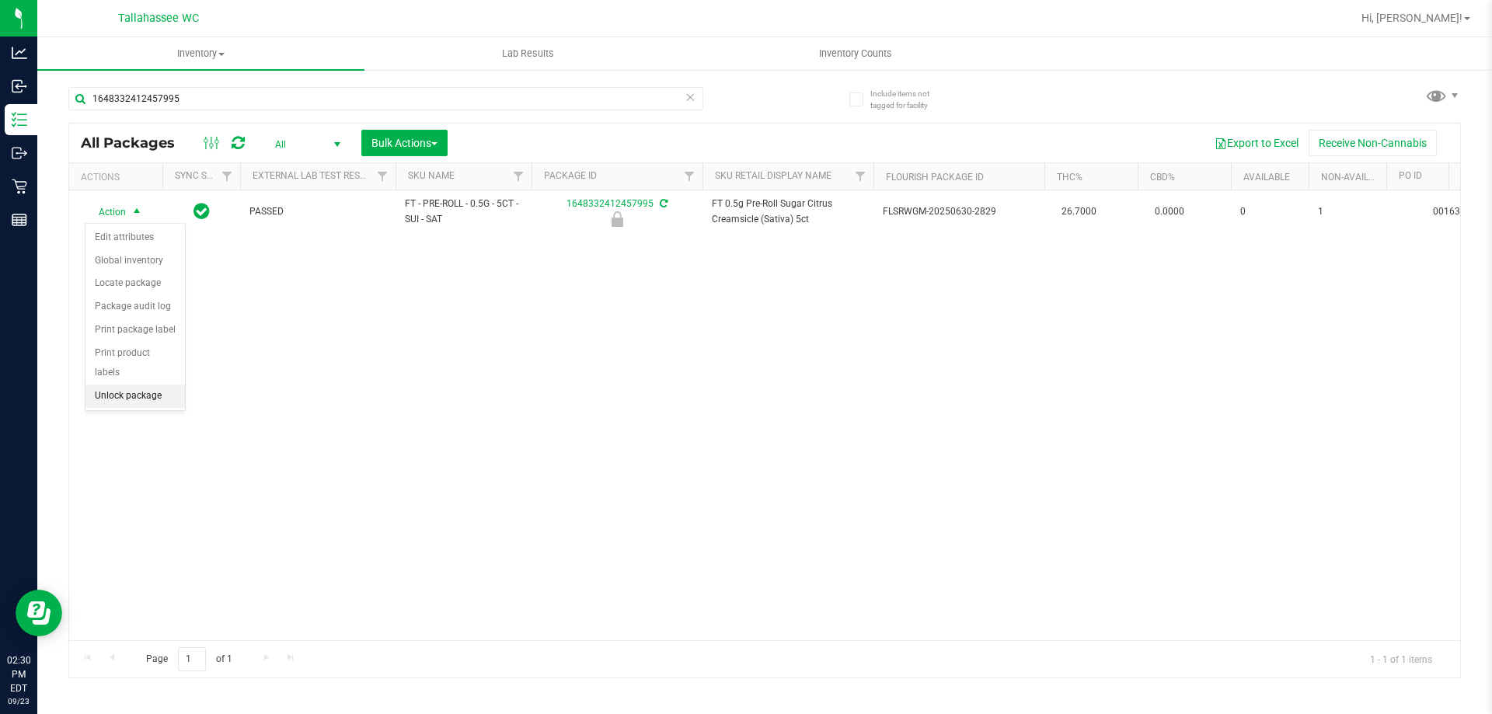
click at [162, 385] on li "Unlock package" at bounding box center [134, 396] width 99 height 23
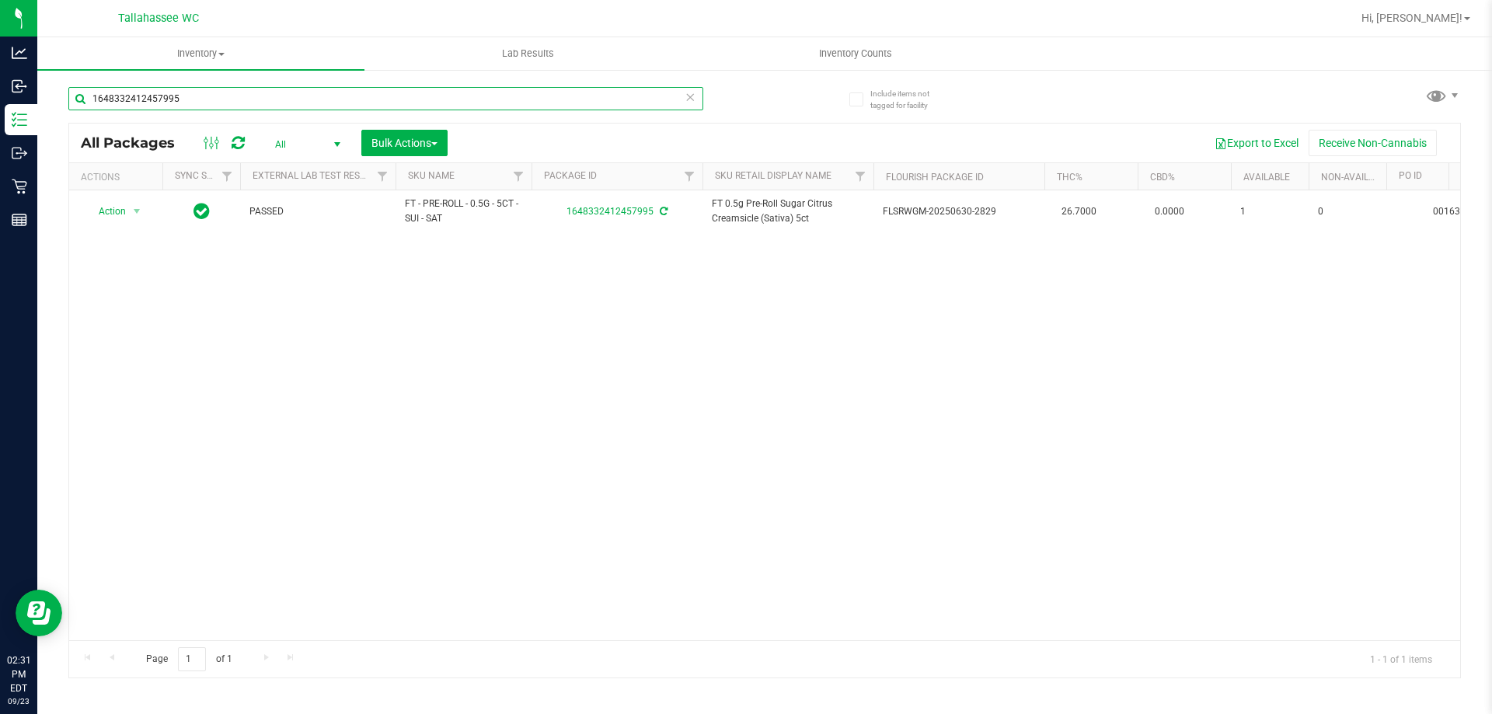
click at [461, 100] on input "1648332412457995" at bounding box center [385, 98] width 635 height 23
type input "0480954015497546"
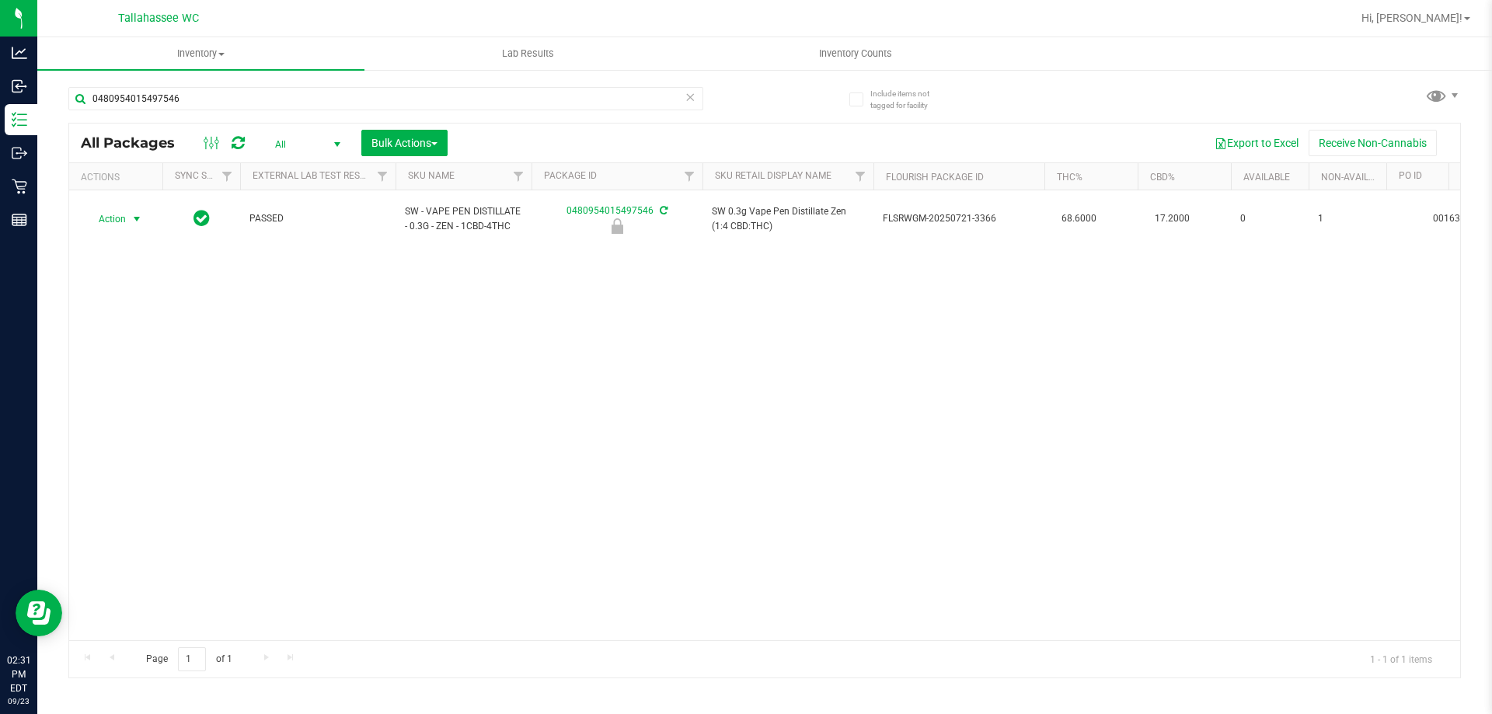
click at [136, 218] on span "select" at bounding box center [137, 219] width 12 height 12
click at [159, 385] on li "Unlock package" at bounding box center [134, 396] width 99 height 23
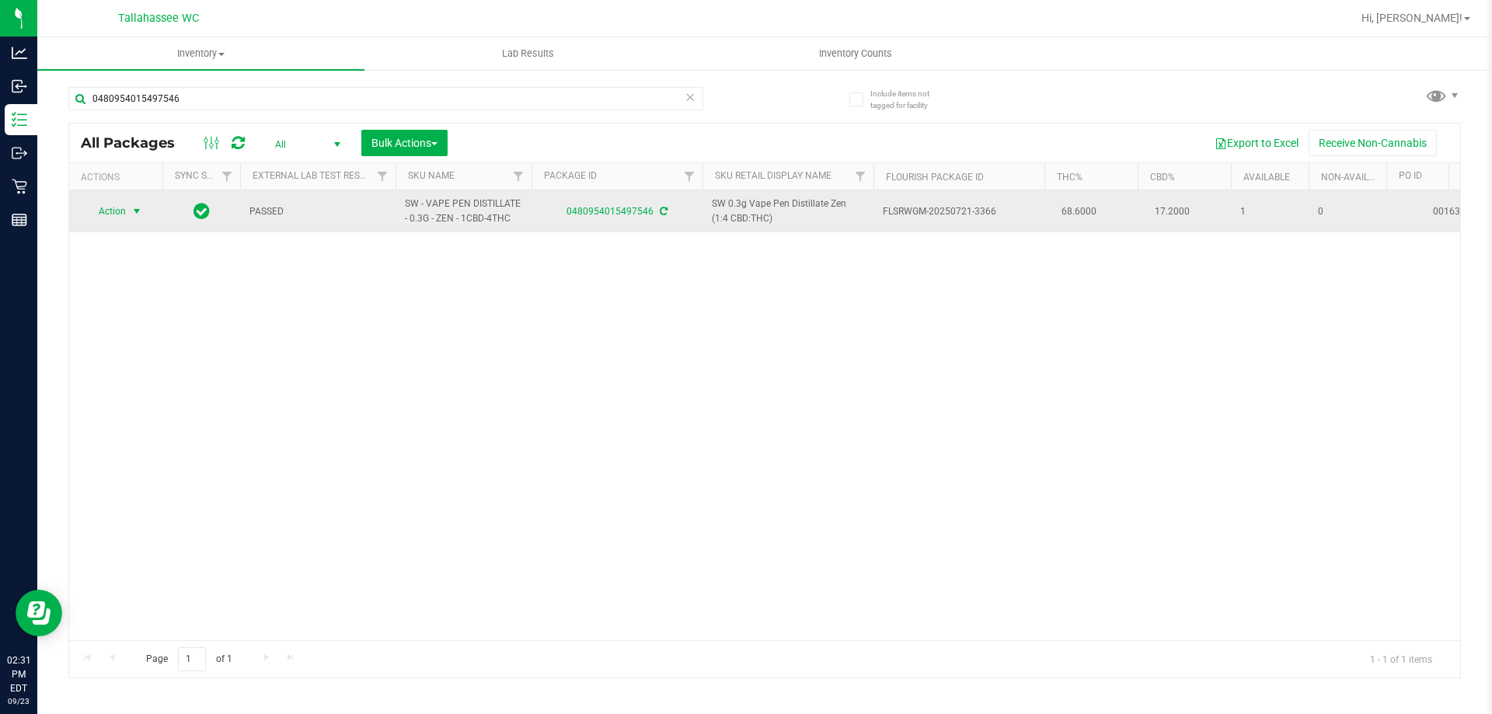
click at [119, 212] on span "Action" at bounding box center [106, 212] width 42 height 22
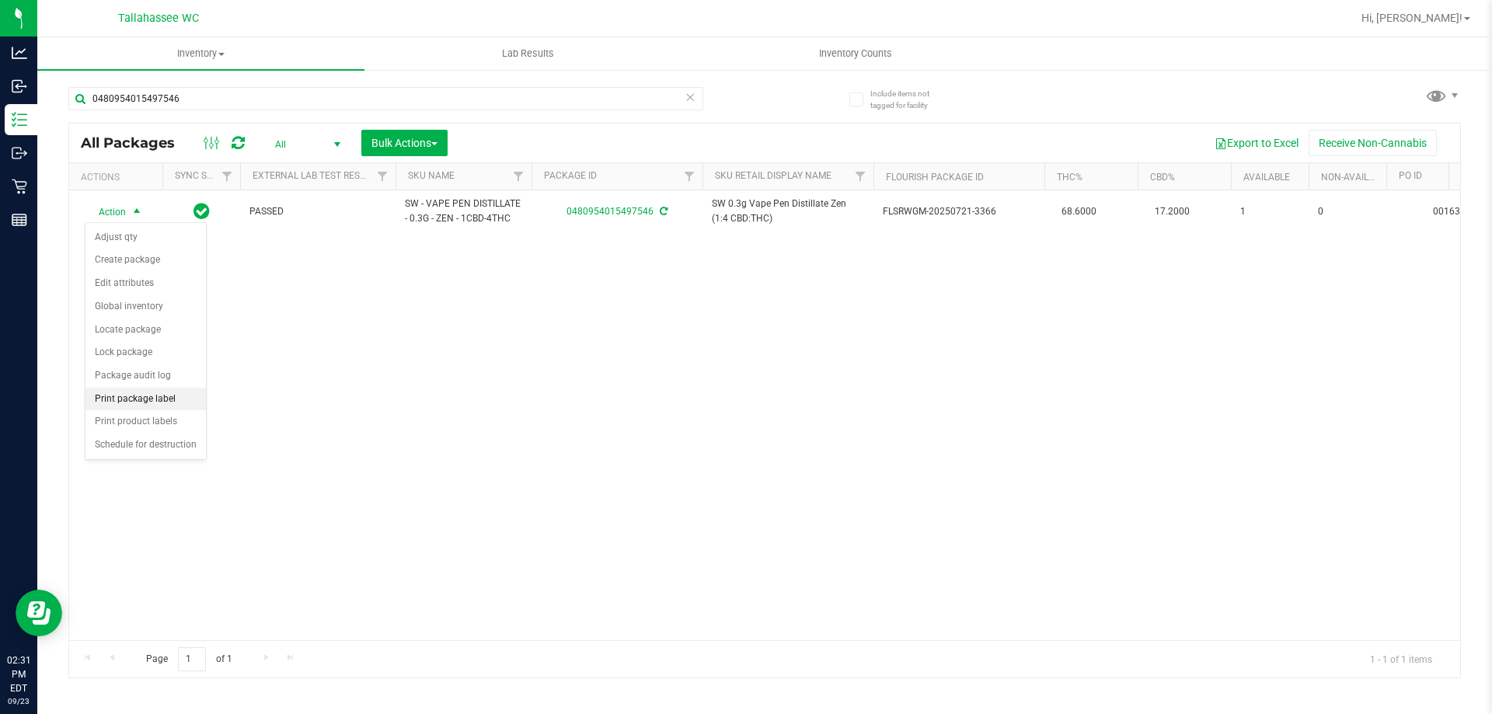
click at [195, 396] on li "Print package label" at bounding box center [145, 399] width 120 height 23
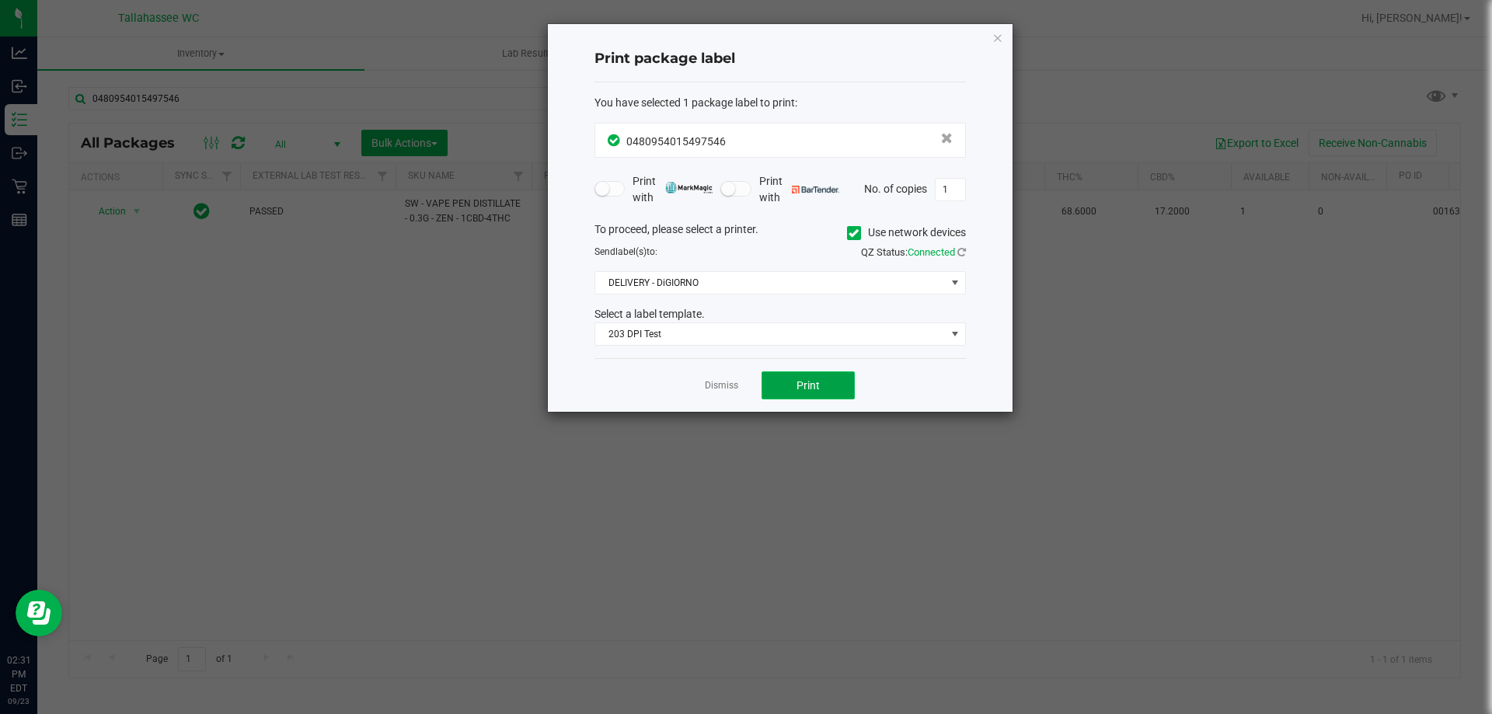
click at [808, 385] on span "Print" at bounding box center [808, 385] width 23 height 12
click at [728, 389] on link "Dismiss" at bounding box center [721, 385] width 33 height 13
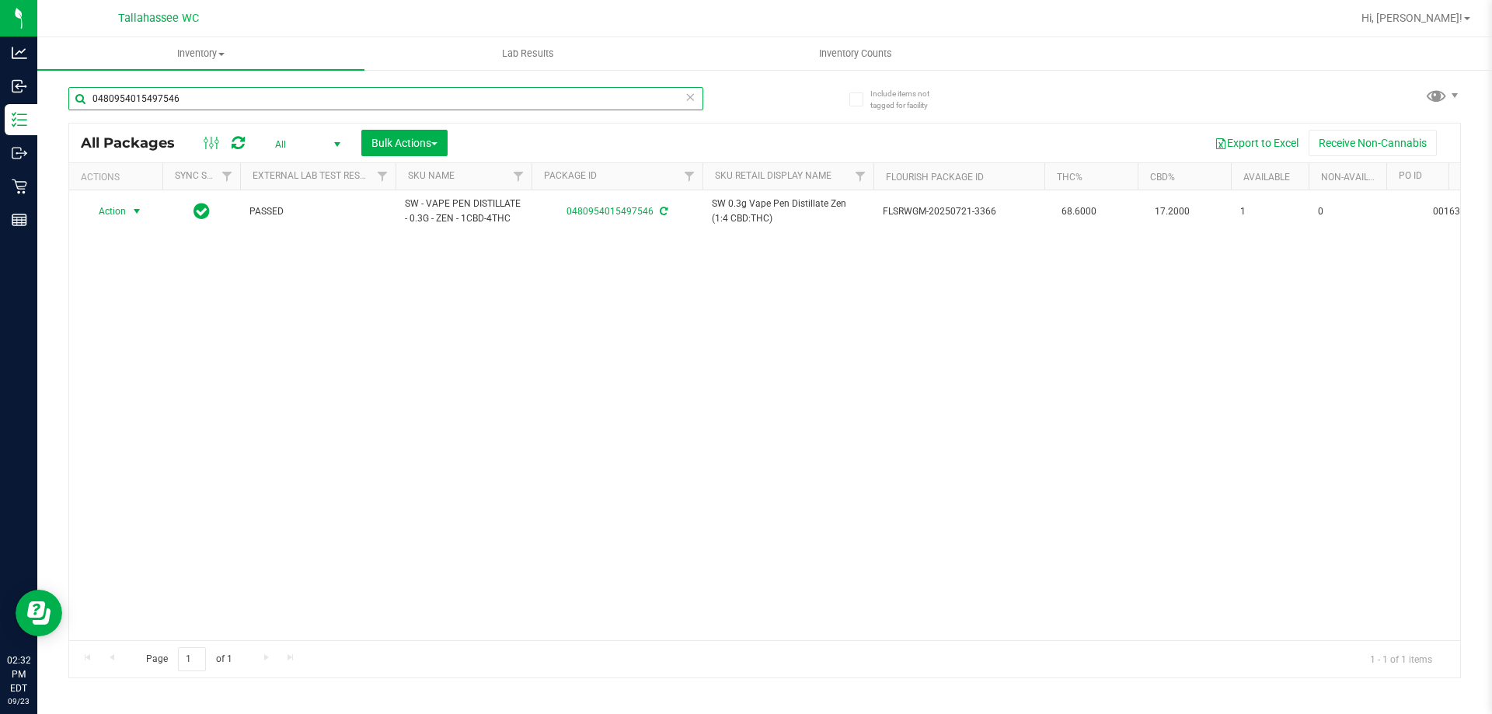
click at [550, 97] on input "0480954015497546" at bounding box center [385, 98] width 635 height 23
click at [553, 99] on input "0480954015497546" at bounding box center [385, 98] width 635 height 23
type input "1090663539163834"
click at [134, 213] on span "select" at bounding box center [137, 212] width 12 height 12
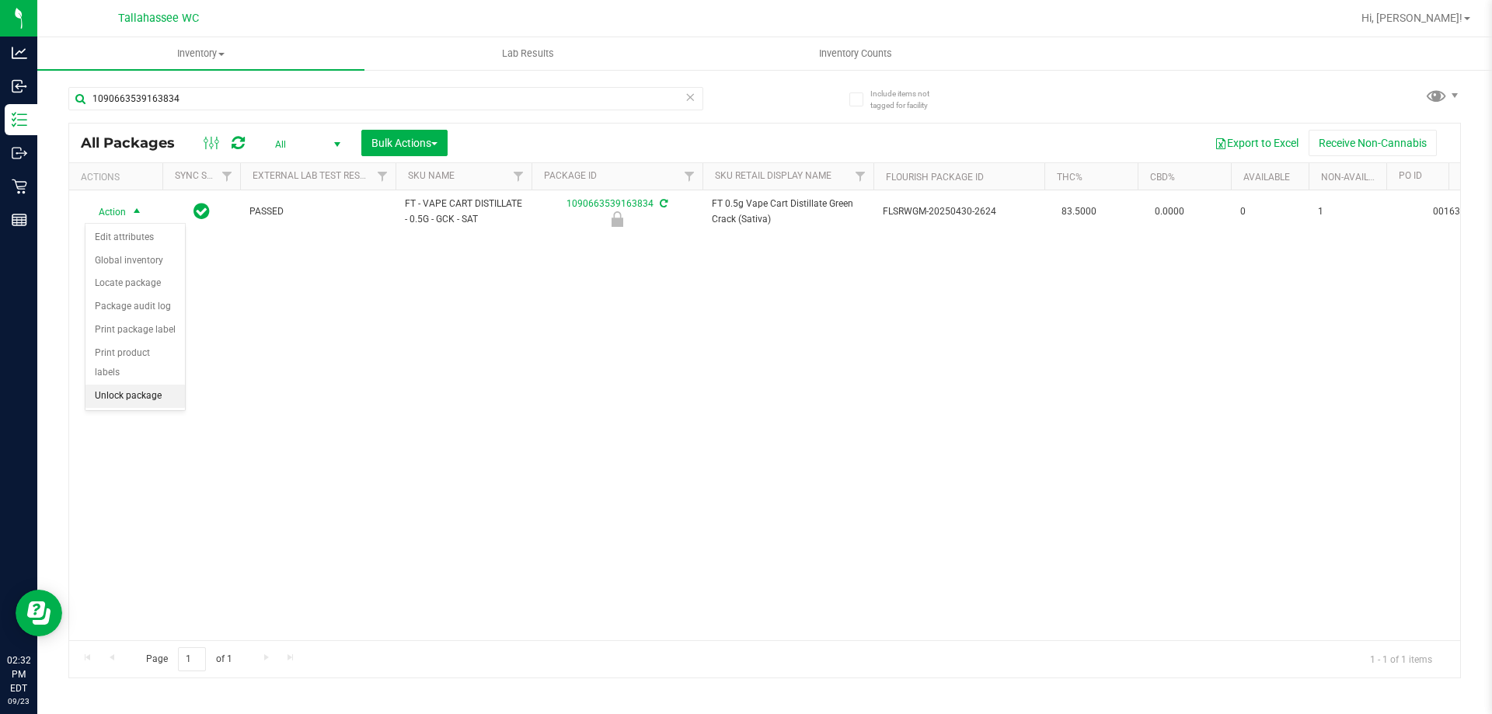
click at [158, 385] on li "Unlock package" at bounding box center [134, 396] width 99 height 23
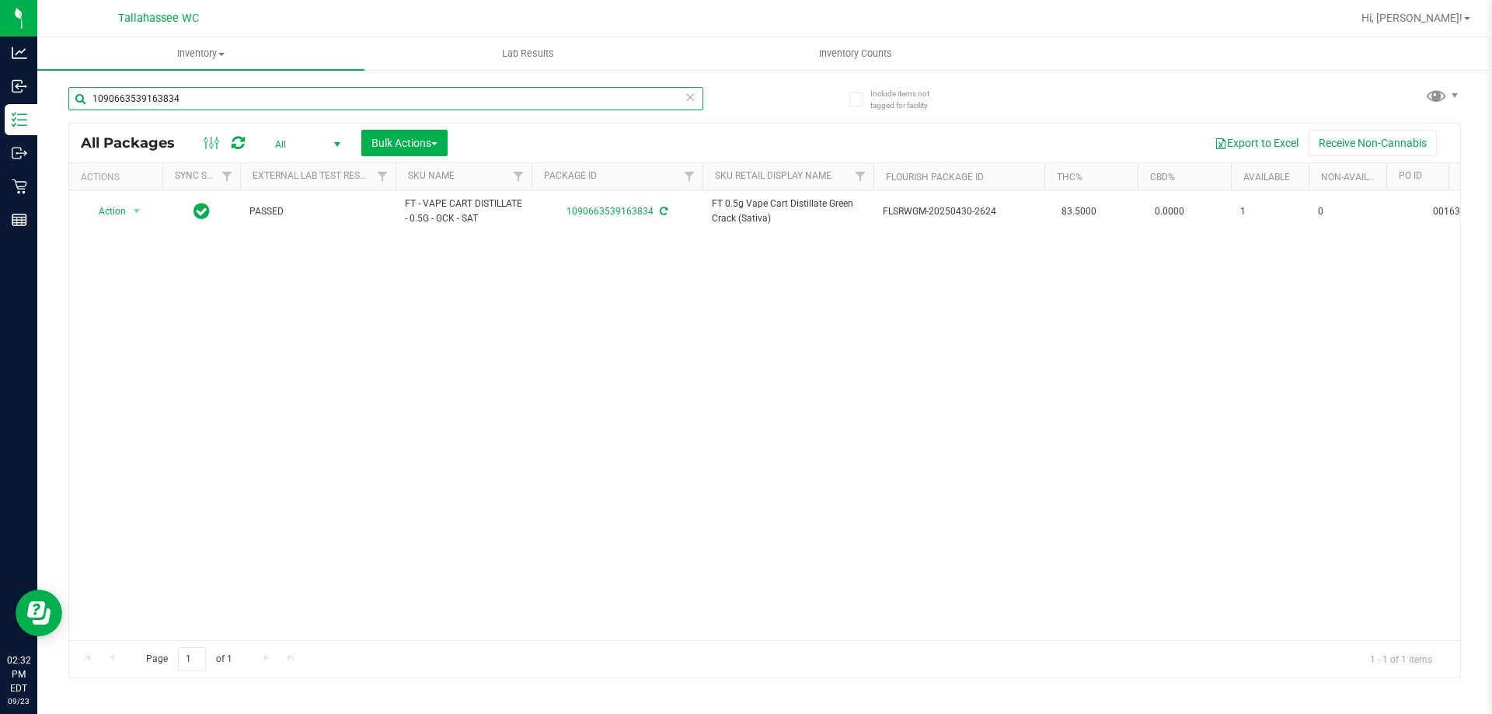
click at [482, 100] on input "1090663539163834" at bounding box center [385, 98] width 635 height 23
type input "7870526902311503"
click at [129, 213] on span "select" at bounding box center [136, 212] width 19 height 22
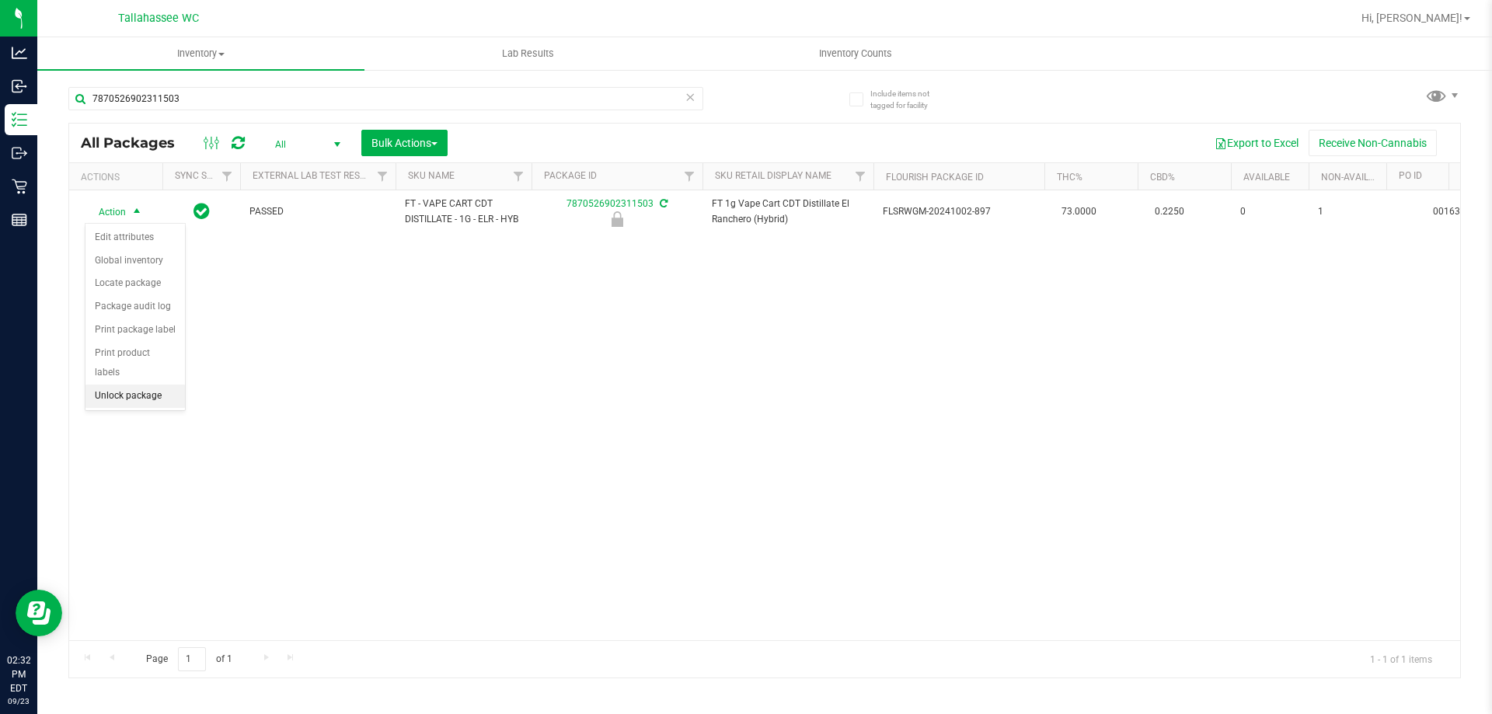
click at [152, 385] on li "Unlock package" at bounding box center [134, 396] width 99 height 23
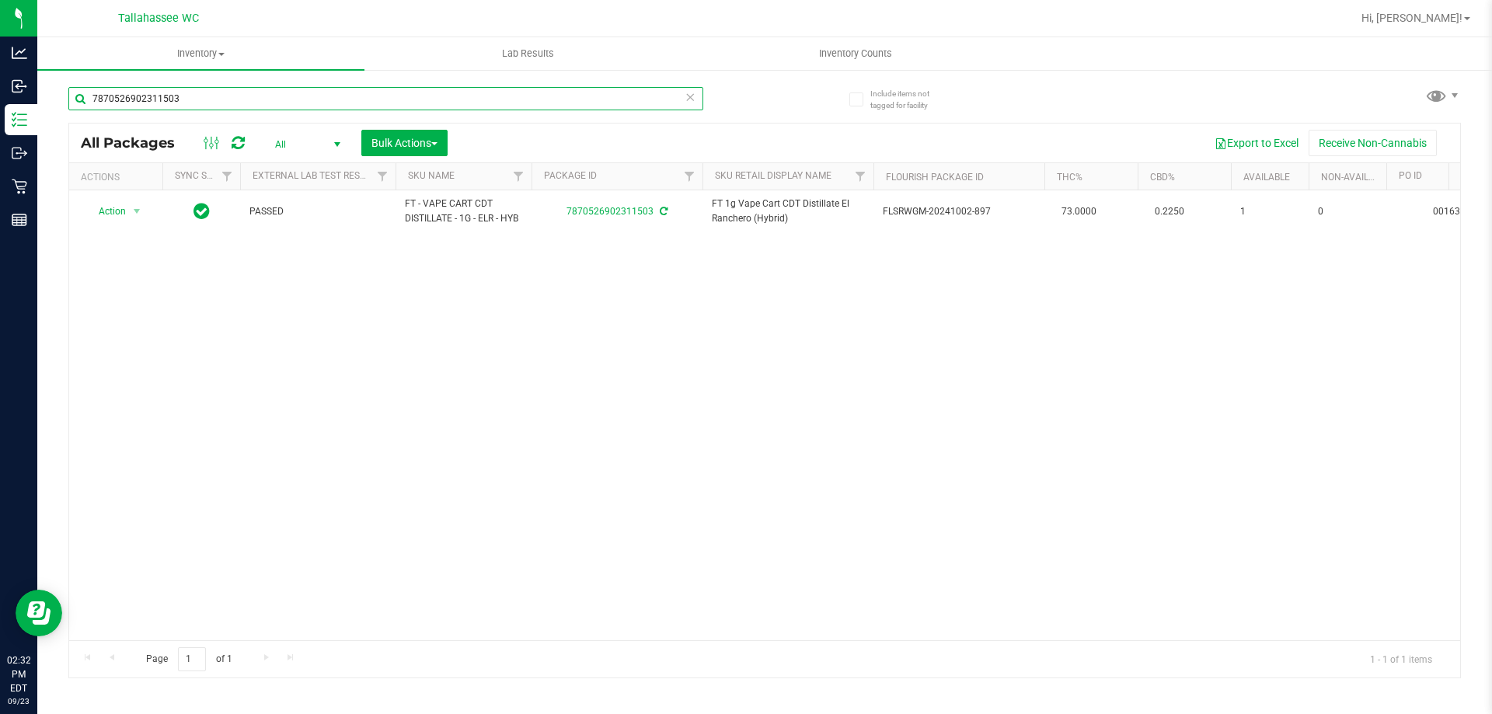
click at [483, 92] on input "7870526902311503" at bounding box center [385, 98] width 635 height 23
type input "1618141648878496"
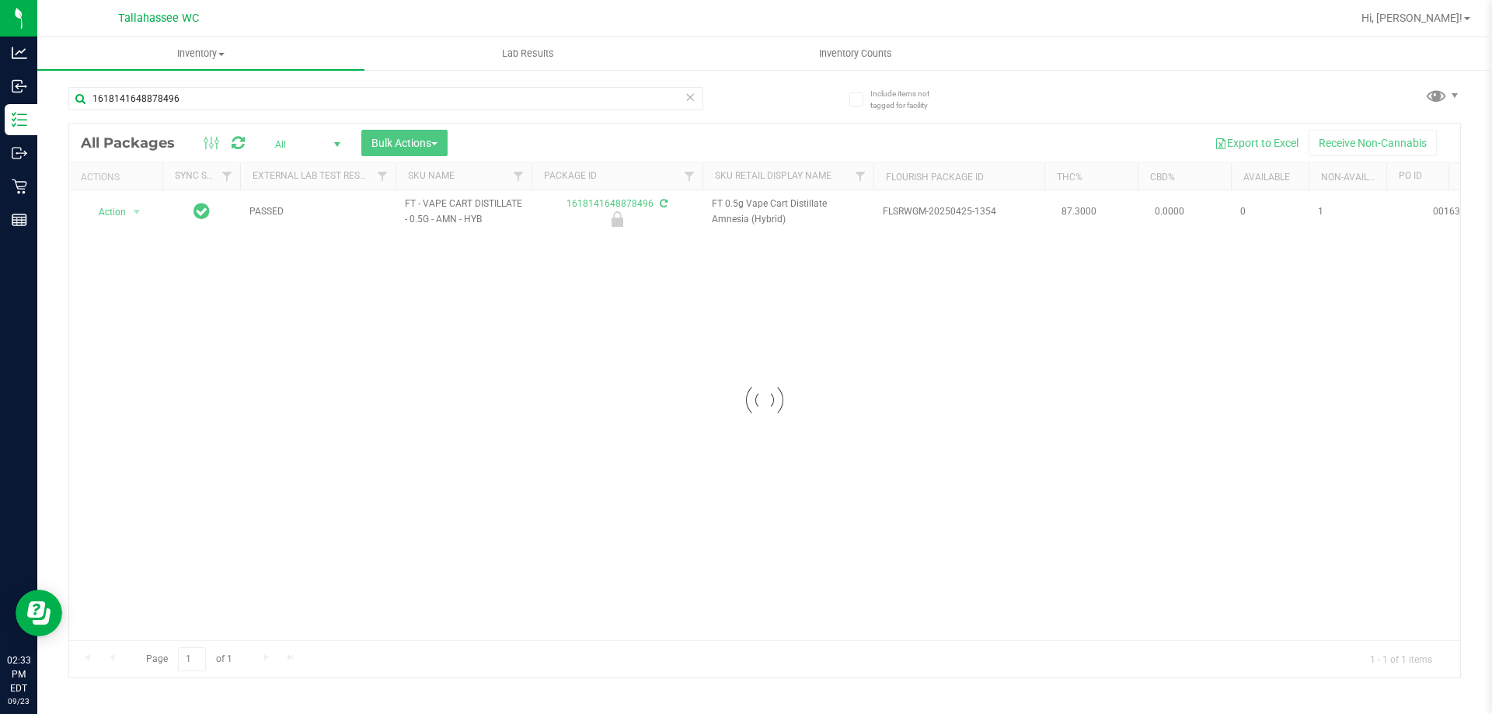
click at [122, 214] on div at bounding box center [764, 401] width 1391 height 554
click at [127, 214] on span "select" at bounding box center [136, 212] width 19 height 22
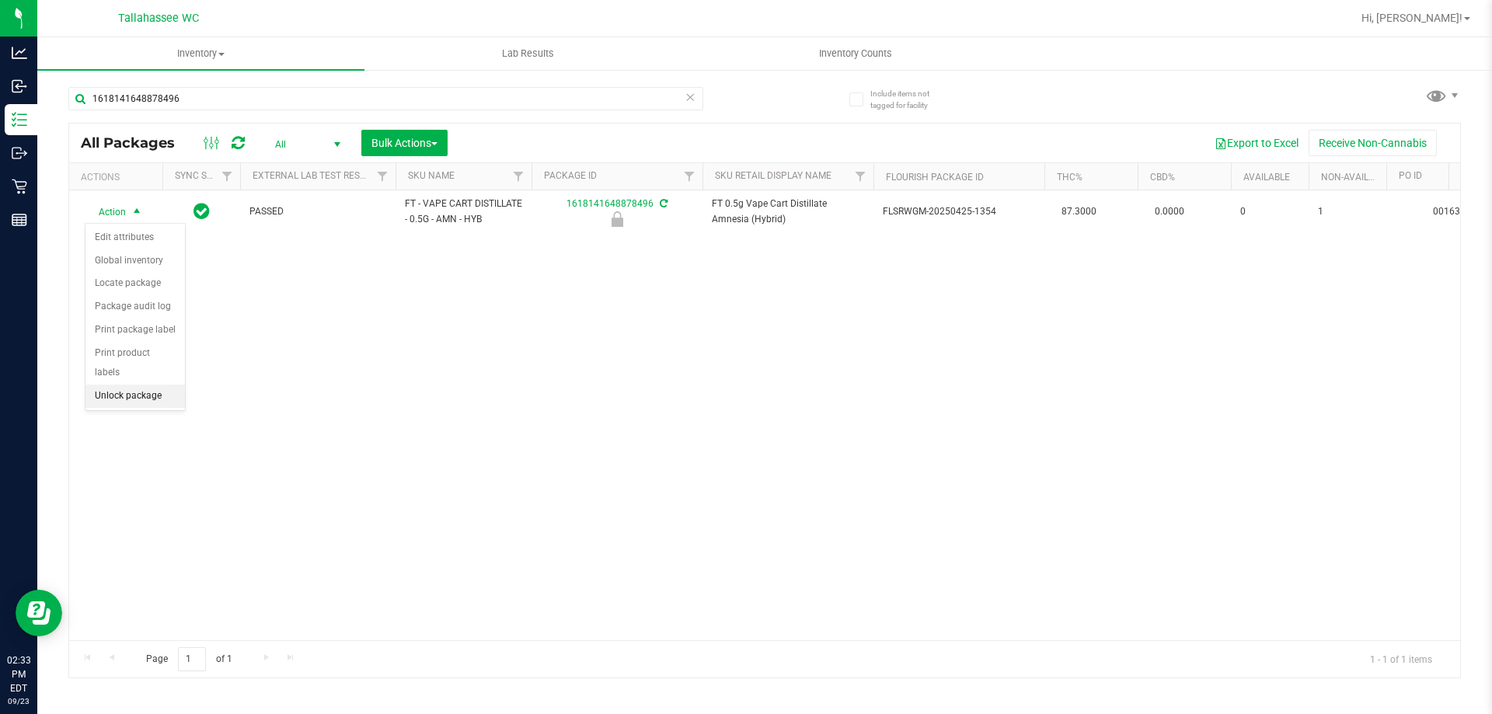
click at [140, 385] on li "Unlock package" at bounding box center [134, 396] width 99 height 23
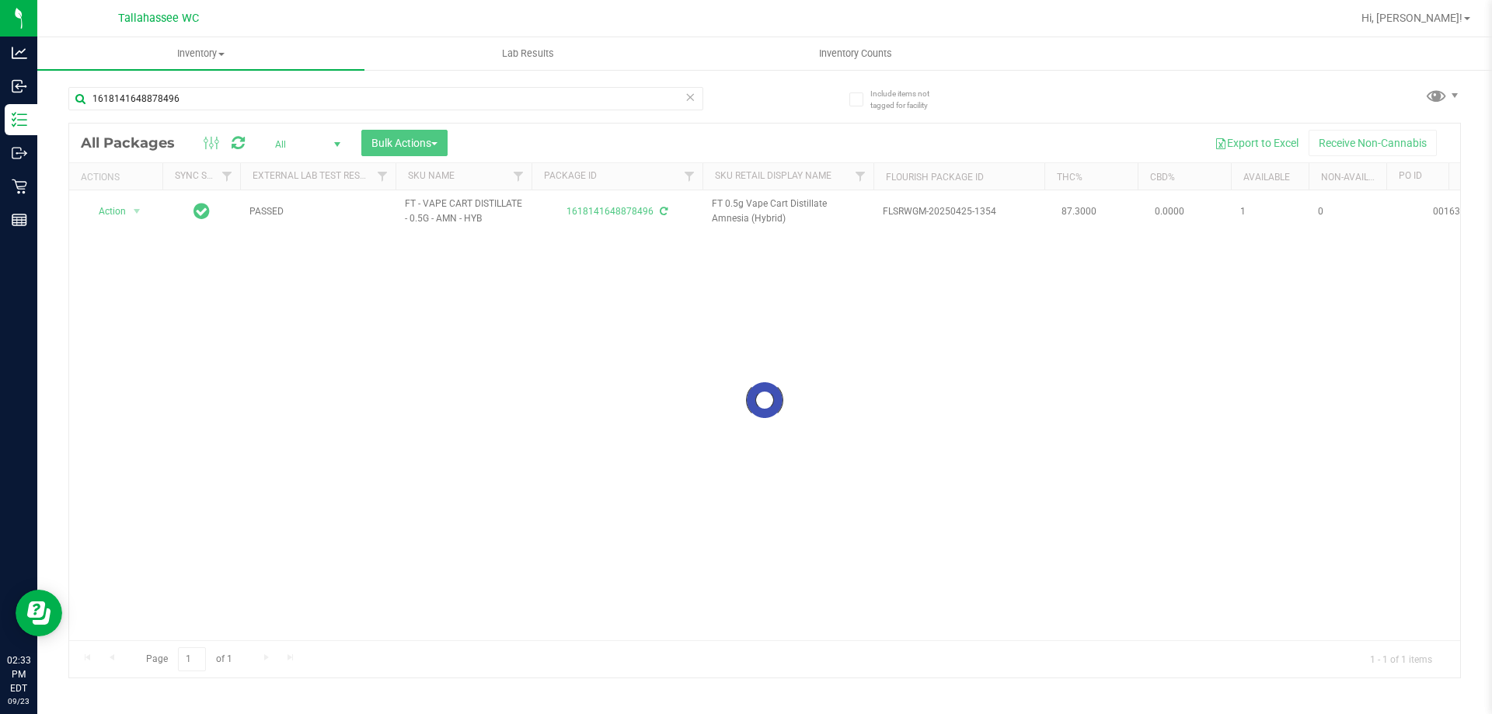
click at [124, 211] on div at bounding box center [764, 401] width 1391 height 554
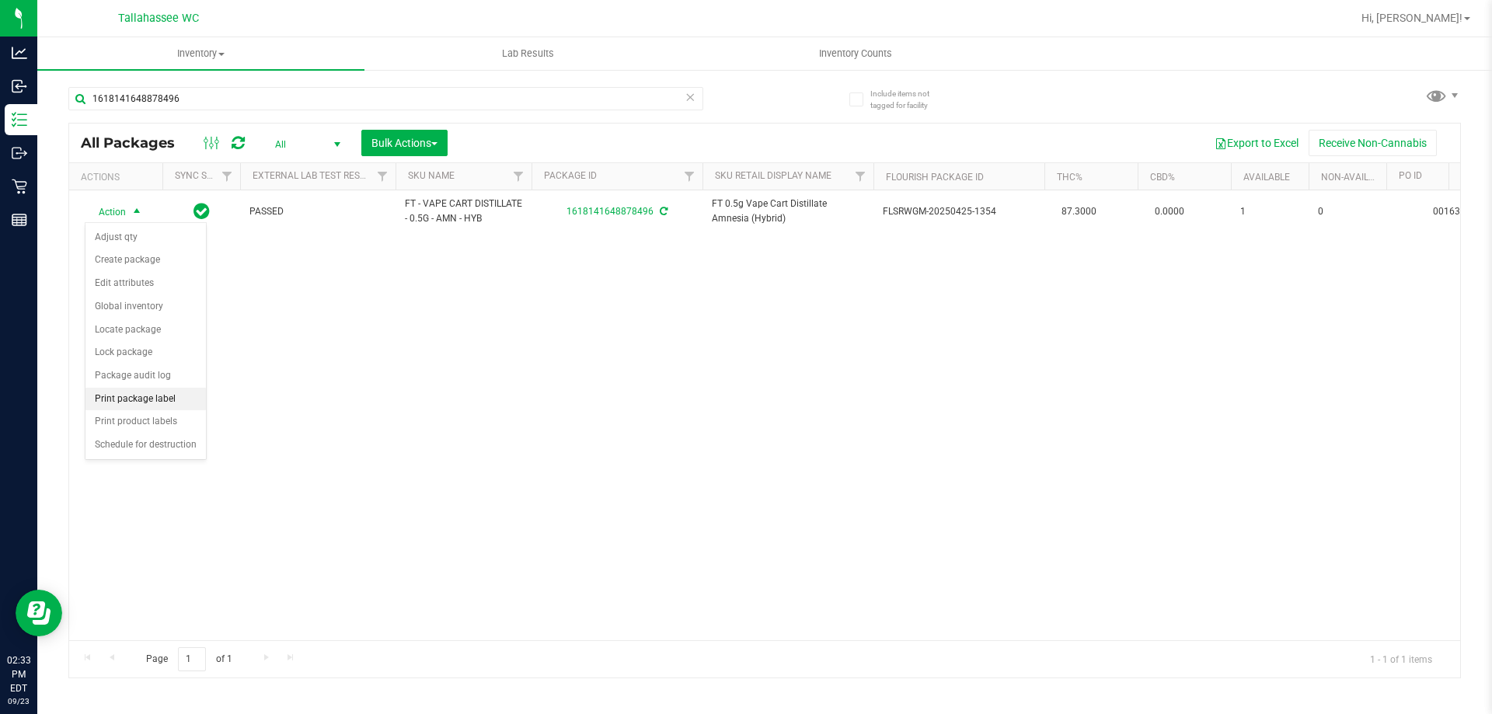
click at [152, 400] on li "Print package label" at bounding box center [145, 399] width 120 height 23
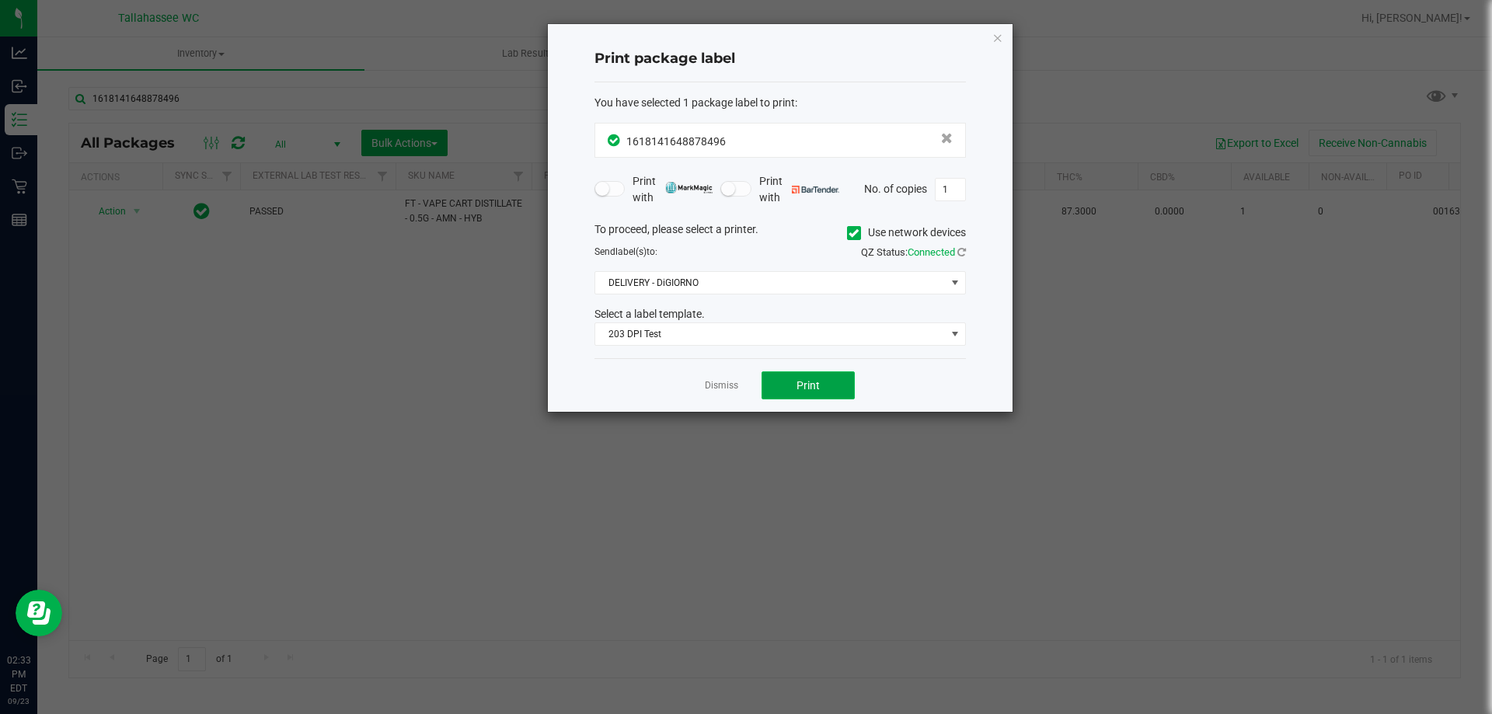
click at [823, 384] on button "Print" at bounding box center [808, 386] width 93 height 28
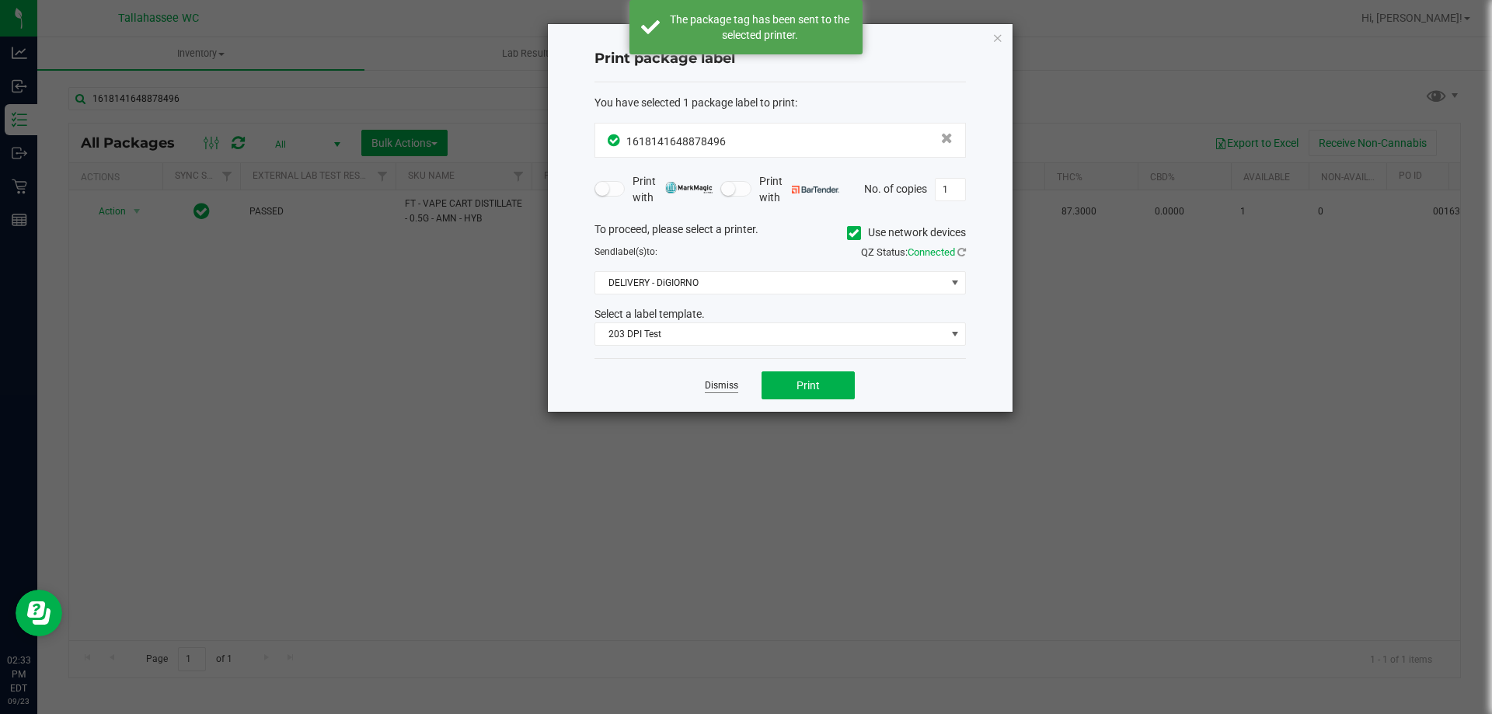
click at [717, 383] on link "Dismiss" at bounding box center [721, 385] width 33 height 13
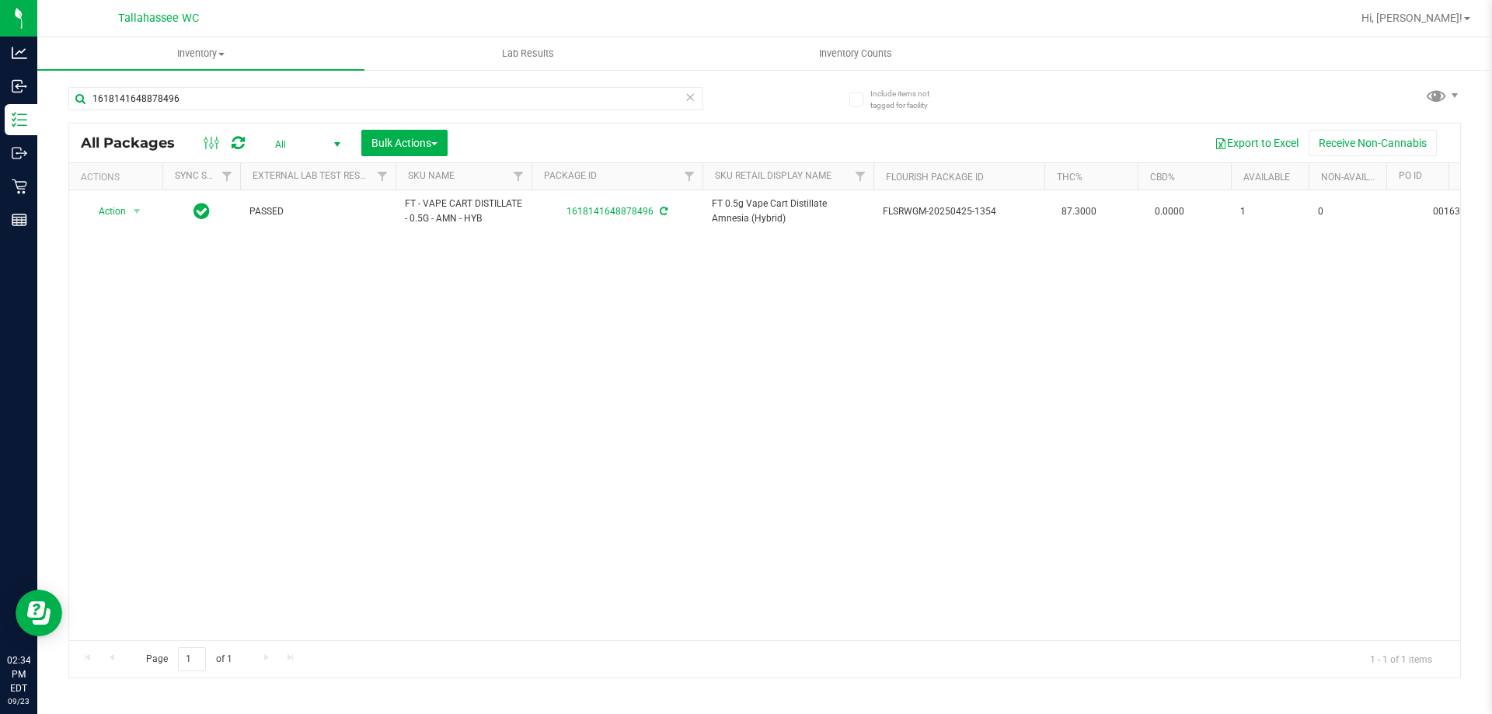
click at [536, 85] on div "1618141648878496" at bounding box center [416, 98] width 696 height 50
click at [539, 98] on input "1618141648878496" at bounding box center [385, 98] width 635 height 23
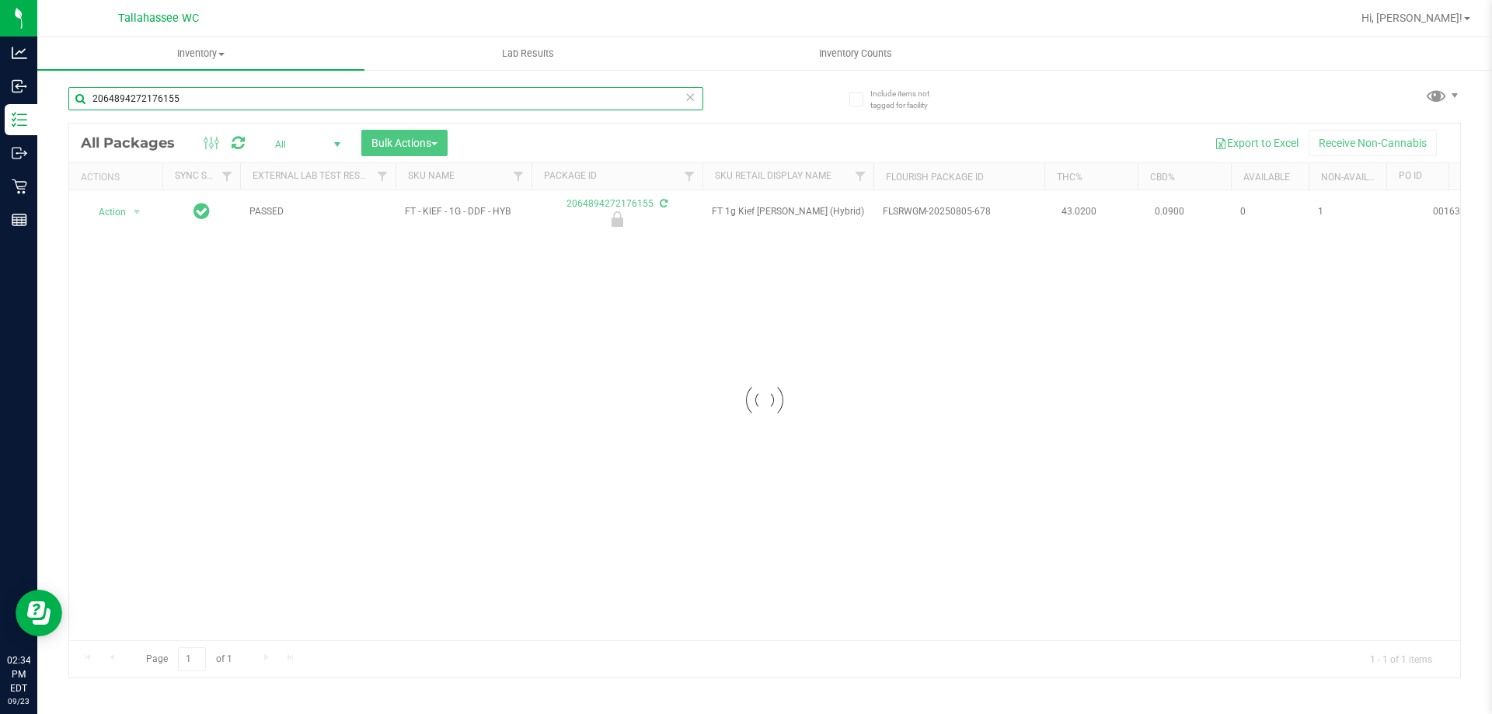
type input "2064894272176155"
click at [135, 244] on div at bounding box center [764, 401] width 1391 height 554
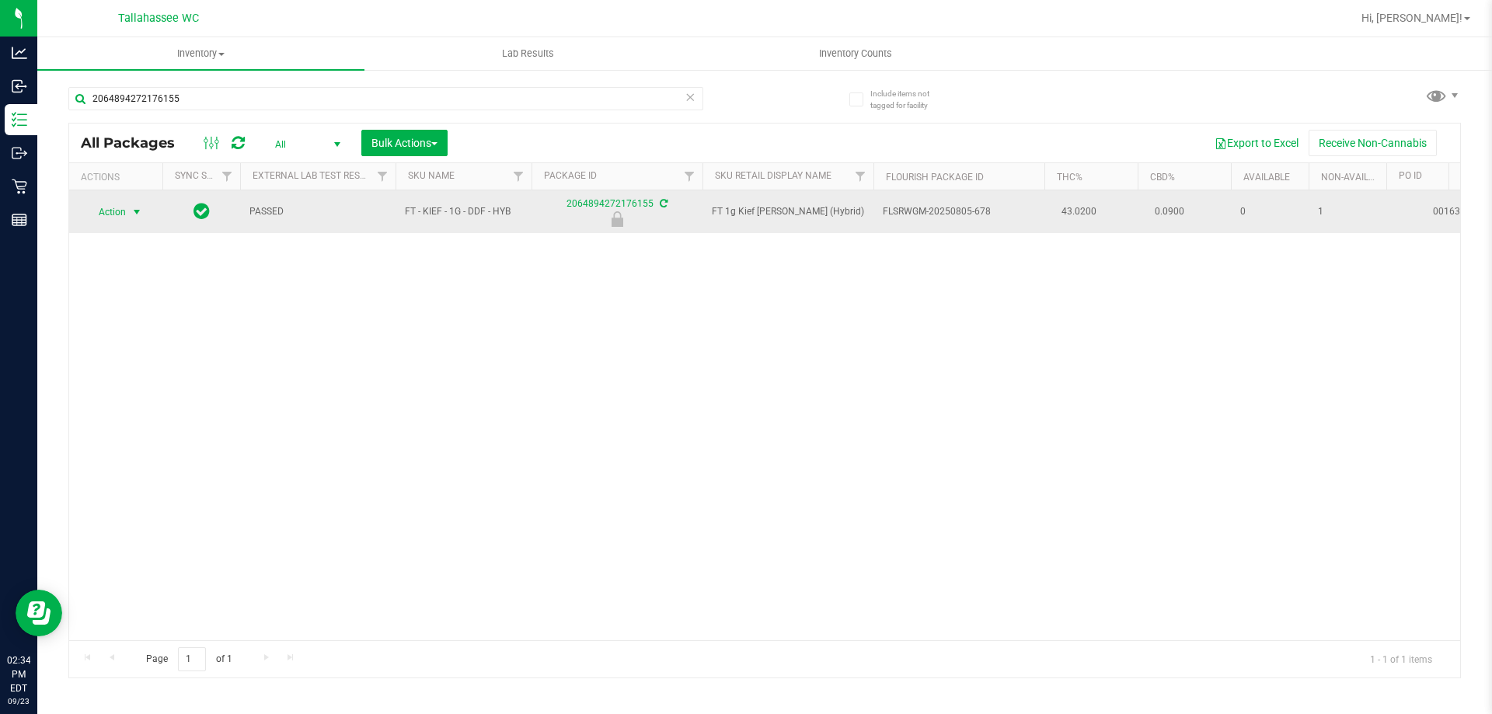
click at [115, 202] on span "Action" at bounding box center [106, 212] width 42 height 22
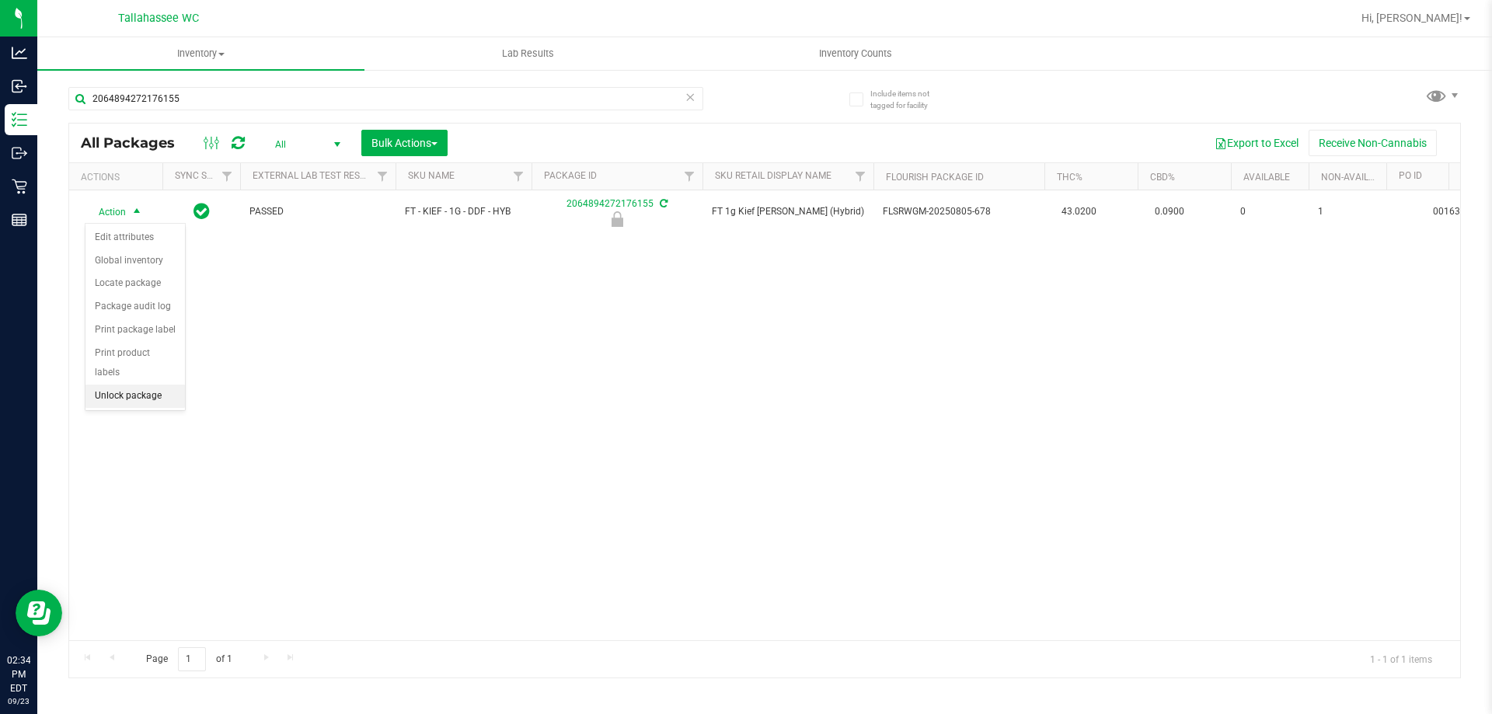
click at [172, 385] on li "Unlock package" at bounding box center [134, 396] width 99 height 23
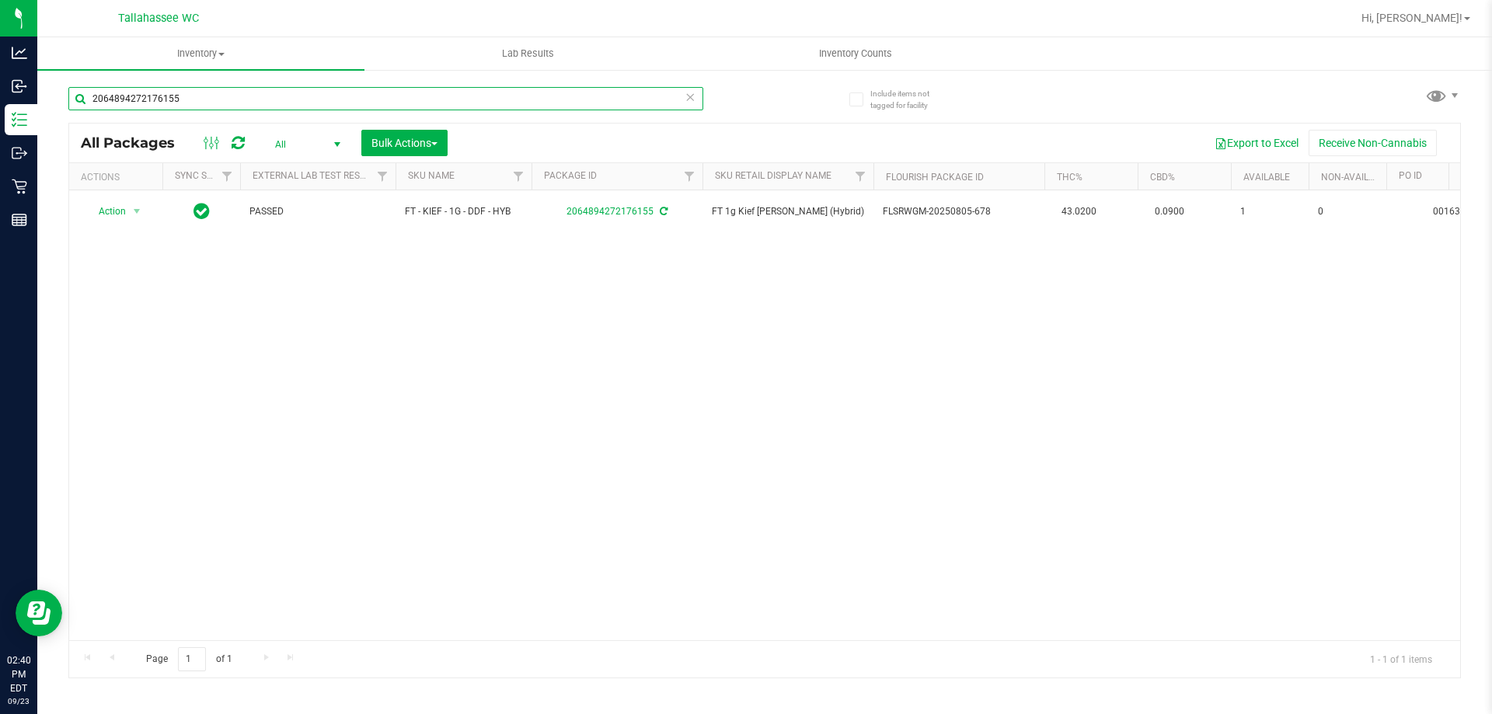
click at [305, 107] on input "2064894272176155" at bounding box center [385, 98] width 635 height 23
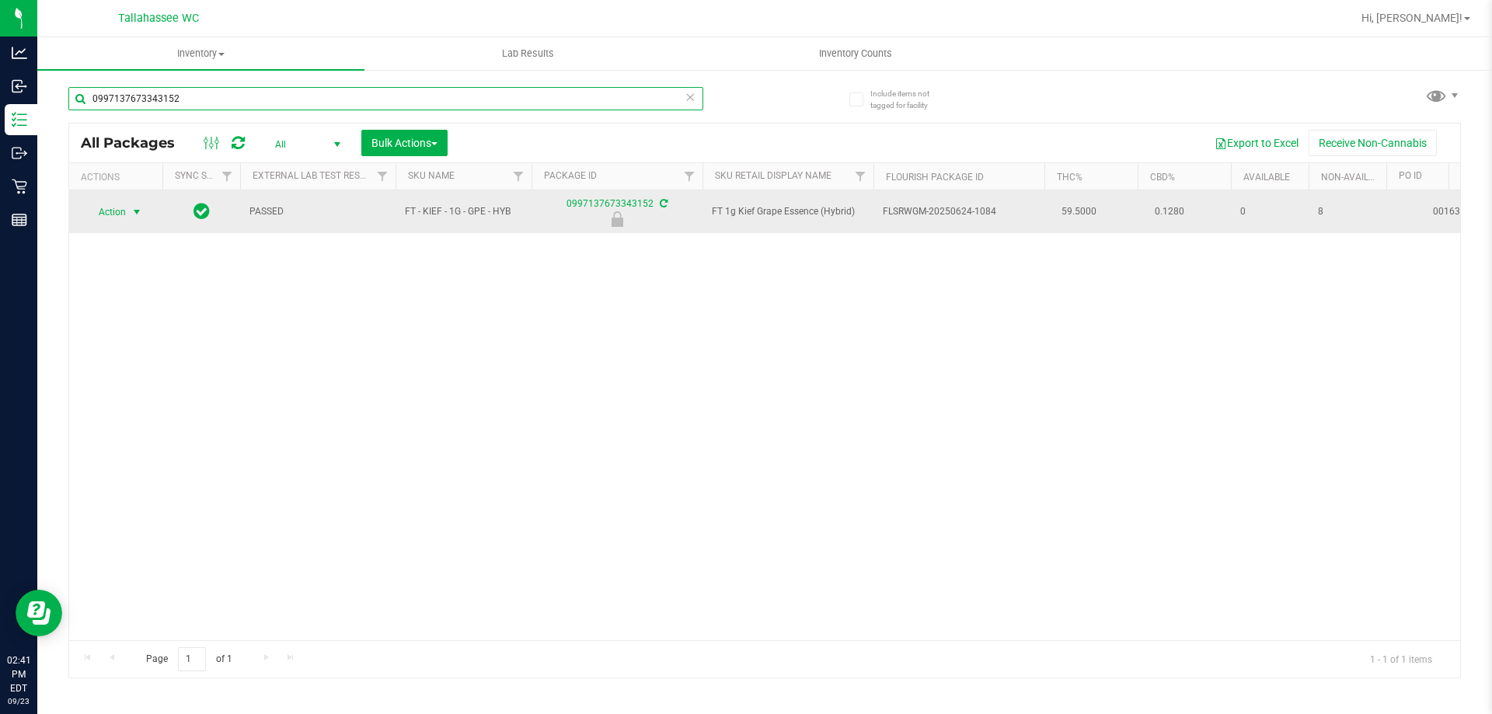
type input "0997137673343152"
click at [110, 218] on span "Action" at bounding box center [106, 212] width 42 height 22
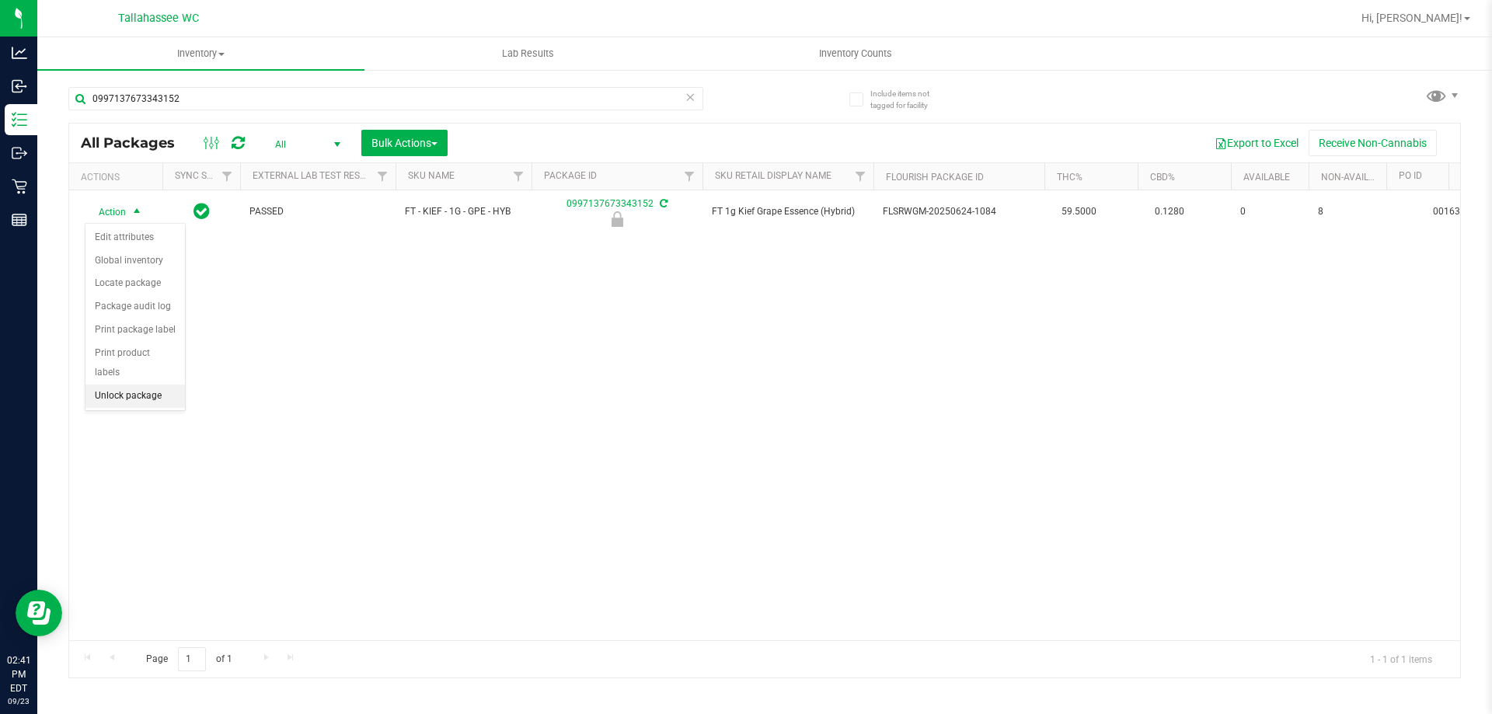
click at [140, 385] on li "Unlock package" at bounding box center [134, 396] width 99 height 23
click at [131, 211] on span "select" at bounding box center [137, 211] width 12 height 12
click at [169, 343] on li "Lock package" at bounding box center [145, 349] width 120 height 23
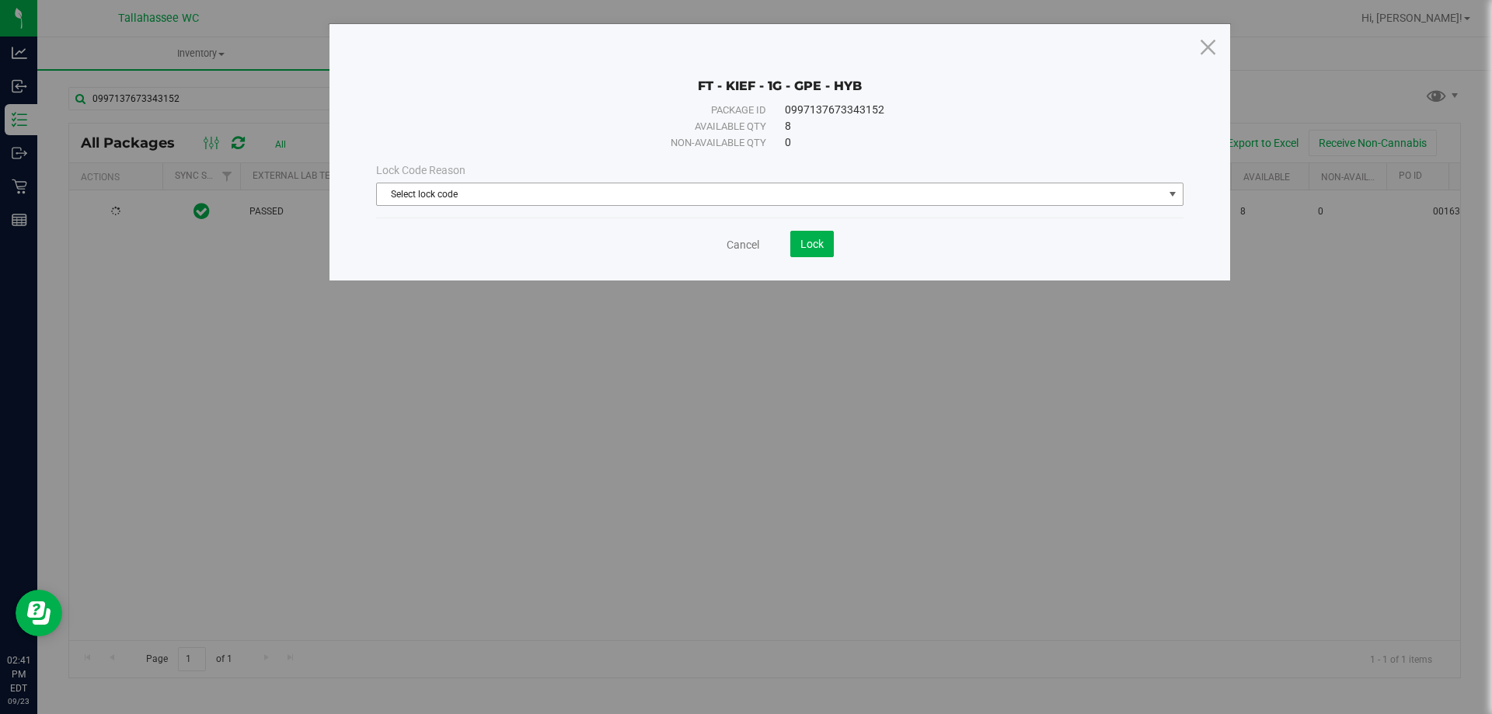
click at [796, 201] on span "Select lock code" at bounding box center [770, 194] width 787 height 22
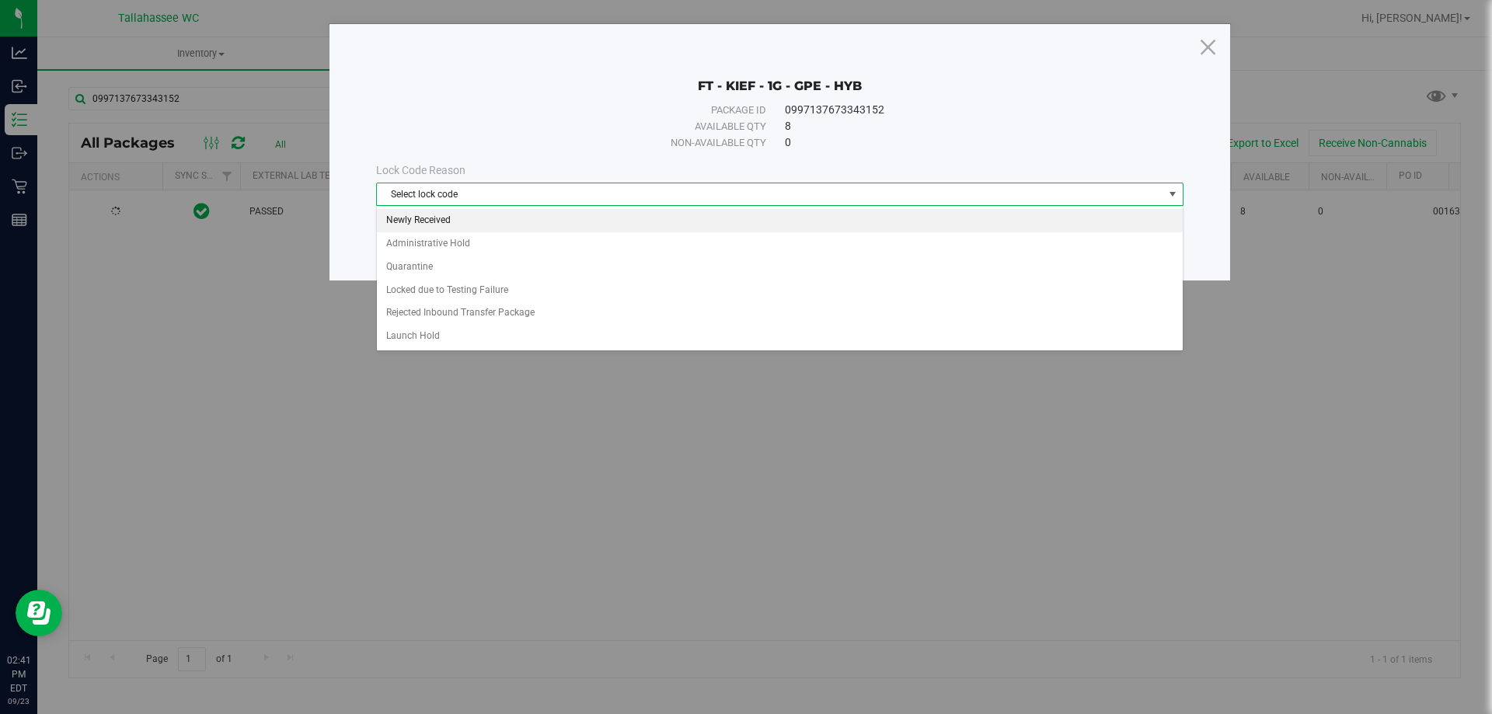
click at [546, 227] on li "Newly Received" at bounding box center [780, 220] width 806 height 23
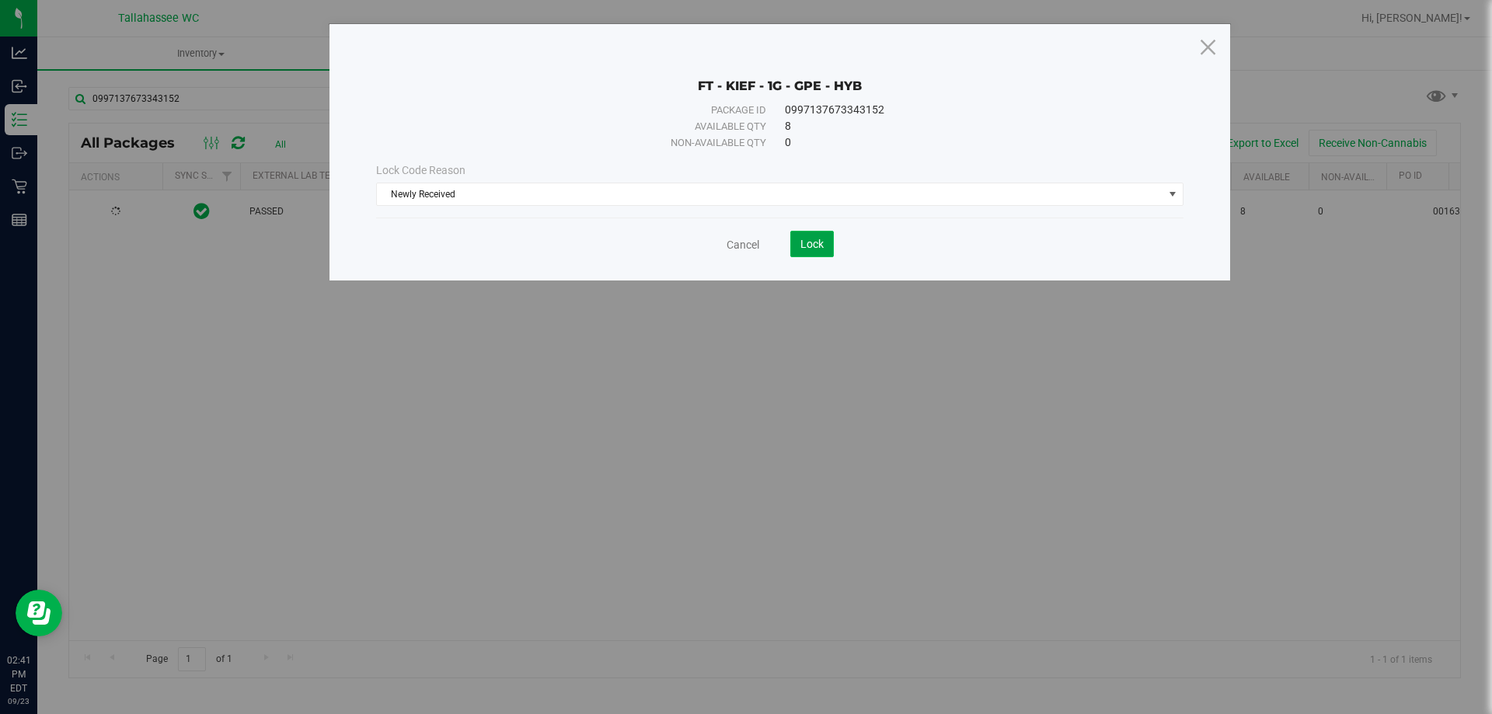
click at [811, 252] on button "Lock" at bounding box center [812, 244] width 44 height 26
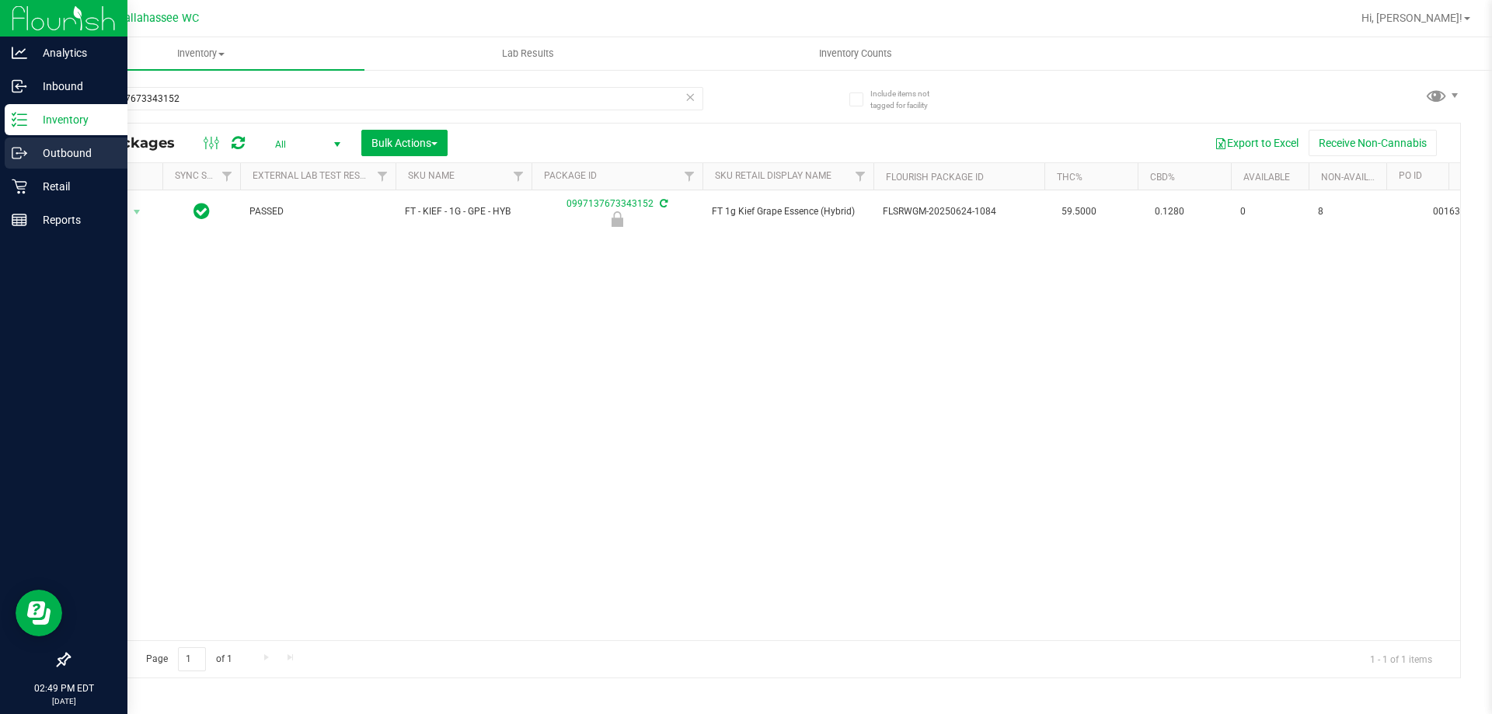
click at [92, 142] on div "Outbound" at bounding box center [66, 153] width 123 height 31
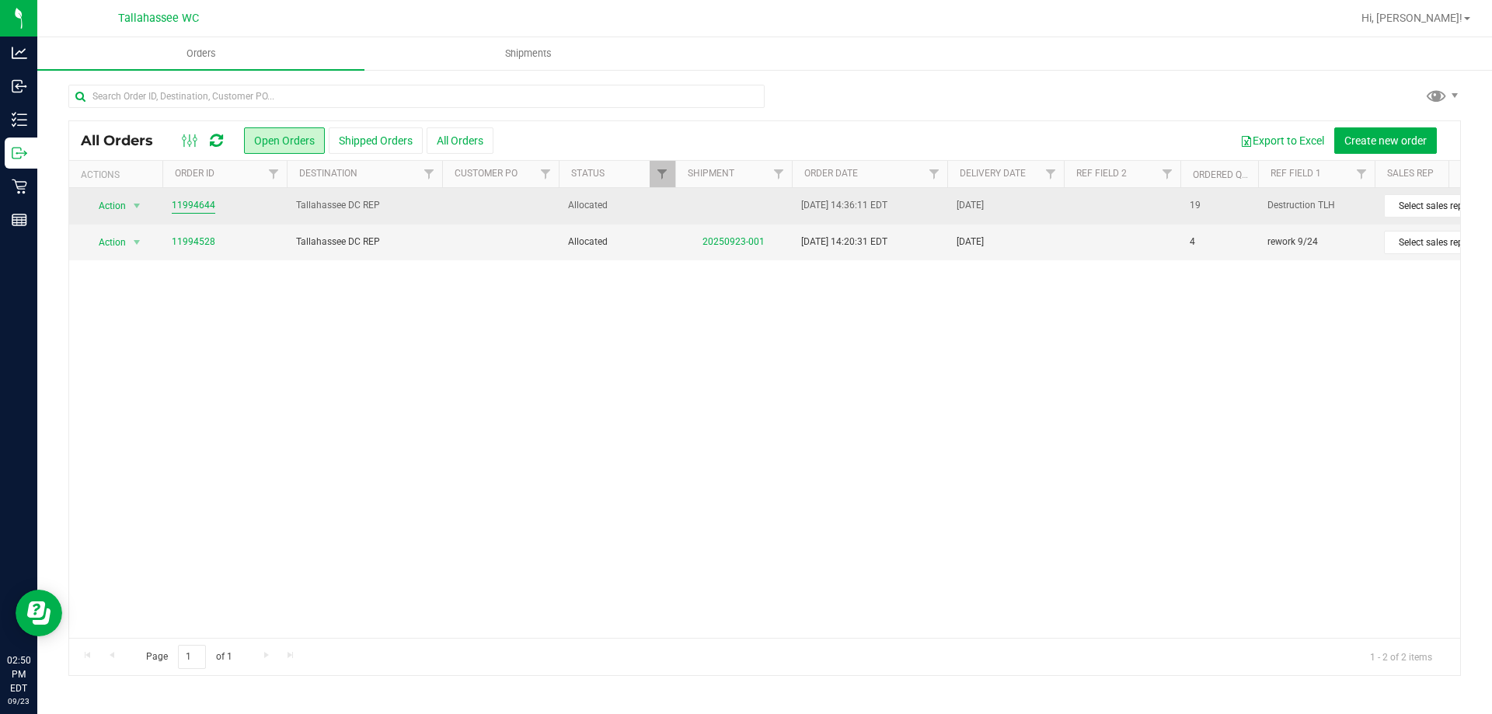
click at [198, 203] on link "11994644" at bounding box center [194, 205] width 44 height 15
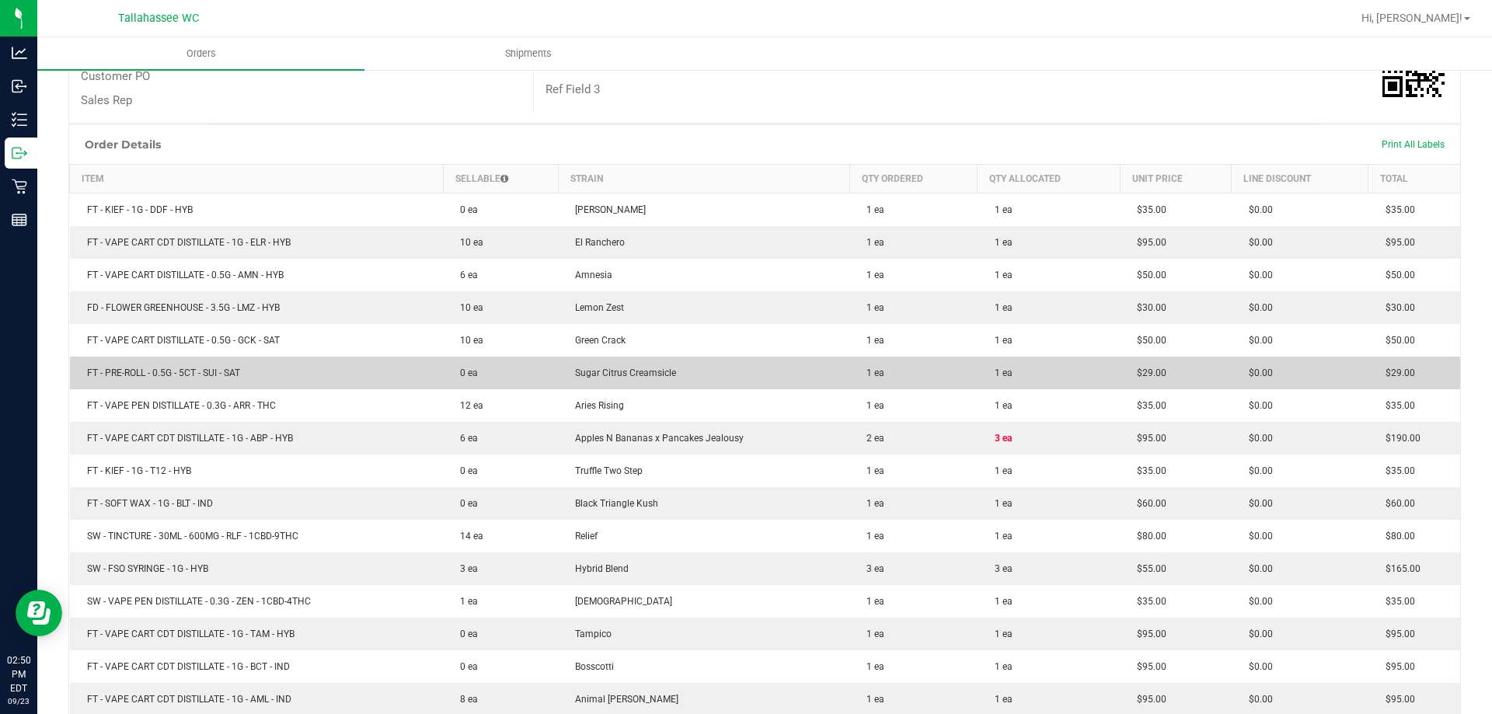
scroll to position [311, 0]
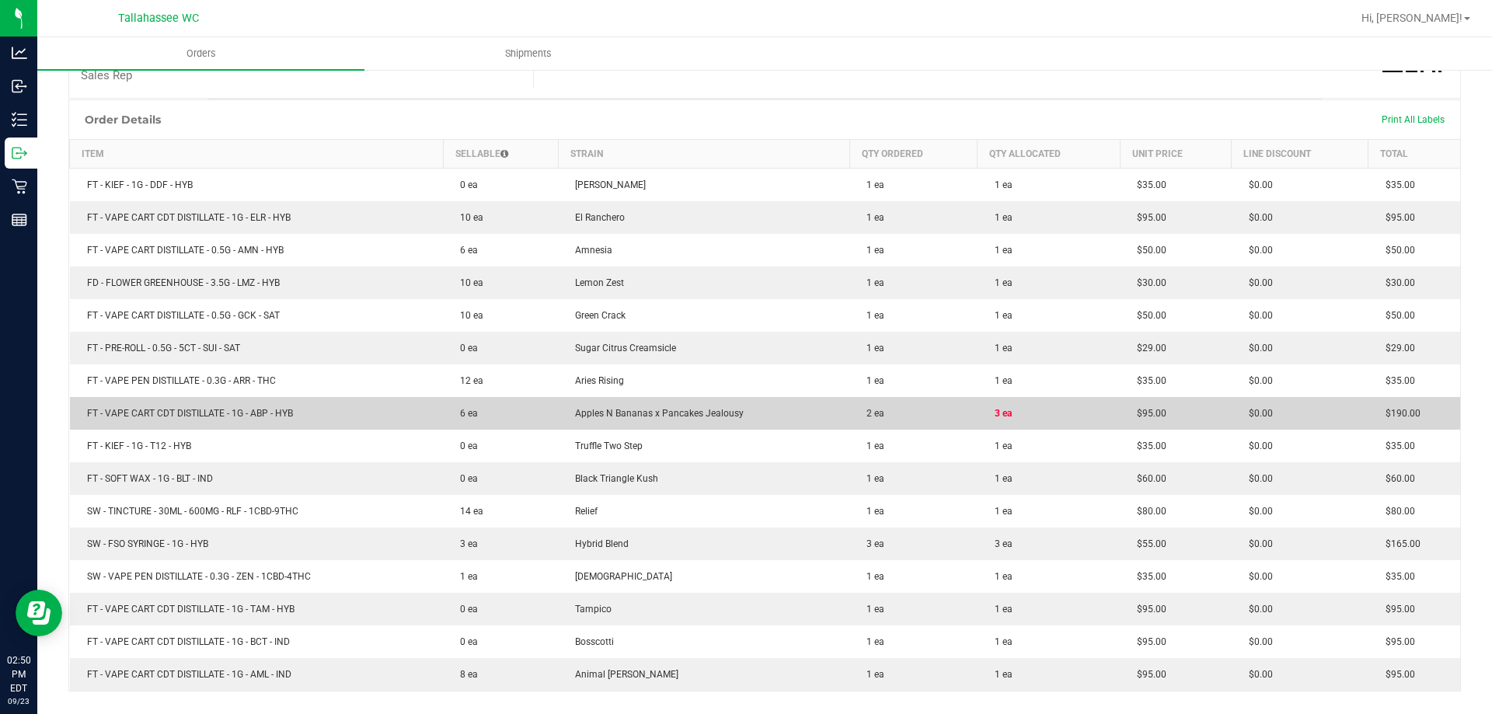
click at [1097, 408] on td "3 ea" at bounding box center [1049, 413] width 143 height 33
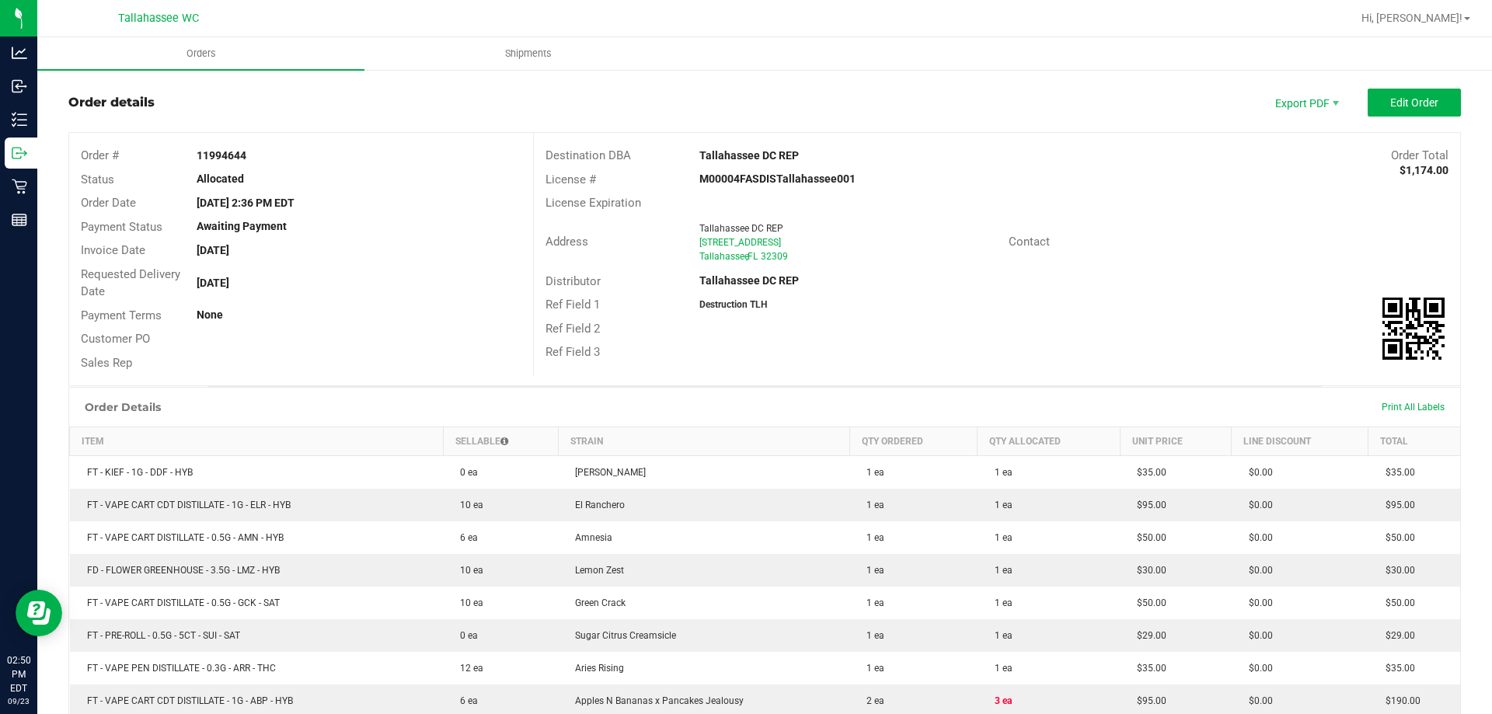
scroll to position [0, 0]
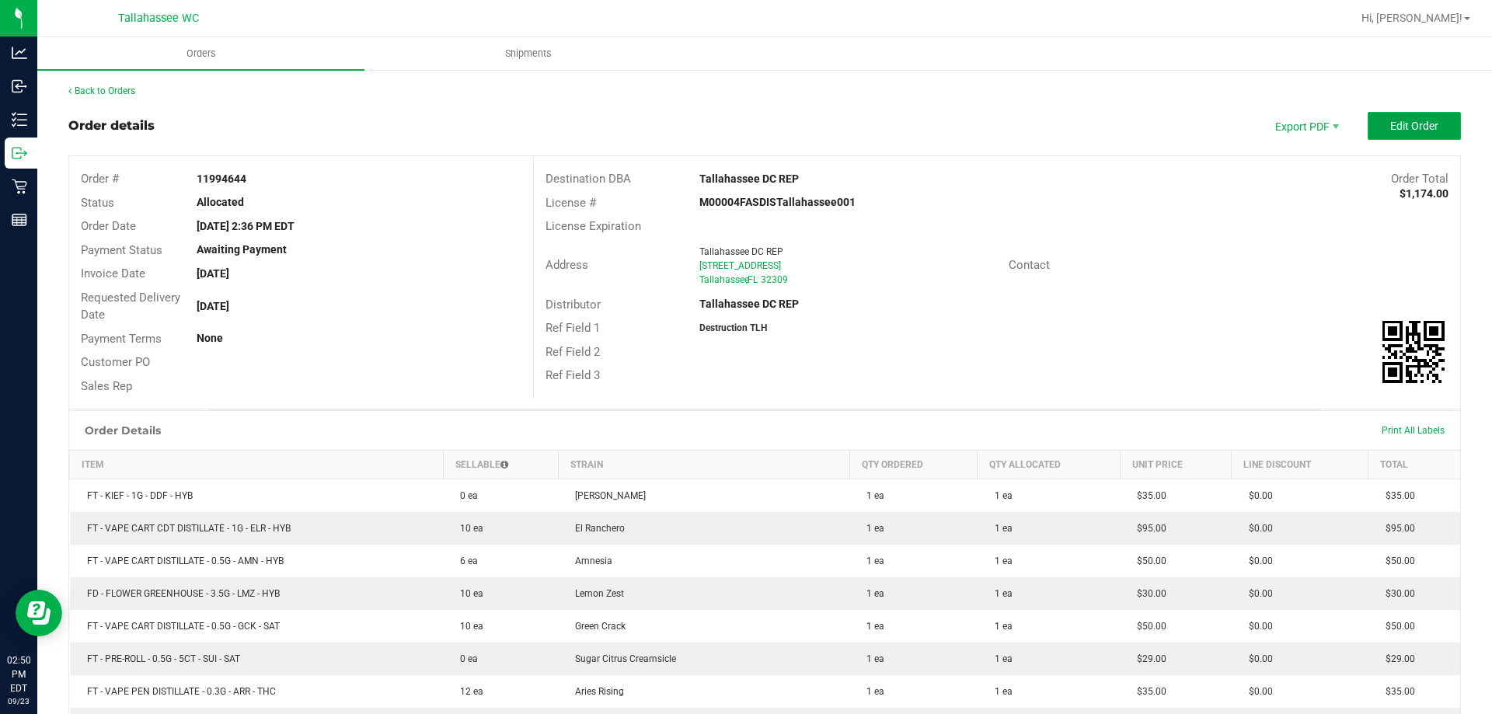
click at [1400, 126] on span "Edit Order" at bounding box center [1414, 126] width 48 height 12
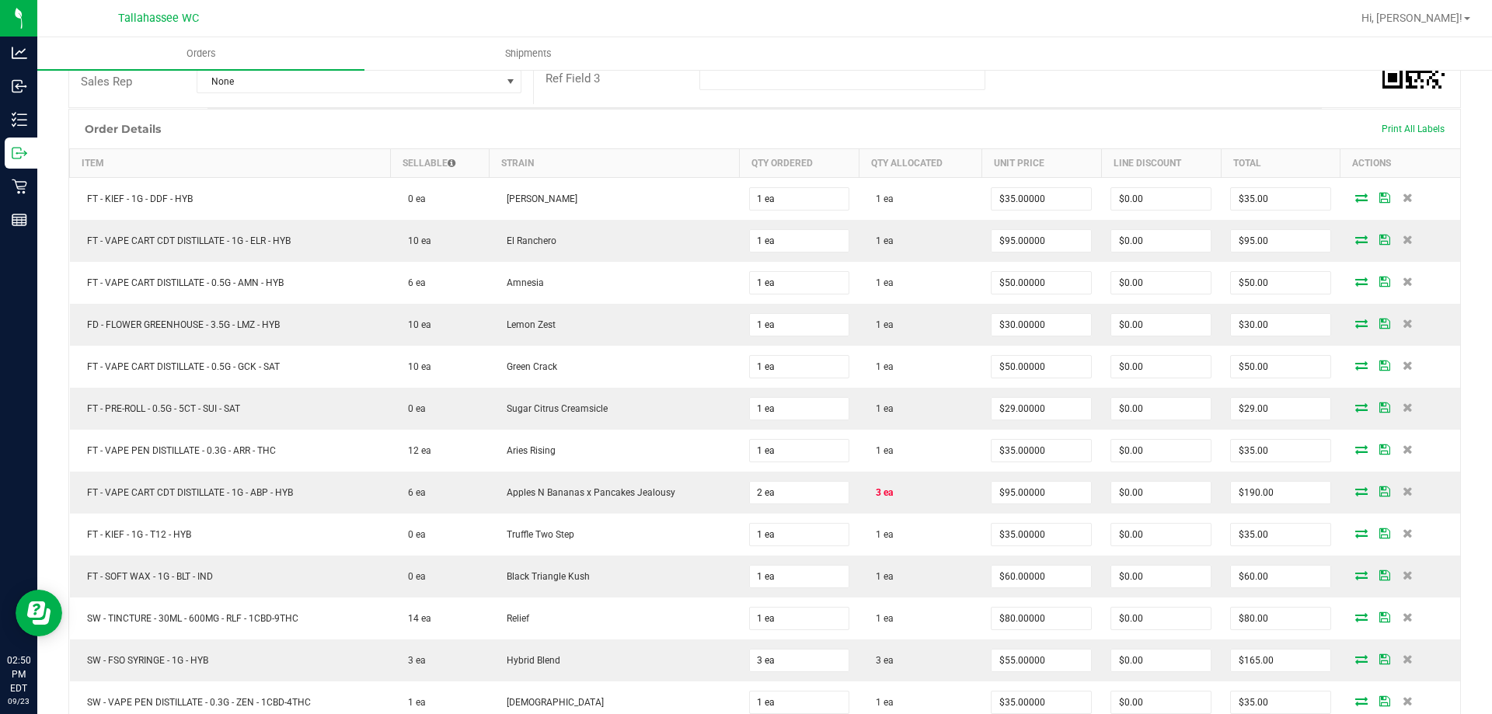
scroll to position [389, 0]
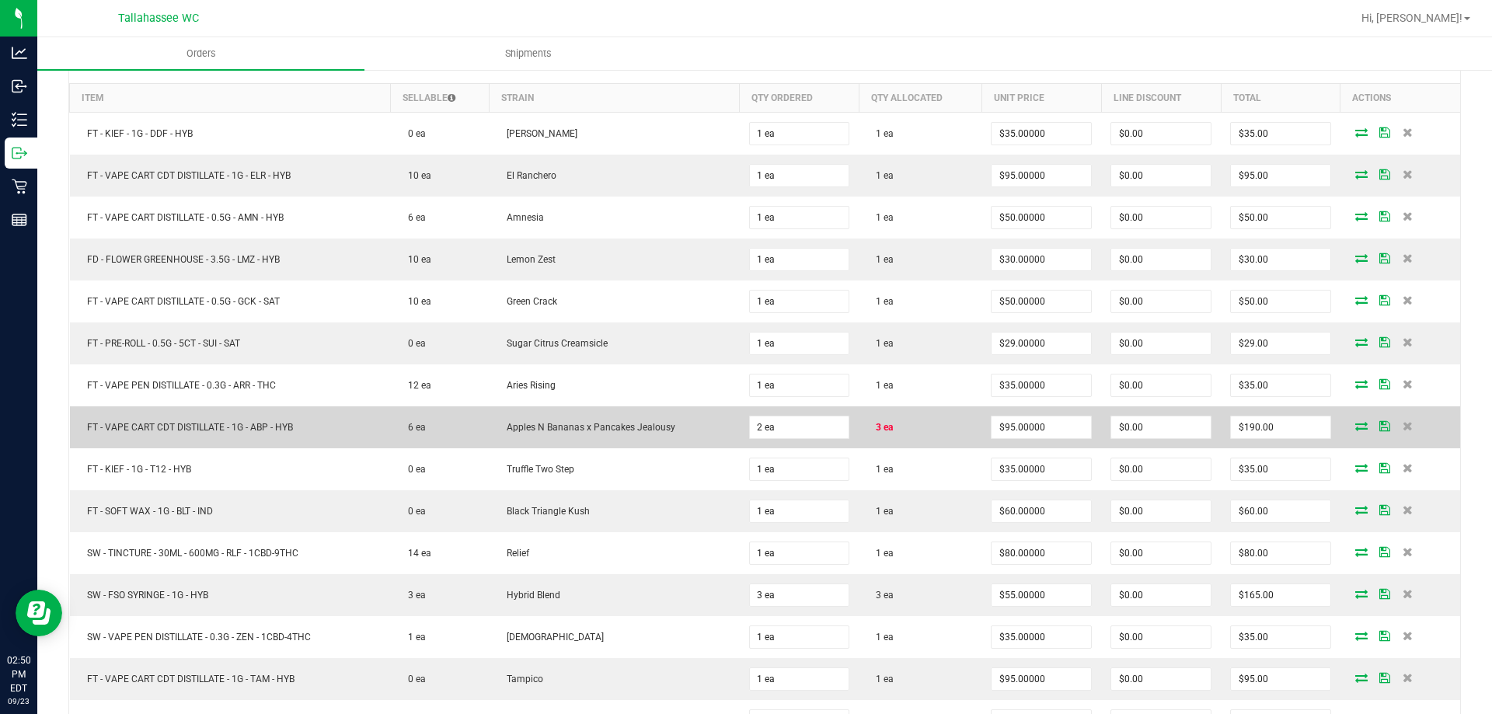
click at [1356, 427] on icon at bounding box center [1362, 425] width 12 height 9
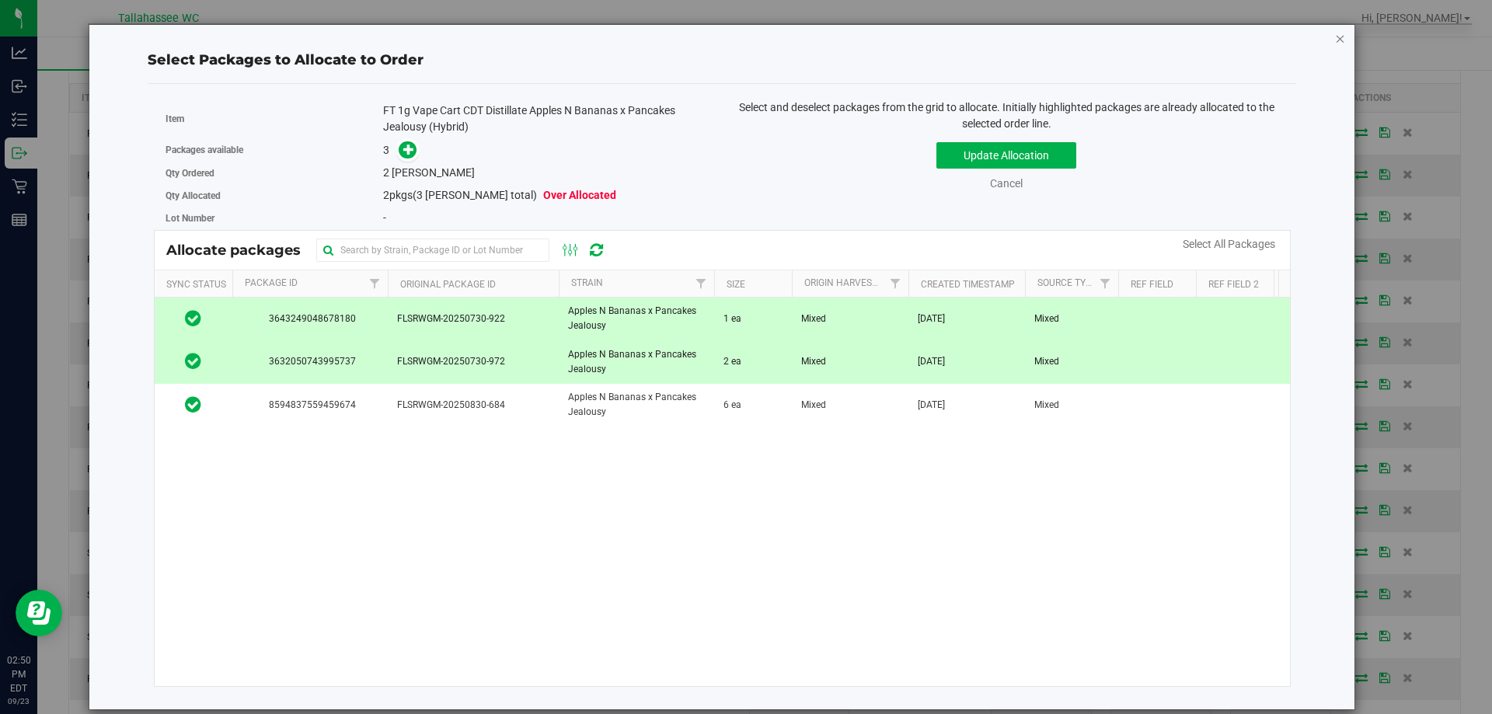
click at [1339, 38] on icon "button" at bounding box center [1340, 38] width 11 height 19
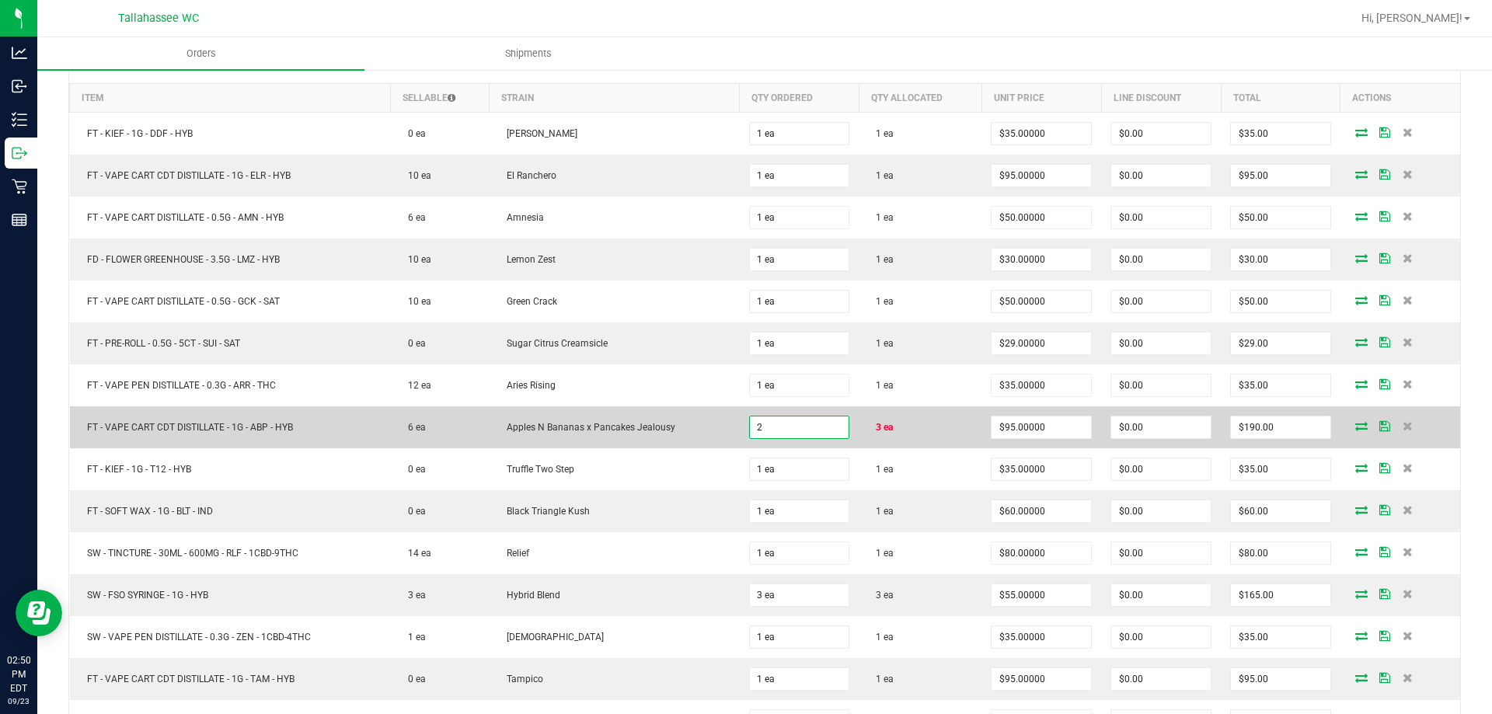
click at [828, 426] on input "2" at bounding box center [799, 428] width 99 height 22
type input "3 ea"
type input "$285.00"
click at [951, 413] on td "3 ea" at bounding box center [920, 427] width 123 height 42
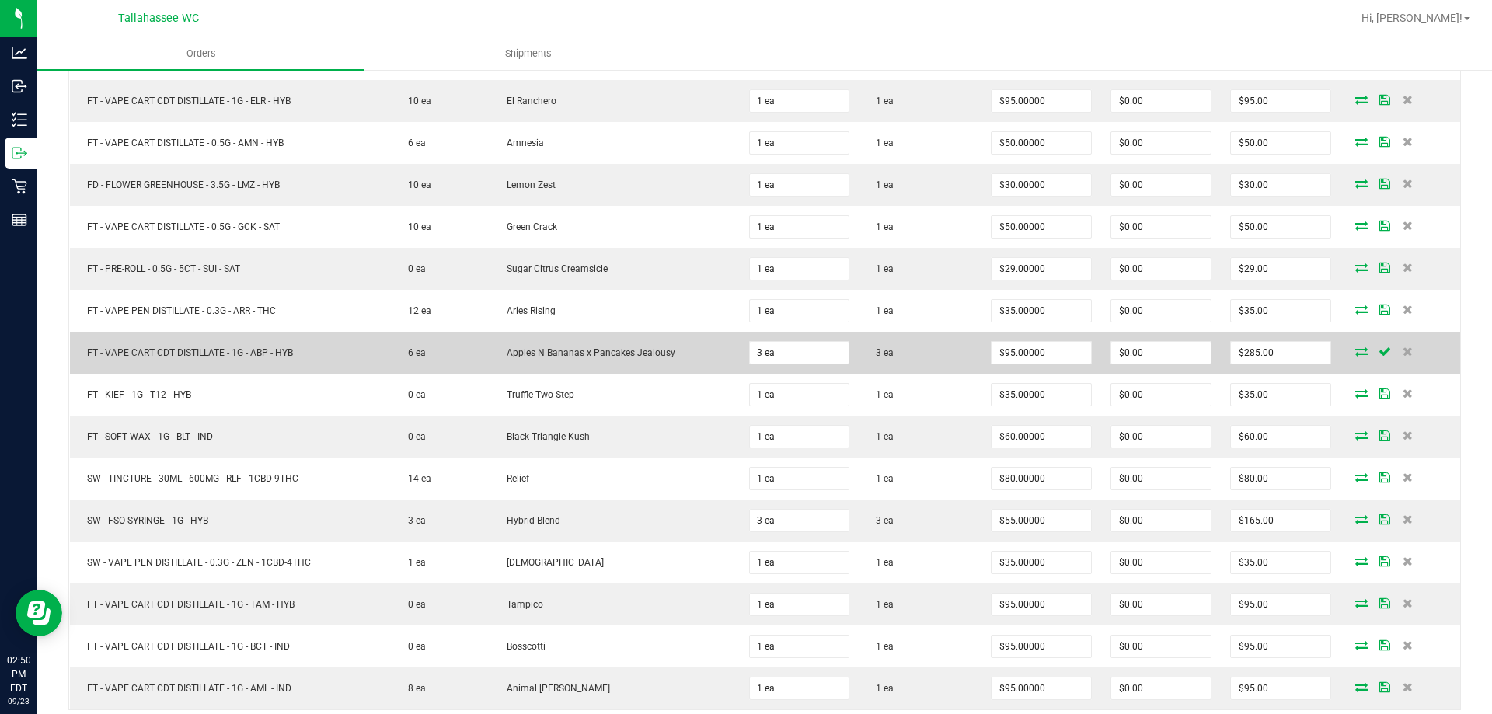
scroll to position [0, 0]
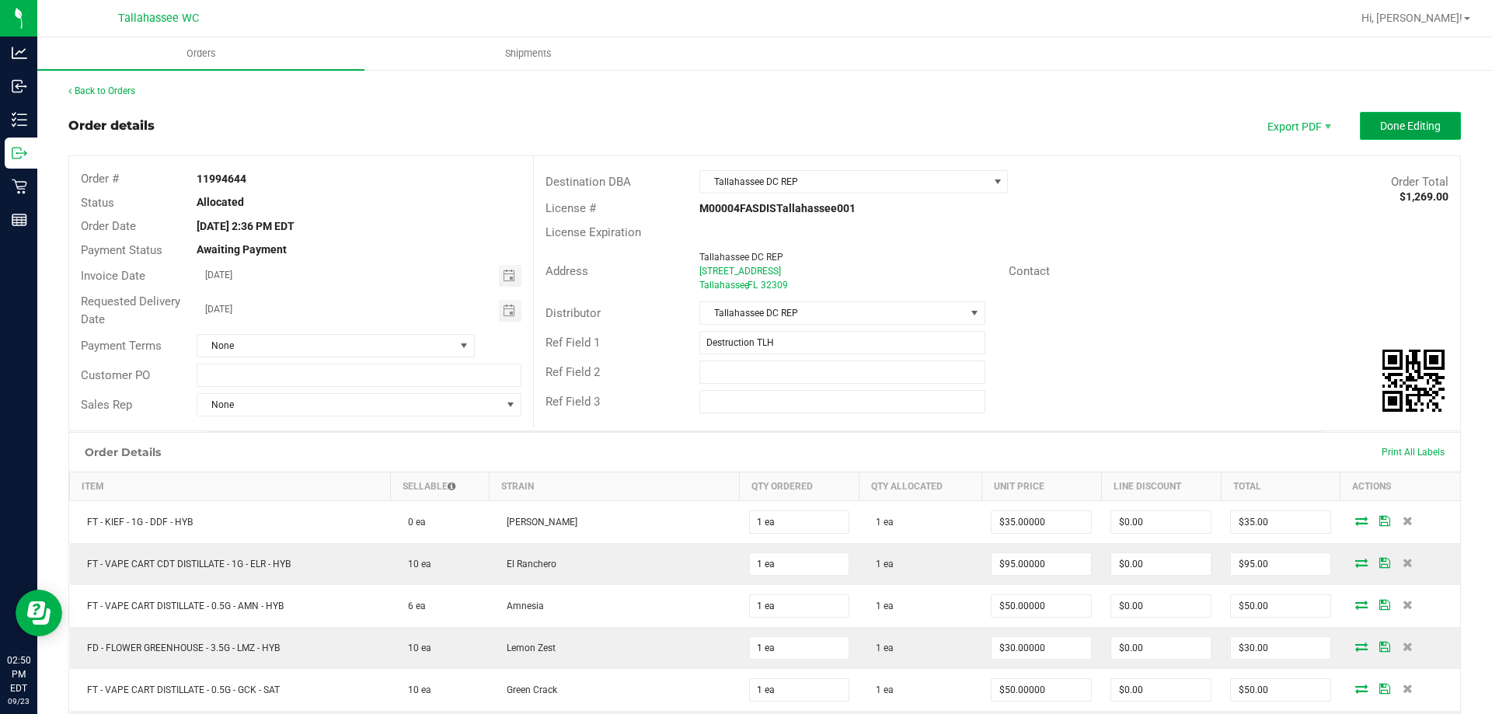
click at [1401, 123] on span "Done Editing" at bounding box center [1410, 126] width 61 height 12
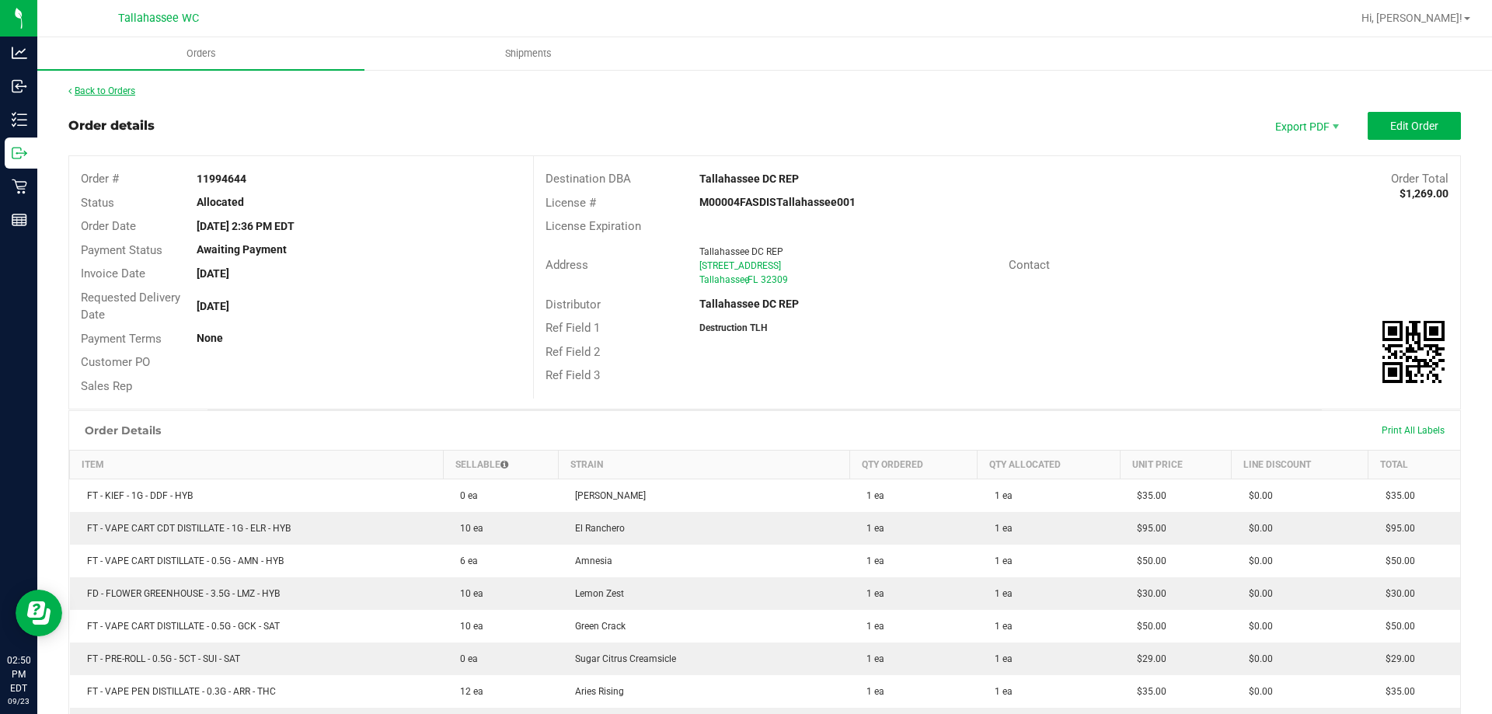
click at [120, 88] on link "Back to Orders" at bounding box center [101, 90] width 67 height 11
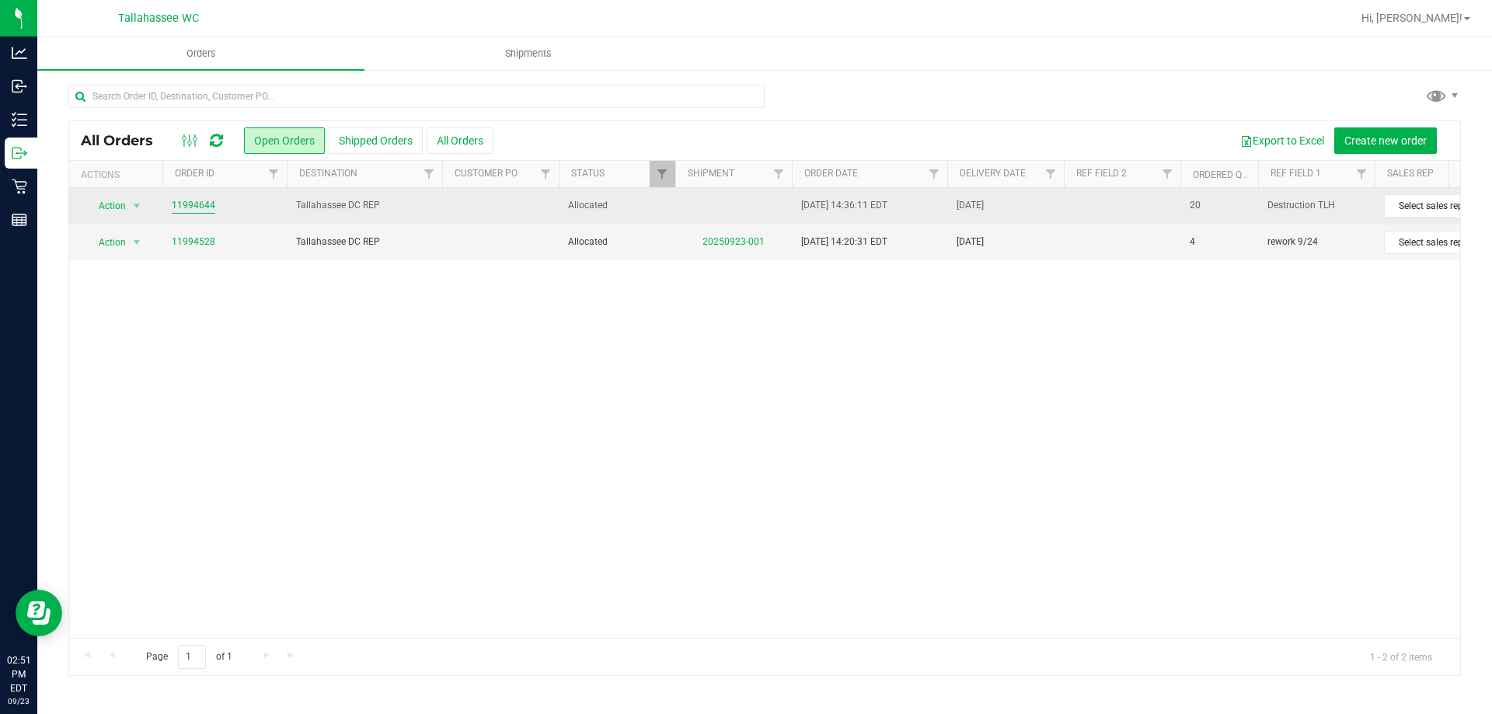
click at [194, 208] on link "11994644" at bounding box center [194, 205] width 44 height 15
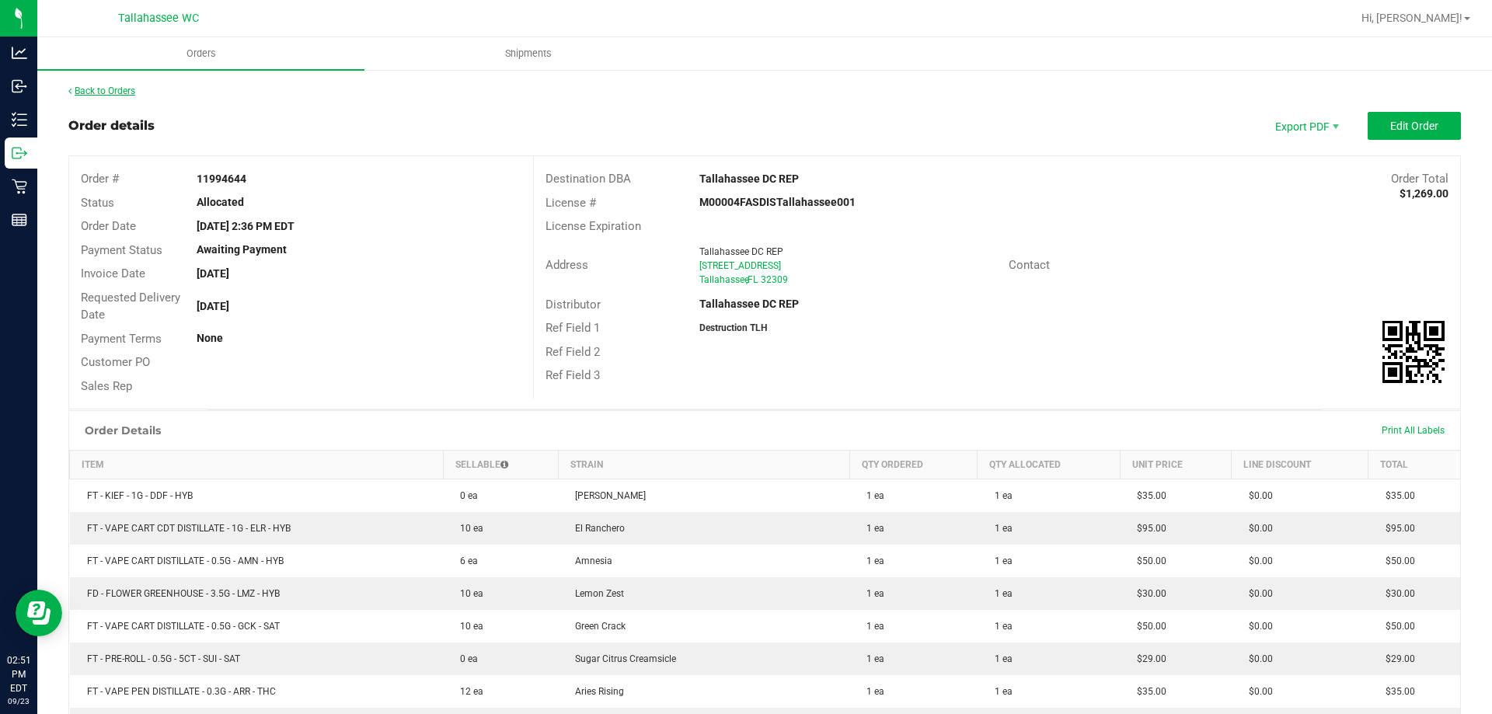
click at [127, 96] on link "Back to Orders" at bounding box center [101, 90] width 67 height 11
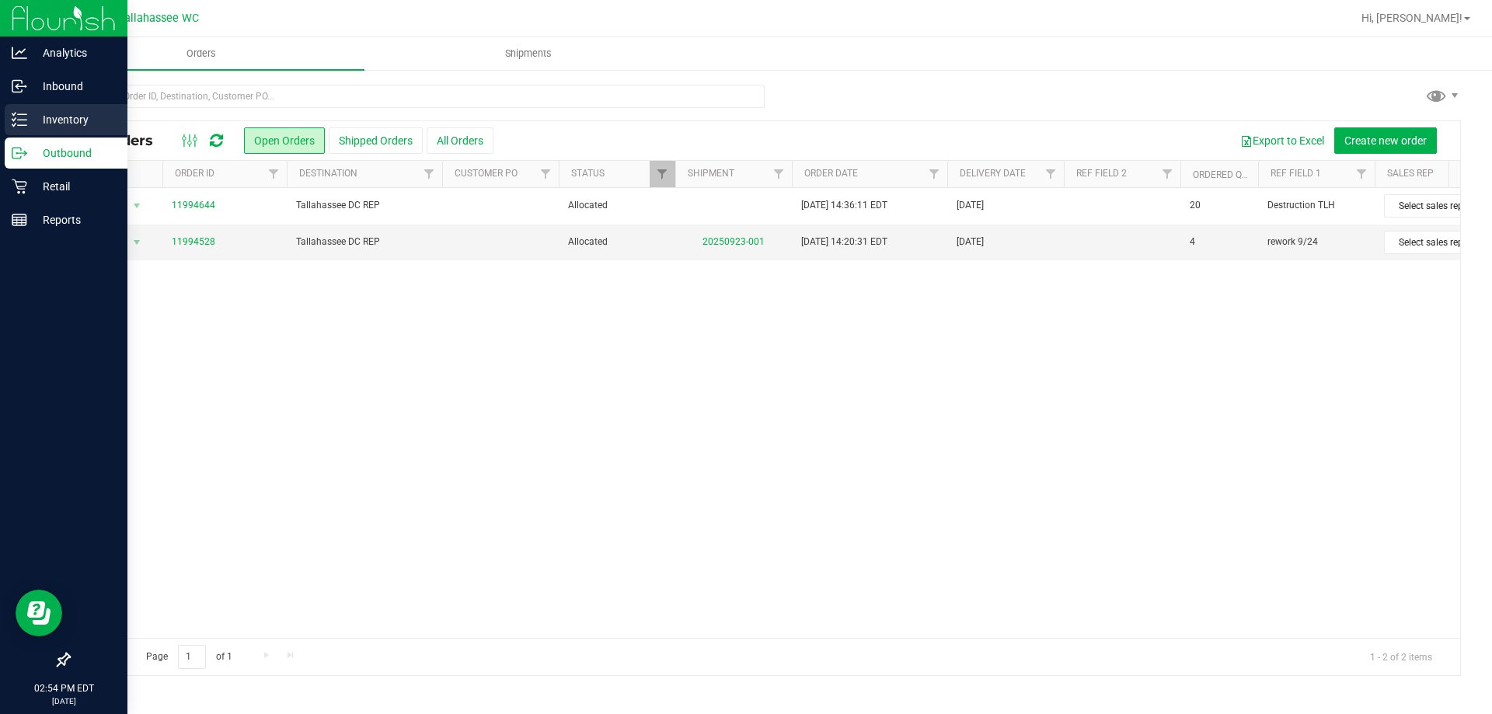
click at [33, 120] on p "Inventory" at bounding box center [73, 119] width 93 height 19
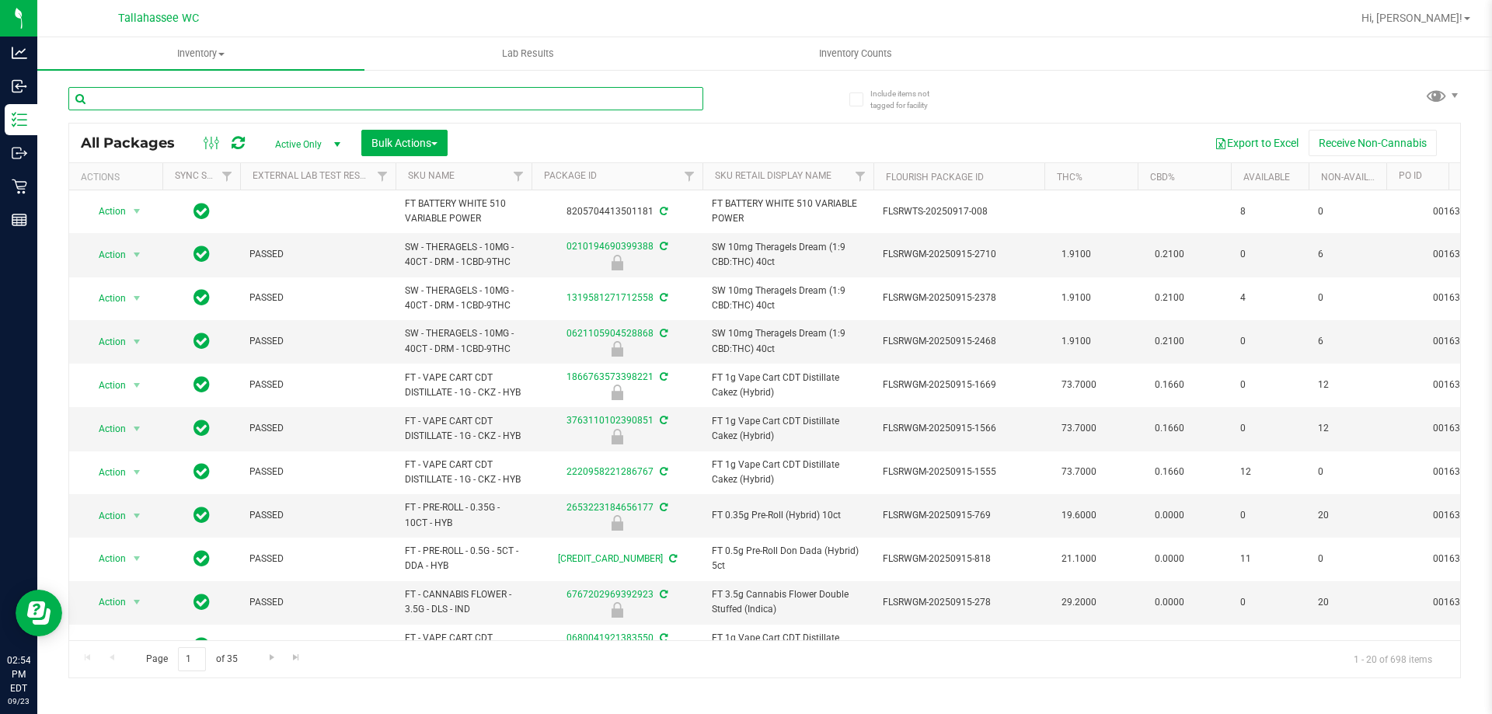
click at [297, 99] on input "text" at bounding box center [385, 98] width 635 height 23
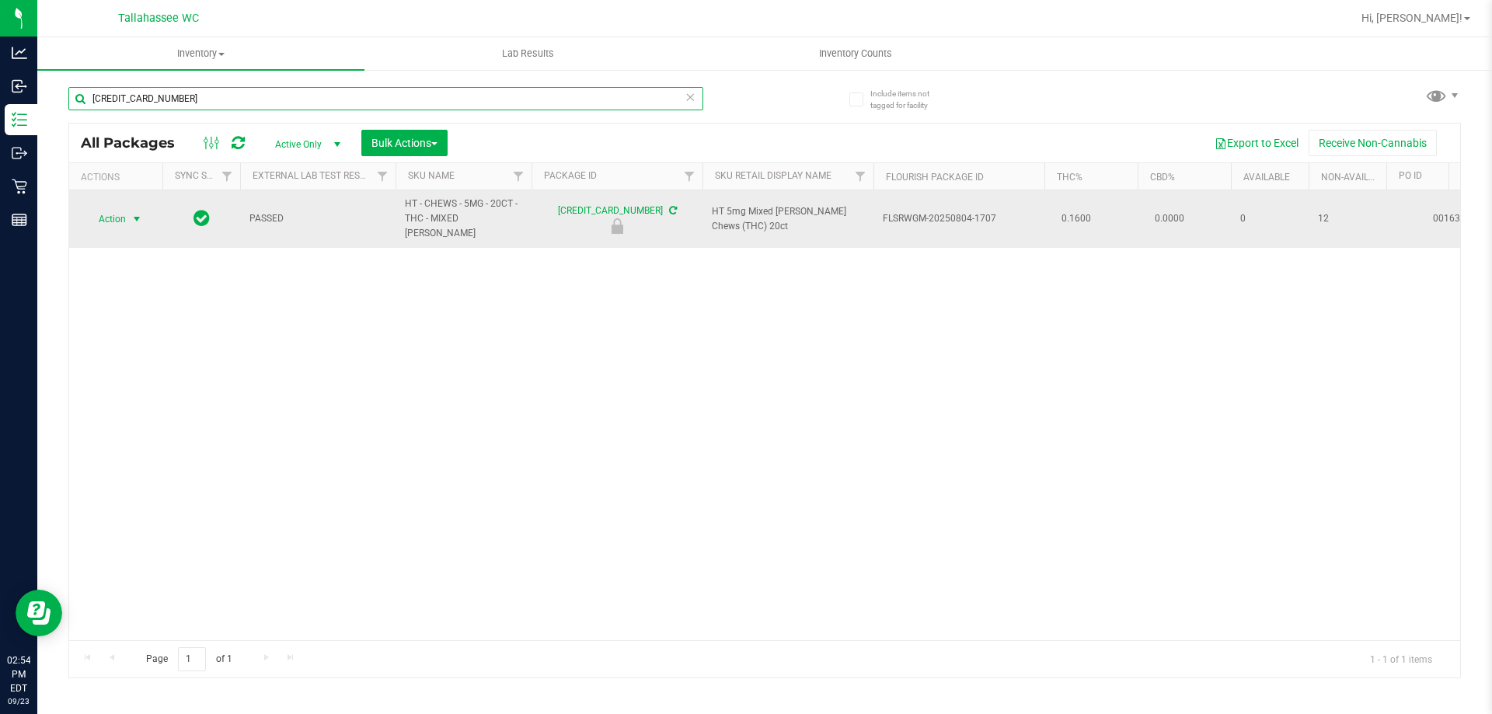
type input "6875416190185279"
click at [131, 213] on span "select" at bounding box center [137, 219] width 12 height 12
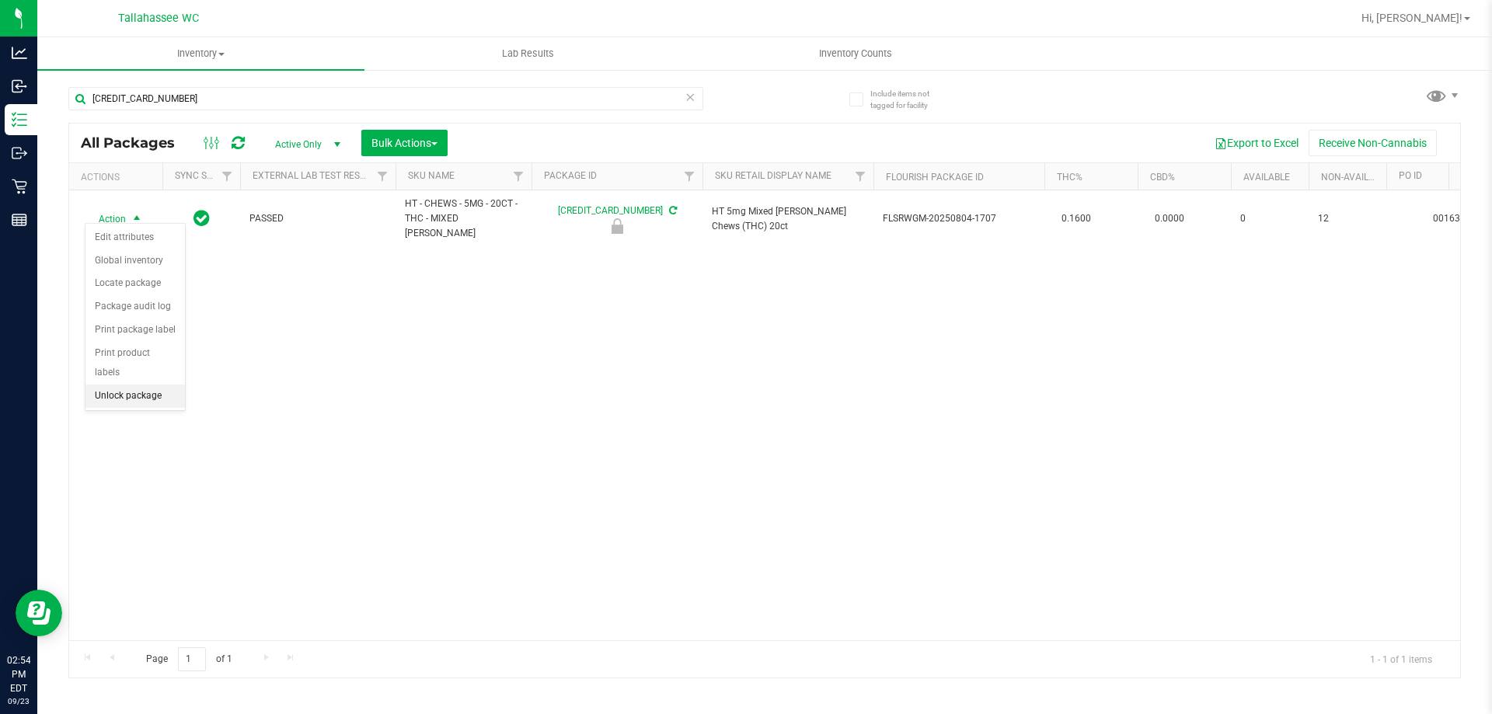
click at [148, 386] on li "Unlock package" at bounding box center [134, 396] width 99 height 23
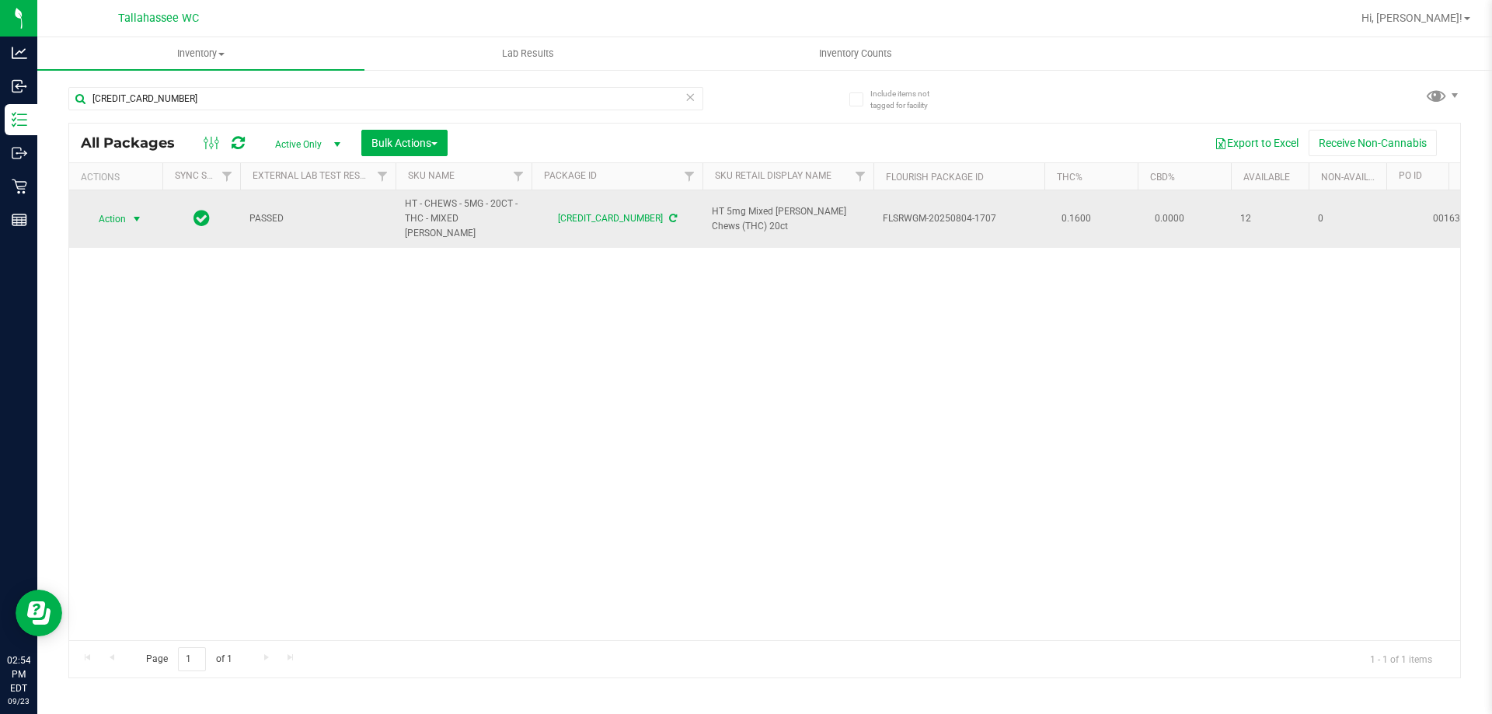
click at [132, 213] on span "select" at bounding box center [137, 219] width 12 height 12
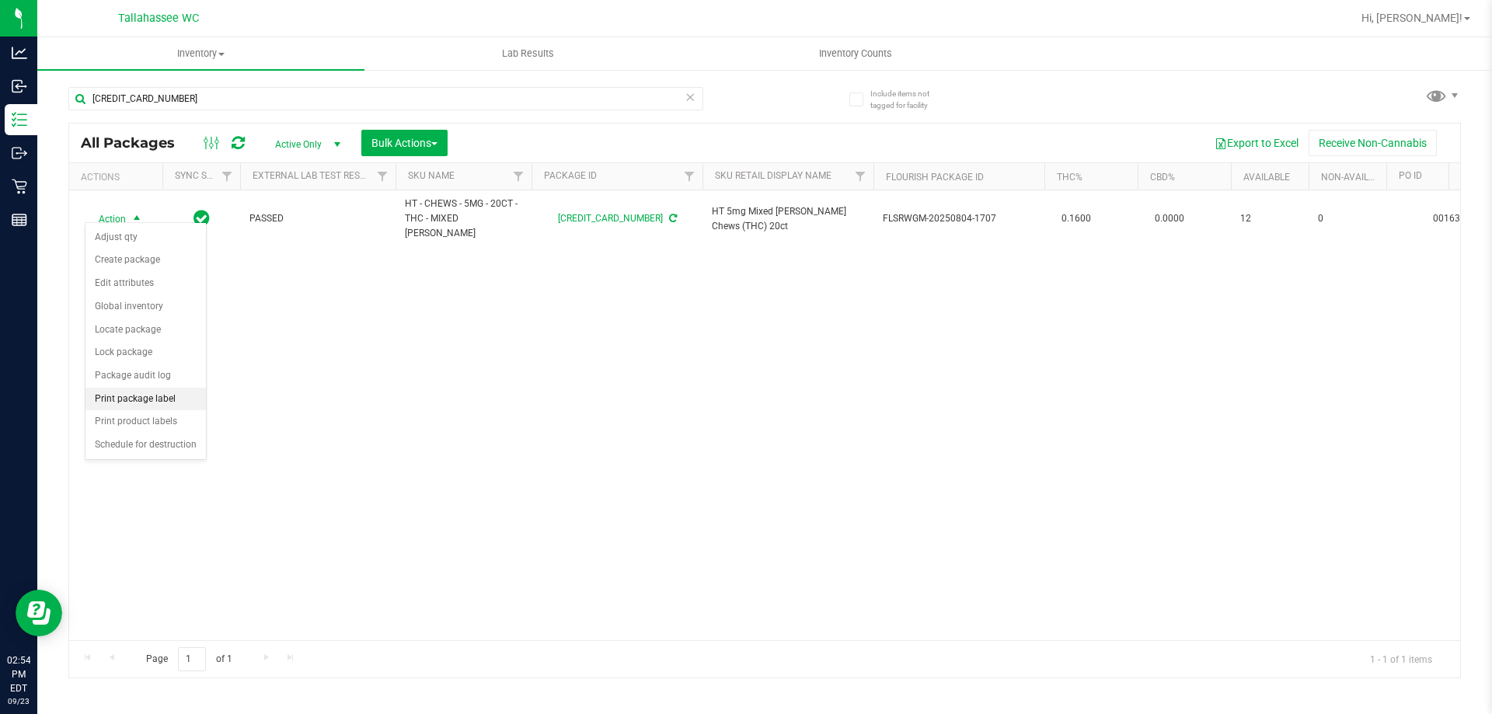
click at [187, 399] on li "Print package label" at bounding box center [145, 399] width 120 height 23
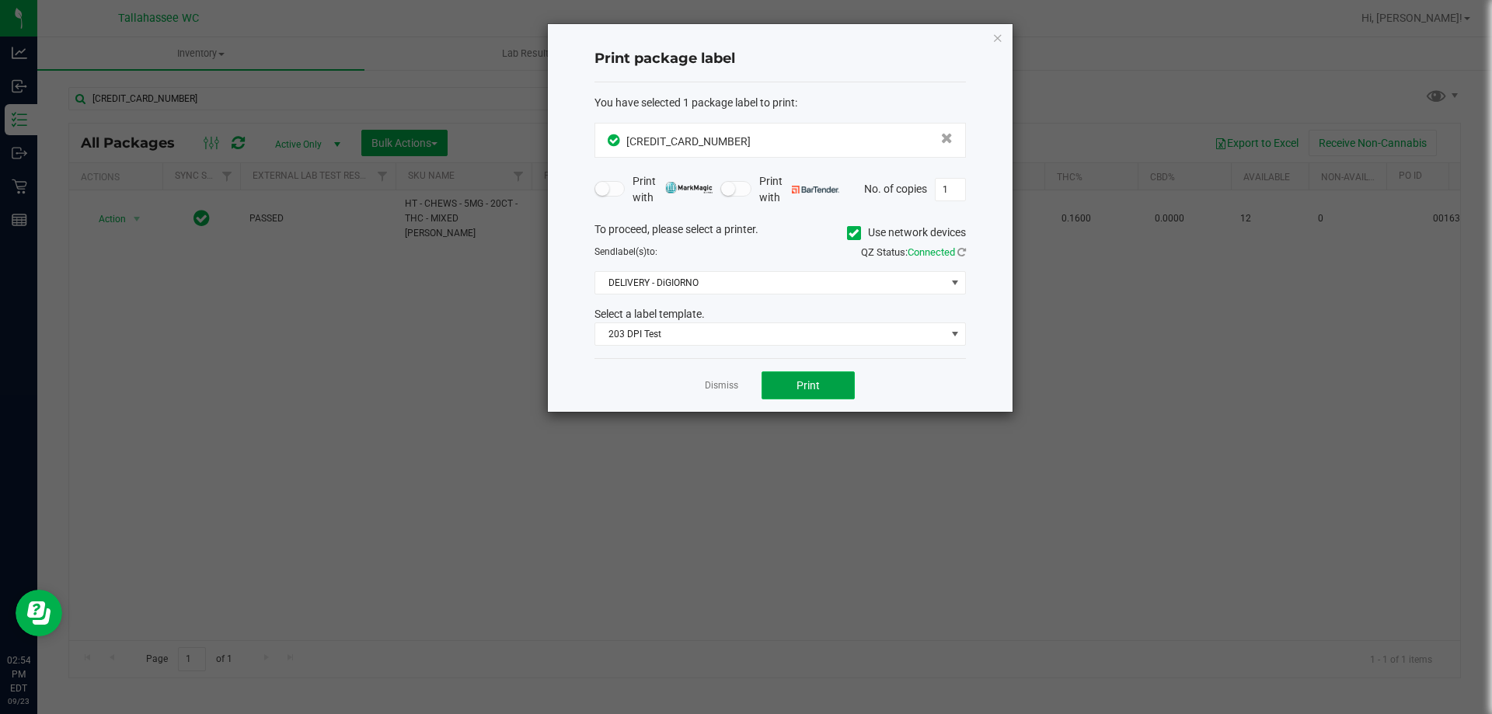
click at [821, 384] on button "Print" at bounding box center [808, 386] width 93 height 28
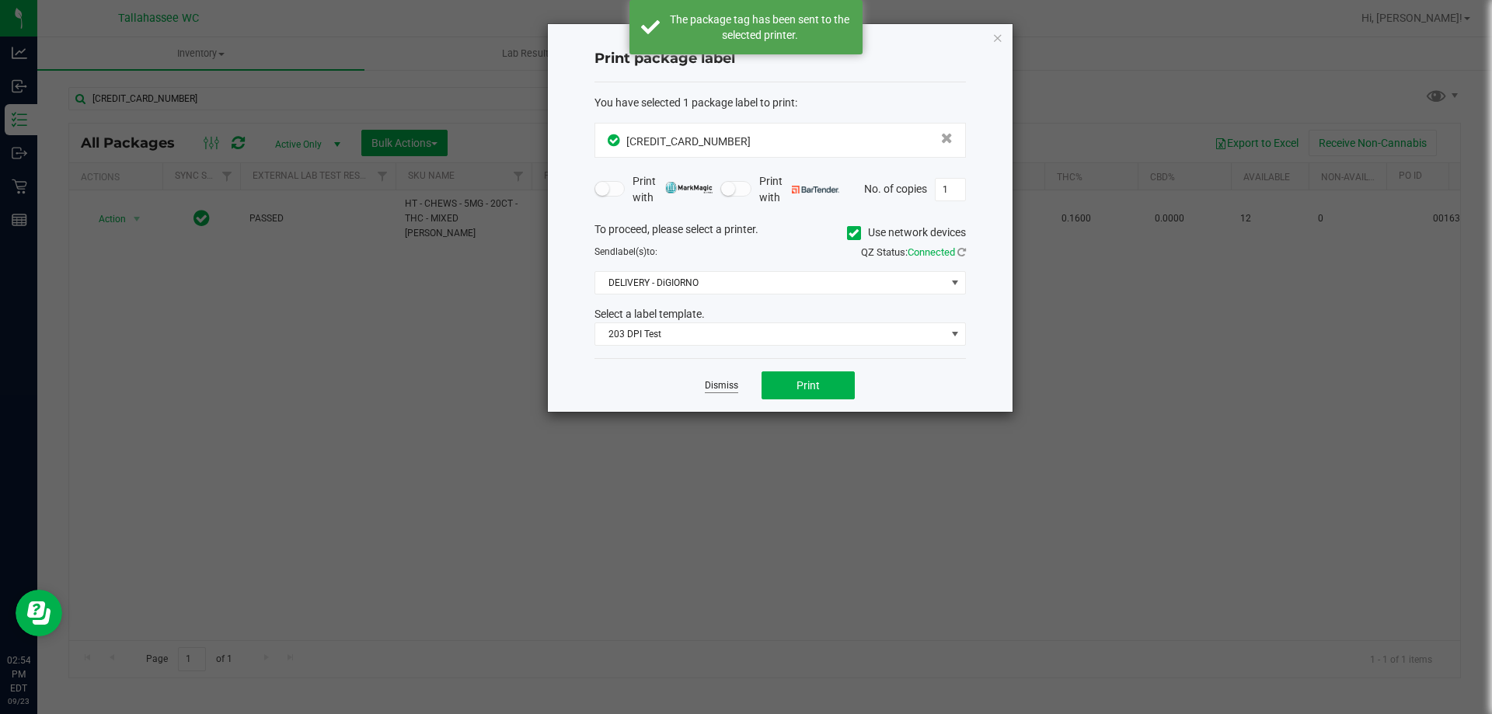
click at [722, 389] on link "Dismiss" at bounding box center [721, 385] width 33 height 13
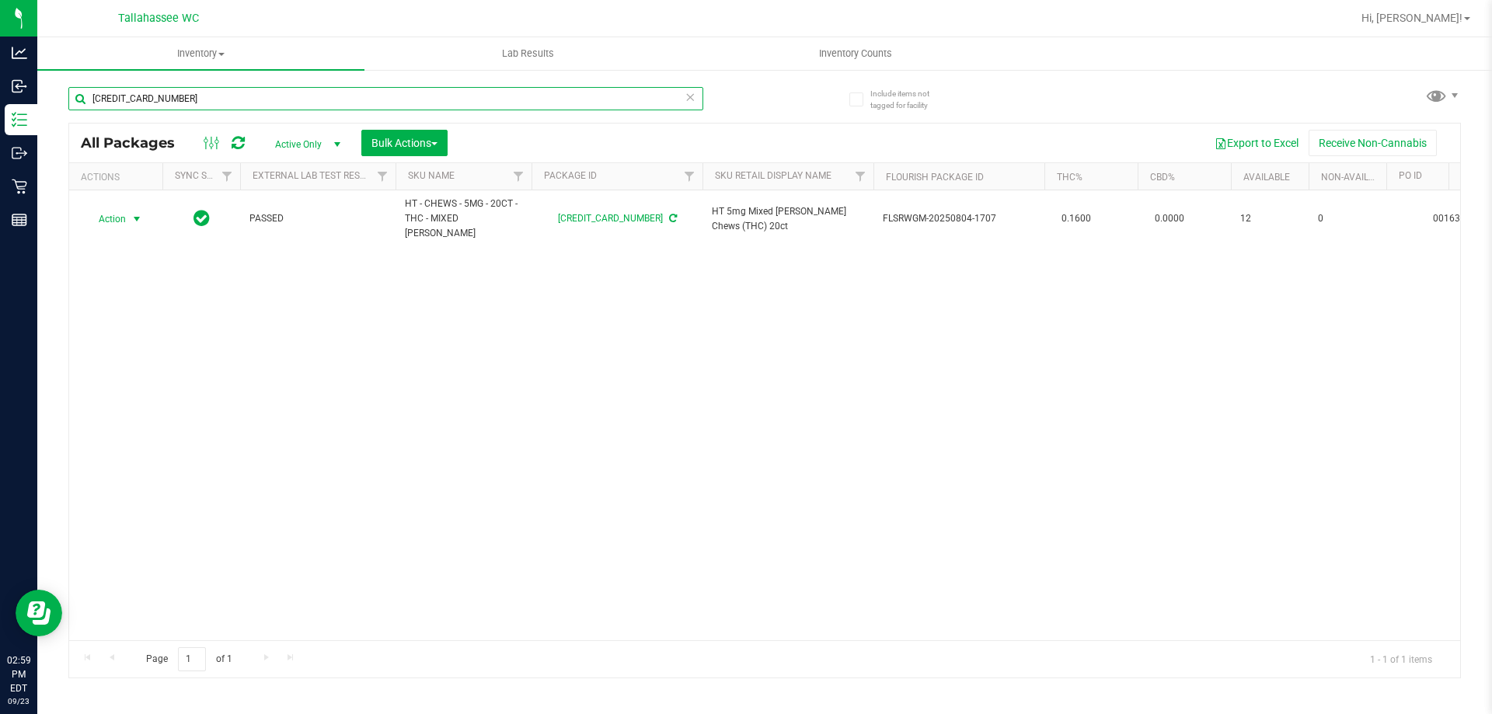
click at [382, 99] on input "6875416190185279" at bounding box center [385, 98] width 635 height 23
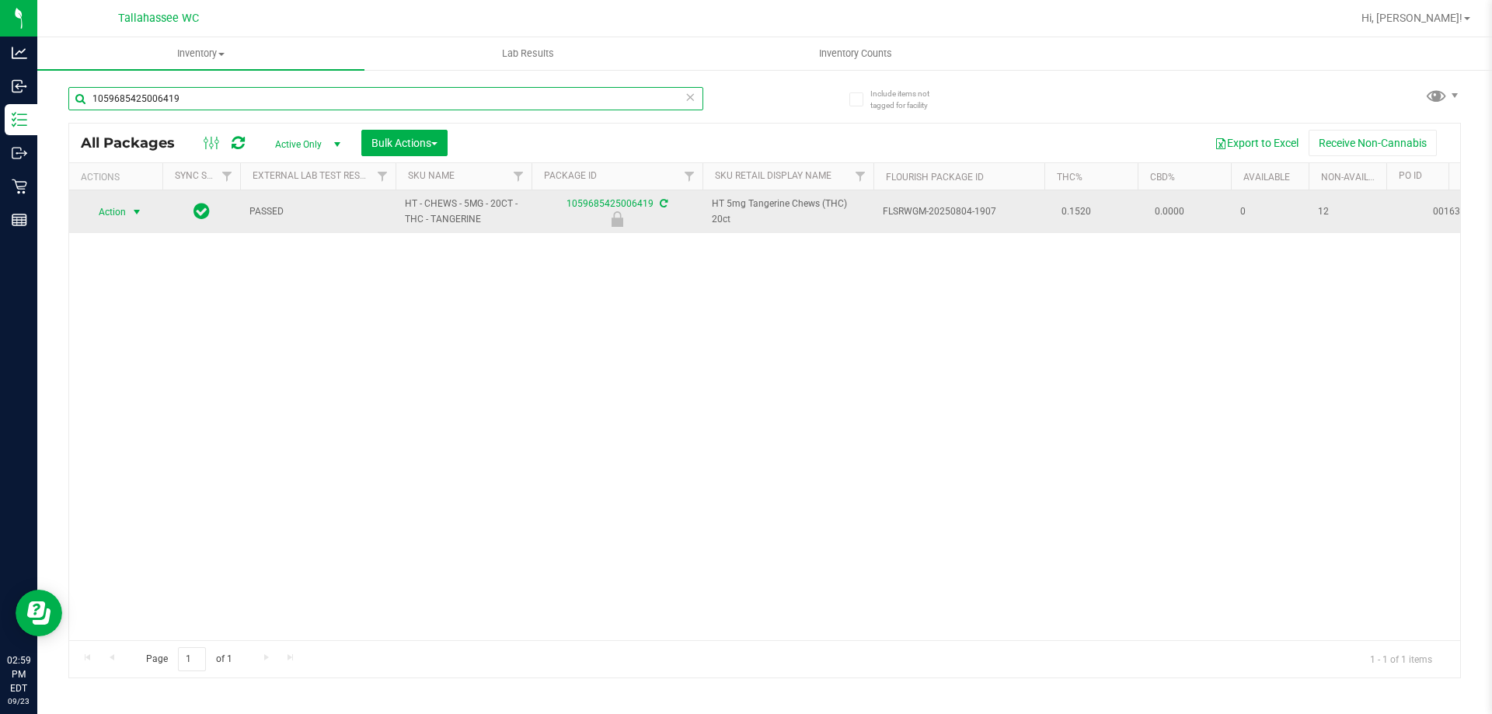
type input "1059685425006419"
click at [134, 213] on span "select" at bounding box center [137, 212] width 12 height 12
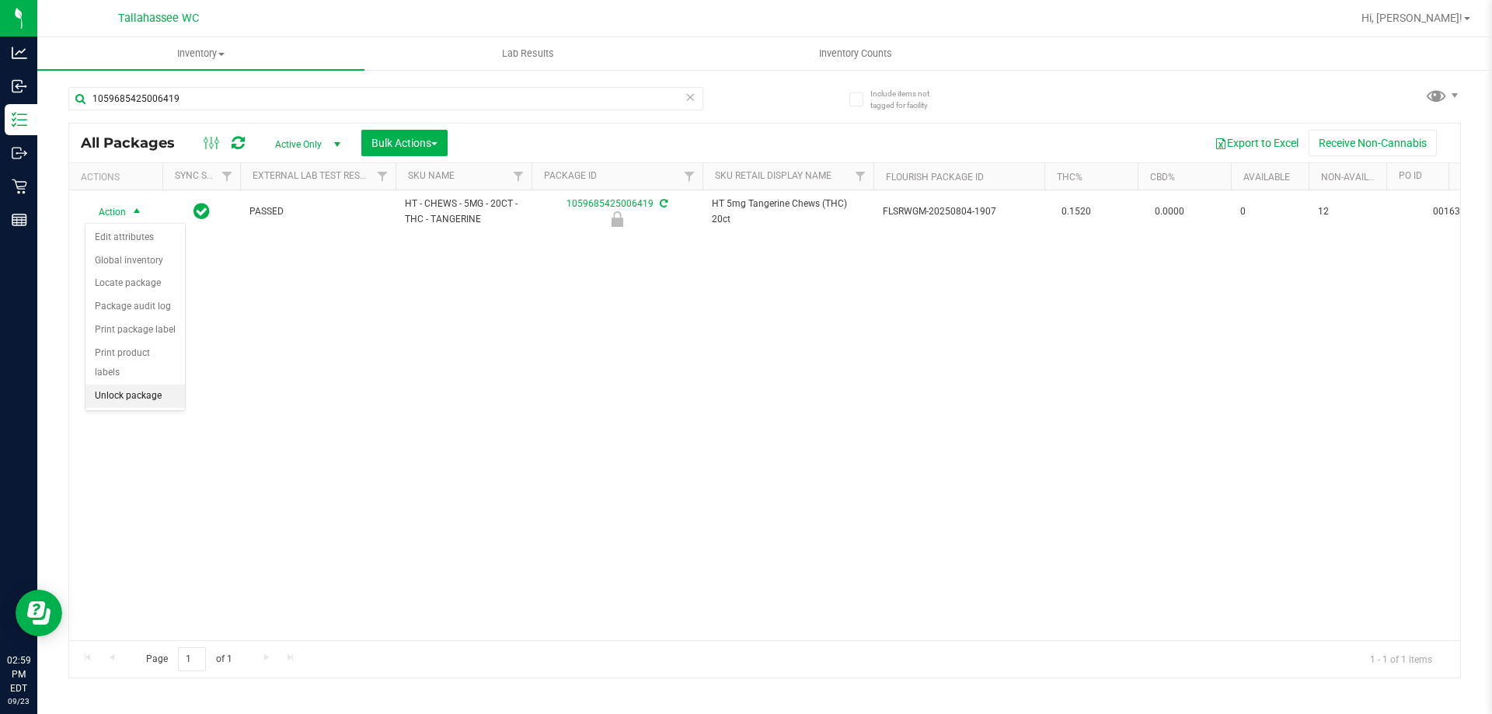
click at [169, 385] on li "Unlock package" at bounding box center [134, 396] width 99 height 23
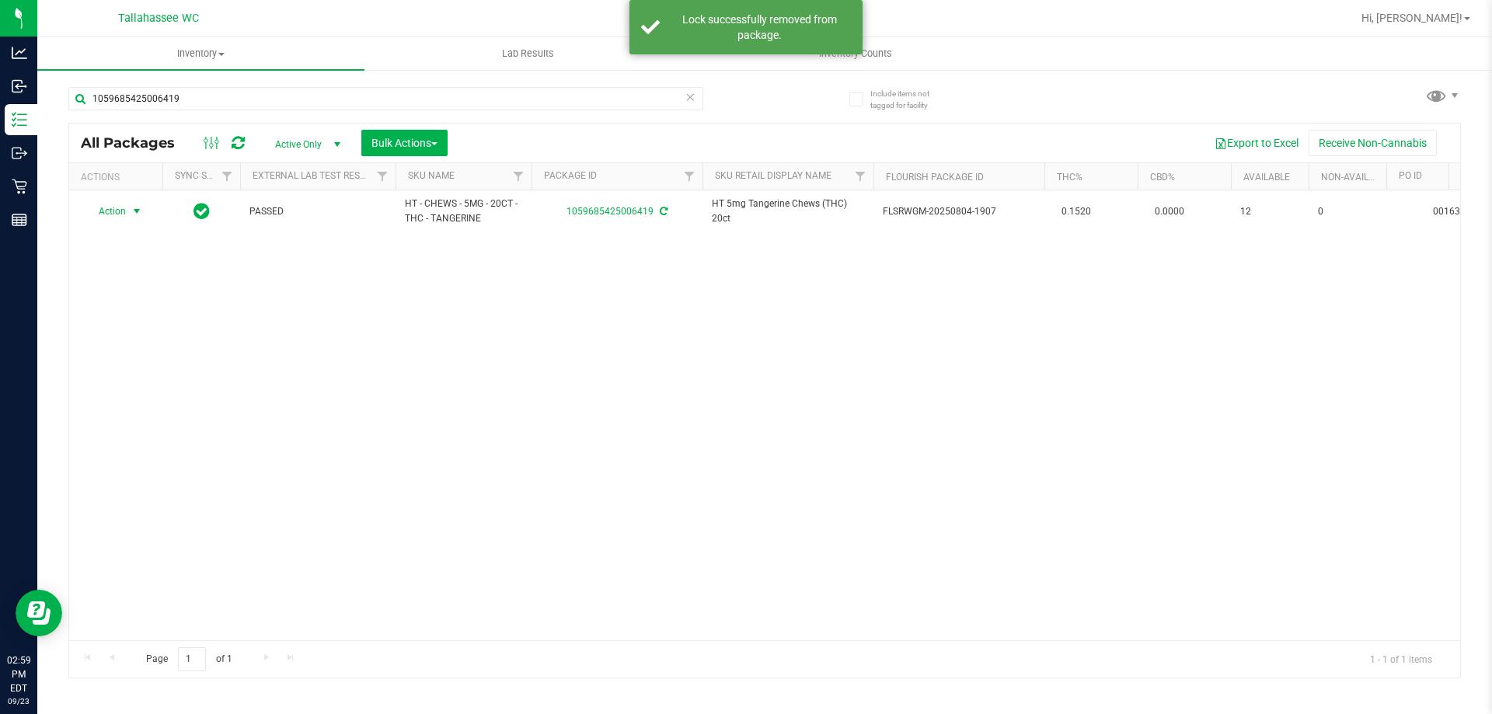
click at [136, 211] on span "select" at bounding box center [137, 211] width 12 height 12
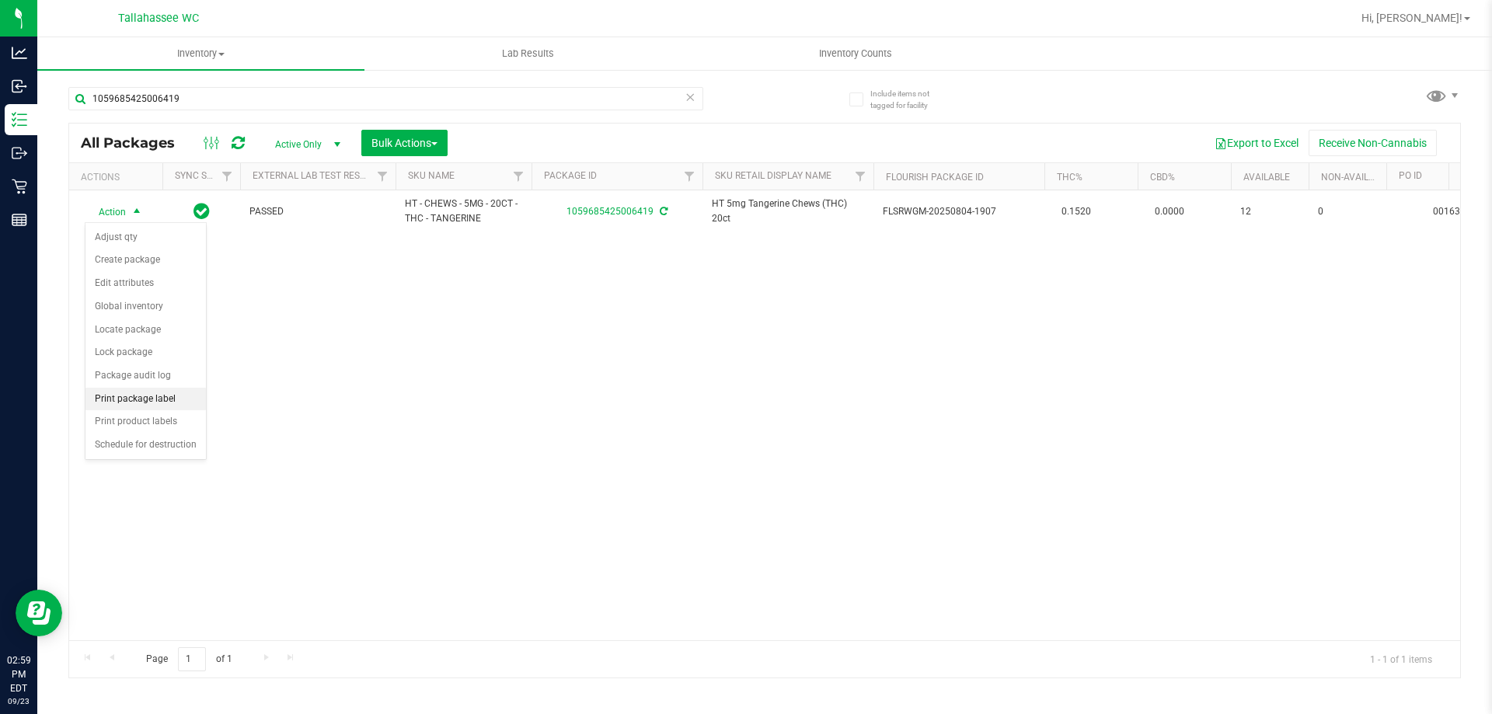
click at [176, 396] on li "Print package label" at bounding box center [145, 399] width 120 height 23
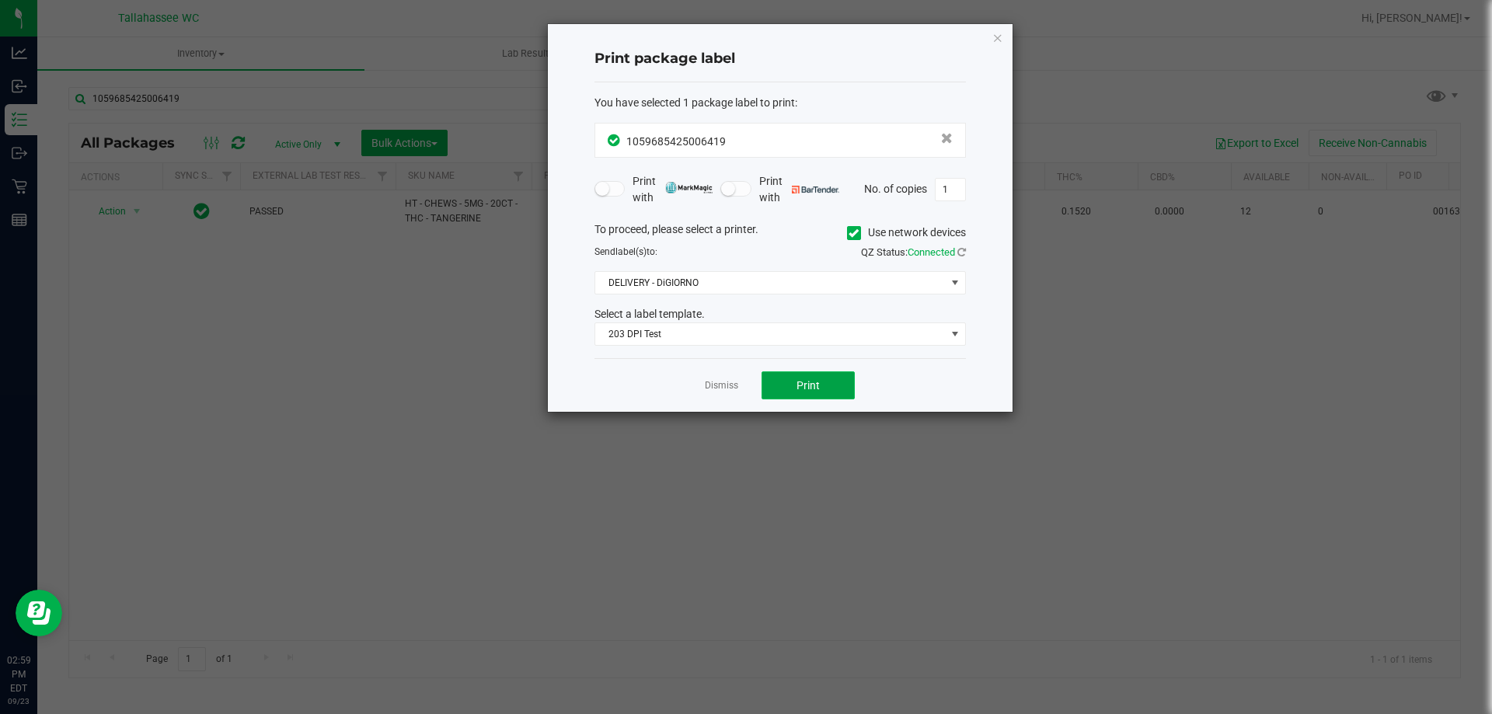
click at [775, 386] on button "Print" at bounding box center [808, 386] width 93 height 28
click at [721, 382] on link "Dismiss" at bounding box center [721, 385] width 33 height 13
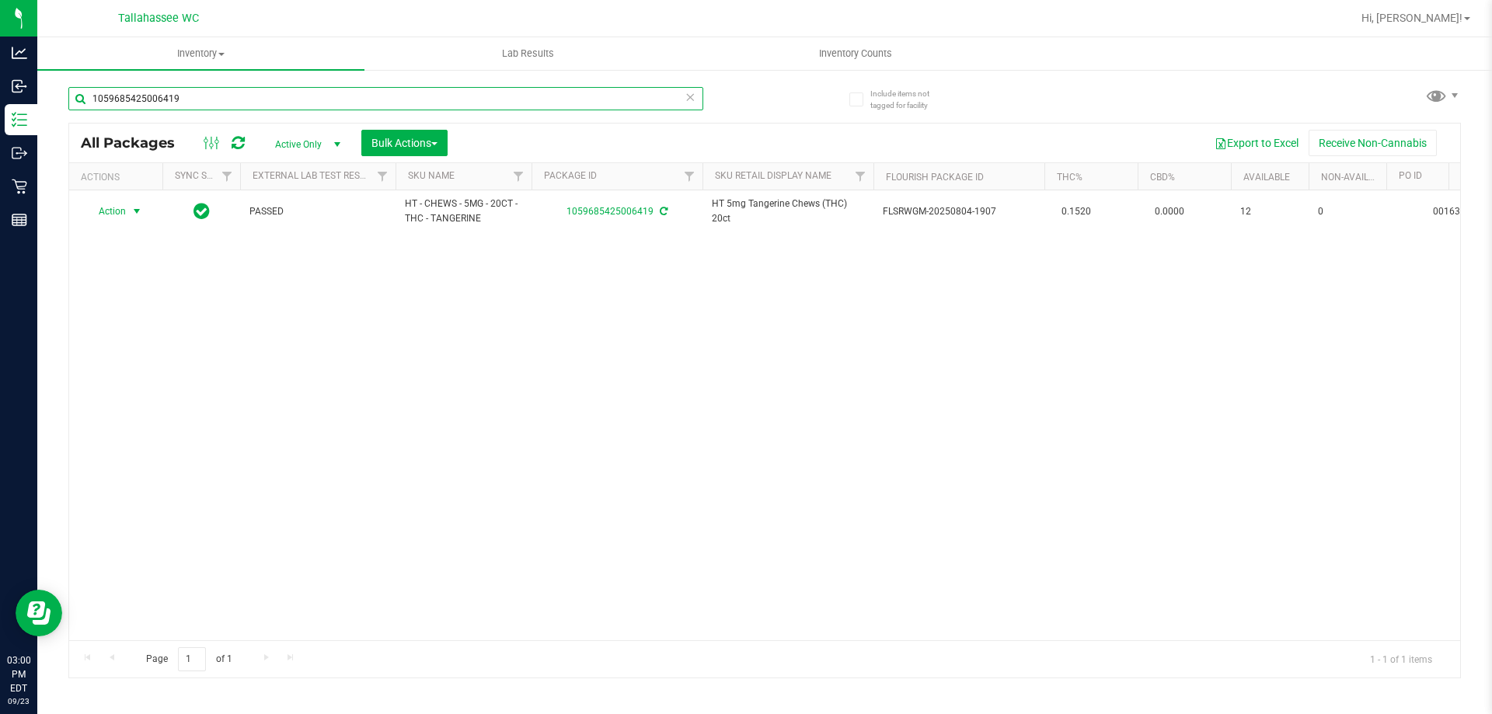
click at [462, 90] on input "1059685425006419" at bounding box center [385, 98] width 635 height 23
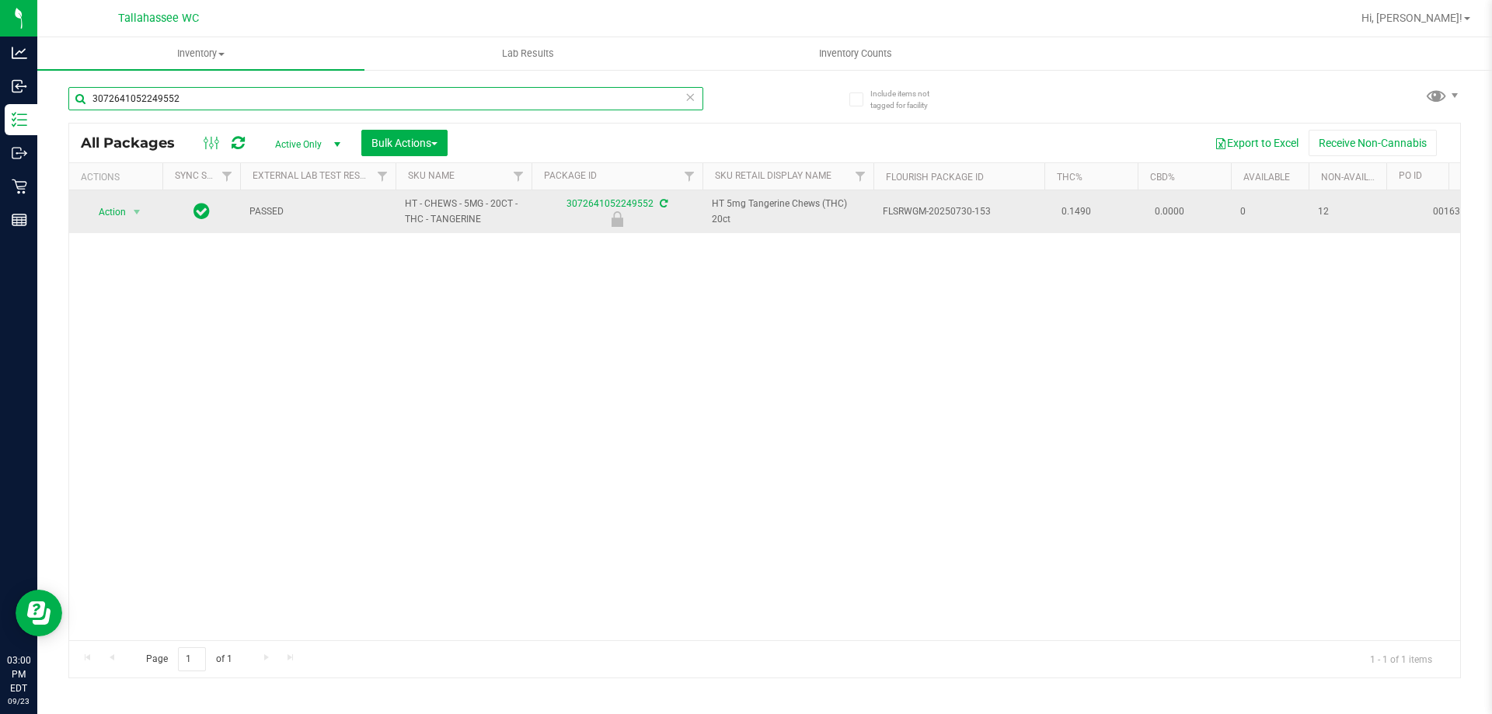
type input "3072641052249552"
click at [122, 210] on span "Action" at bounding box center [106, 212] width 42 height 22
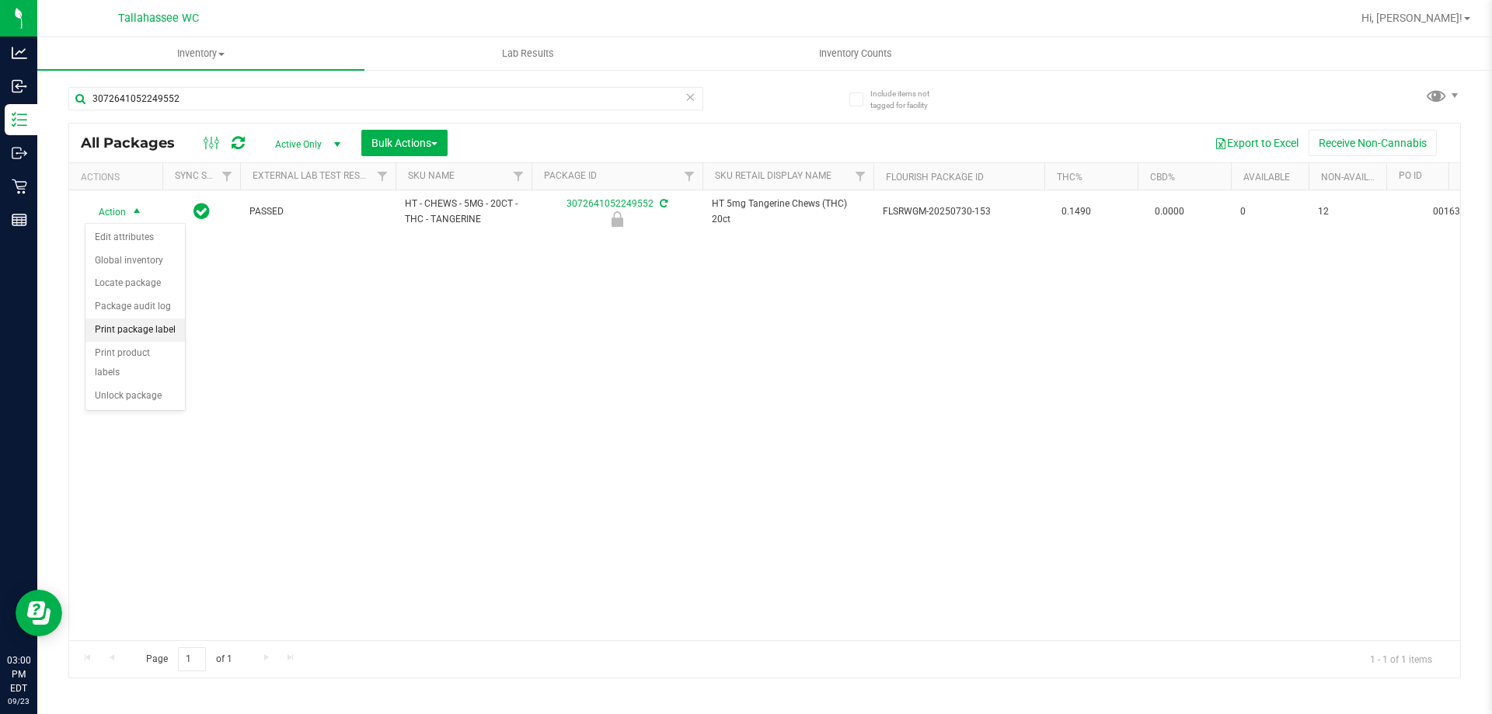
click at [170, 335] on li "Print package label" at bounding box center [134, 330] width 99 height 23
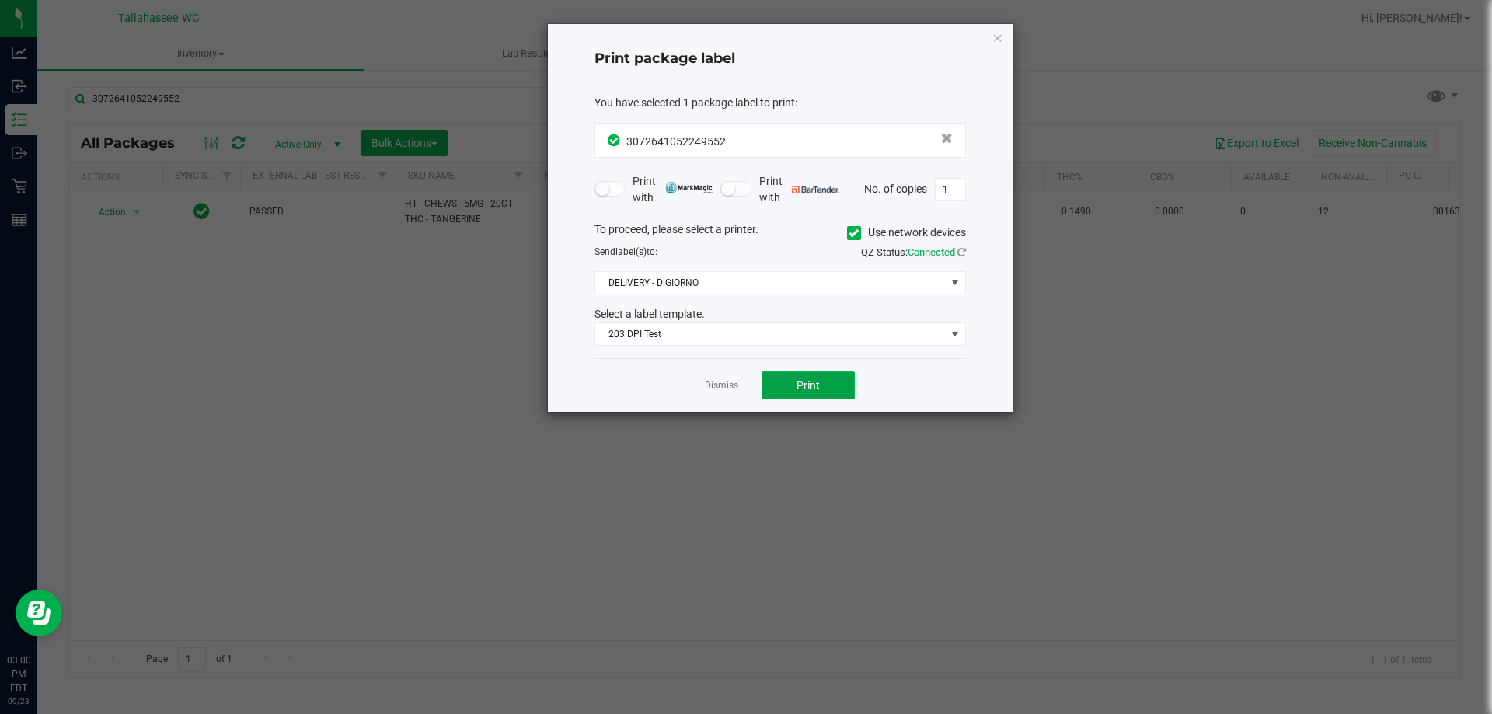
click at [828, 394] on button "Print" at bounding box center [808, 386] width 93 height 28
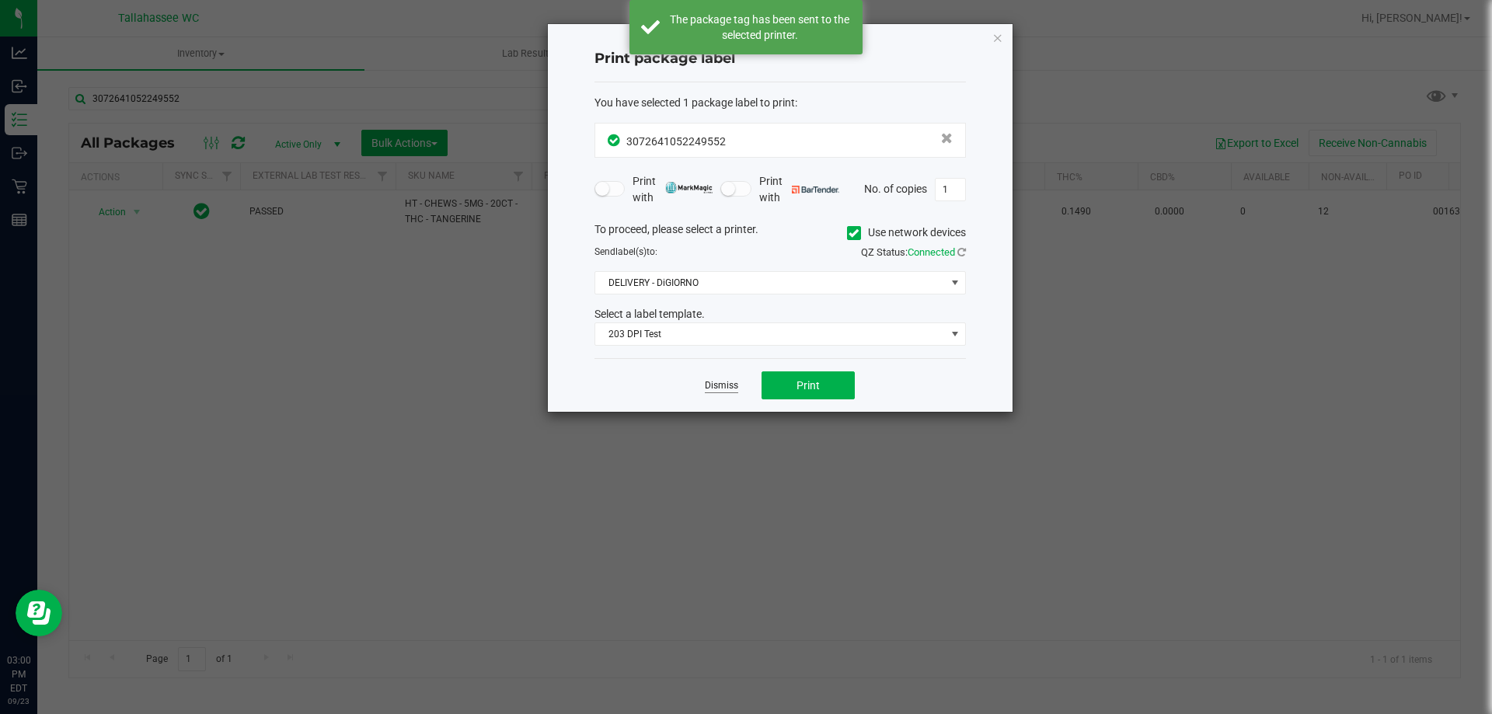
click at [724, 389] on link "Dismiss" at bounding box center [721, 385] width 33 height 13
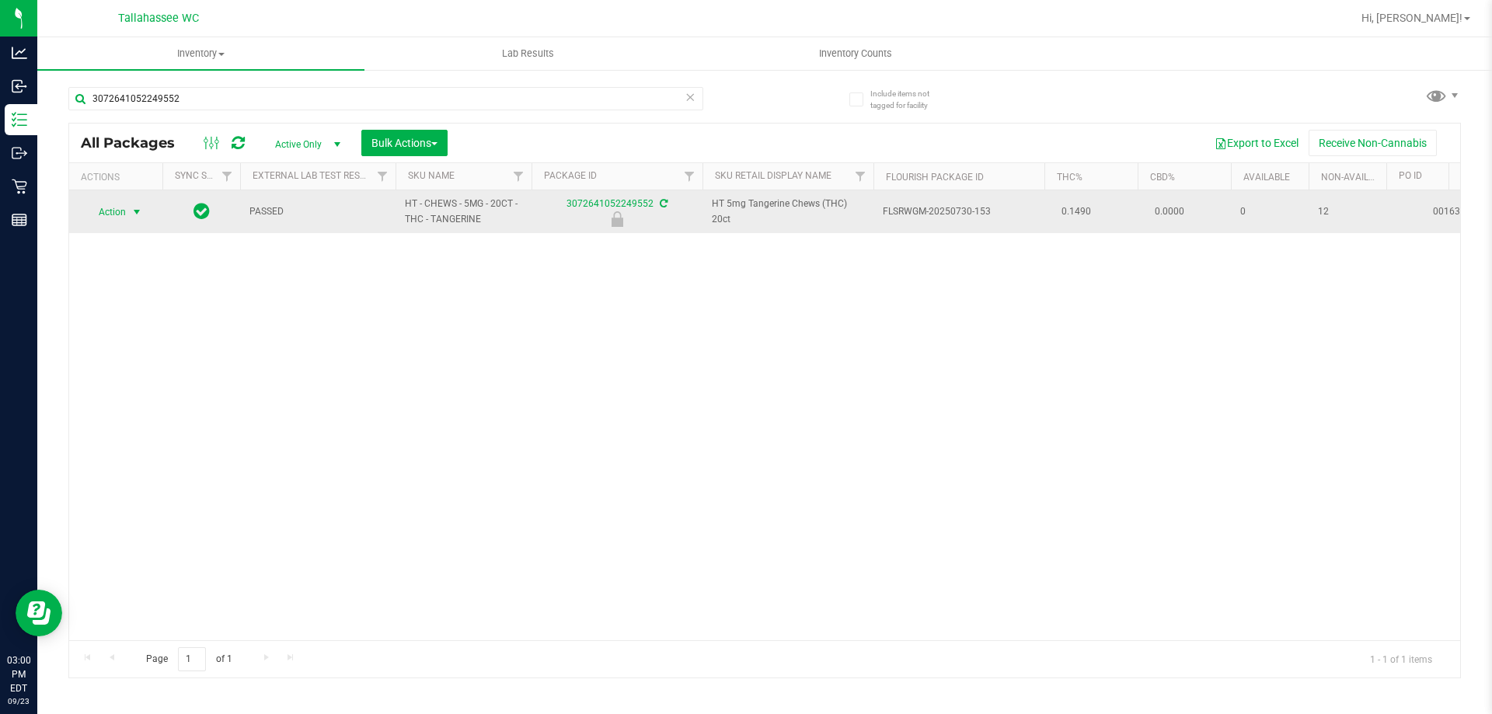
click at [132, 215] on span "select" at bounding box center [137, 212] width 12 height 12
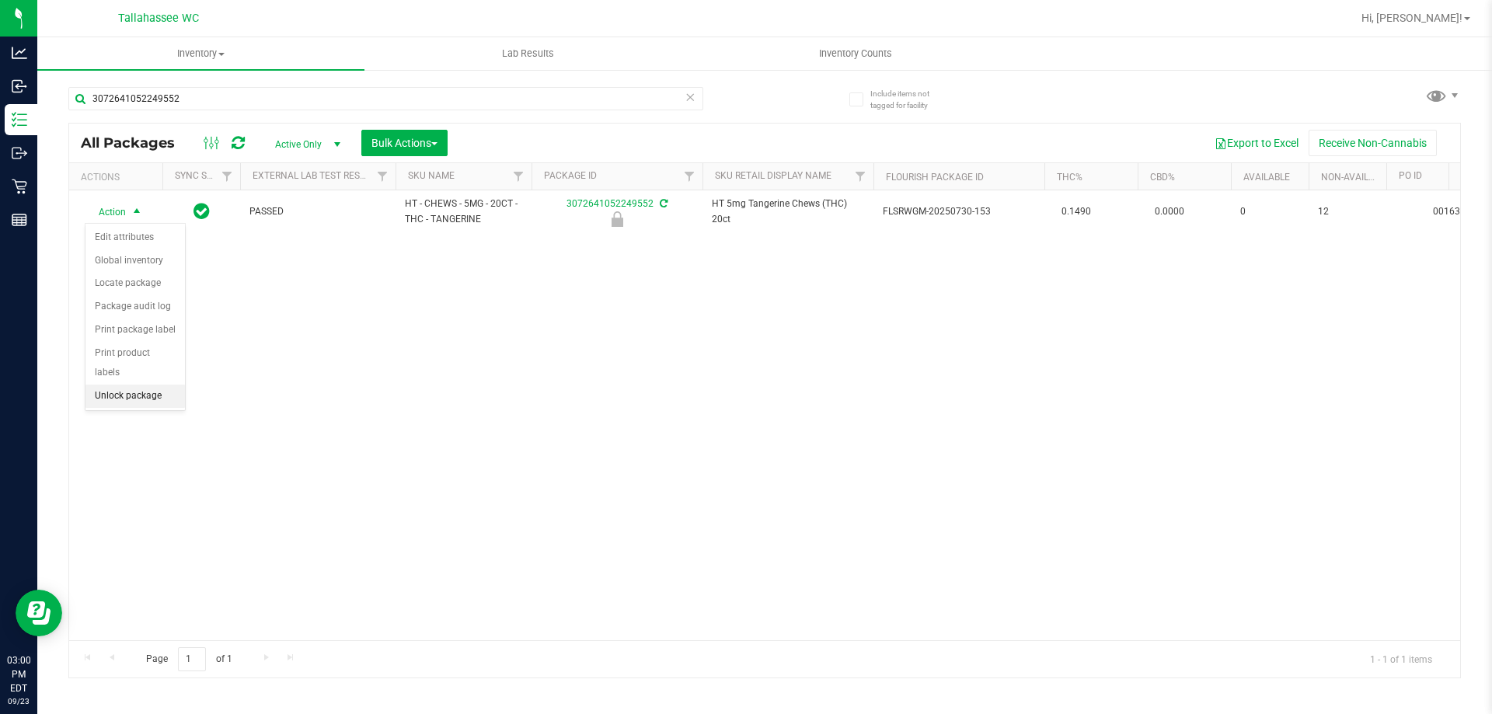
click at [158, 385] on li "Unlock package" at bounding box center [134, 396] width 99 height 23
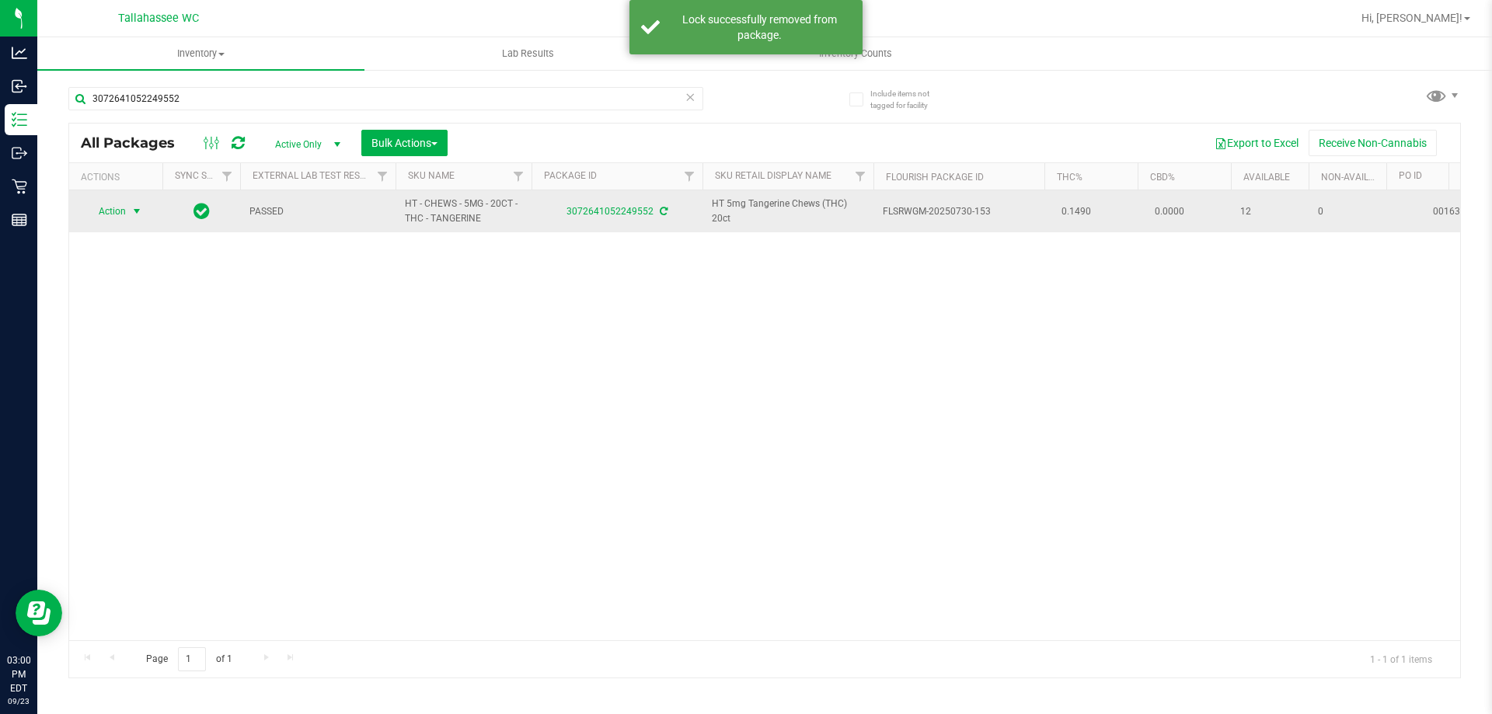
click at [138, 211] on span "select" at bounding box center [137, 211] width 12 height 12
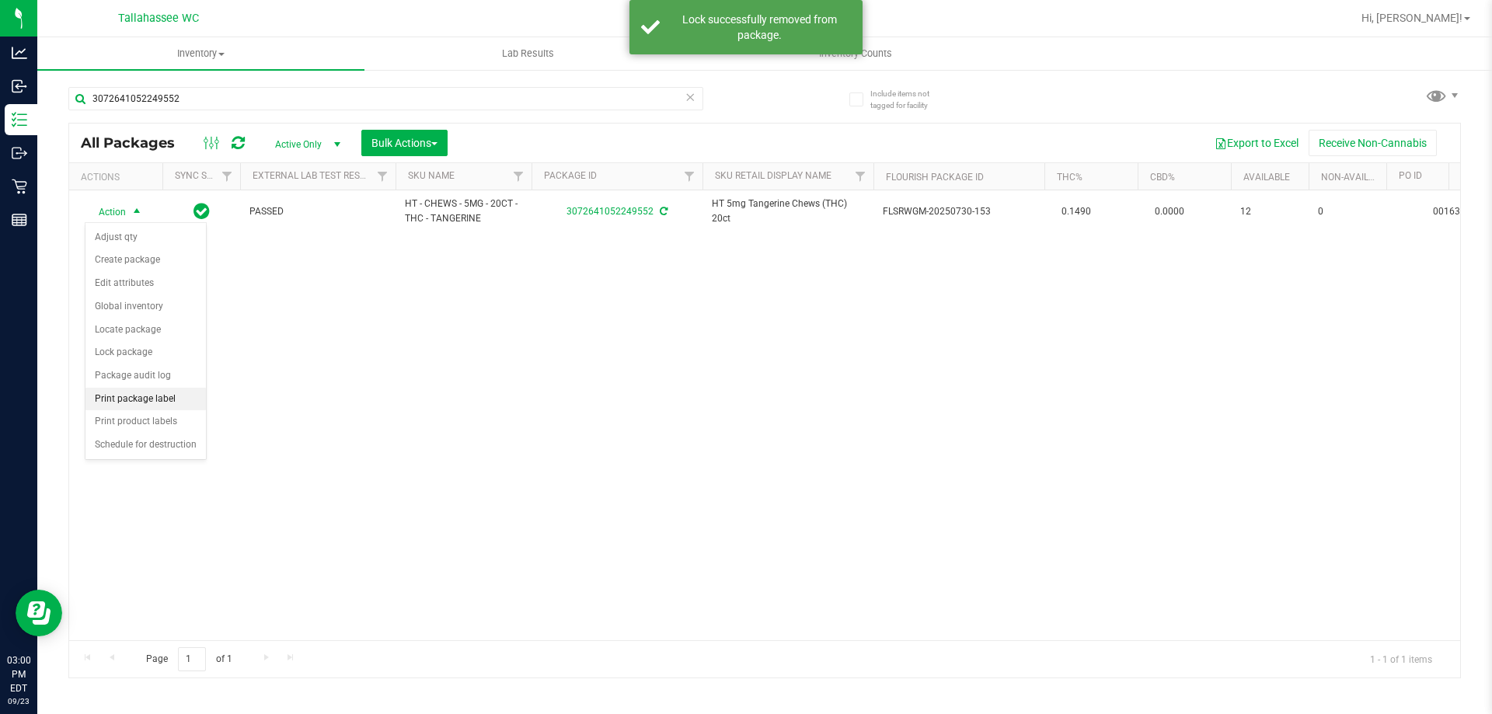
click at [172, 399] on li "Print package label" at bounding box center [145, 399] width 120 height 23
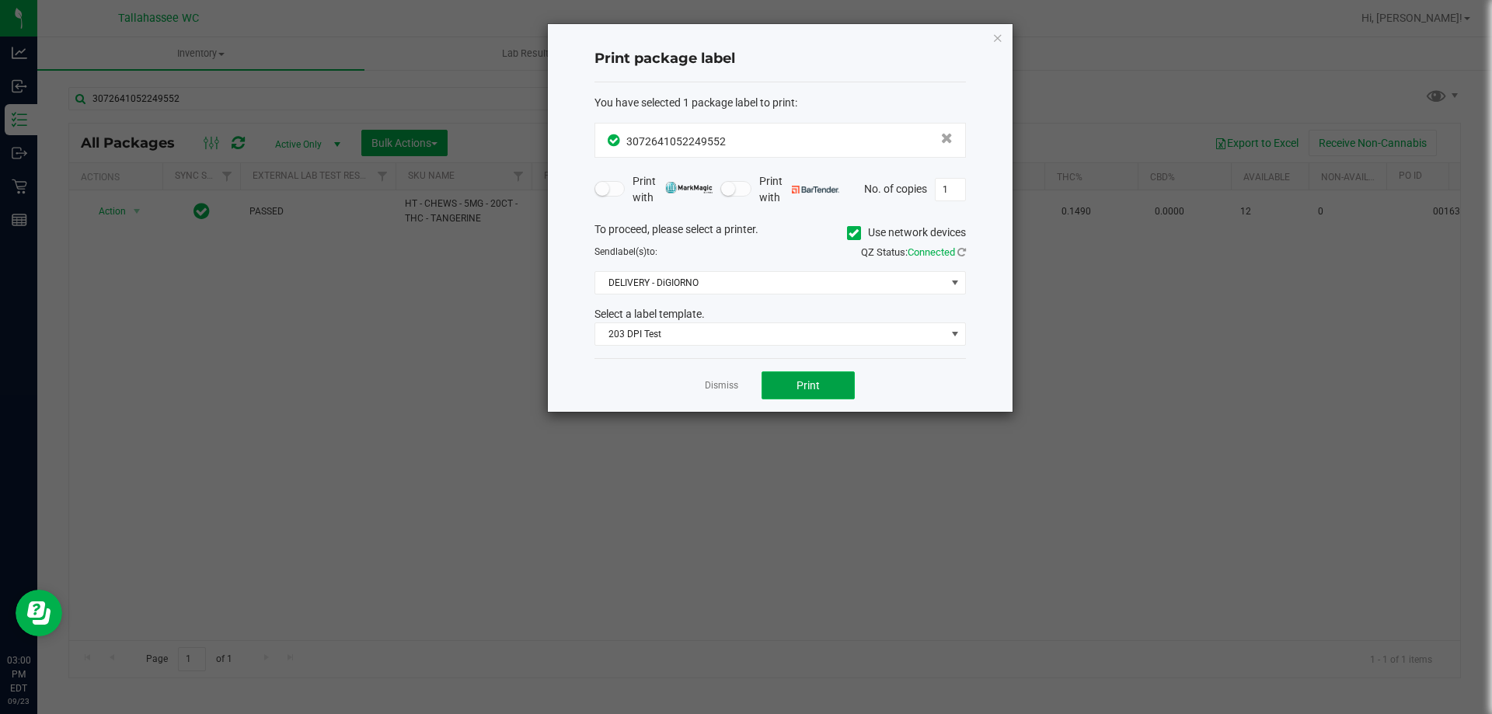
click at [773, 388] on button "Print" at bounding box center [808, 386] width 93 height 28
click at [730, 386] on link "Dismiss" at bounding box center [721, 385] width 33 height 13
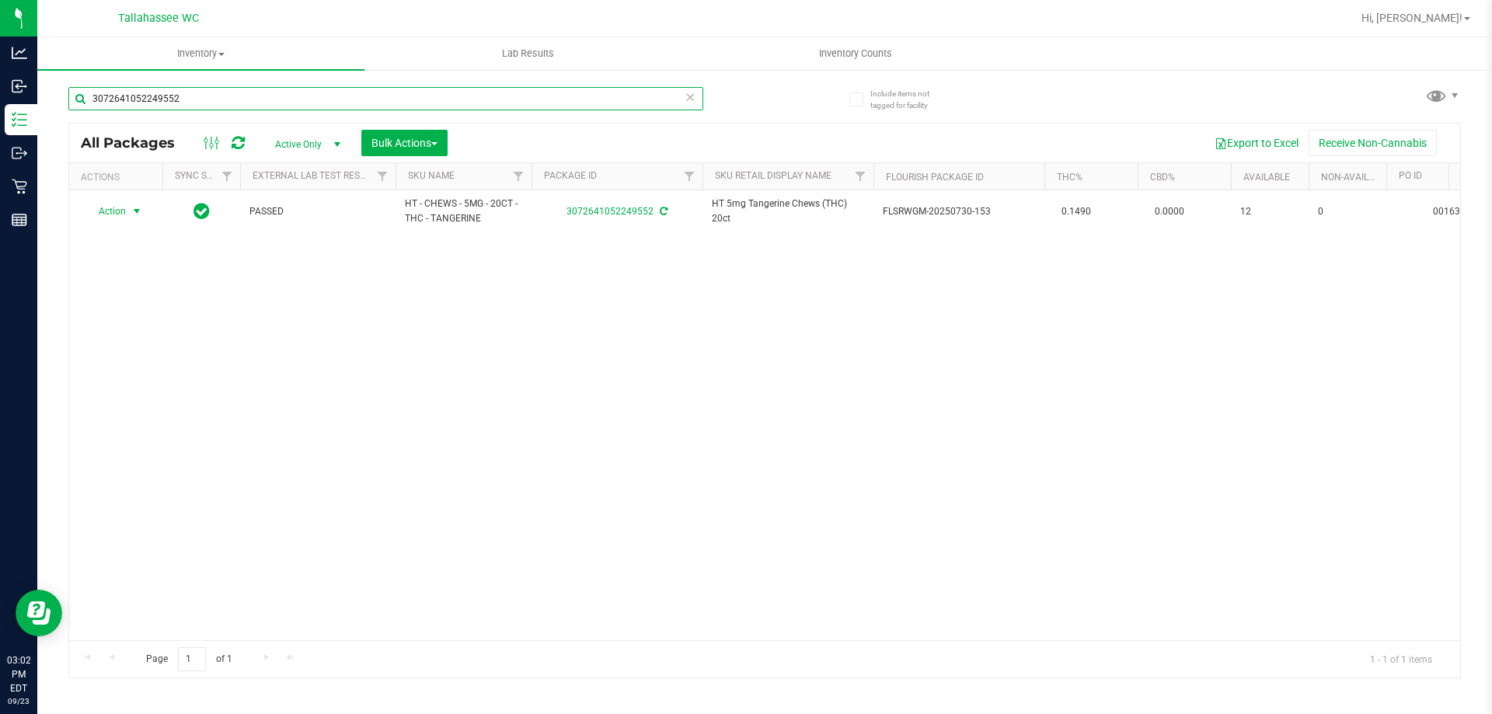
click at [345, 106] on input "3072641052249552" at bounding box center [385, 98] width 635 height 23
type input "0513868265556270"
